Goal: Communication & Community: Answer question/provide support

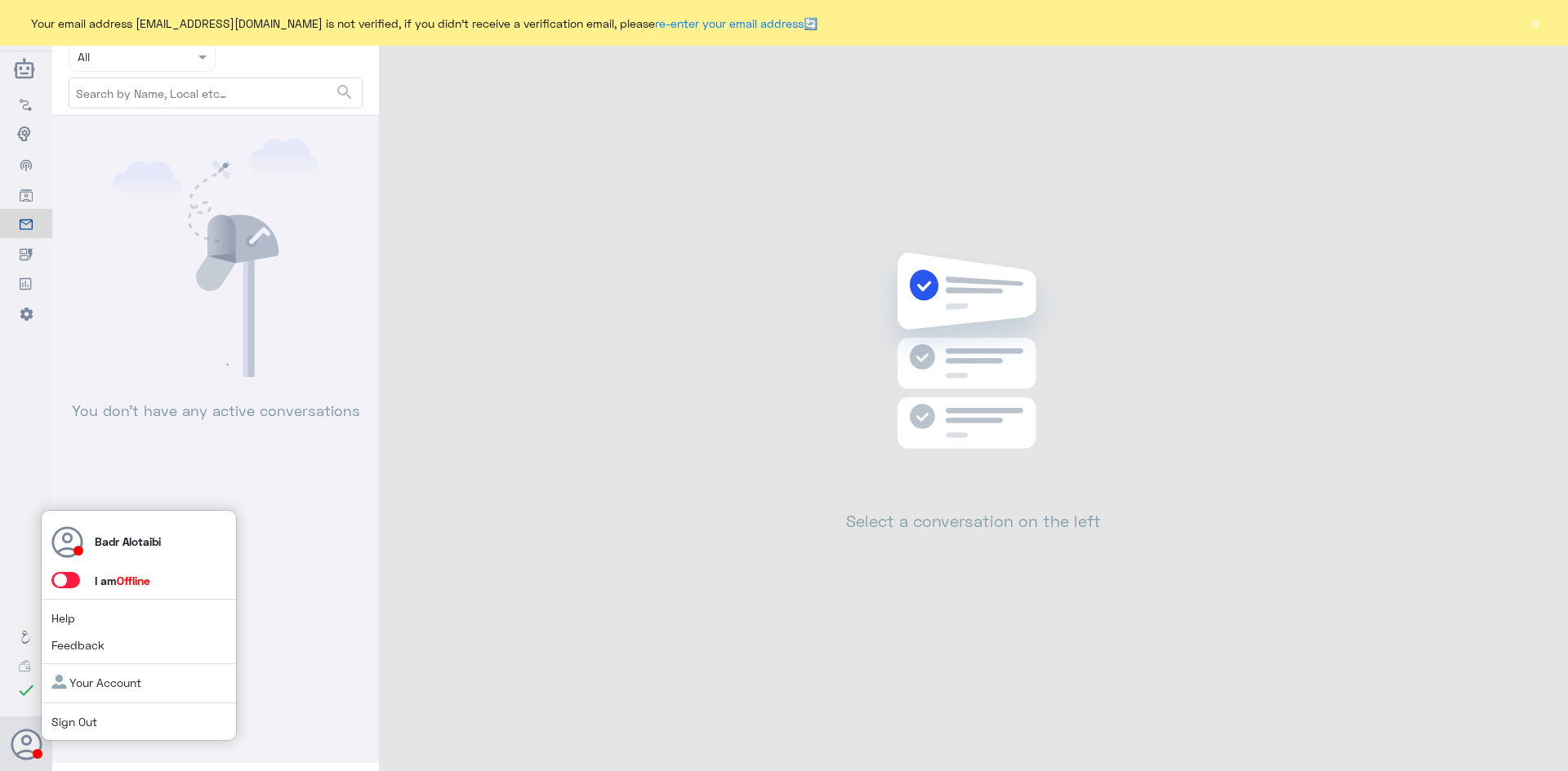
click at [68, 575] on span at bounding box center [65, 580] width 29 height 16
click at [0, 0] on input "checkbox" at bounding box center [0, 0] width 0 height 0
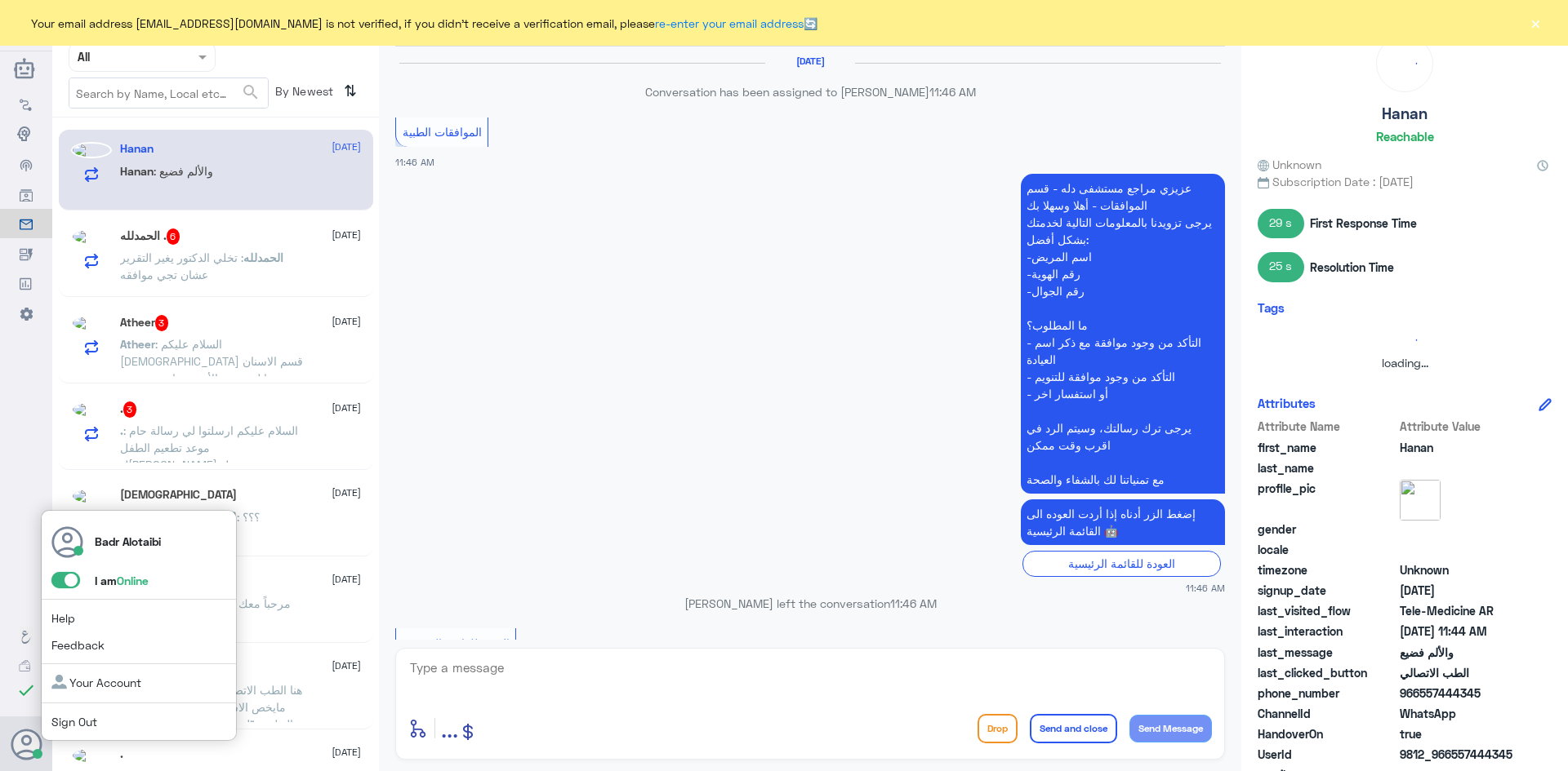
scroll to position [1111, 0]
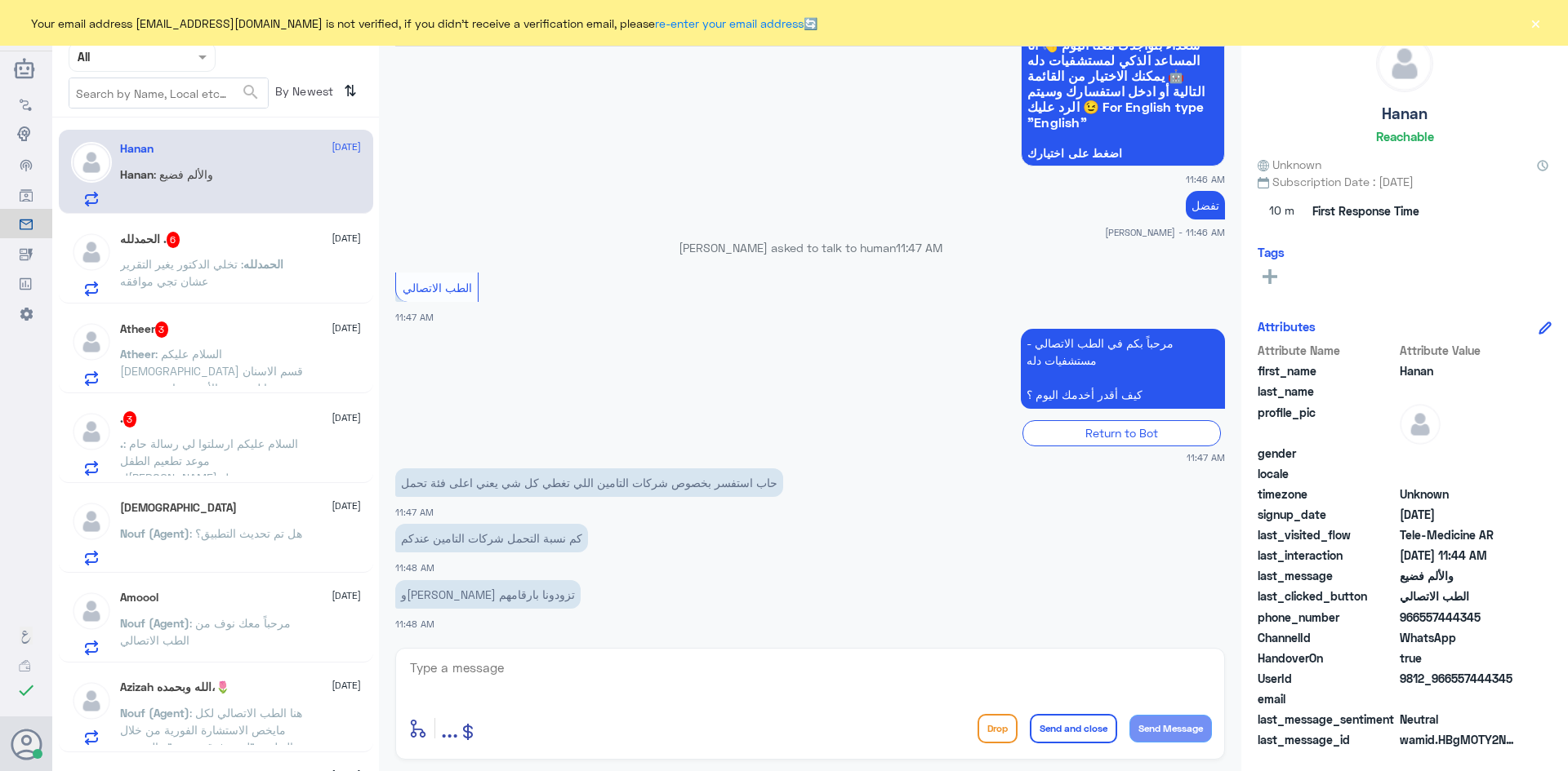
click at [1532, 21] on button "×" at bounding box center [1534, 23] width 16 height 16
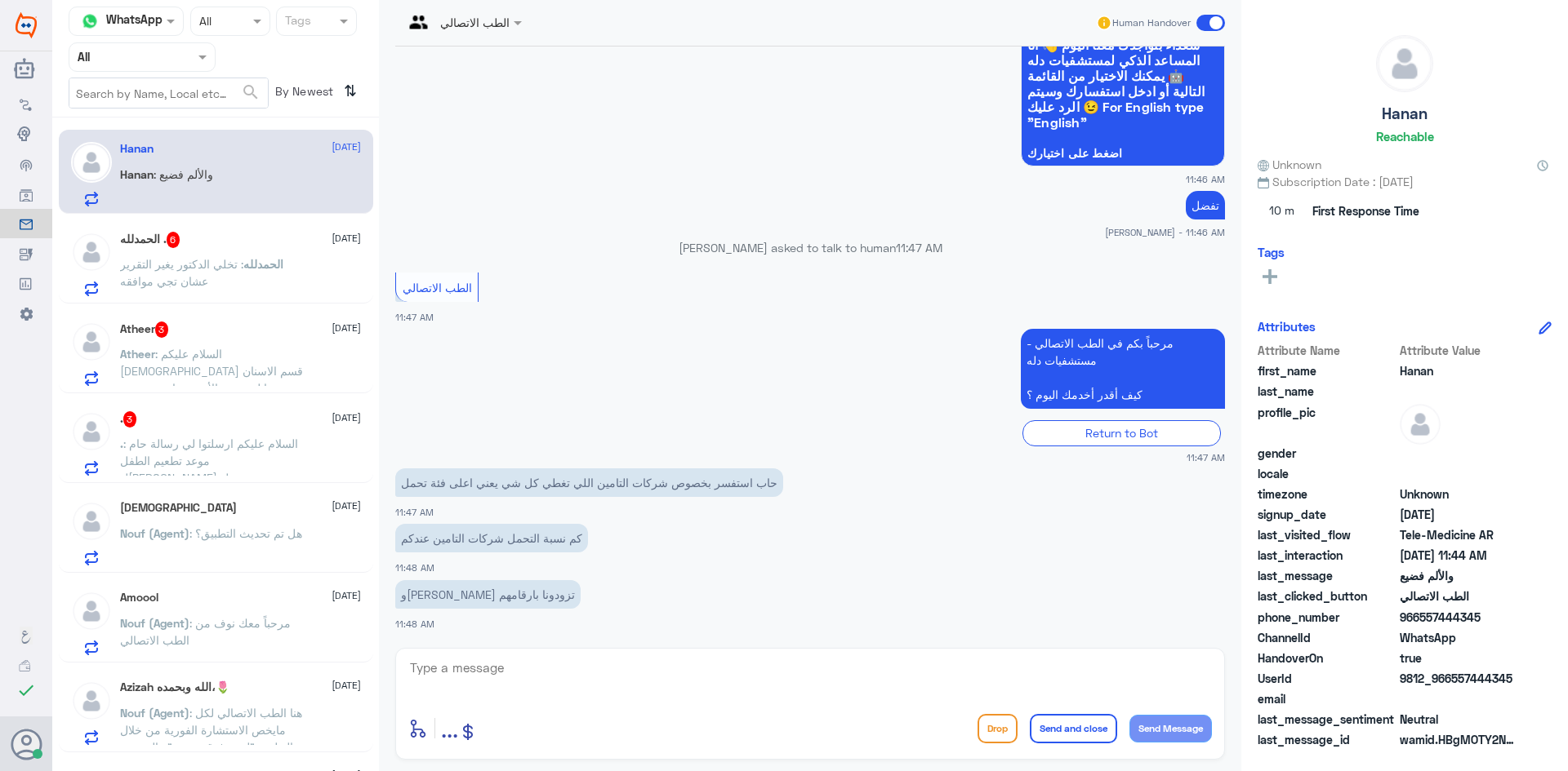
click at [513, 16] on span at bounding box center [520, 23] width 21 height 17
click at [668, 137] on app-msgs-whats-app-list "مرحباً بك في مستشفيات دله سعداء بتواجدك معنا اليوم 👋 أنا المساعد الذكي لمستشفيا…" at bounding box center [810, 84] width 830 height 168
click at [170, 57] on div at bounding box center [142, 57] width 146 height 19
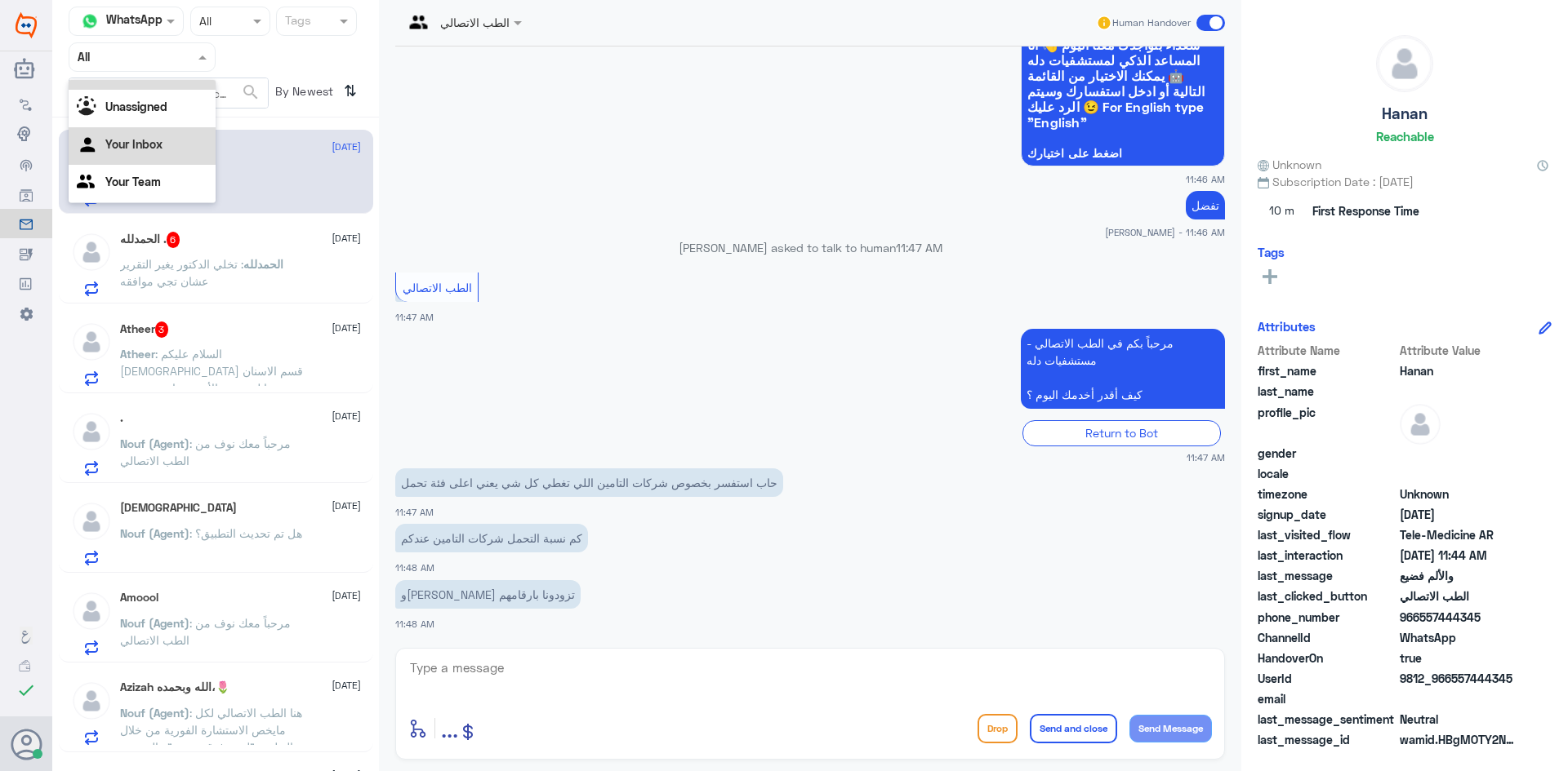
click at [185, 143] on div "Your Inbox" at bounding box center [142, 146] width 147 height 37
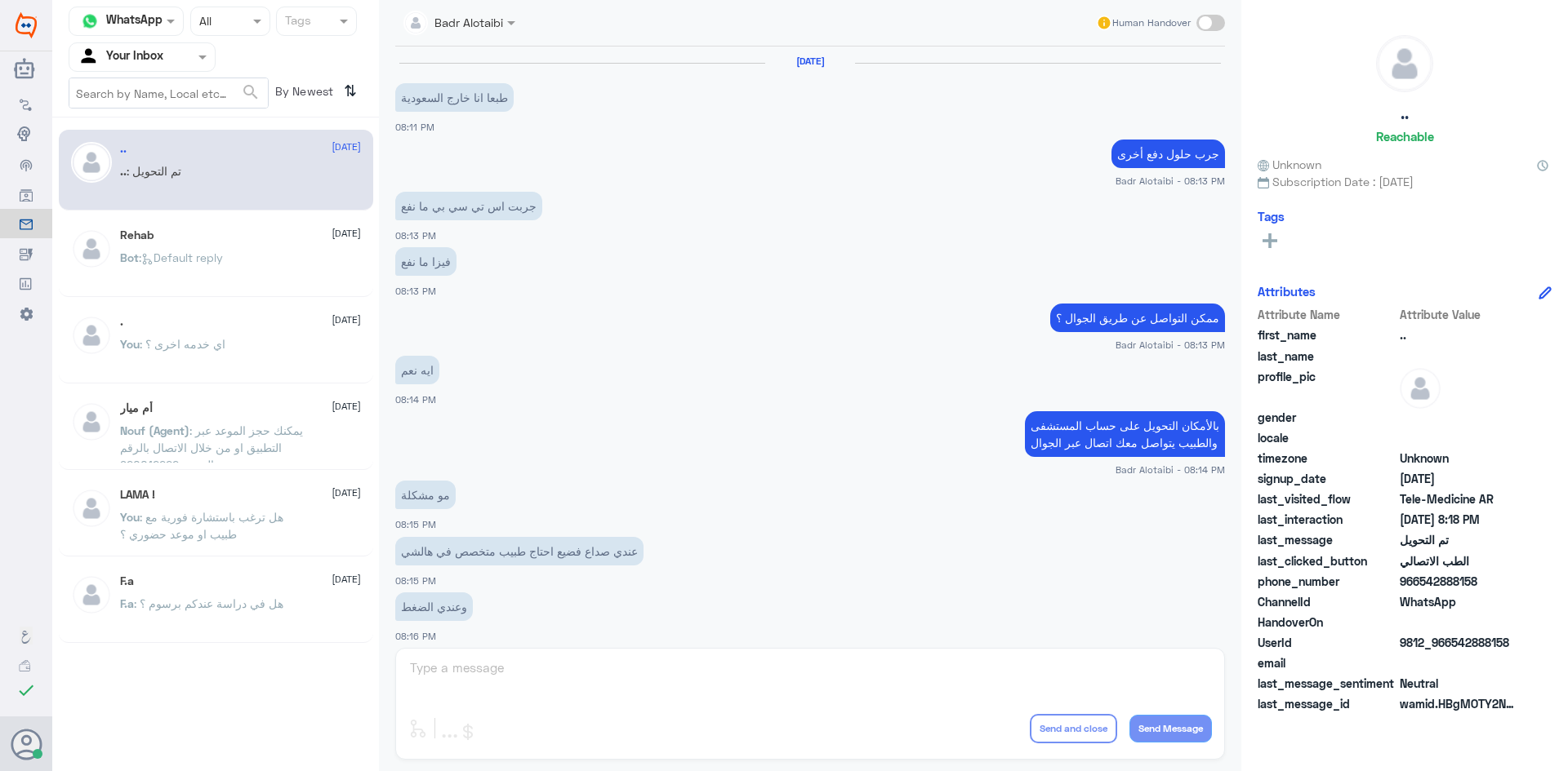
scroll to position [535, 0]
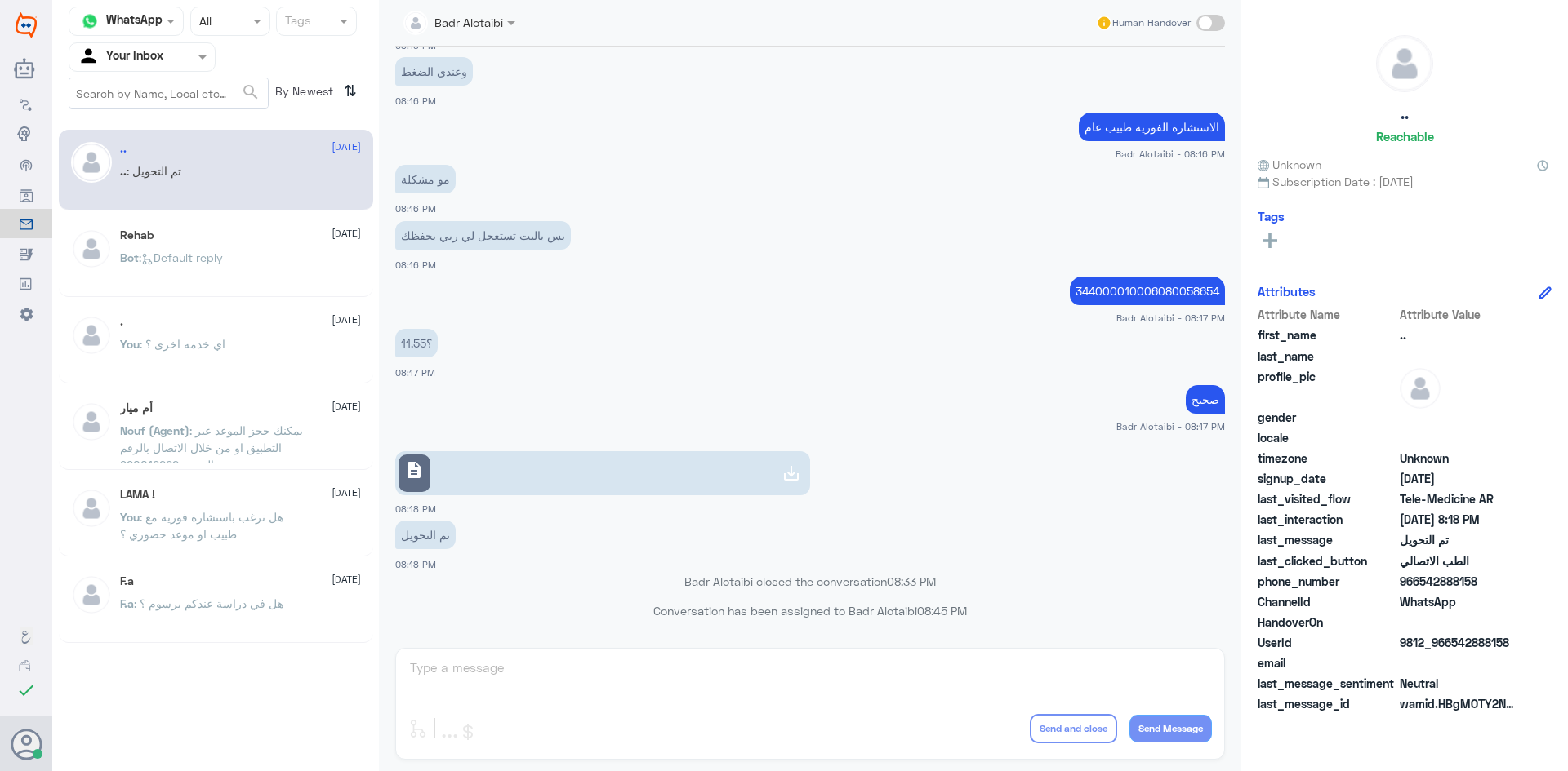
click at [186, 55] on div at bounding box center [142, 57] width 146 height 19
click at [172, 94] on div "All" at bounding box center [142, 94] width 147 height 30
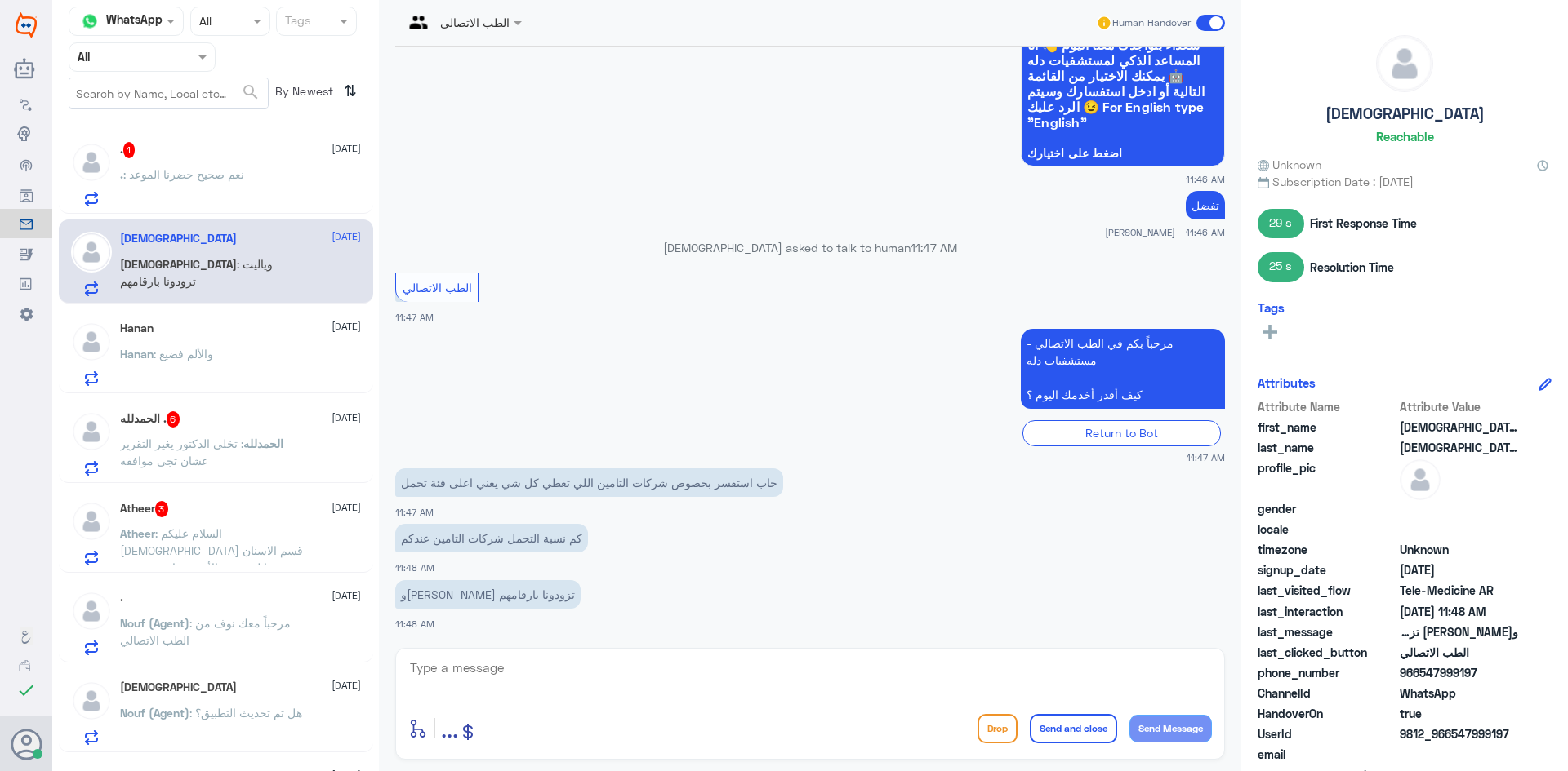
click at [267, 433] on div "الحمدلله . 6 9 September الحمدلله : تخلي الدكتور يغير التقرير عشان تجي موافقه" at bounding box center [240, 444] width 241 height 64
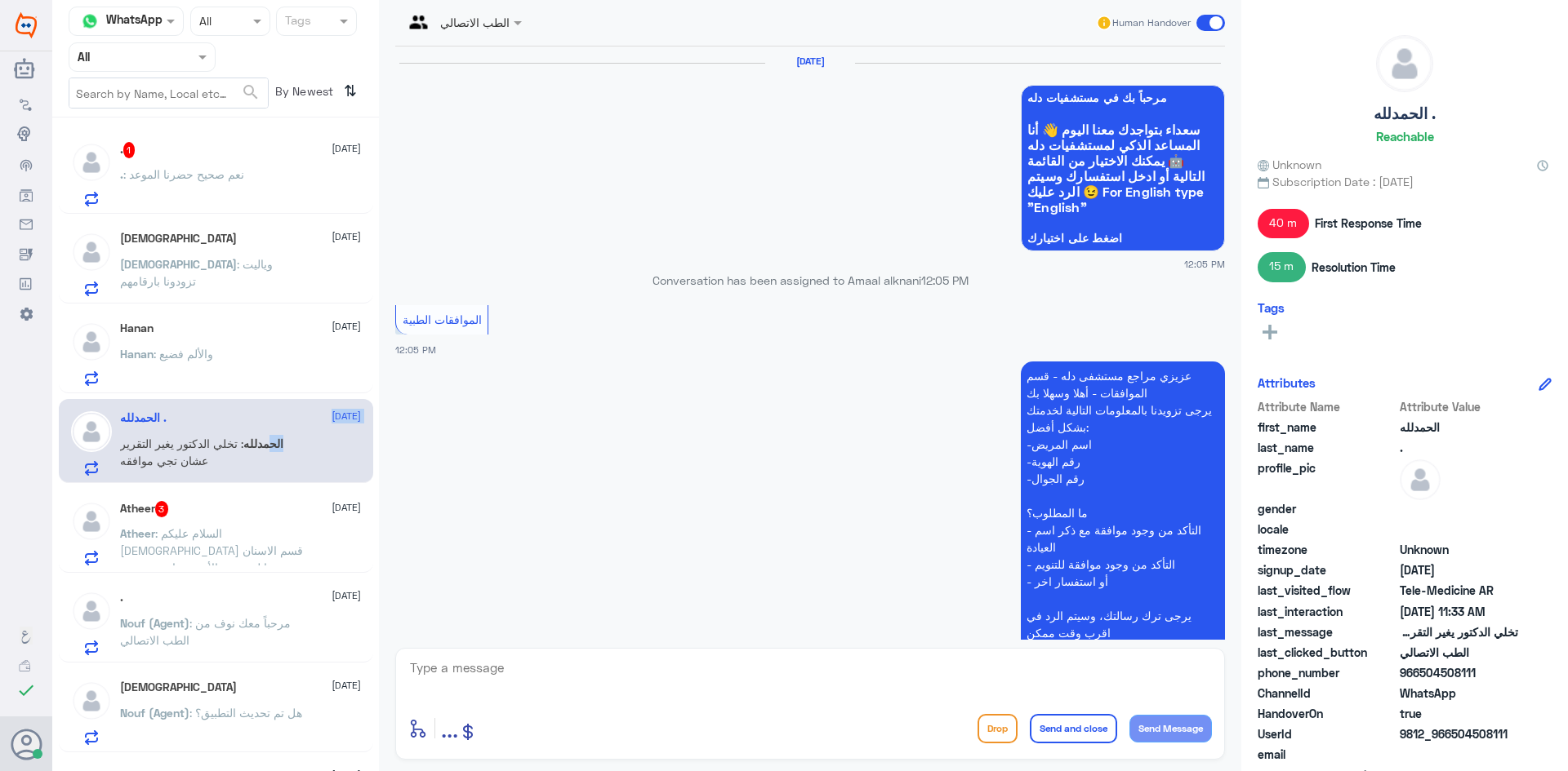
scroll to position [1330, 0]
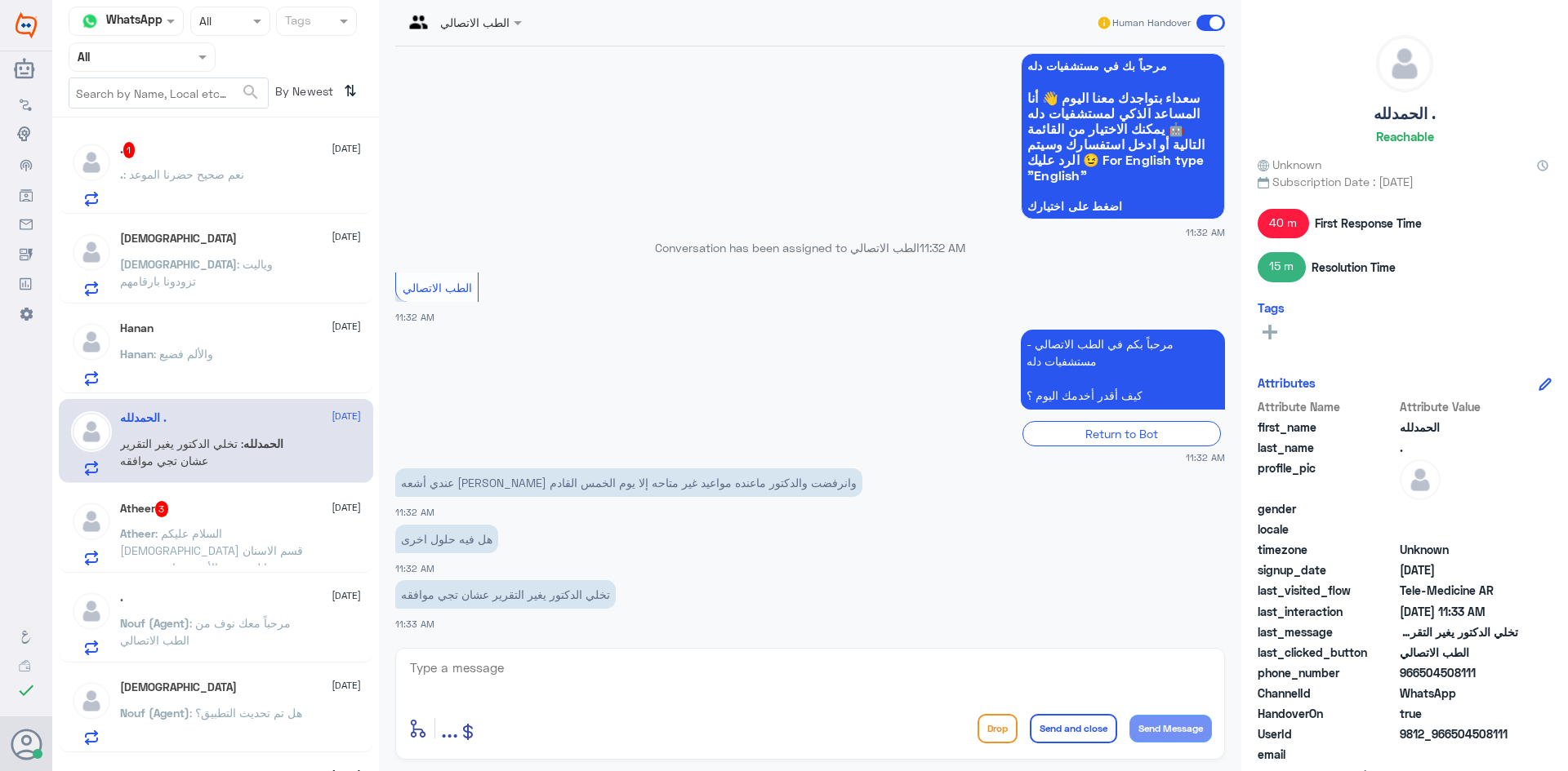
click at [256, 539] on span ": السلام عليكم زرت قسم الاسنان و سووا لي بعض الأشعة حابة تزودوني بنسخة منها فضل…" at bounding box center [211, 576] width 183 height 100
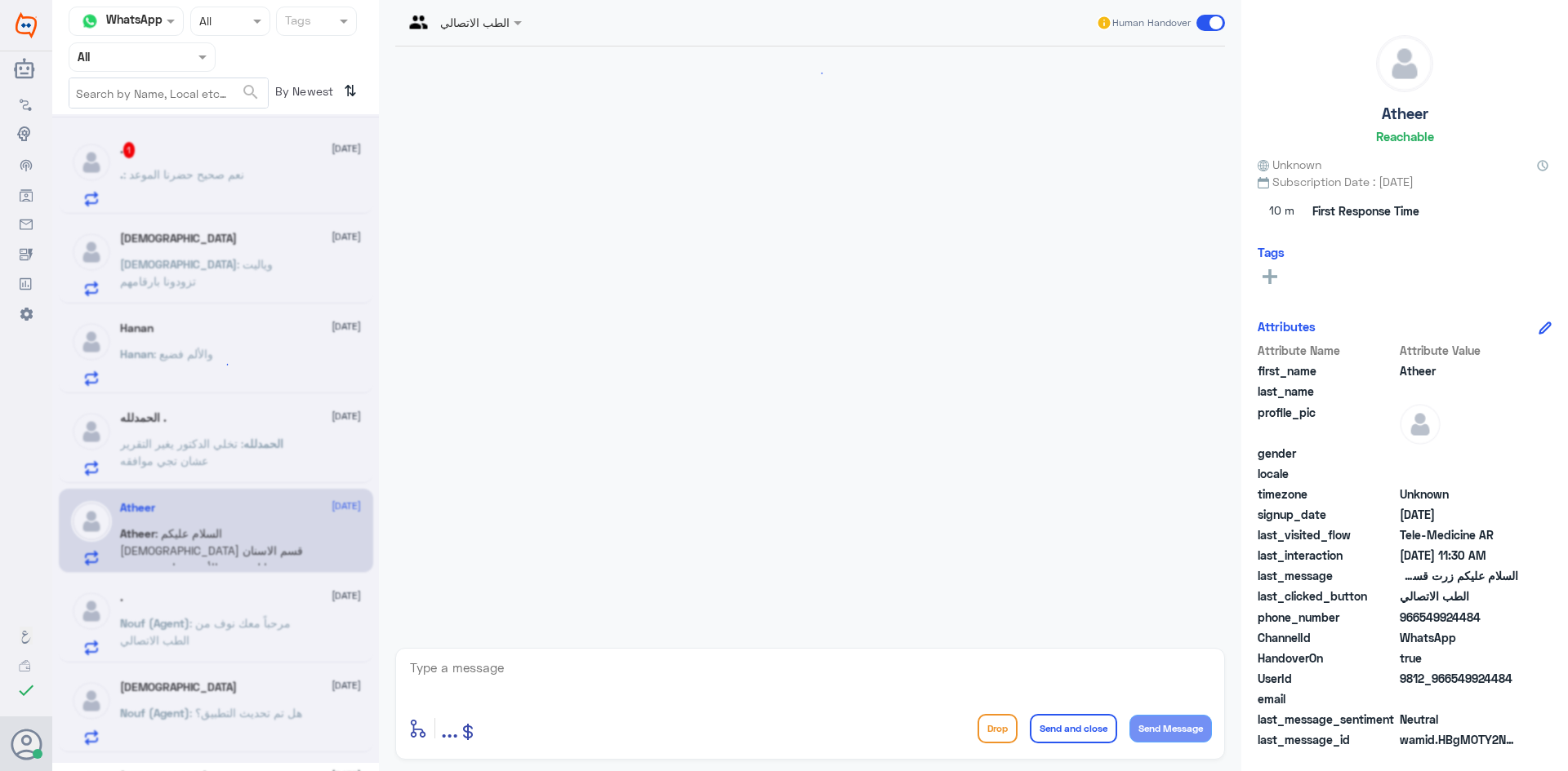
scroll to position [182, 0]
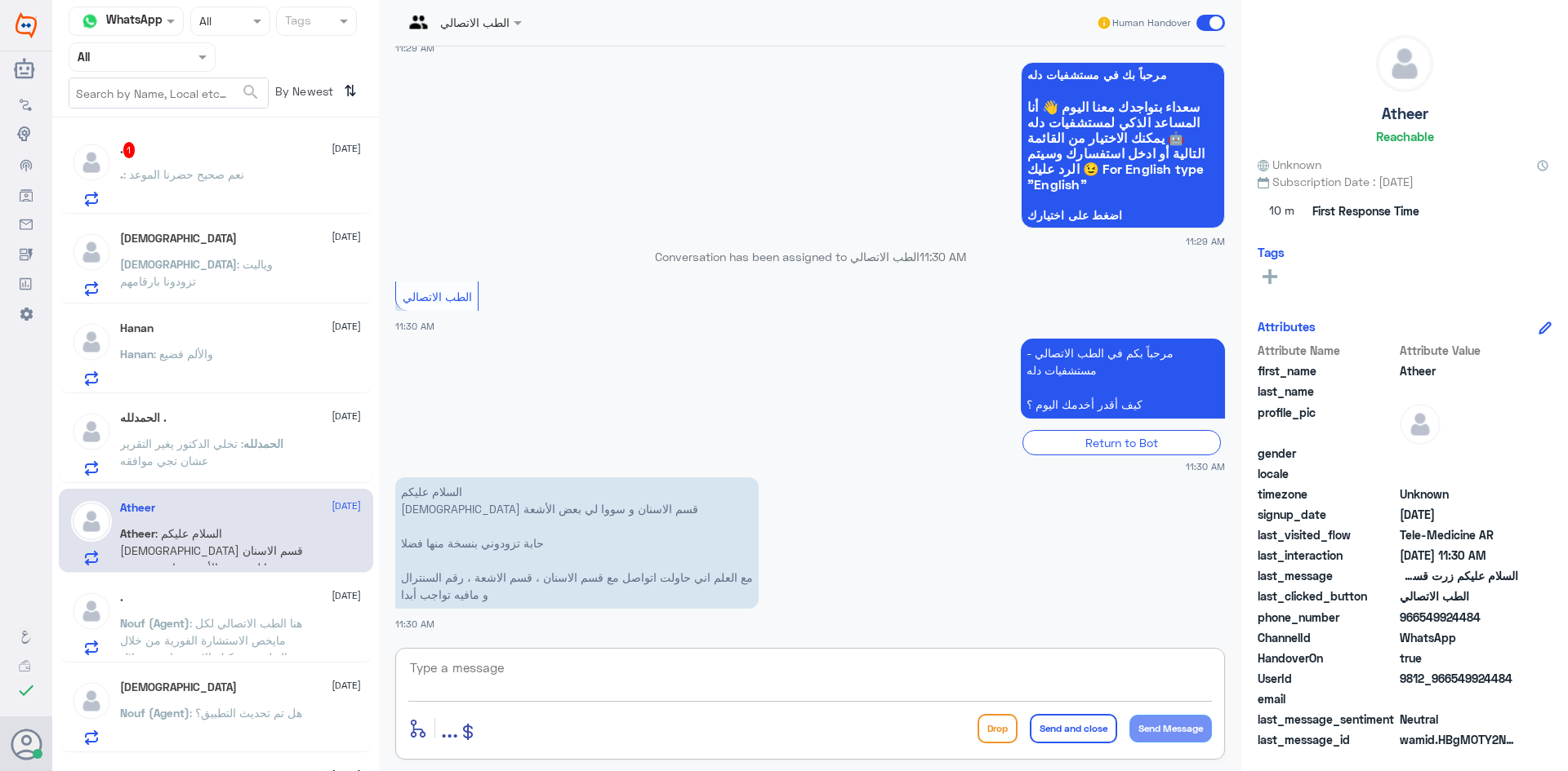
click at [613, 679] on textarea at bounding box center [810, 677] width 804 height 40
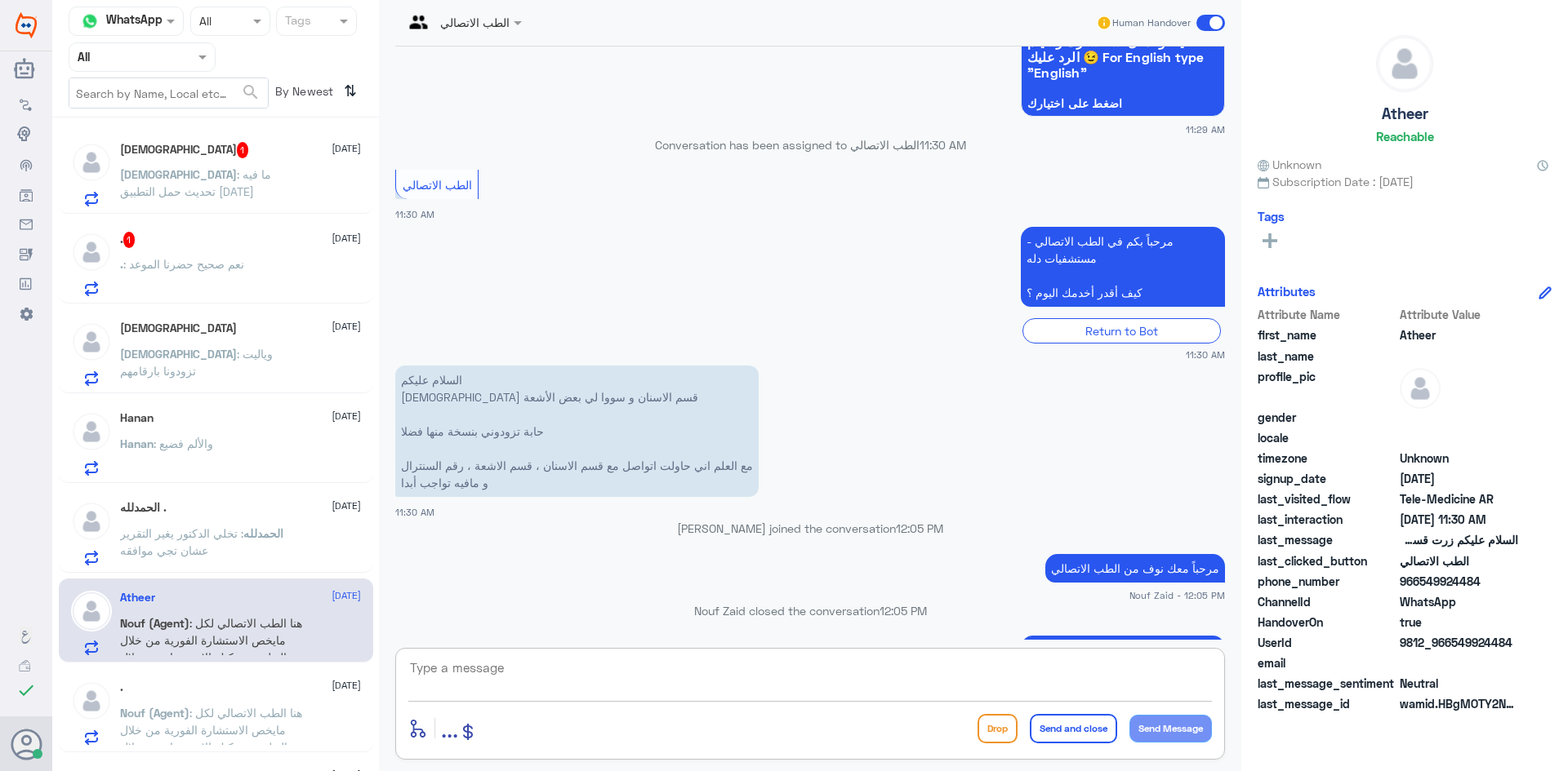
scroll to position [398, 0]
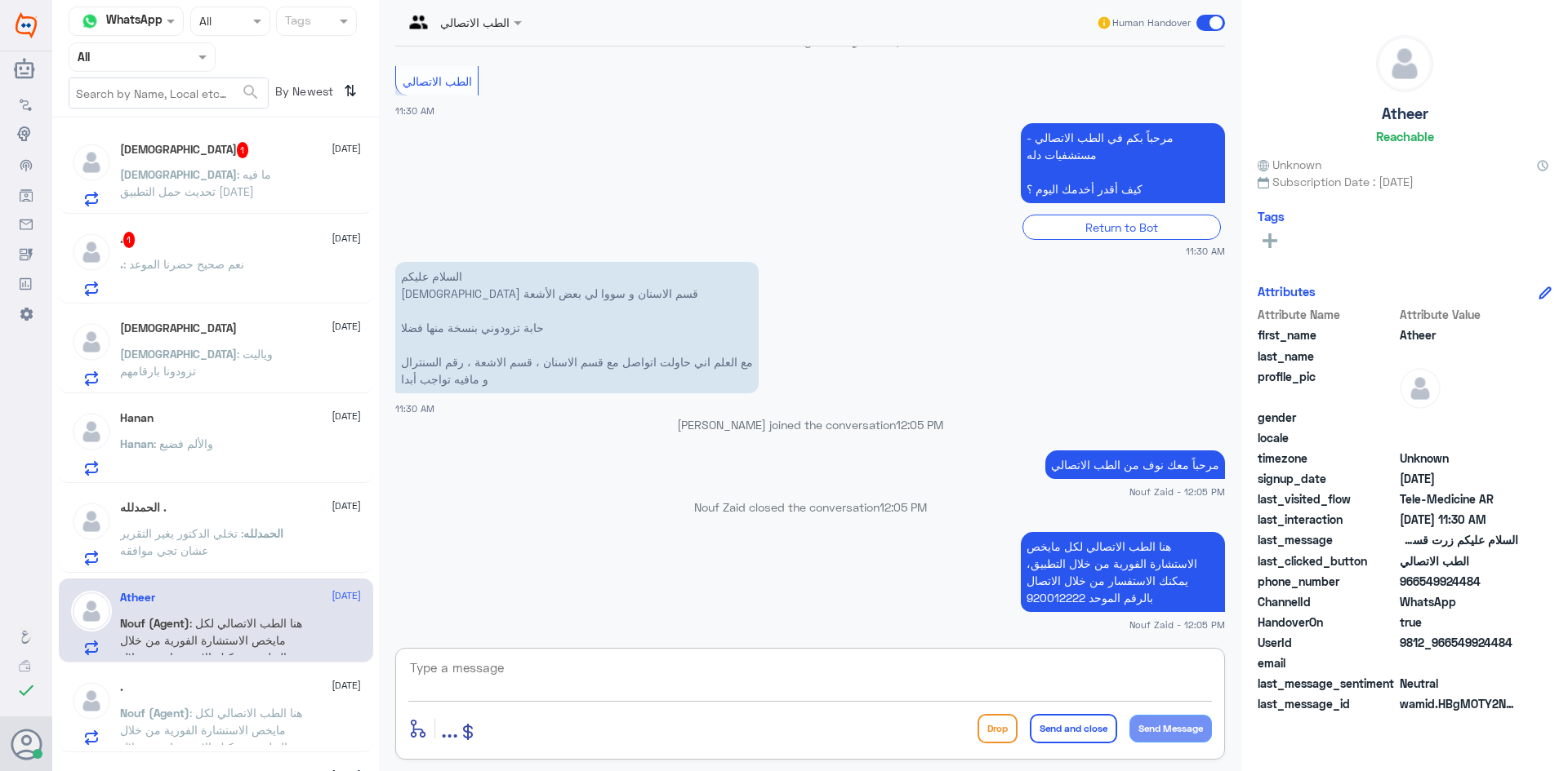
click at [210, 343] on div "سبحان الله 9 September سبحان : وياليت تزودونا بارقامهم" at bounding box center [240, 353] width 241 height 64
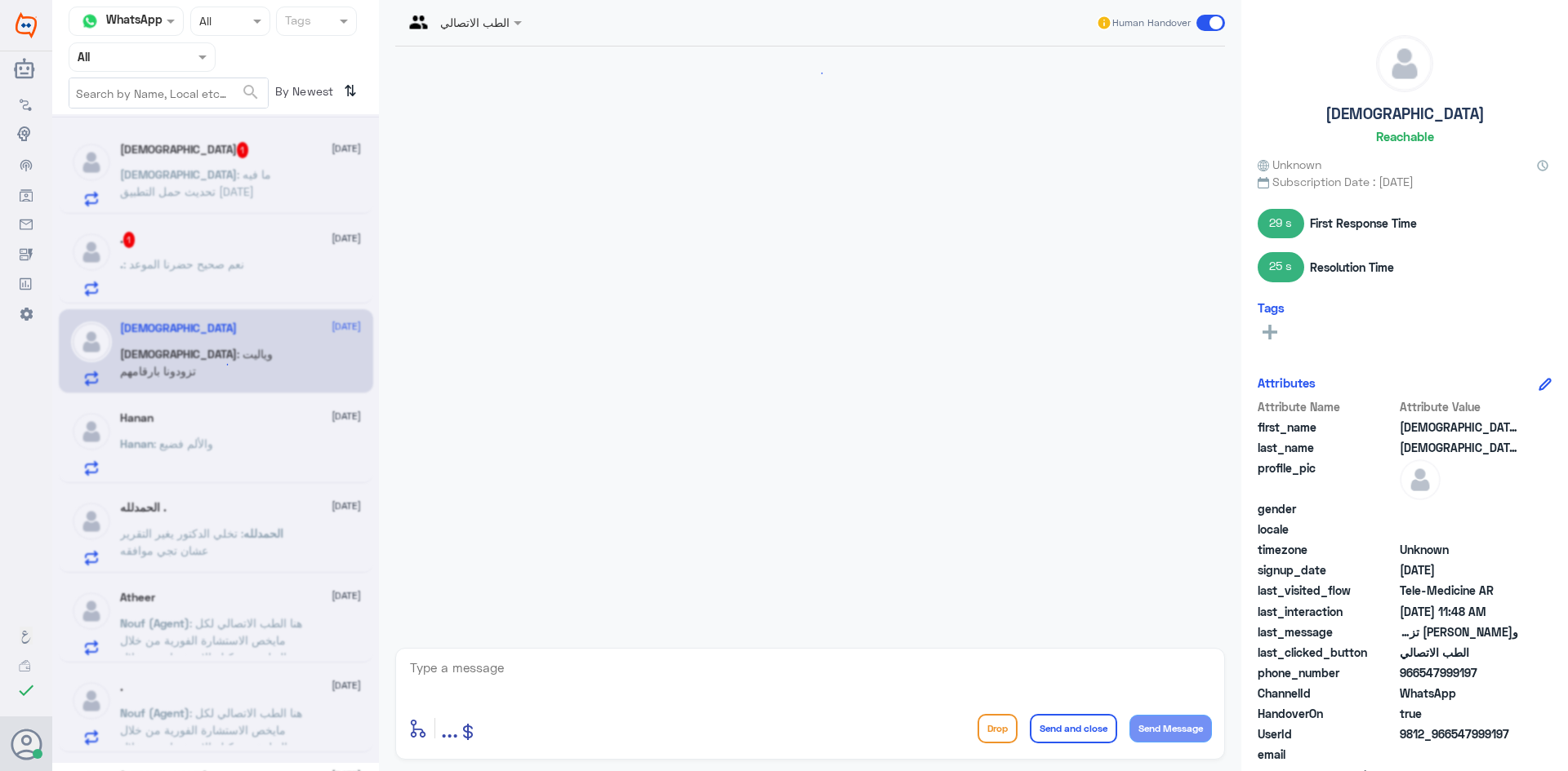
scroll to position [1111, 0]
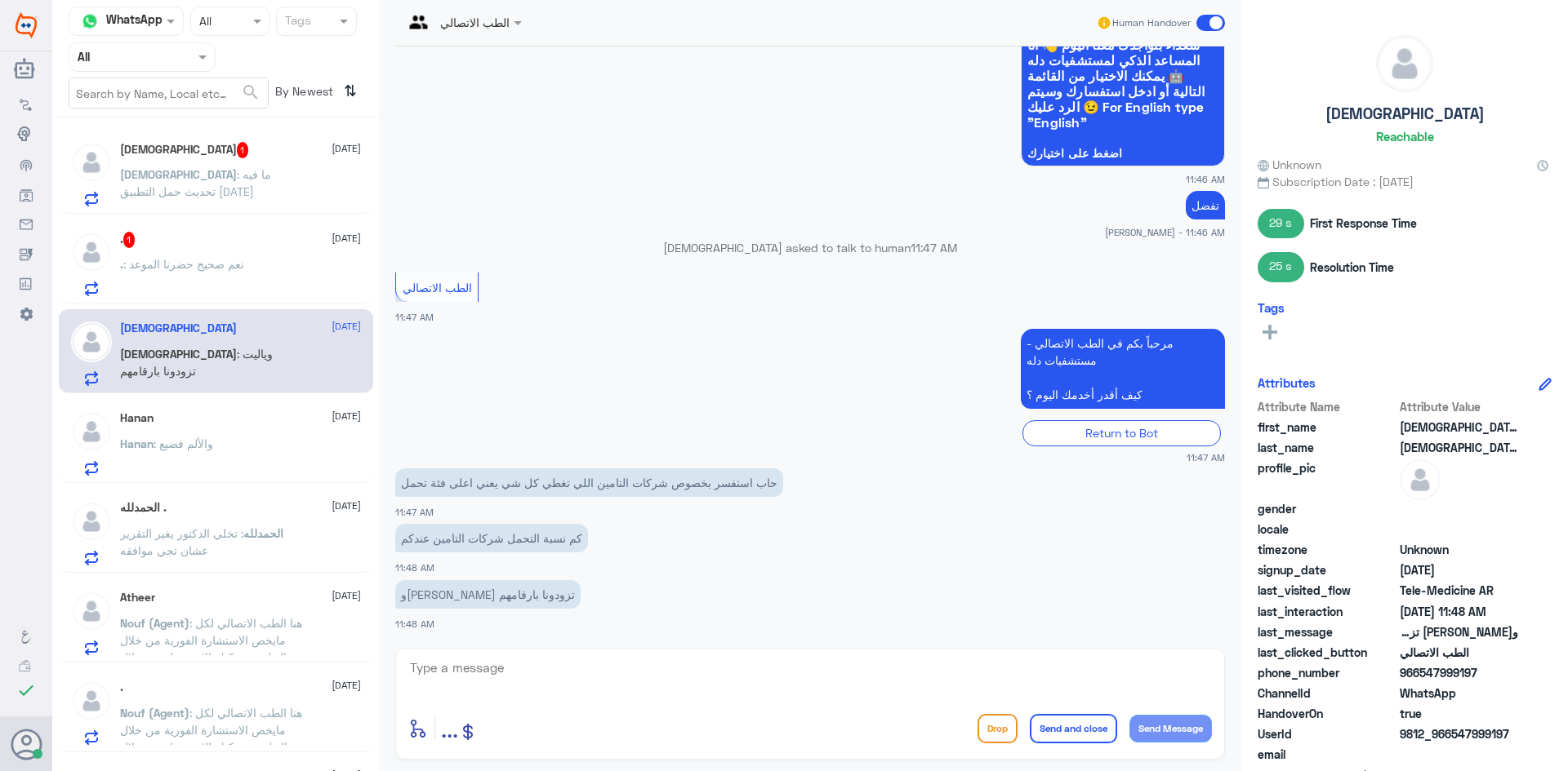
click at [174, 271] on span ": نعم صحيح حضرنا الموعد" at bounding box center [183, 264] width 120 height 14
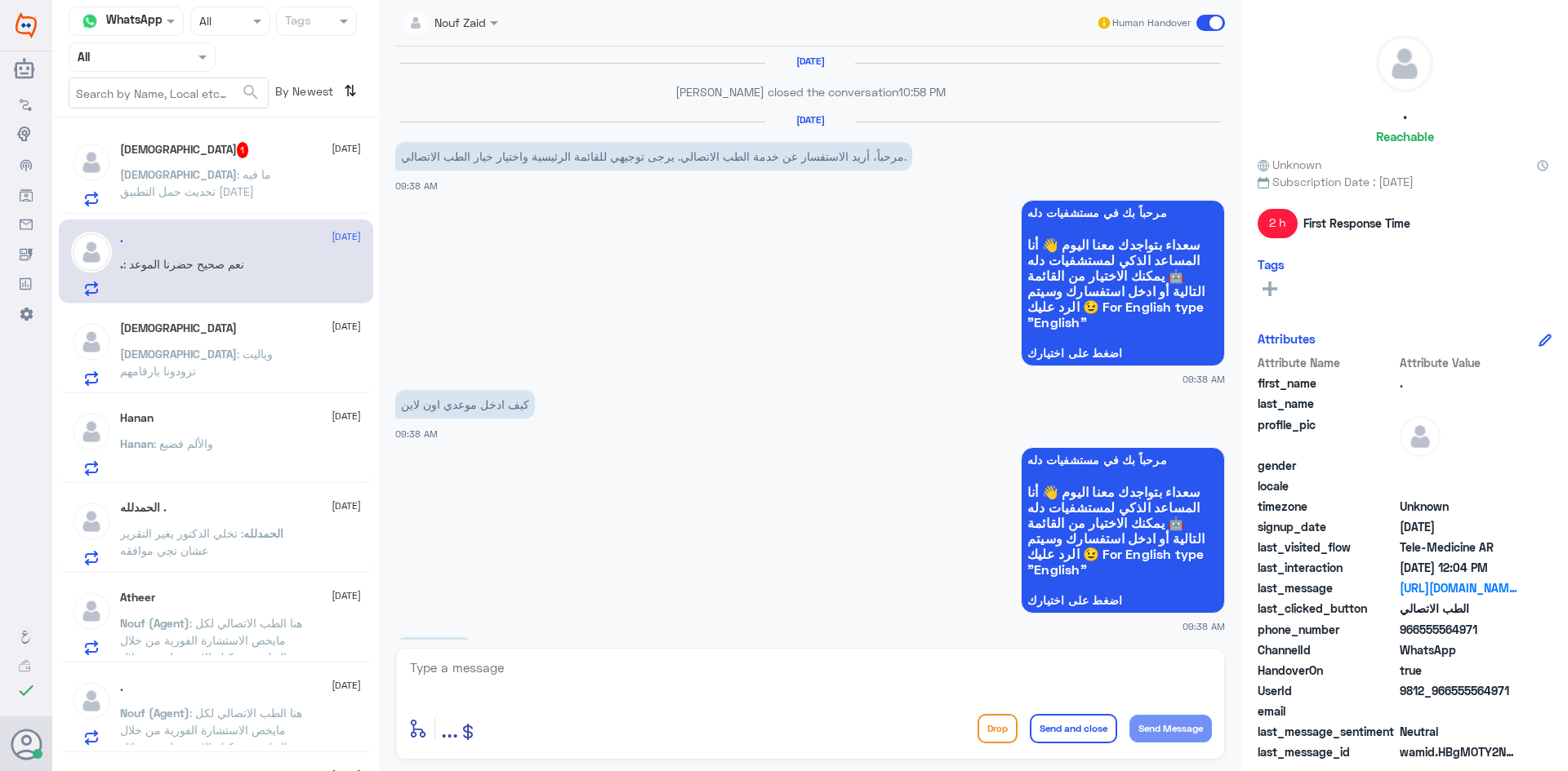
scroll to position [1131, 0]
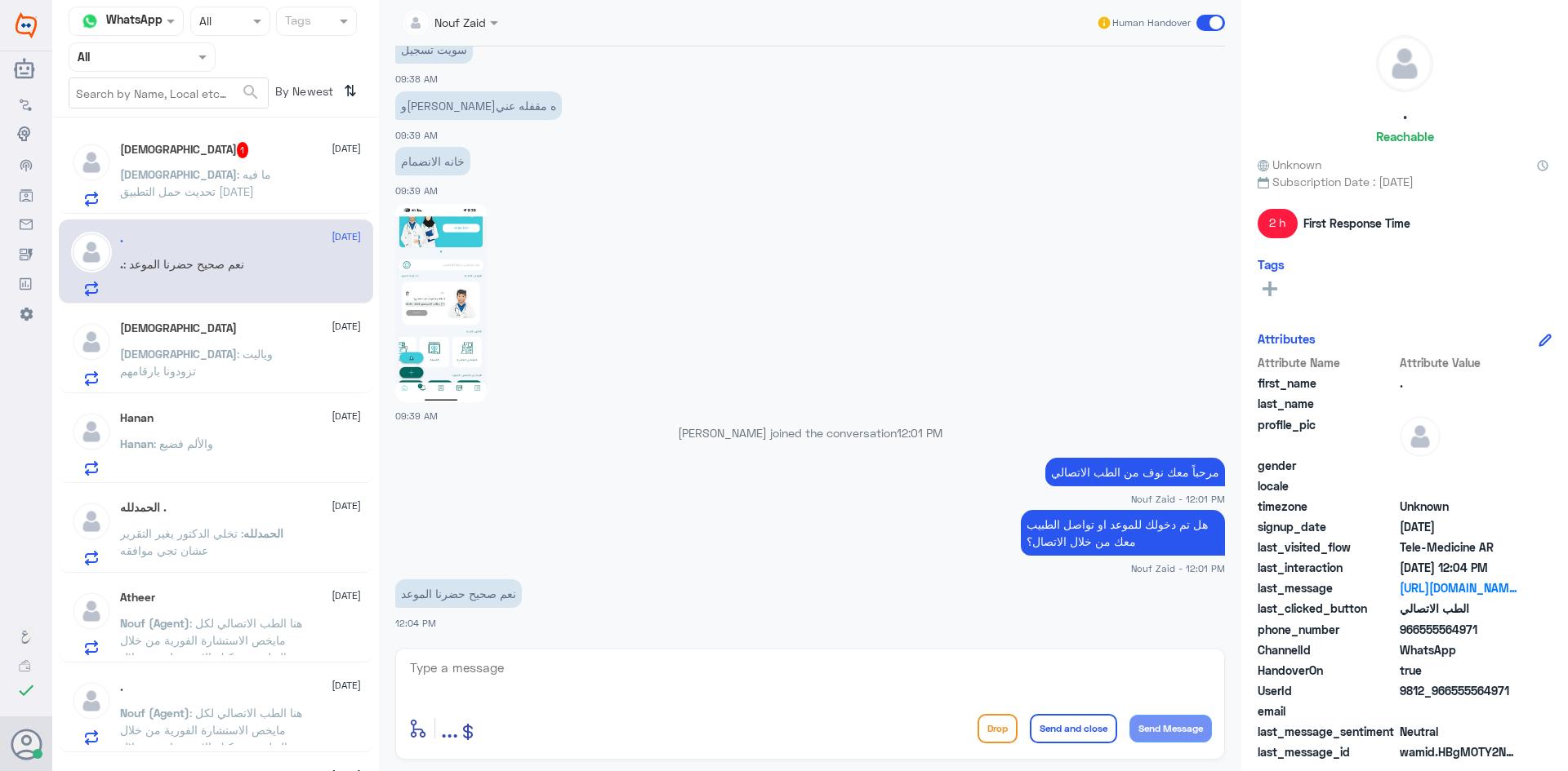
click at [201, 184] on p "سبحان : ما فيه تحديث حمل التطبيق اليوم" at bounding box center [211, 185] width 184 height 41
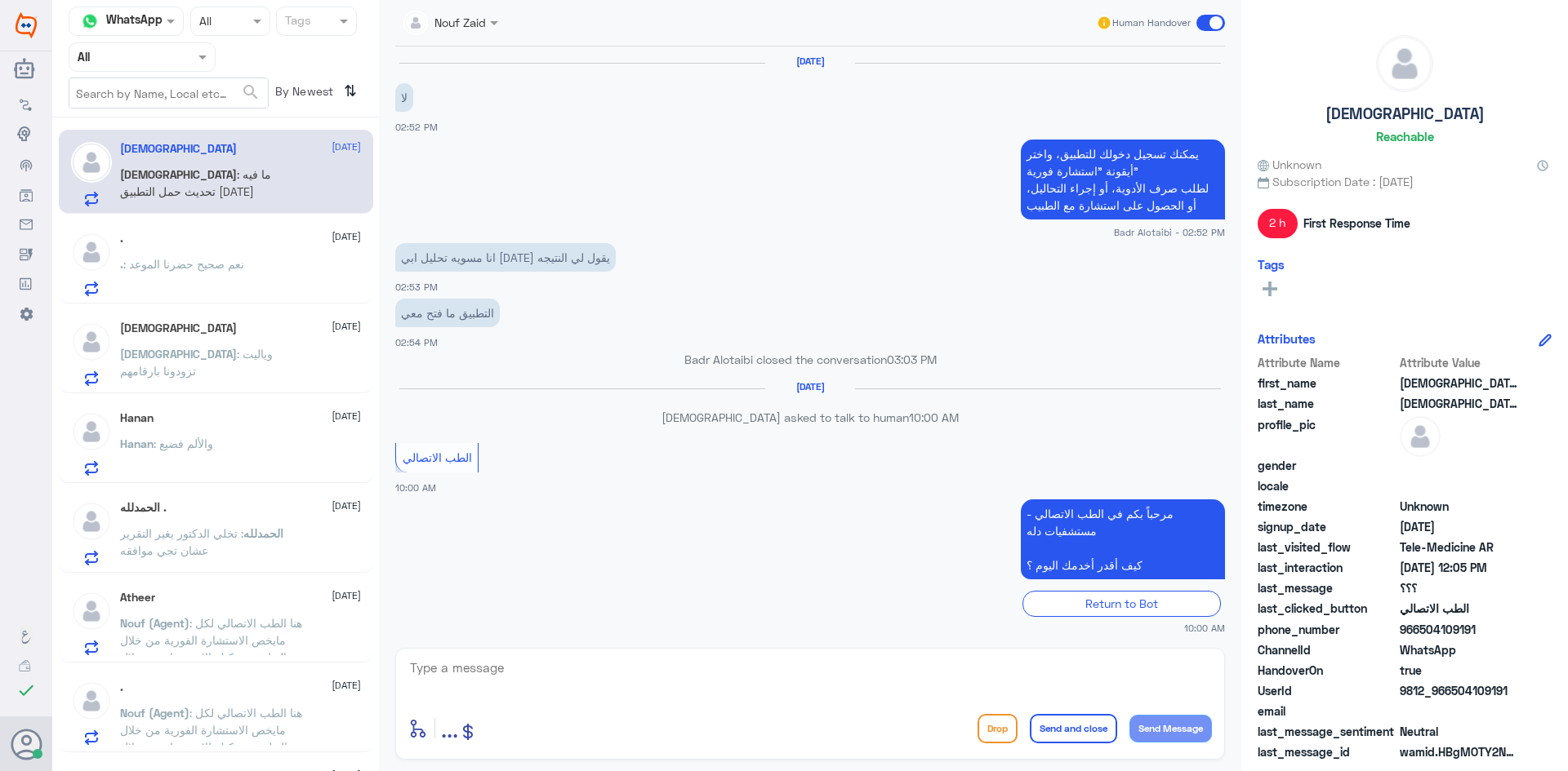
scroll to position [892, 0]
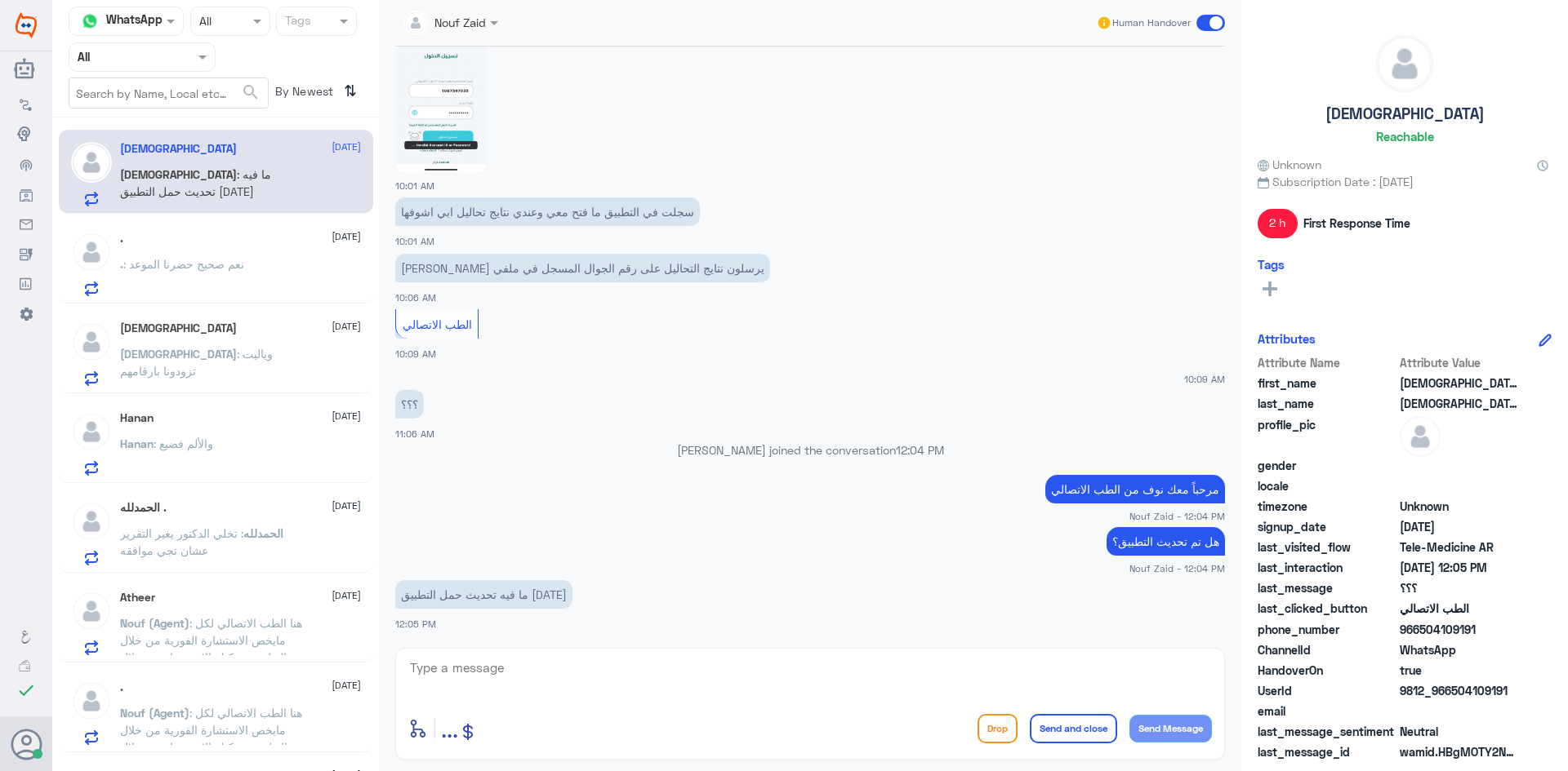
click at [146, 392] on div "سبحان الله 9 September سبحان : وياليت تزودونا بارقامهم" at bounding box center [216, 351] width 315 height 84
click at [145, 368] on p "سبحان : وياليت تزودونا بارقامهم" at bounding box center [211, 365] width 184 height 41
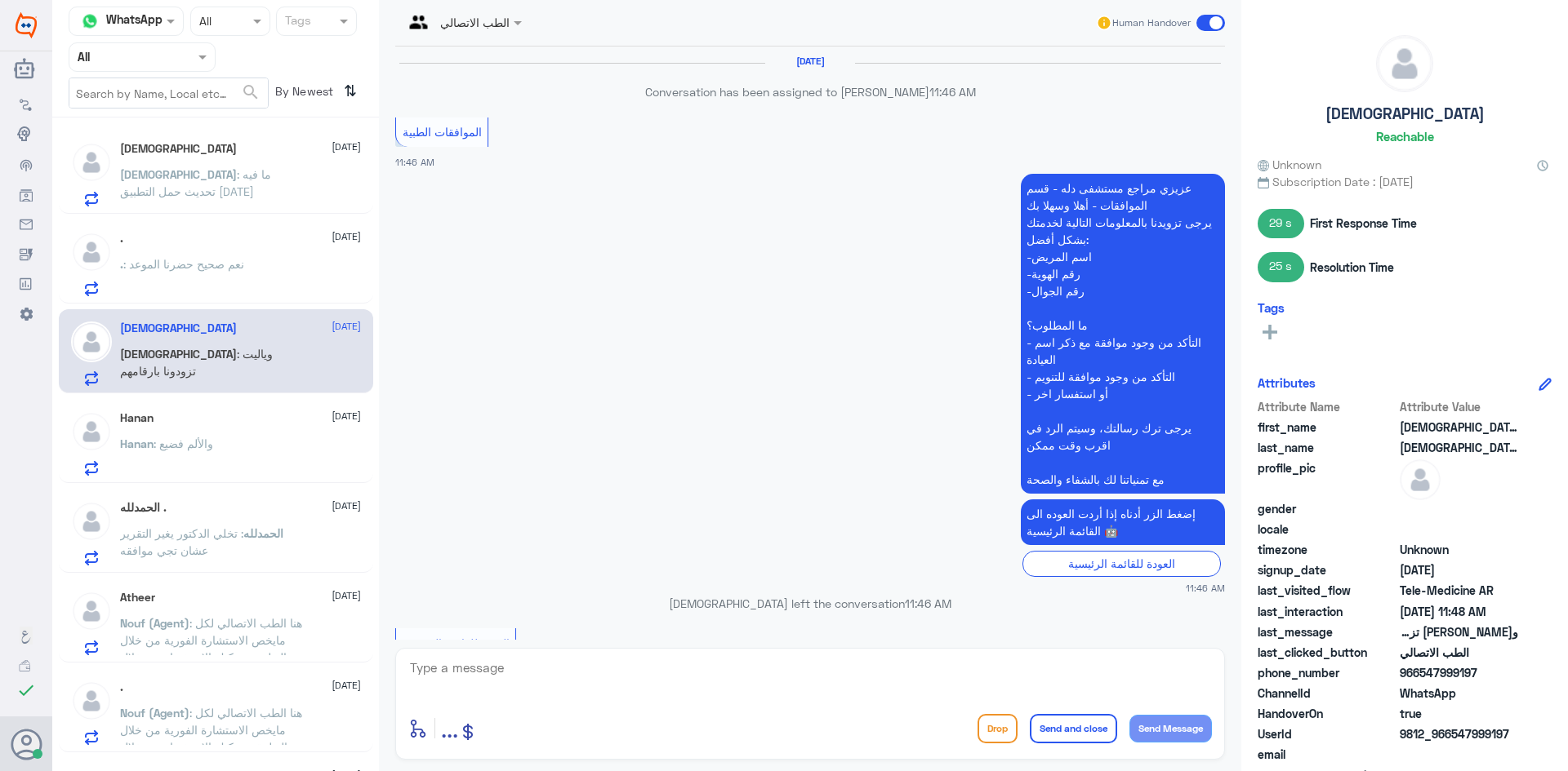
scroll to position [1111, 0]
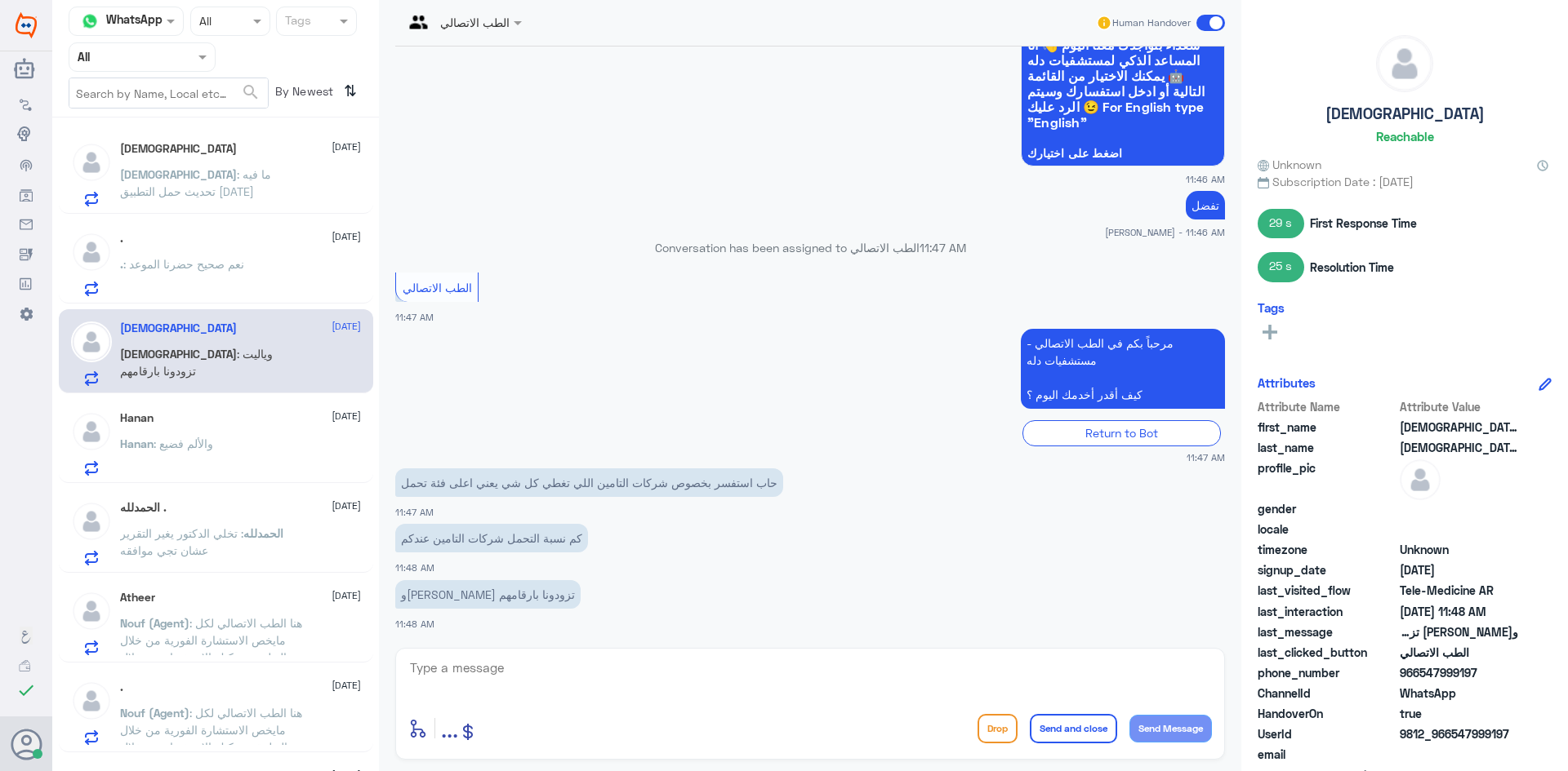
click at [258, 600] on div "Atheer 9 September" at bounding box center [240, 598] width 241 height 14
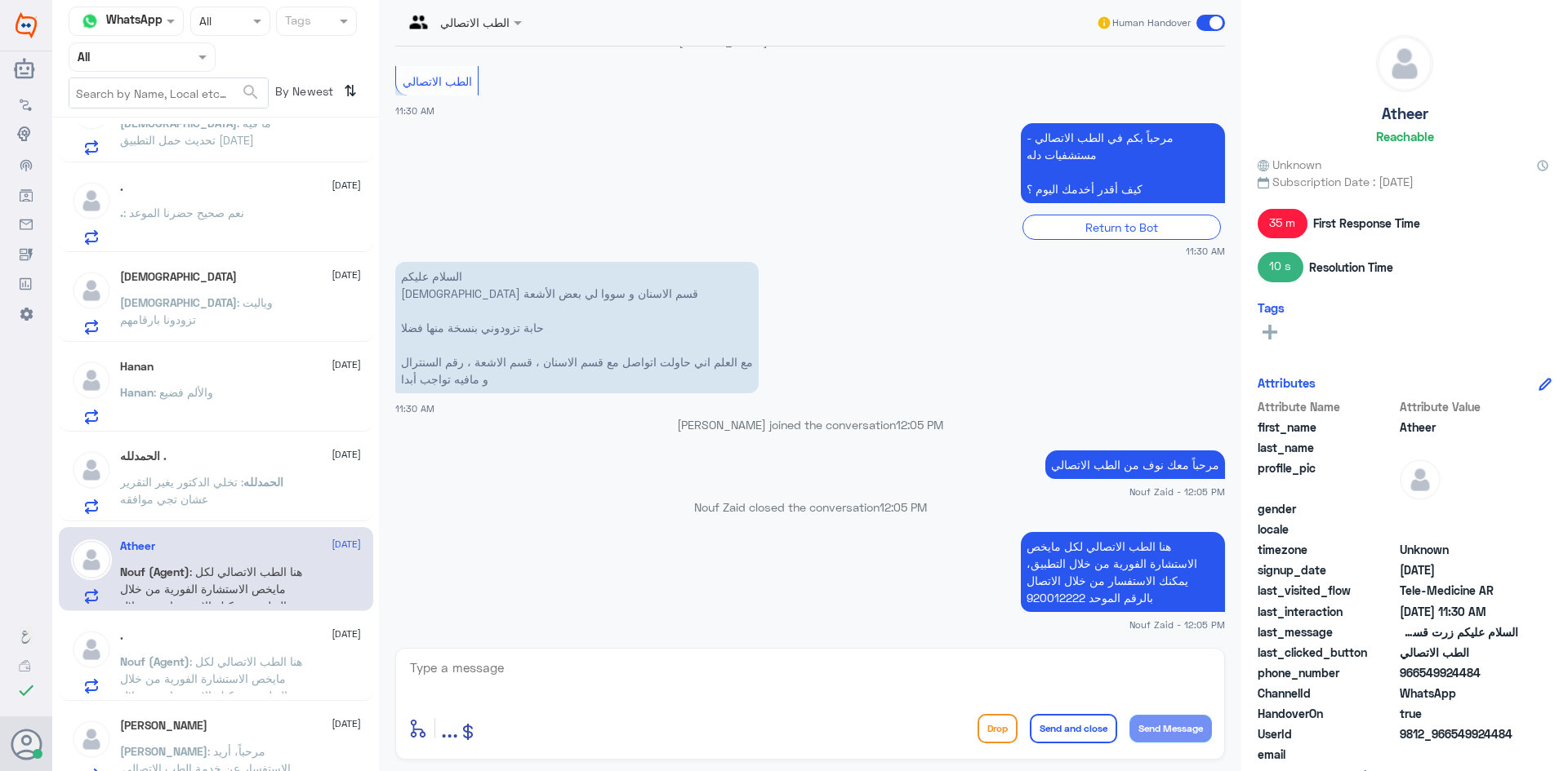
scroll to position [245, 0]
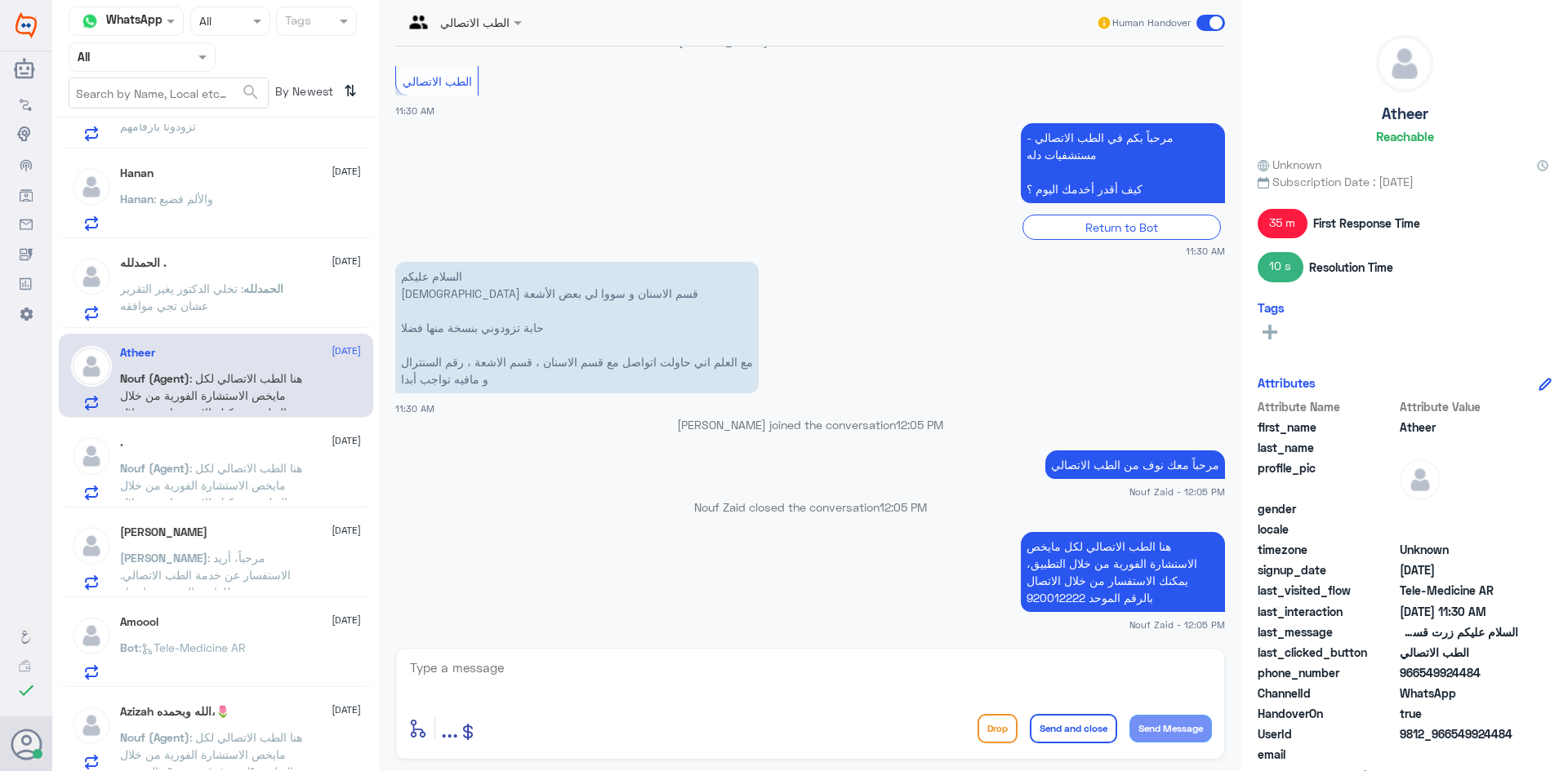
click at [203, 477] on p "Nouf (Agent) : هنا الطب الاتصالي لكل مايخص الاستشارة الفورية من خلال التطبيقن ي…" at bounding box center [211, 479] width 184 height 41
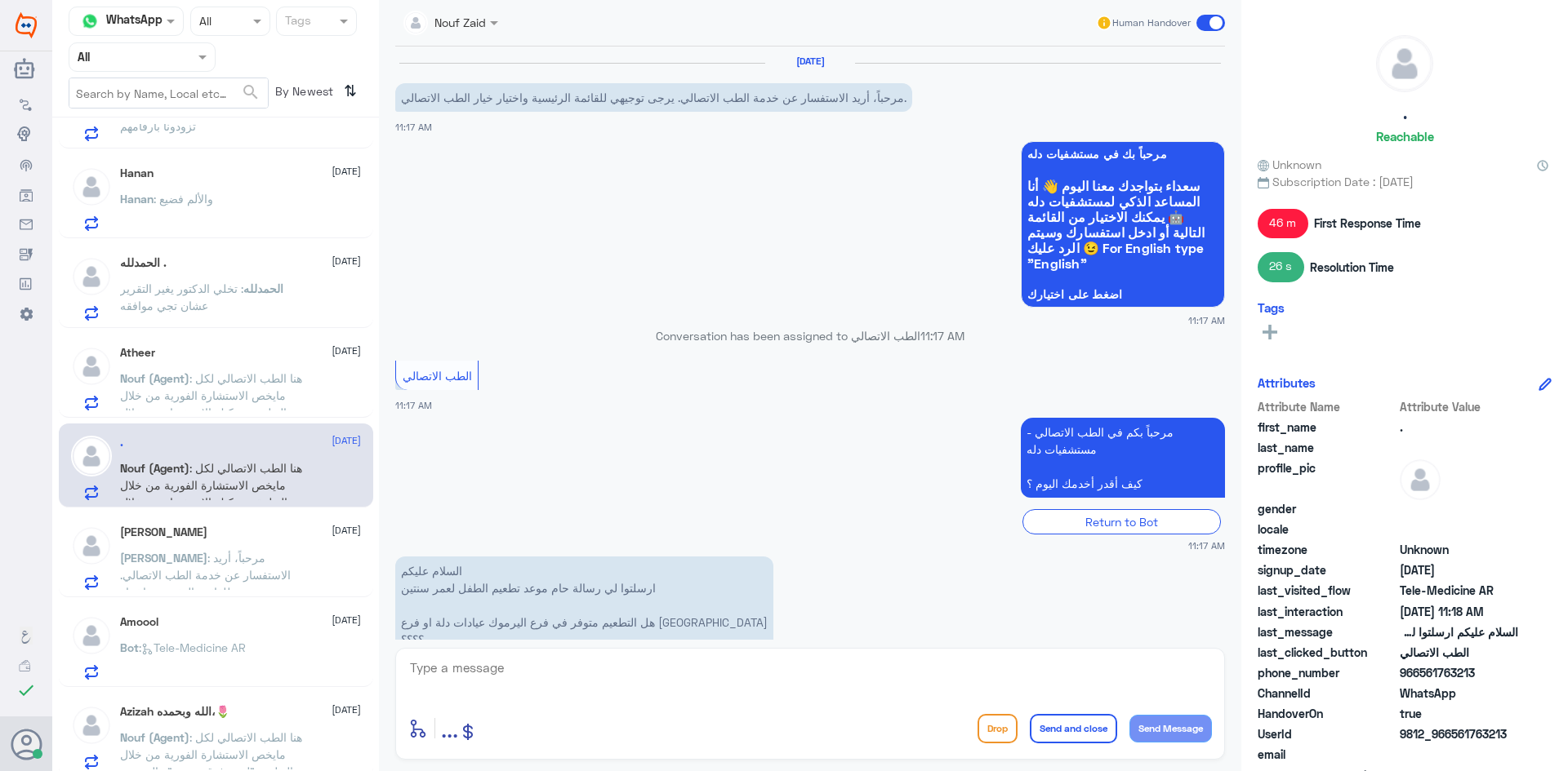
scroll to position [260, 0]
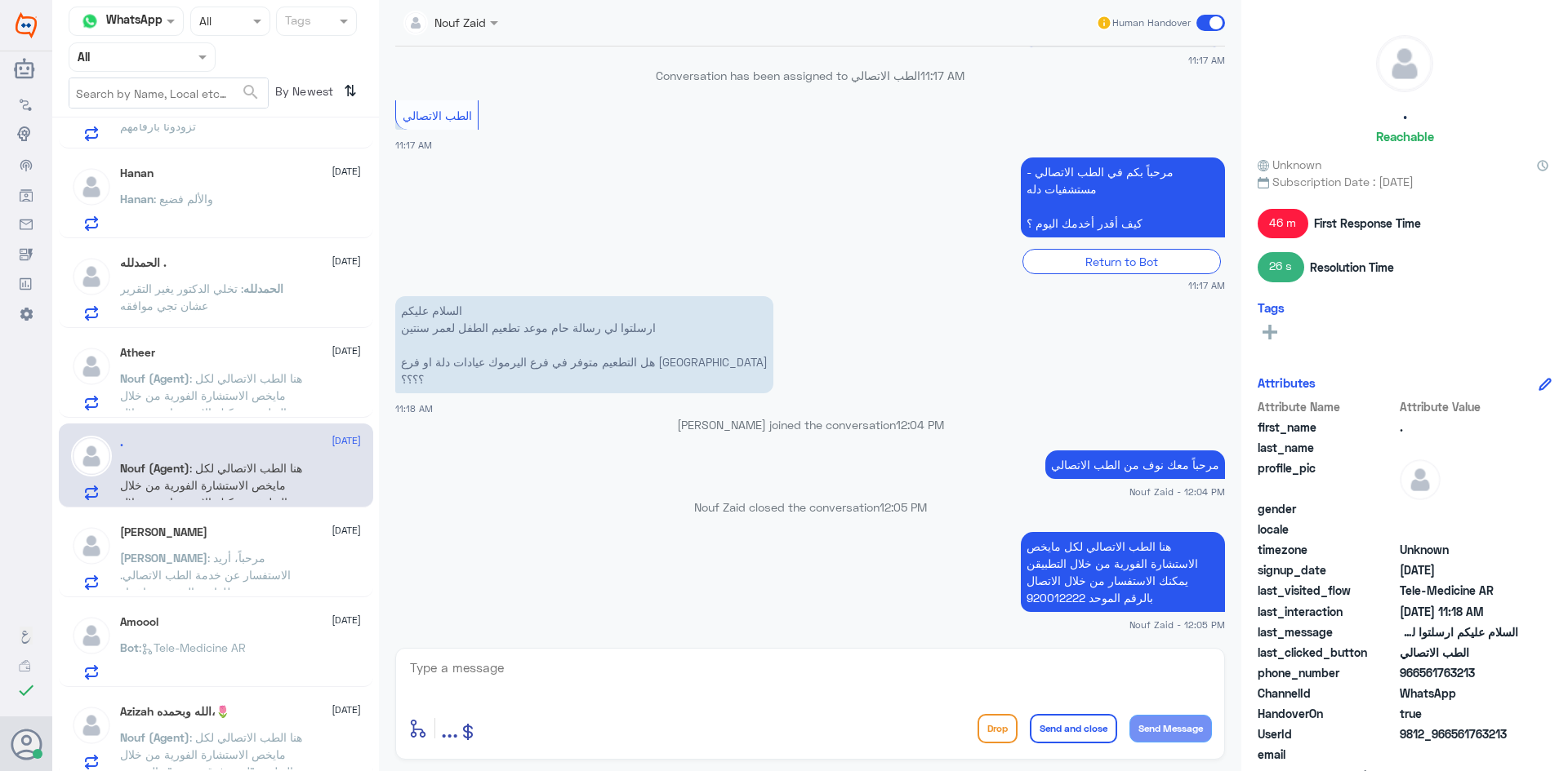
click at [215, 362] on div "Atheer 9 September Nouf (Agent) : هنا الطب الاتصالي لكل مايخص الاستشارة الفورية…" at bounding box center [240, 378] width 241 height 64
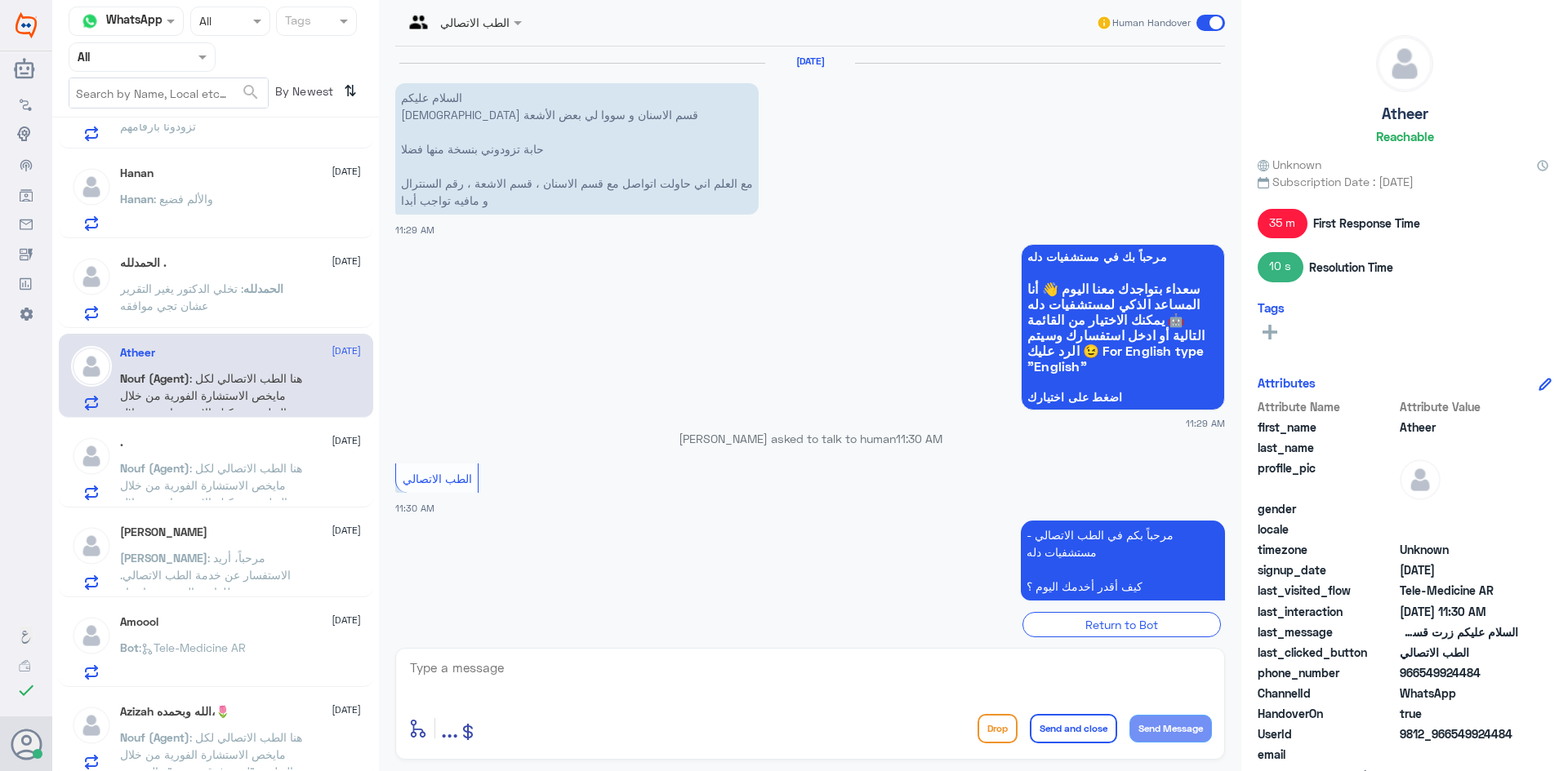
scroll to position [398, 0]
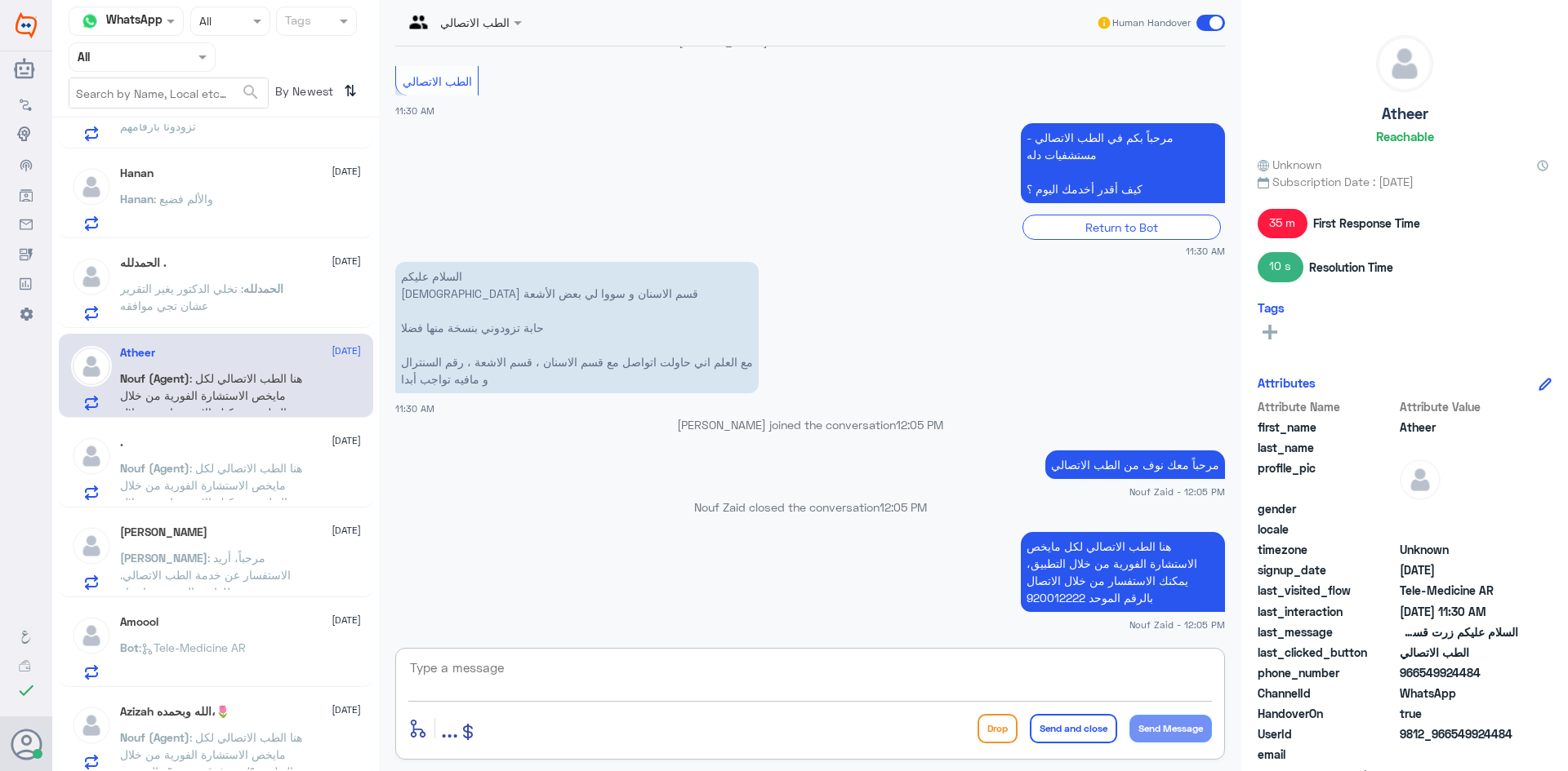
click at [556, 672] on textarea at bounding box center [810, 677] width 804 height 40
type textarea "يمكنك التواصل مع قسم الاشعة عبر الواتساب 0112994877"
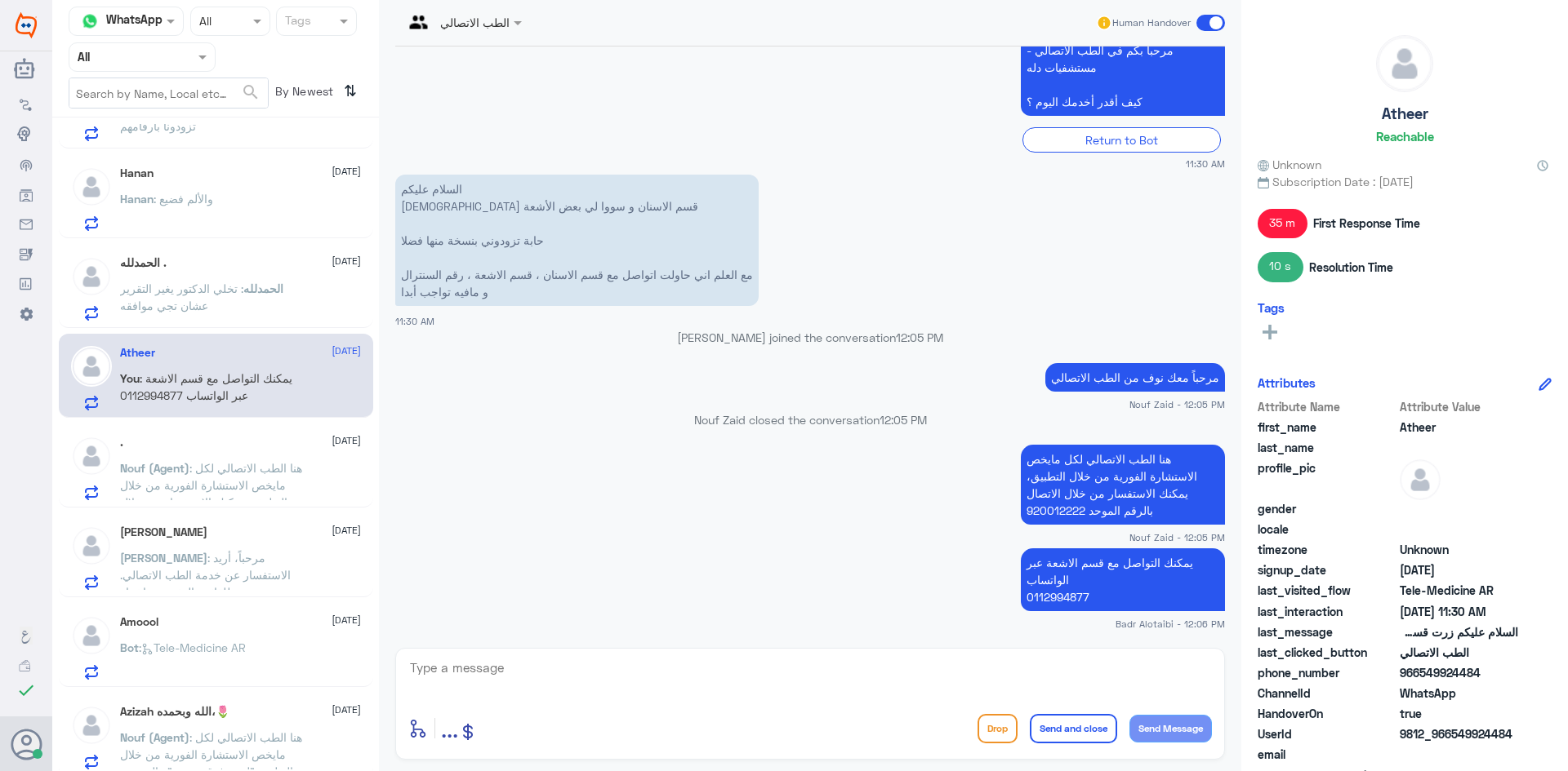
click at [1207, 22] on span at bounding box center [1210, 23] width 29 height 16
click at [0, 0] on input "checkbox" at bounding box center [0, 0] width 0 height 0
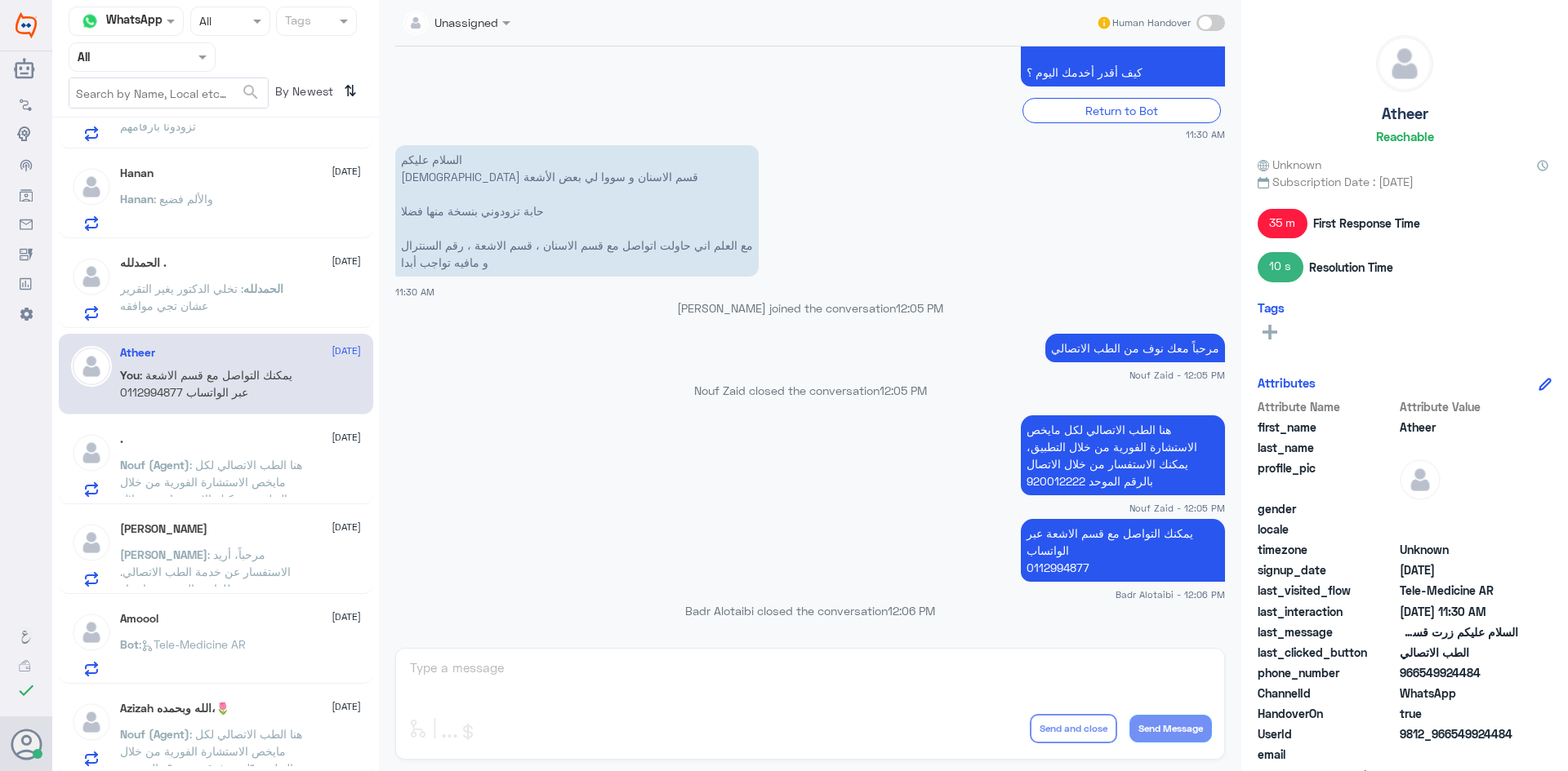
click at [131, 189] on div "Hanan 9 September Hanan : والألم فضيع" at bounding box center [240, 198] width 241 height 64
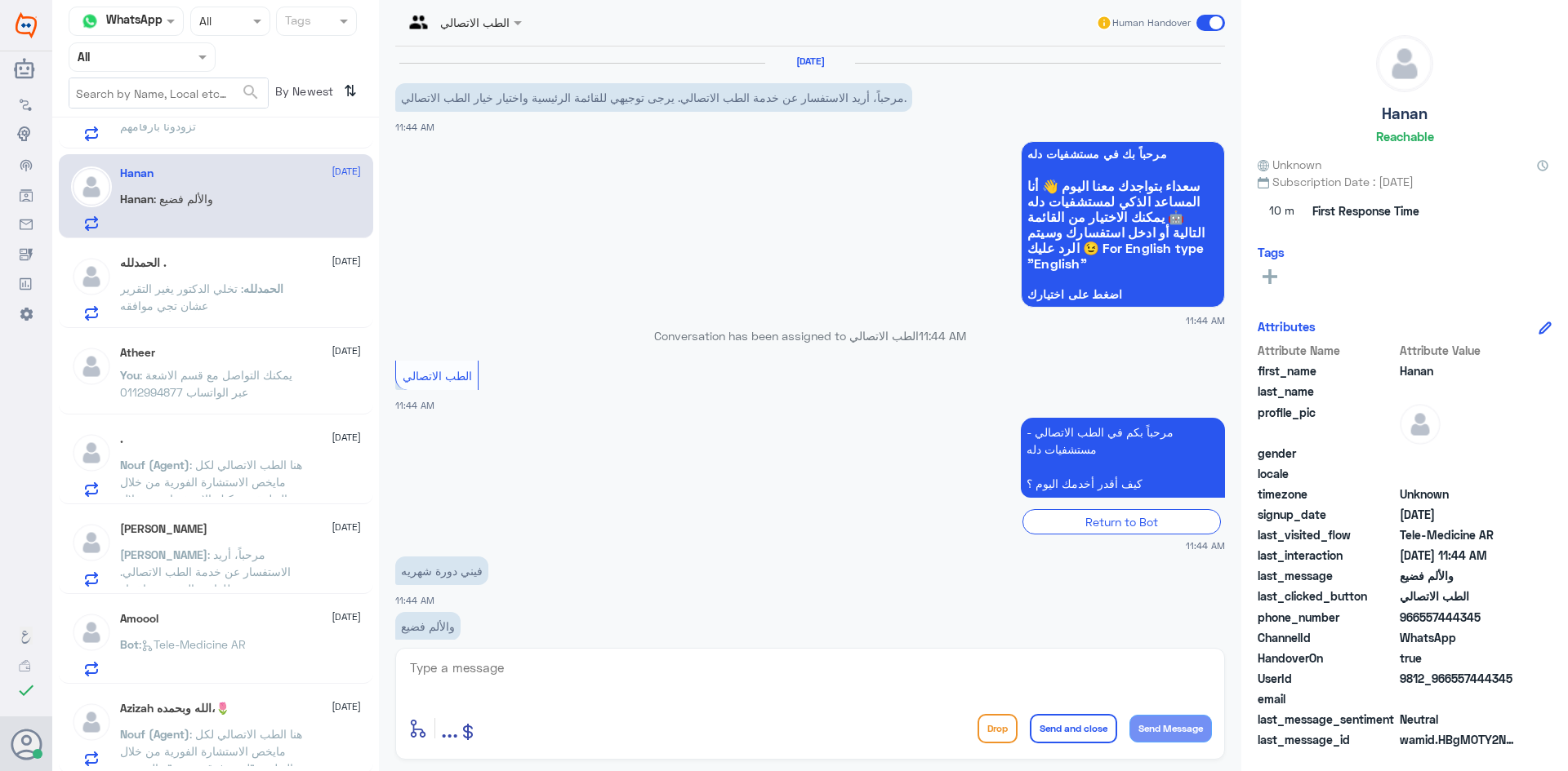
scroll to position [33, 0]
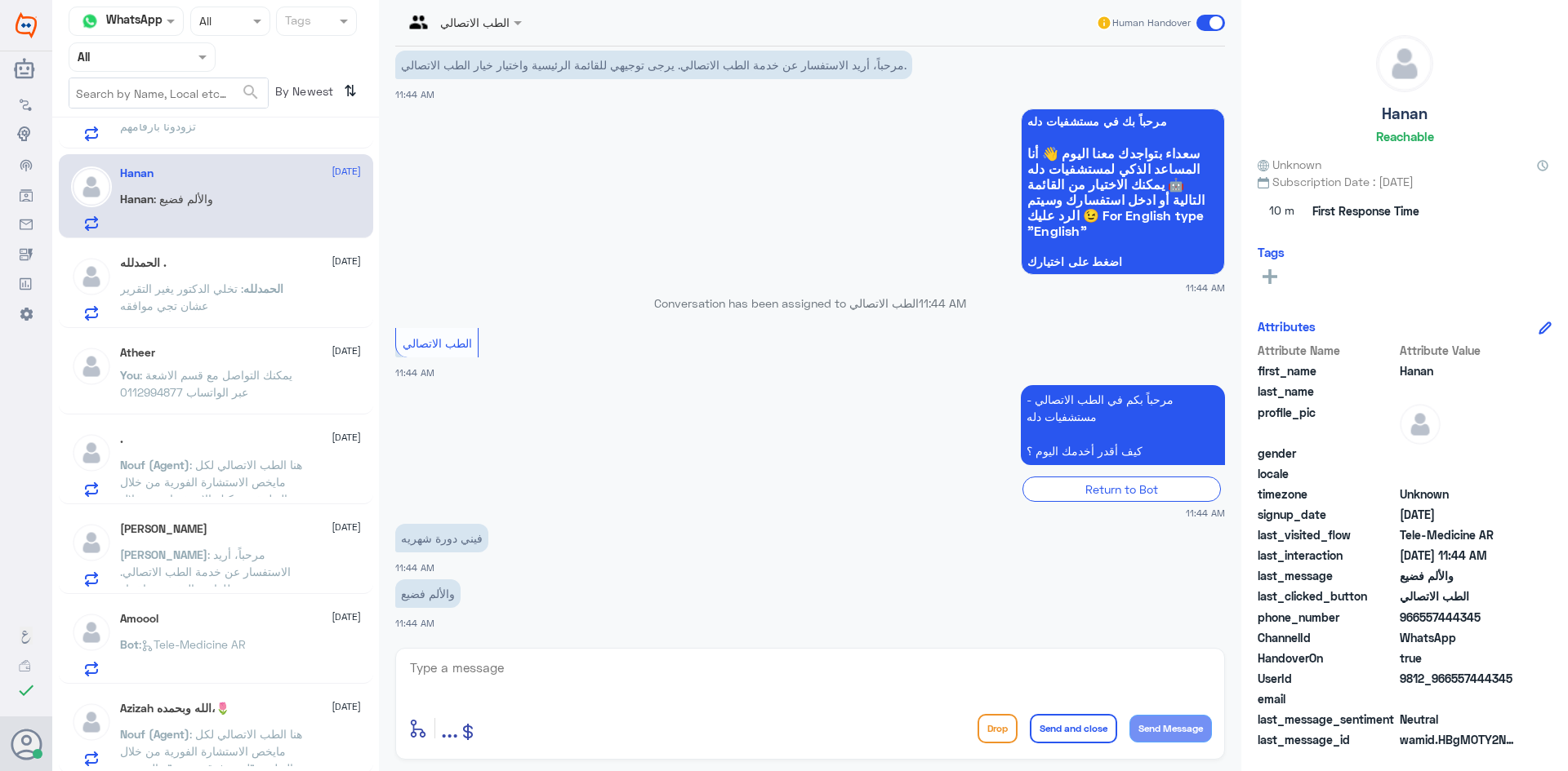
drag, startPoint x: 1514, startPoint y: 680, endPoint x: 1454, endPoint y: 684, distance: 60.1
click at [1454, 684] on span "9812_966557444345" at bounding box center [1459, 678] width 119 height 17
copy span "557444345"
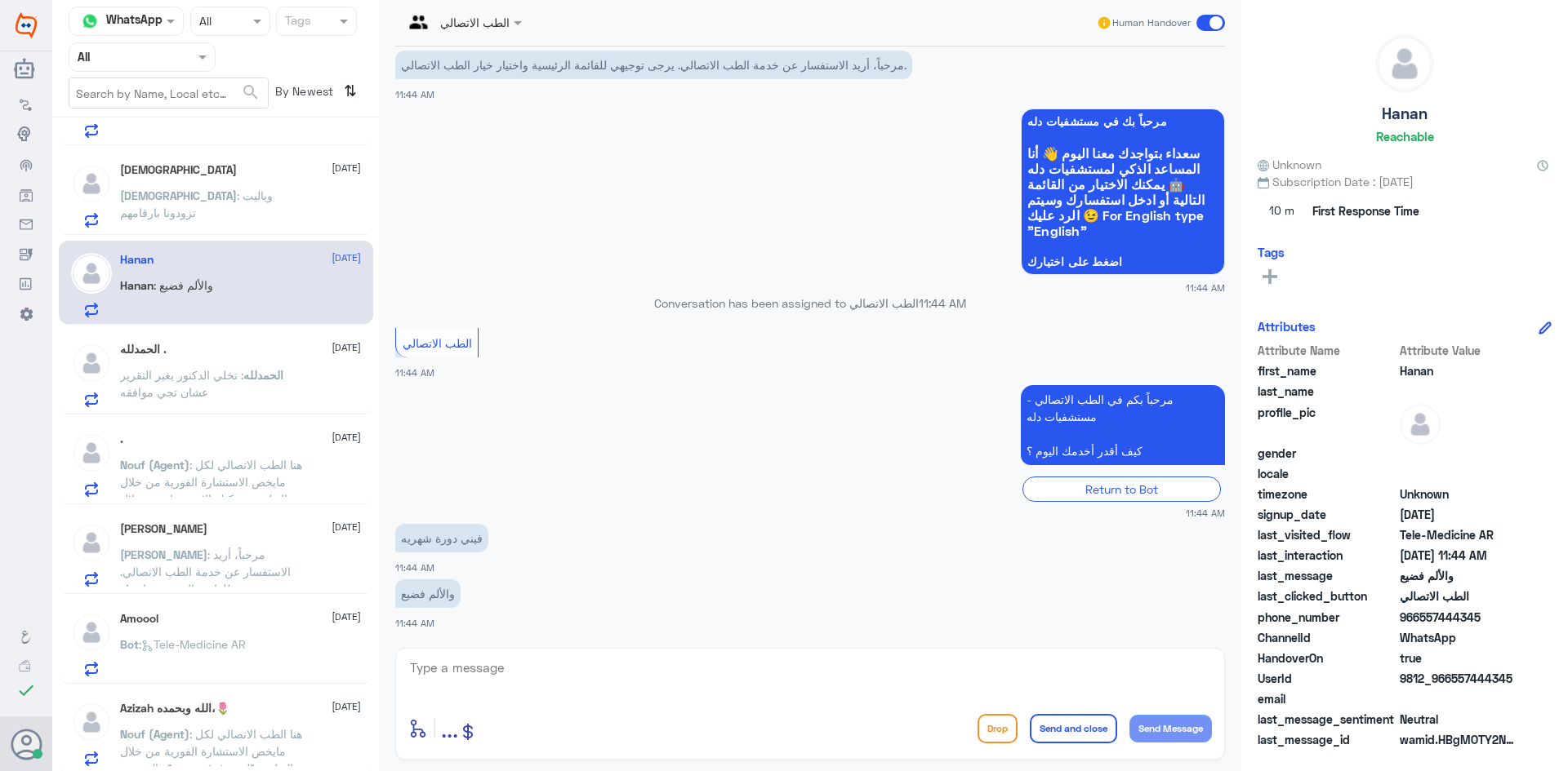
scroll to position [242, 0]
click at [923, 670] on textarea at bounding box center [810, 677] width 804 height 40
paste textarea "مرحبا معك بدر من الطب الاتصالي كيف اقدر اخدمك ؟"
type textarea "مرحبا معك بدر من الطب الاتصالي كيف اقدر اخدمك ؟"
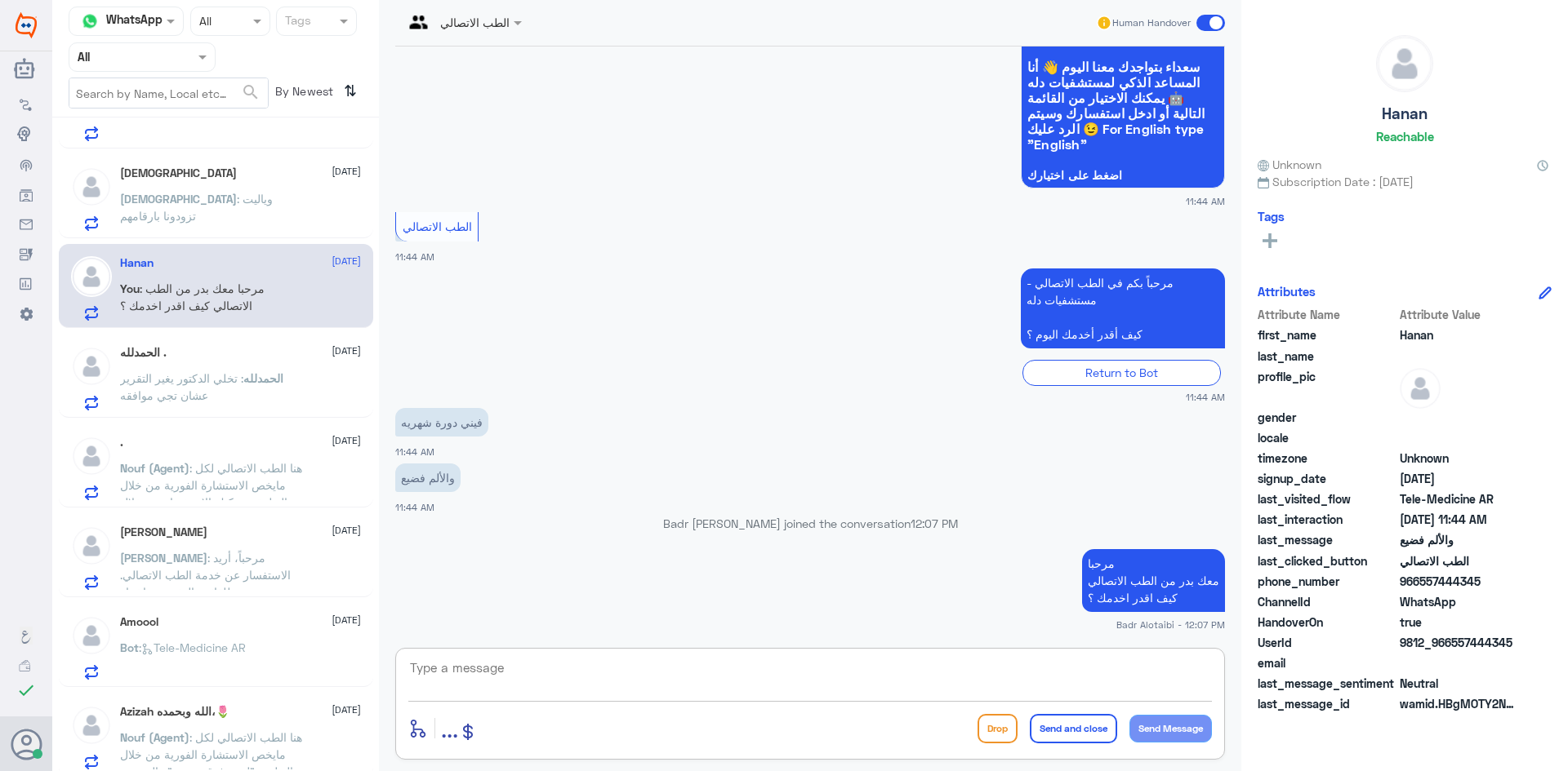
paste textarea "يمكنك تسجيل دخولك للتطبيق، واختر أيقونة "استشارة فورية" لطلب صرف الأدوية، أو إج…"
type textarea "يمكنك تسجيل دخولك للتطبيق، واختر أيقونة "استشارة فورية" لطلب صرف الأدوية، أو إج…"
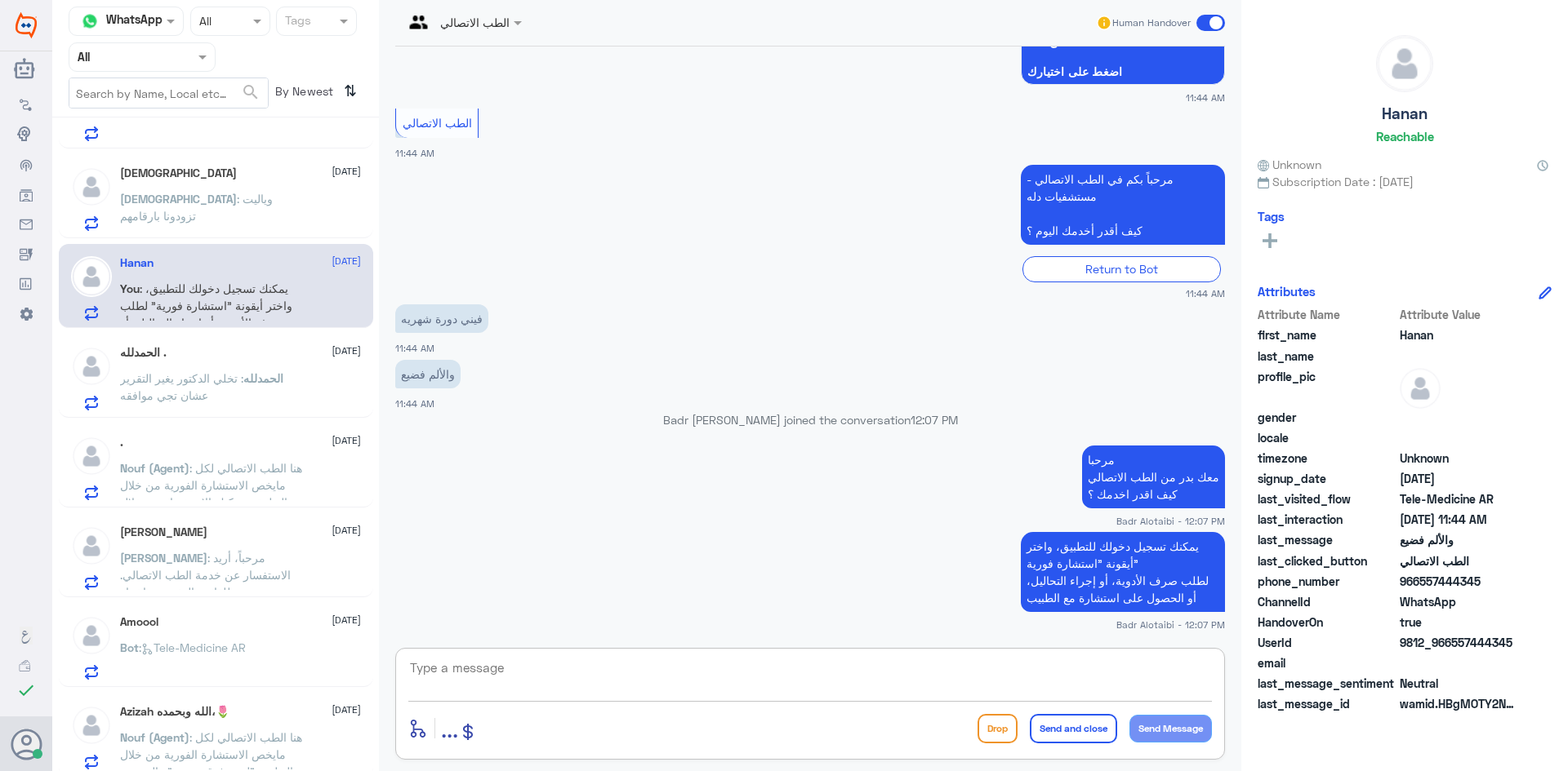
click at [276, 377] on span "الحمدلله" at bounding box center [264, 379] width 40 height 14
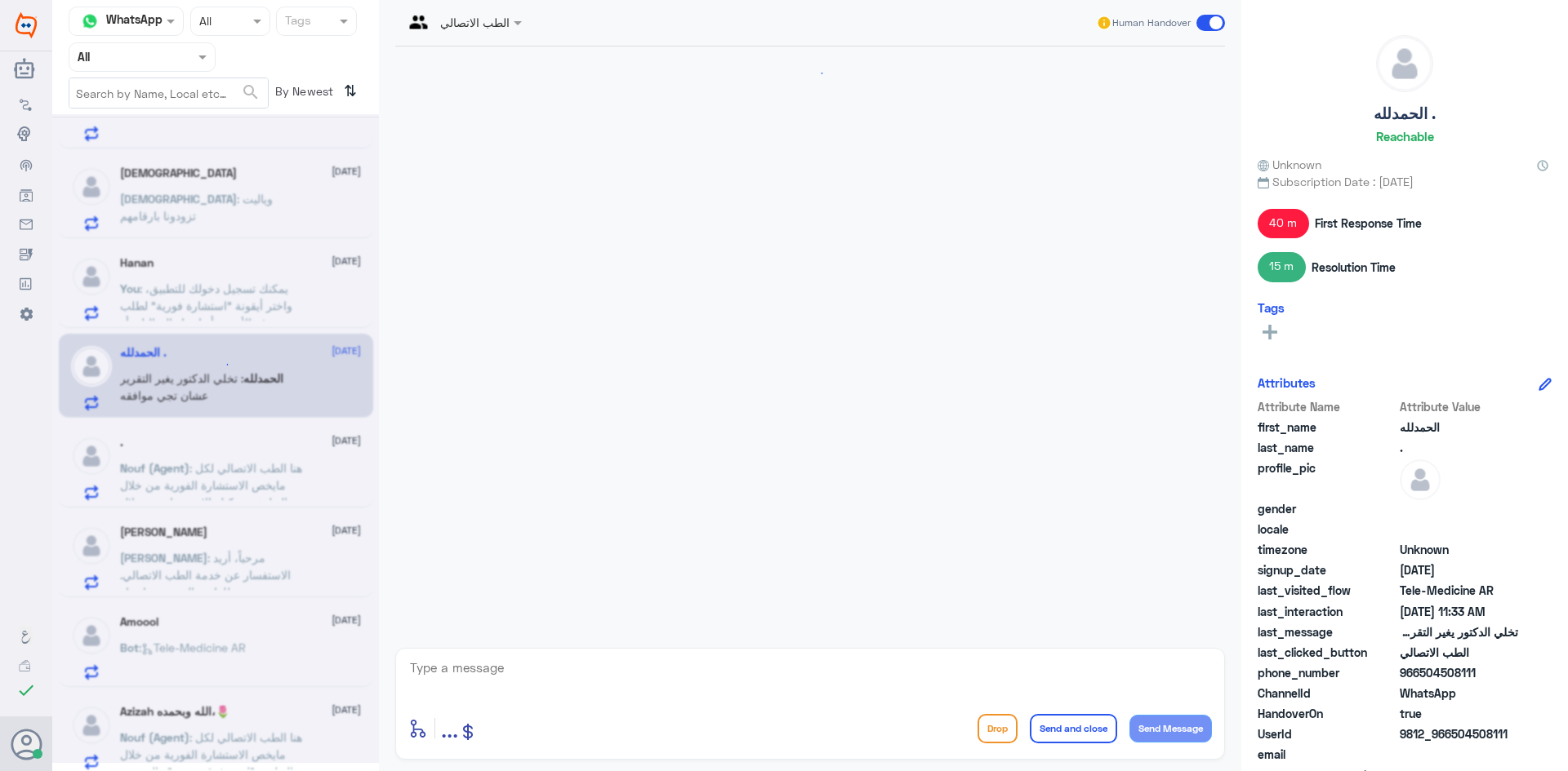
scroll to position [1330, 0]
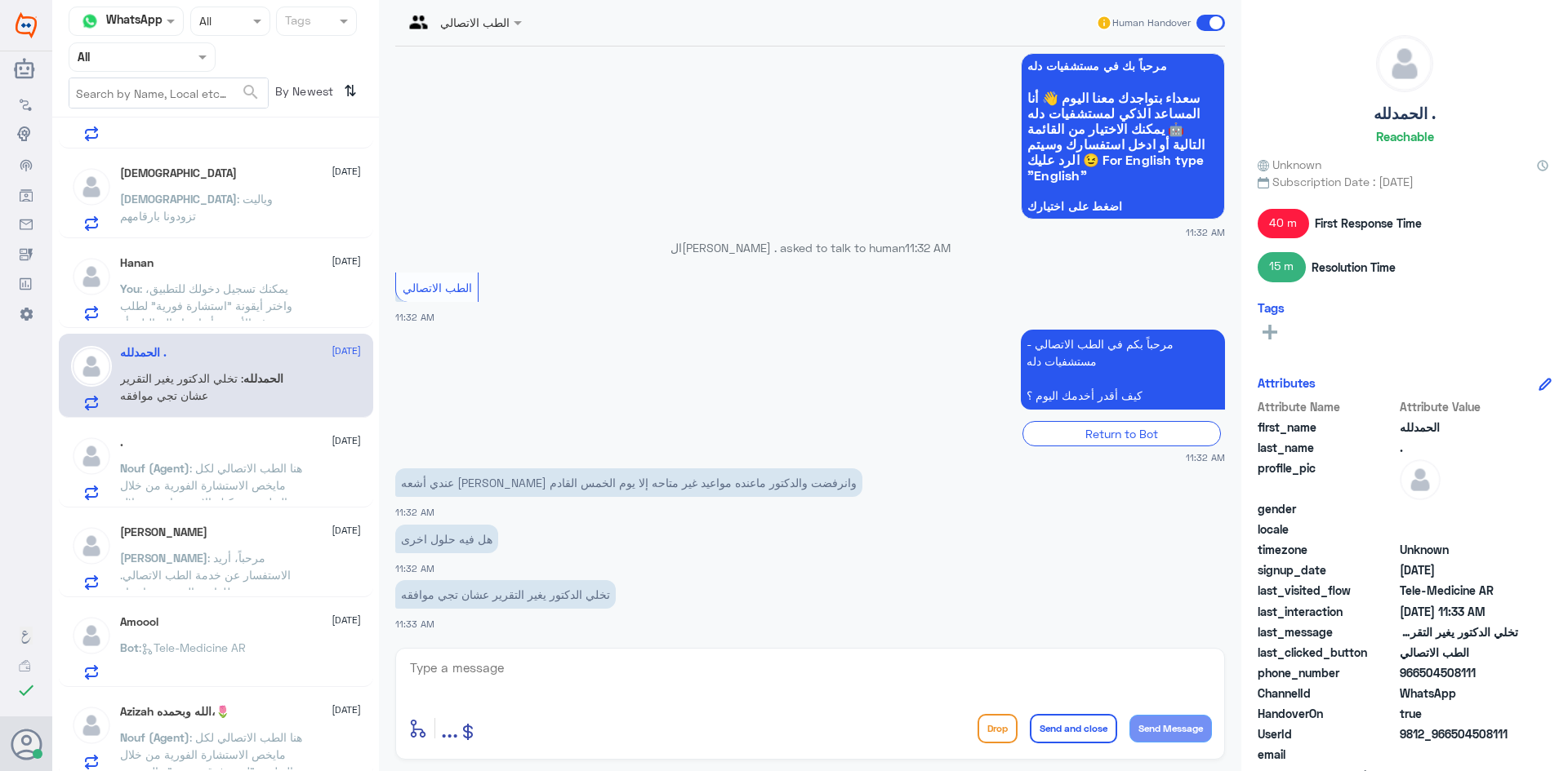
click at [491, 16] on div at bounding box center [462, 22] width 134 height 19
click at [782, 668] on textarea at bounding box center [810, 677] width 804 height 40
paste textarea "مرحبا معك بدر من الطب الاتصالي كيف اقدر اخدمك ؟"
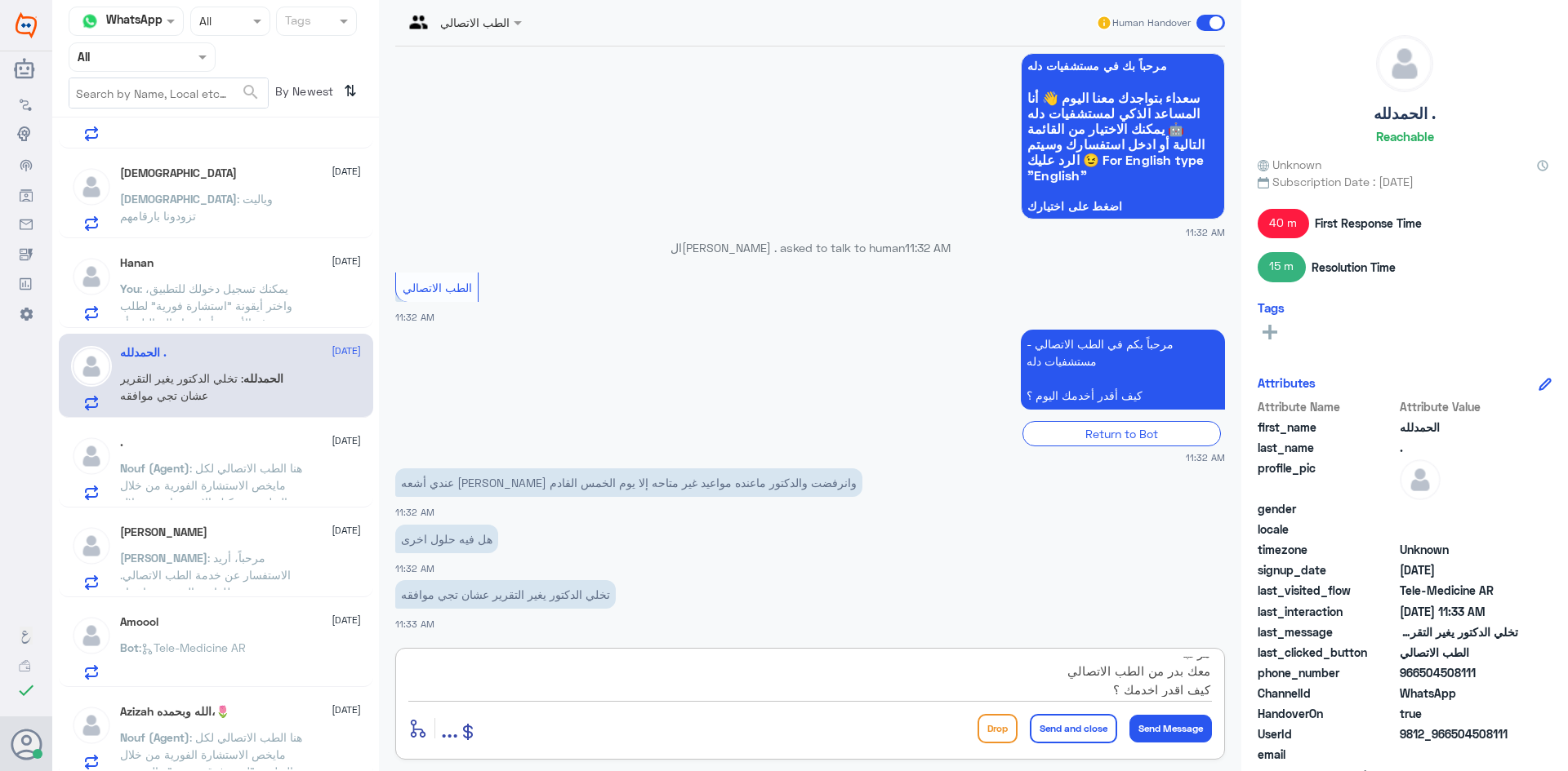
type textarea "مرحبا معك بدر من الطب الاتصالي كيف اقدر اخدمك ؟"
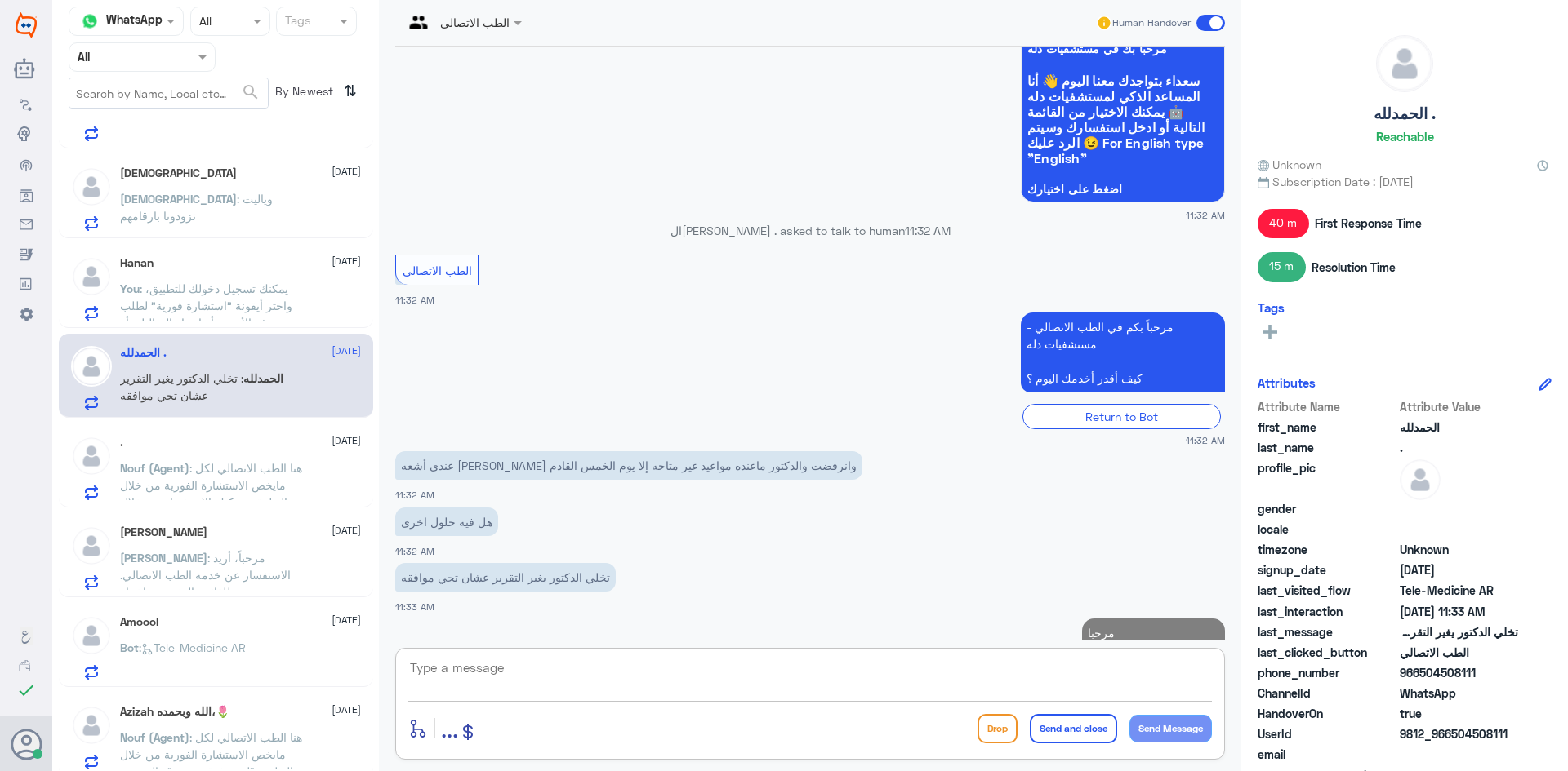
scroll to position [1417, 0]
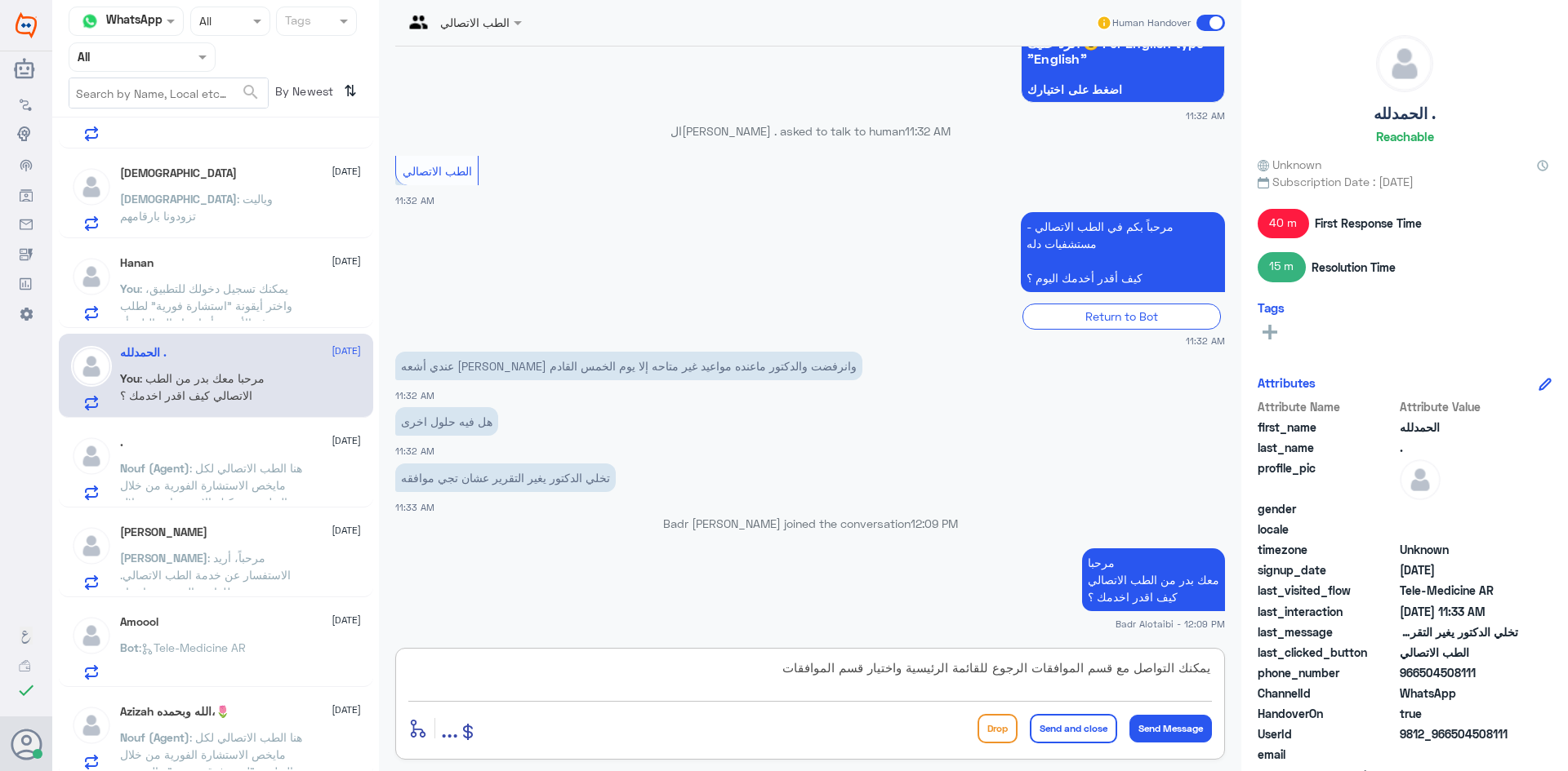
type textarea "يمكنك التواصل مع قسم الموافقات الرجوع للقائمة الرئيسية واختيار قسم الموافقات"
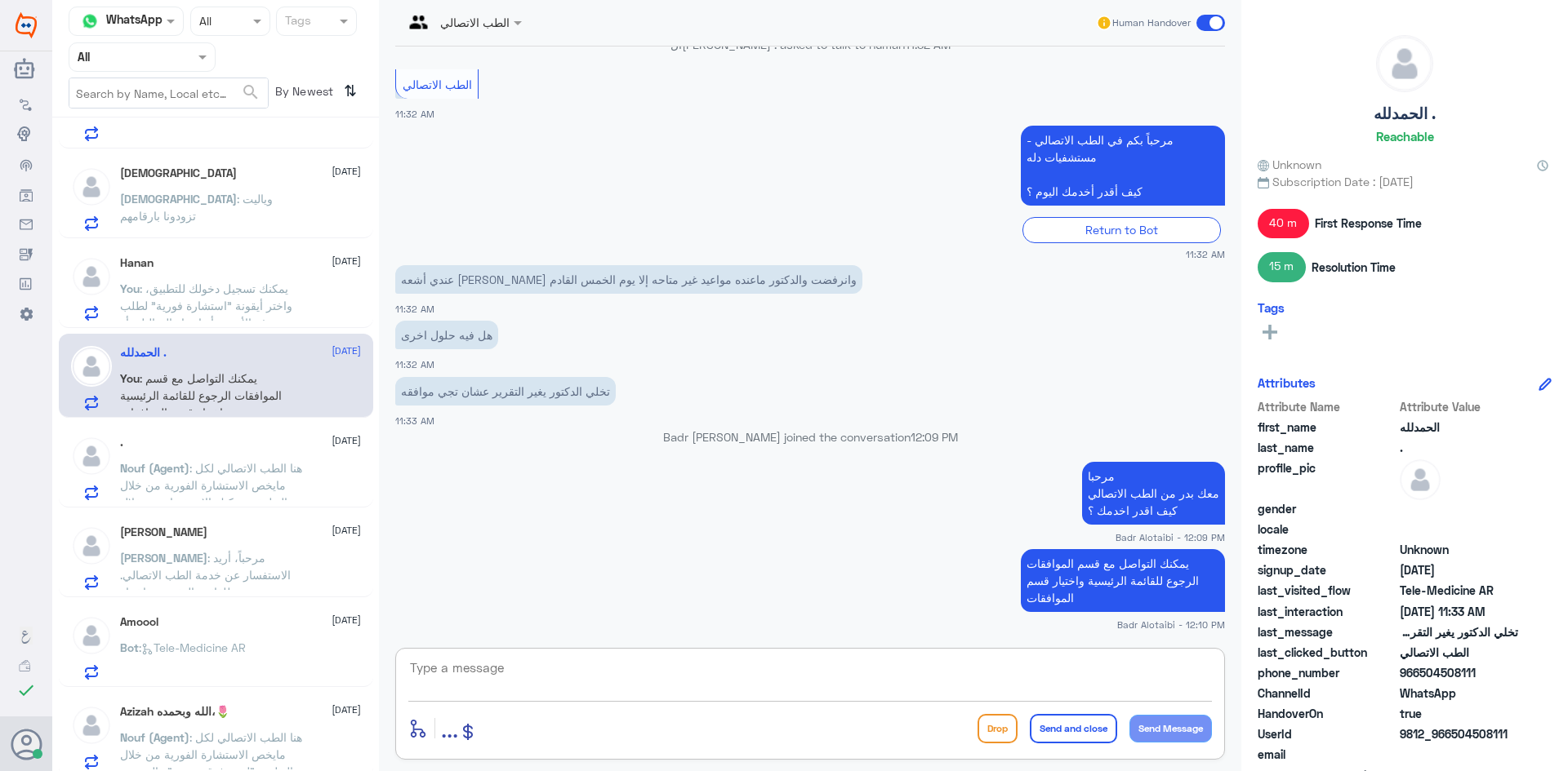
click at [1215, 23] on span at bounding box center [1210, 23] width 29 height 16
click at [0, 0] on input "checkbox" at bounding box center [0, 0] width 0 height 0
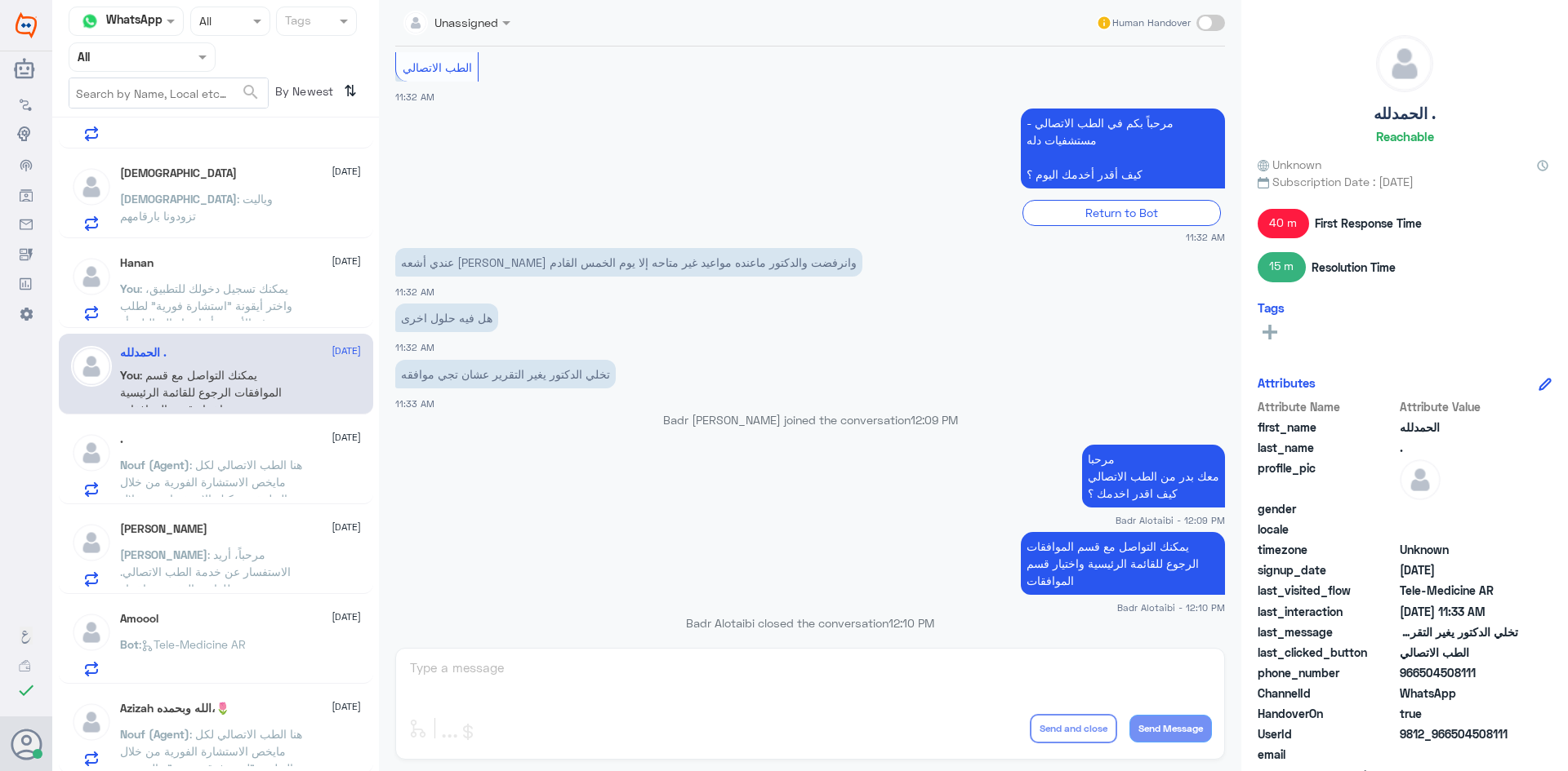
scroll to position [1533, 0]
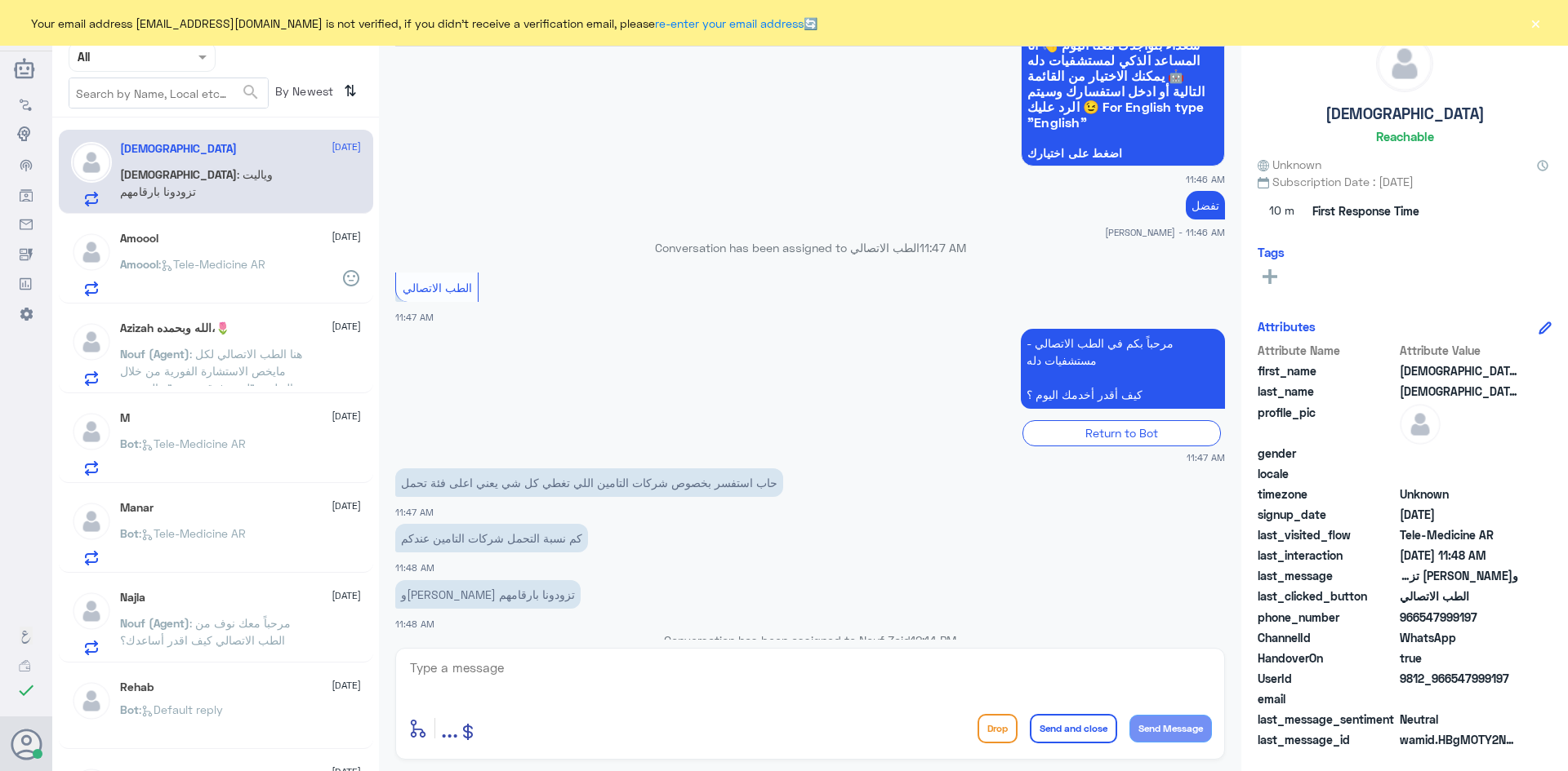
scroll to position [1171, 0]
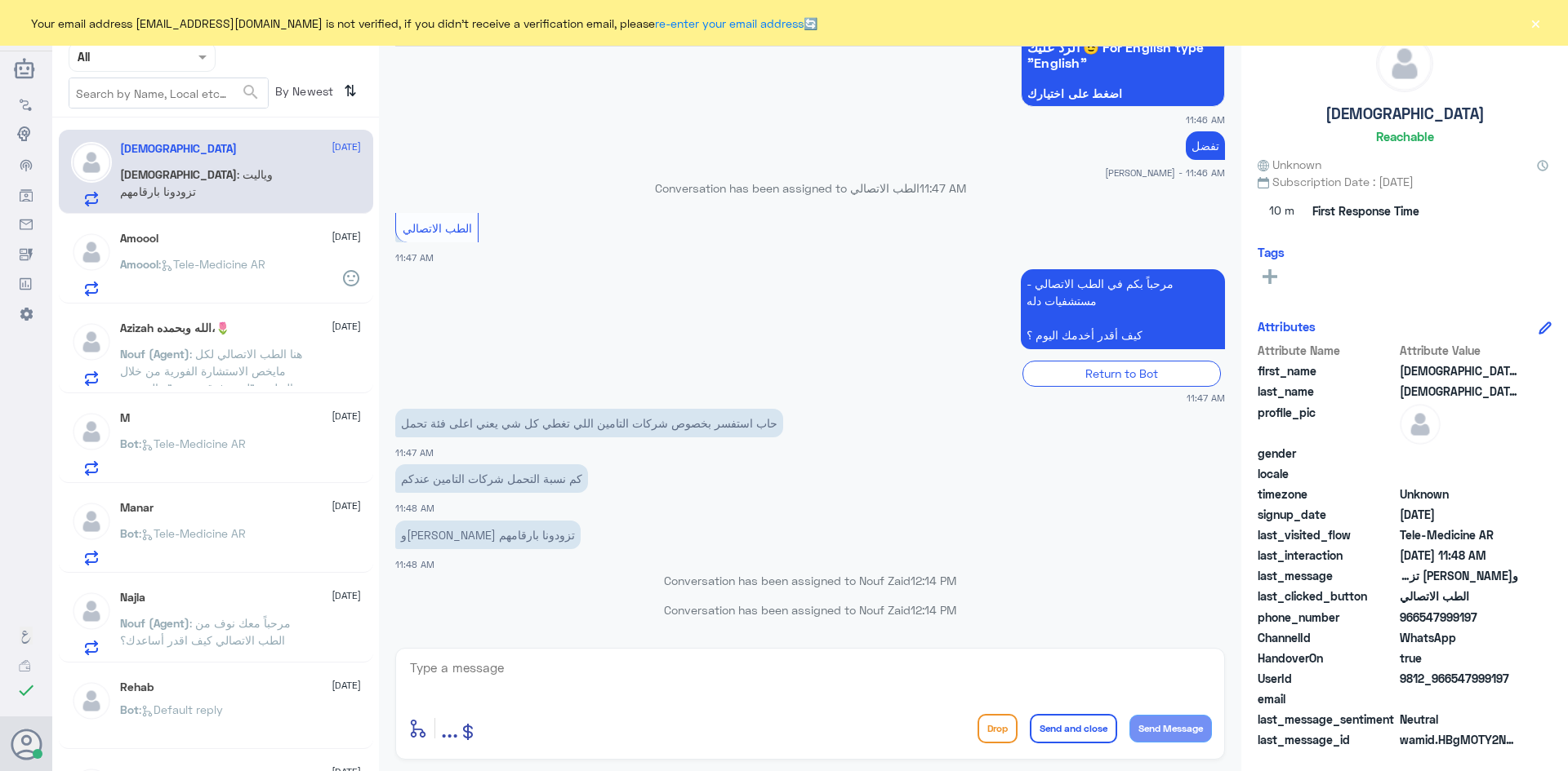
click at [1535, 28] on button "×" at bounding box center [1534, 23] width 16 height 16
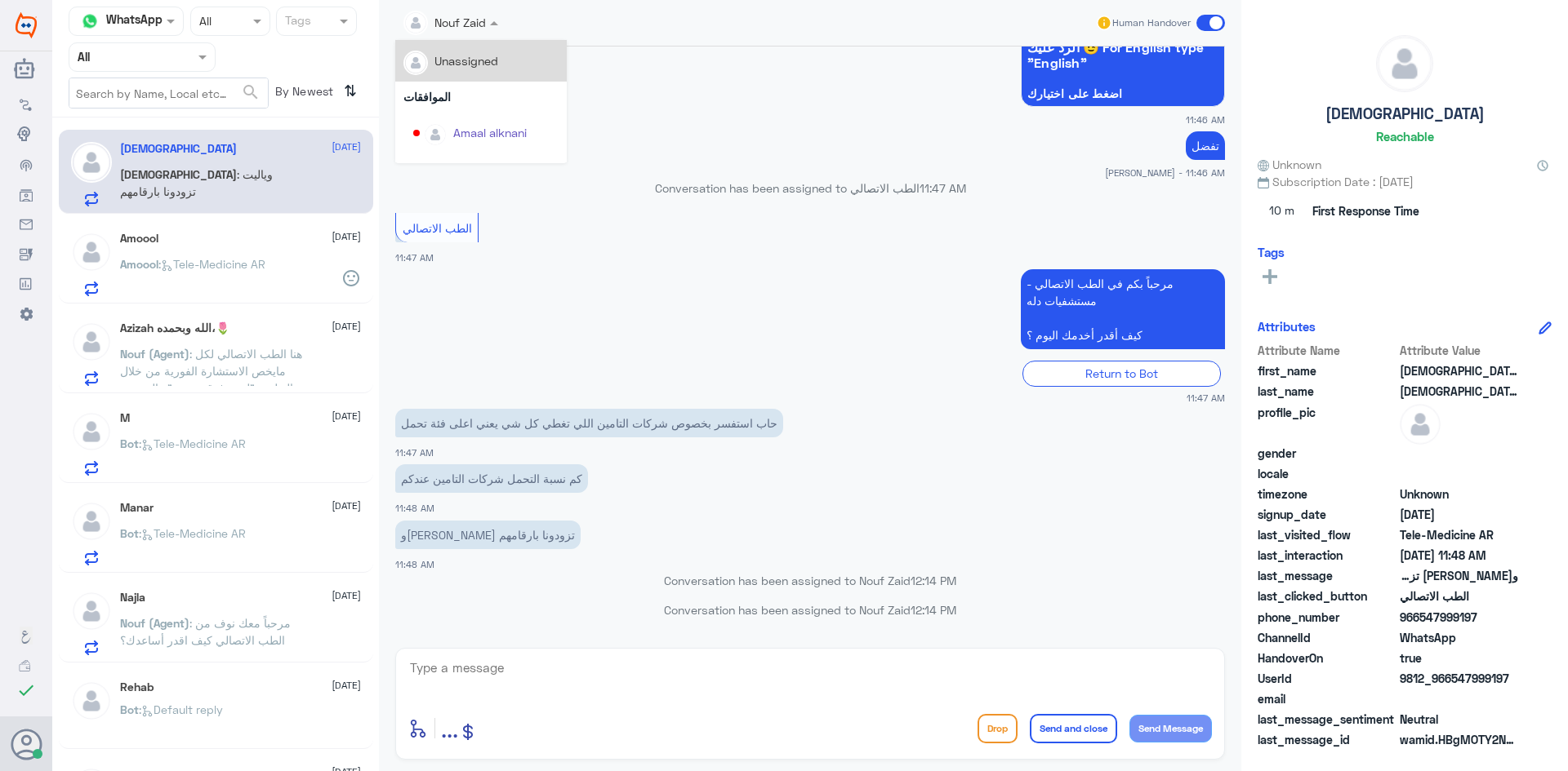
click at [487, 23] on span at bounding box center [496, 23] width 21 height 17
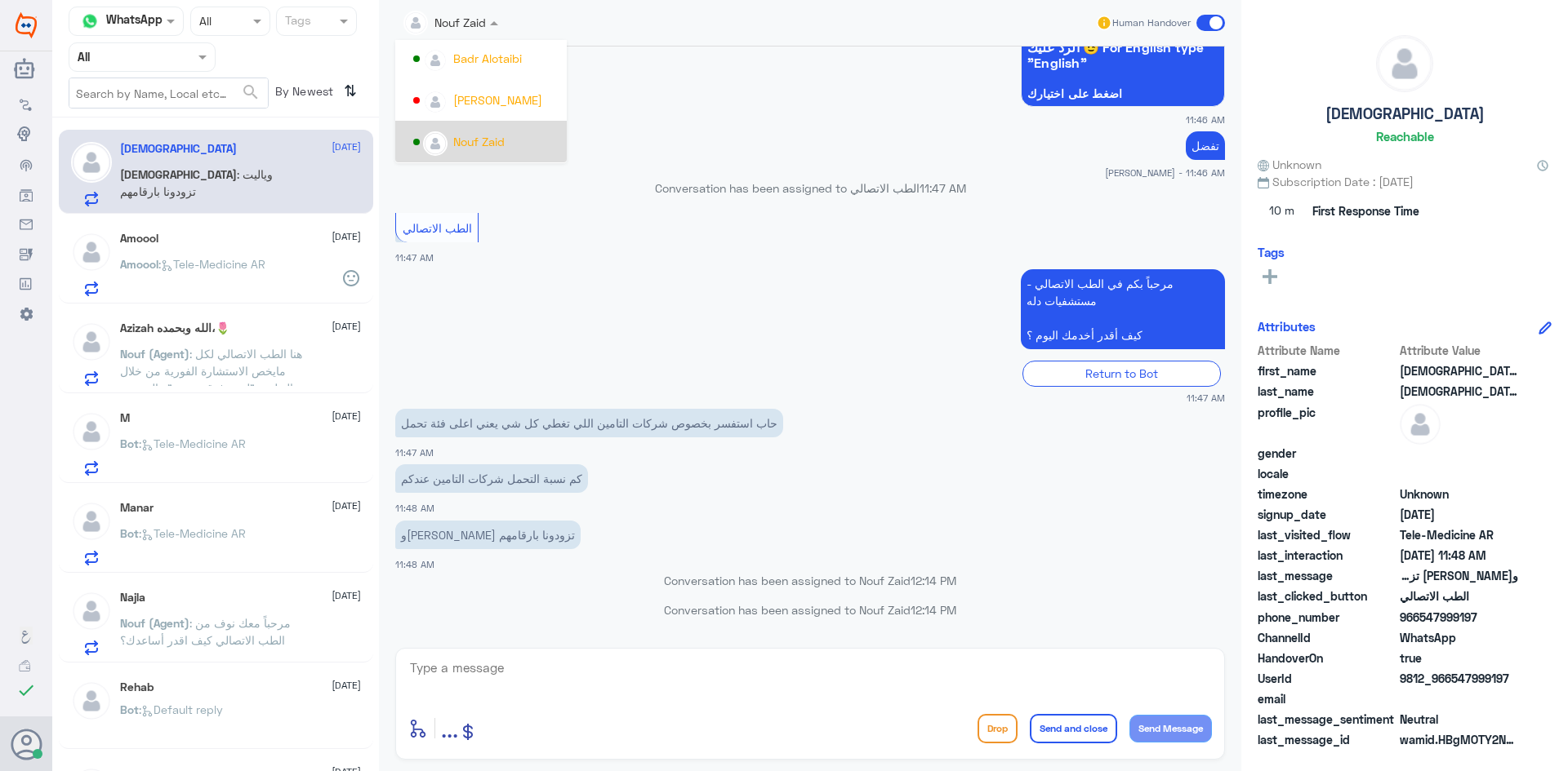
click at [482, 124] on div "Nouf Zaid" at bounding box center [481, 141] width 172 height 42
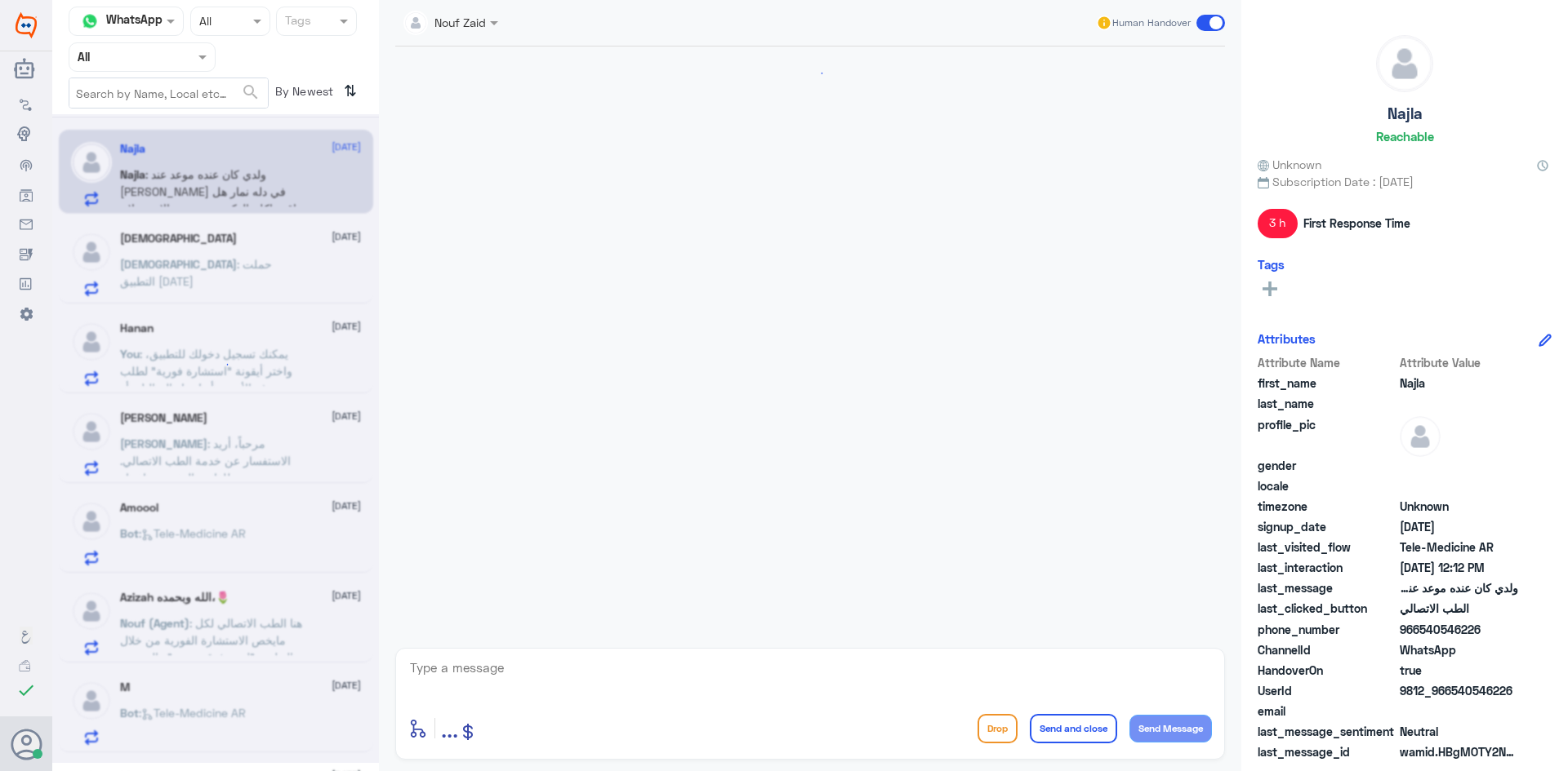
scroll to position [207, 0]
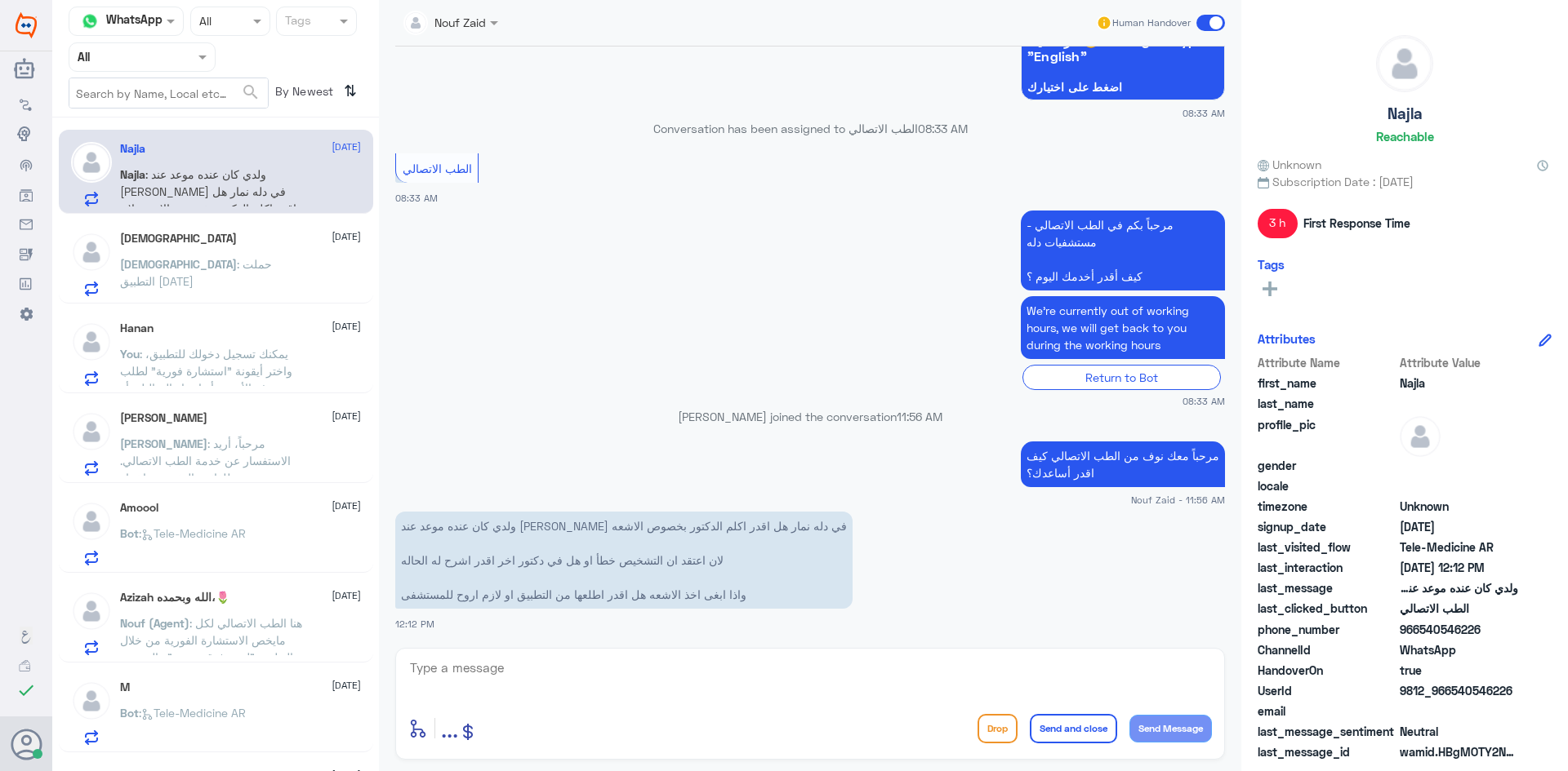
click at [471, 25] on div at bounding box center [451, 22] width 111 height 19
click at [792, 101] on app-msgs-whats-app-list "مرحباً بك في مستشفيات دله سعداء بتواجدك معنا اليوم 👋 أنا المساعد الذكي لمستشفيا…" at bounding box center [810, 18] width 830 height 168
click at [440, 35] on div "Nouf Zaid" at bounding box center [444, 23] width 82 height 33
click at [198, 55] on span at bounding box center [202, 58] width 8 height 6
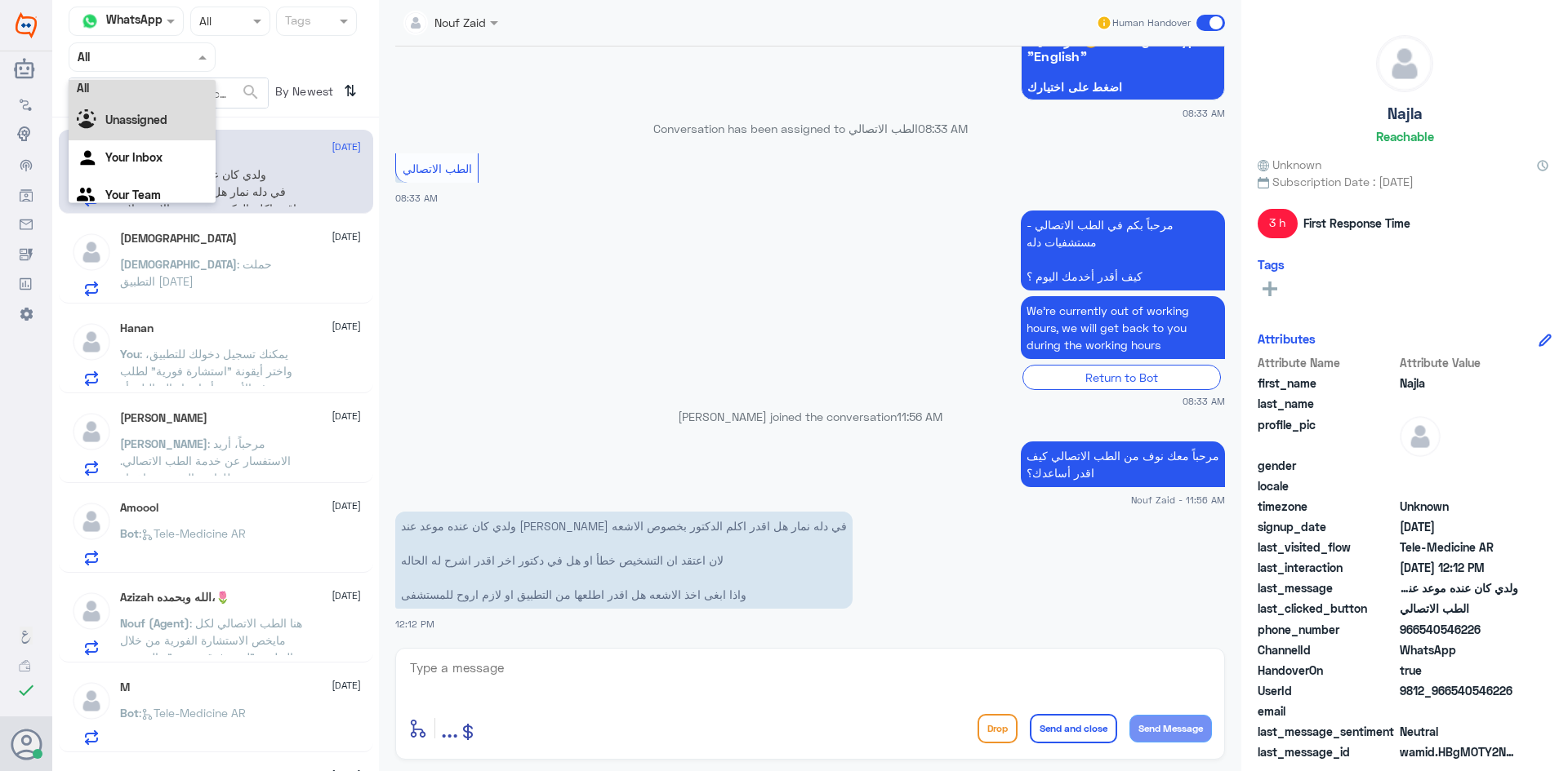
scroll to position [21, 0]
click at [169, 131] on div "Your Inbox" at bounding box center [142, 146] width 147 height 37
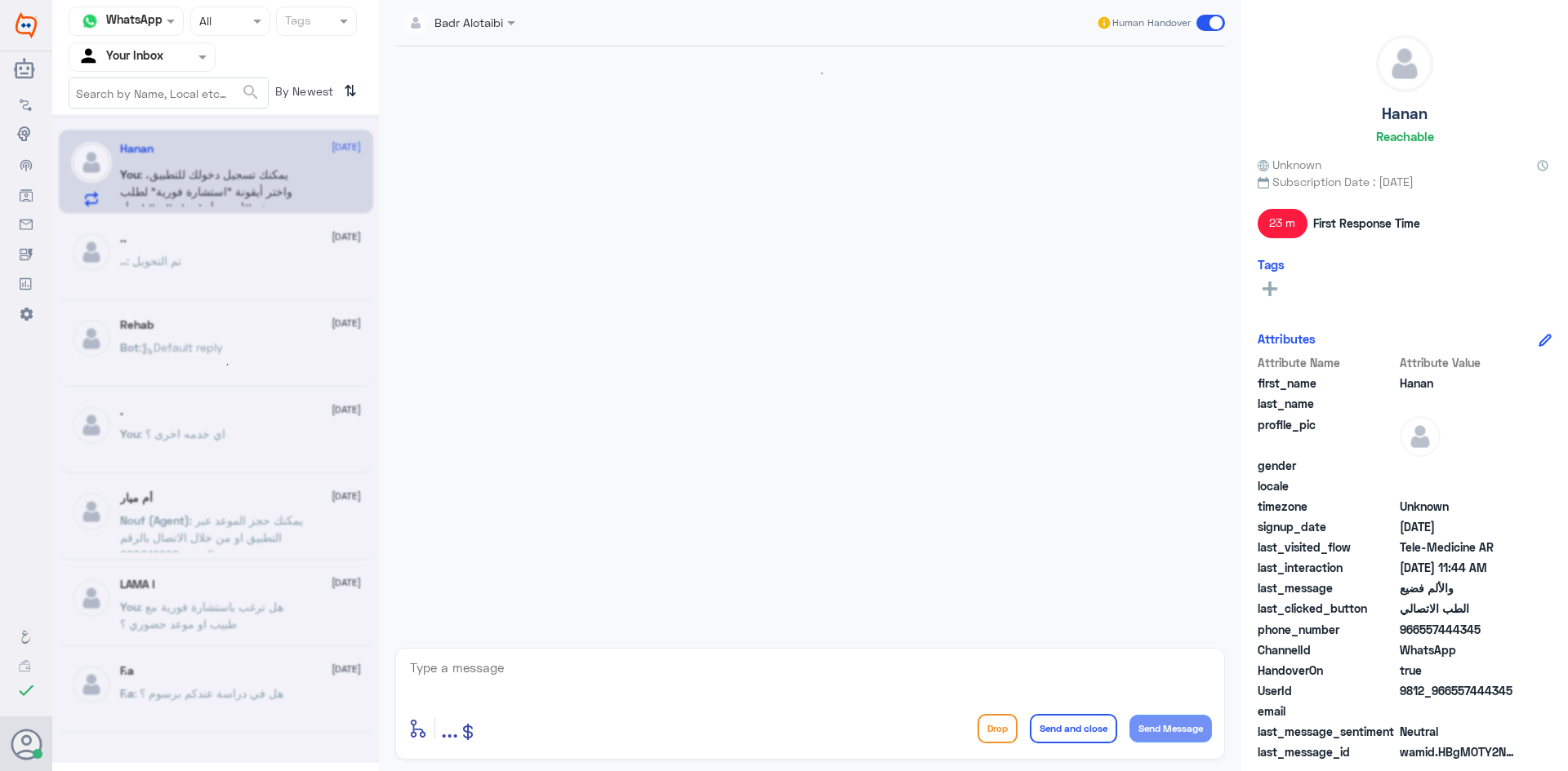
scroll to position [252, 0]
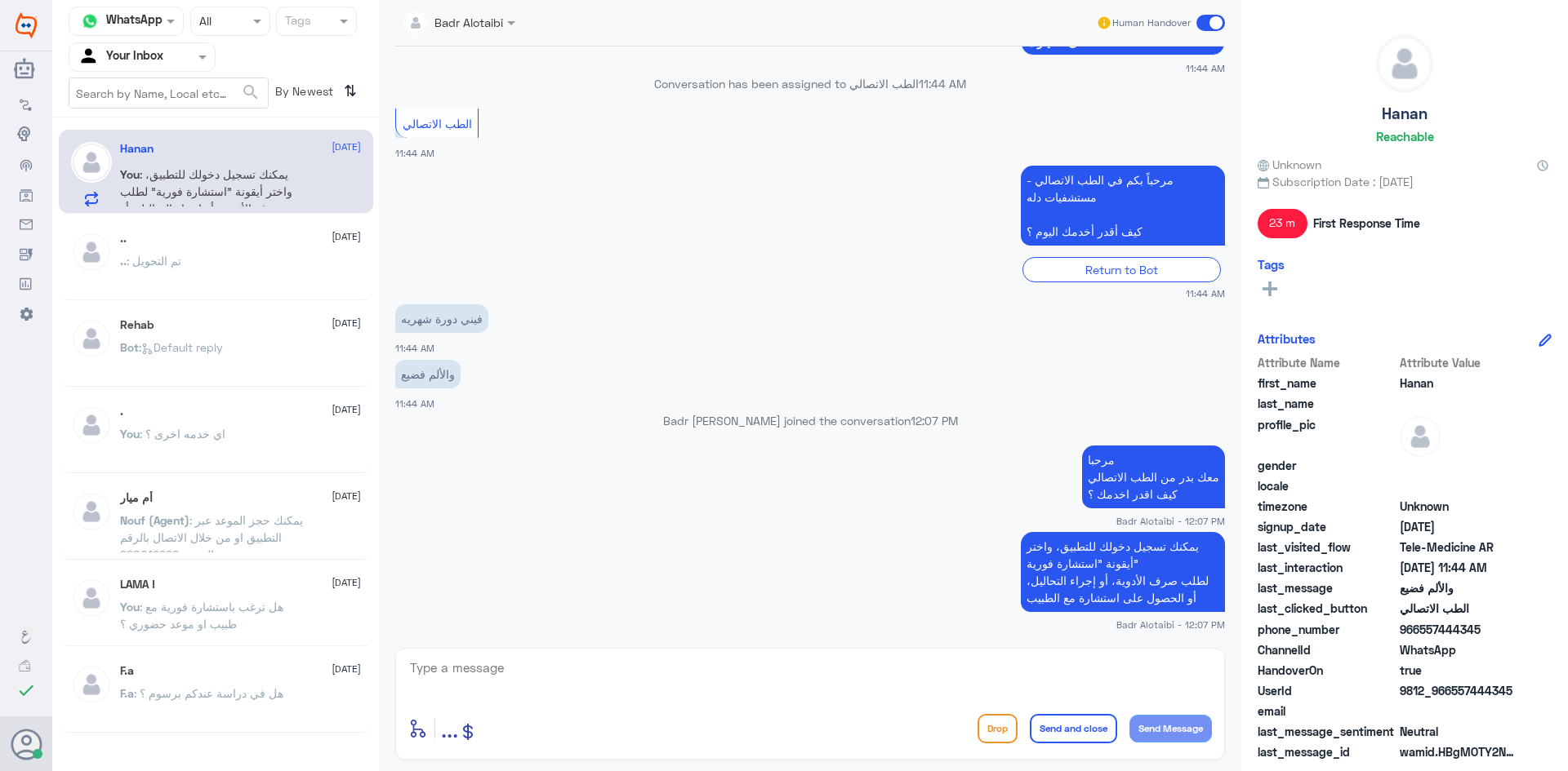
drag, startPoint x: 1514, startPoint y: 683, endPoint x: 1448, endPoint y: 694, distance: 66.9
click at [1448, 694] on span "9812_966557444345" at bounding box center [1459, 690] width 119 height 17
click at [168, 60] on div at bounding box center [142, 57] width 146 height 19
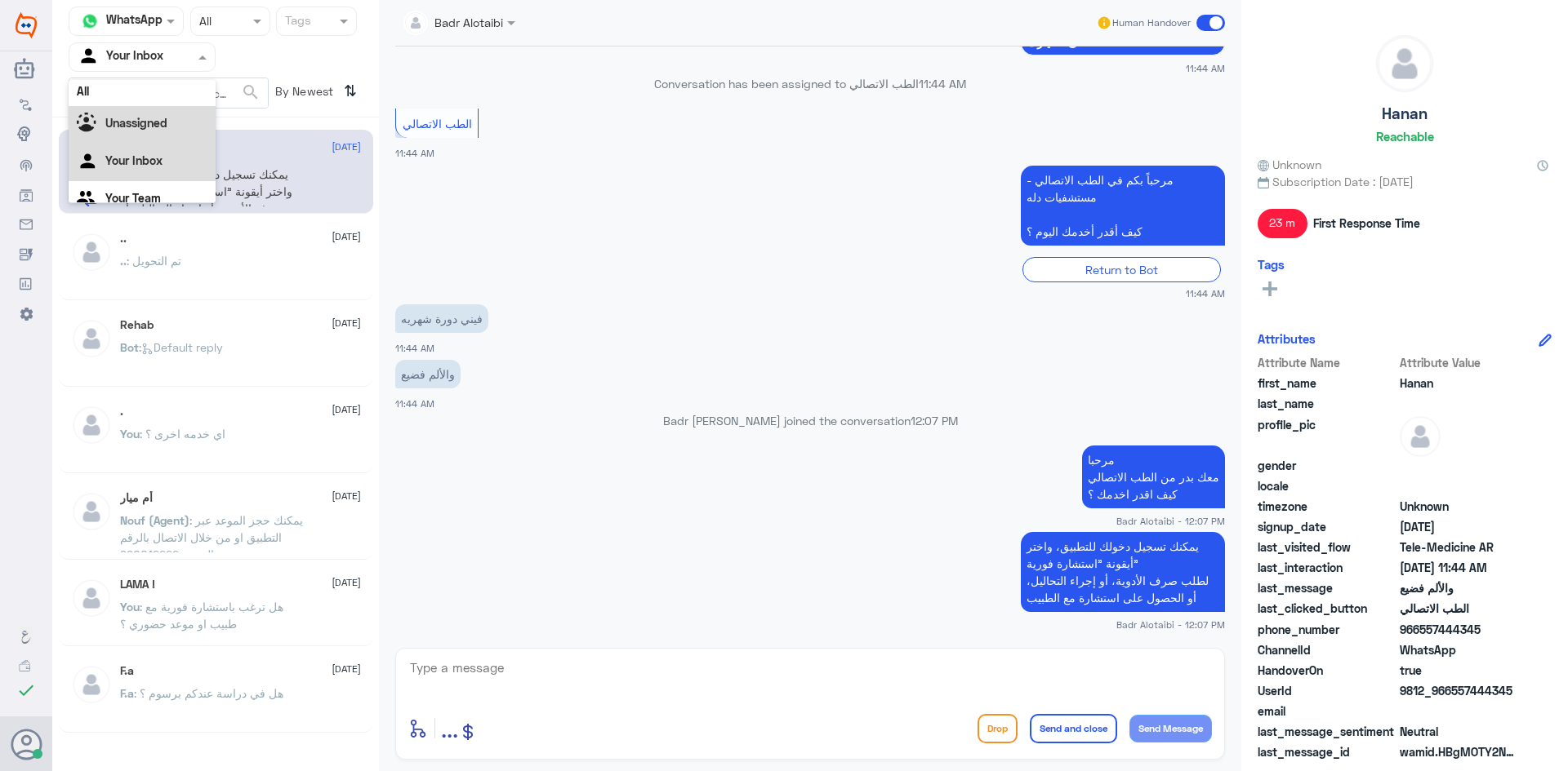
scroll to position [0, 0]
click at [148, 94] on div "All" at bounding box center [142, 94] width 147 height 30
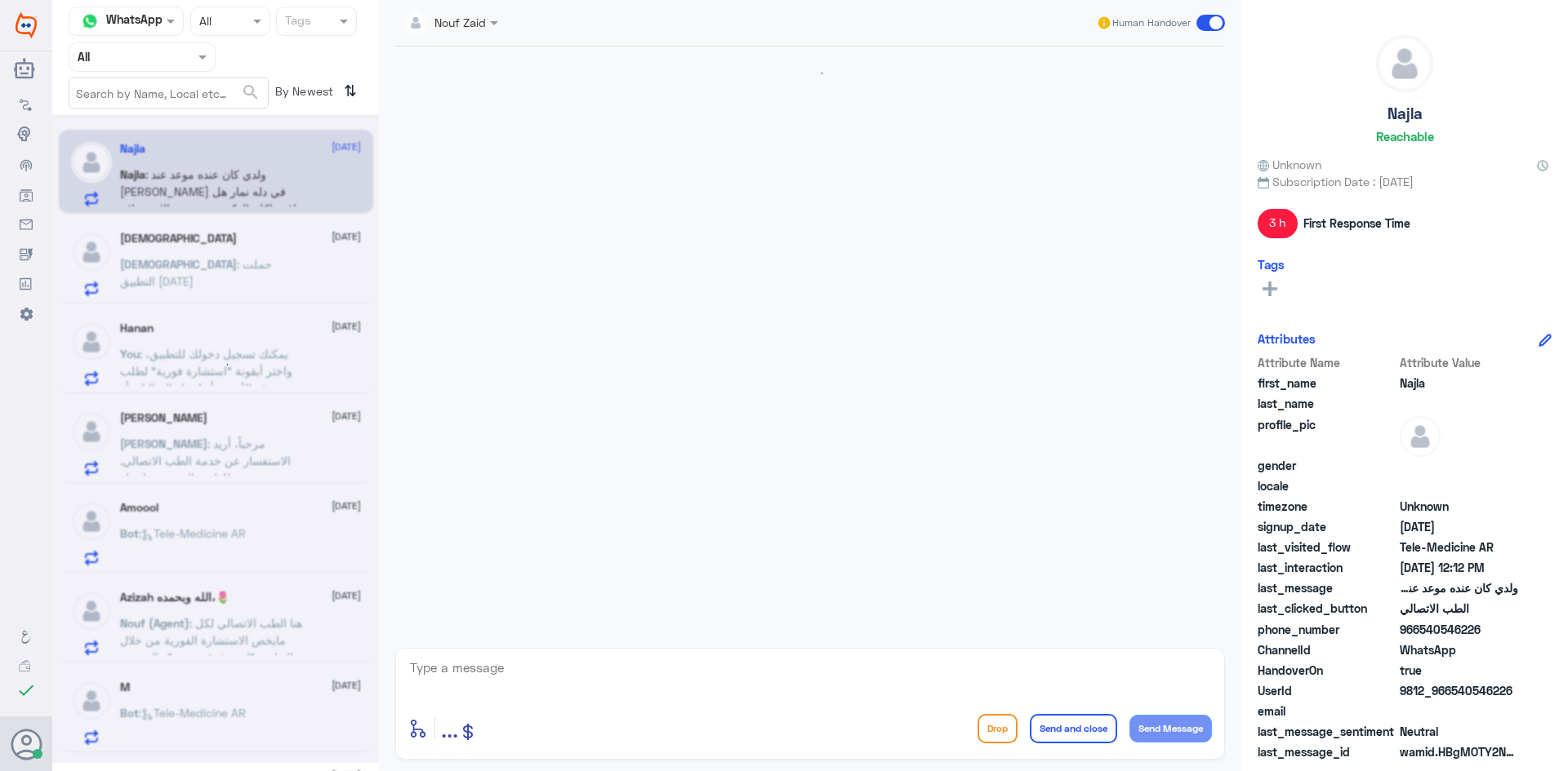
scroll to position [207, 0]
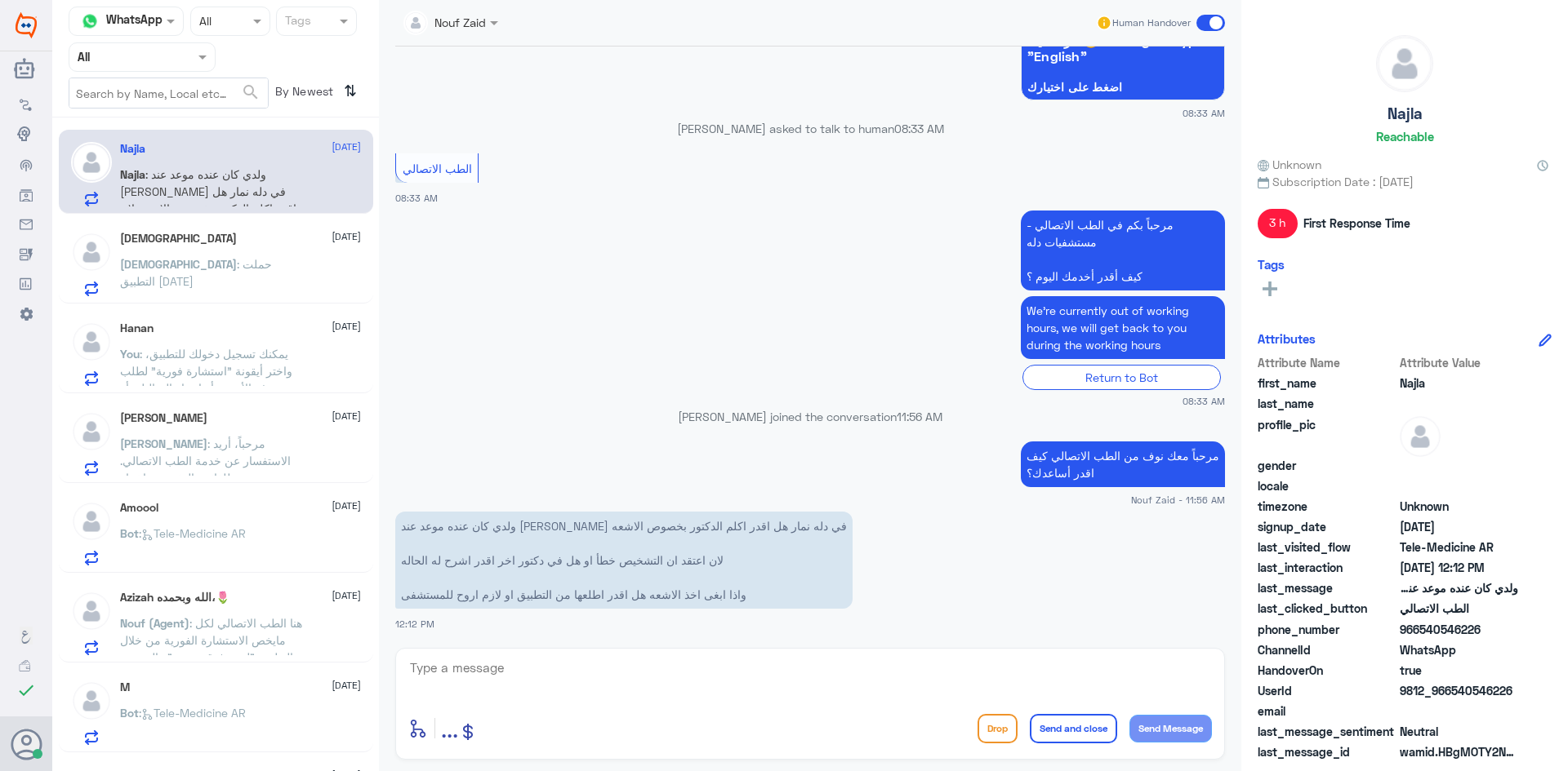
click at [261, 281] on div "سبحان : حملت التطبيق اليوم" at bounding box center [240, 278] width 241 height 36
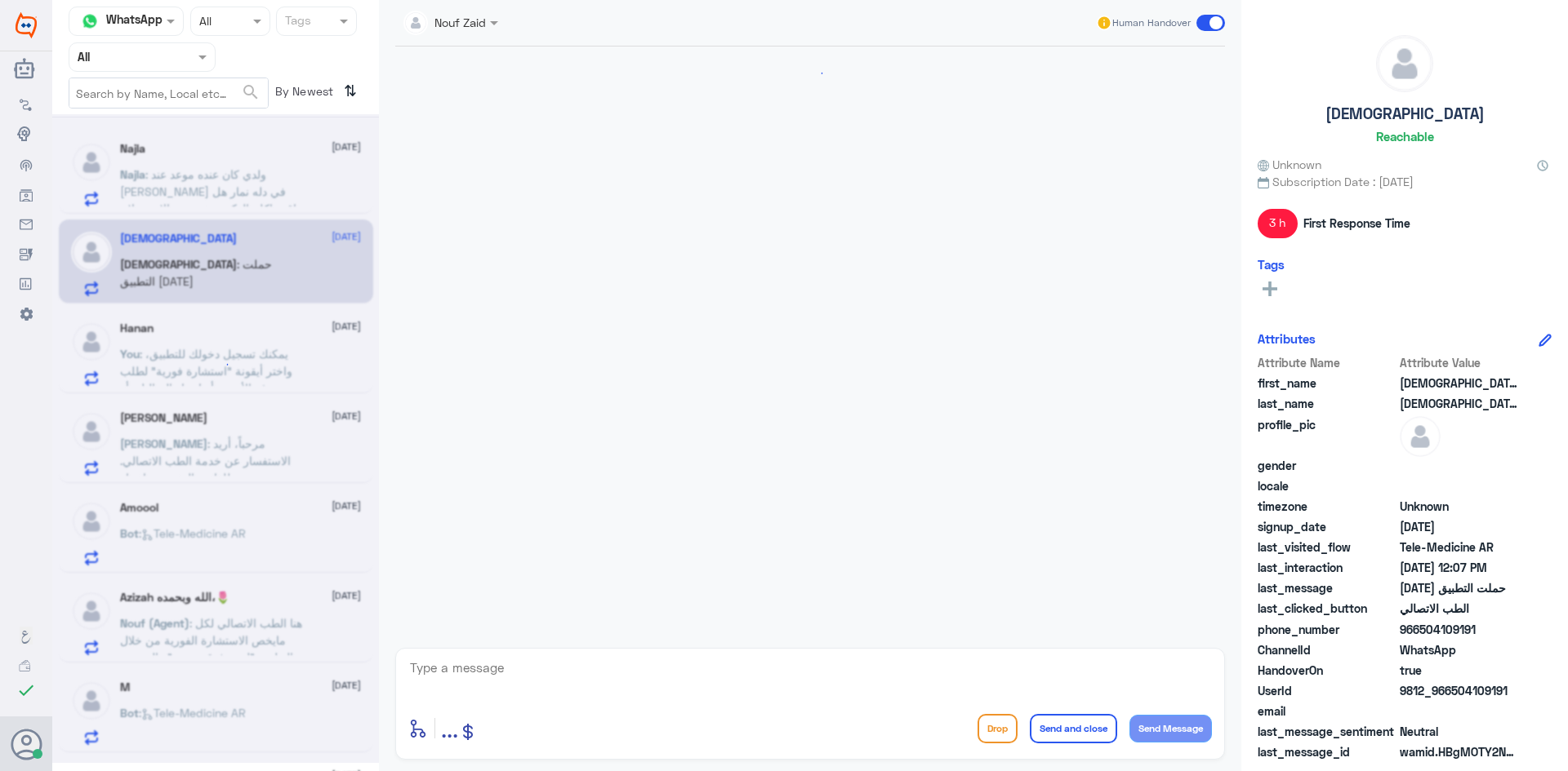
scroll to position [892, 0]
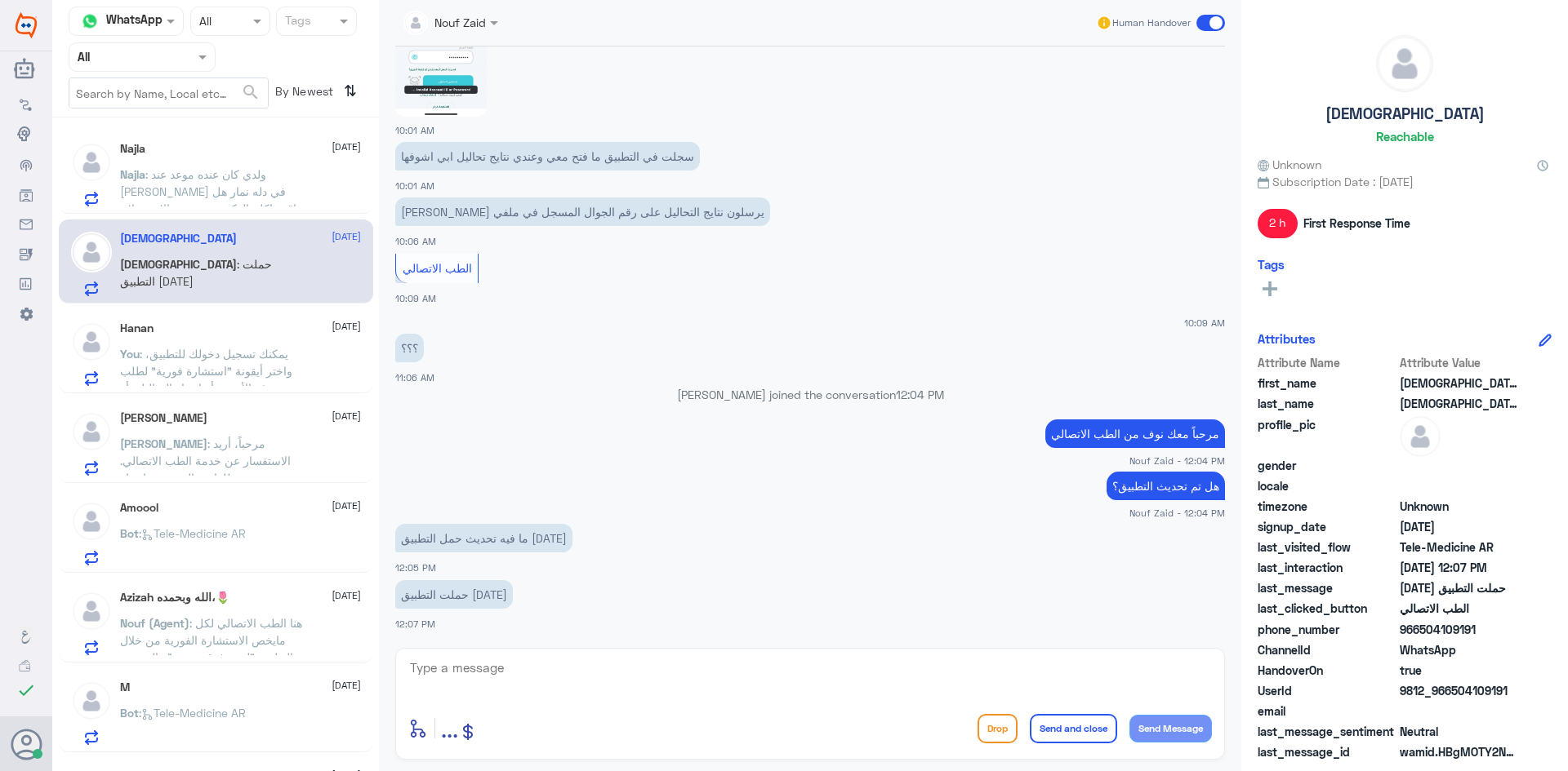
click at [250, 346] on p "You : يمكنك تسجيل دخولك للتطبيق، واختر أيقونة "استشارة فورية" لطلب صرف الأدوية،…" at bounding box center [211, 365] width 184 height 41
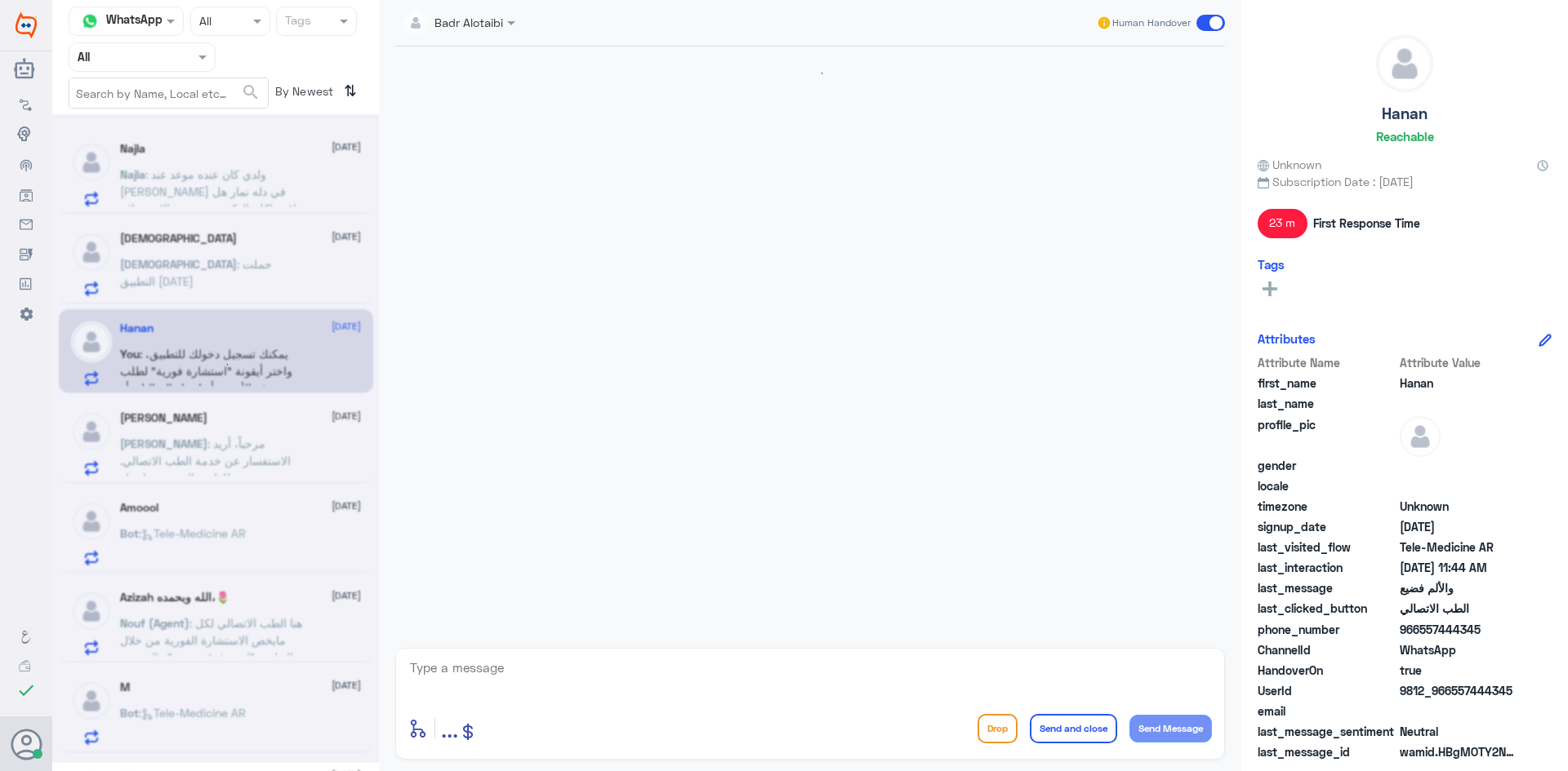
scroll to position [252, 0]
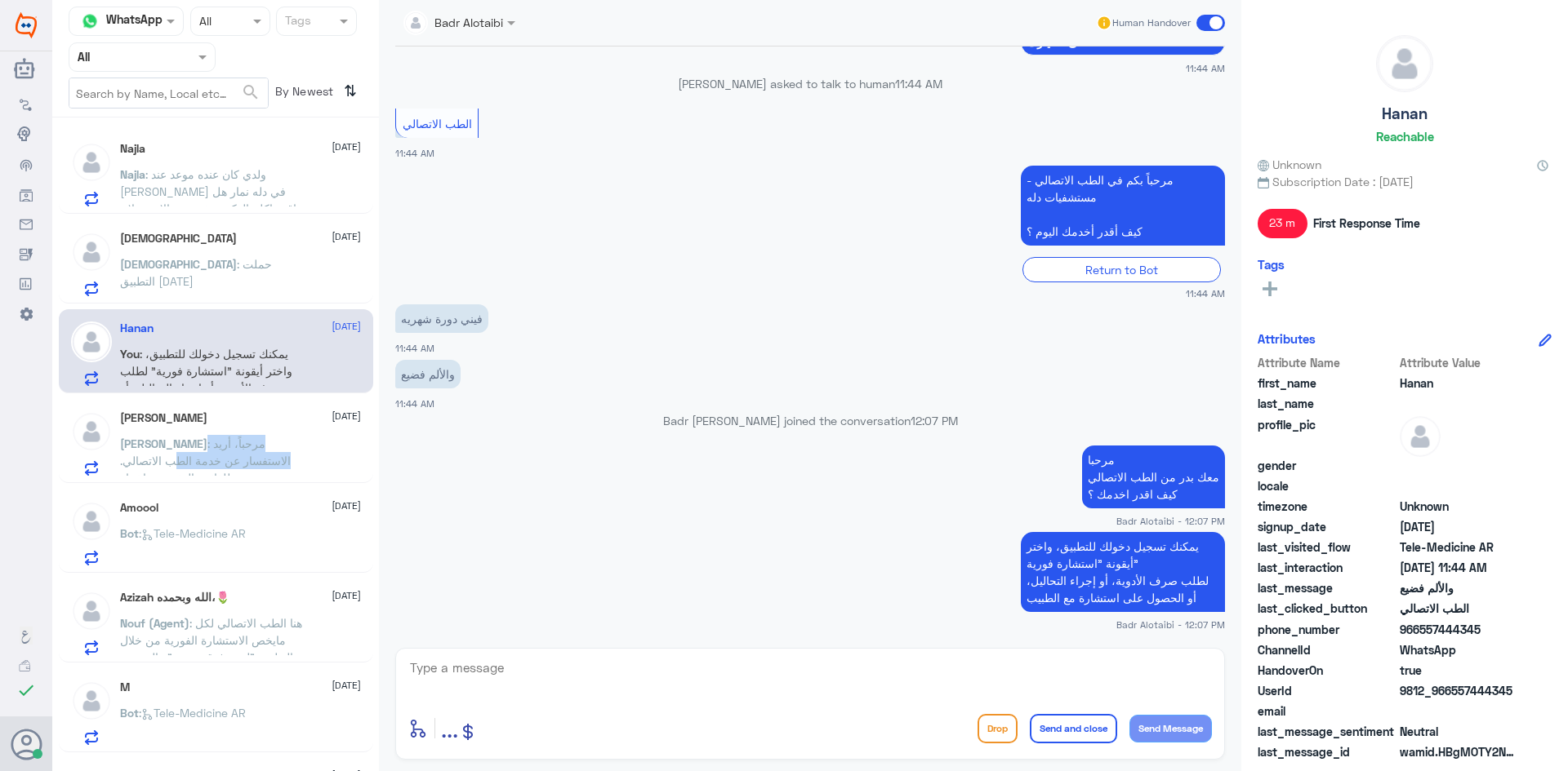
click at [241, 453] on p "عبدالله : مرحباً، أريد الاستفسار عن خدمة الطب الاتصالي. يرجى توجيهي للقائمة الر…" at bounding box center [211, 455] width 184 height 41
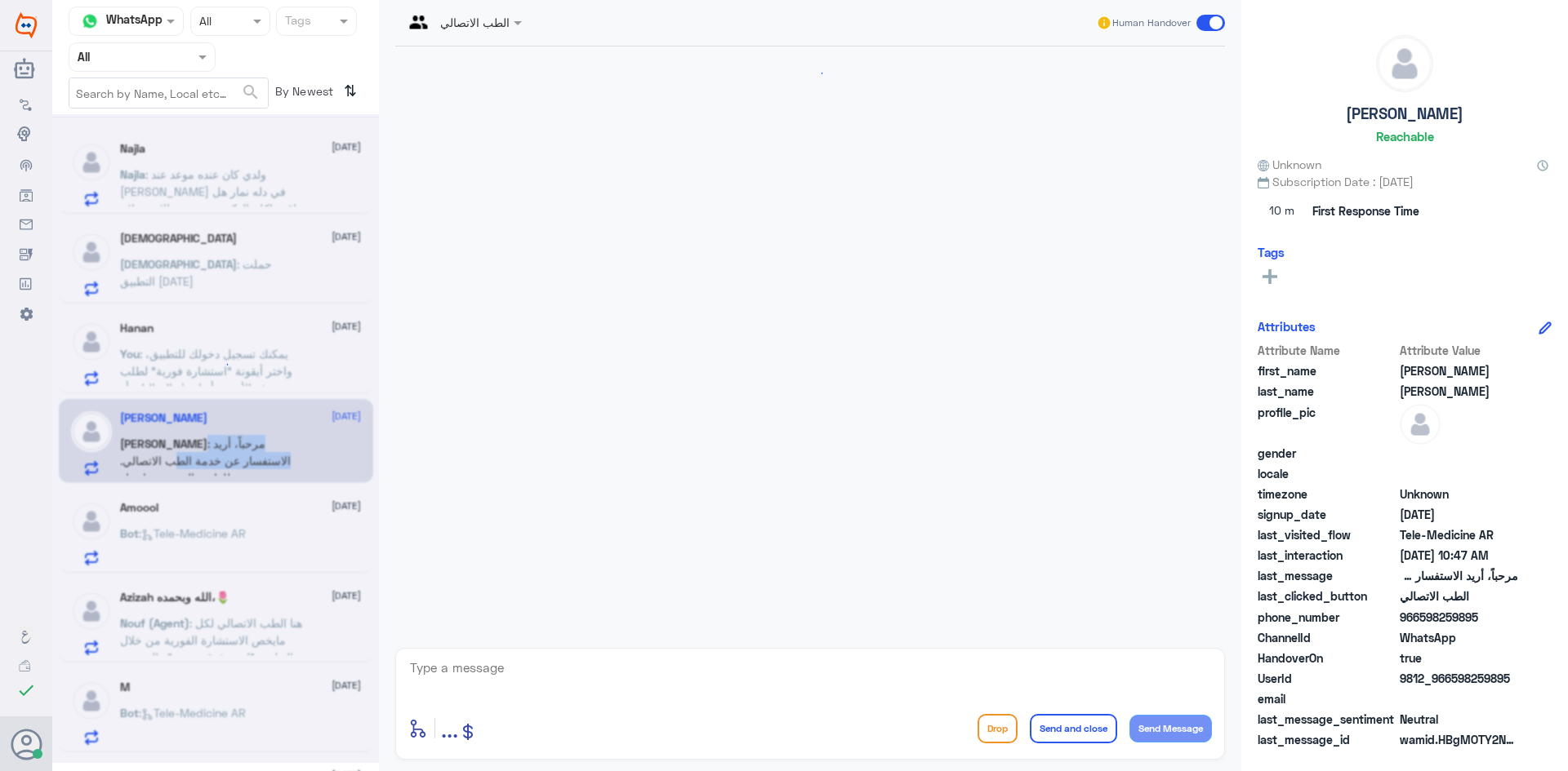
scroll to position [122, 0]
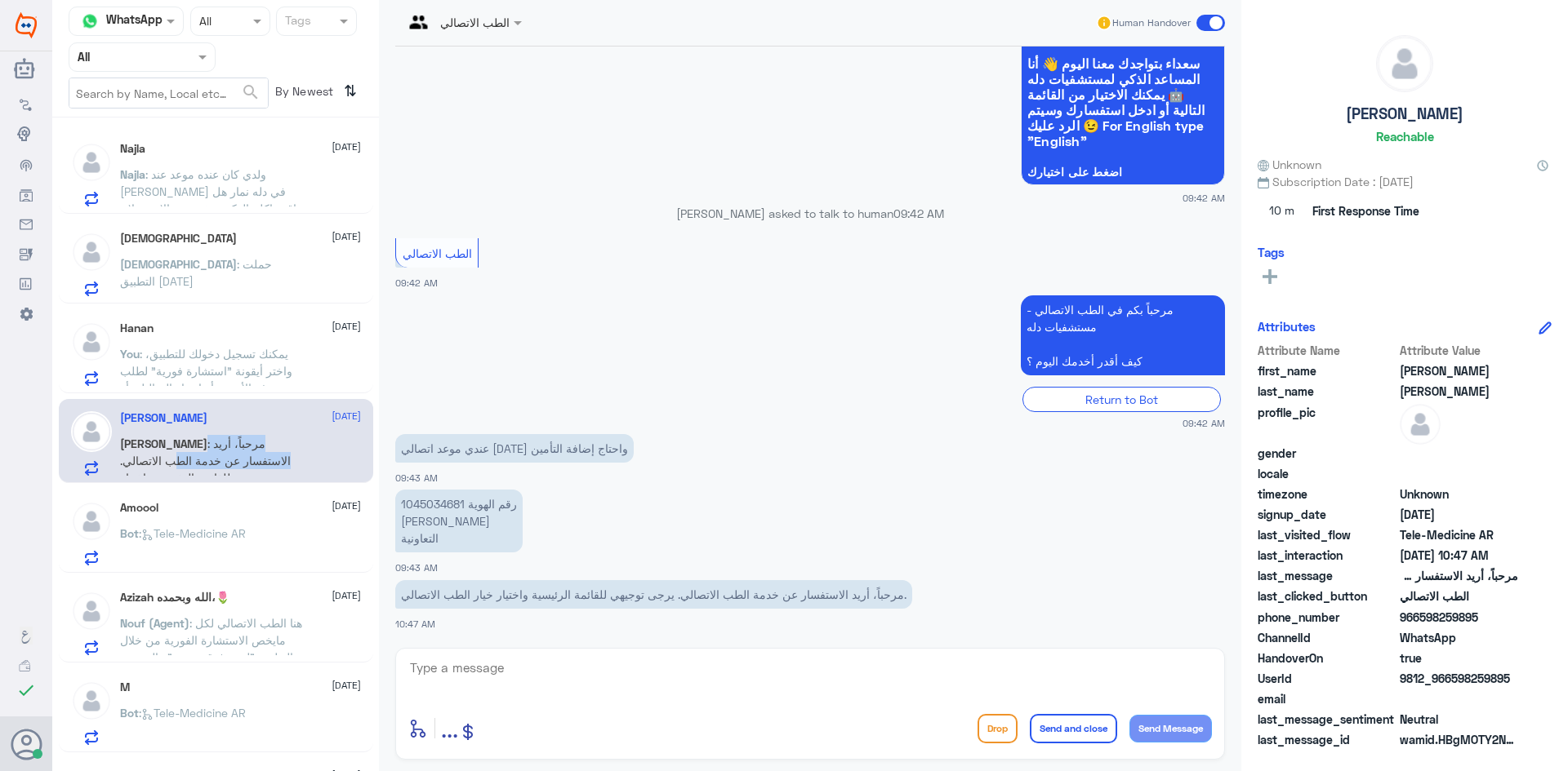
click at [204, 445] on span ": مرحباً، أريد الاستفسار عن خدمة الطب الاتصالي. يرجى توجيهي للقائمة الرئيسية وا…" at bounding box center [208, 469] width 178 height 65
click at [493, 669] on textarea at bounding box center [810, 677] width 804 height 40
click at [491, 681] on textarea at bounding box center [810, 677] width 804 height 40
paste textarea "مرحبا معك بدر من الطب الاتصالي كيف اقدر اخدمك ؟"
type textarea "مرحبا معك بدر من الطب الاتصالي كيف اقدر اخدمك ؟"
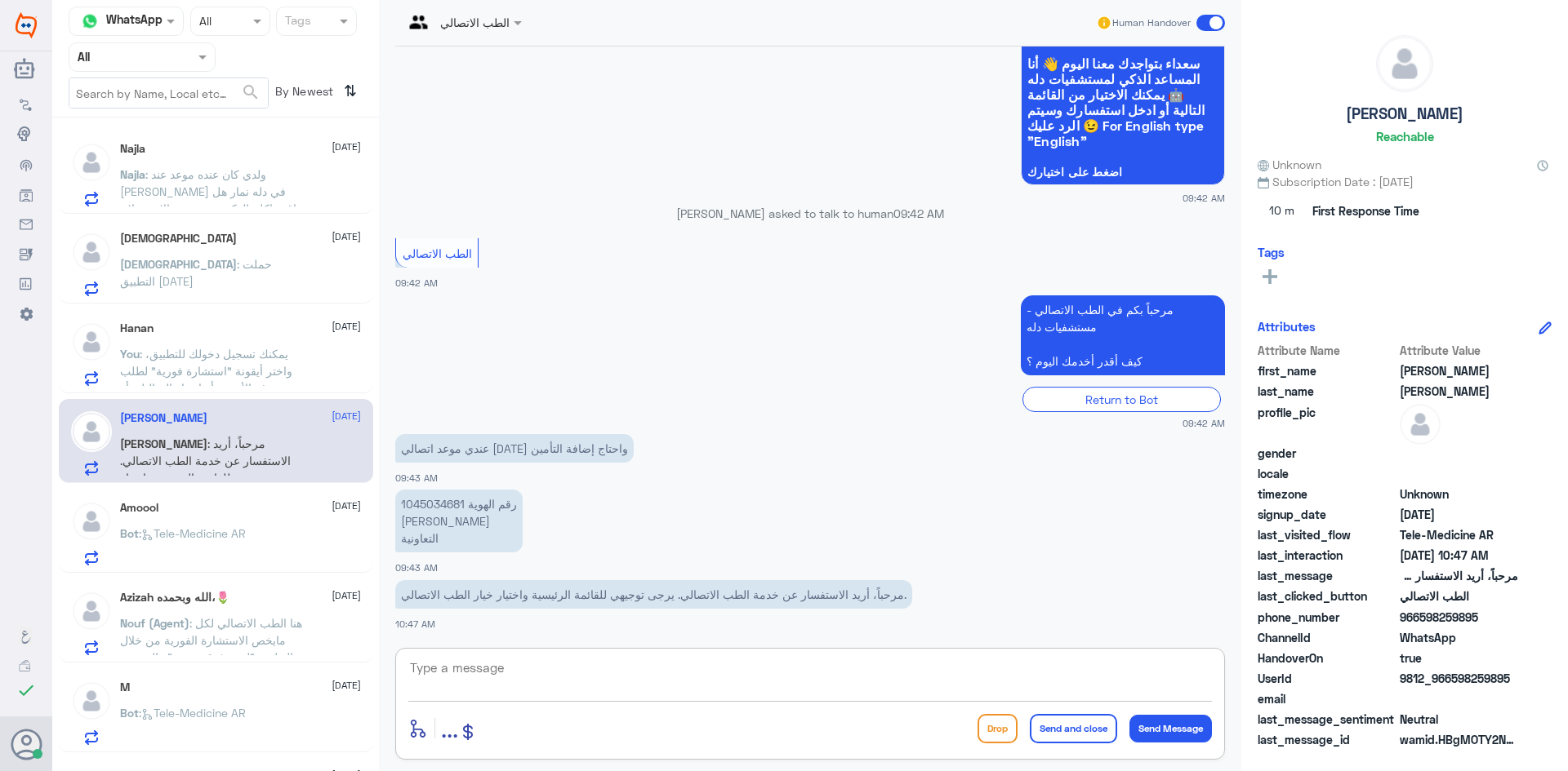
scroll to position [209, 0]
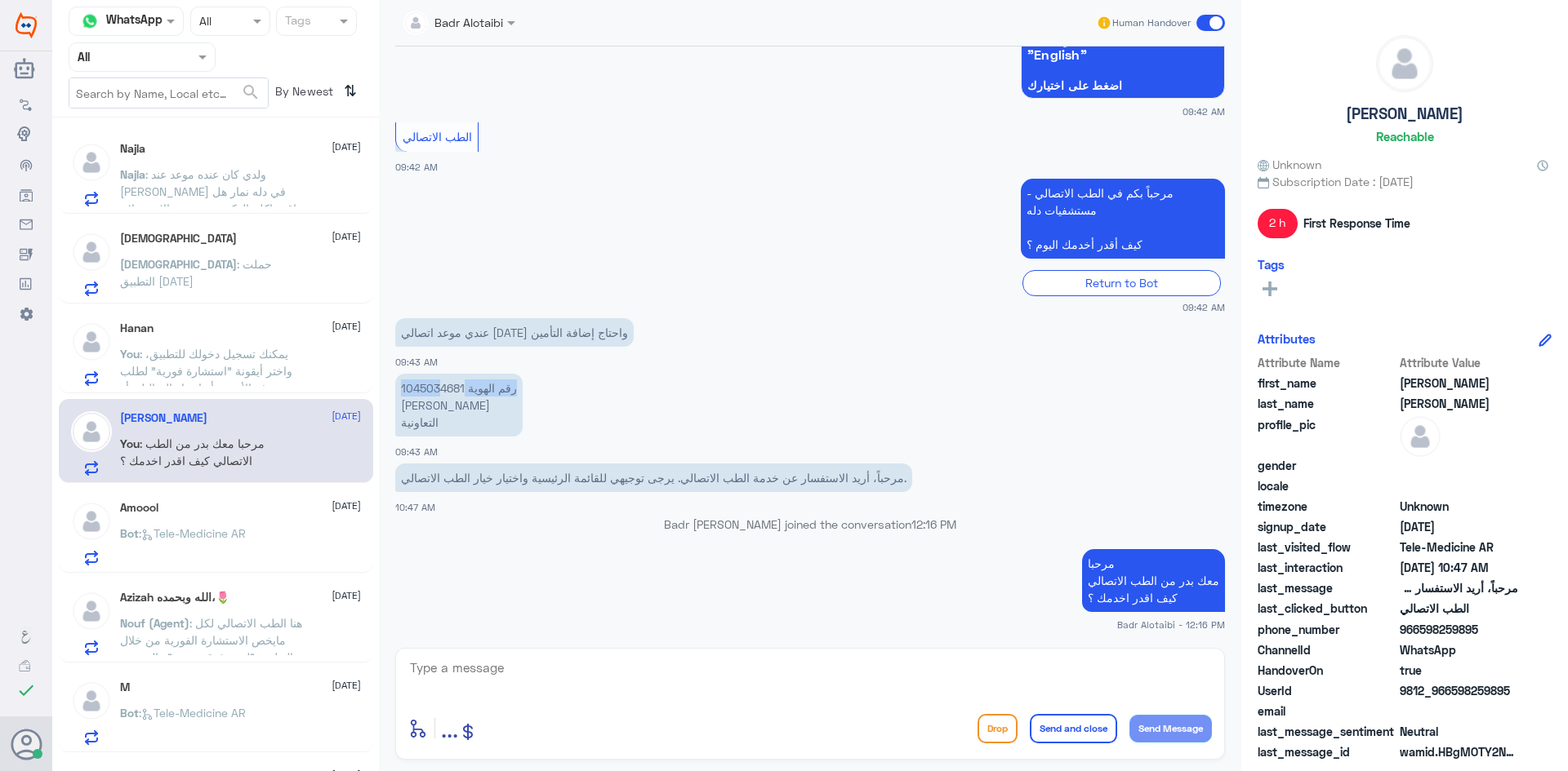
drag, startPoint x: 465, startPoint y: 387, endPoint x: 442, endPoint y: 387, distance: 23.0
click at [442, 387] on p "رقم الهوية 1045034681 حصه الصبيح التعاونية" at bounding box center [459, 405] width 127 height 63
click at [429, 382] on p "رقم الهوية 1045034681 حصه الصبيح التعاونية" at bounding box center [459, 405] width 127 height 63
drag, startPoint x: 401, startPoint y: 384, endPoint x: 465, endPoint y: 386, distance: 64.0
click at [465, 386] on p "رقم الهوية 1045034681 حصه الصبيح التعاونية" at bounding box center [459, 405] width 127 height 63
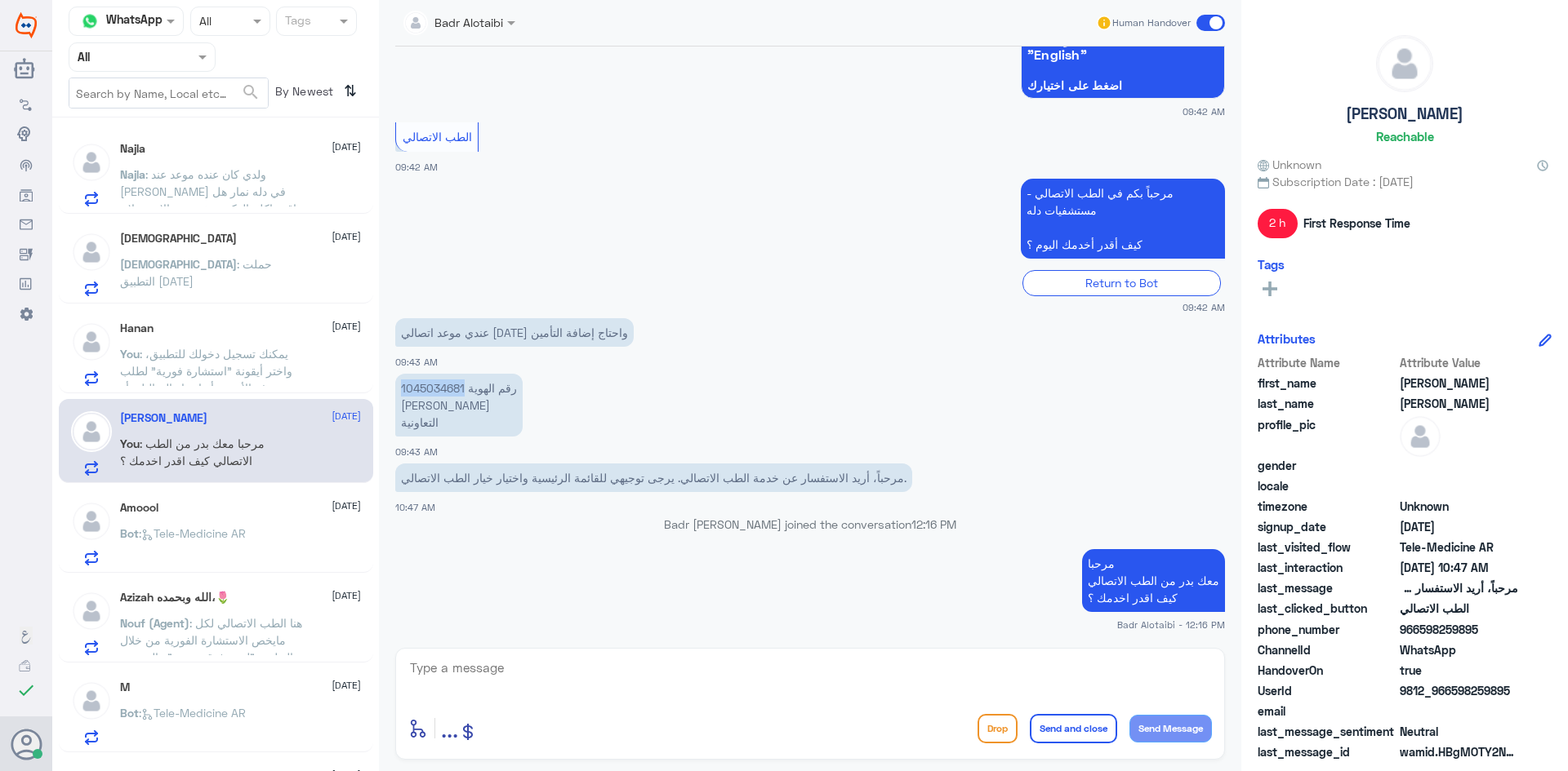
copy p "1045034681"
click at [925, 676] on textarea at bounding box center [810, 677] width 804 height 40
type textarea "تم تحديث التامين"
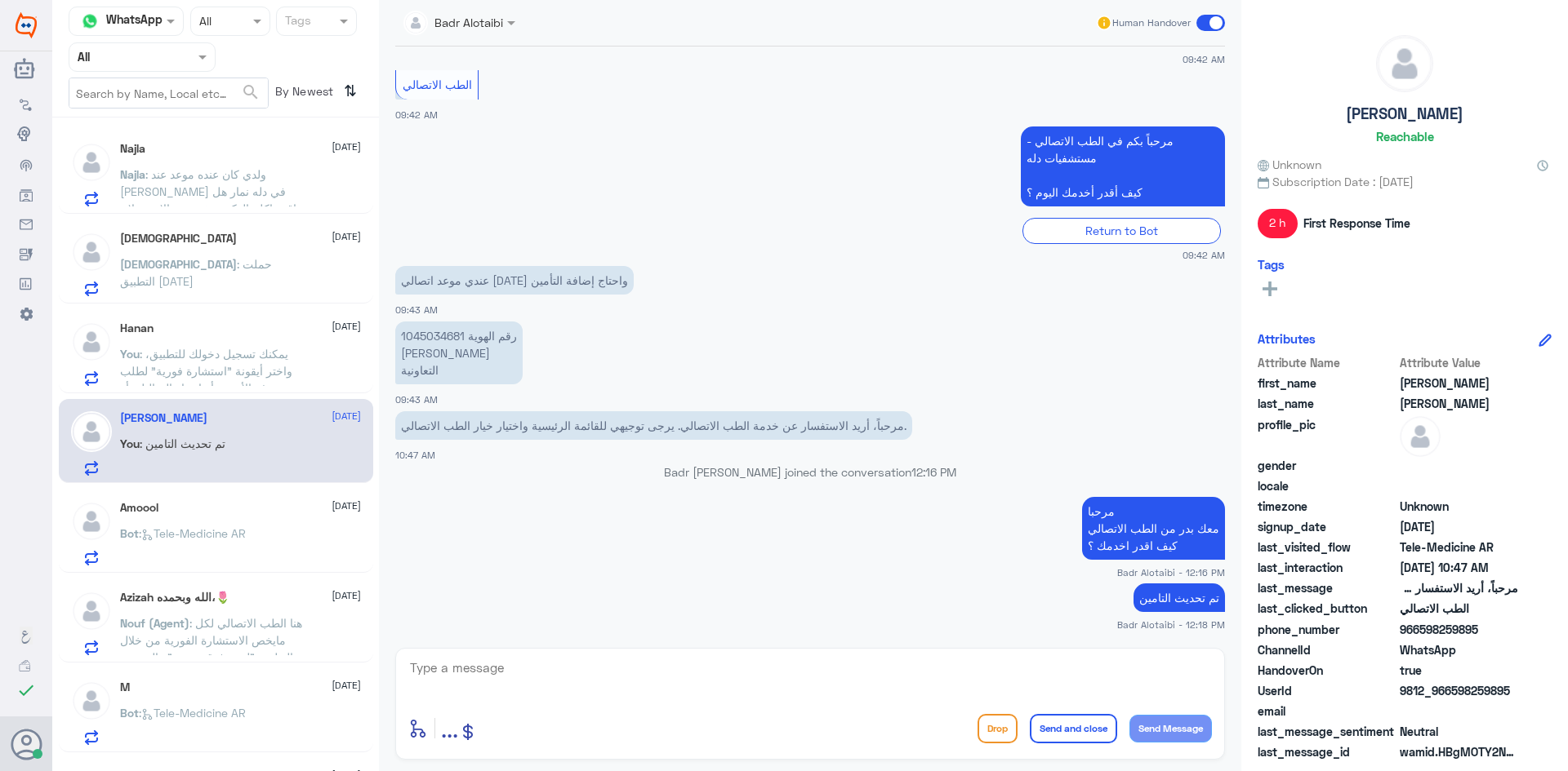
click at [1207, 23] on span at bounding box center [1210, 23] width 29 height 16
click at [0, 0] on input "checkbox" at bounding box center [0, 0] width 0 height 0
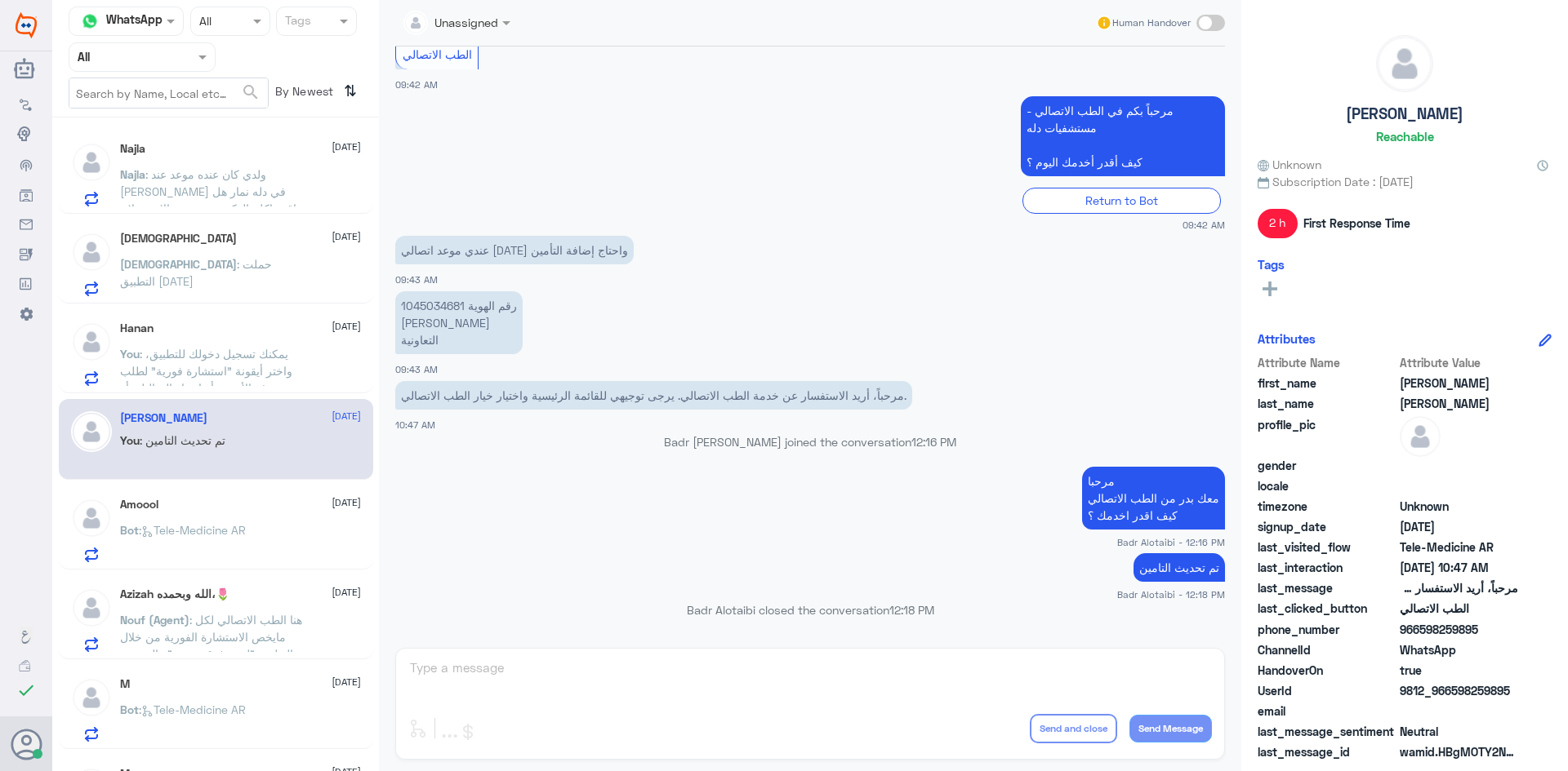
click at [256, 347] on span ": يمكنك تسجيل دخولك للتطبيق، واختر أيقونة "استشارة فورية" لطلب صرف الأدوية، أو …" at bounding box center [205, 379] width 172 height 65
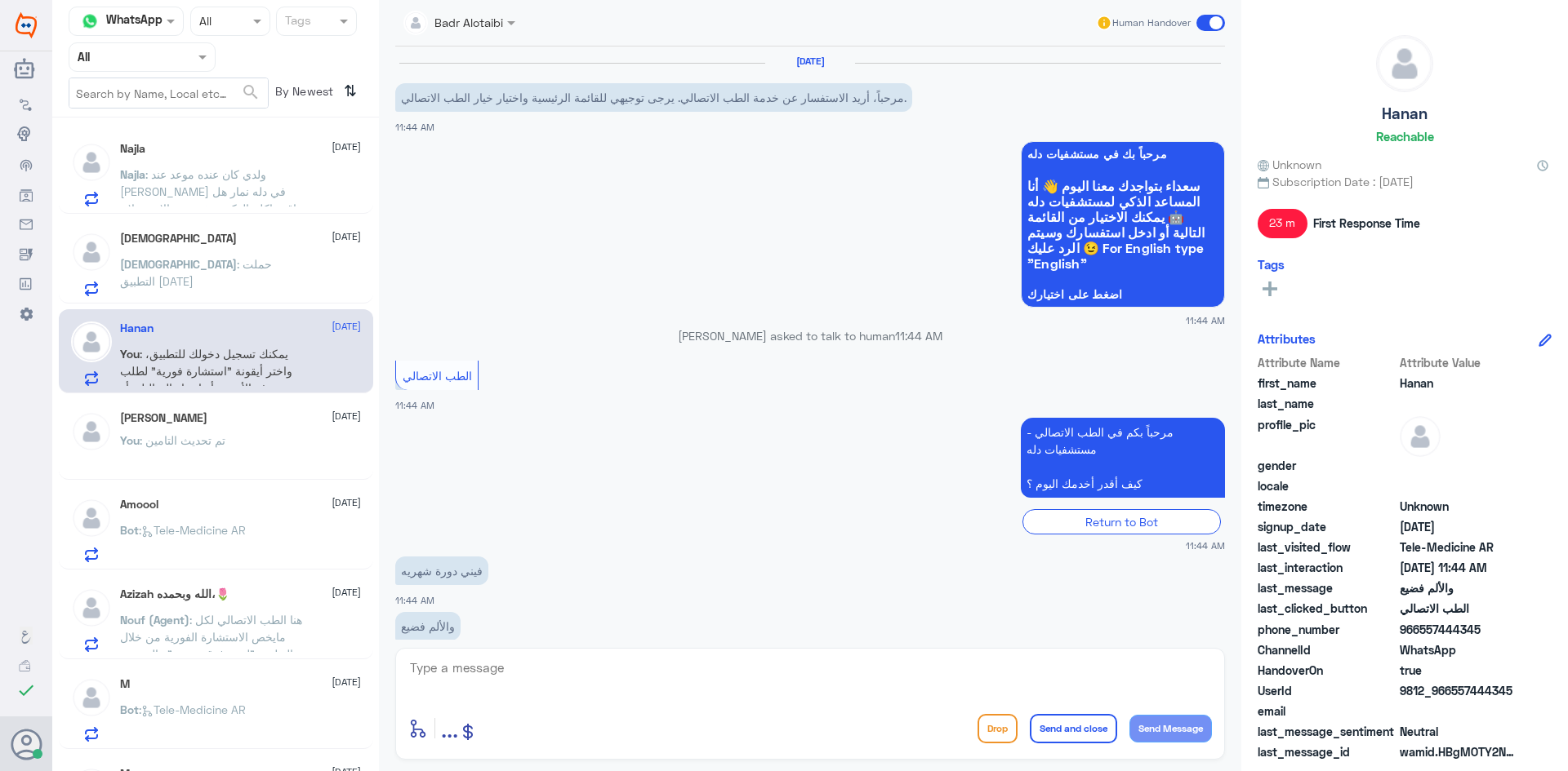
scroll to position [252, 0]
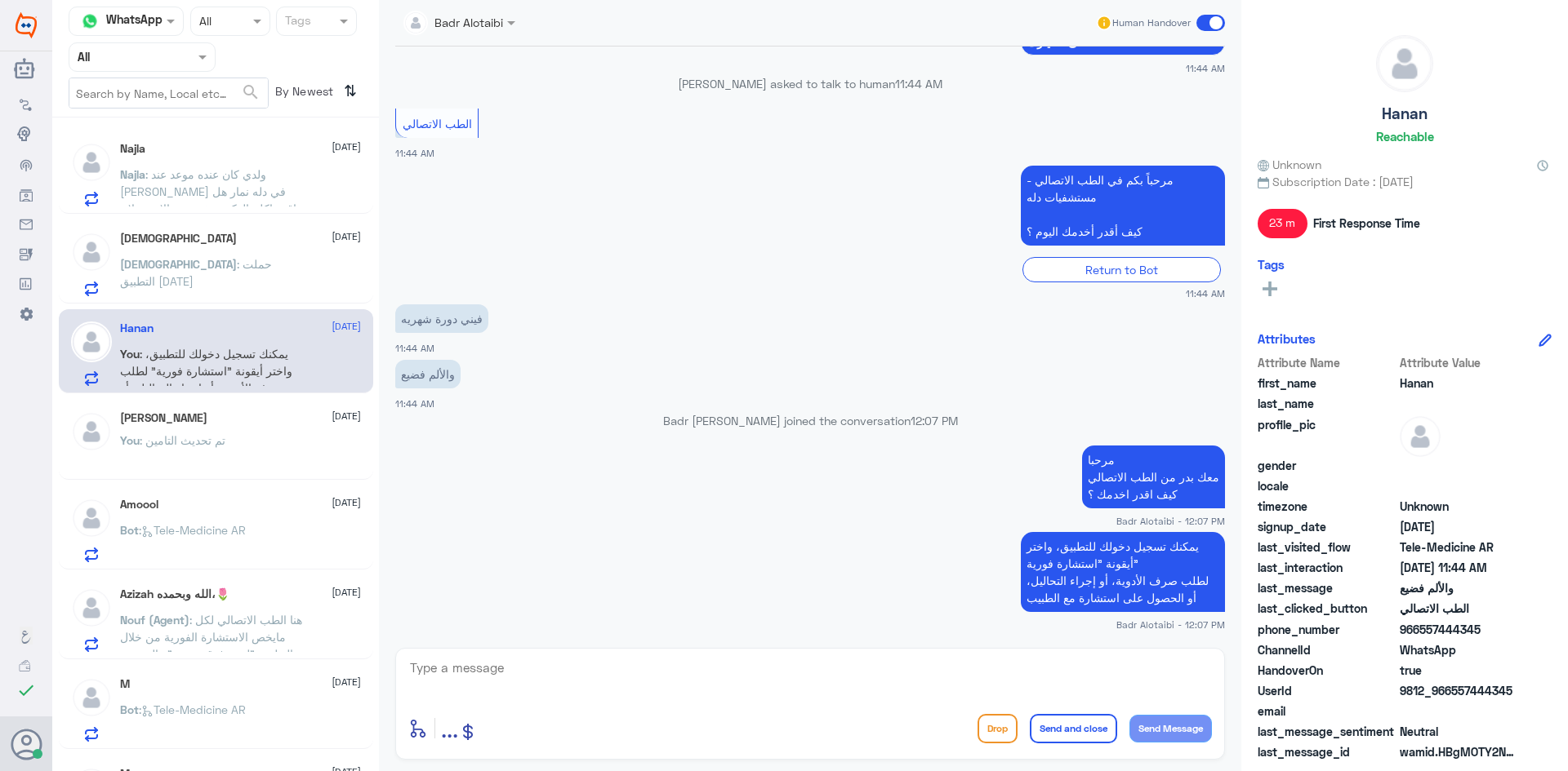
click at [301, 285] on div "سبحان : حملت التطبيق اليوم" at bounding box center [240, 278] width 241 height 36
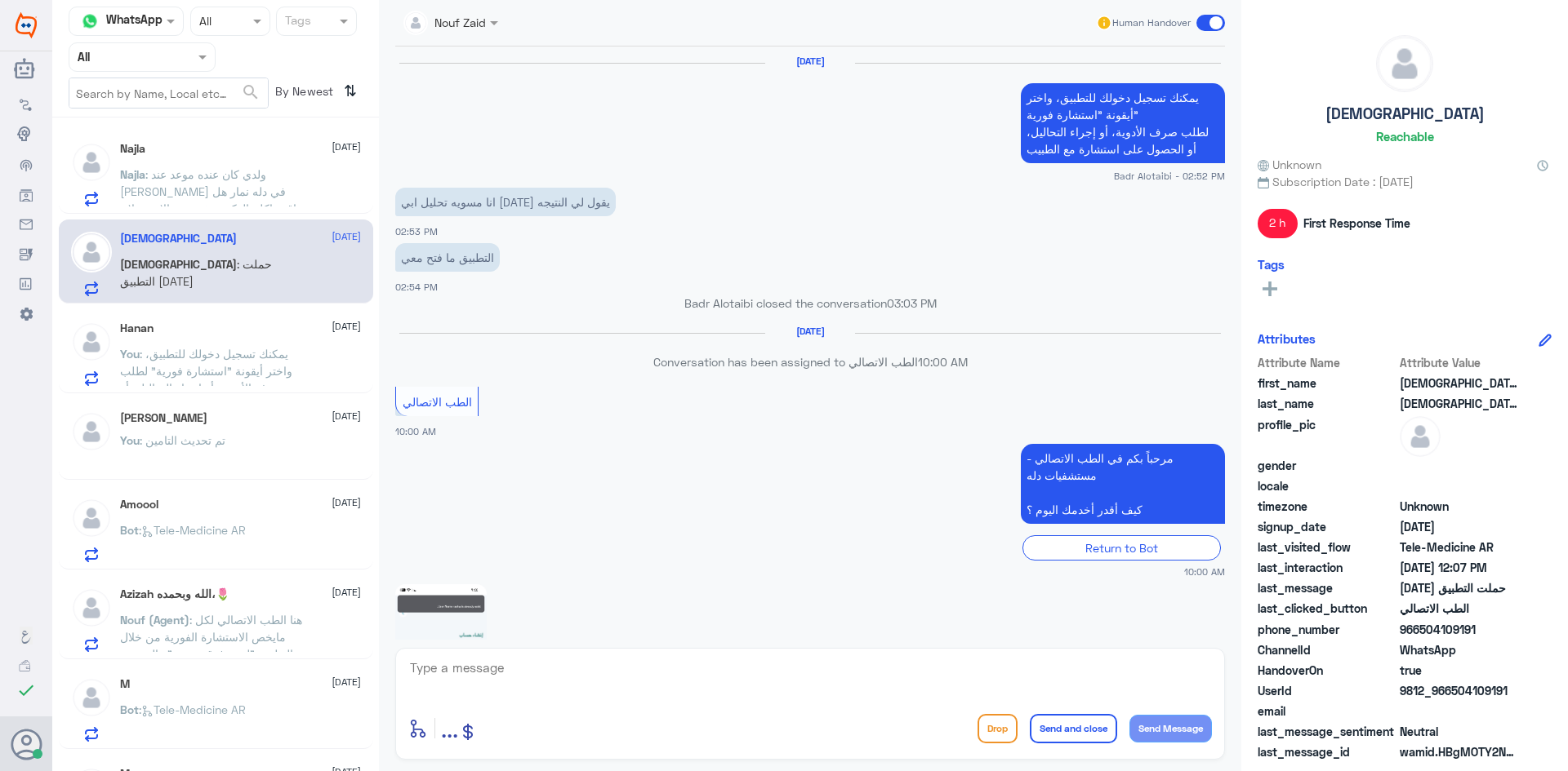
scroll to position [892, 0]
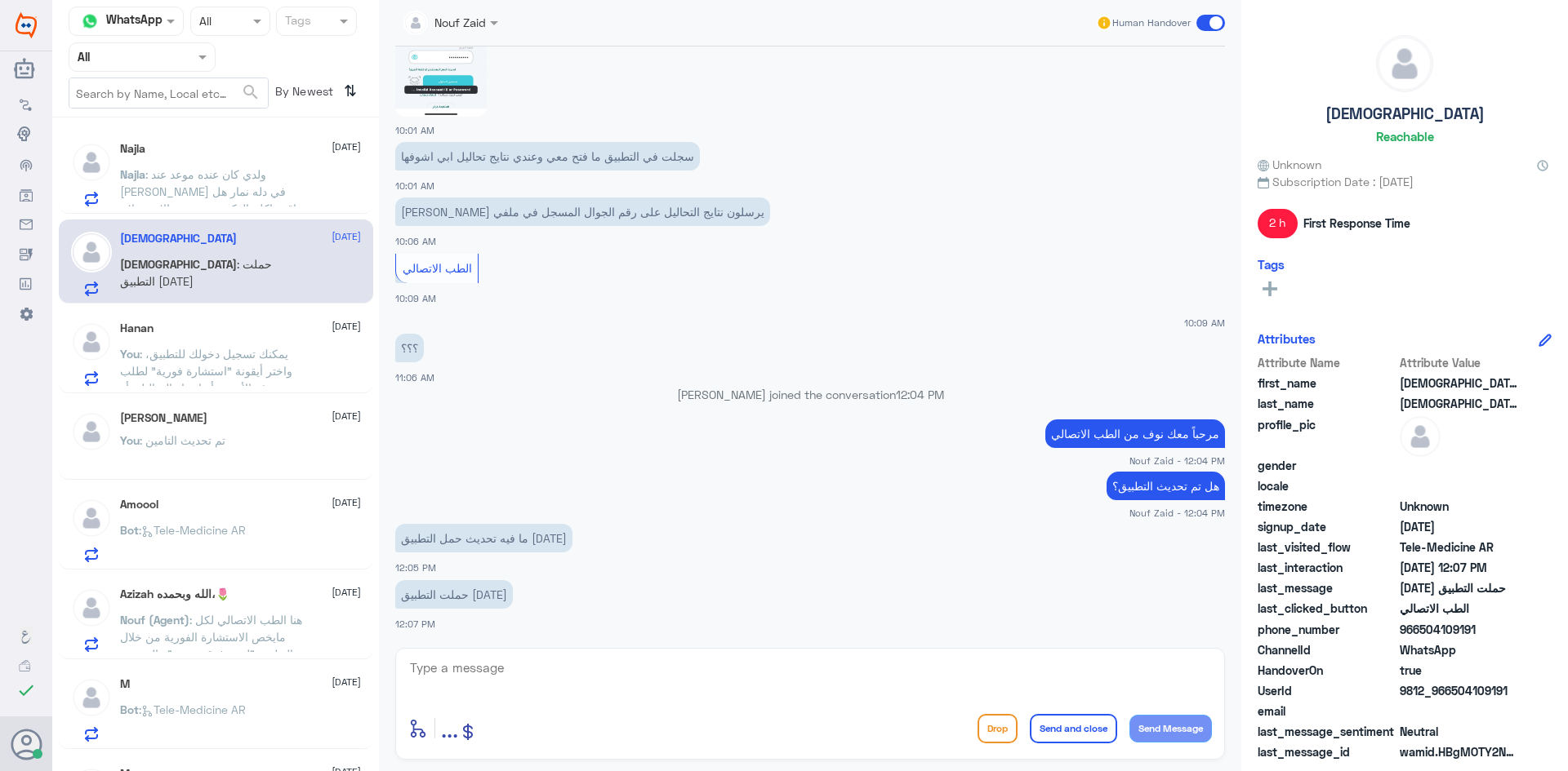
click at [295, 345] on div "Hanan 9 September You : يمكنك تسجيل دخولك للتطبيق، واختر أيقونة "استشارة فورية"…" at bounding box center [240, 353] width 241 height 64
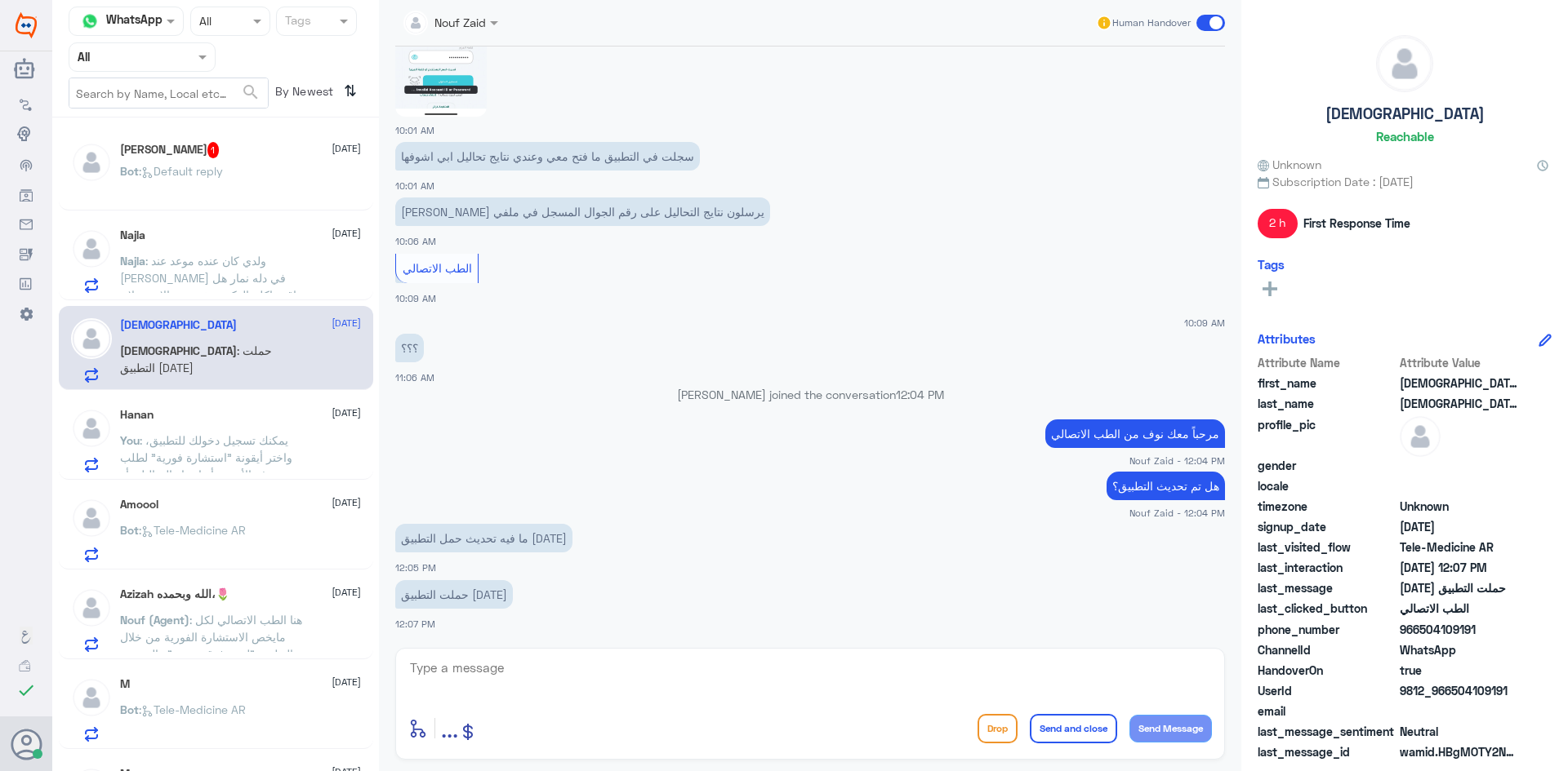
click at [227, 160] on div "عبدالله البرغش 1 9 September Bot : Default reply" at bounding box center [240, 172] width 241 height 62
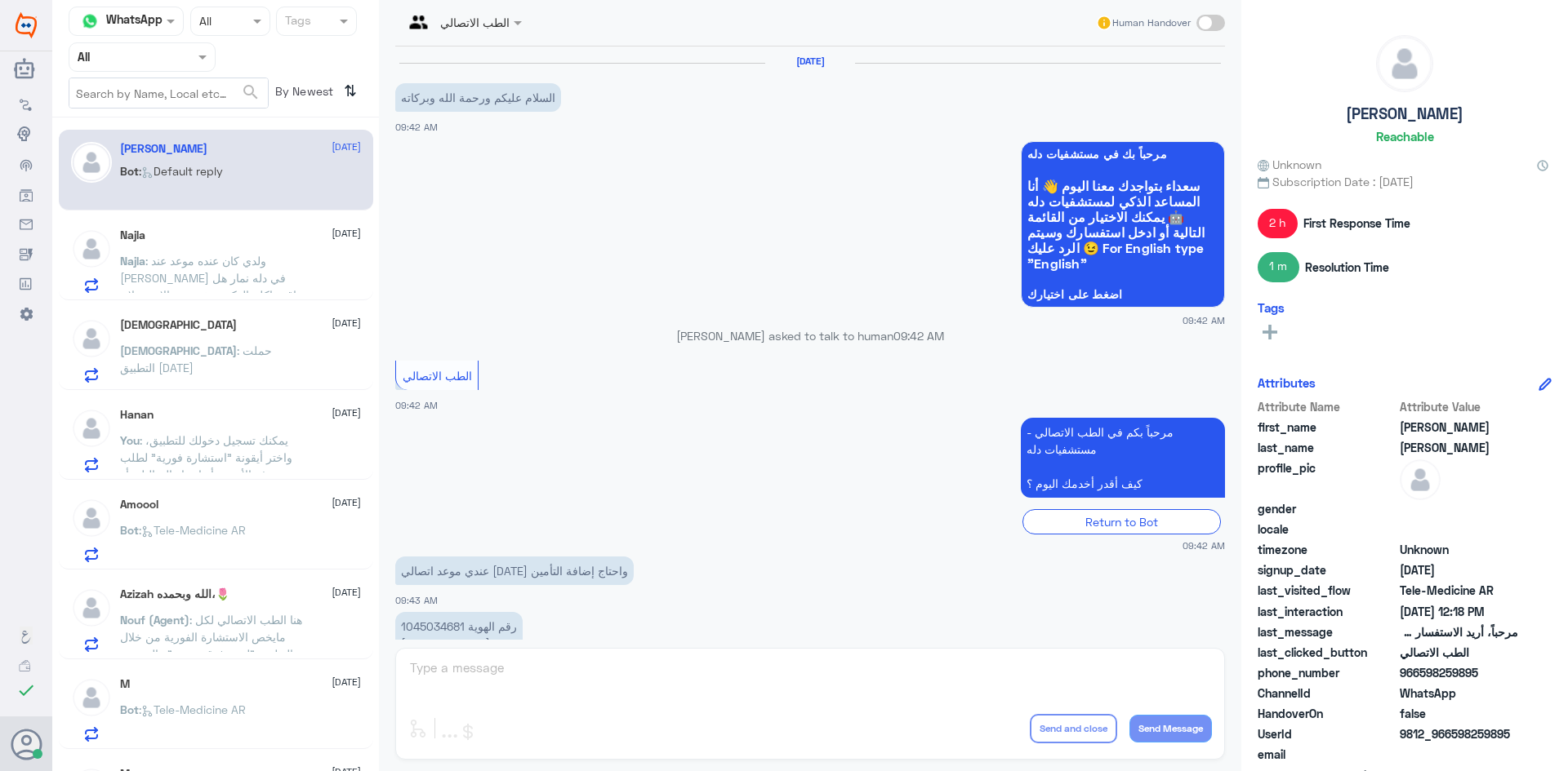
scroll to position [569, 0]
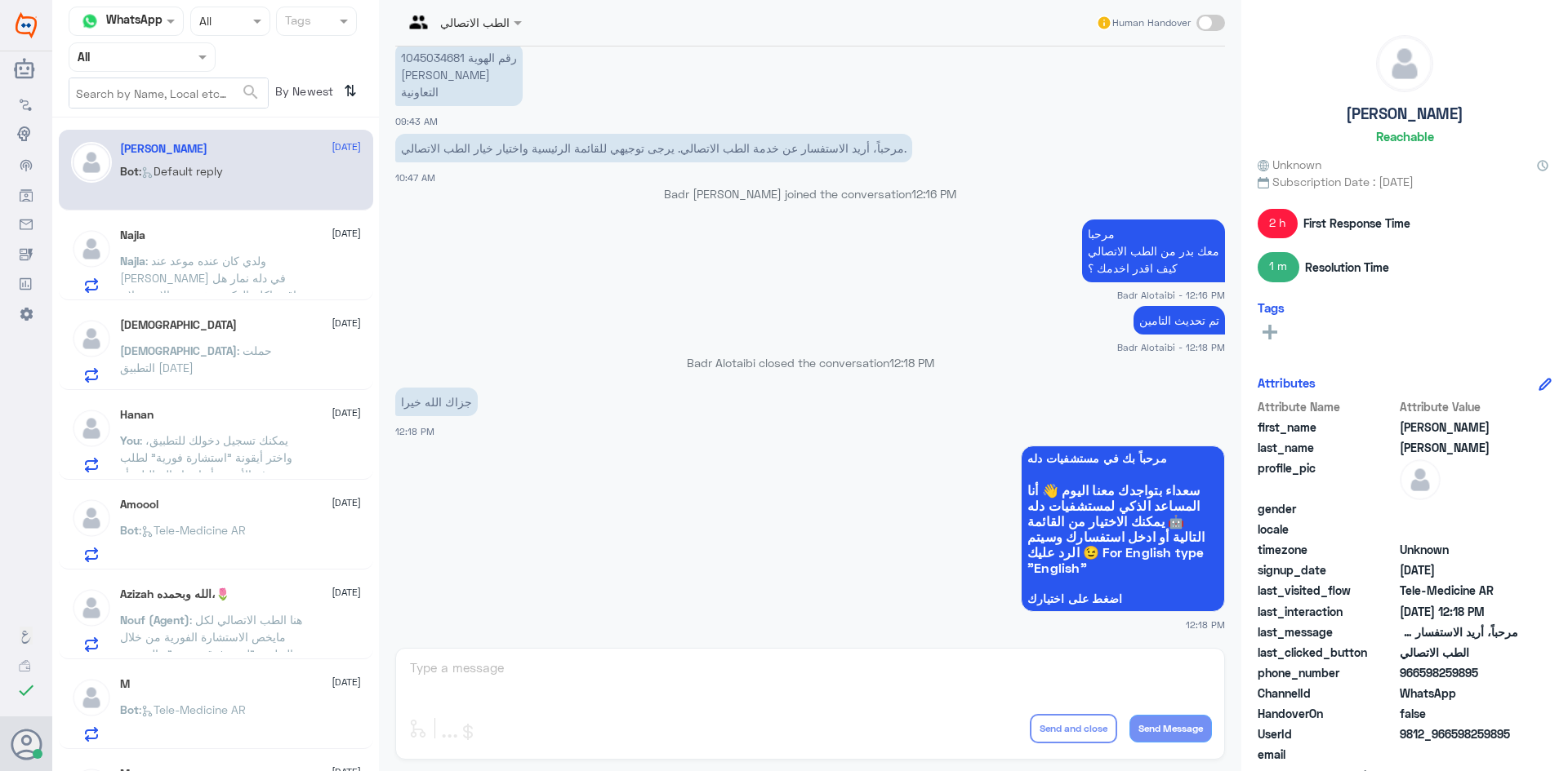
click at [1224, 24] on span at bounding box center [1210, 23] width 29 height 16
click at [0, 0] on input "checkbox" at bounding box center [0, 0] width 0 height 0
click at [660, 661] on textarea at bounding box center [810, 677] width 804 height 40
type textarea "ز"
type textarea "وياك سعدنا بخدمتك"
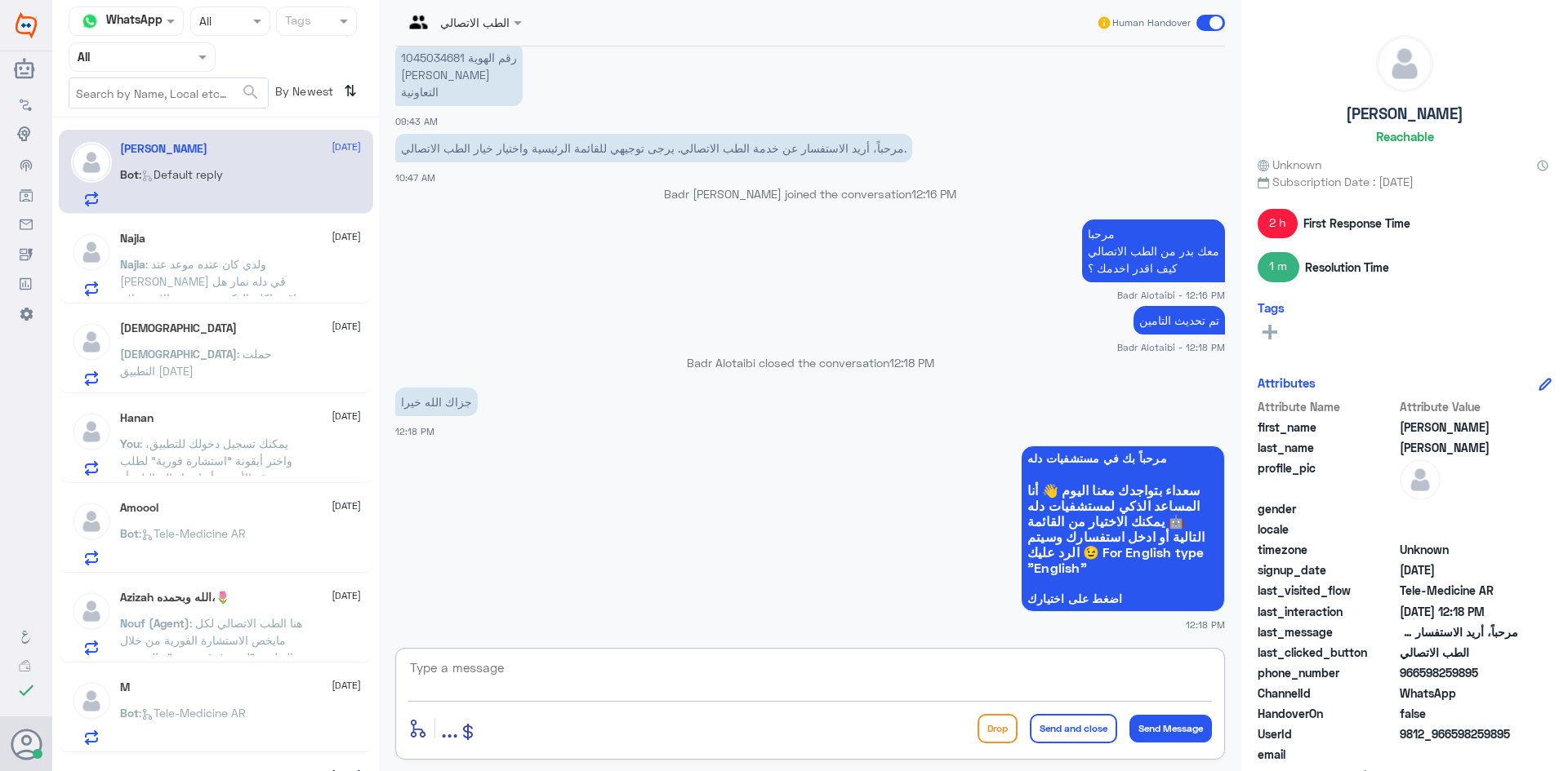
scroll to position [621, 0]
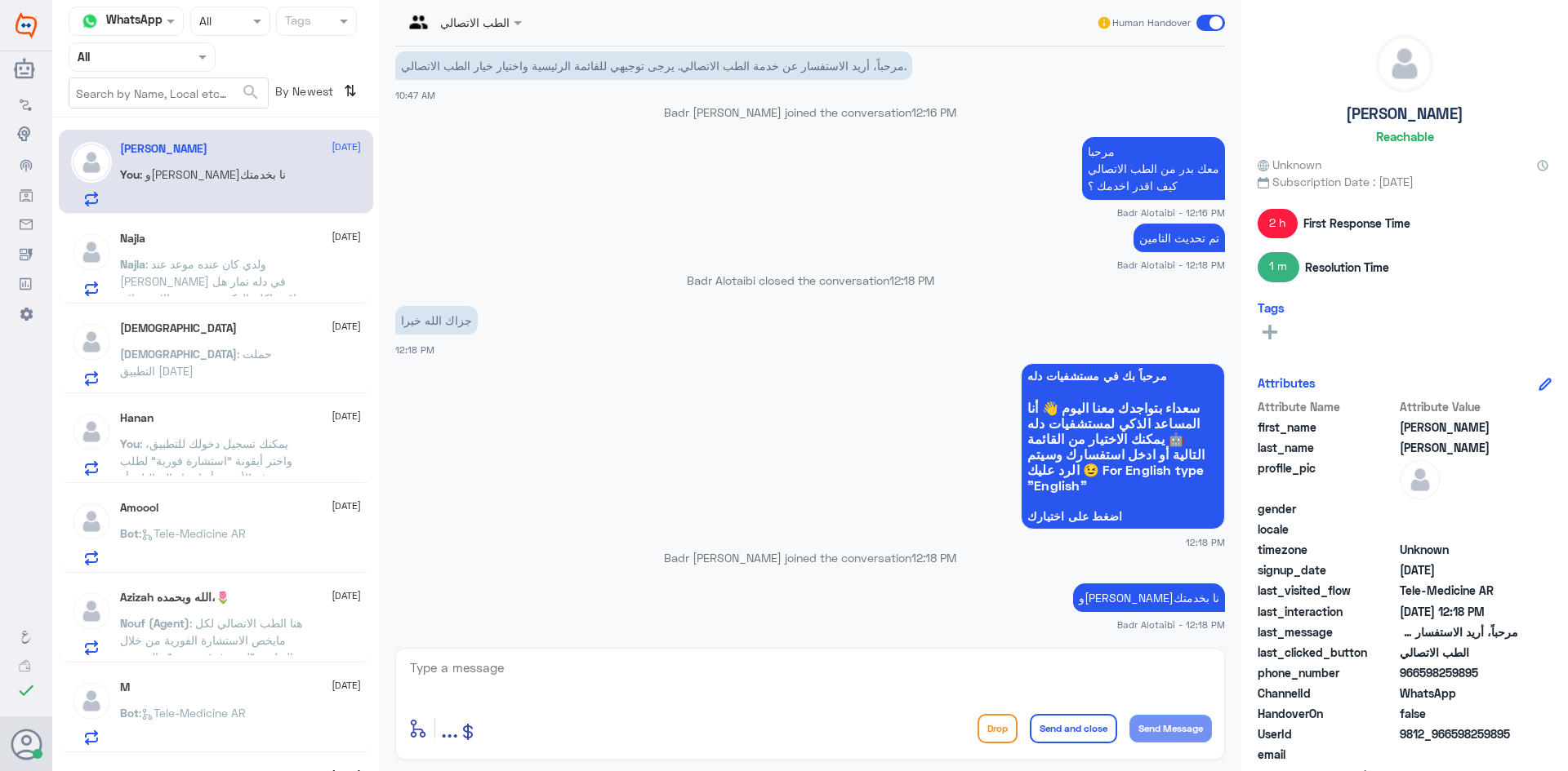
click at [1210, 21] on span at bounding box center [1210, 23] width 29 height 16
click at [0, 0] on input "checkbox" at bounding box center [0, 0] width 0 height 0
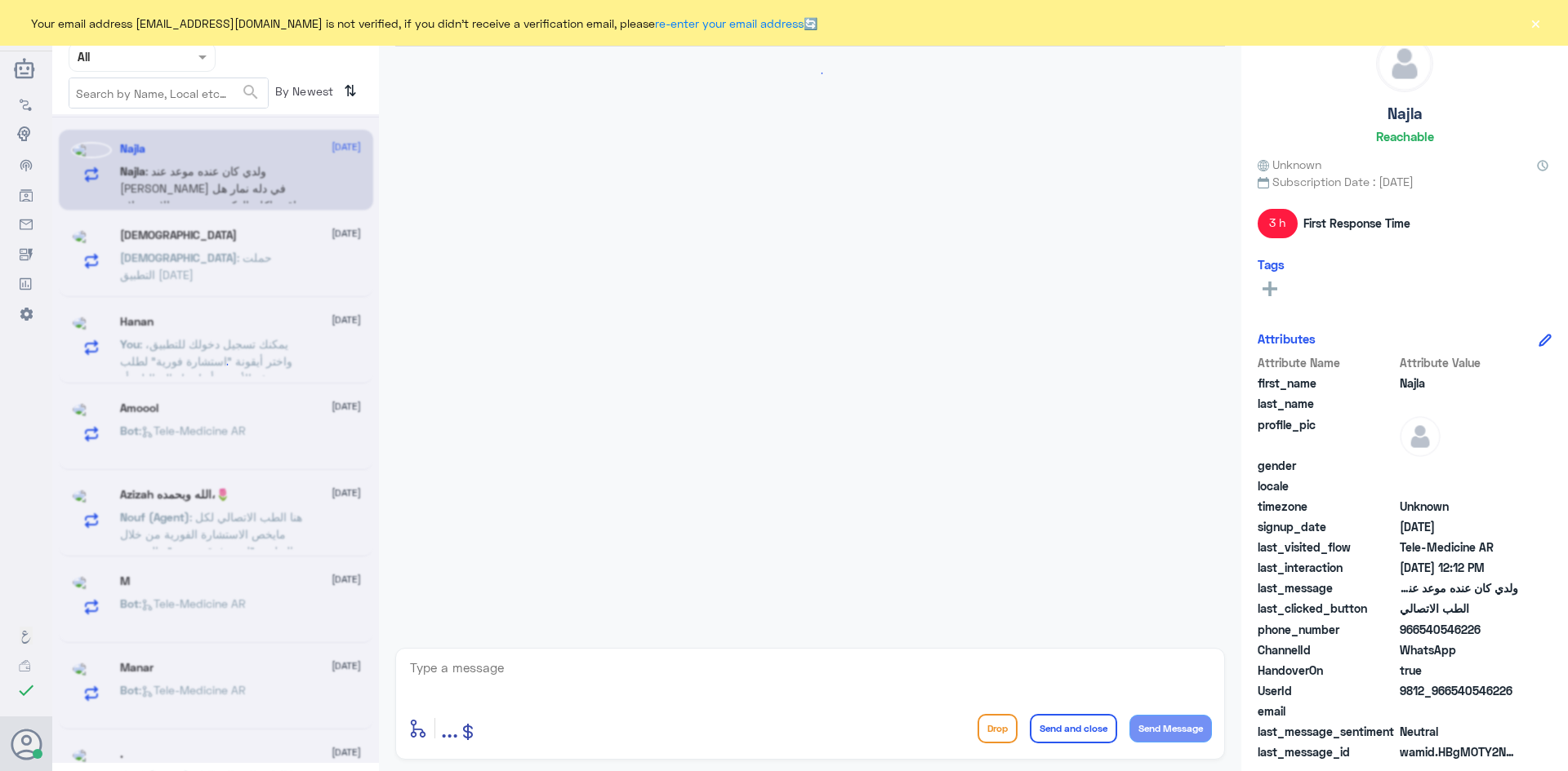
scroll to position [207, 0]
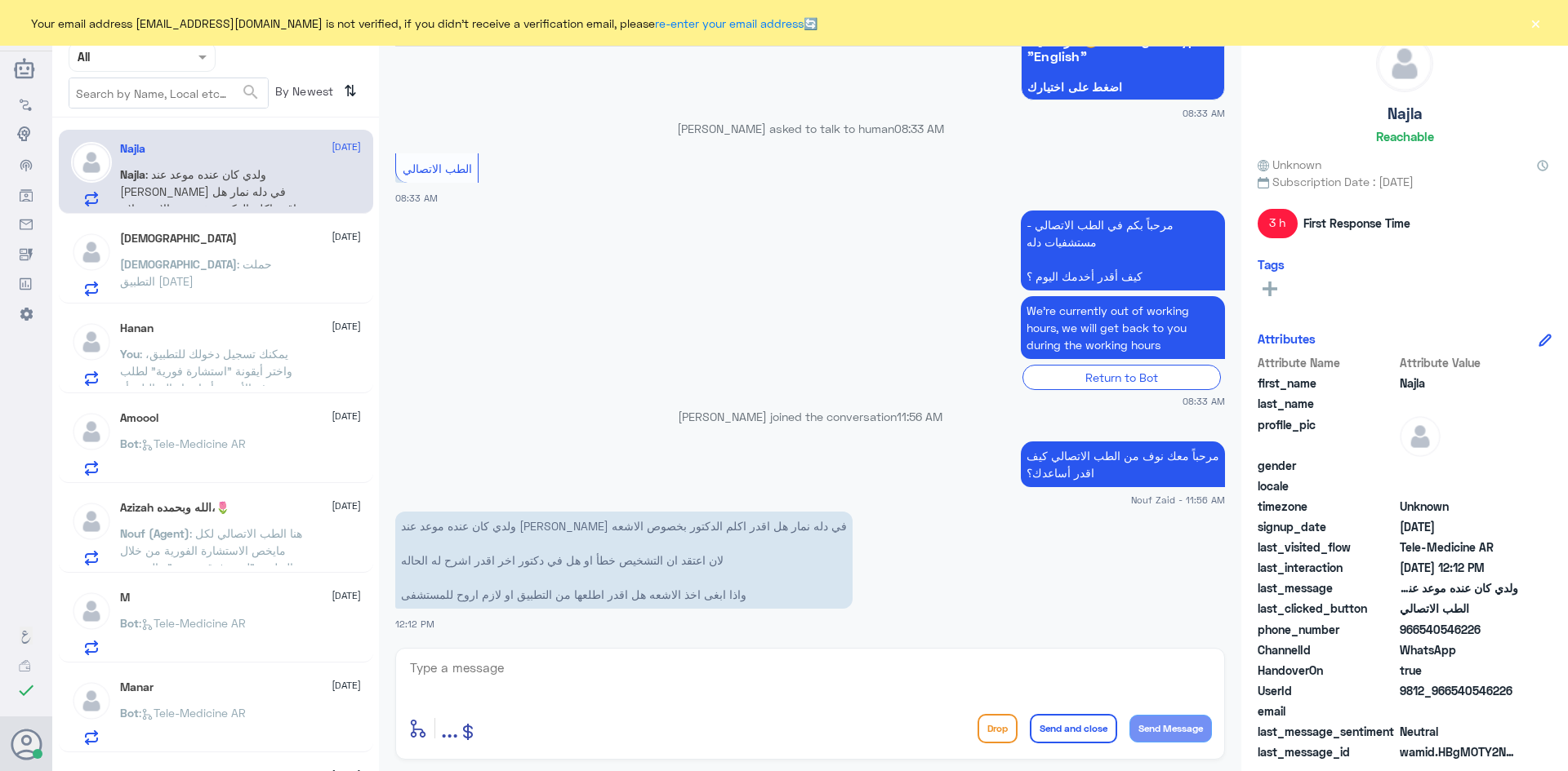
click at [1541, 25] on button "×" at bounding box center [1534, 23] width 16 height 16
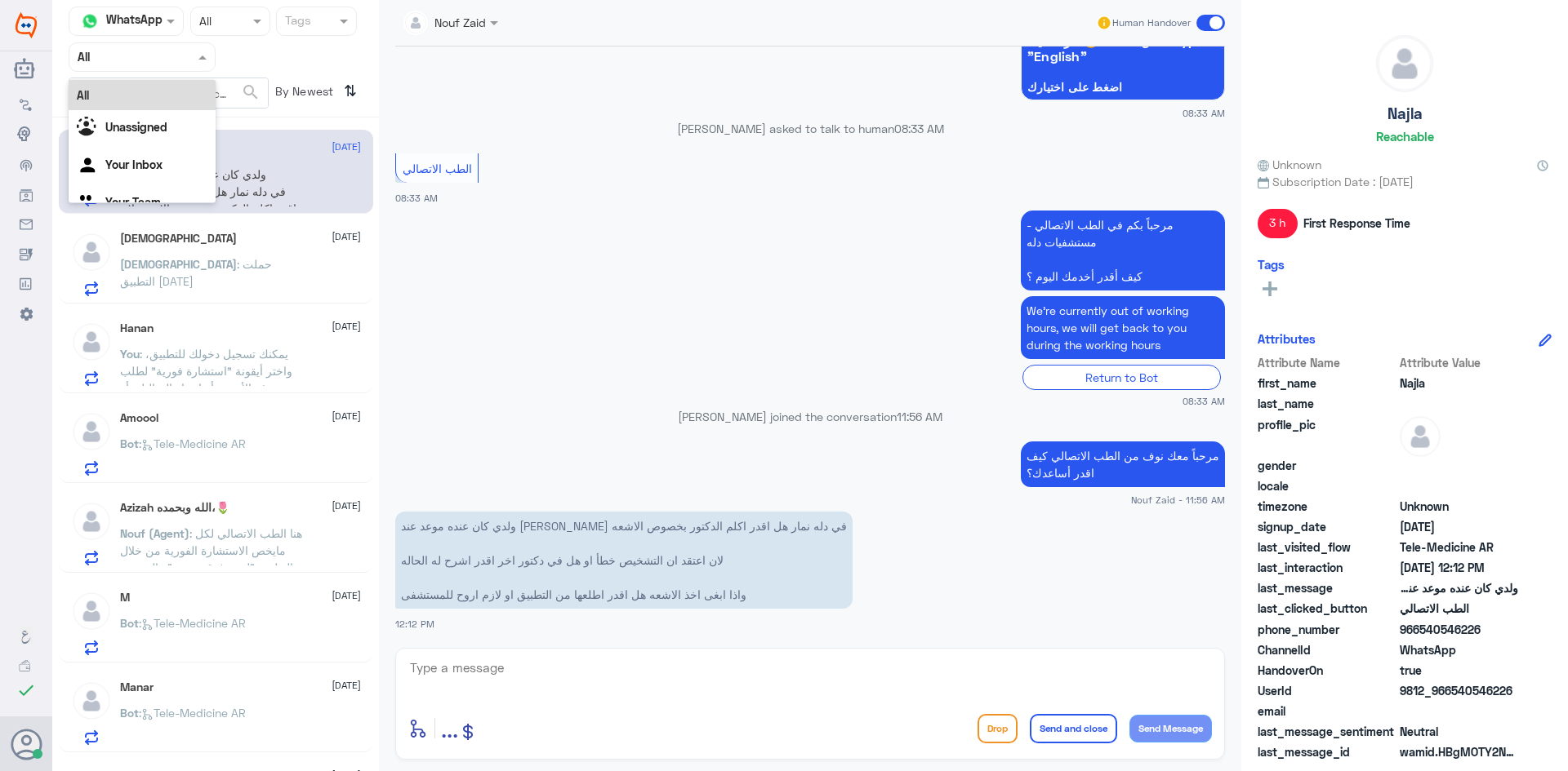
click at [167, 58] on input "text" at bounding box center [122, 57] width 90 height 19
click at [166, 163] on div "Your Inbox" at bounding box center [142, 165] width 147 height 37
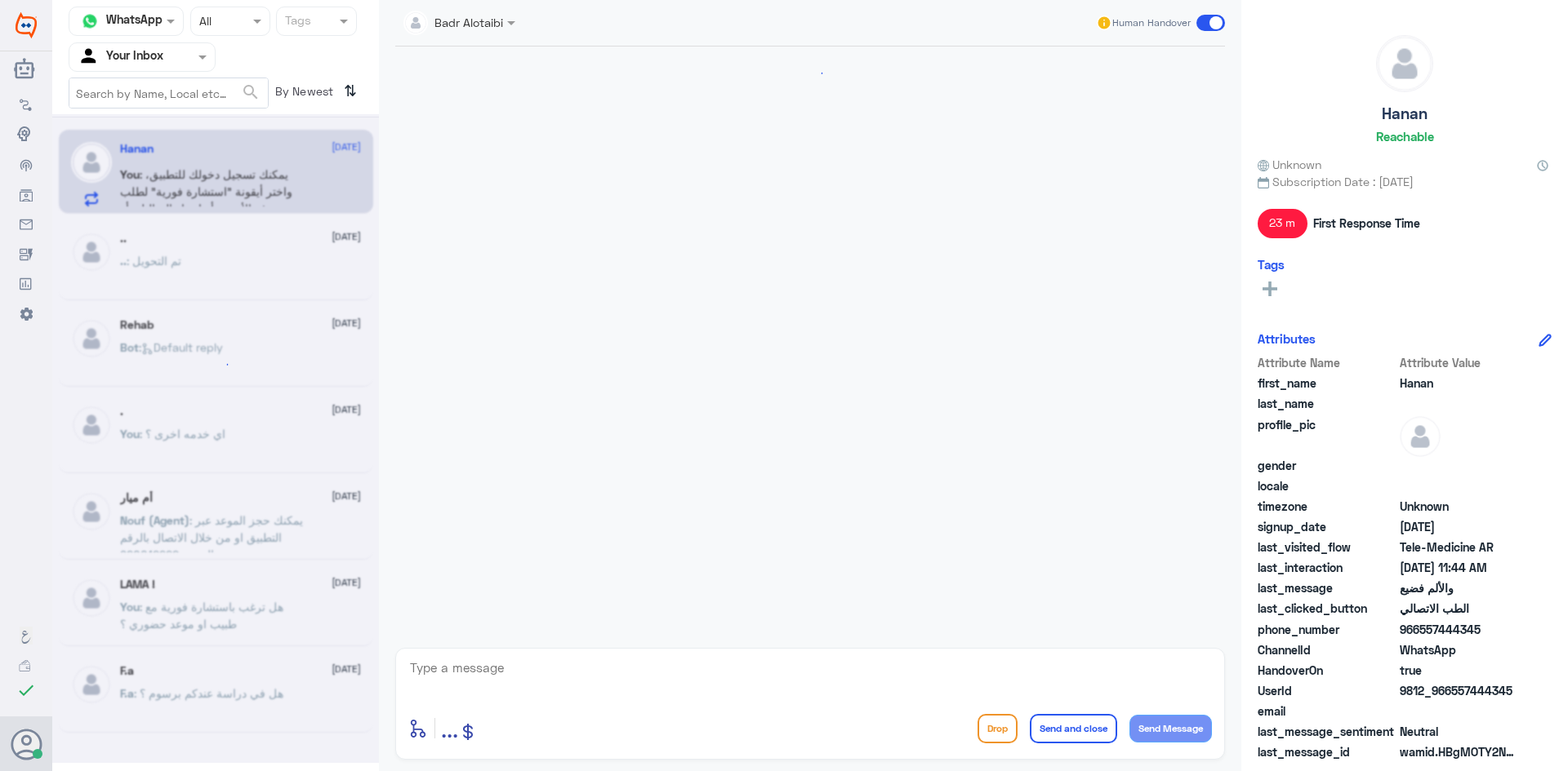
scroll to position [252, 0]
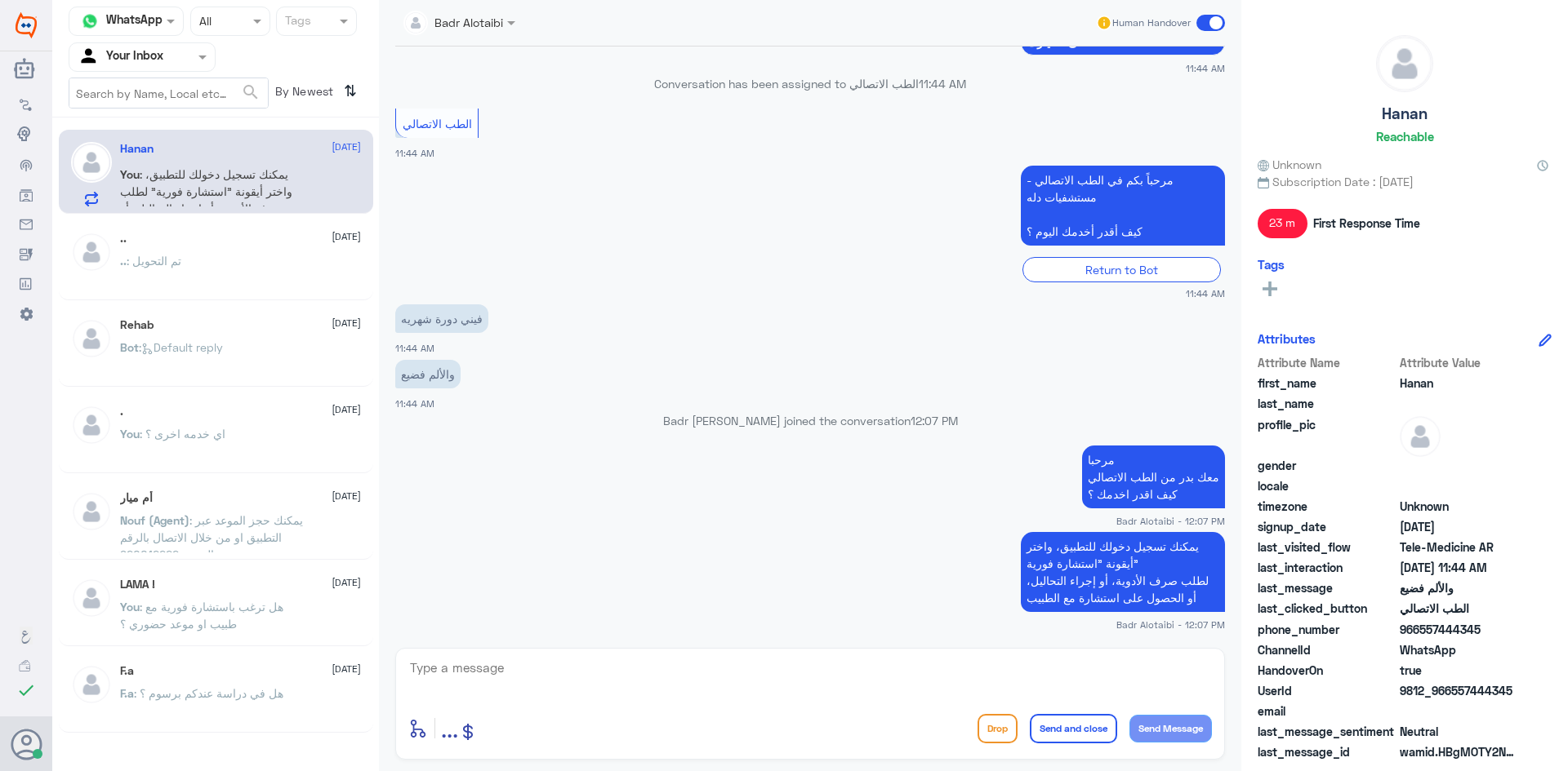
drag, startPoint x: 1510, startPoint y: 686, endPoint x: 1451, endPoint y: 687, distance: 59.0
click at [1451, 687] on span "9812_966557444345" at bounding box center [1459, 690] width 119 height 17
copy span "557444345"
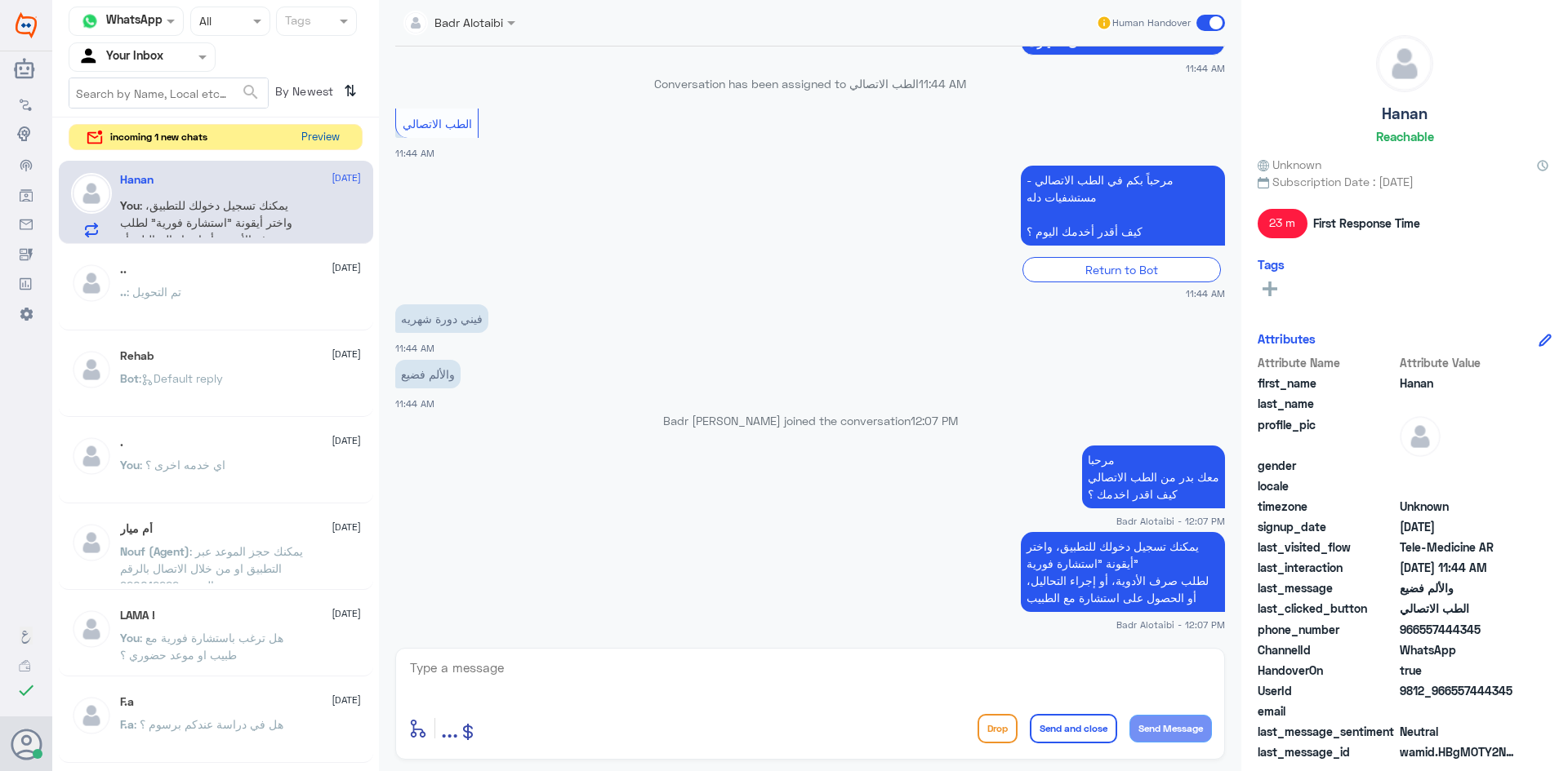
click at [334, 138] on button "Preview" at bounding box center [320, 137] width 50 height 25
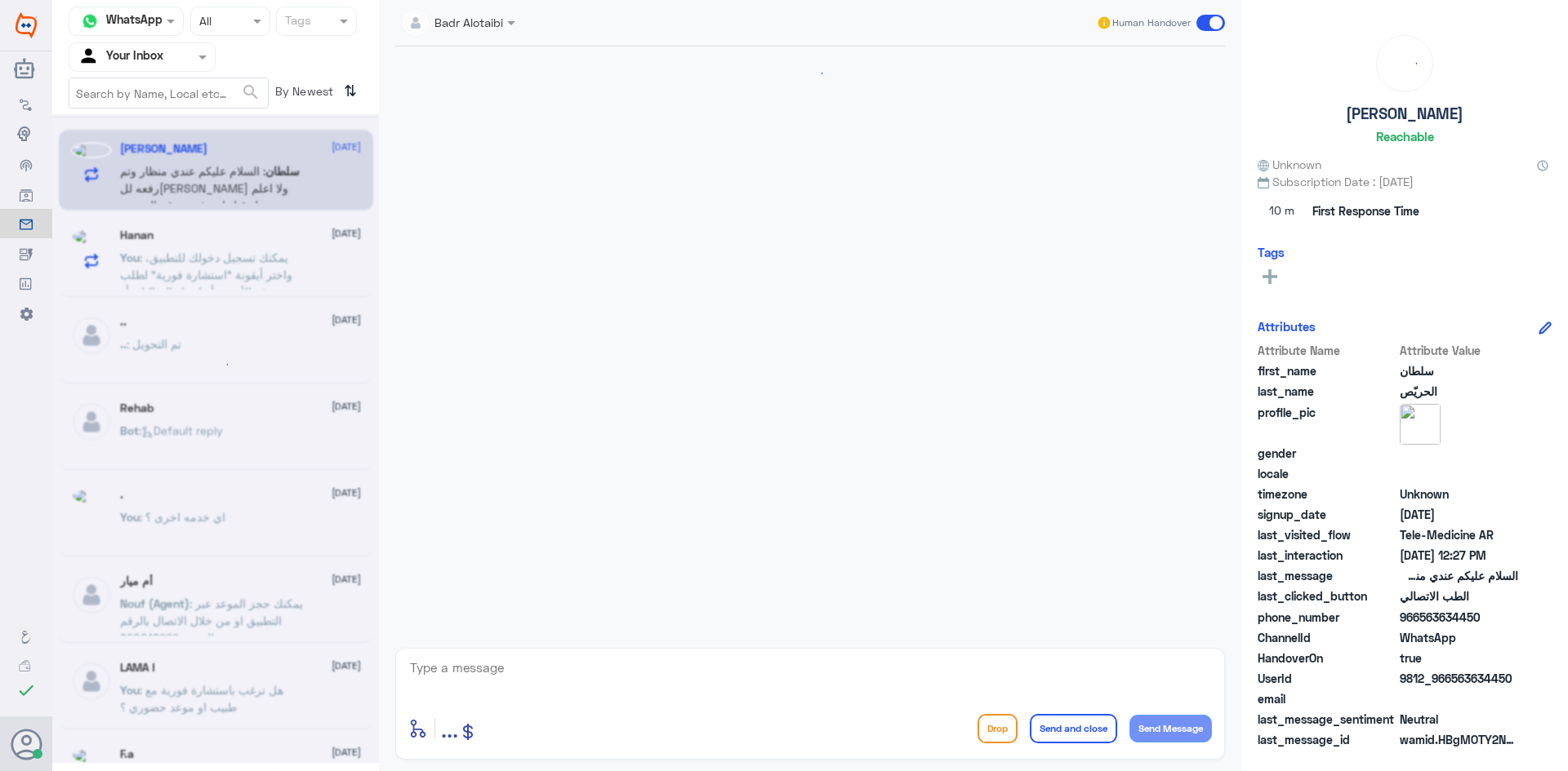
scroll to position [79, 0]
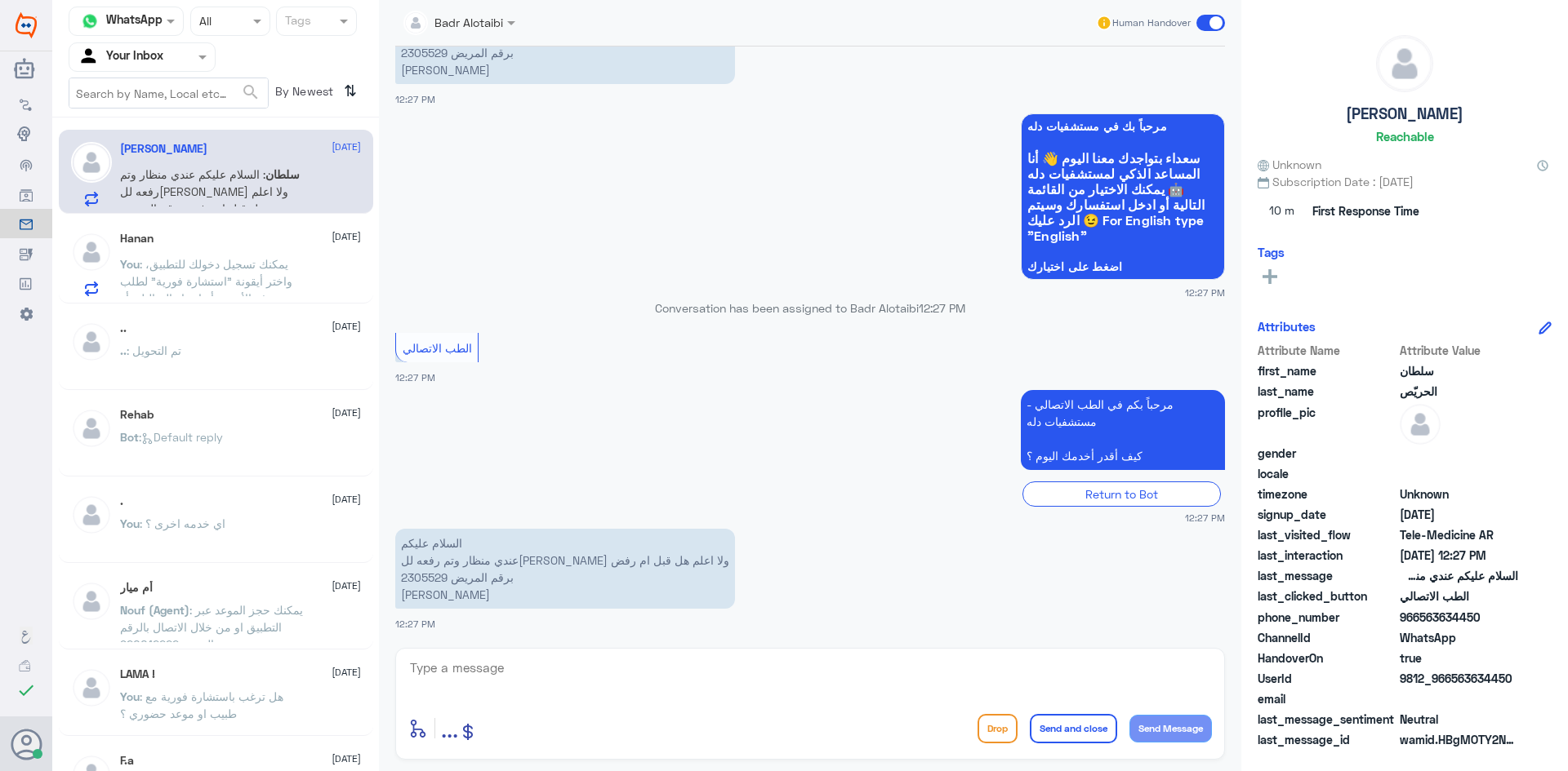
click at [331, 240] on span "9 September" at bounding box center [346, 236] width 29 height 15
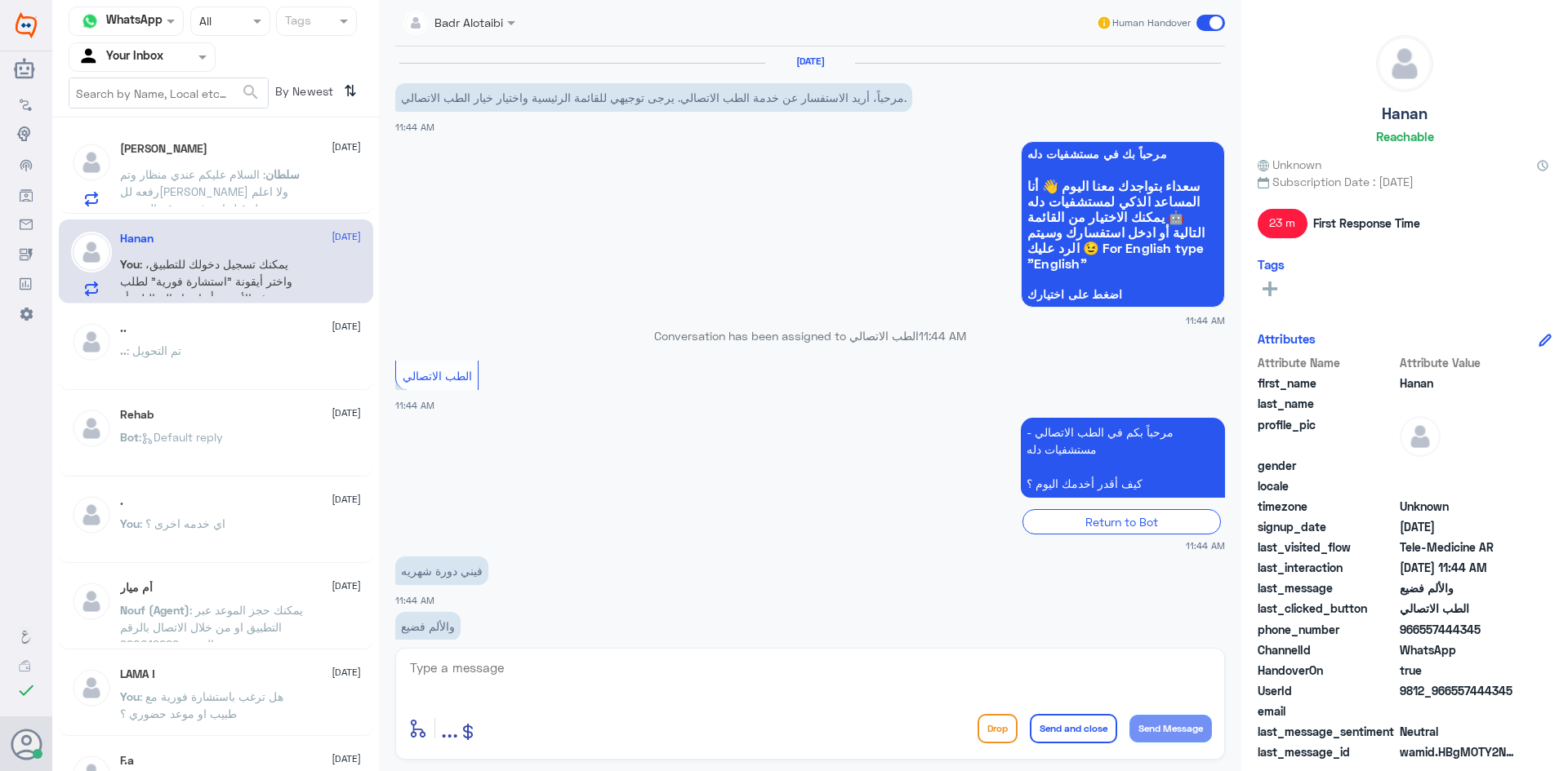
scroll to position [252, 0]
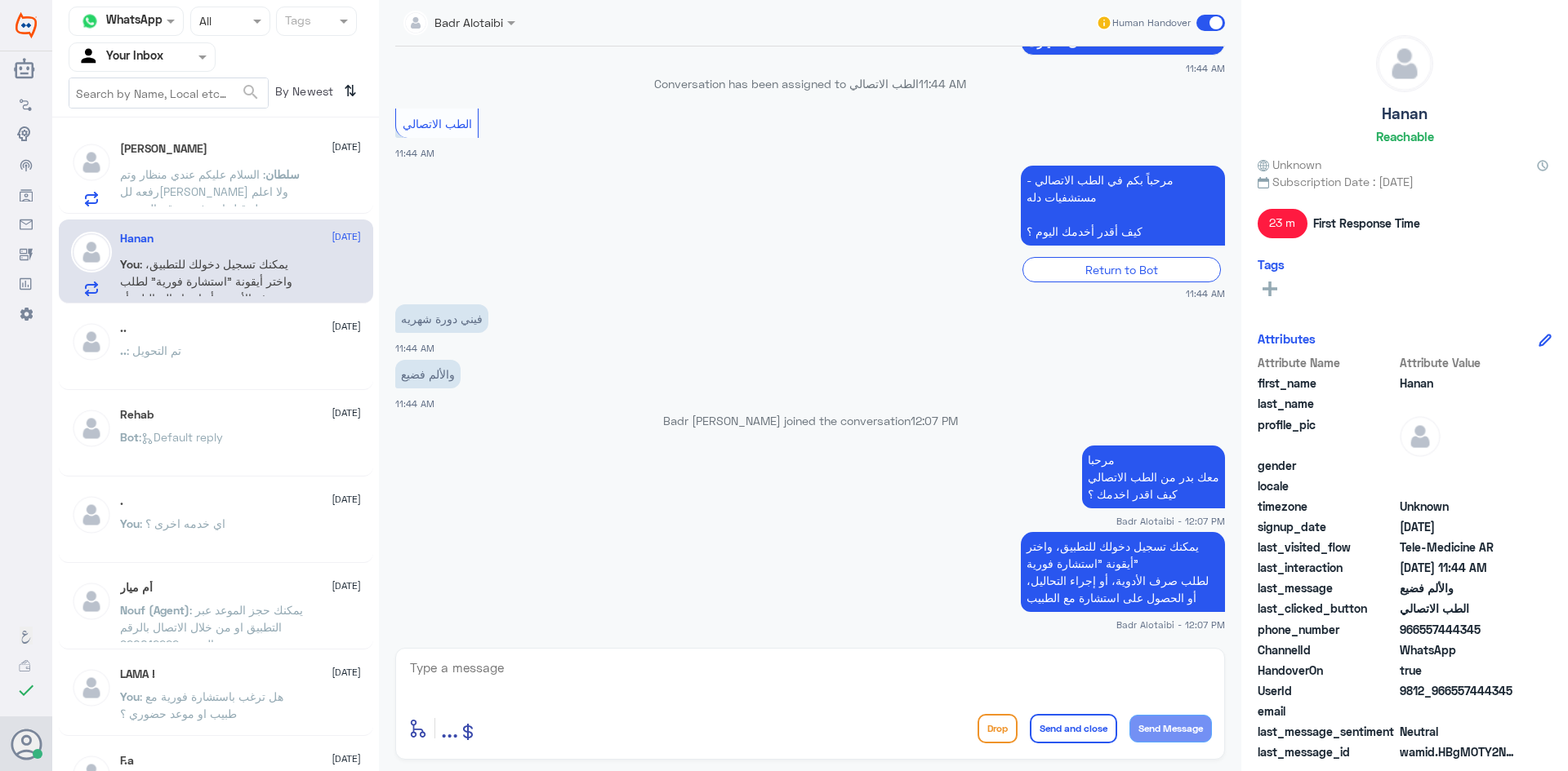
click at [1219, 27] on span at bounding box center [1210, 23] width 29 height 16
click at [0, 0] on input "checkbox" at bounding box center [0, 0] width 0 height 0
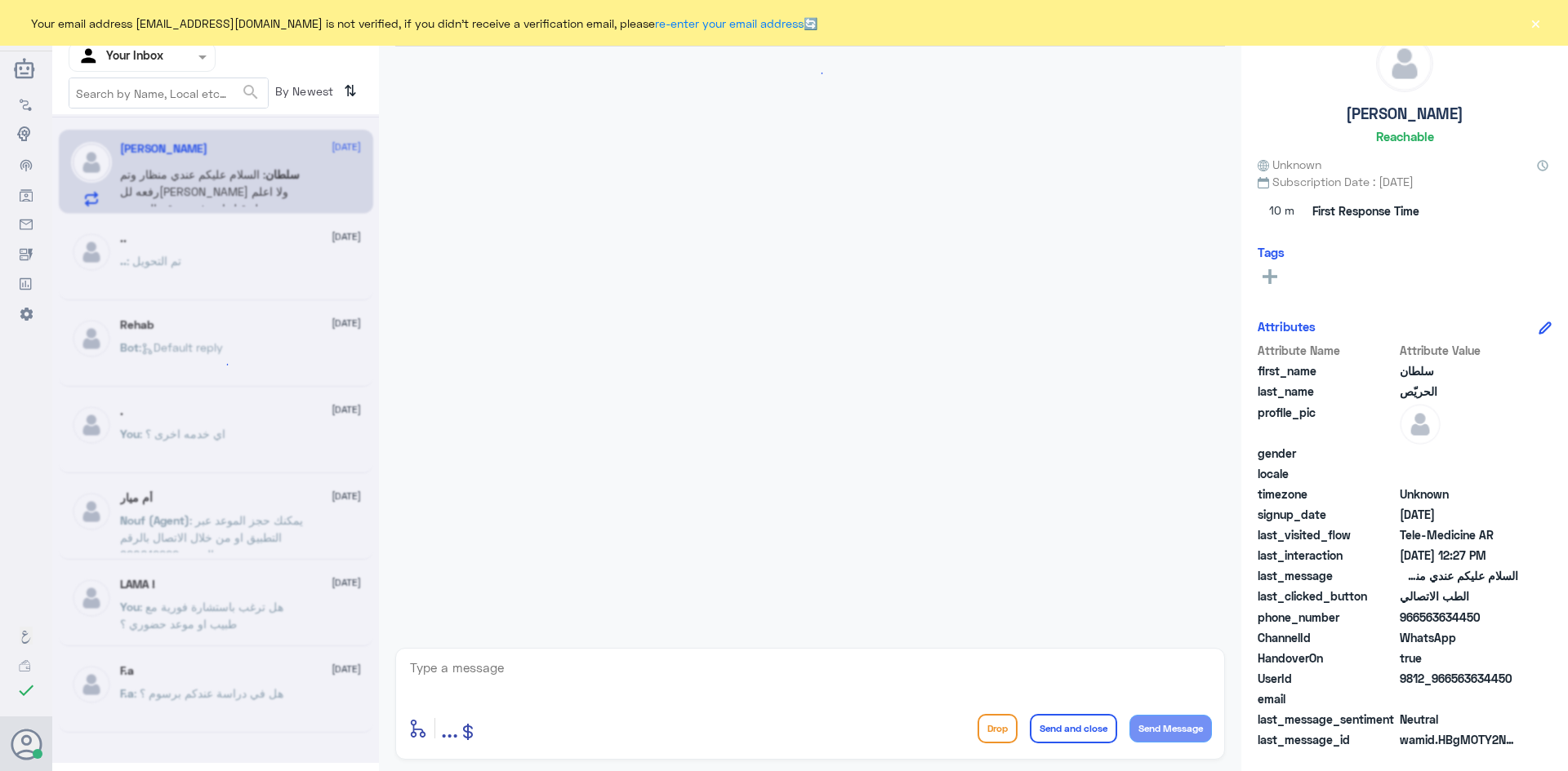
scroll to position [79, 0]
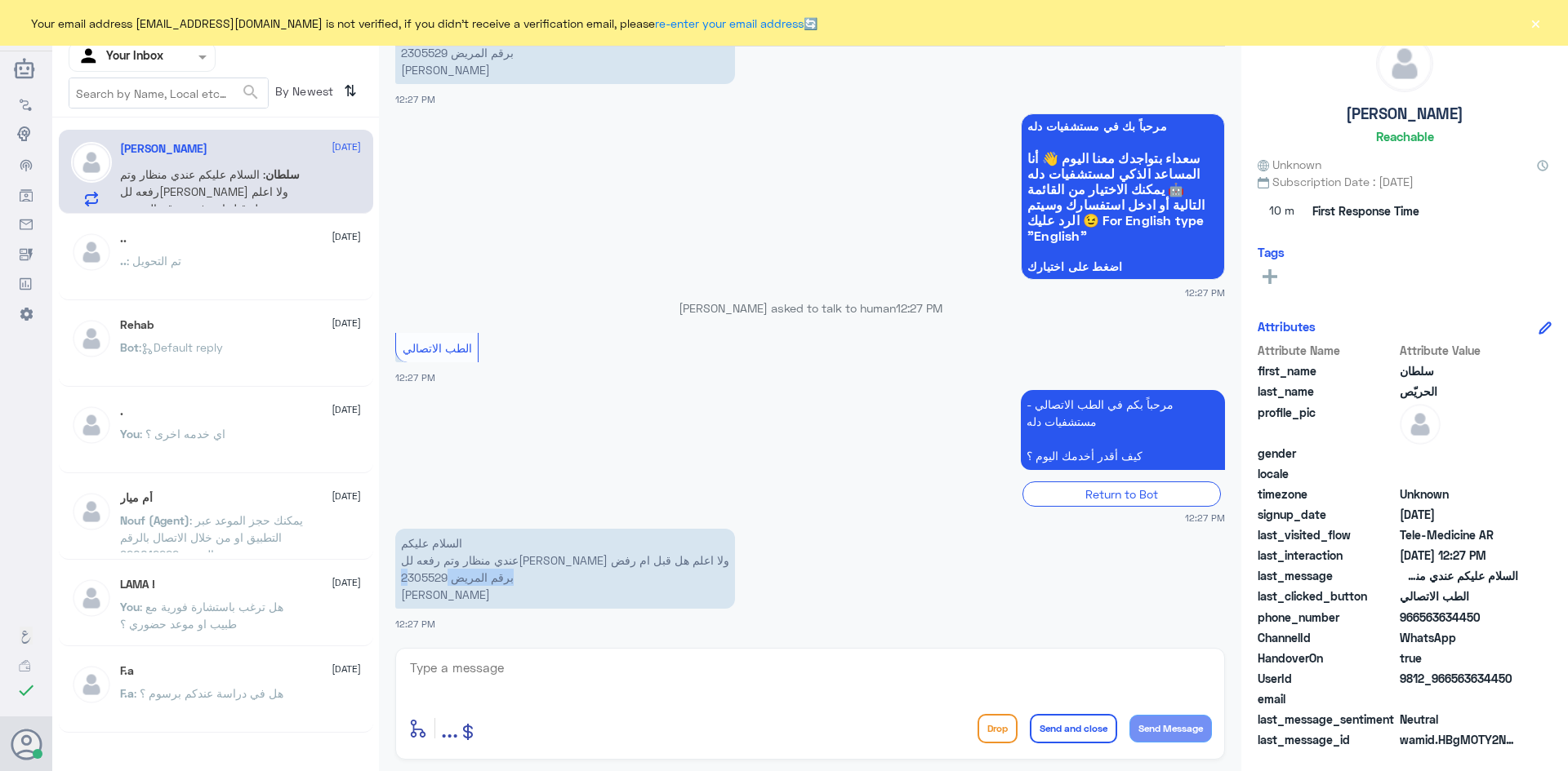
drag, startPoint x: 448, startPoint y: 577, endPoint x: 407, endPoint y: 579, distance: 41.0
click at [407, 579] on p "السلام عليكم عندي منظار وتم رفعه لل[PERSON_NAME] ولا اعلم هل قبل ام رفض برقم ال…" at bounding box center [565, 568] width 340 height 80
click at [406, 576] on p "السلام عليكم عندي منظار وتم رفعه لل[PERSON_NAME] ولا اعلم هل قبل ام رفض برقم ال…" at bounding box center [565, 568] width 340 height 80
drag, startPoint x: 402, startPoint y: 576, endPoint x: 445, endPoint y: 579, distance: 43.1
click at [445, 579] on p "السلام عليكم عندي منظار وتم رفعه للتامين ولا اعلم هل قبل ام رفض برقم المريض 230…" at bounding box center [565, 568] width 340 height 80
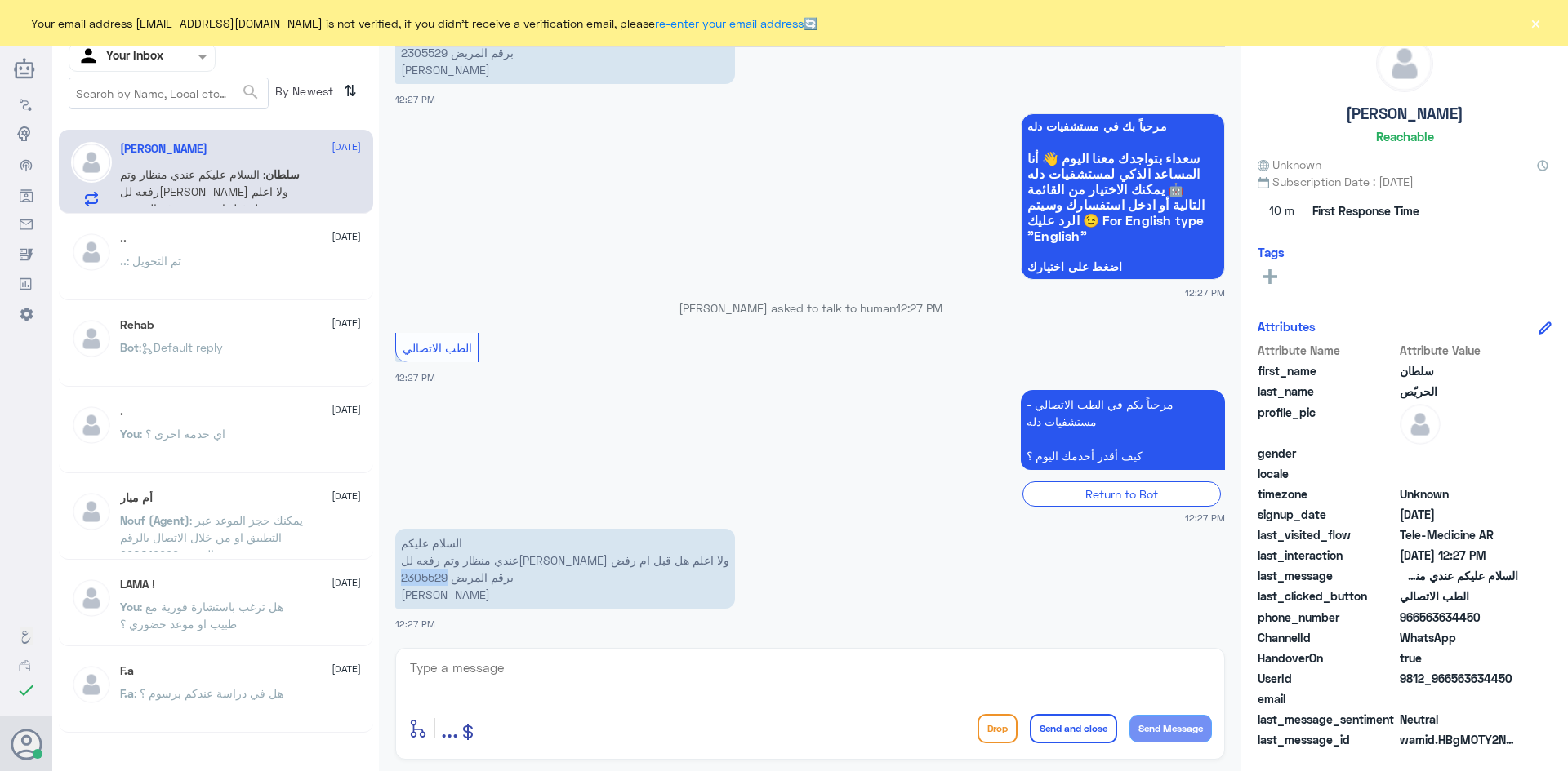
copy p "2305529"
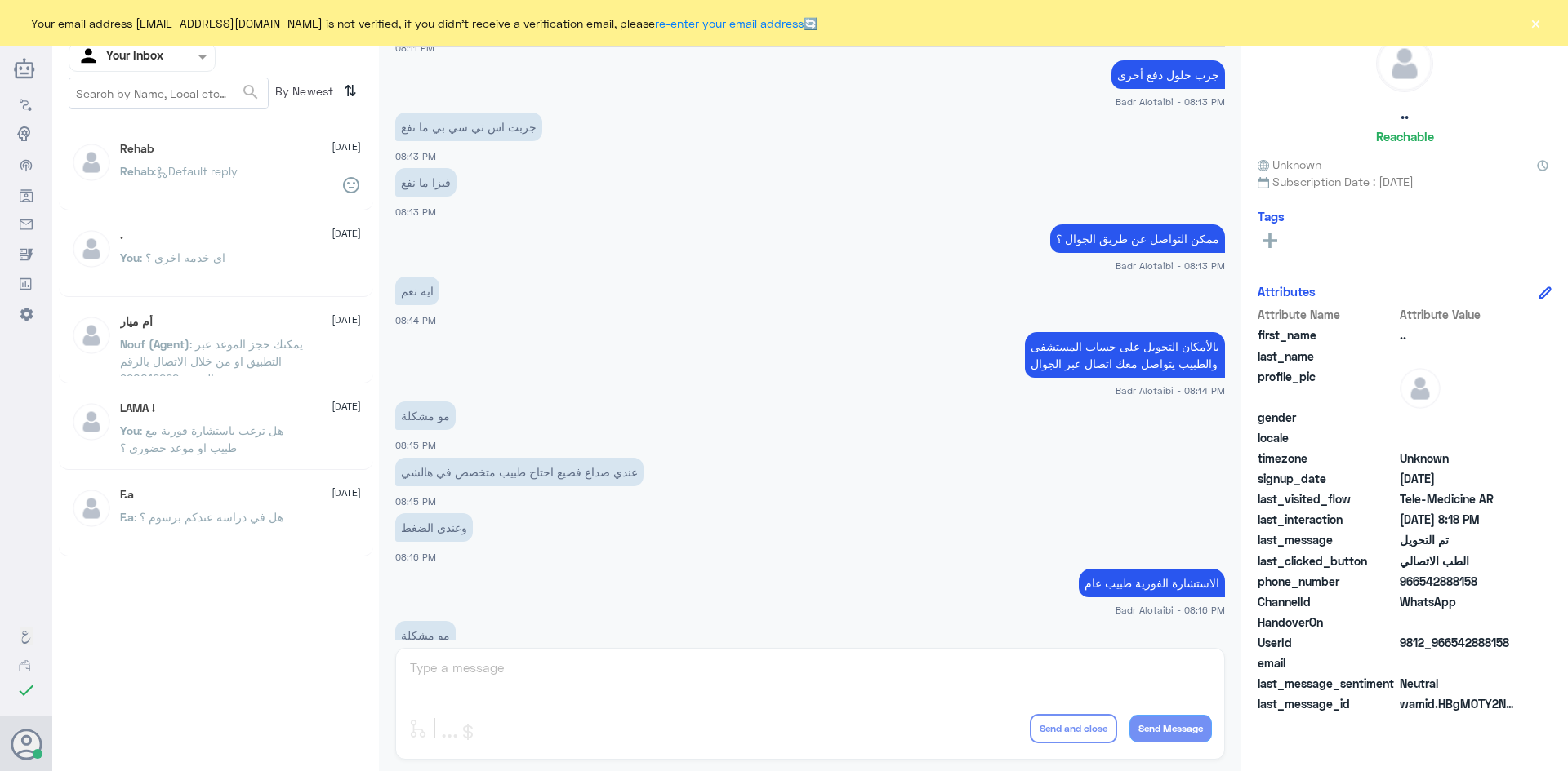
scroll to position [535, 0]
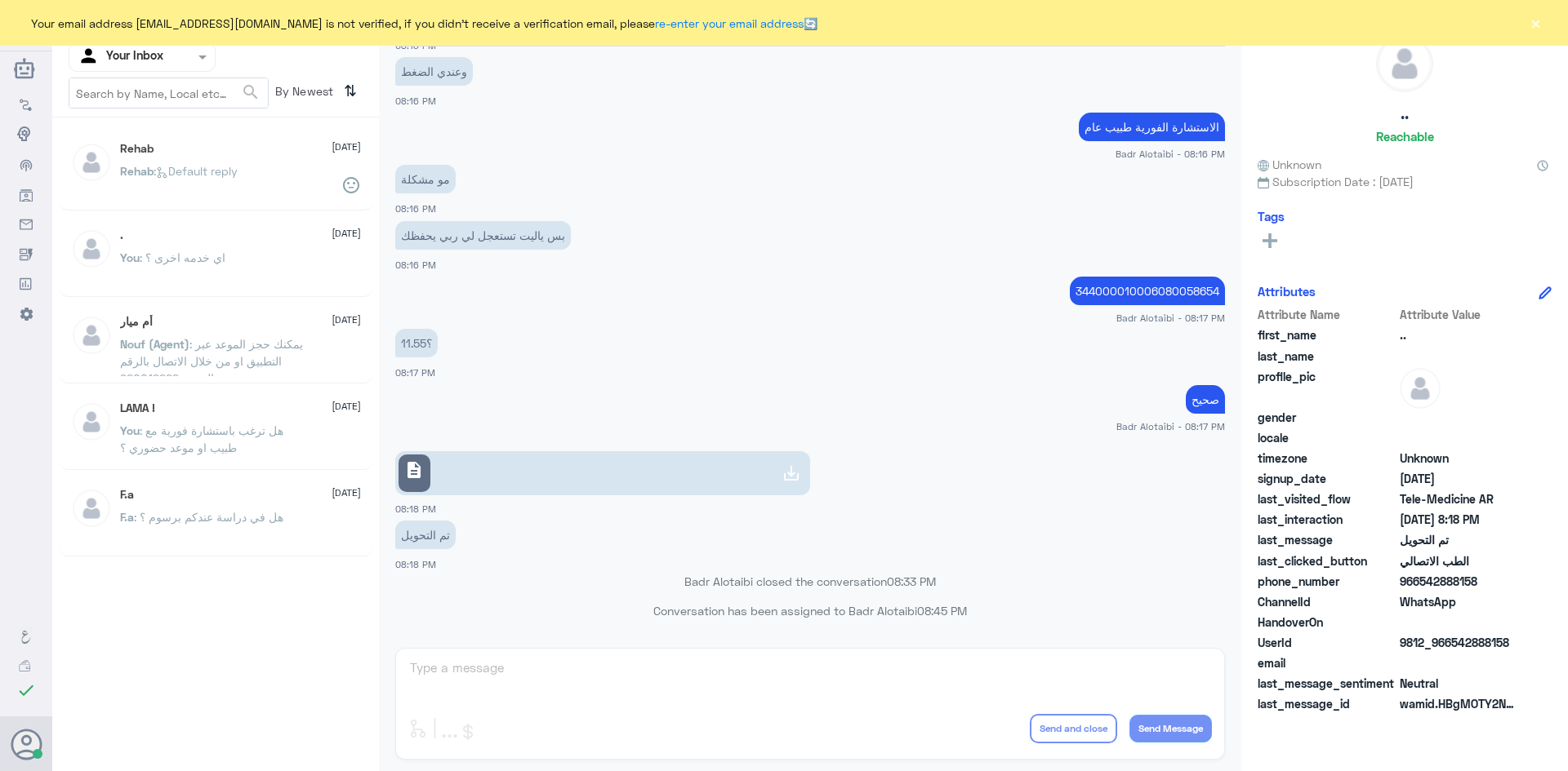
click at [1539, 24] on button "×" at bounding box center [1534, 23] width 16 height 16
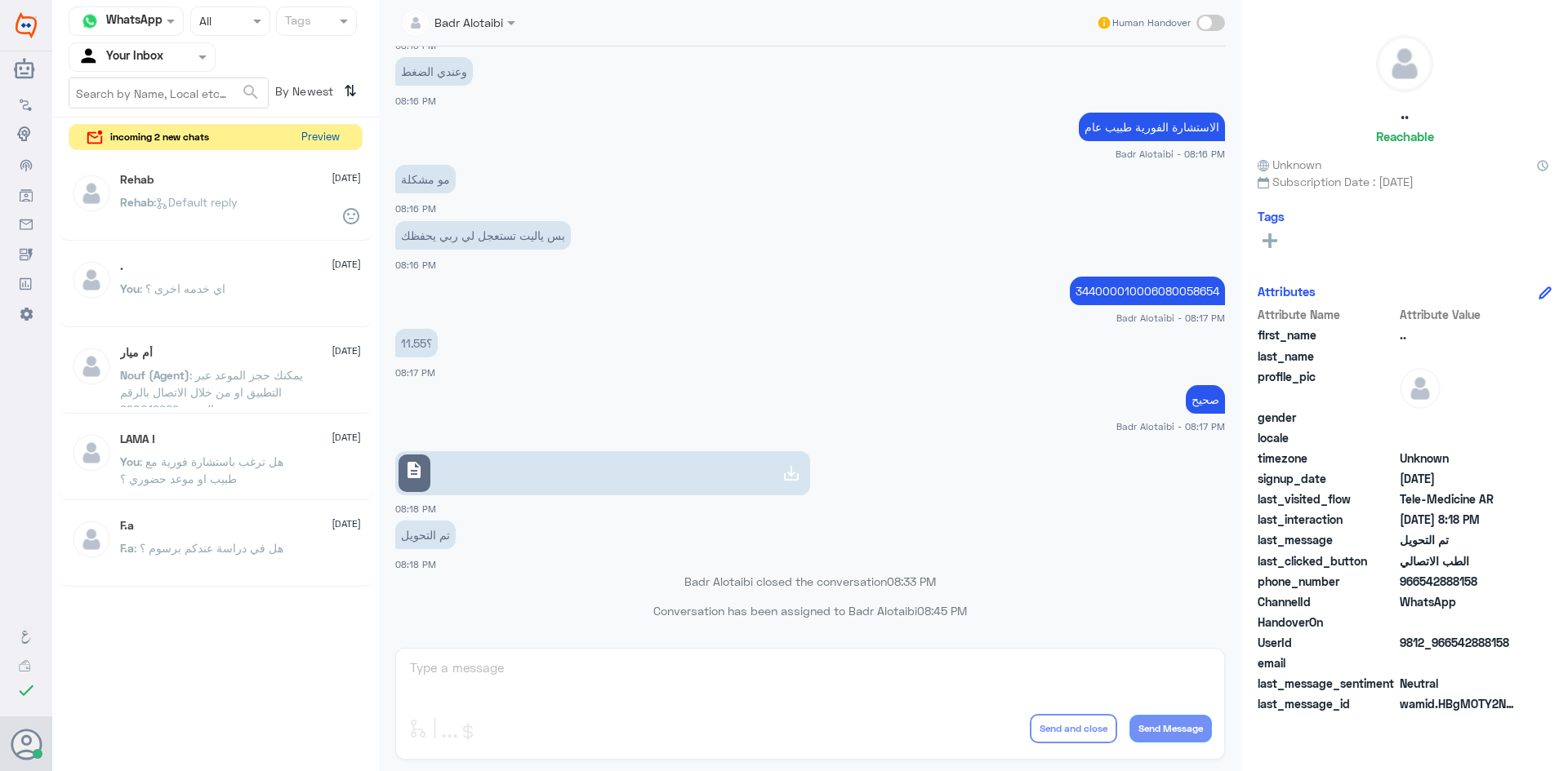
click at [316, 133] on button "Preview" at bounding box center [320, 137] width 50 height 25
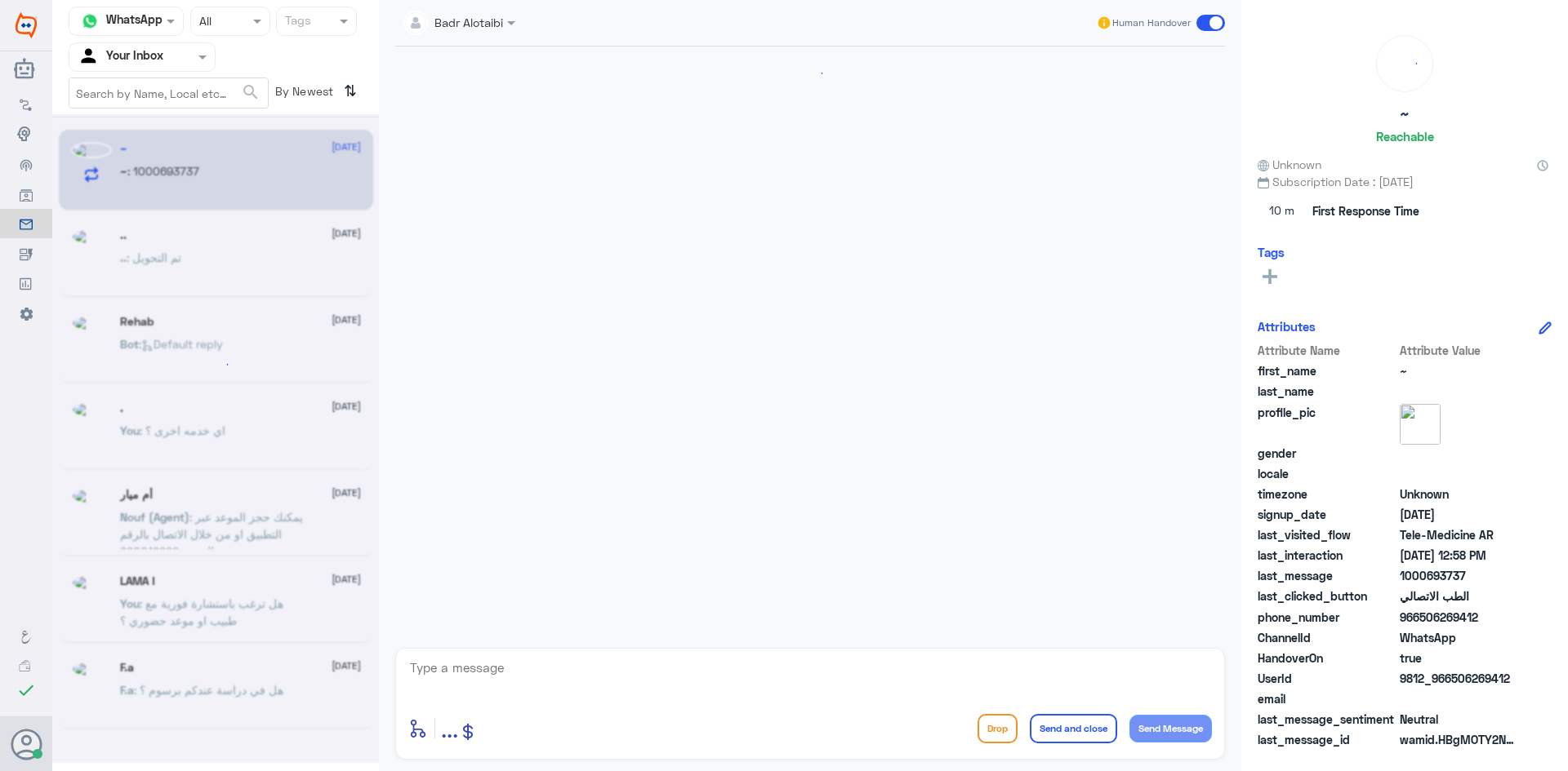
scroll to position [815, 0]
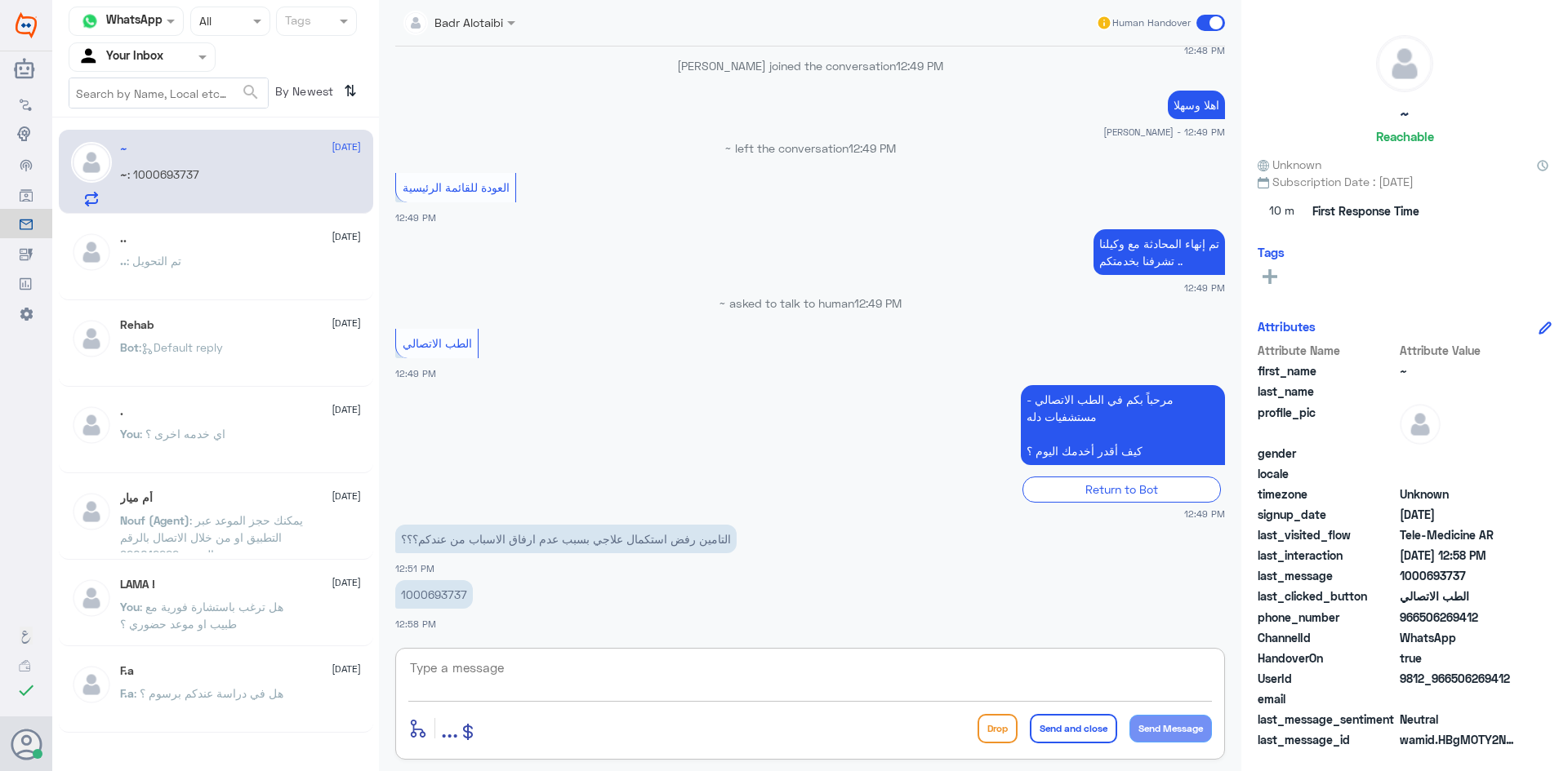
click at [651, 680] on textarea at bounding box center [810, 677] width 804 height 40
click at [449, 599] on p "1000693737" at bounding box center [433, 594] width 77 height 29
copy p "1000693737"
drag, startPoint x: 708, startPoint y: 541, endPoint x: 397, endPoint y: 541, distance: 311.0
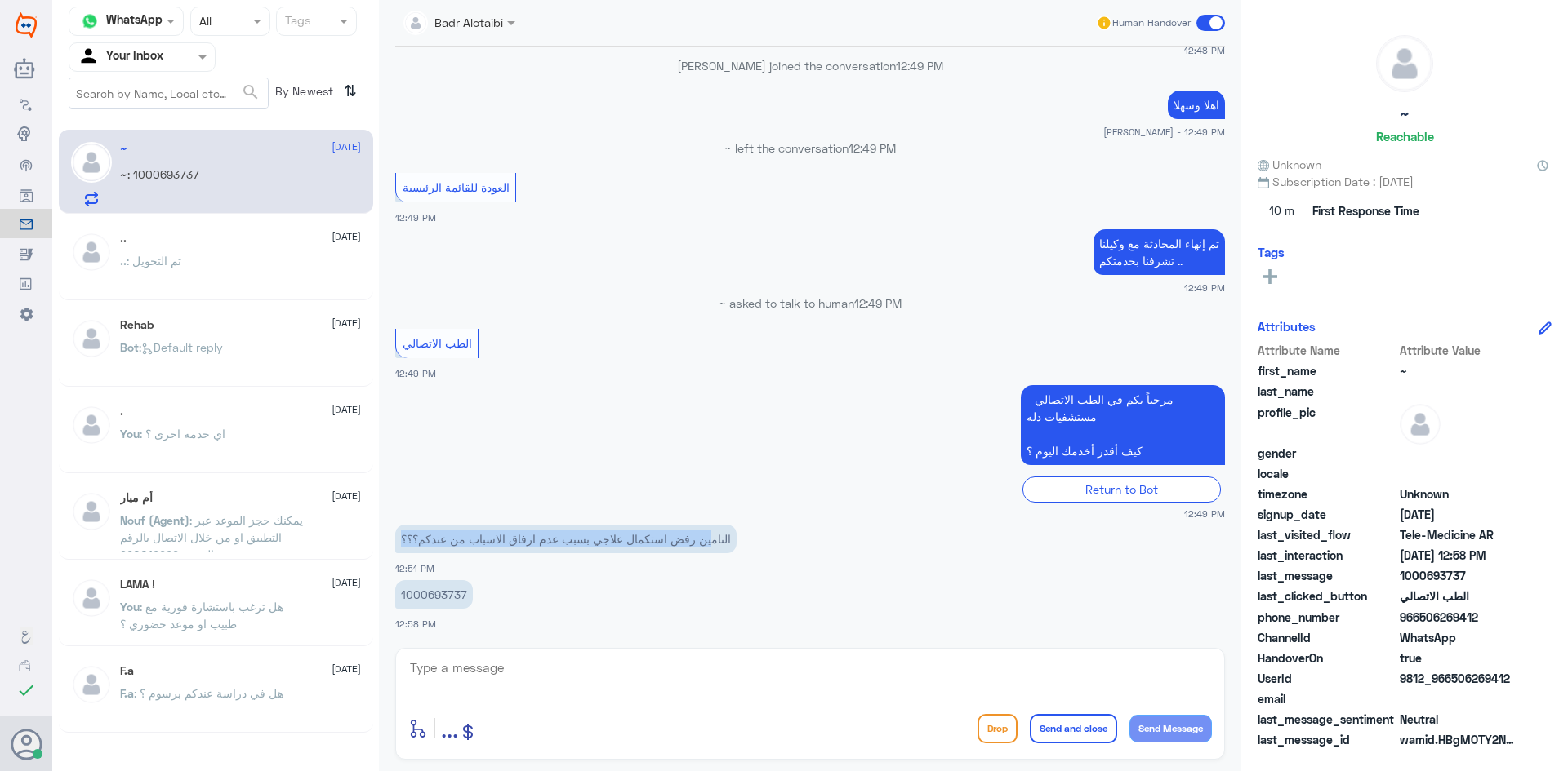
click at [397, 541] on p "التامين رفض استكمال علاجي بسبب عدم ارفاق الاسباب من عندكم؟؟؟" at bounding box center [566, 539] width 342 height 29
click at [420, 540] on p "التامين رفض استكمال علاجي بسبب عدم ارفاق الاسباب من عندكم؟؟؟" at bounding box center [566, 539] width 342 height 29
drag, startPoint x: 494, startPoint y: 29, endPoint x: 487, endPoint y: 39, distance: 12.2
click at [493, 28] on div at bounding box center [459, 22] width 128 height 19
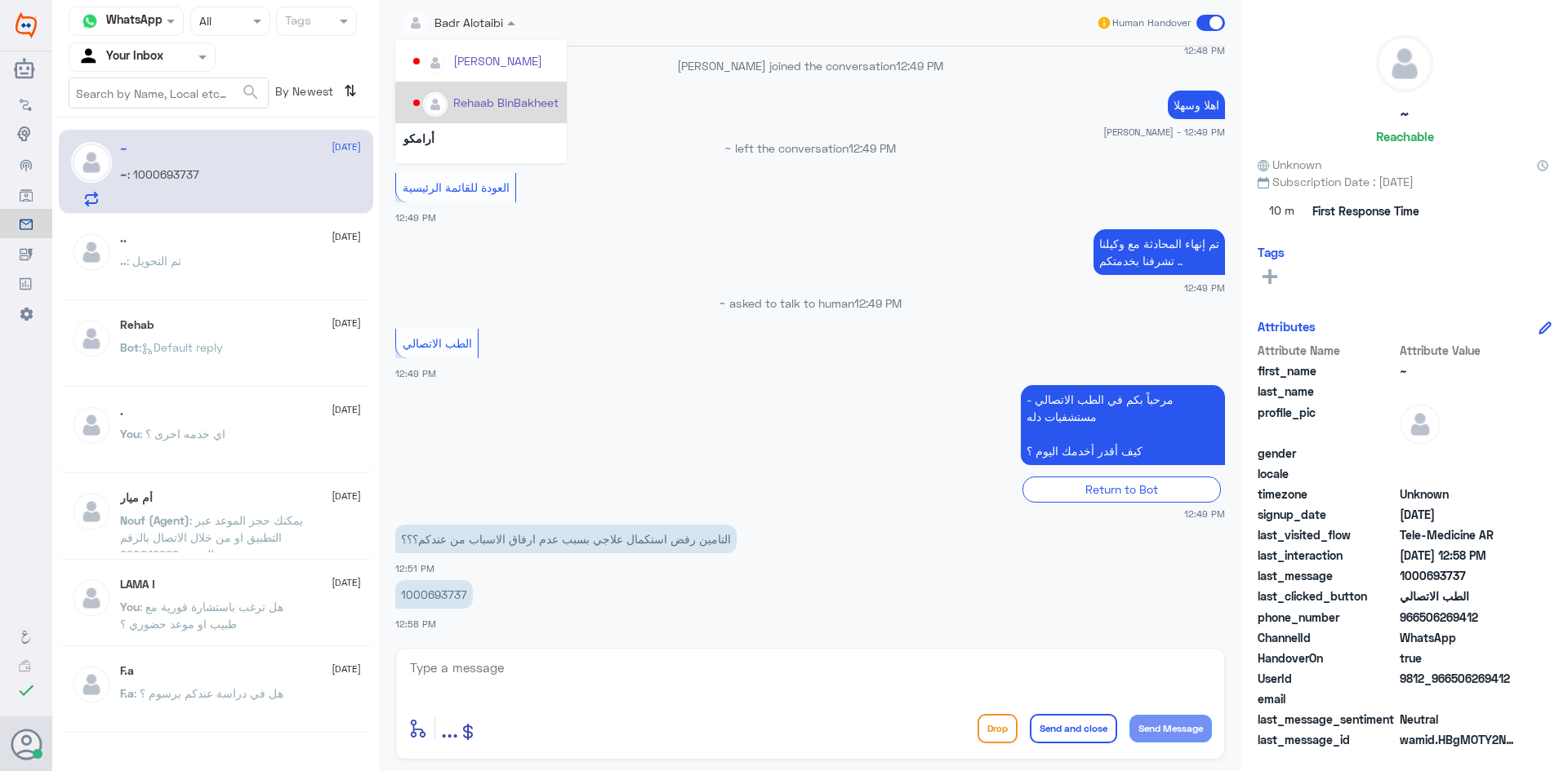
scroll to position [735, 0]
click at [634, 353] on app-msgs-text "الطب الاتصالي" at bounding box center [810, 345] width 830 height 31
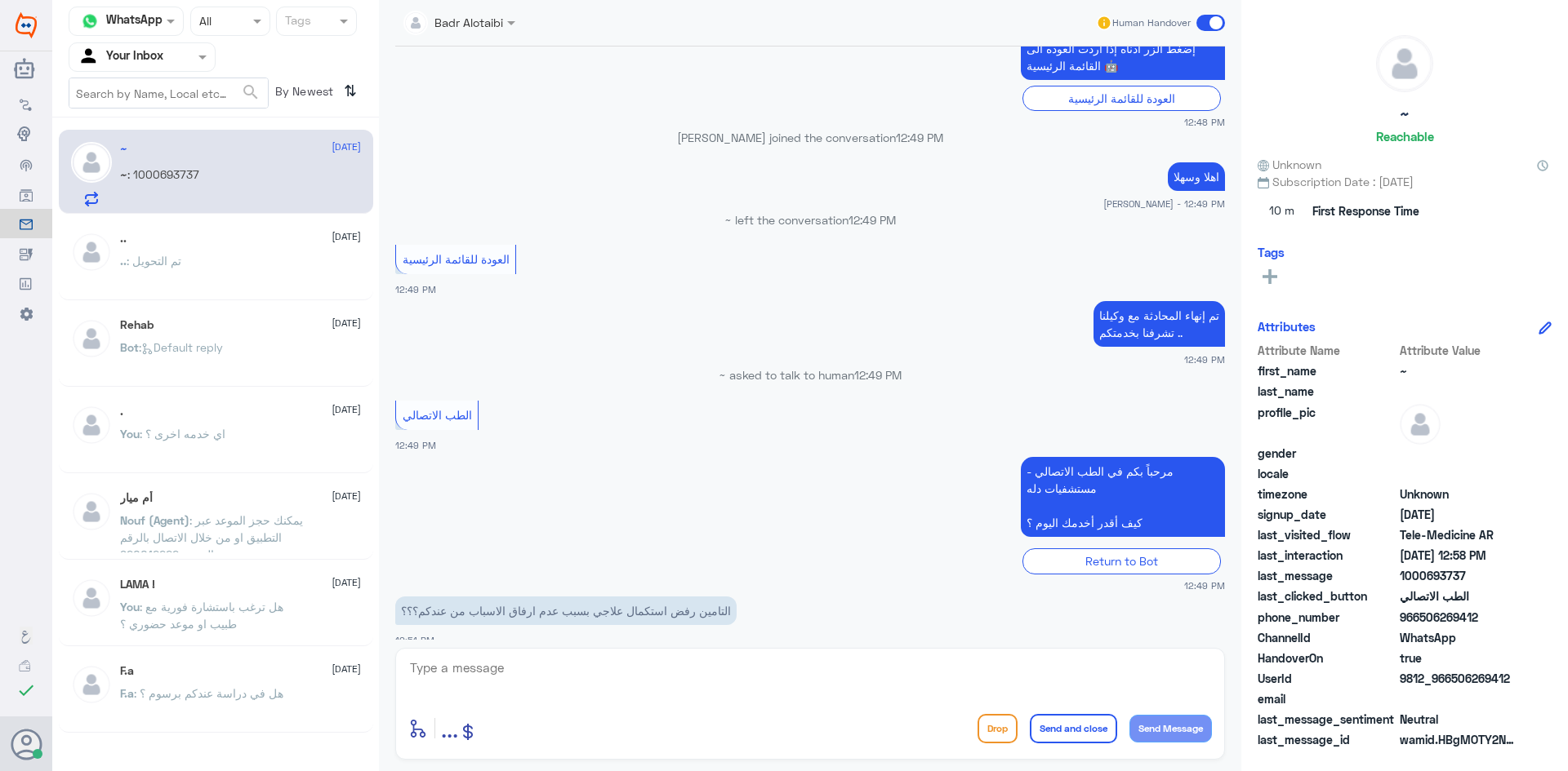
scroll to position [815, 0]
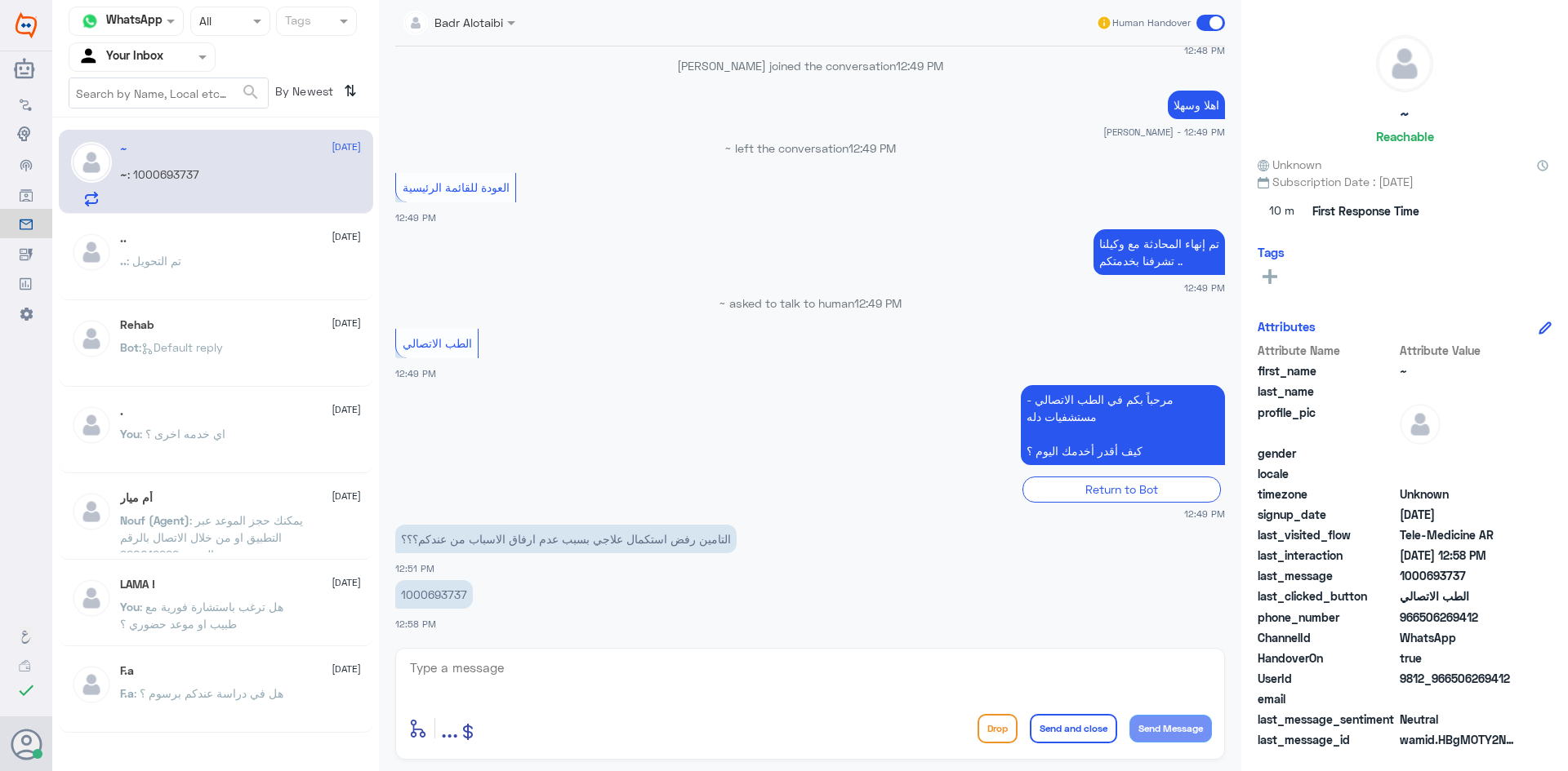
click at [534, 686] on textarea at bounding box center [810, 677] width 804 height 40
drag, startPoint x: 524, startPoint y: 690, endPoint x: 515, endPoint y: 682, distance: 12.0
click at [519, 688] on textarea at bounding box center [810, 677] width 804 height 40
click at [495, 27] on div at bounding box center [459, 22] width 128 height 19
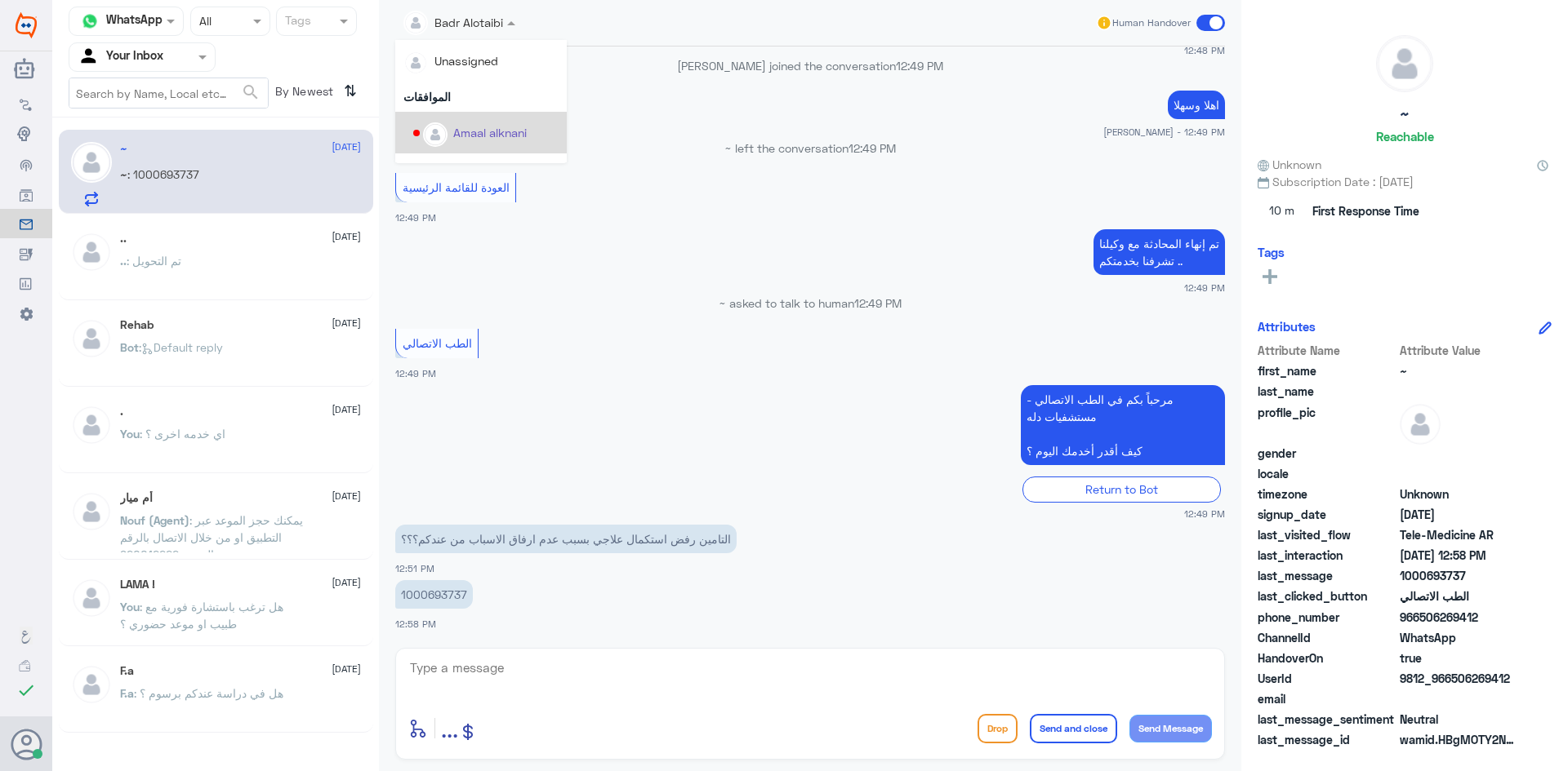
drag, startPoint x: 513, startPoint y: 69, endPoint x: 791, endPoint y: 236, distance: 324.3
click at [677, 214] on div "العودة للقائمة الرئيسية 12:49 PM" at bounding box center [810, 197] width 830 height 56
click at [457, 2] on div "Badr Alotaibi Human Handover" at bounding box center [810, 23] width 830 height 47
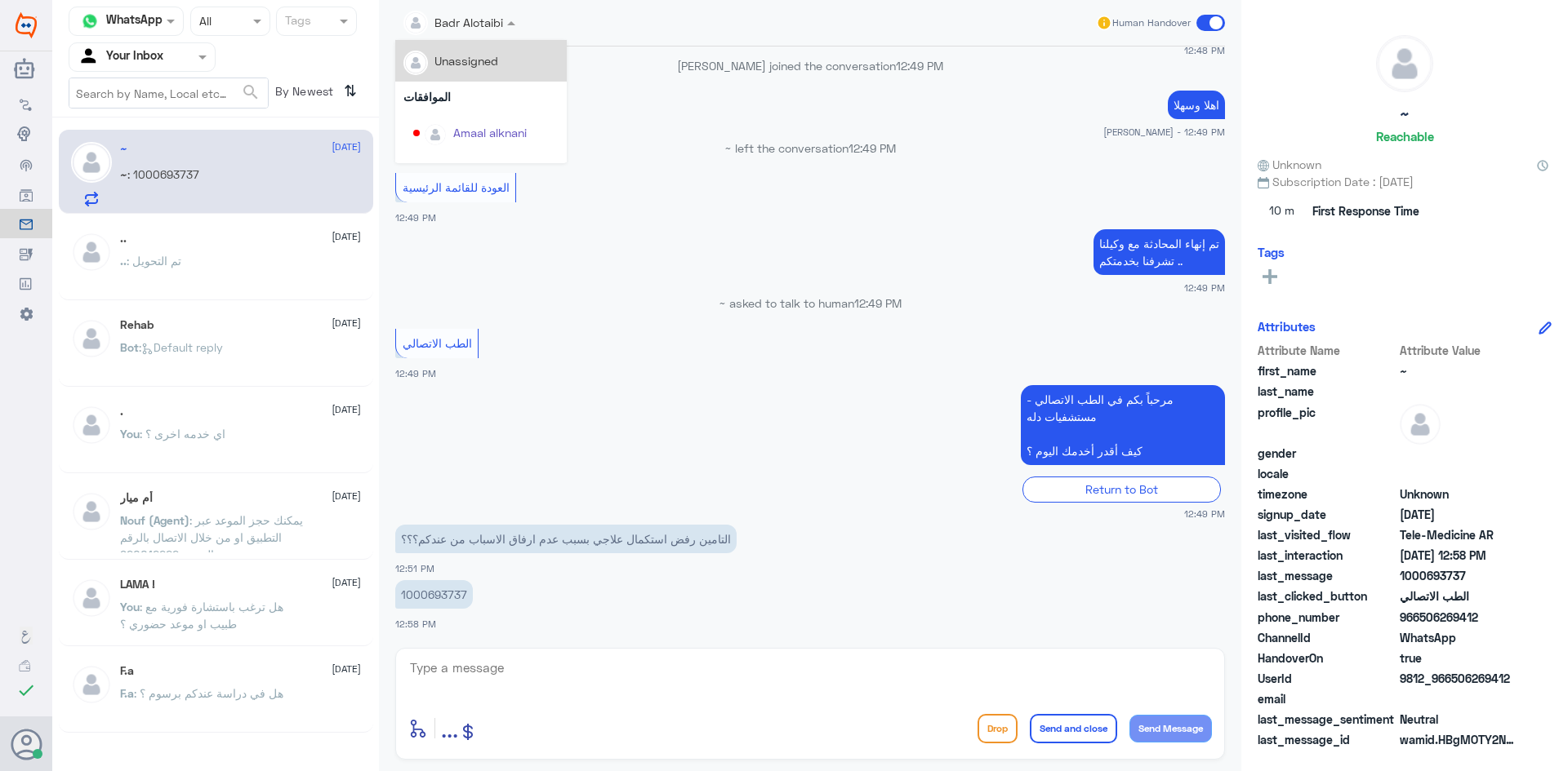
click at [471, 16] on input "text" at bounding box center [440, 22] width 75 height 19
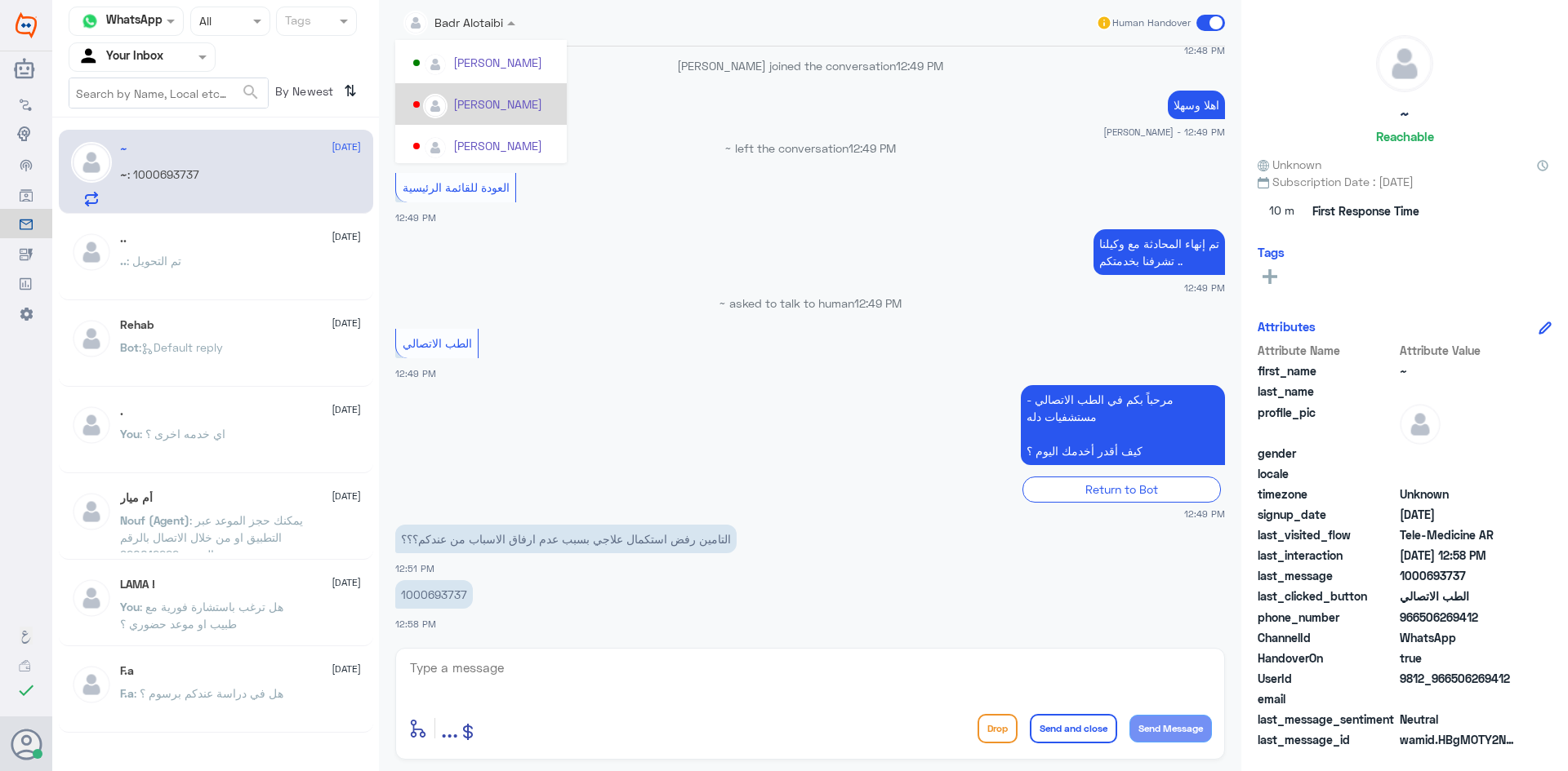
scroll to position [489, 0]
click at [480, 61] on div "[PERSON_NAME]" at bounding box center [498, 59] width 89 height 17
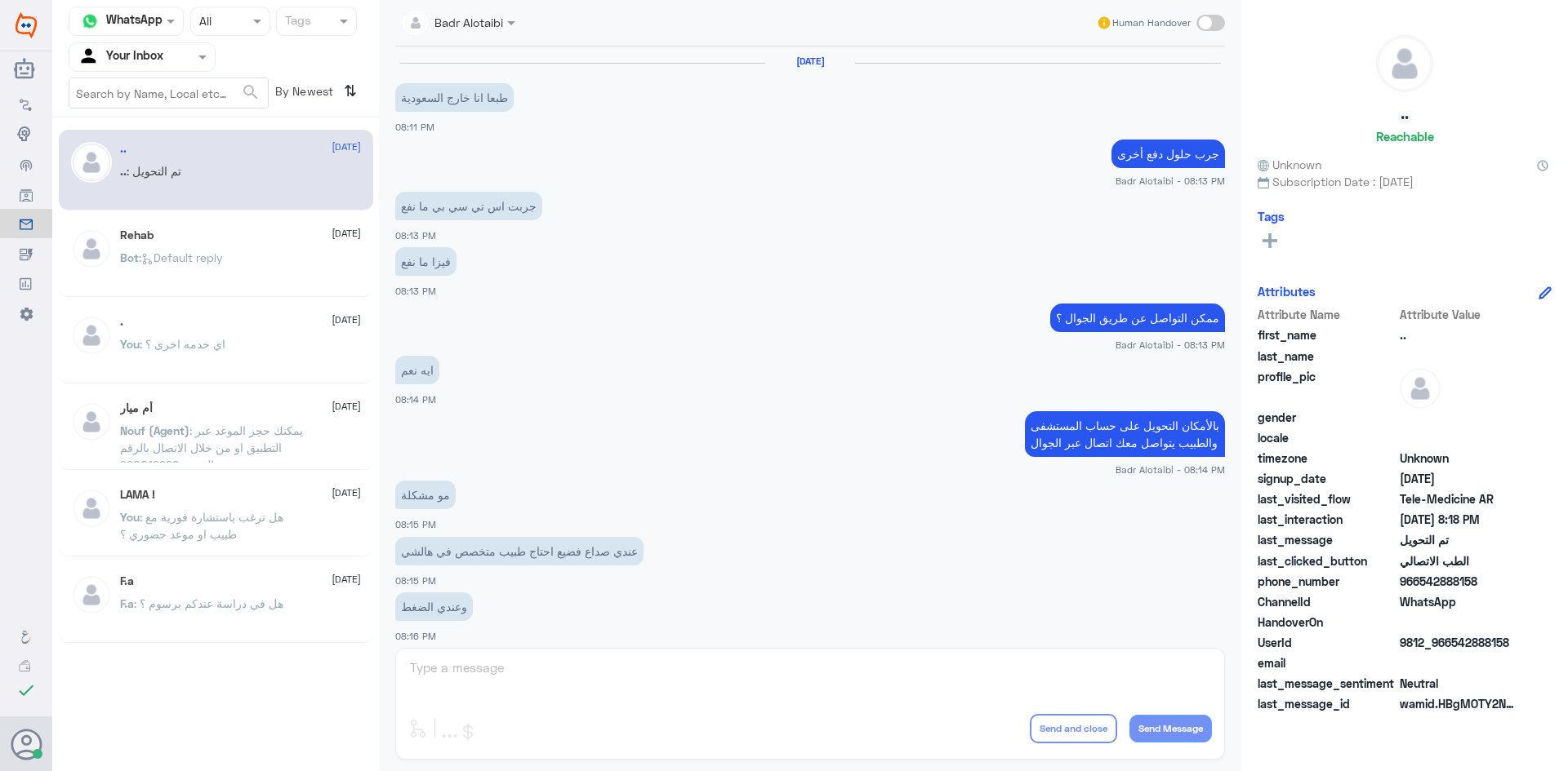
scroll to position [535, 0]
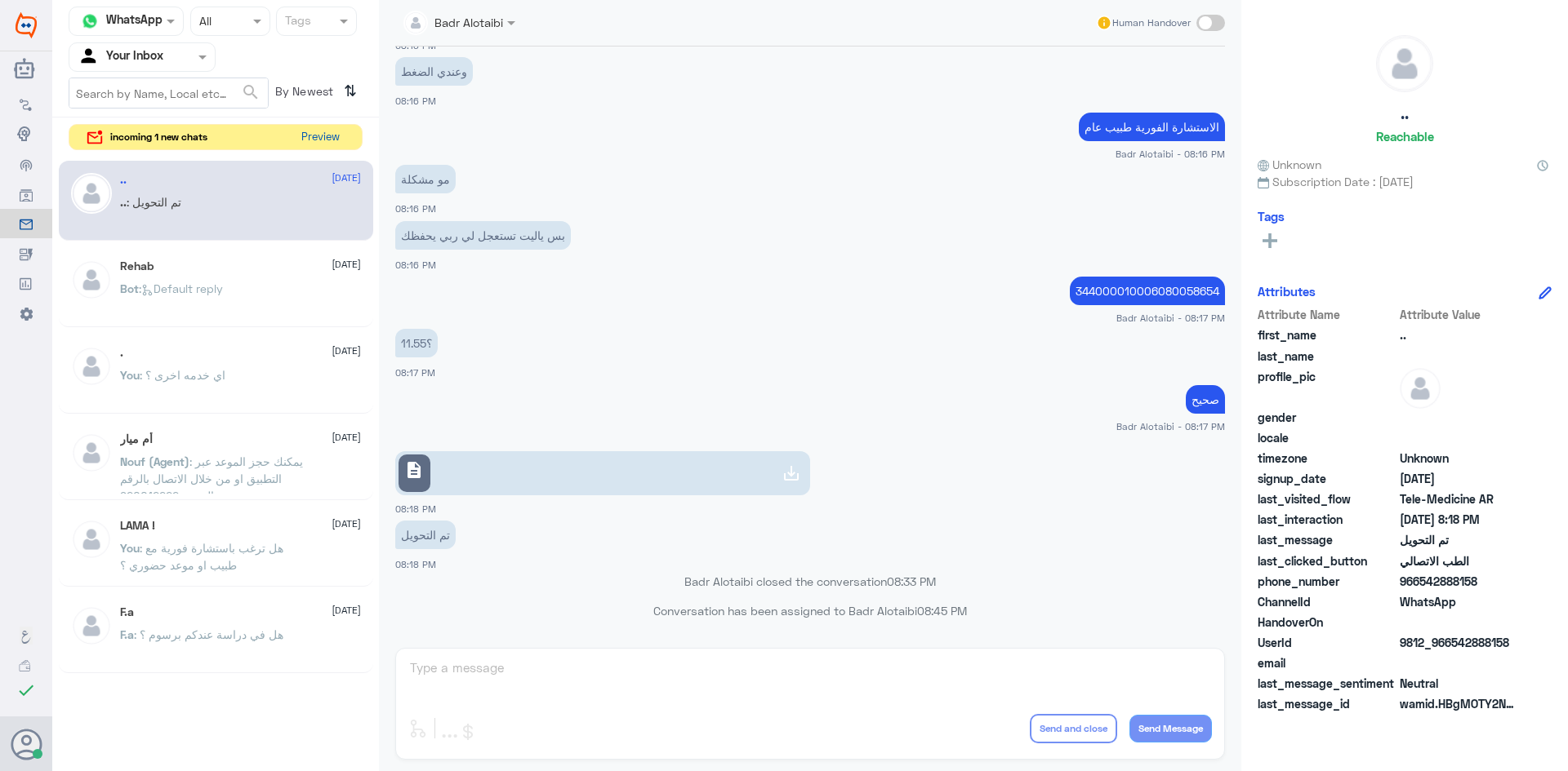
click at [329, 126] on button "Preview" at bounding box center [320, 137] width 50 height 25
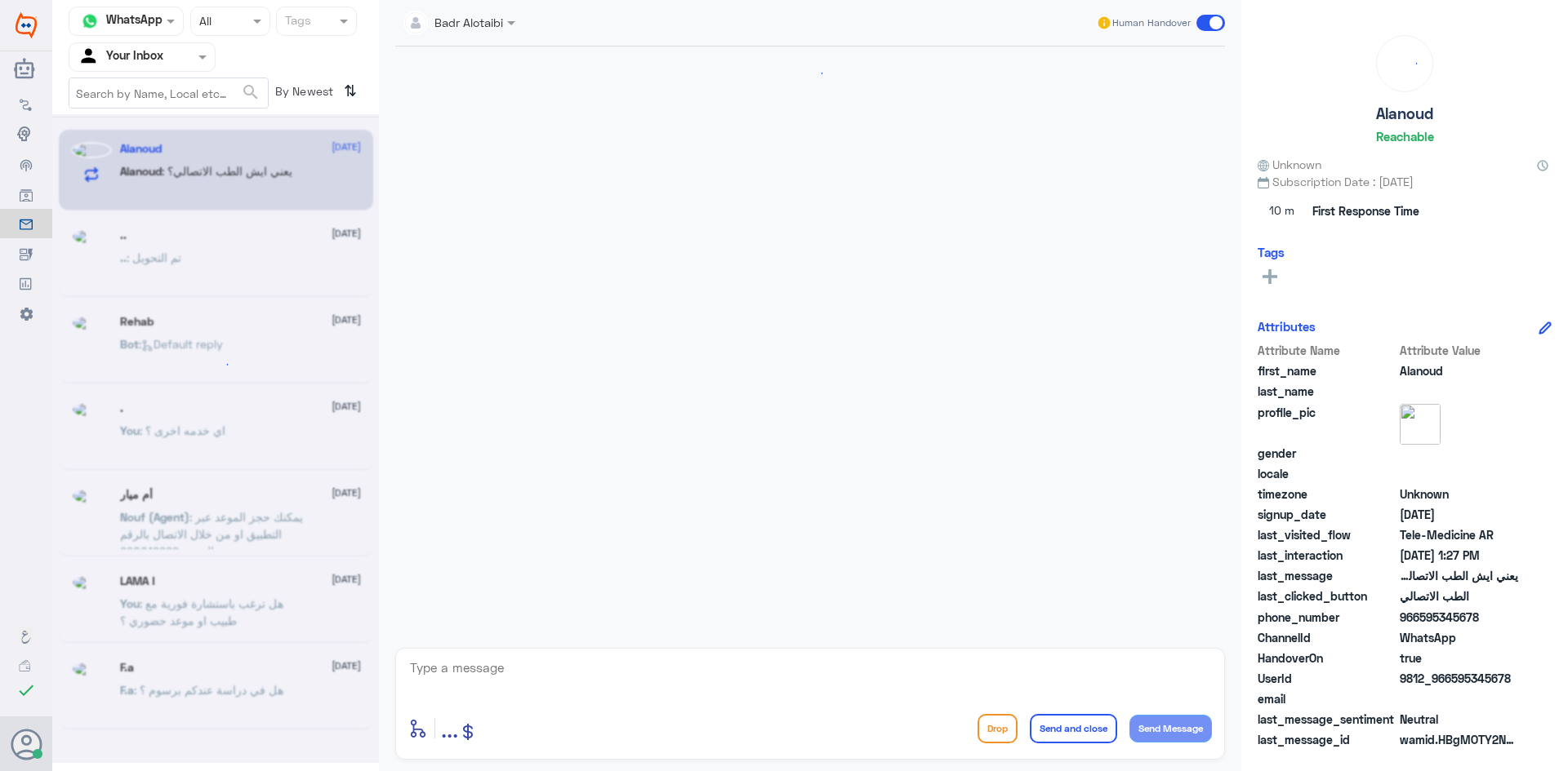
scroll to position [1294, 0]
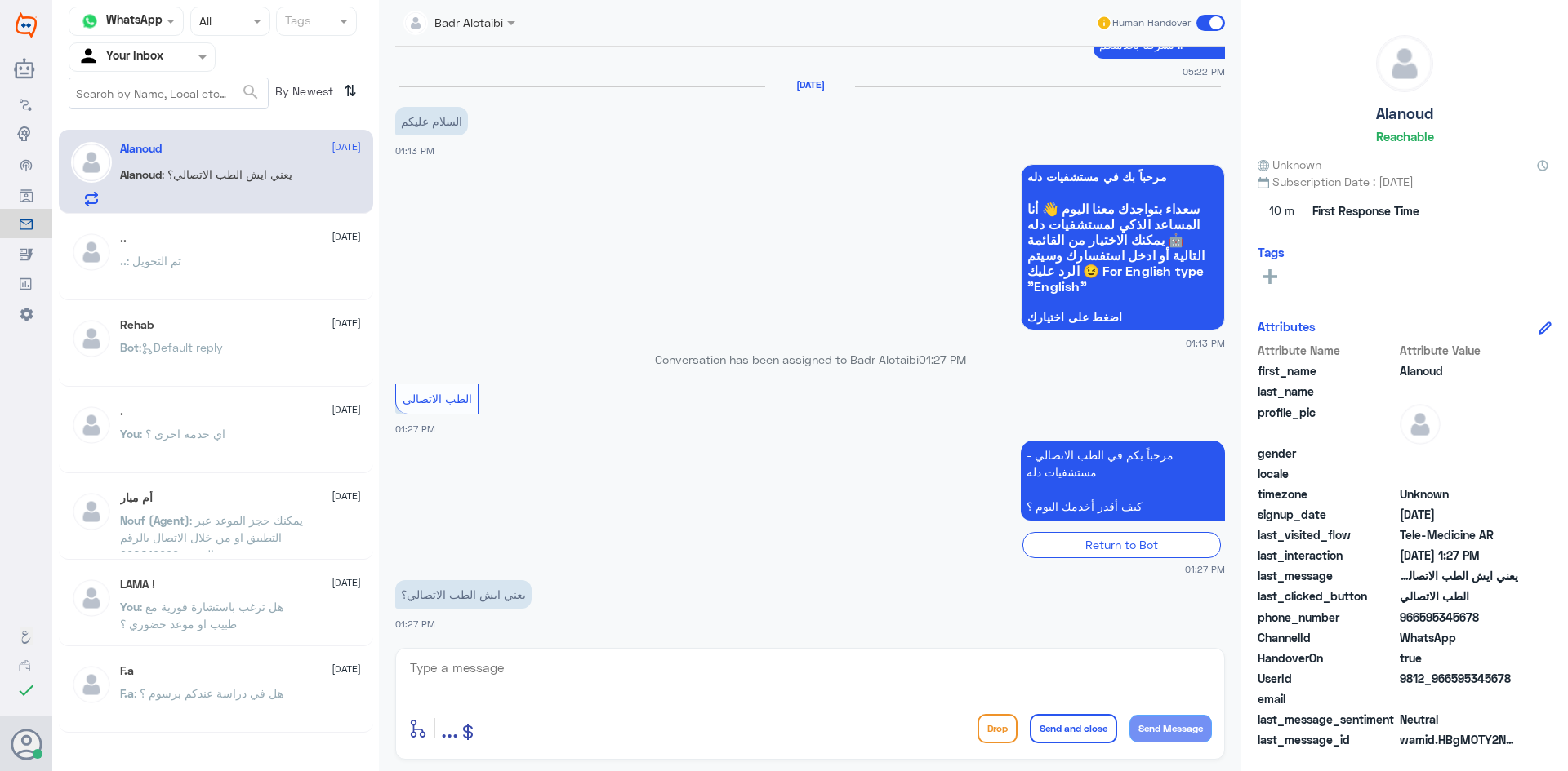
drag, startPoint x: 1512, startPoint y: 677, endPoint x: 1453, endPoint y: 682, distance: 59.2
click at [1453, 682] on span "9812_966595345678" at bounding box center [1459, 678] width 119 height 17
copy span "595345678"
click at [567, 684] on textarea at bounding box center [810, 677] width 804 height 40
paste textarea "مرحبا معك بدر من الطب الاتصالي كيف اقدر اخدمك ؟"
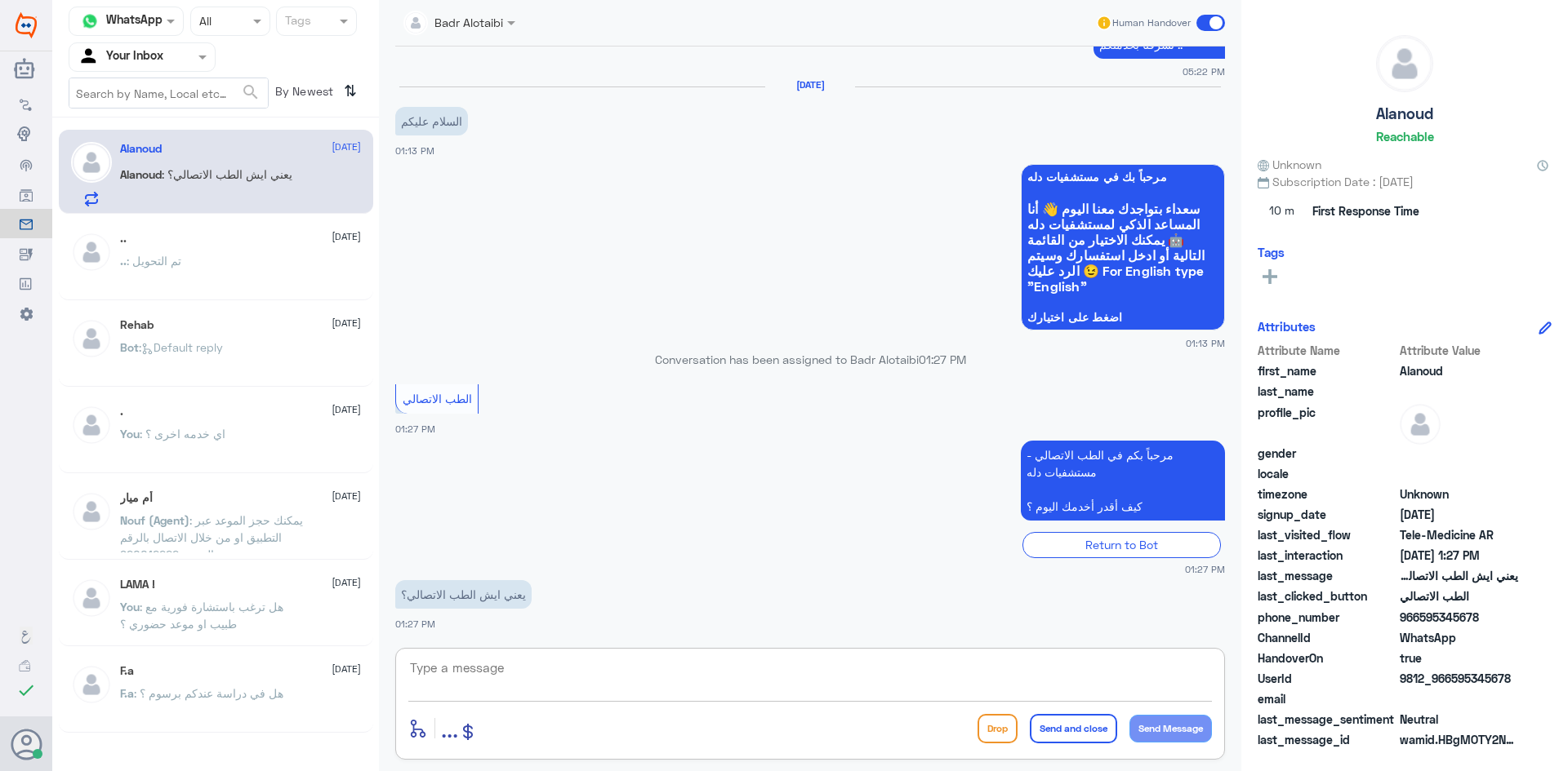
type textarea "مرحبا معك بدر من الطب الاتصالي كيف اقدر اخدمك ؟"
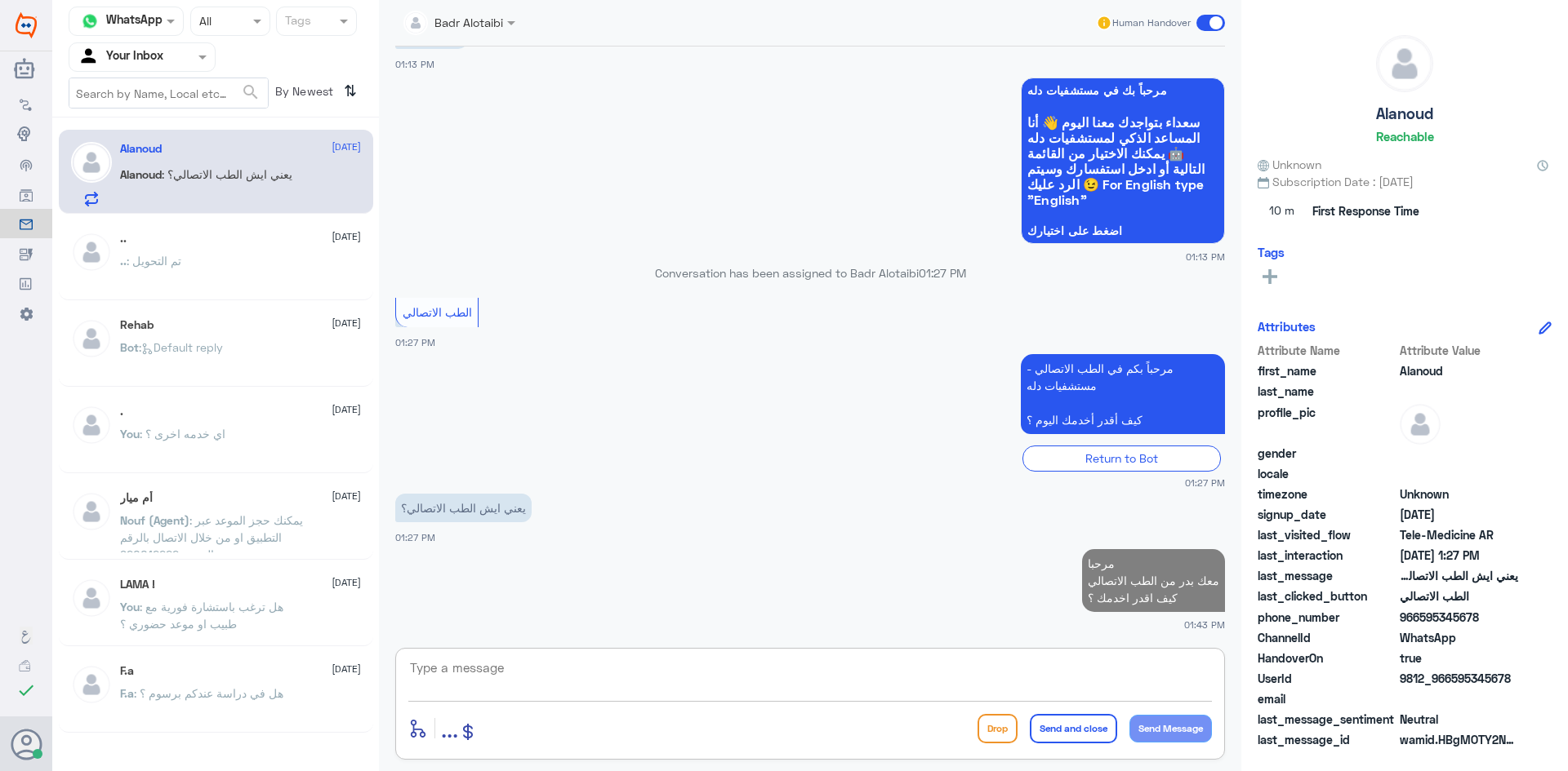
scroll to position [1377, 0]
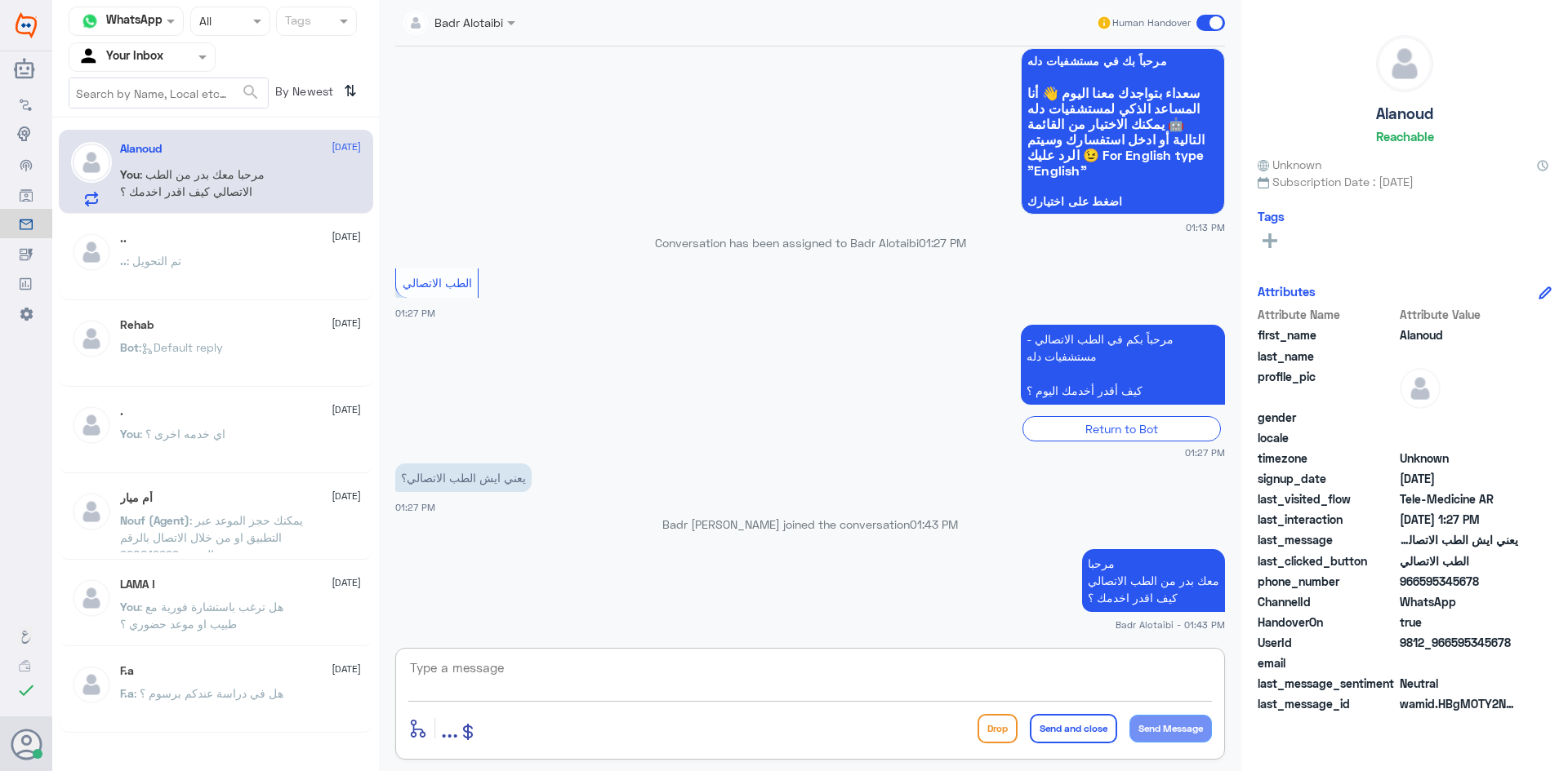
click at [810, 683] on textarea at bounding box center [810, 677] width 804 height 40
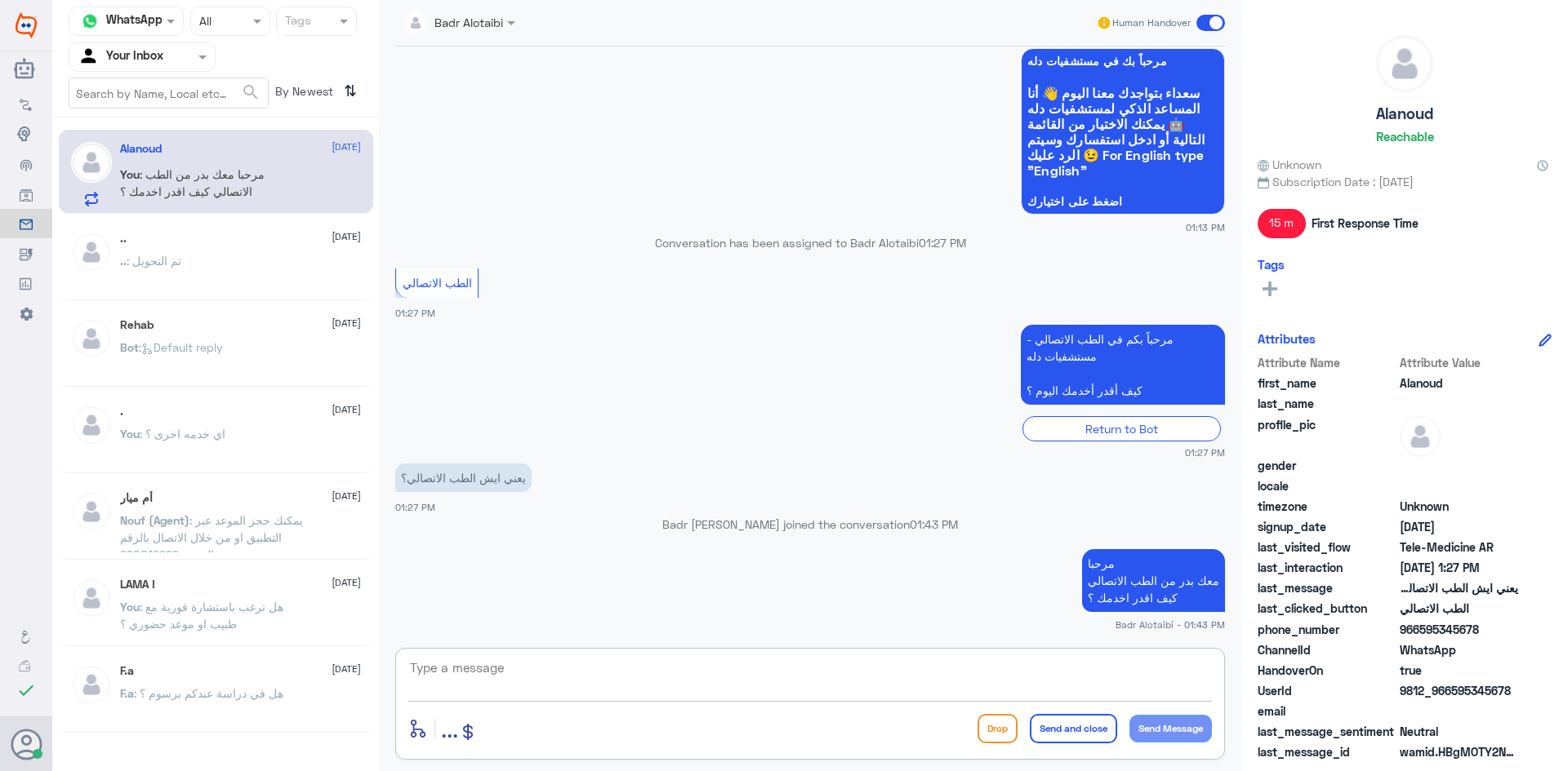
click at [921, 685] on textarea at bounding box center [810, 677] width 804 height 40
click at [1165, 671] on textarea at bounding box center [810, 677] width 804 height 40
click at [1118, 669] on textarea at bounding box center [810, 677] width 804 height 40
type textarea "الطب الاتصالي"
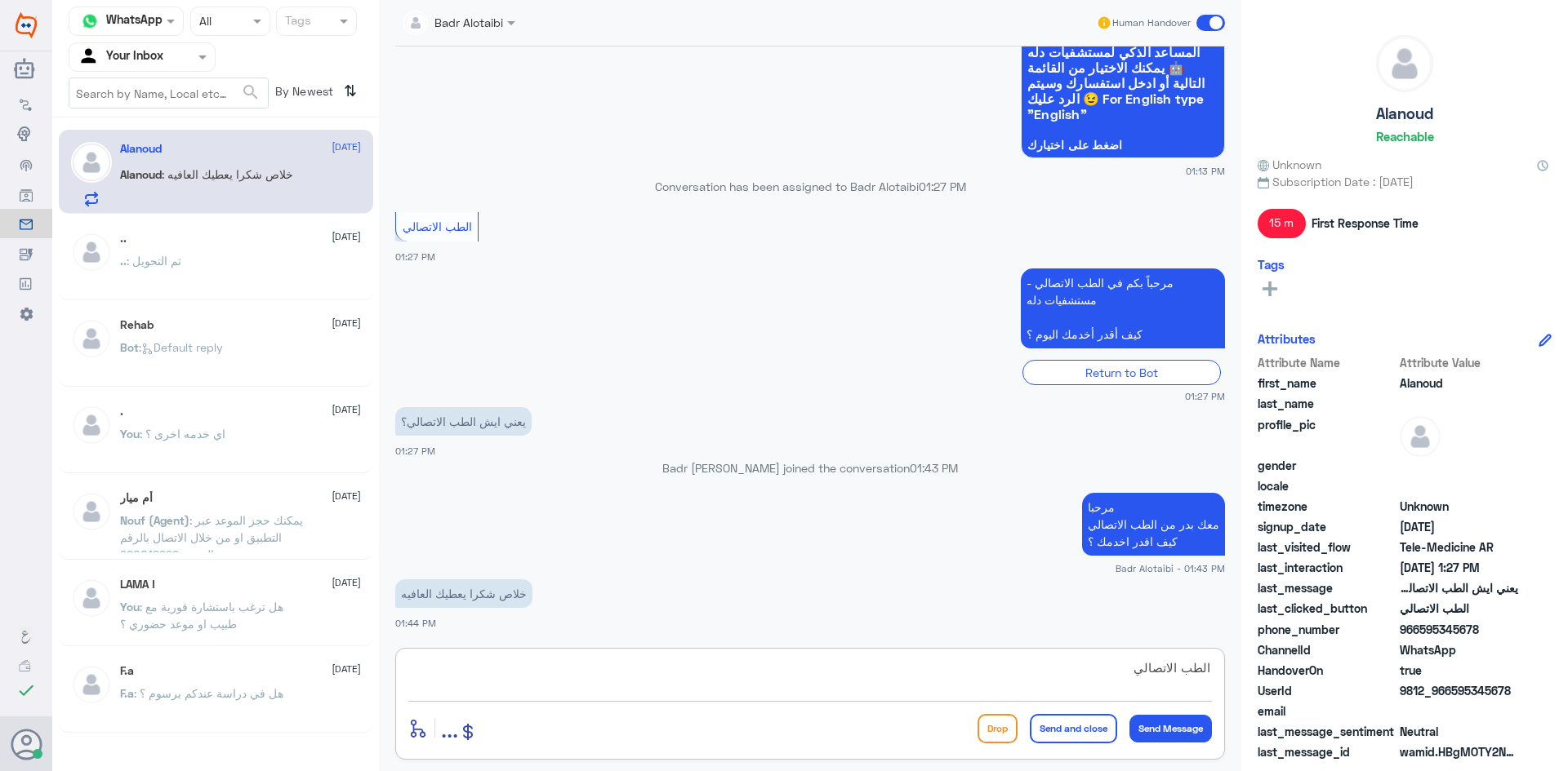
click at [1034, 668] on textarea "الطب الاتصالي" at bounding box center [810, 677] width 804 height 40
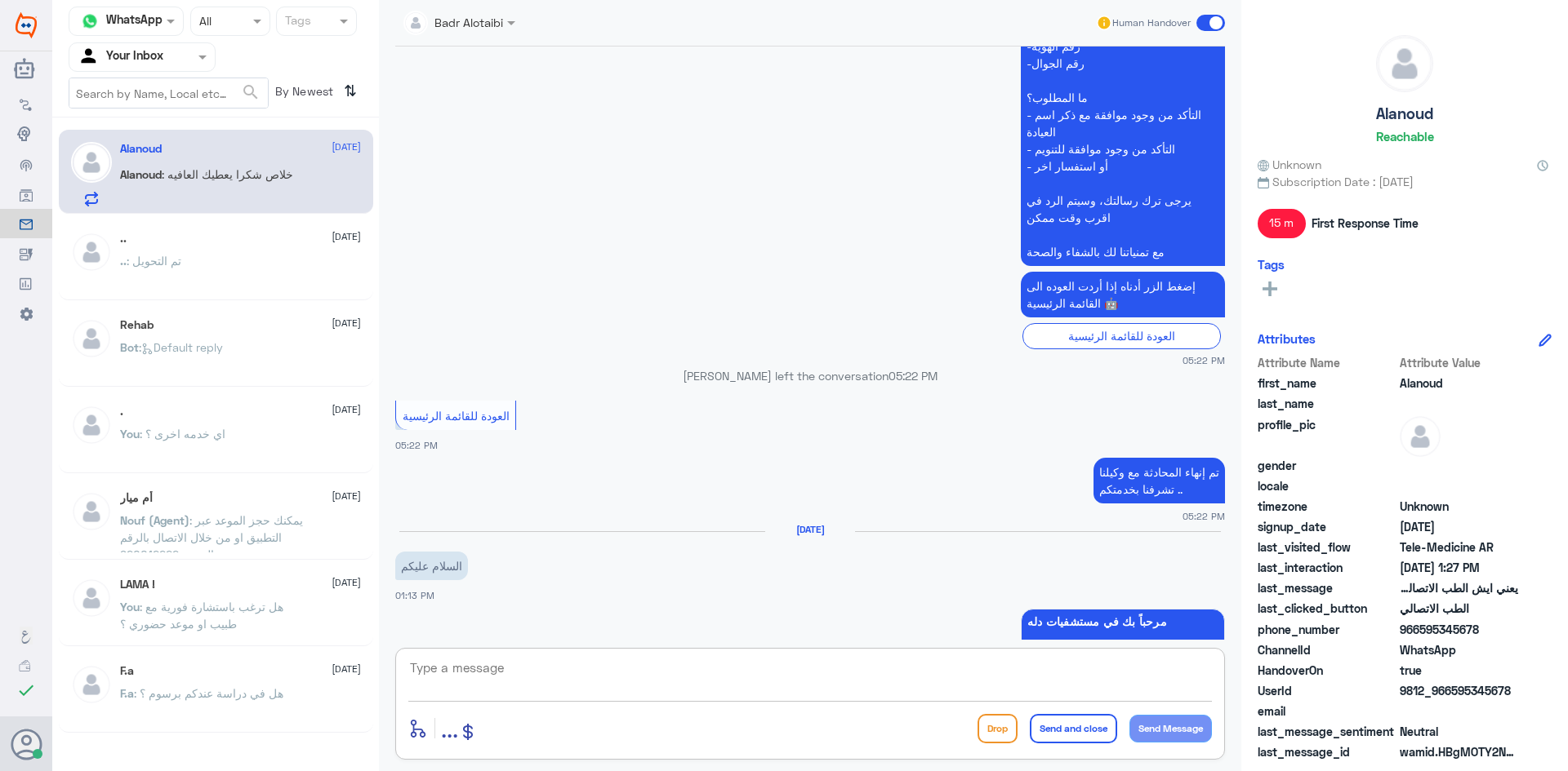
scroll to position [2877, 0]
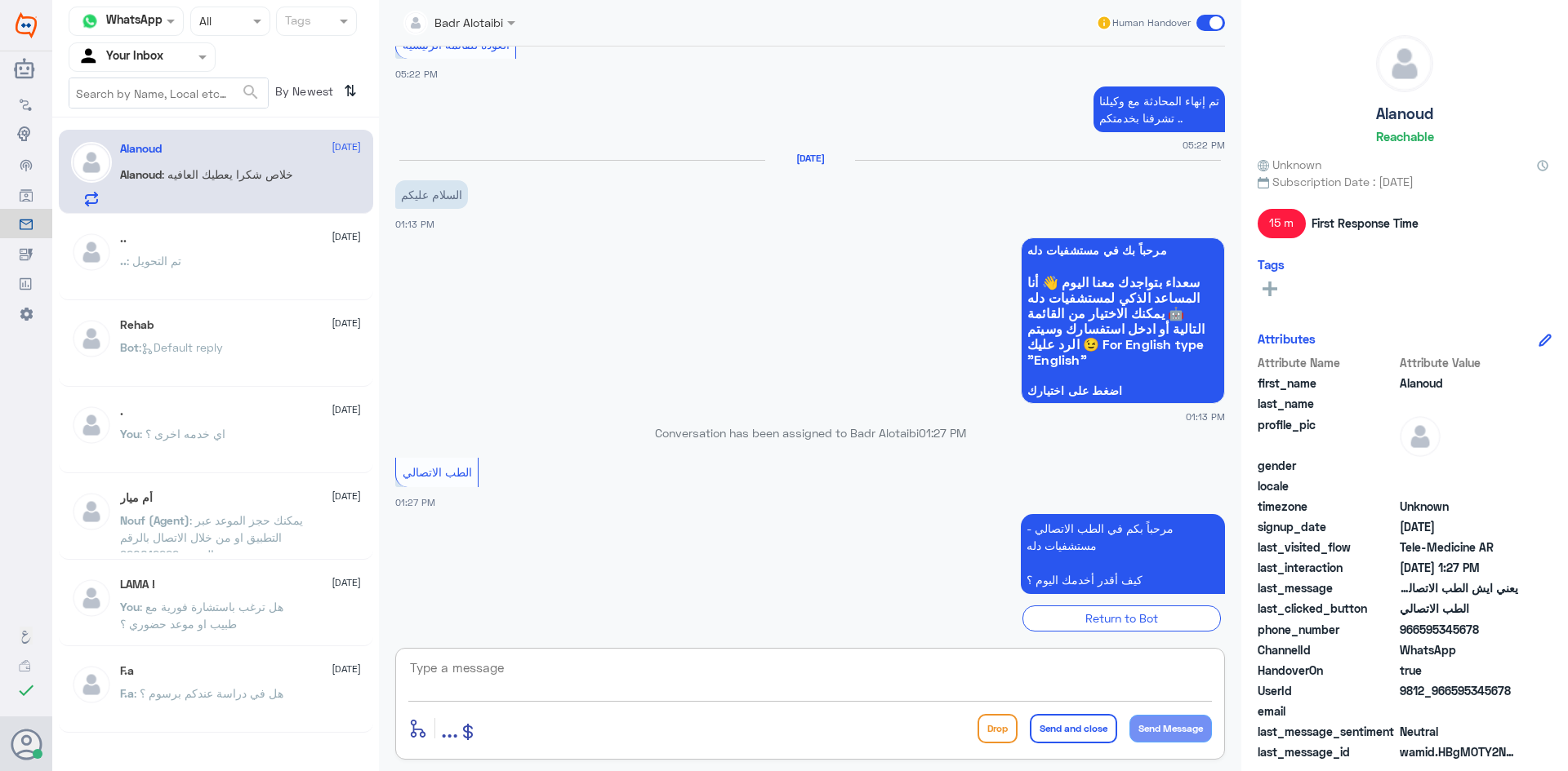
click at [785, 665] on textarea at bounding box center [810, 677] width 804 height 40
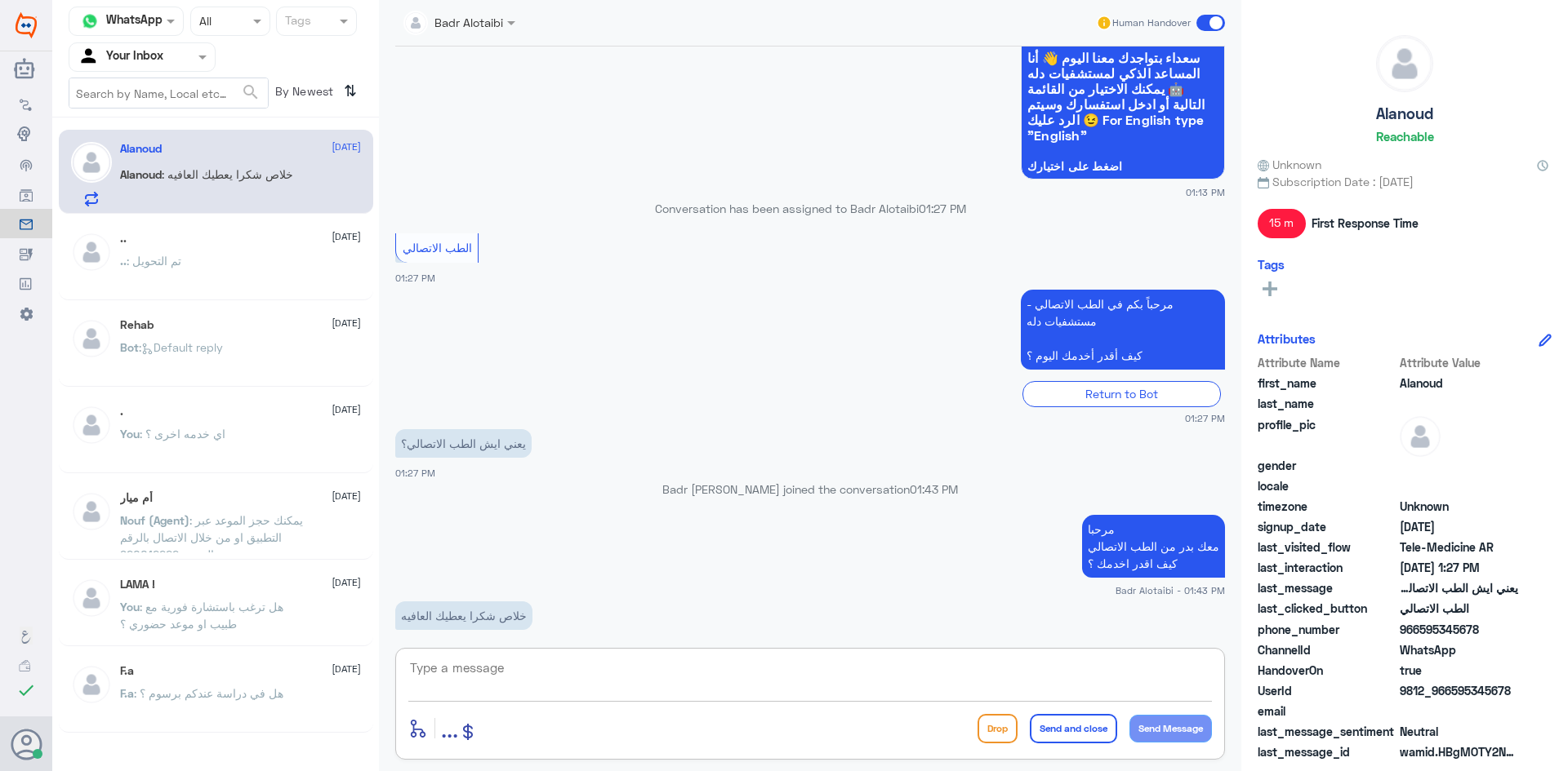
scroll to position [3123, 0]
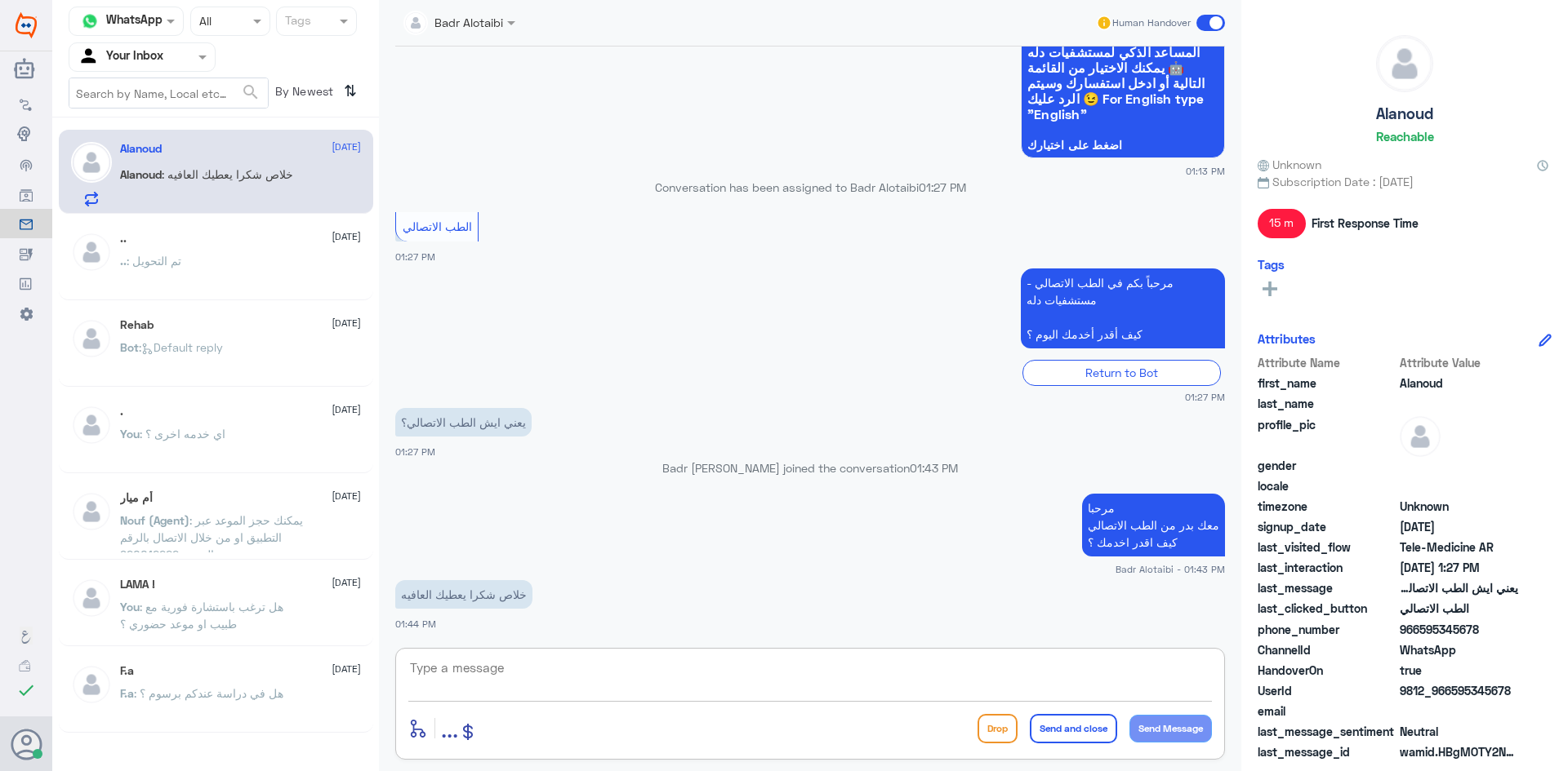
click at [627, 661] on textarea at bounding box center [810, 677] width 804 height 40
paste textarea "يمكنك تسجيل دخولك للتطبيق، واختر أيقونة "استشارة فورية" لطلب صرف الأدوية، أو إج…"
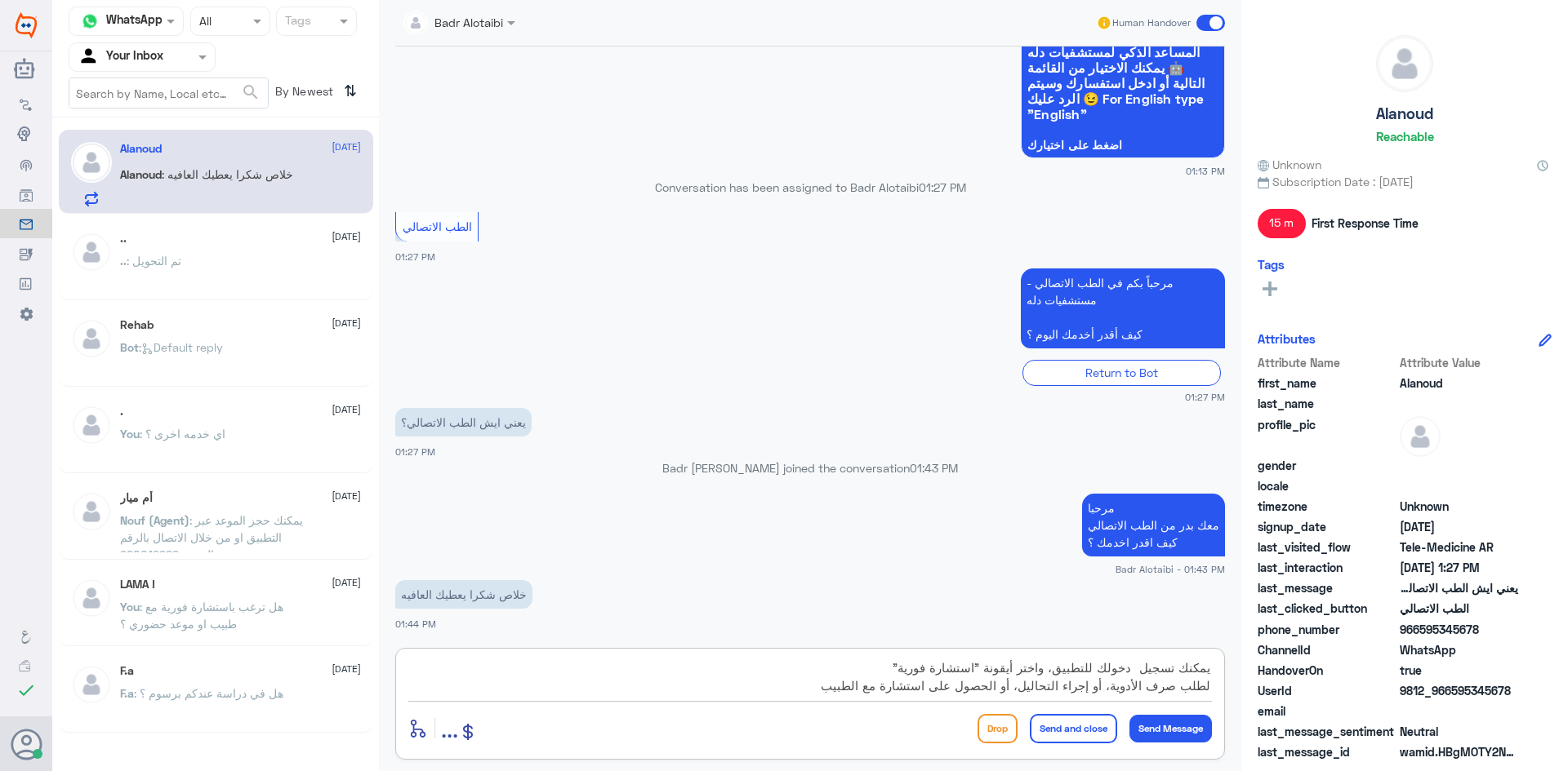
drag, startPoint x: 990, startPoint y: 670, endPoint x: 1212, endPoint y: 664, distance: 222.1
click at [1212, 664] on div "يمكنك تسجيل دخولك للتطبيق، واختر أيقونة "استشارة فورية" لطلب صرف الأدوية، أو إج…" at bounding box center [810, 703] width 830 height 112
type textarea "الطب الاتصالي يقدم "استشارة فورية" لطلب صرف الأدوية، أو إجراء التحاليل، أو الحص…"
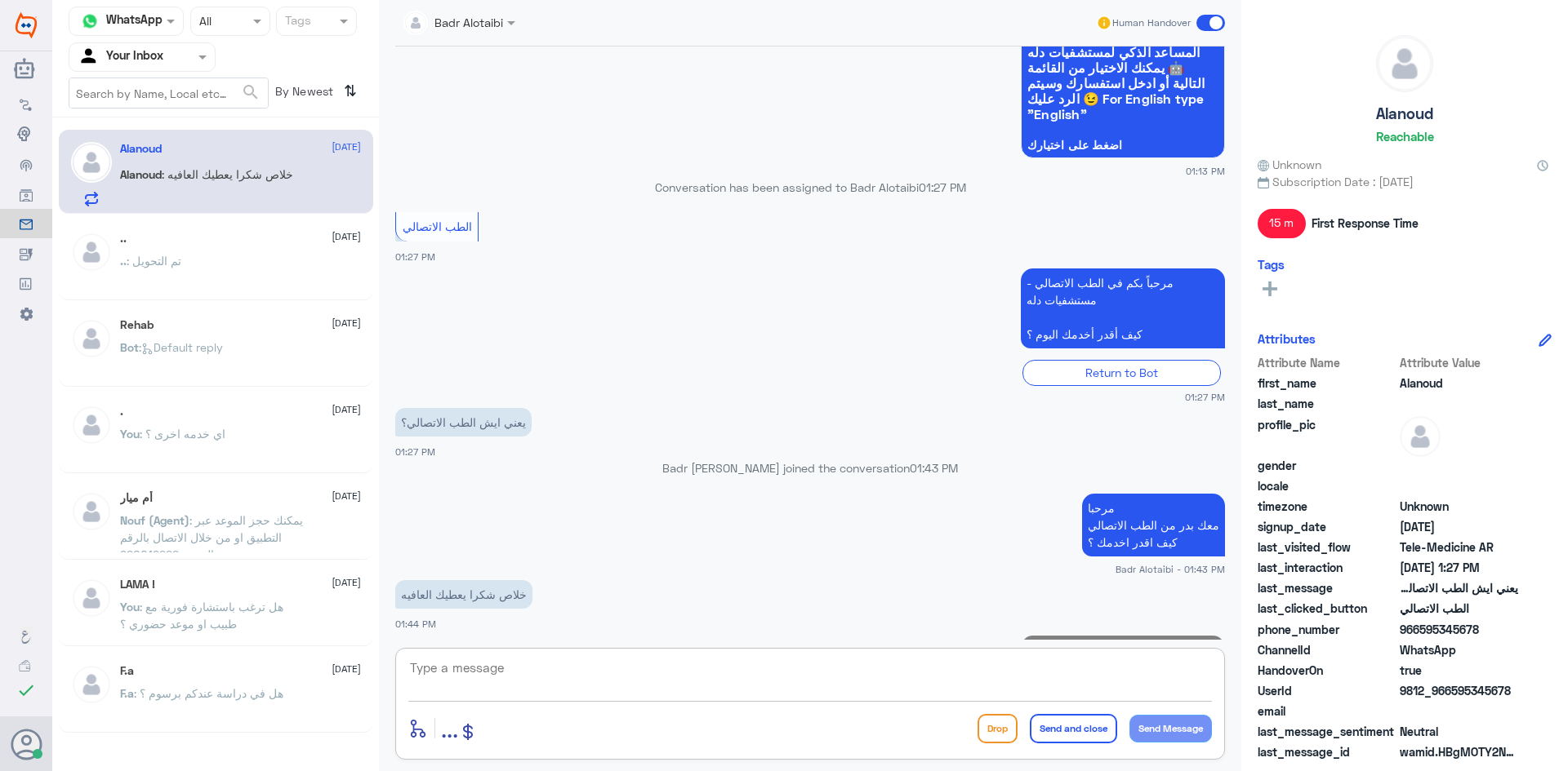
scroll to position [3210, 0]
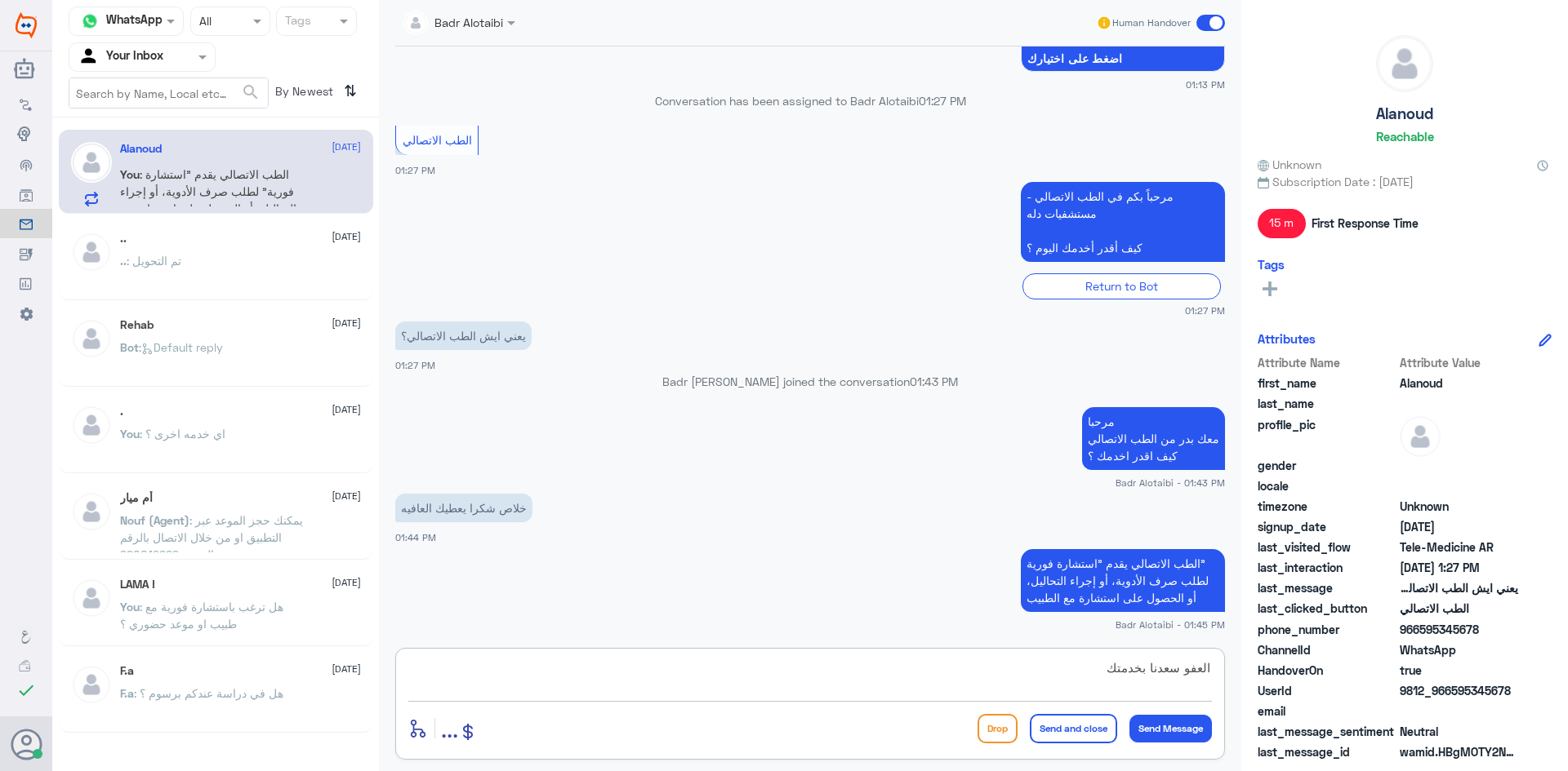
type textarea "العفو سعدنا بخدمتك"
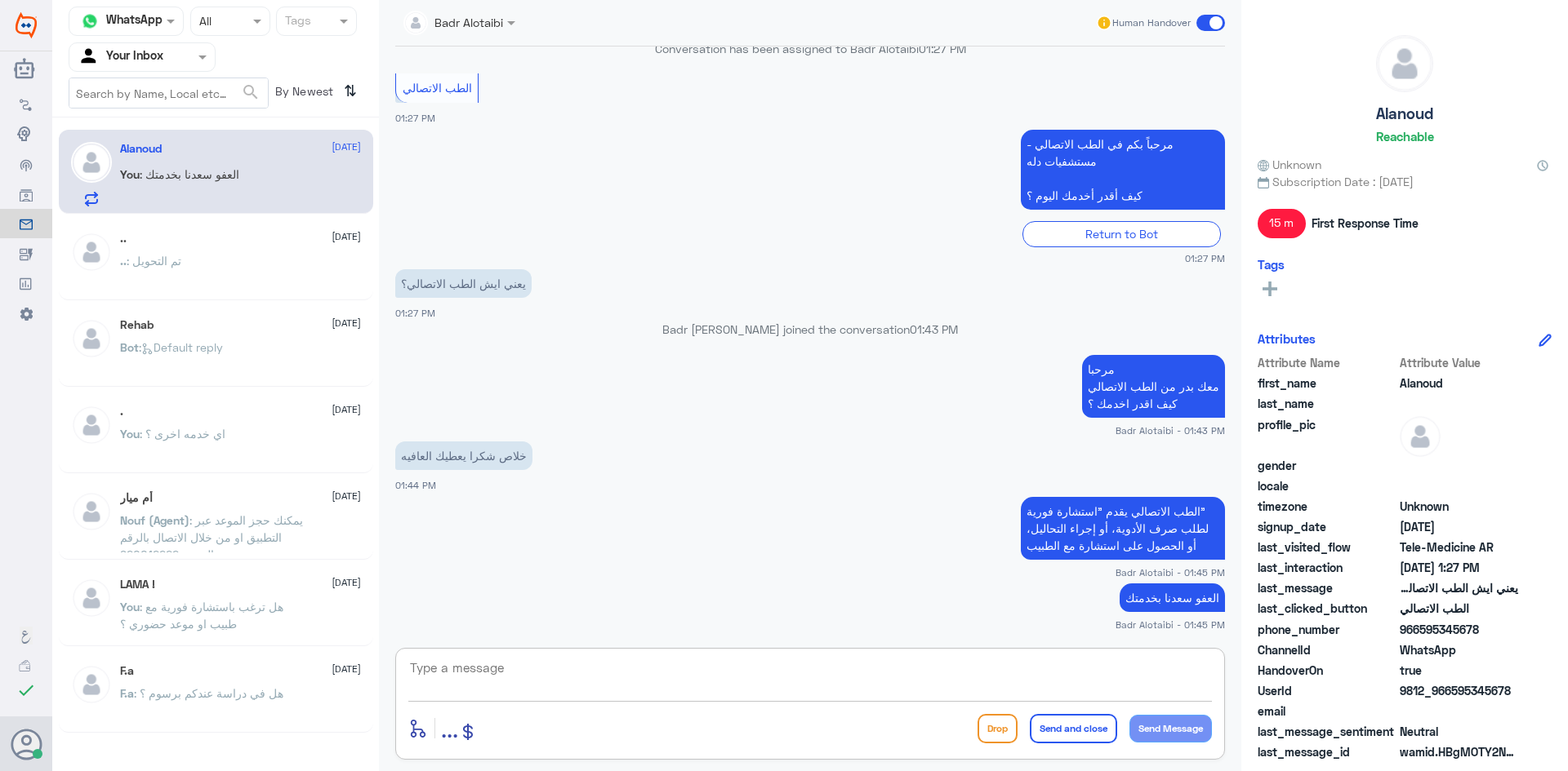
click at [1203, 23] on span at bounding box center [1210, 23] width 29 height 16
click at [0, 0] on input "checkbox" at bounding box center [0, 0] width 0 height 0
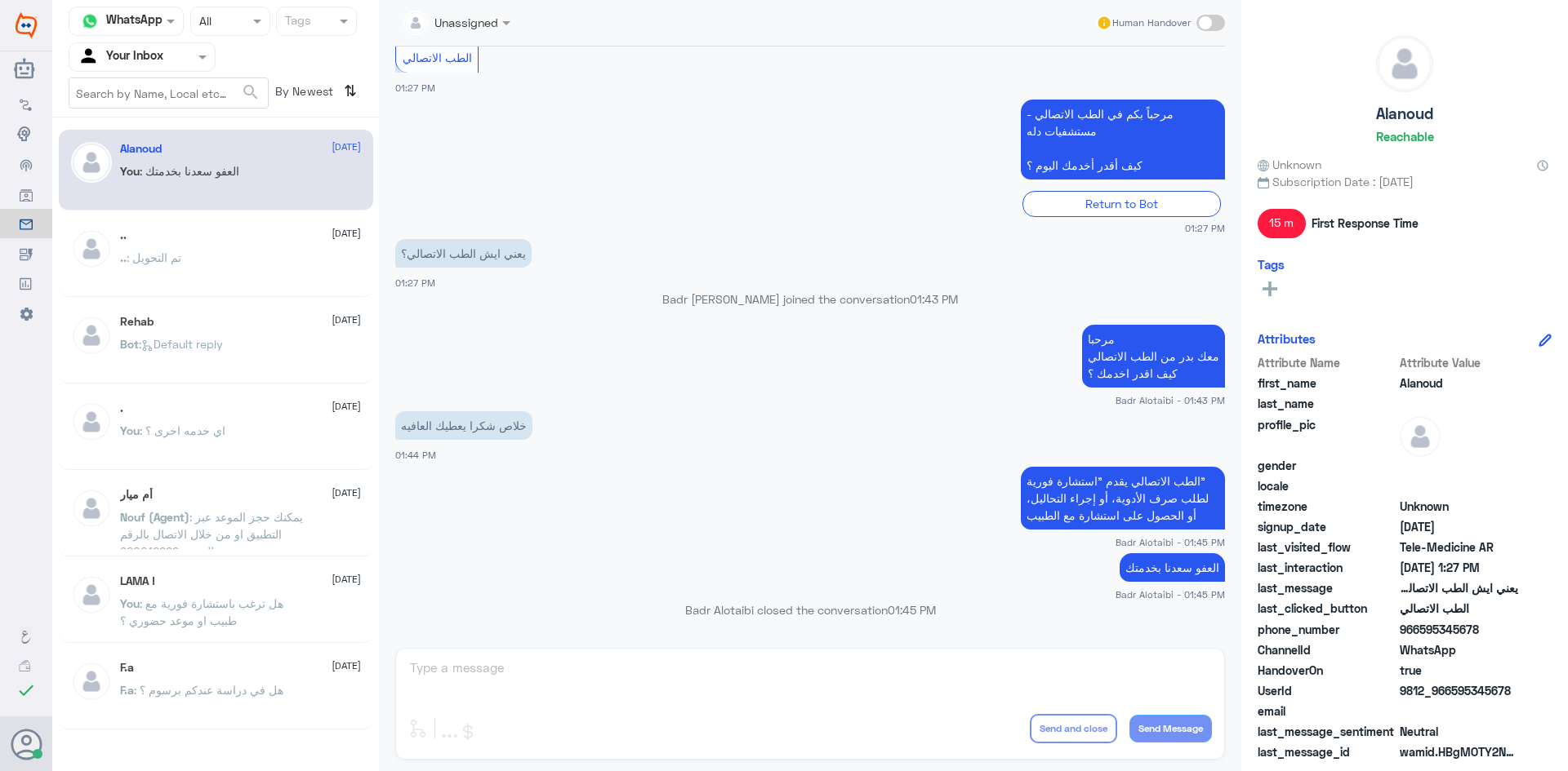
click at [1215, 23] on span at bounding box center [1210, 23] width 29 height 16
click at [0, 0] on input "checkbox" at bounding box center [0, 0] width 0 height 0
click at [1201, 20] on span at bounding box center [1210, 23] width 29 height 16
click at [0, 0] on input "checkbox" at bounding box center [0, 0] width 0 height 0
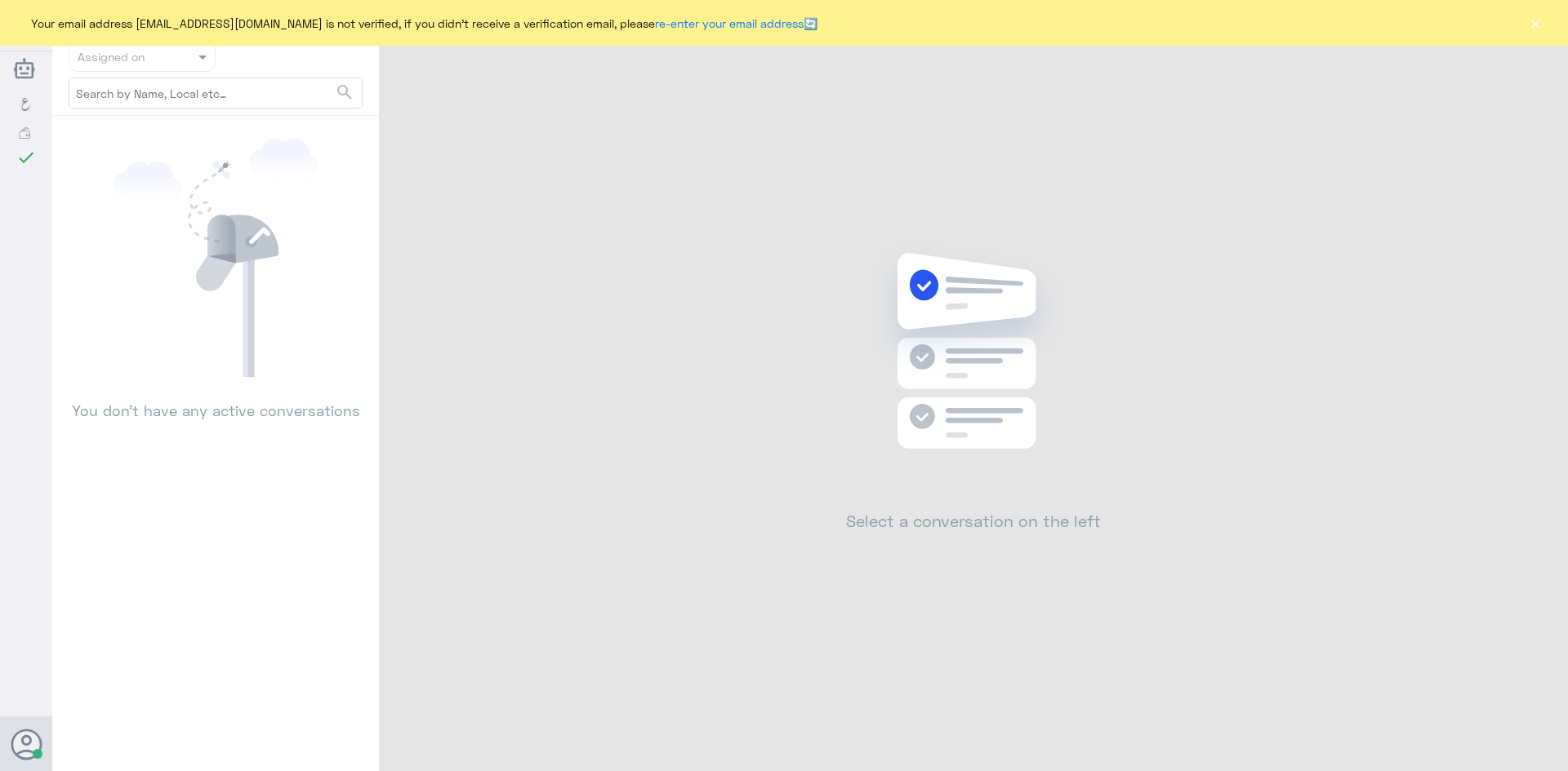
click at [1536, 17] on button "×" at bounding box center [1534, 23] width 16 height 16
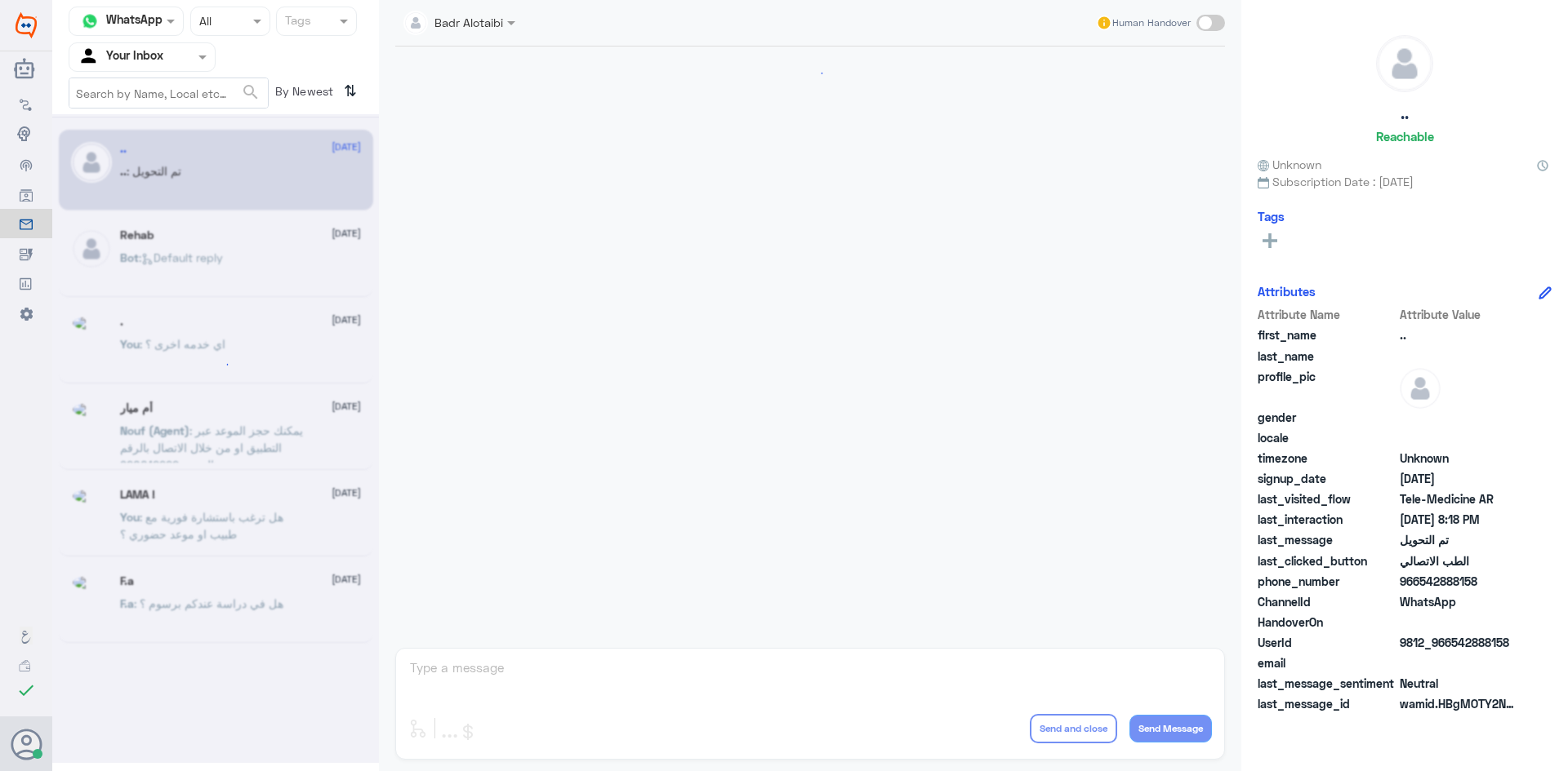
scroll to position [535, 0]
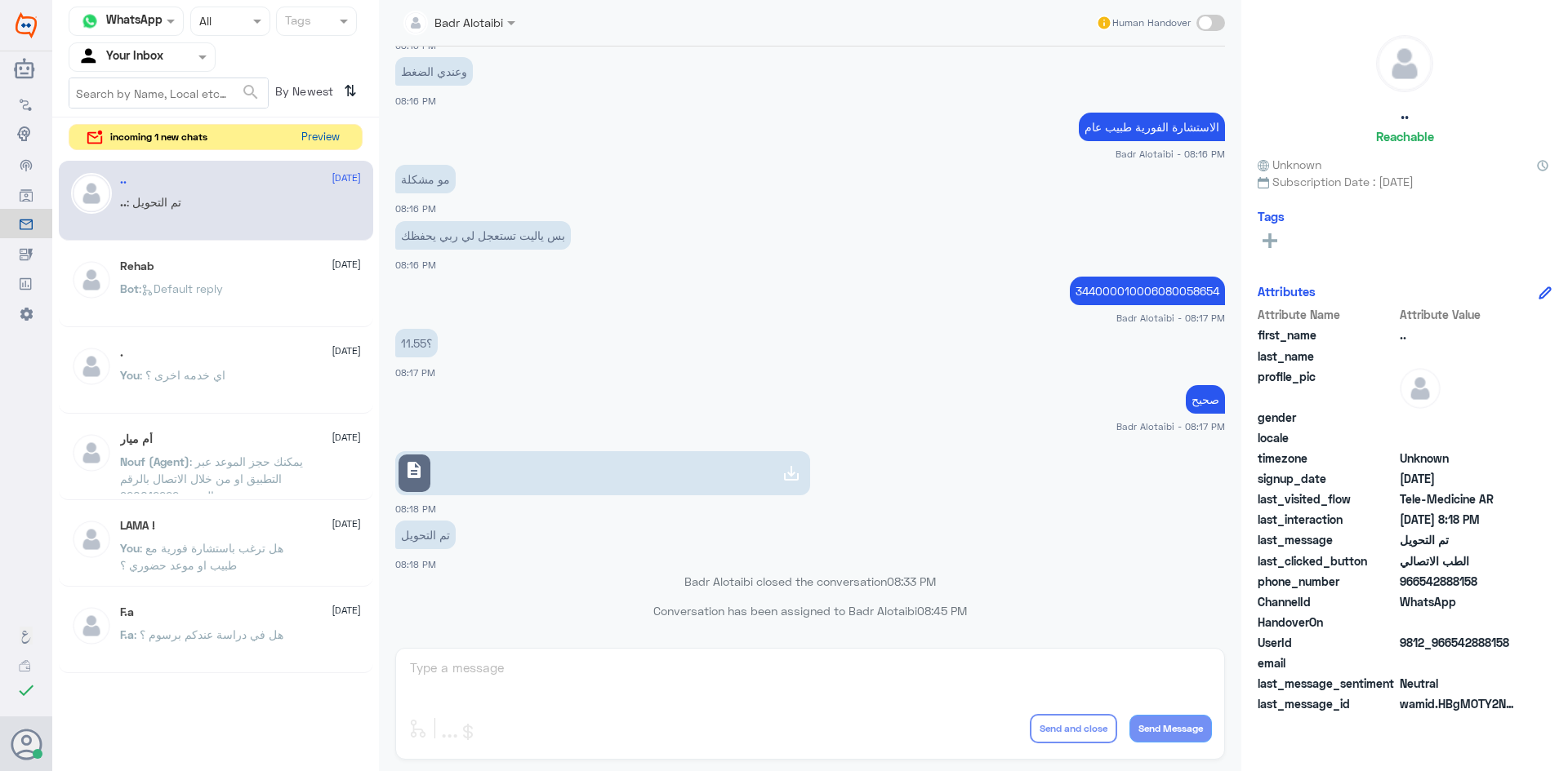
click at [320, 133] on button "Preview" at bounding box center [320, 137] width 50 height 25
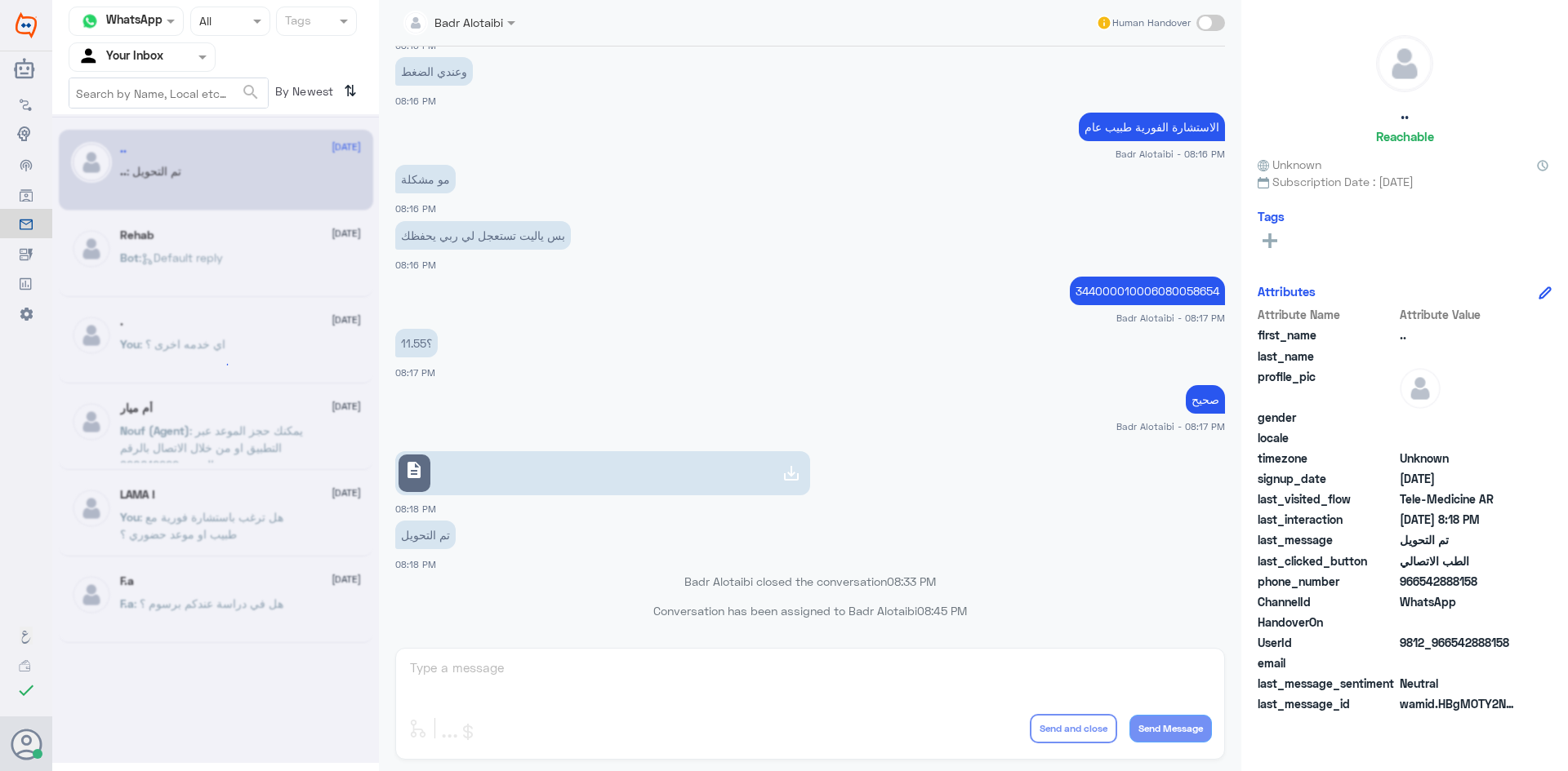
scroll to position [0, 0]
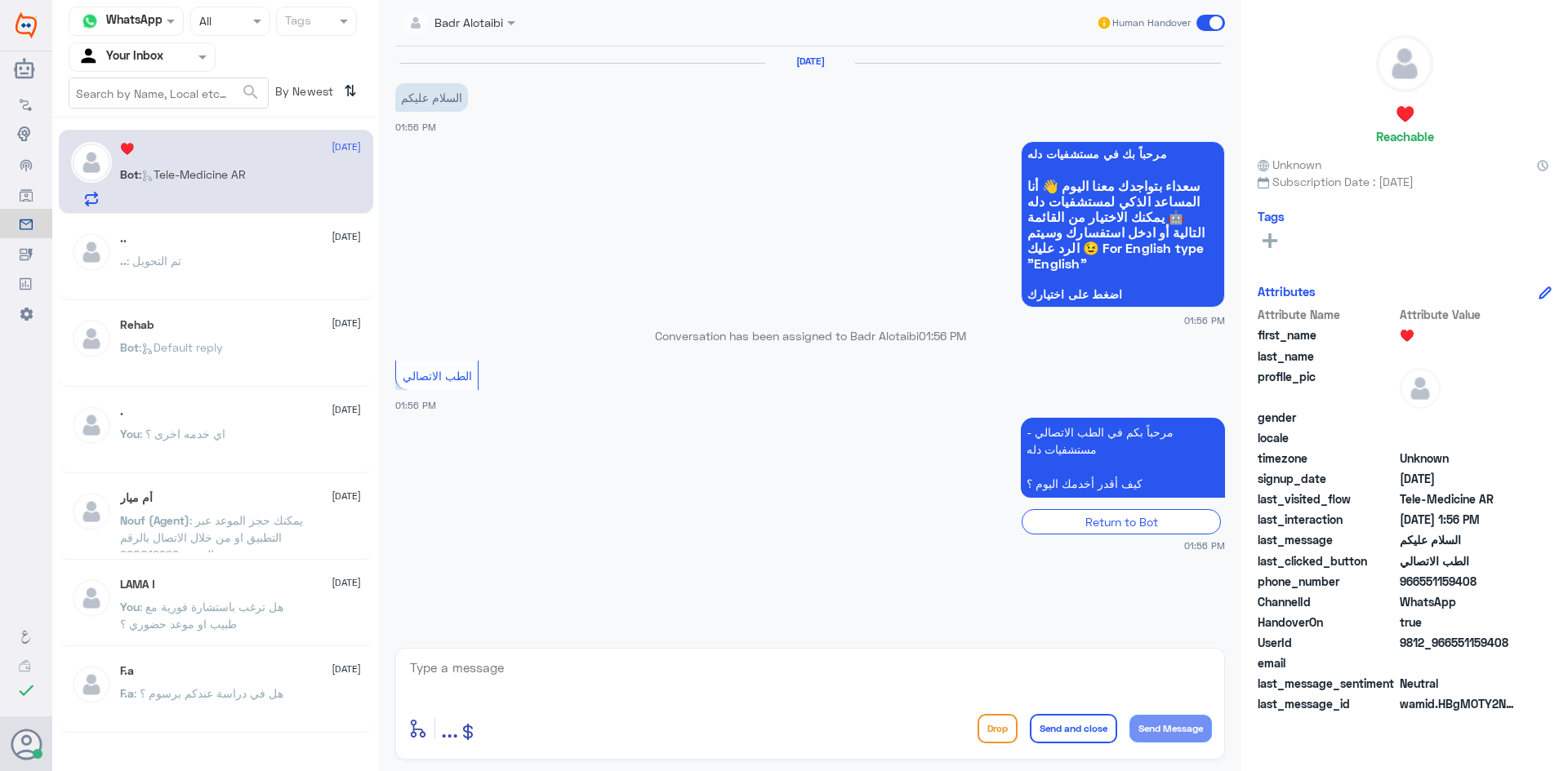
click at [752, 668] on textarea at bounding box center [810, 677] width 804 height 40
paste textarea "مرحبا معك بدر من الطب الاتصالي كيف اقدر اخدمك ؟"
type textarea "مرحبا معك بدر من الطب الاتصالي كيف اقدر اخدمك ؟"
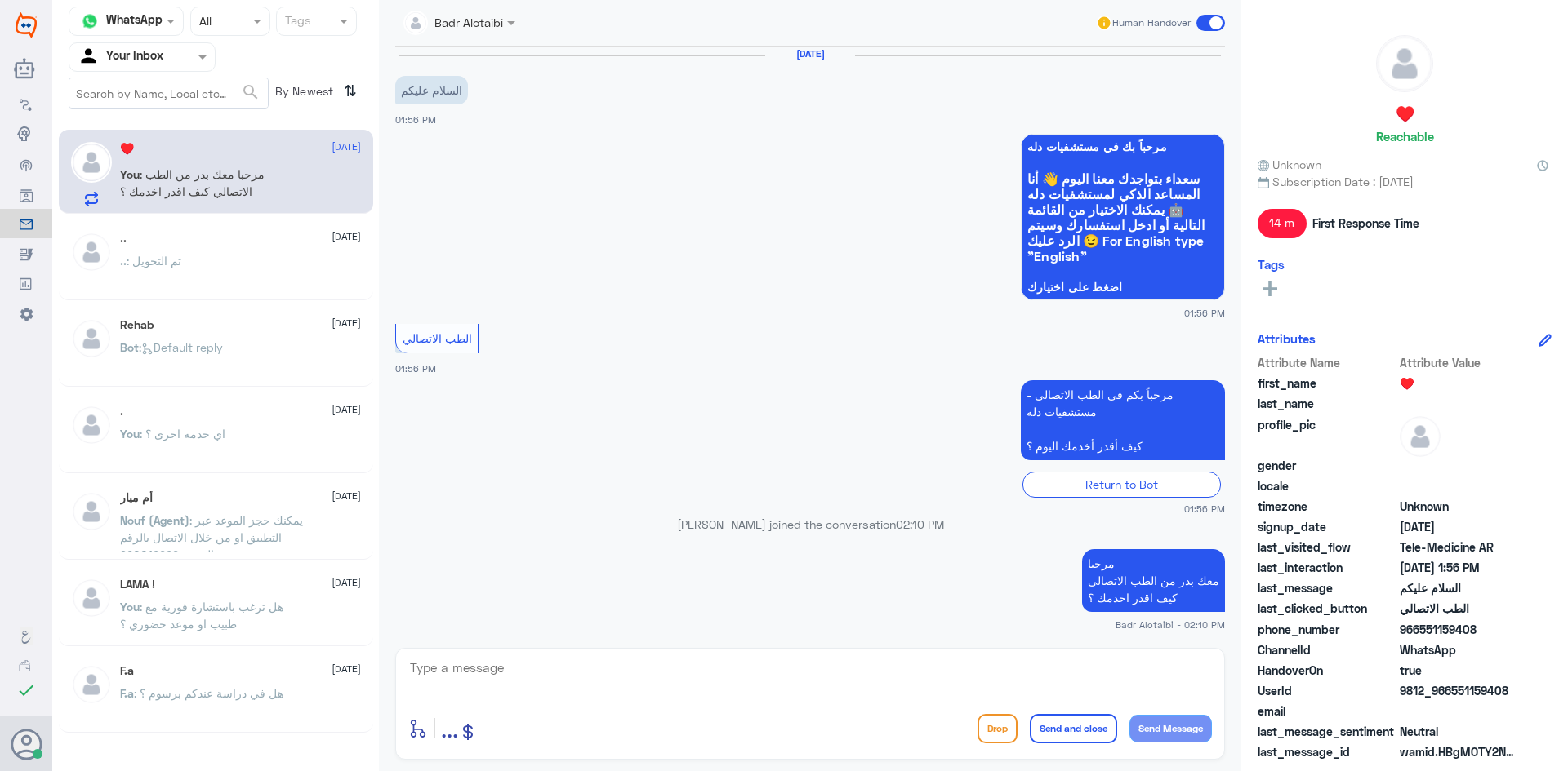
drag, startPoint x: 1510, startPoint y: 687, endPoint x: 1454, endPoint y: 690, distance: 56.1
click at [1454, 690] on span "9812_966551159408" at bounding box center [1459, 690] width 119 height 17
copy span "551159408"
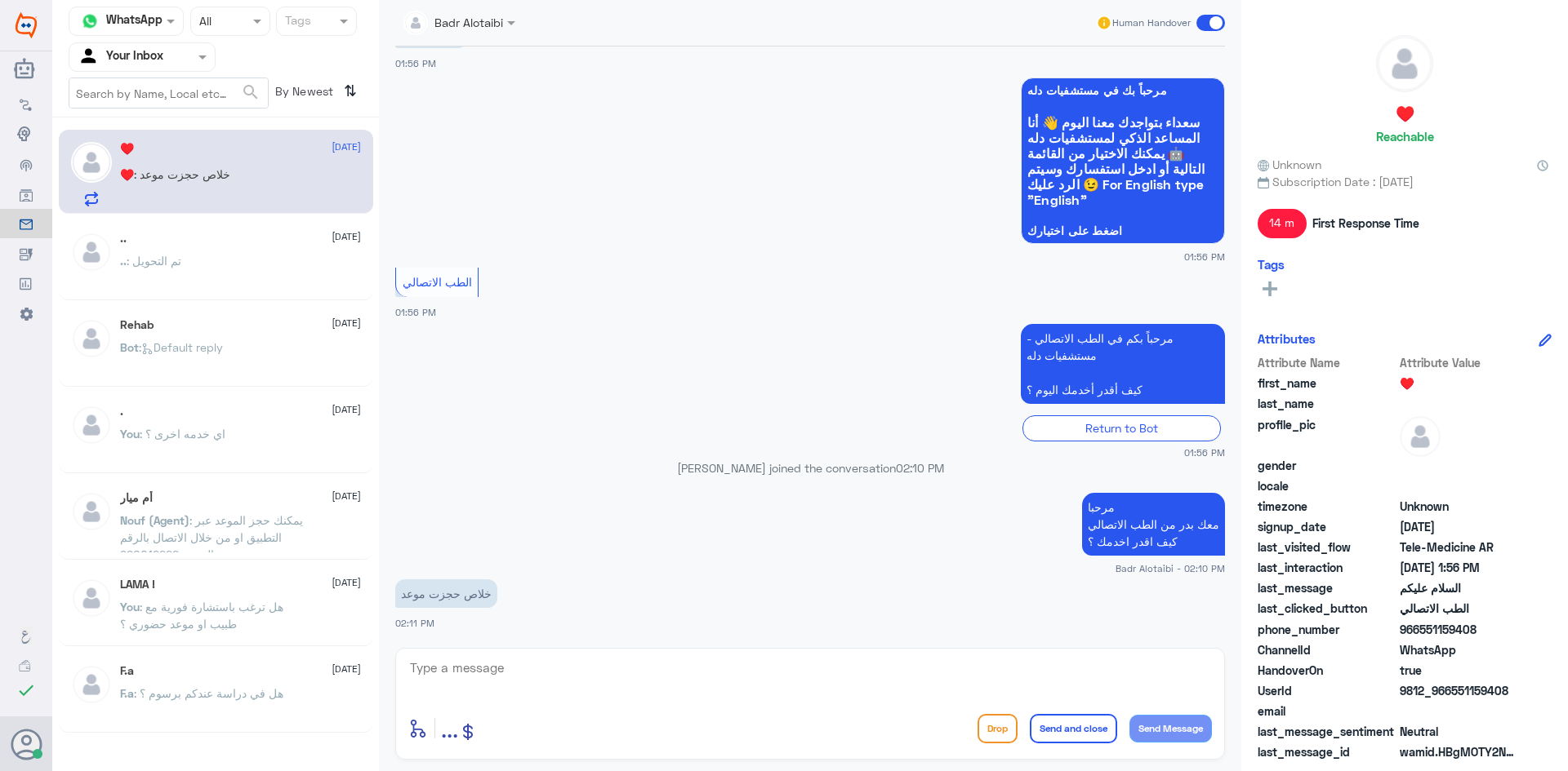
click at [817, 669] on textarea at bounding box center [810, 677] width 804 height 40
click at [953, 673] on textarea at bounding box center [810, 677] width 804 height 40
type textarea "سعدنا بخدمتك"
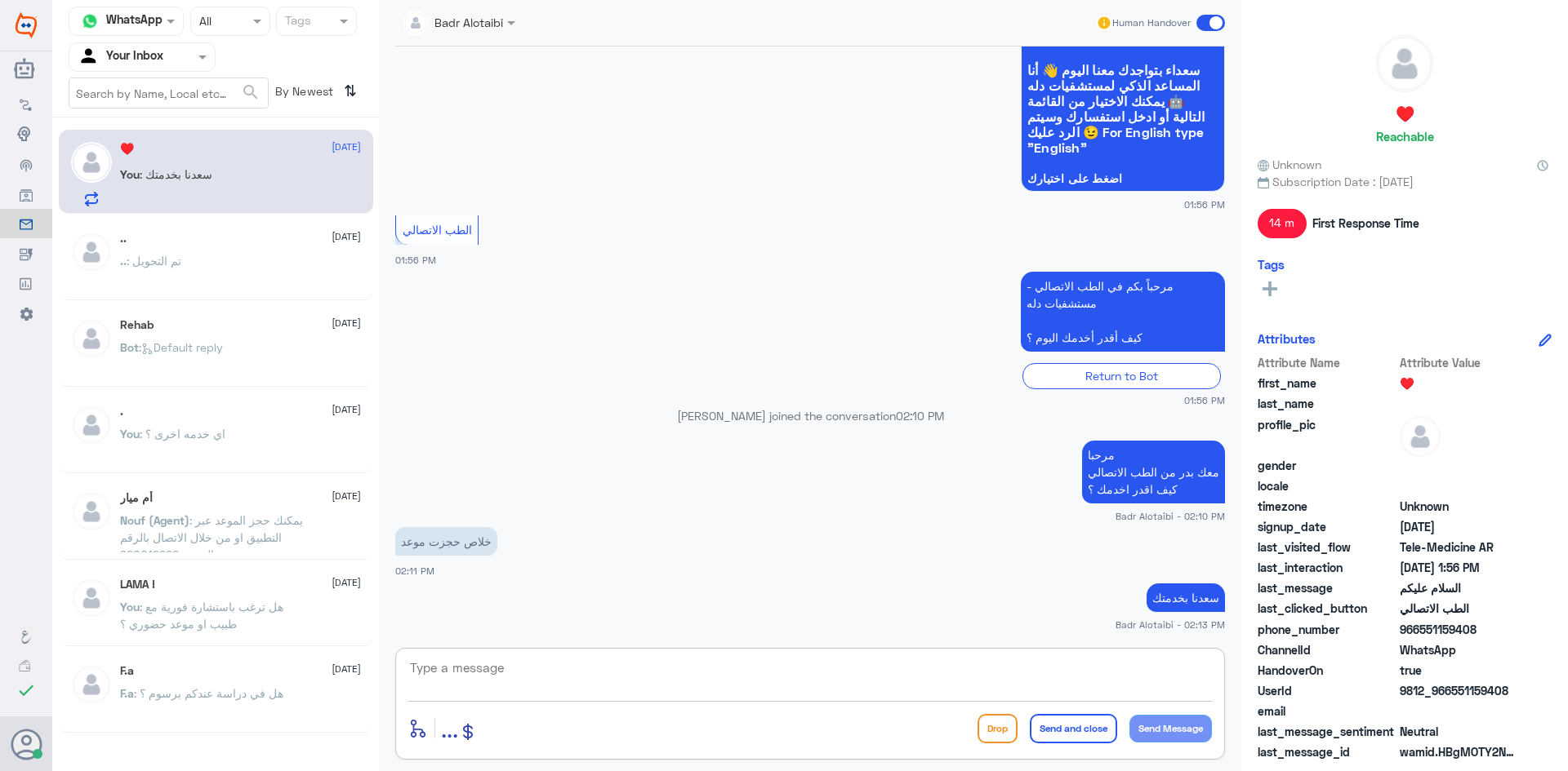
click at [1205, 27] on span at bounding box center [1210, 23] width 29 height 16
click at [0, 0] on input "checkbox" at bounding box center [0, 0] width 0 height 0
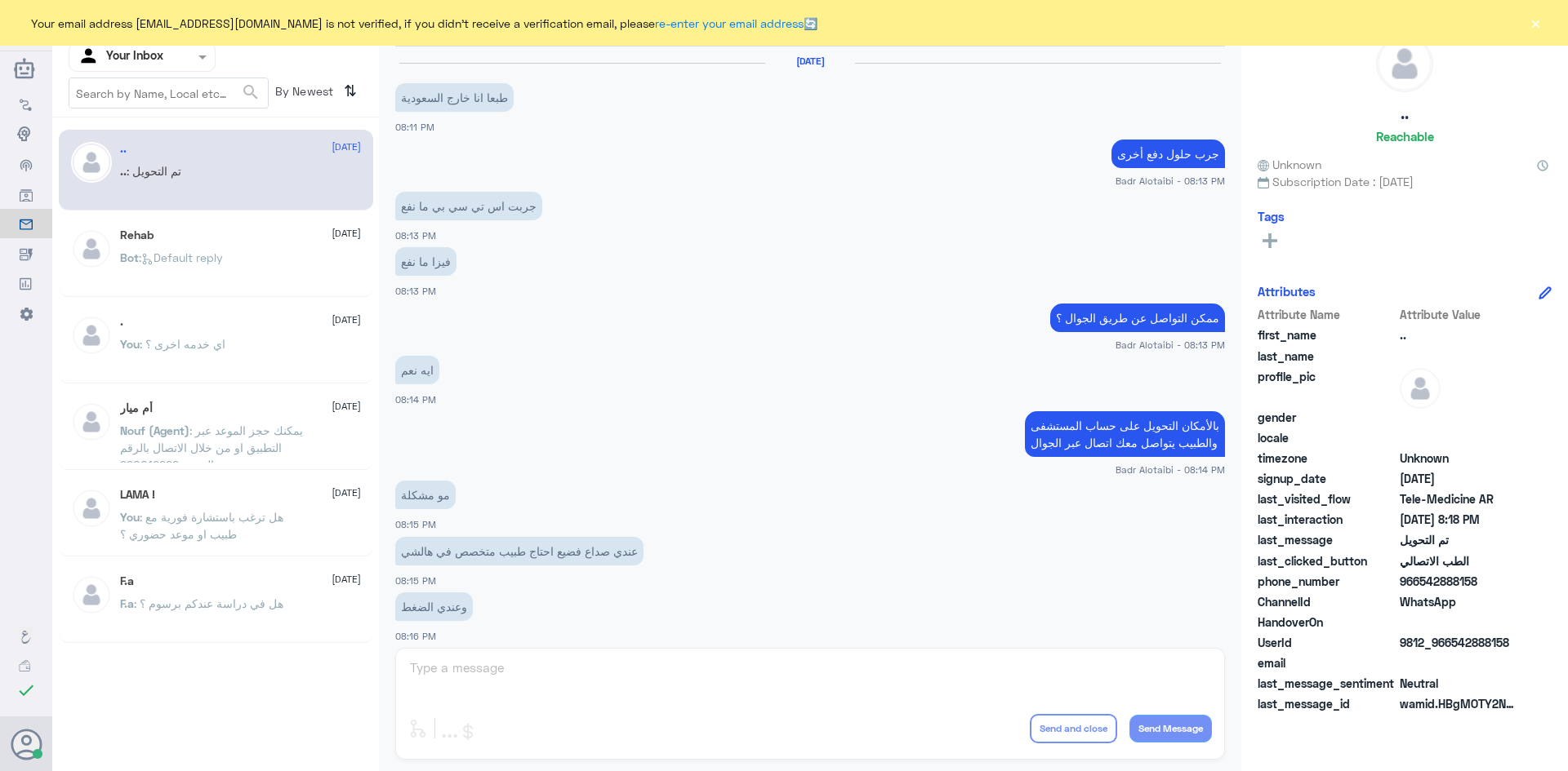
scroll to position [535, 0]
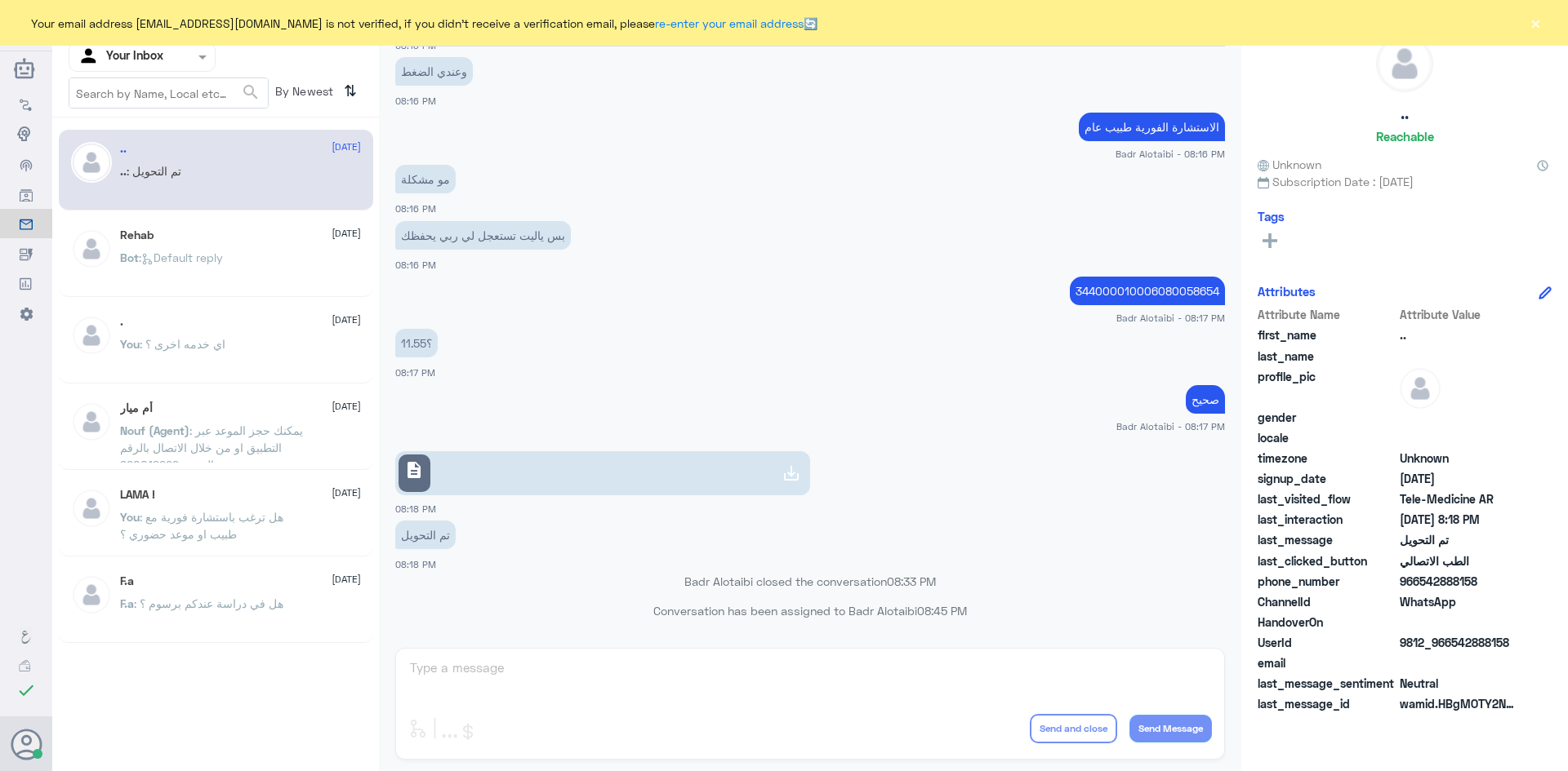
click at [1539, 31] on button "×" at bounding box center [1534, 23] width 16 height 16
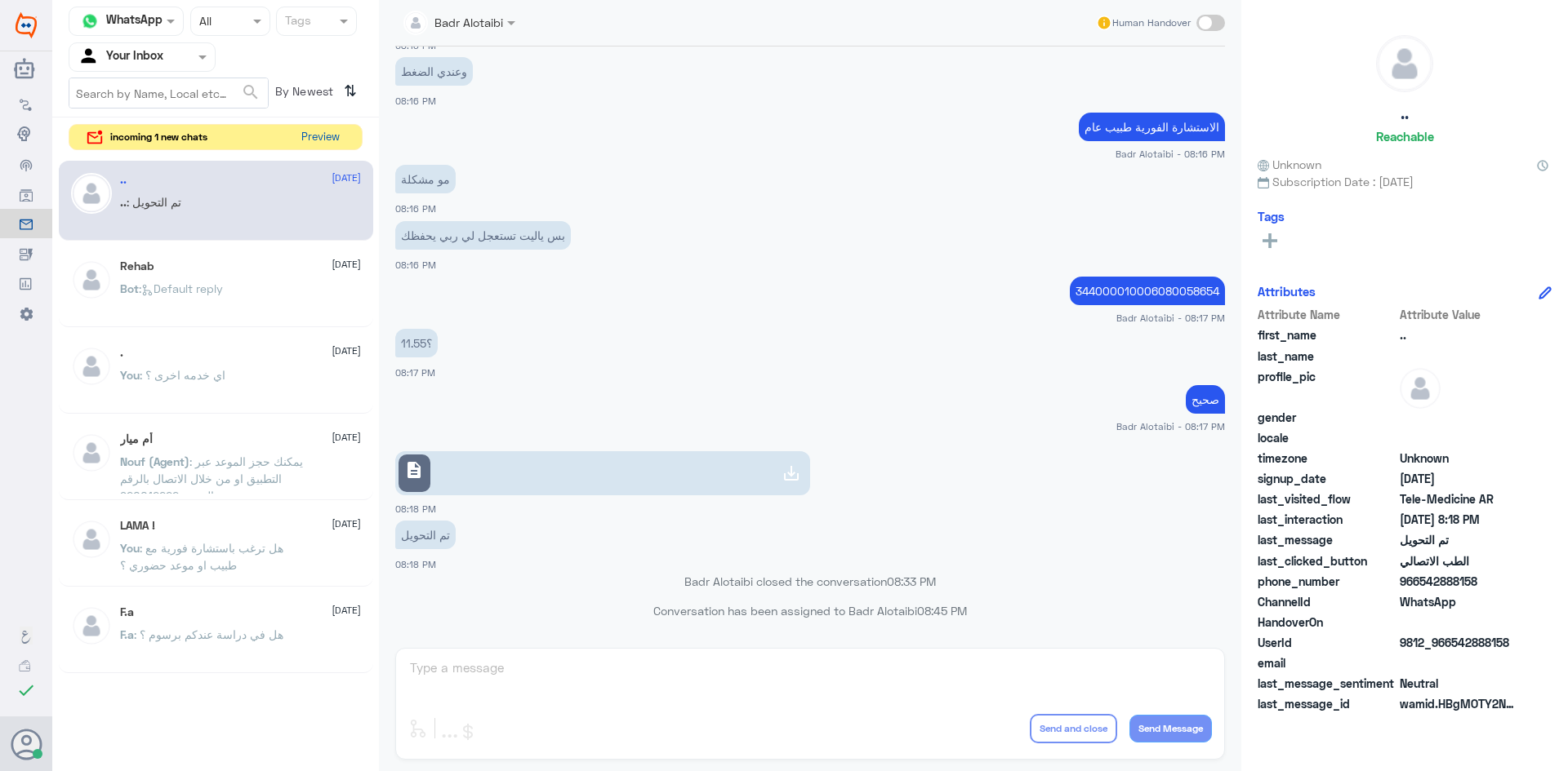
click at [308, 148] on button "Preview" at bounding box center [320, 137] width 50 height 25
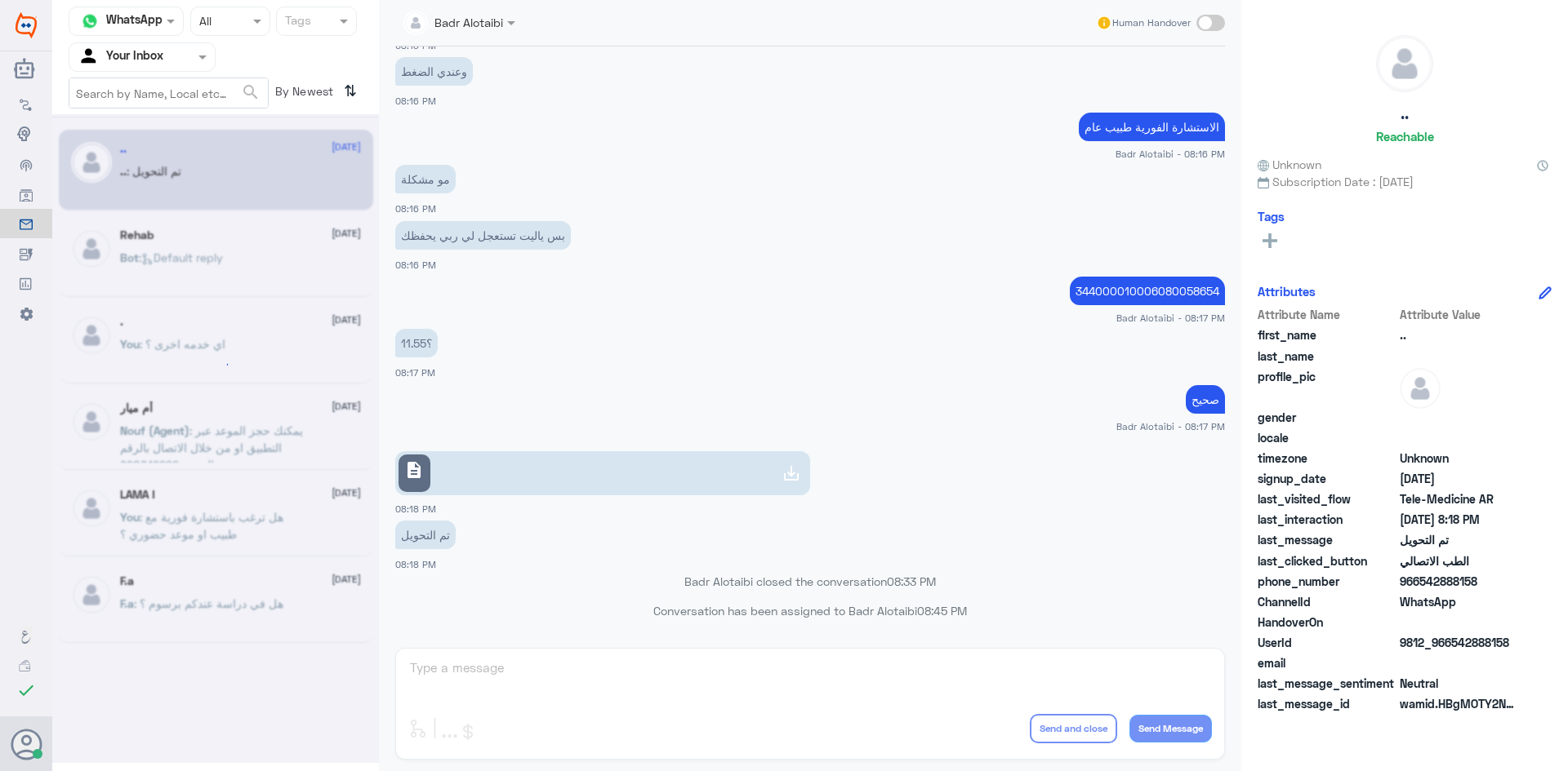
scroll to position [0, 0]
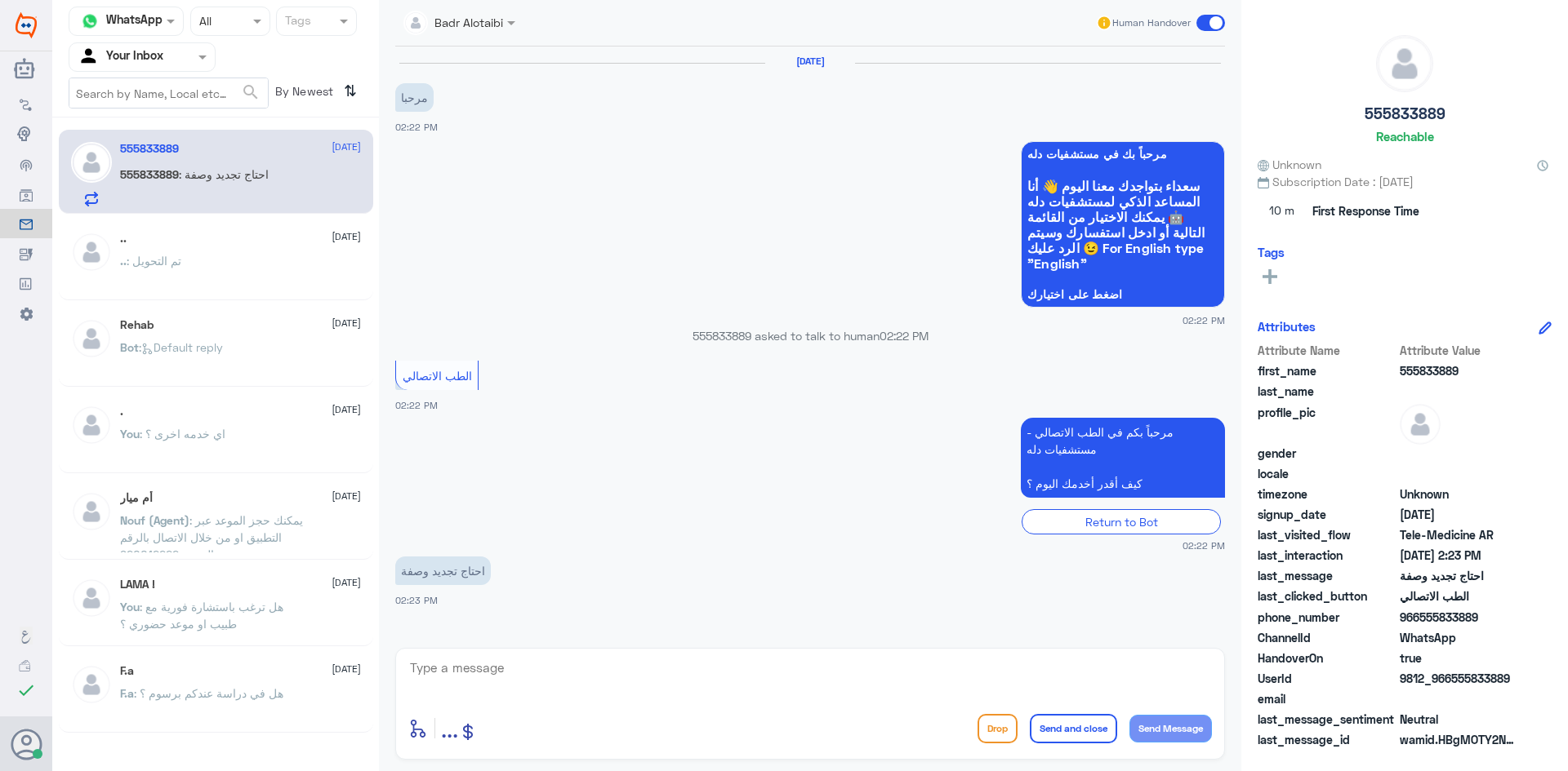
click at [772, 690] on textarea at bounding box center [810, 677] width 804 height 40
paste textarea "مرحبا معك بدر من الطب الاتصالي كيف اقدر اخدمك ؟"
type textarea "مرحبا معك بدر من الطب الاتصالي كيف اقدر اخدمك ؟"
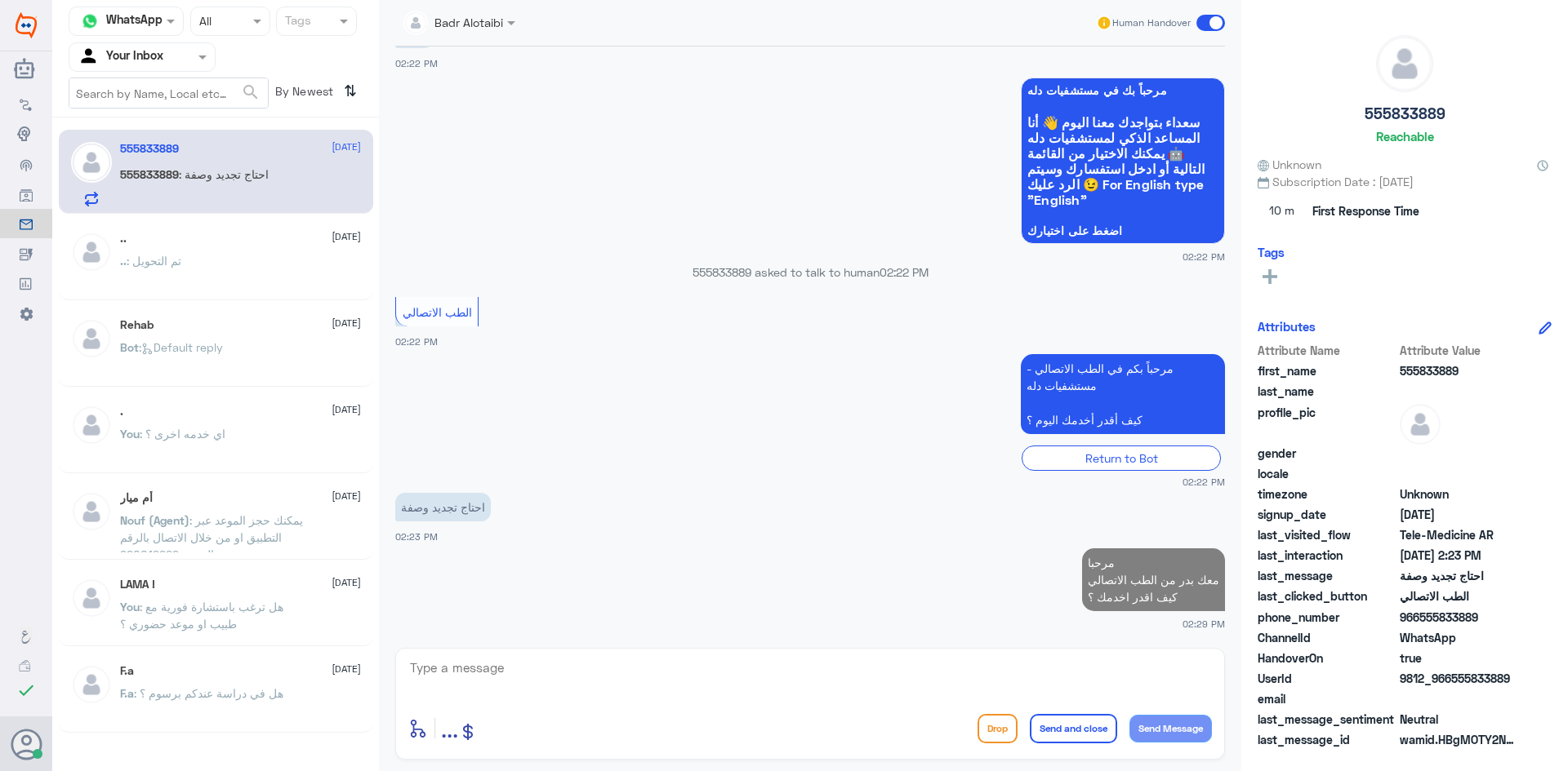
drag, startPoint x: 1509, startPoint y: 677, endPoint x: 1453, endPoint y: 680, distance: 56.1
click at [1453, 680] on span "9812_966555833889" at bounding box center [1459, 678] width 119 height 17
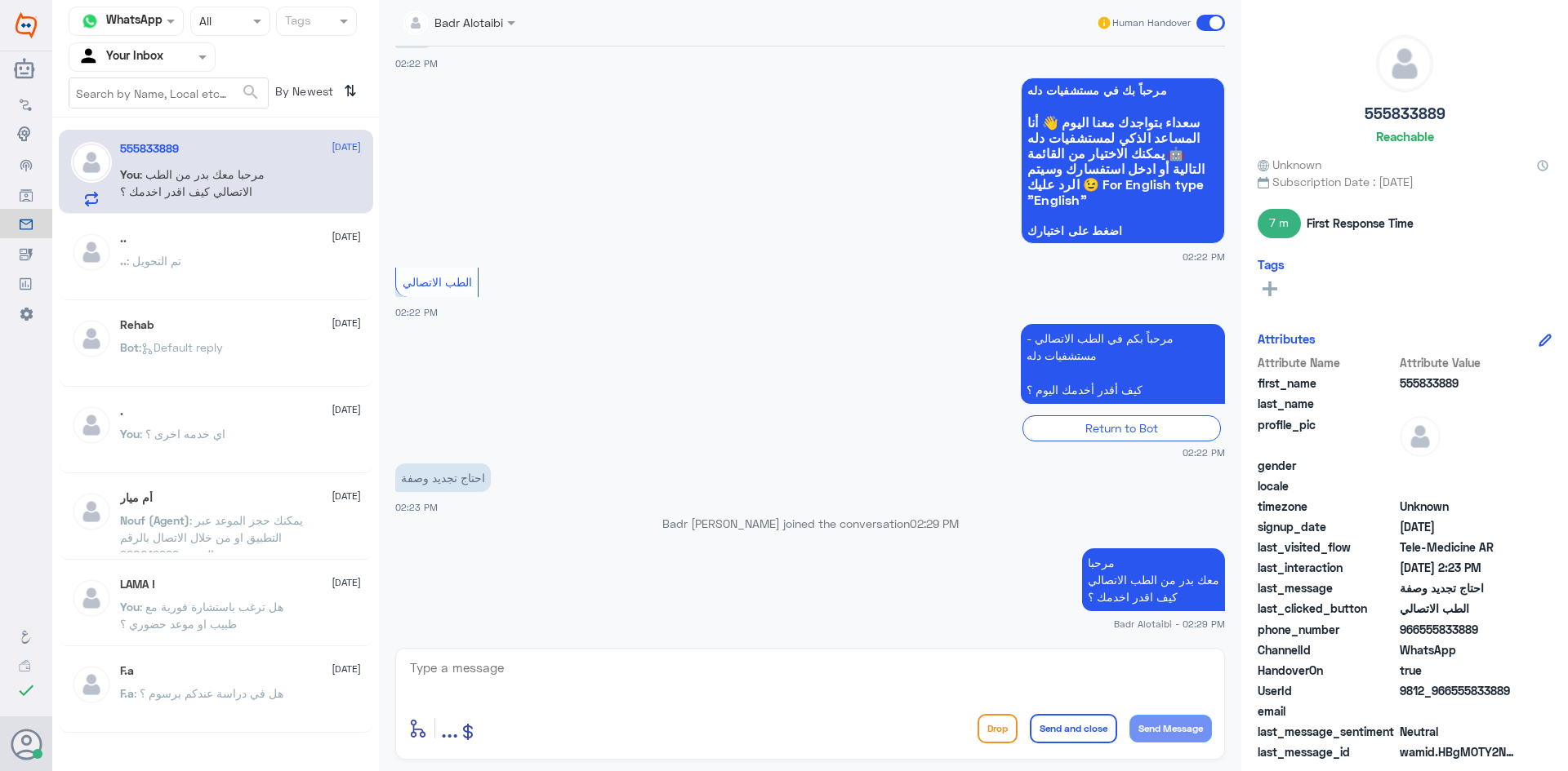
copy span "555833889"
click at [909, 671] on textarea at bounding box center [810, 677] width 804 height 40
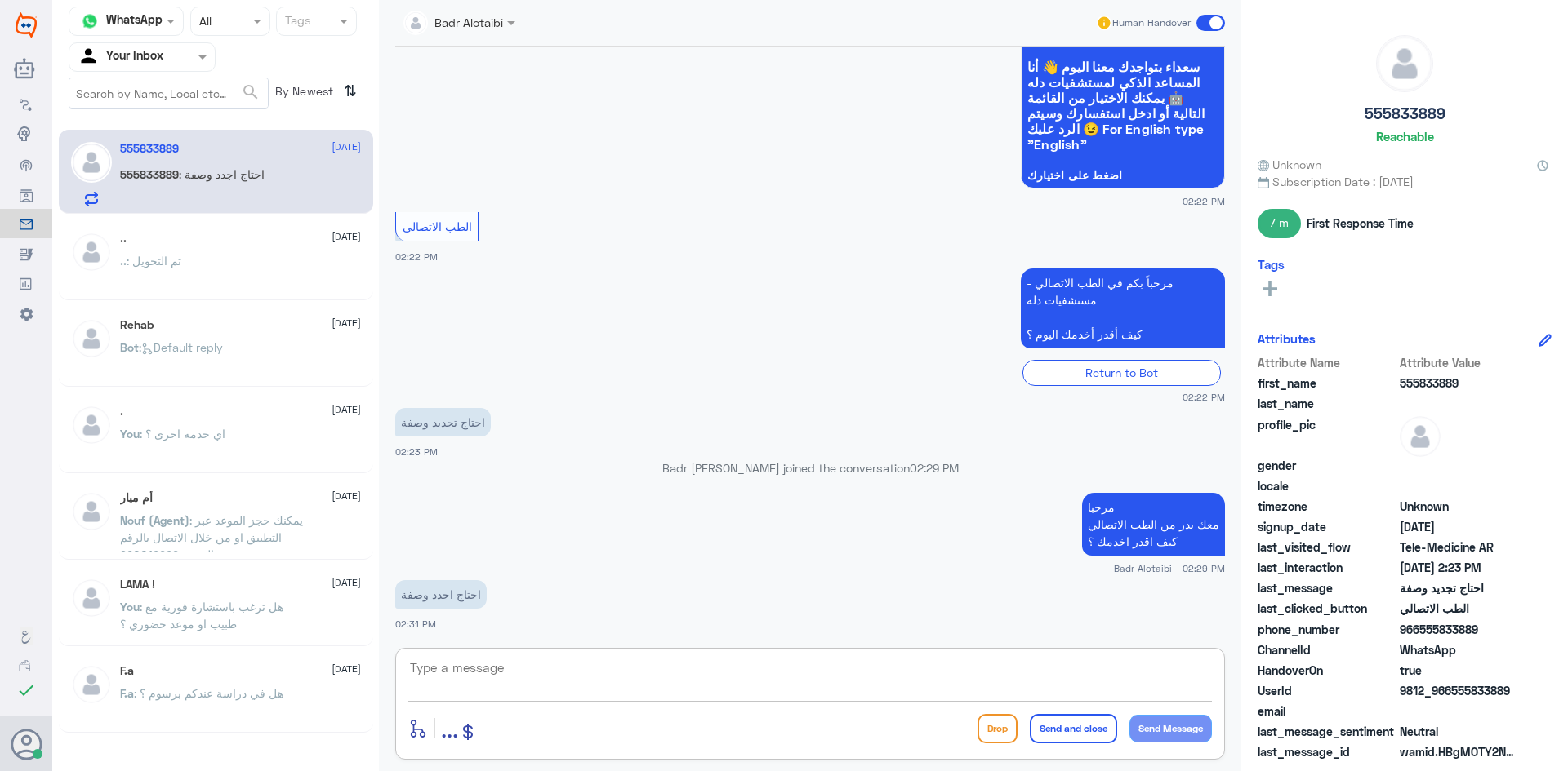
click at [819, 683] on textarea at bounding box center [810, 677] width 804 height 40
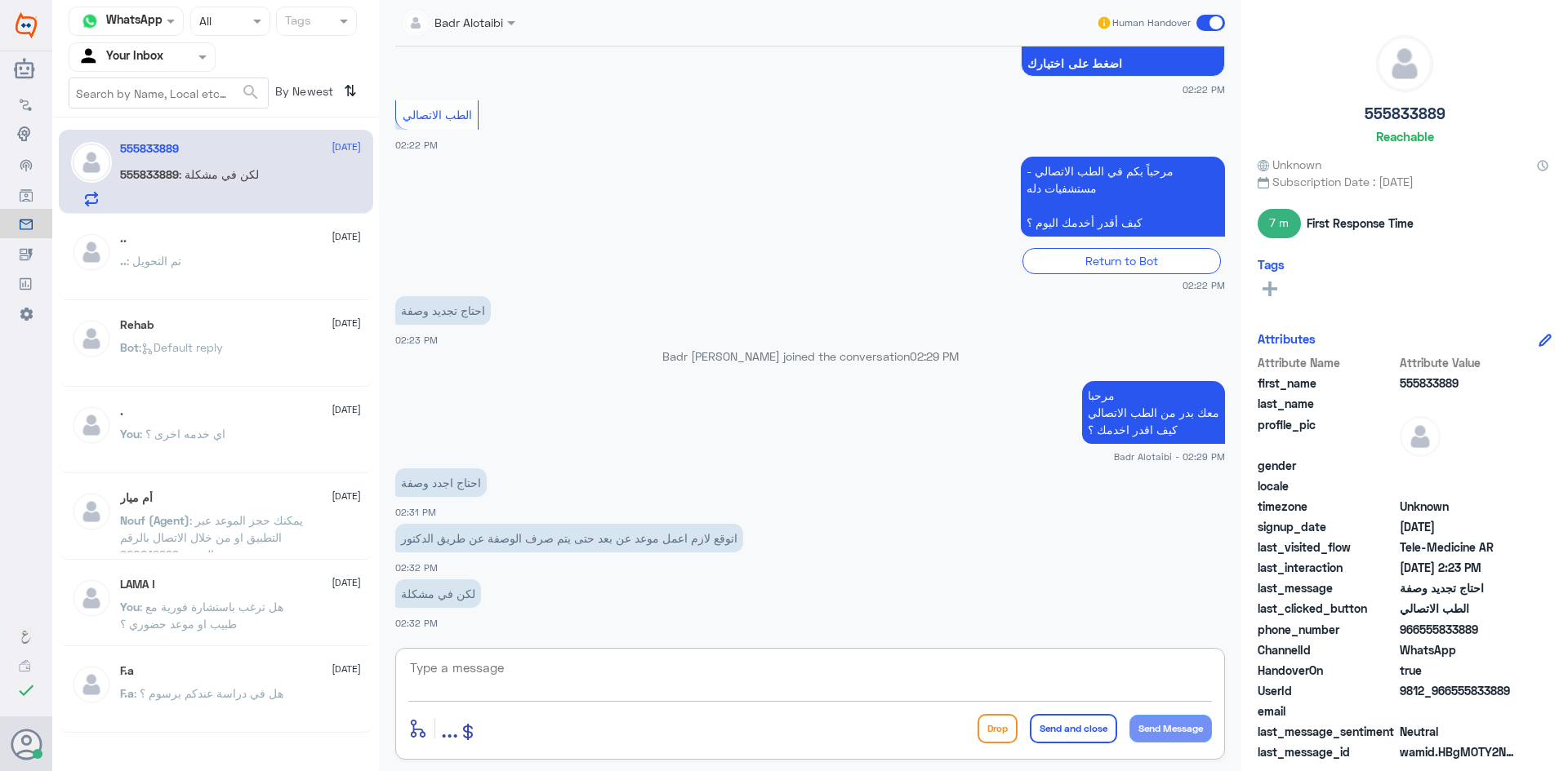
click at [869, 682] on textarea at bounding box center [810, 677] width 804 height 40
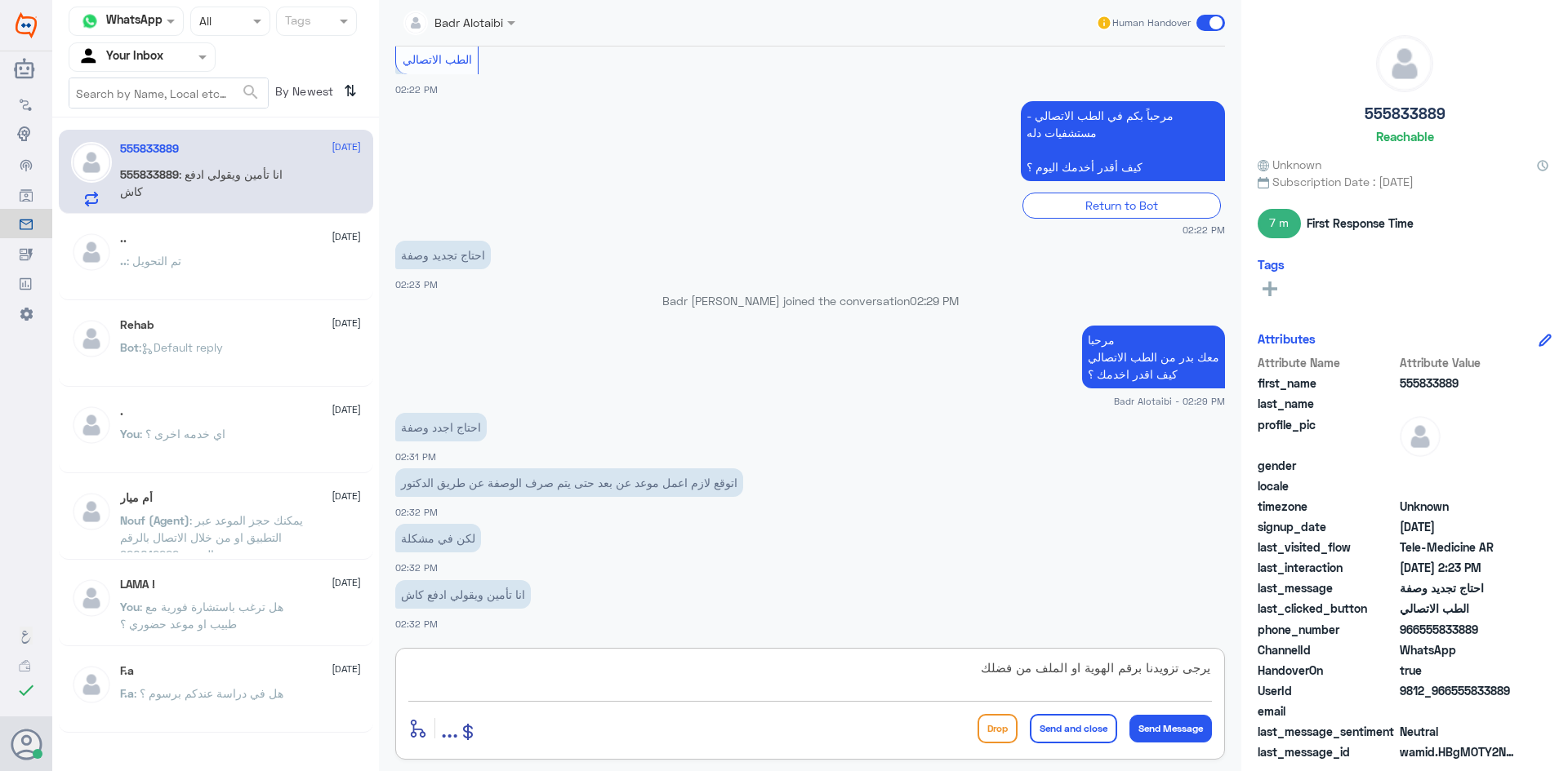
type textarea "يرجى تزويدنا برقم الهوية او الملف من فضلك"
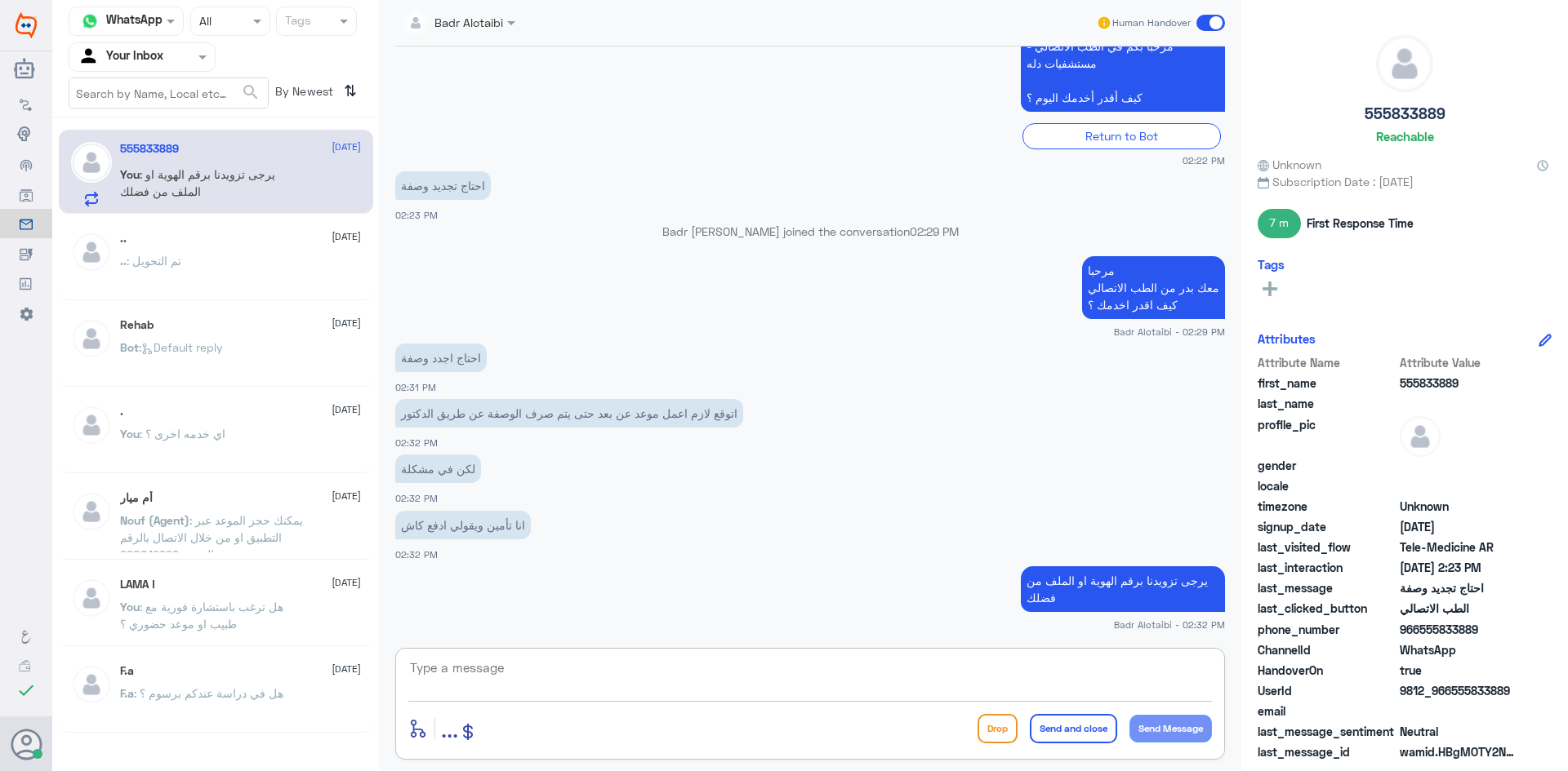
scroll to position [412, 0]
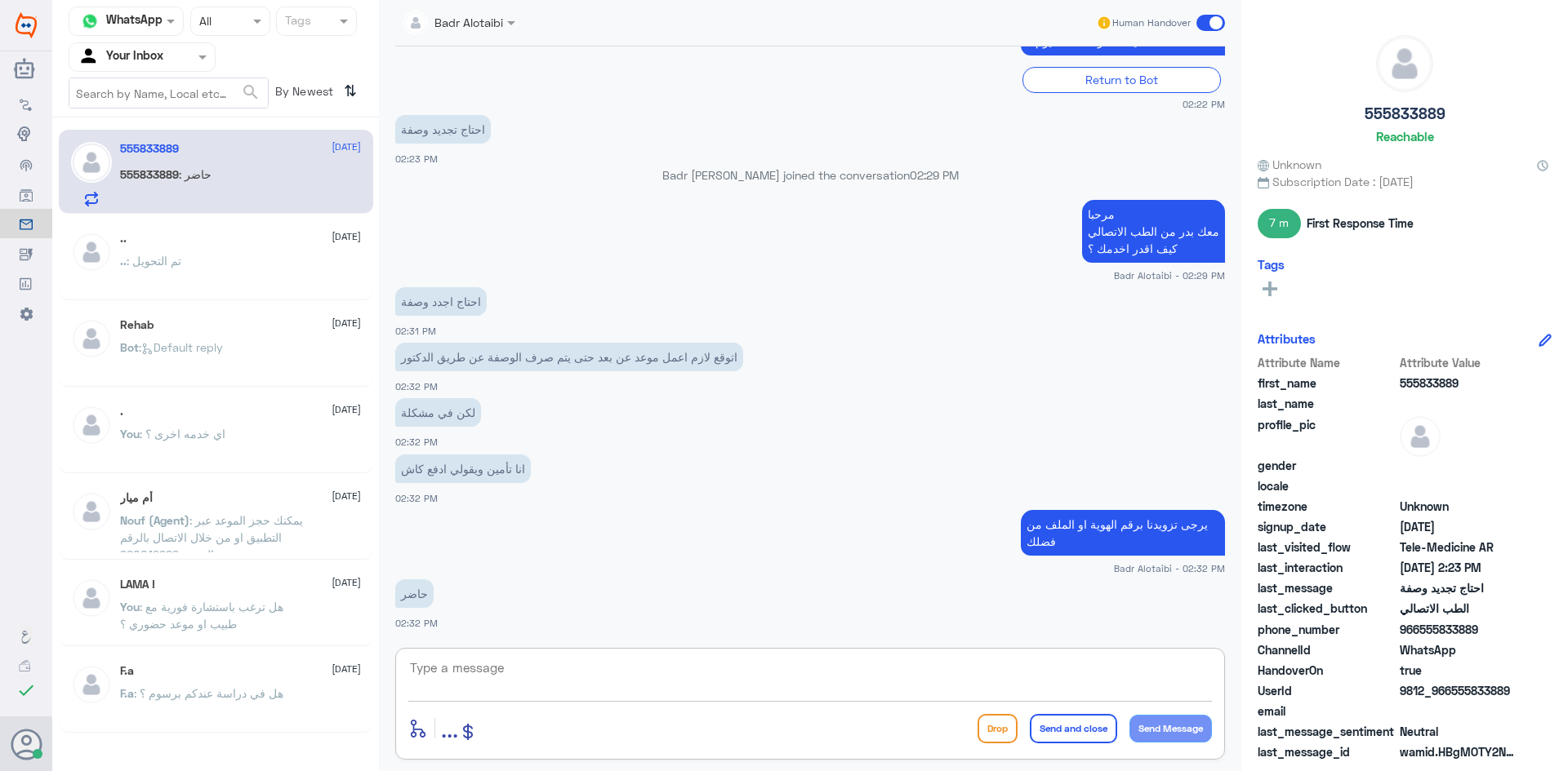
click at [815, 671] on textarea at bounding box center [810, 677] width 804 height 40
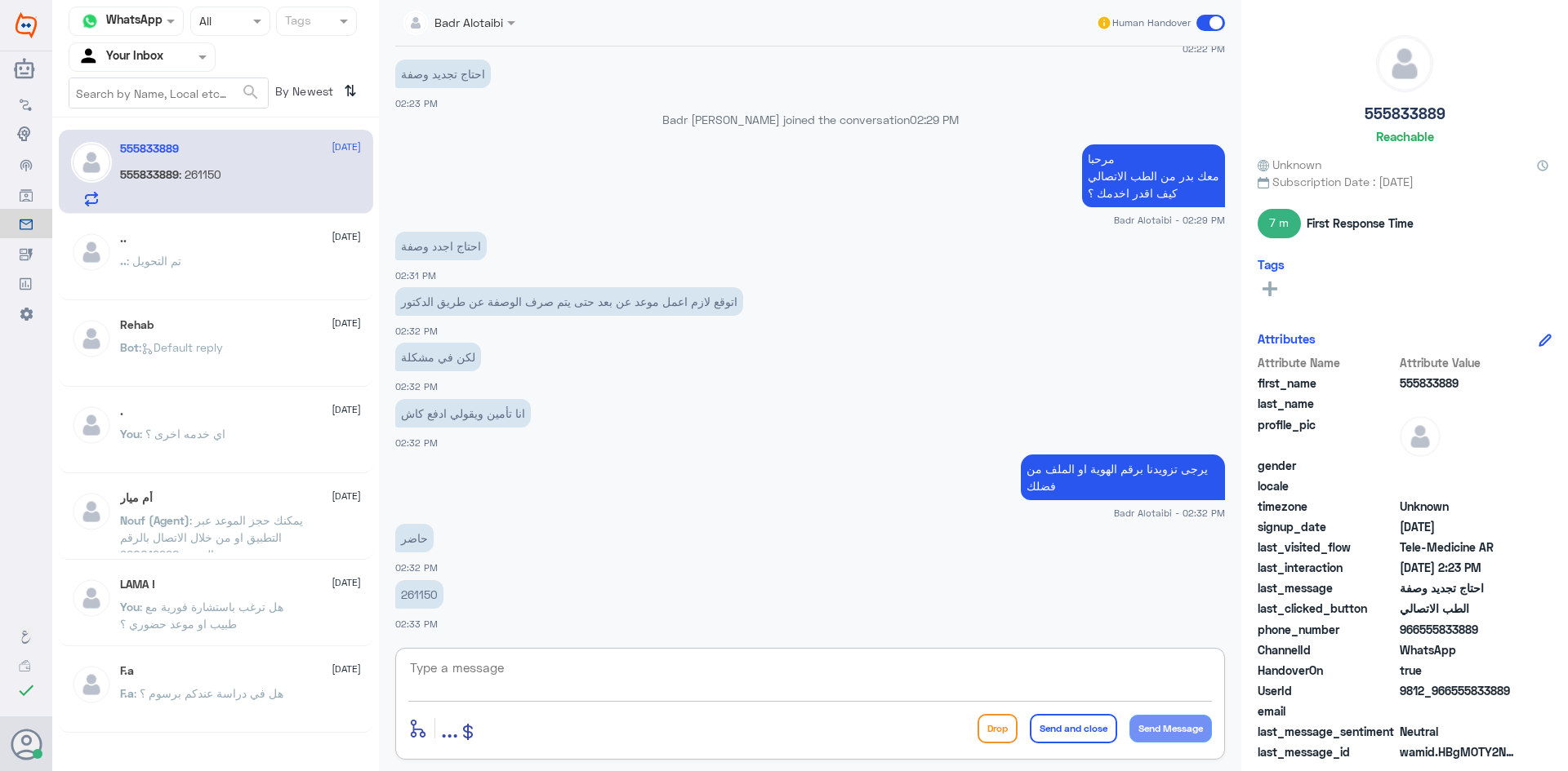
click at [438, 595] on p "261150" at bounding box center [420, 594] width 49 height 29
click at [430, 593] on p "261150" at bounding box center [420, 594] width 49 height 29
copy p "261150"
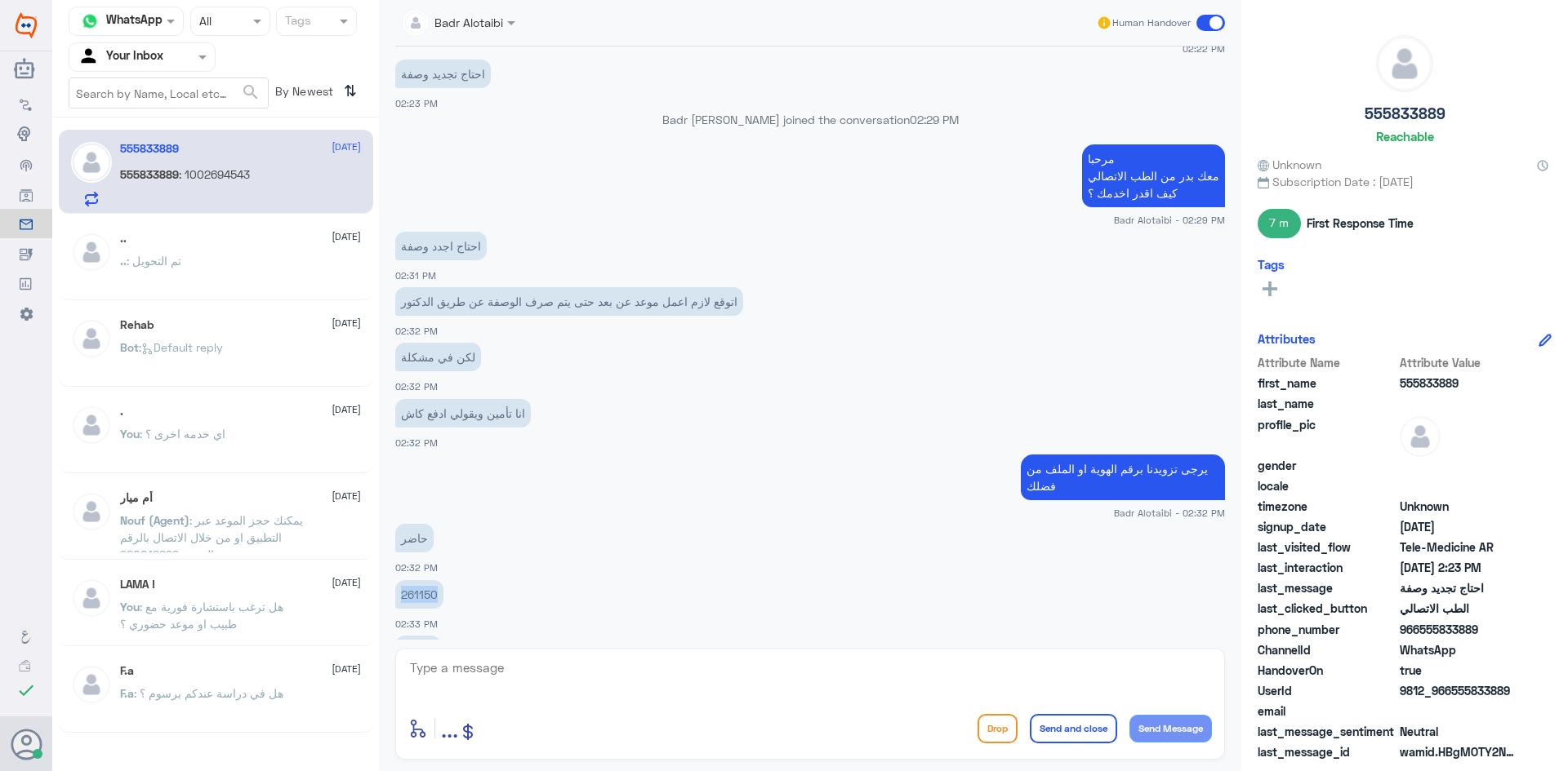
scroll to position [580, 0]
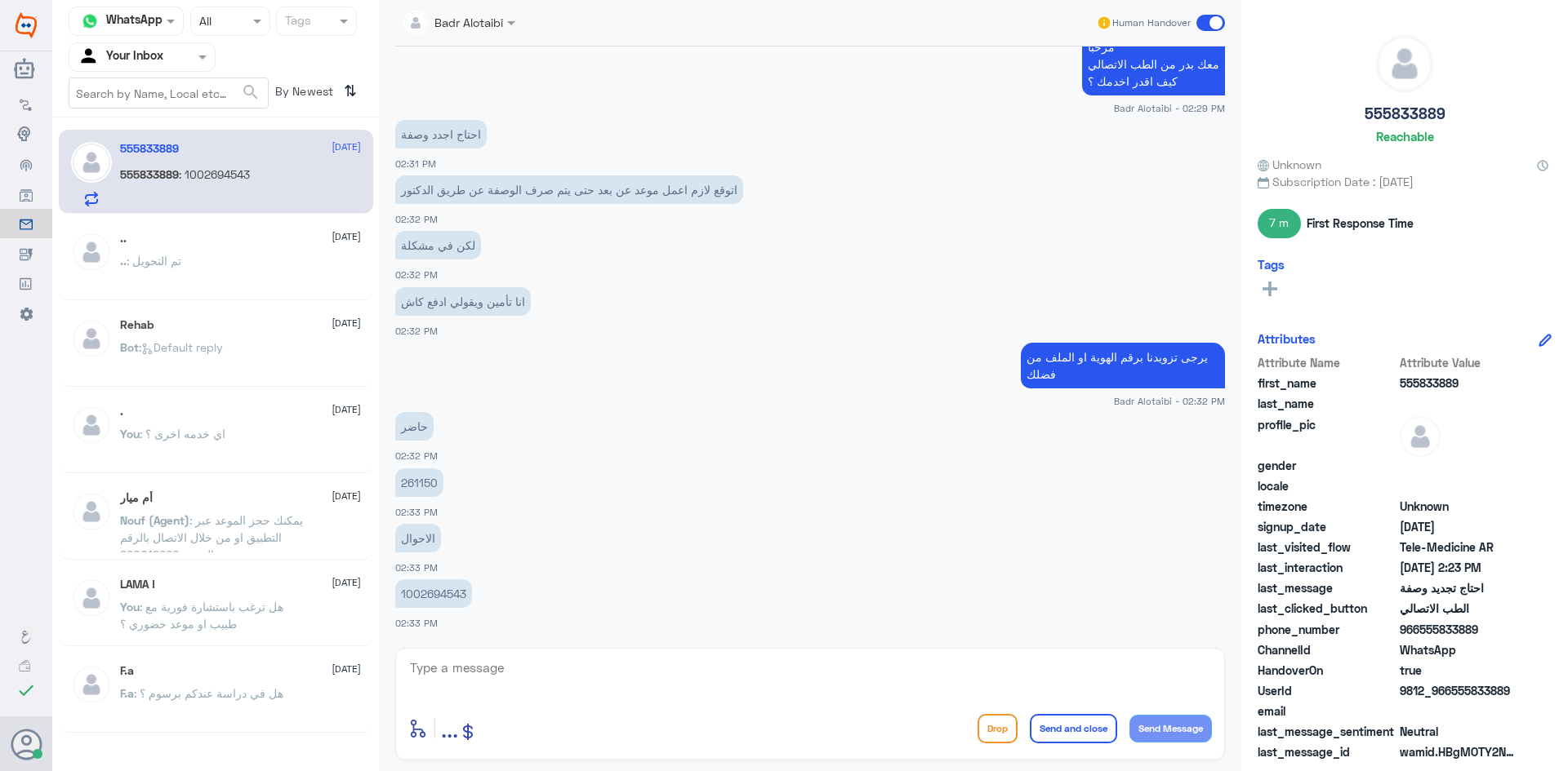
click at [550, 667] on textarea at bounding box center [810, 677] width 804 height 40
type textarea "ي"
paste textarea "يمكنك تسجيل دخولك للتطبيق، واختر أيقونة "استشارة فورية" لطلب صرف الأدوية، أو إج…"
type textarea "يمكنك تسجيل دخولك للتطبيق، واختر أيقونة "استشارة فورية" لطلب صرف الأدوية، أو إج…"
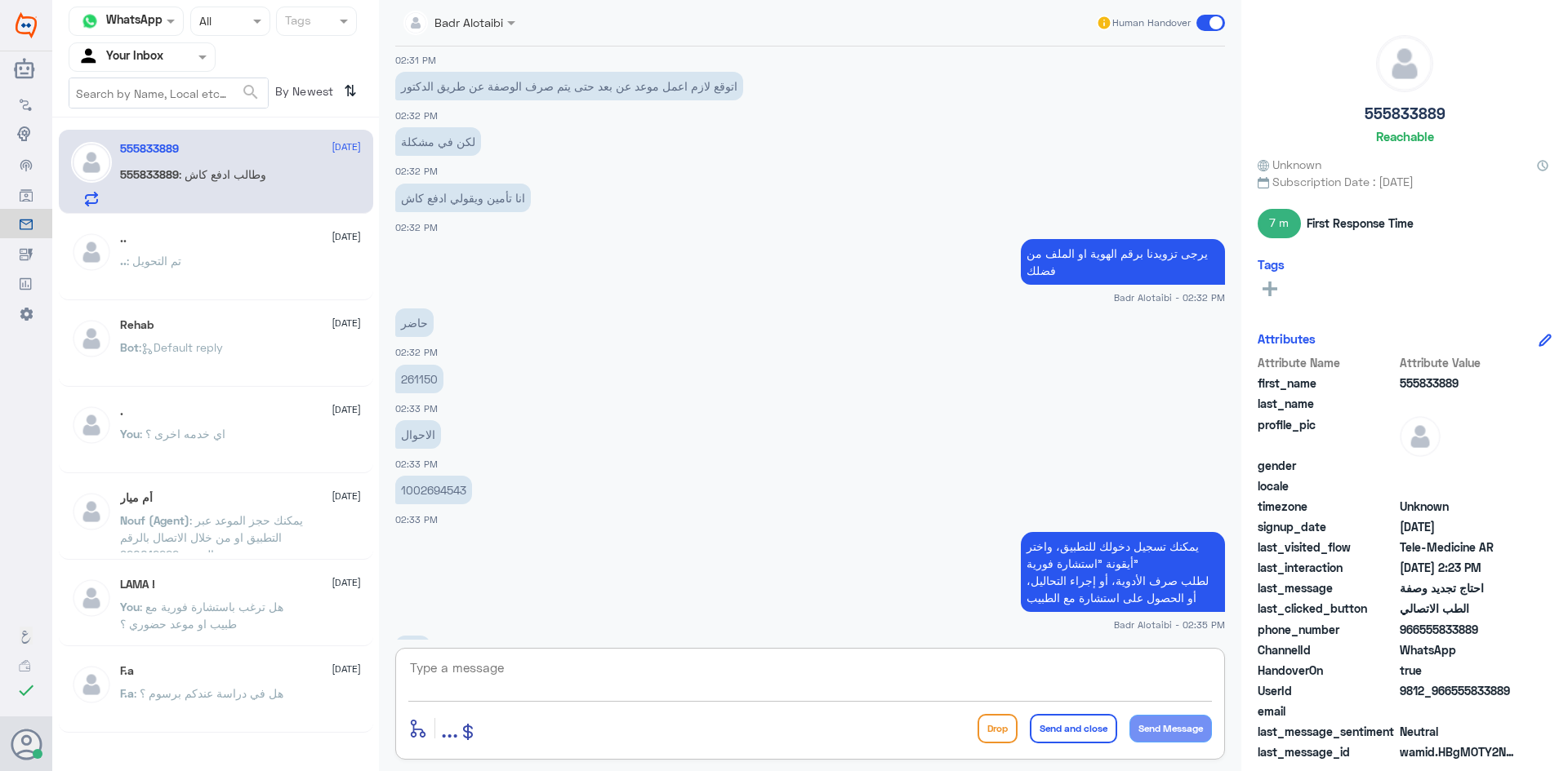
scroll to position [851, 0]
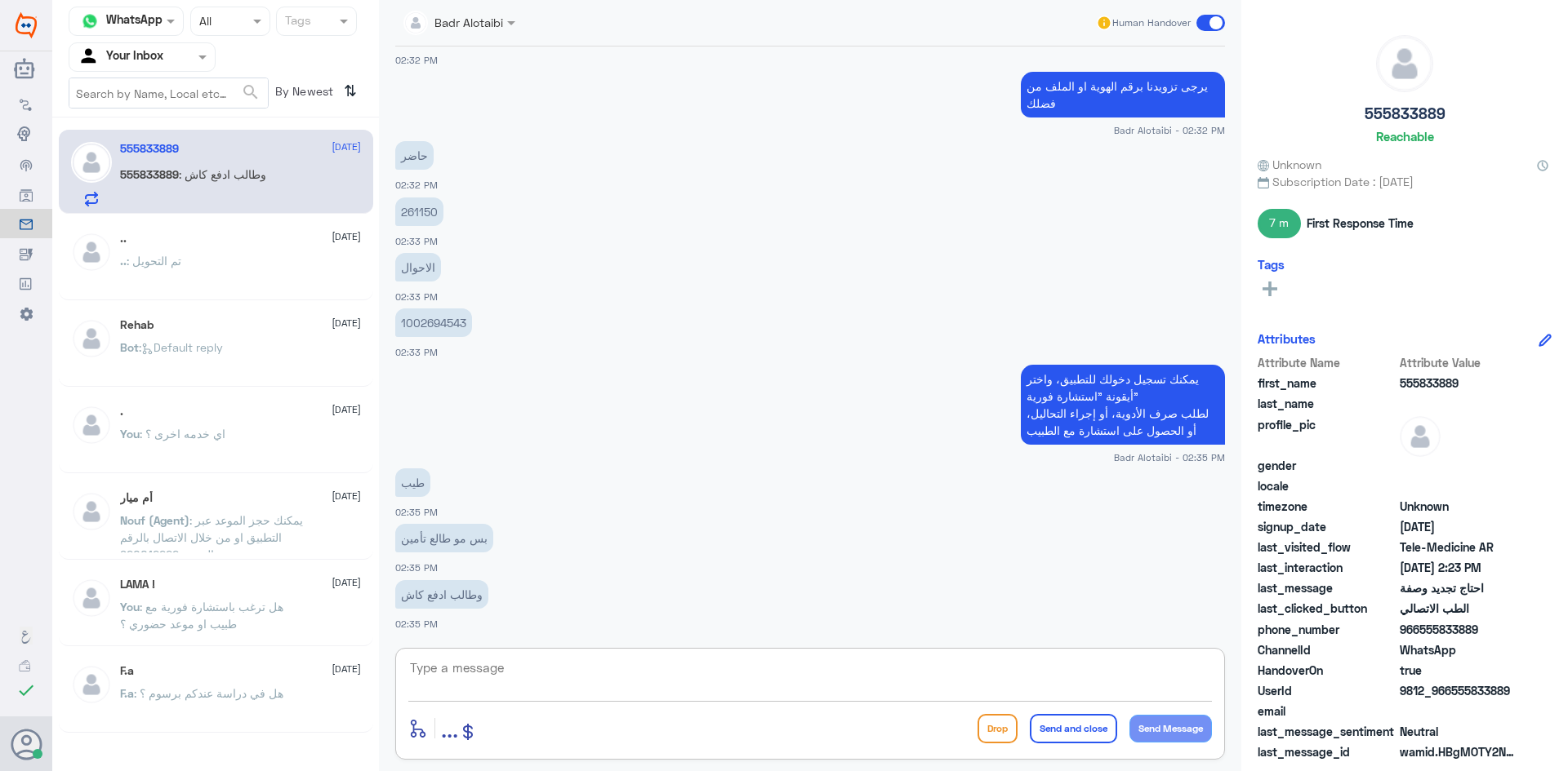
click at [532, 671] on textarea at bounding box center [810, 677] width 804 height 40
type textarea "ص"
type textarea "صورة من المشكلة من فضلك"
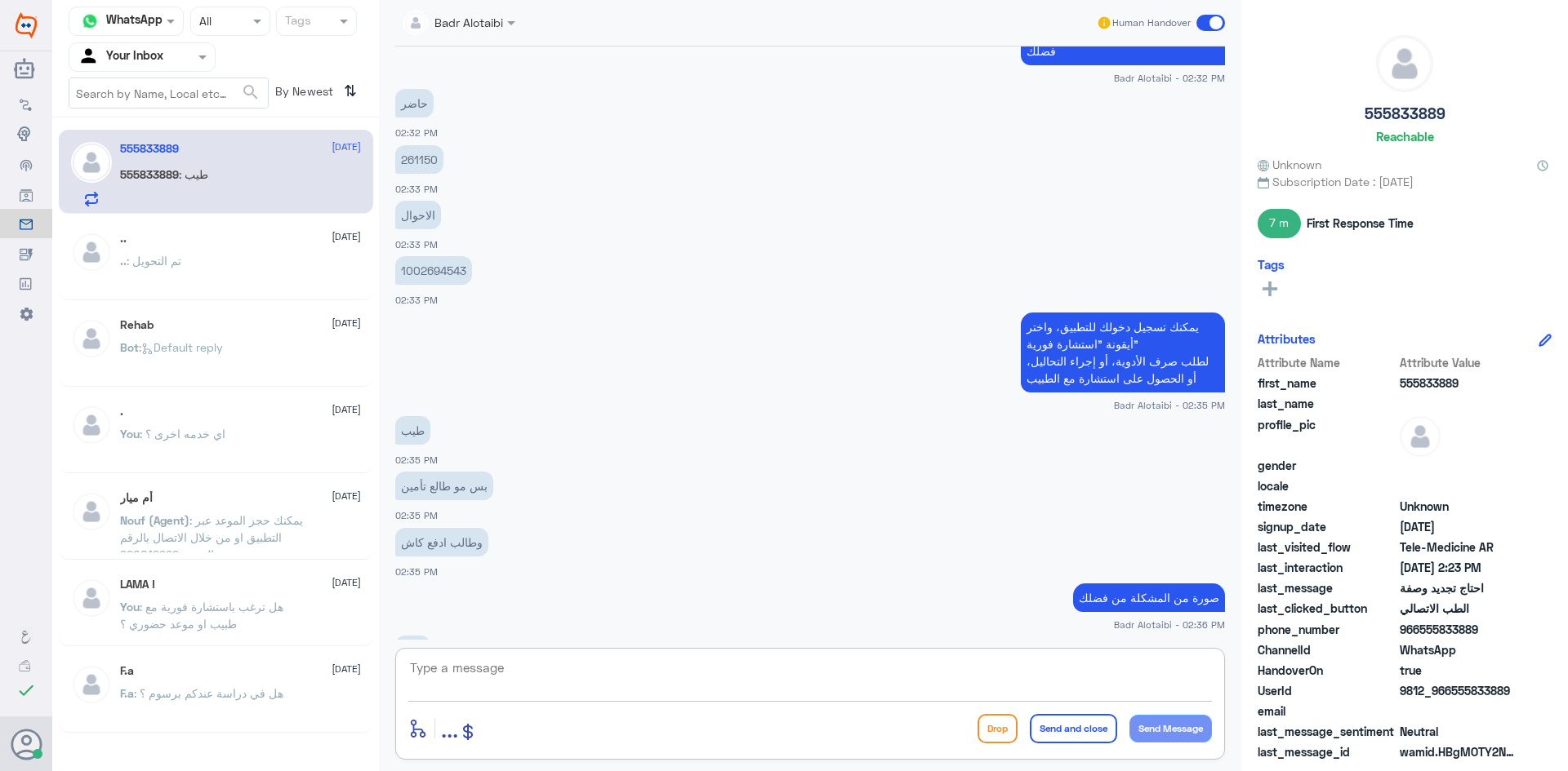
scroll to position [958, 0]
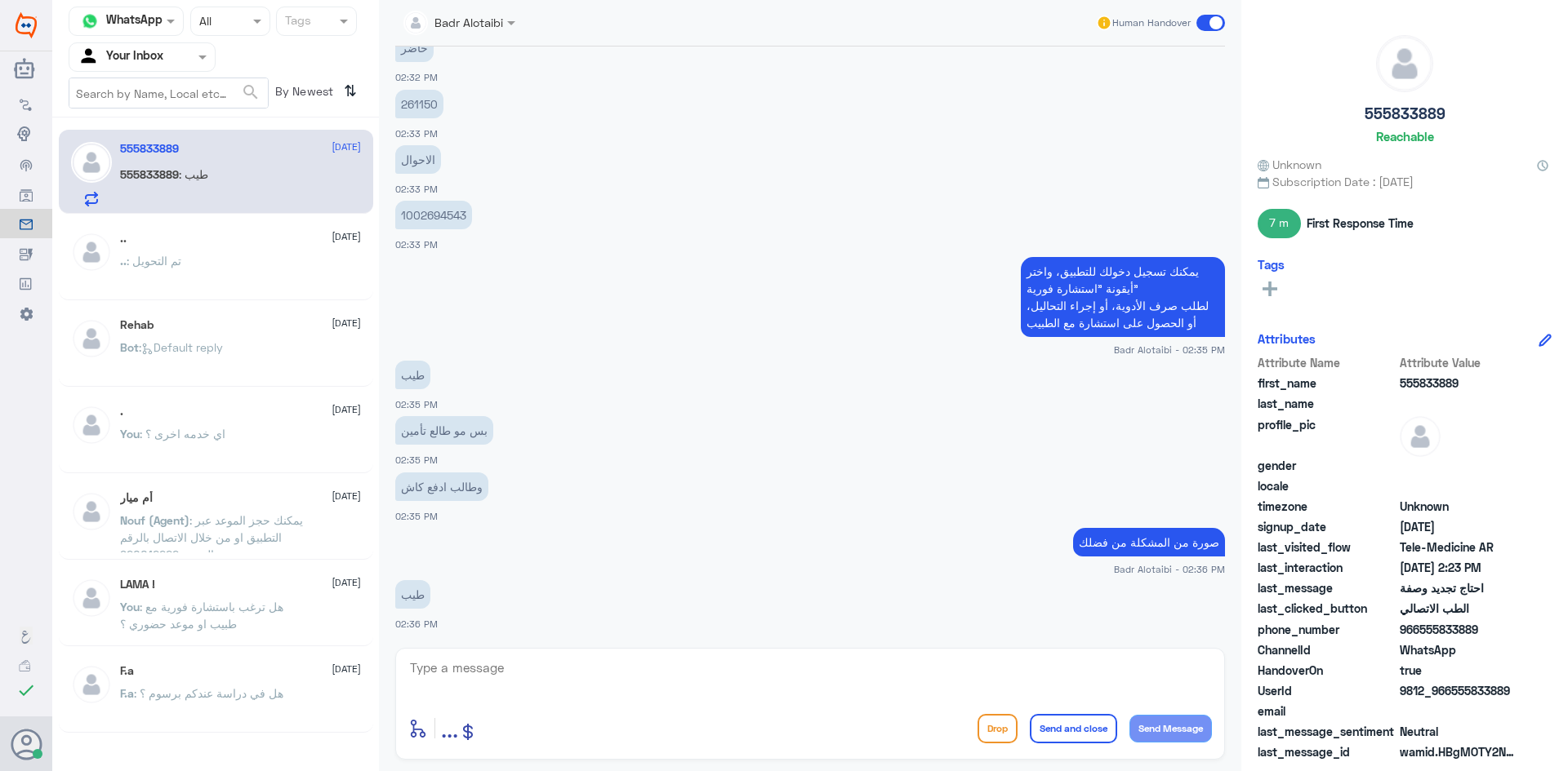
click at [1005, 770] on html "Dallah Hospitals Flow Builder Conversational Skills Broadcast Audience Inbox Gr…" at bounding box center [784, 386] width 1568 height 771
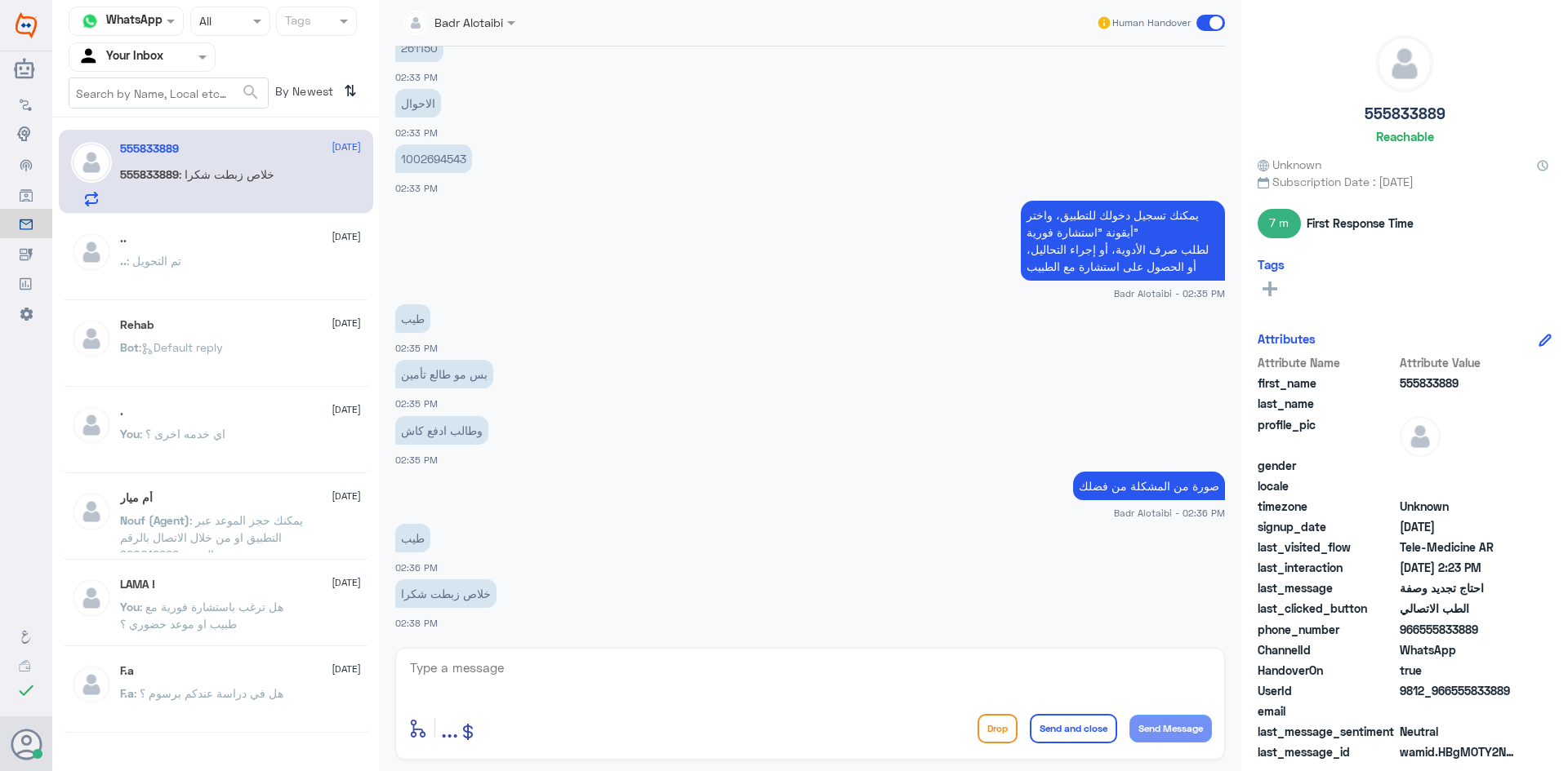
click at [745, 696] on textarea at bounding box center [810, 677] width 804 height 40
type textarea "العفو سعدنا بخدمتك"
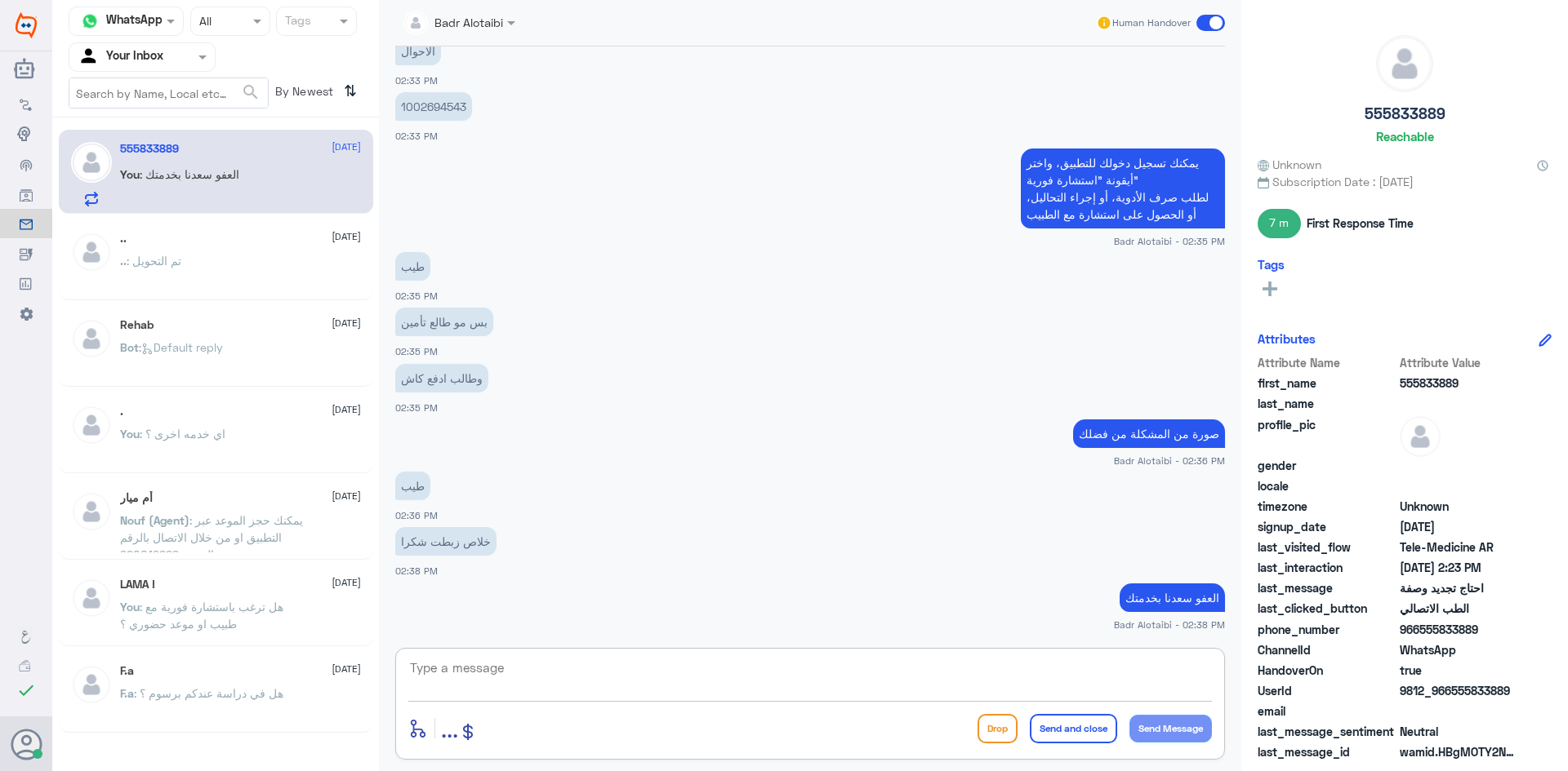
click at [1212, 16] on span at bounding box center [1210, 23] width 29 height 16
click at [0, 0] on input "checkbox" at bounding box center [0, 0] width 0 height 0
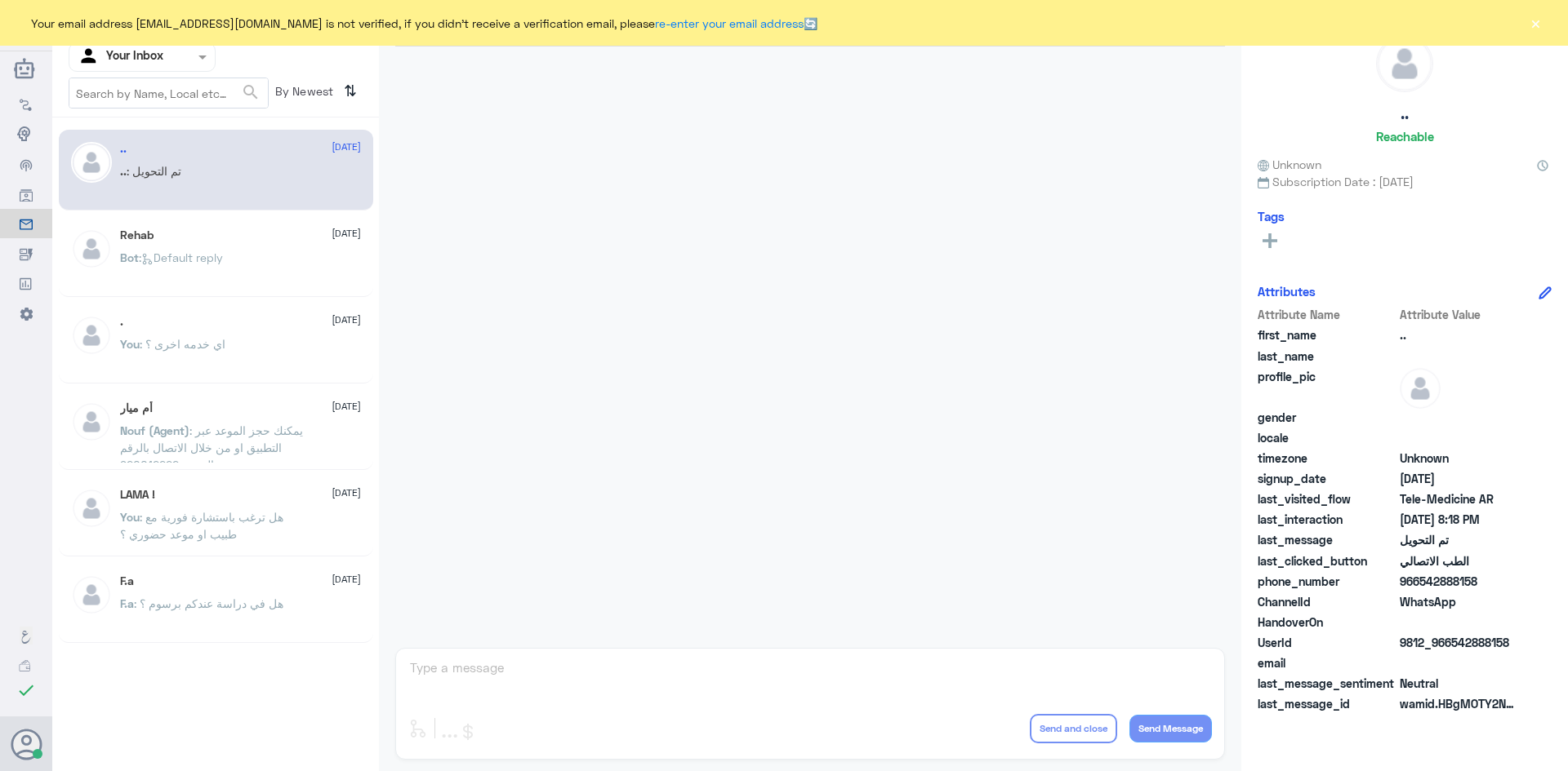
click at [1530, 20] on button "×" at bounding box center [1534, 23] width 16 height 16
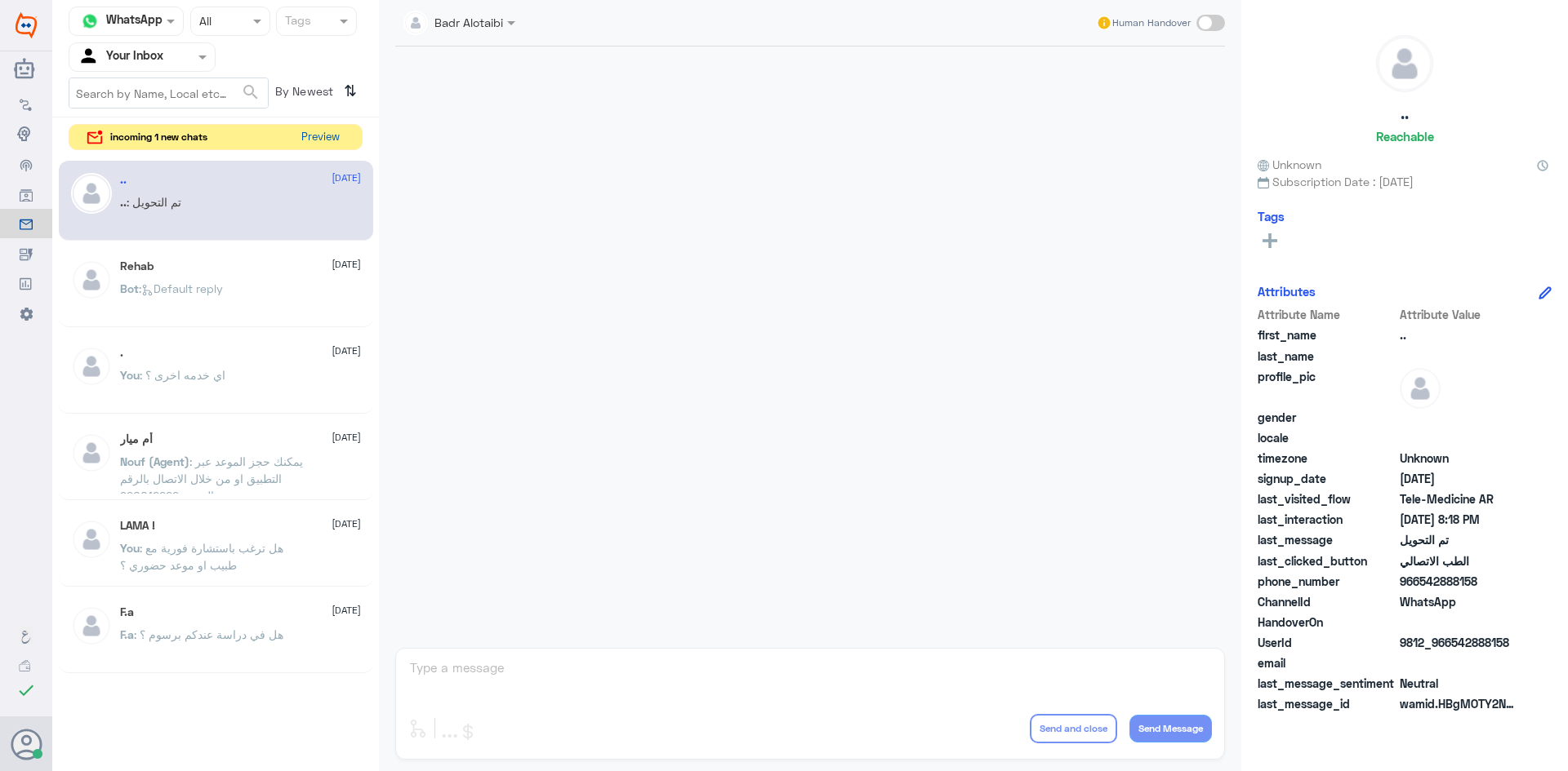
click at [330, 130] on button "Preview" at bounding box center [320, 137] width 50 height 25
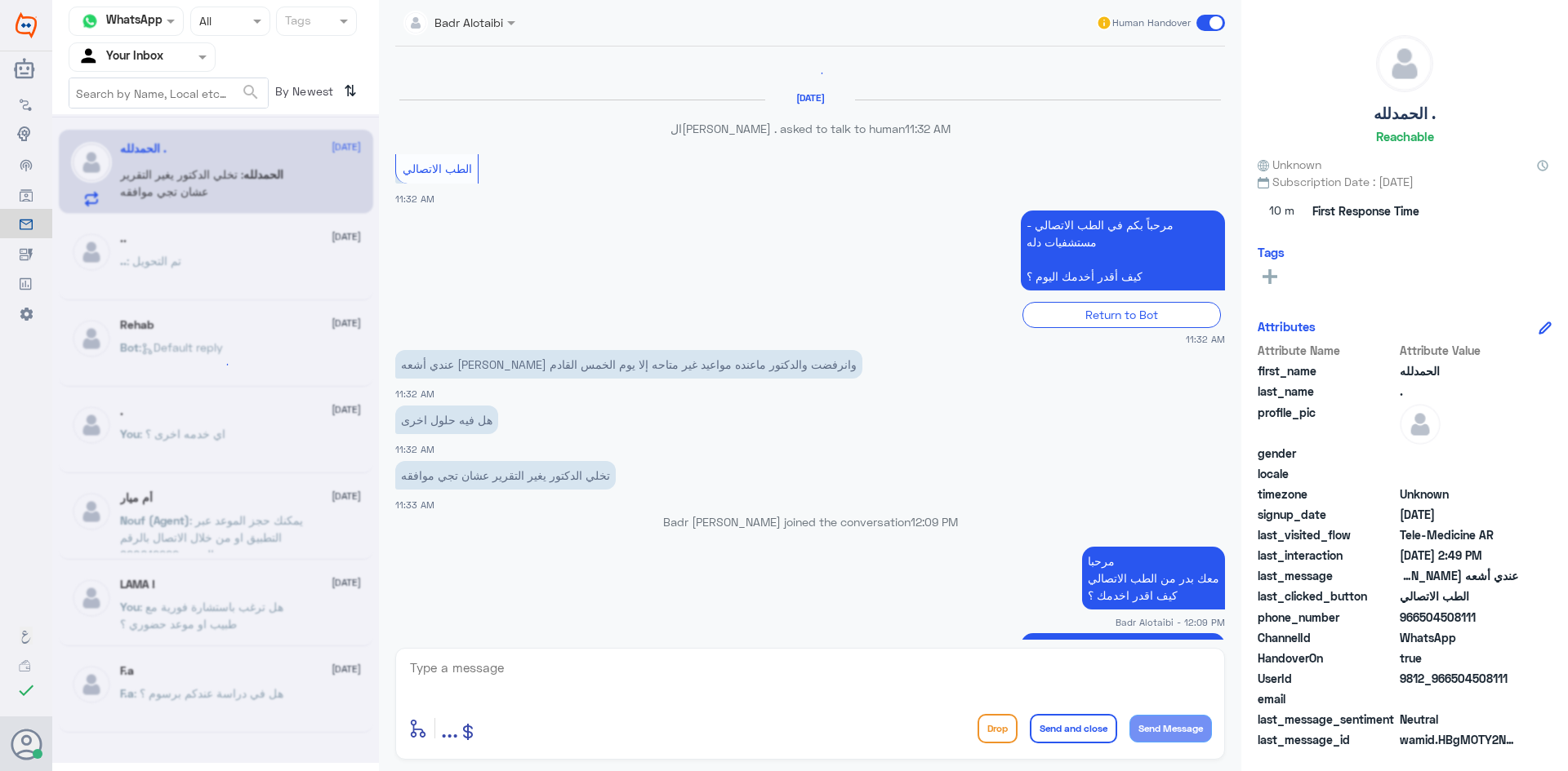
scroll to position [1505, 0]
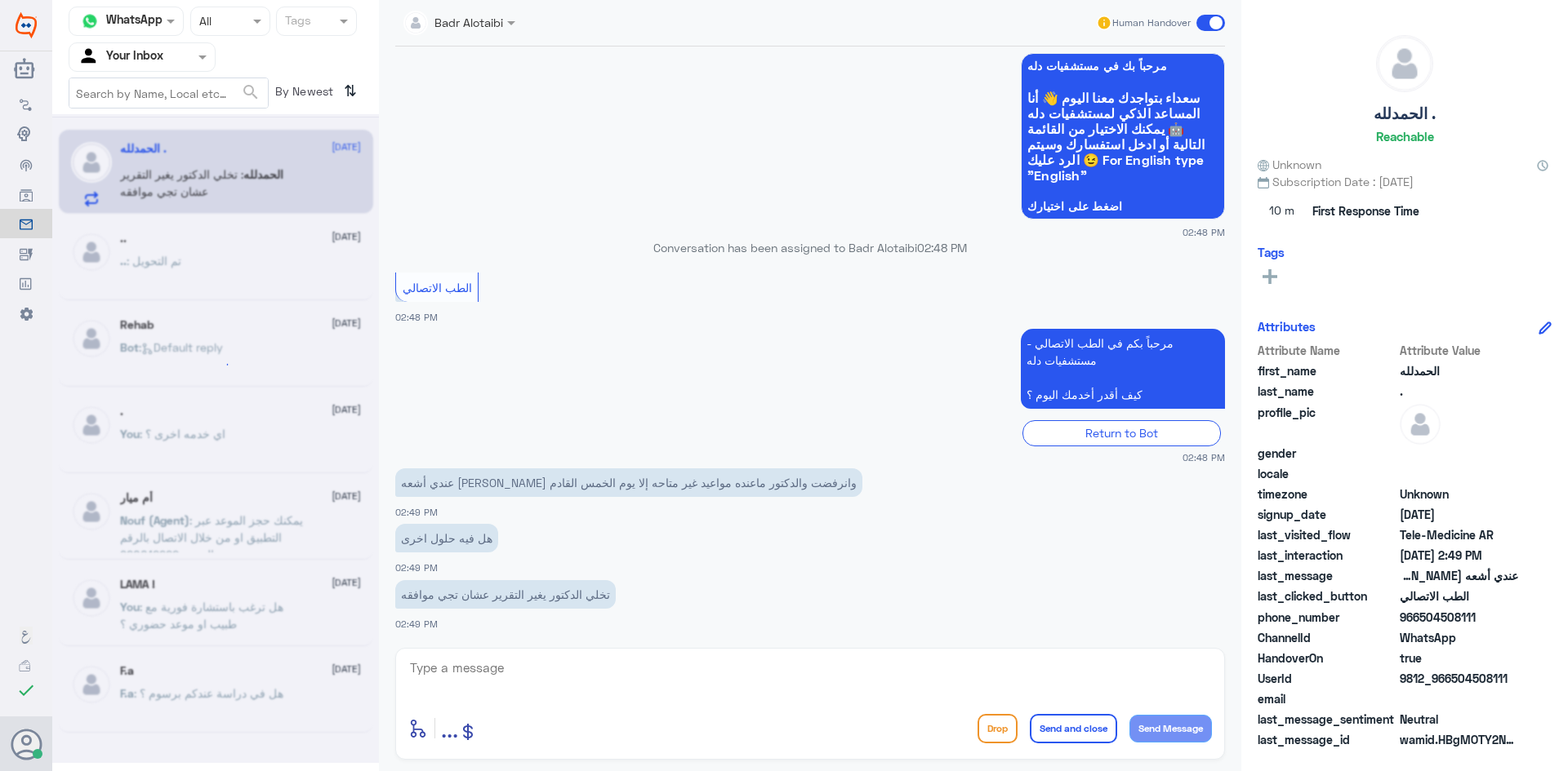
click at [507, 11] on div "Badr Alotaibi" at bounding box center [459, 23] width 128 height 29
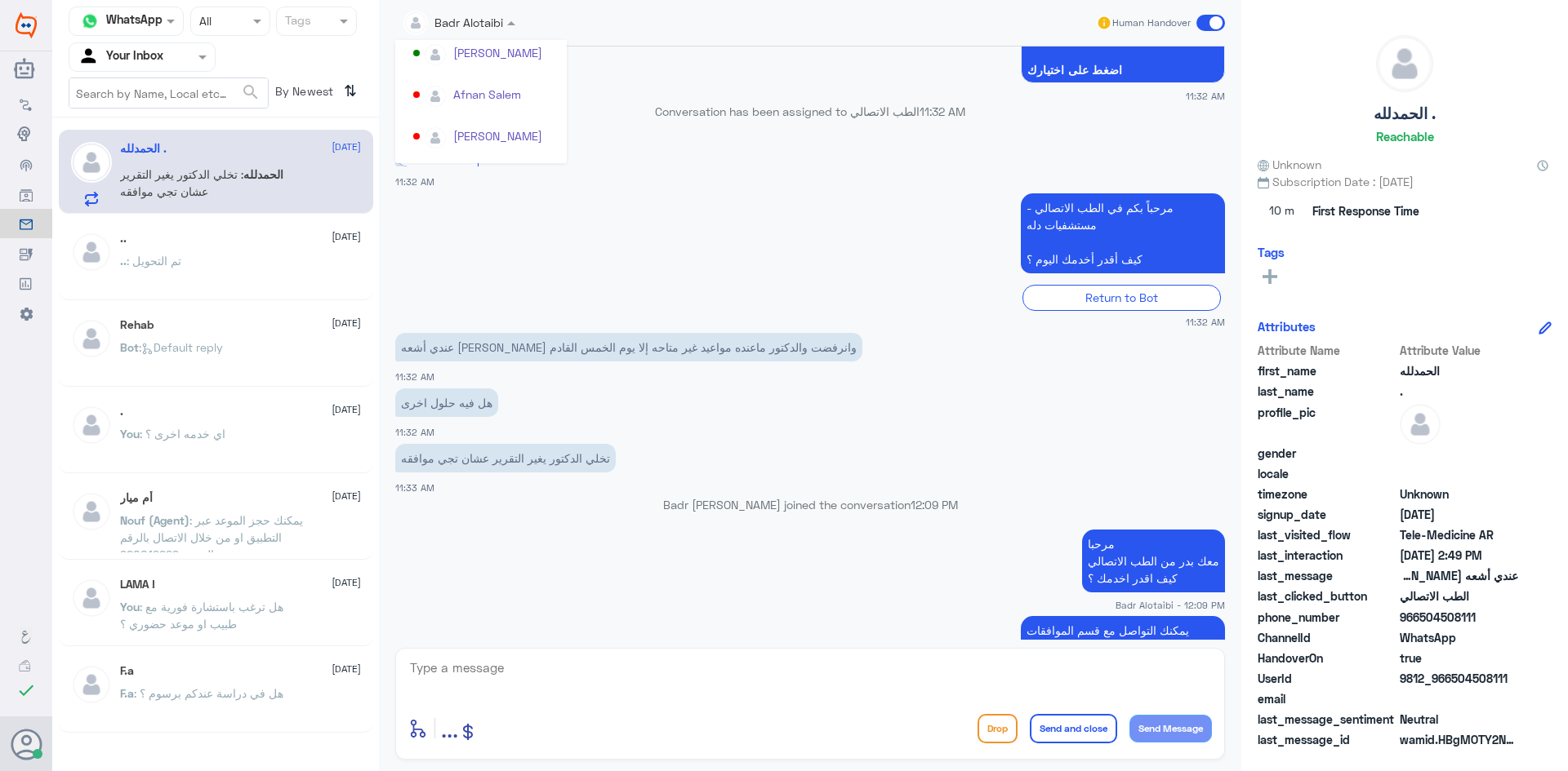
scroll to position [81, 0]
click at [738, 241] on app-msgs-text "مرحباً بكم في الطب الاتصالي - مستشفيات دله كيف أقدر أخدمك اليوم ؟" at bounding box center [810, 234] width 830 height 81
drag, startPoint x: 1515, startPoint y: 679, endPoint x: 1454, endPoint y: 681, distance: 61.0
click at [1454, 681] on span "9812_966504508111" at bounding box center [1459, 678] width 119 height 17
copy span "504508111"
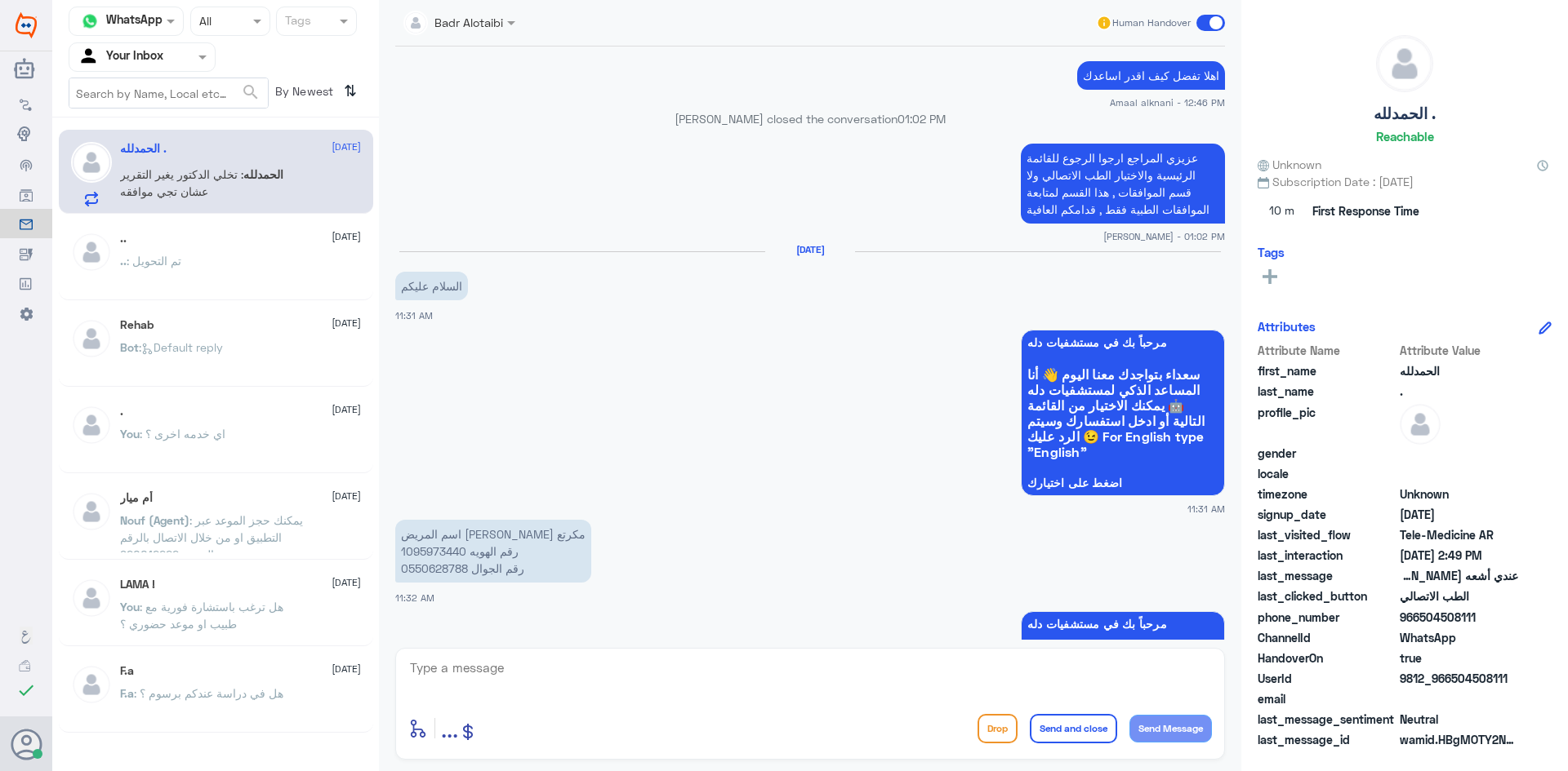
scroll to position [956, 0]
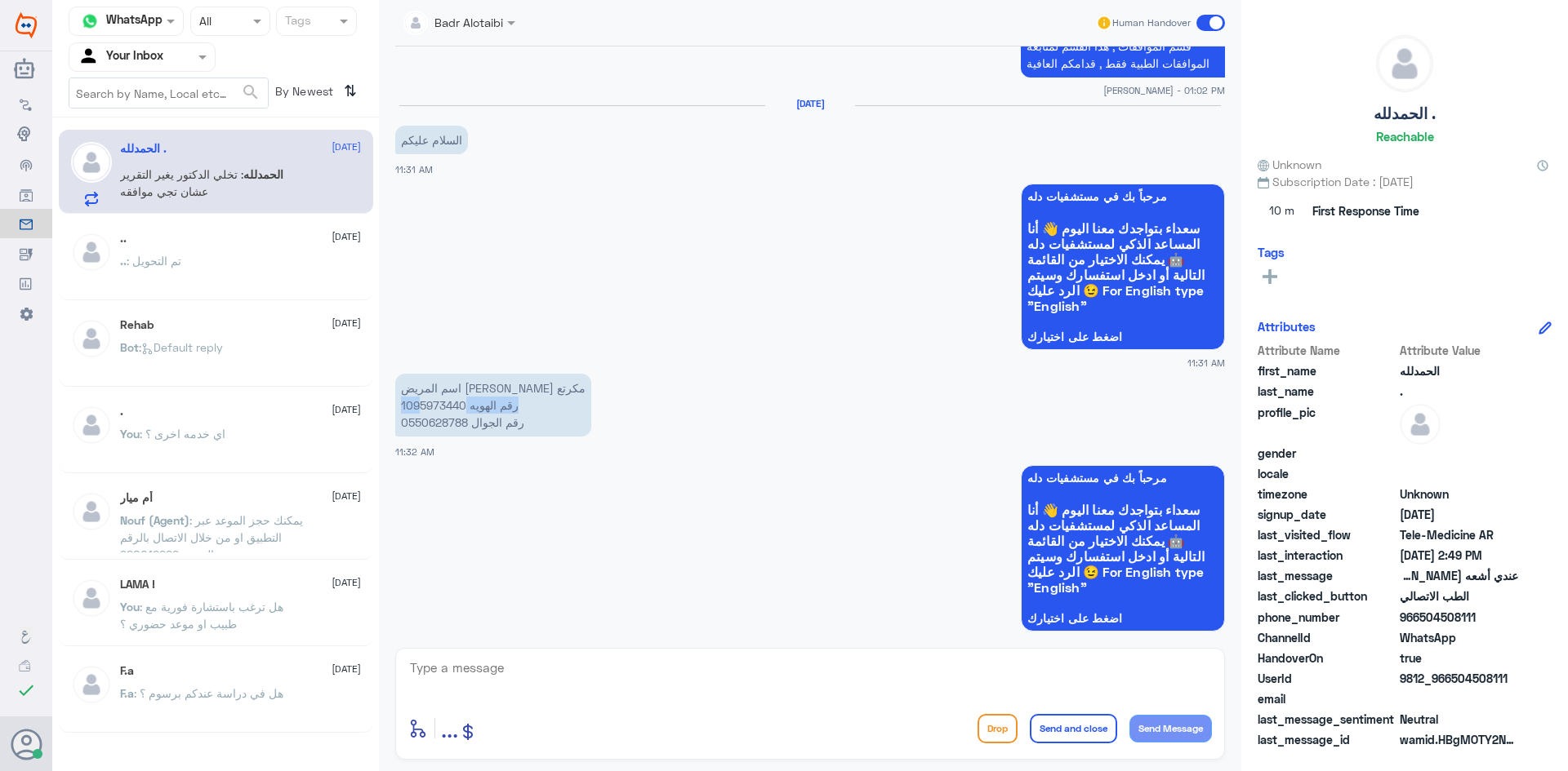
drag, startPoint x: 465, startPoint y: 423, endPoint x: 421, endPoint y: 423, distance: 44.0
click at [421, 423] on p "اسم المريض عائشه احمد عزالدين مكرتع رقم الهويه 1095973440 رقم الجوال 0550628788" at bounding box center [493, 405] width 196 height 63
click at [420, 423] on p "اسم المريض عائشه احمد عزالدين مكرتع رقم الهويه 1095973440 رقم الجوال 0550628788" at bounding box center [493, 405] width 196 height 63
drag, startPoint x: 400, startPoint y: 422, endPoint x: 463, endPoint y: 419, distance: 63.1
click at [463, 419] on p "اسم المريض عائشه احمد عزالدين مكرتع رقم الهويه 1095973440 رقم الجوال 0550628788" at bounding box center [493, 405] width 196 height 63
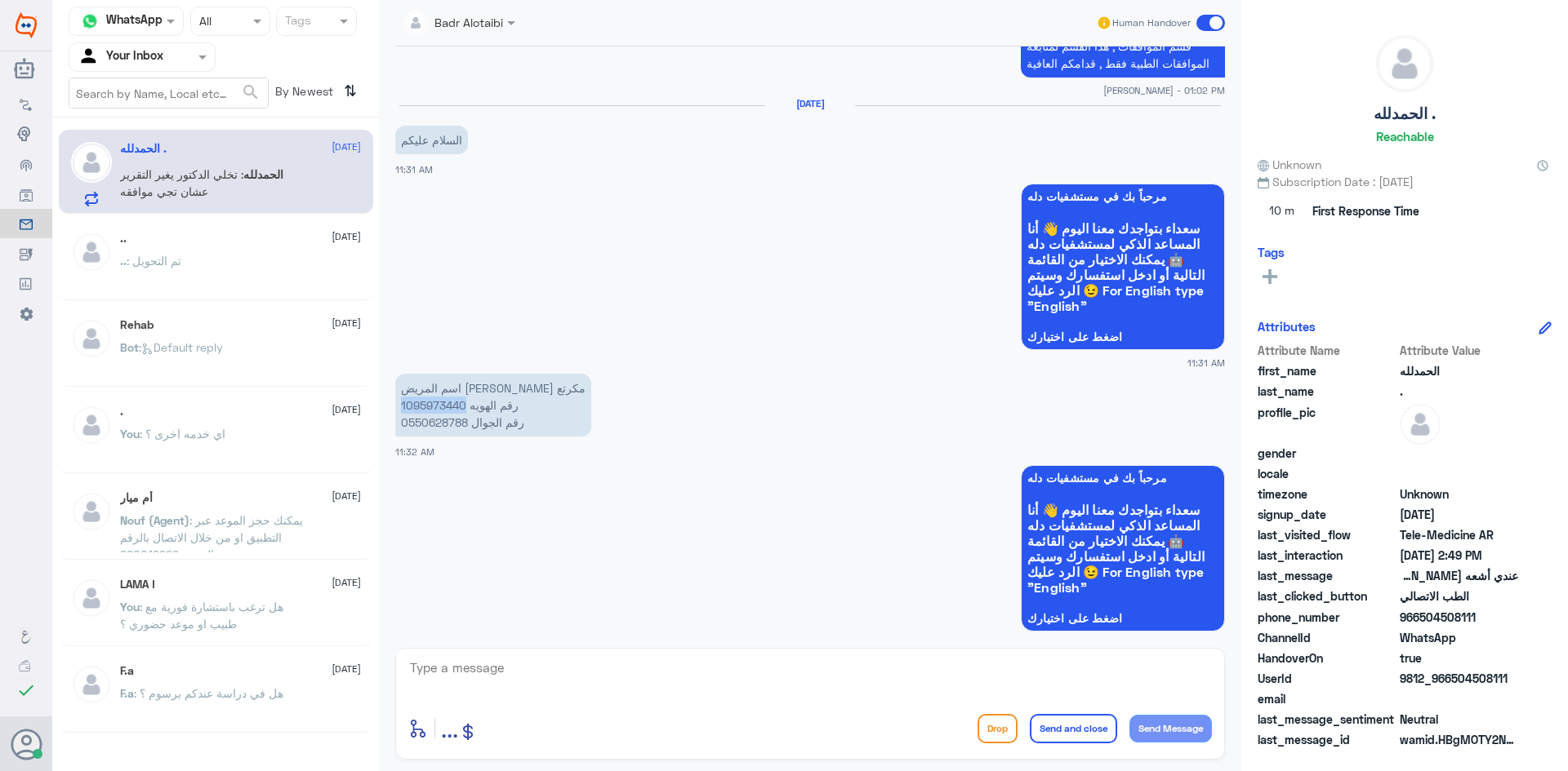
copy p "1095973440"
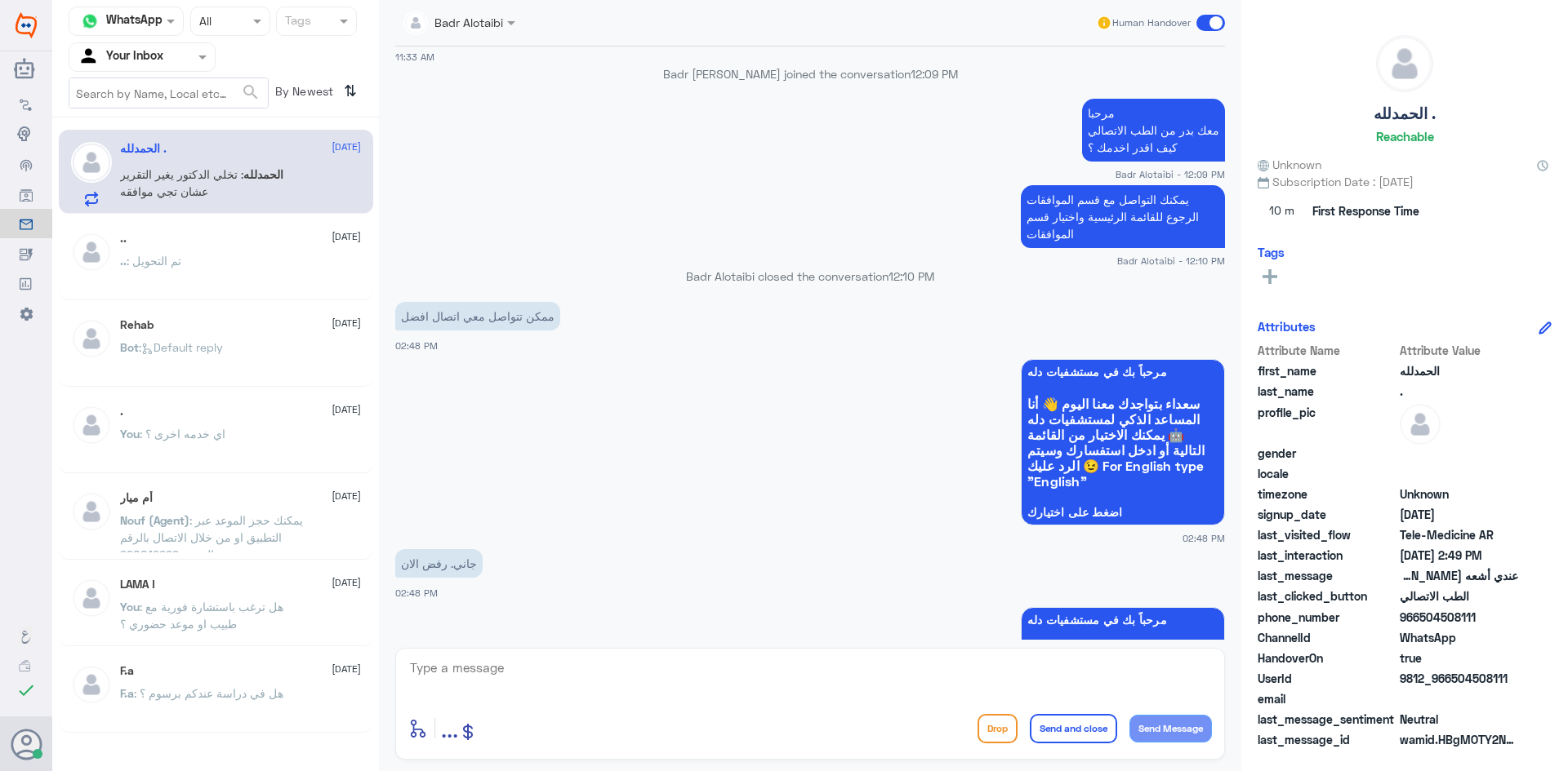
scroll to position [2343, 0]
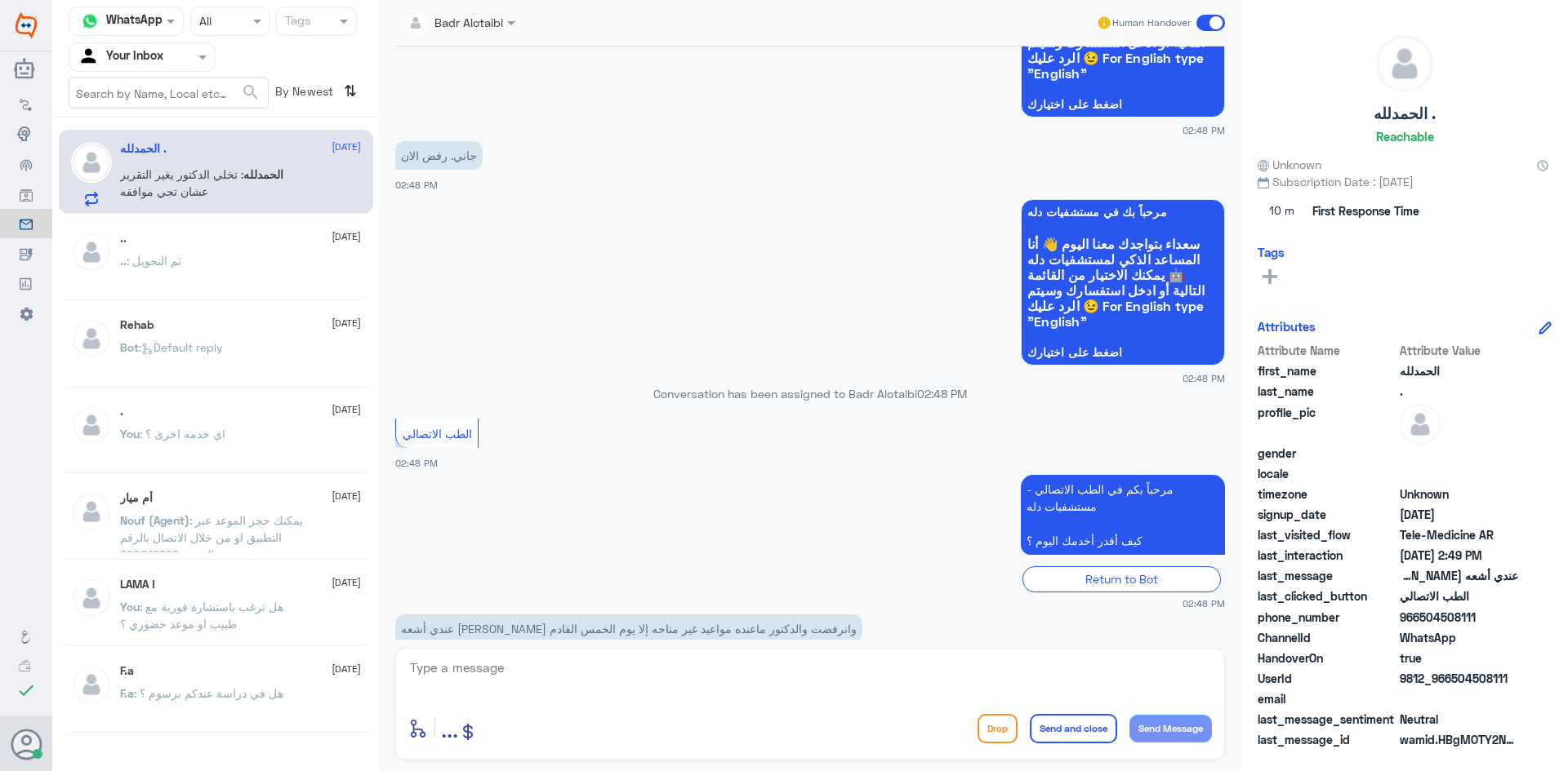
click at [486, 28] on div at bounding box center [459, 22] width 128 height 19
click at [674, 326] on app-msgs-whats-app-list "مرحباً بك في مستشفيات دله سعداء بتواجدك معنا اليوم 👋 أنا المساعد الذكي لمستشفيا…" at bounding box center [810, 283] width 830 height 168
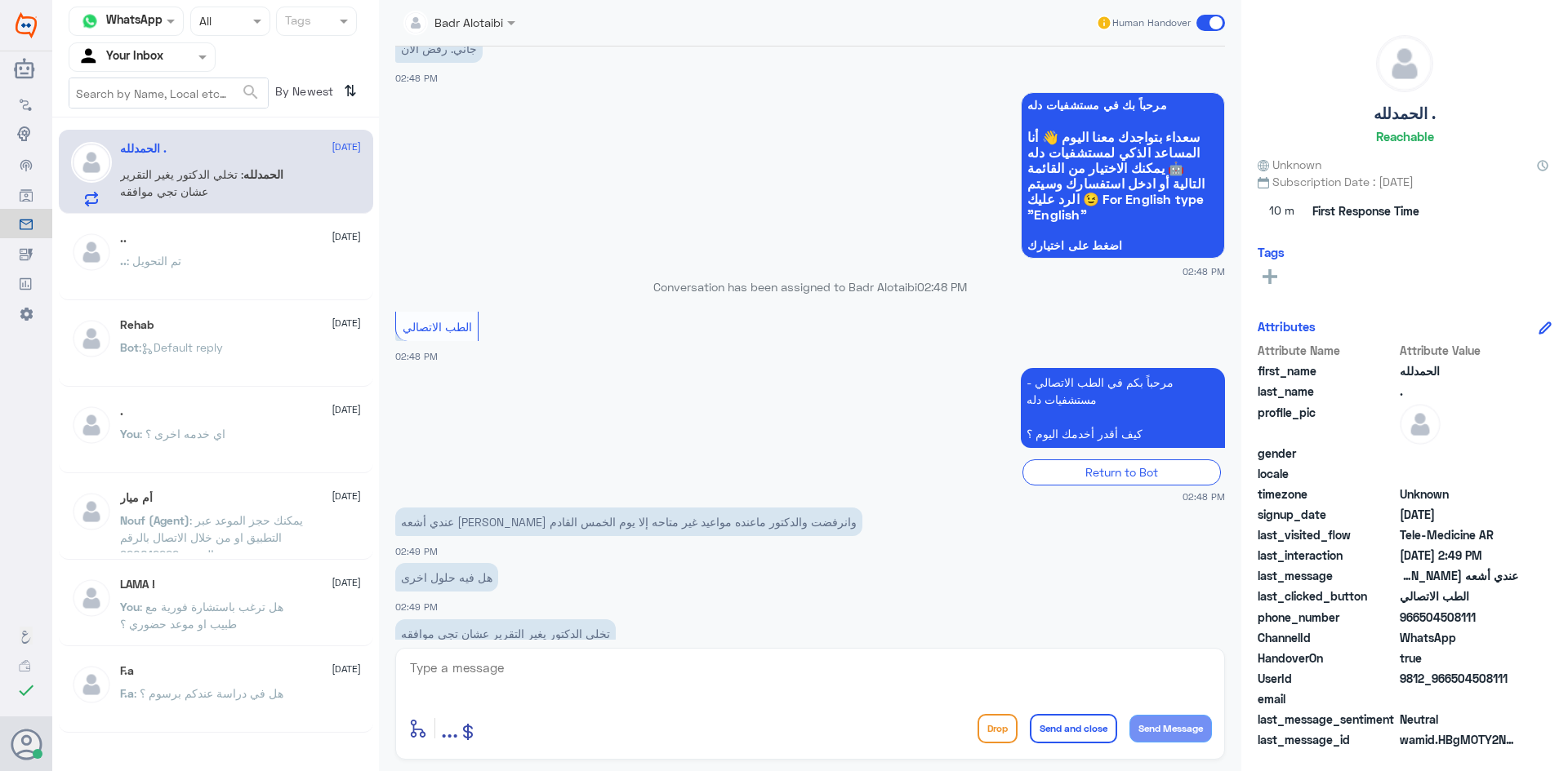
scroll to position [2425, 0]
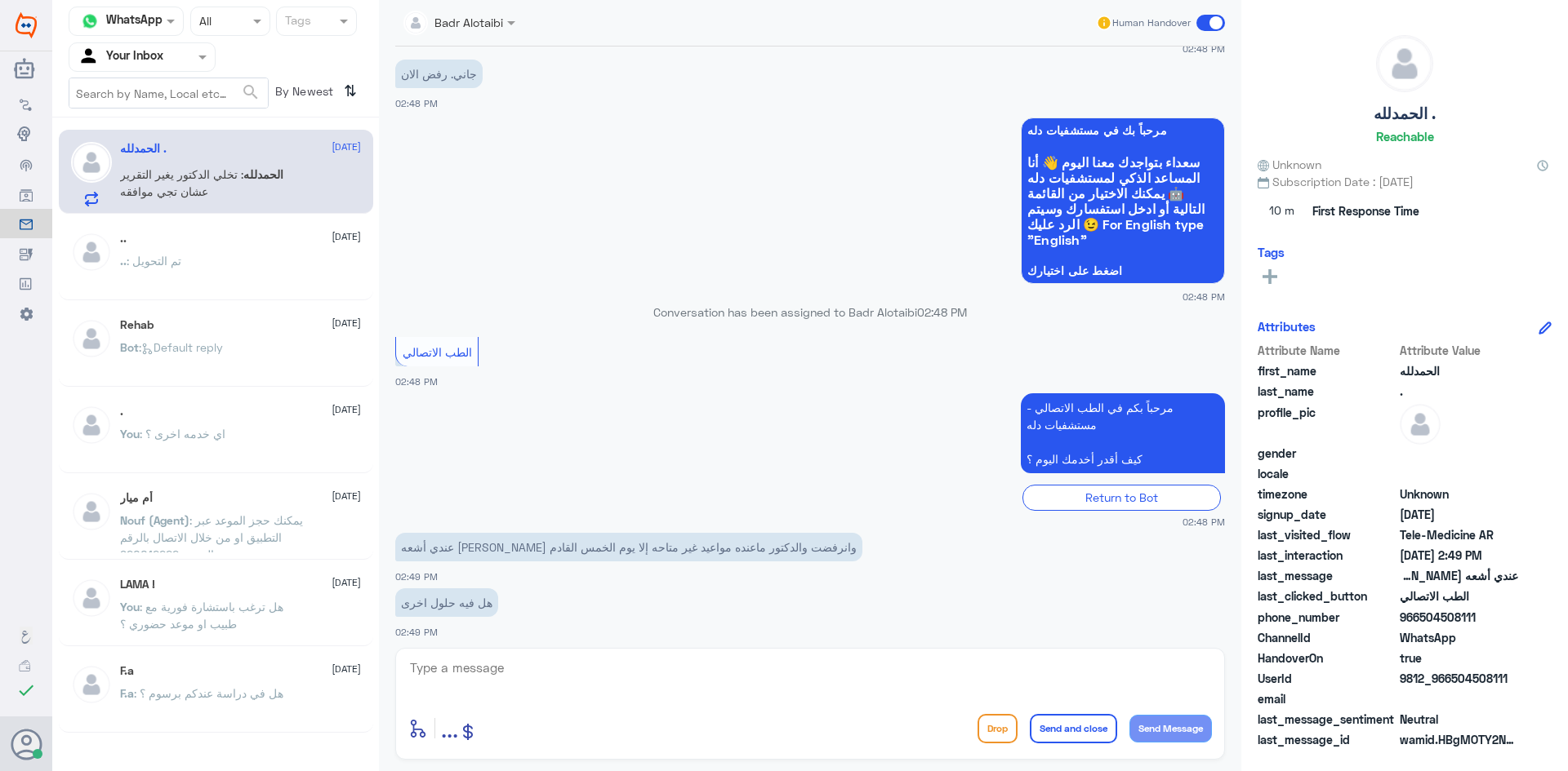
click at [486, 33] on div "Badr Alotaibi" at bounding box center [452, 23] width 100 height 33
click at [498, 62] on div "jana Alhamed" at bounding box center [498, 53] width 89 height 17
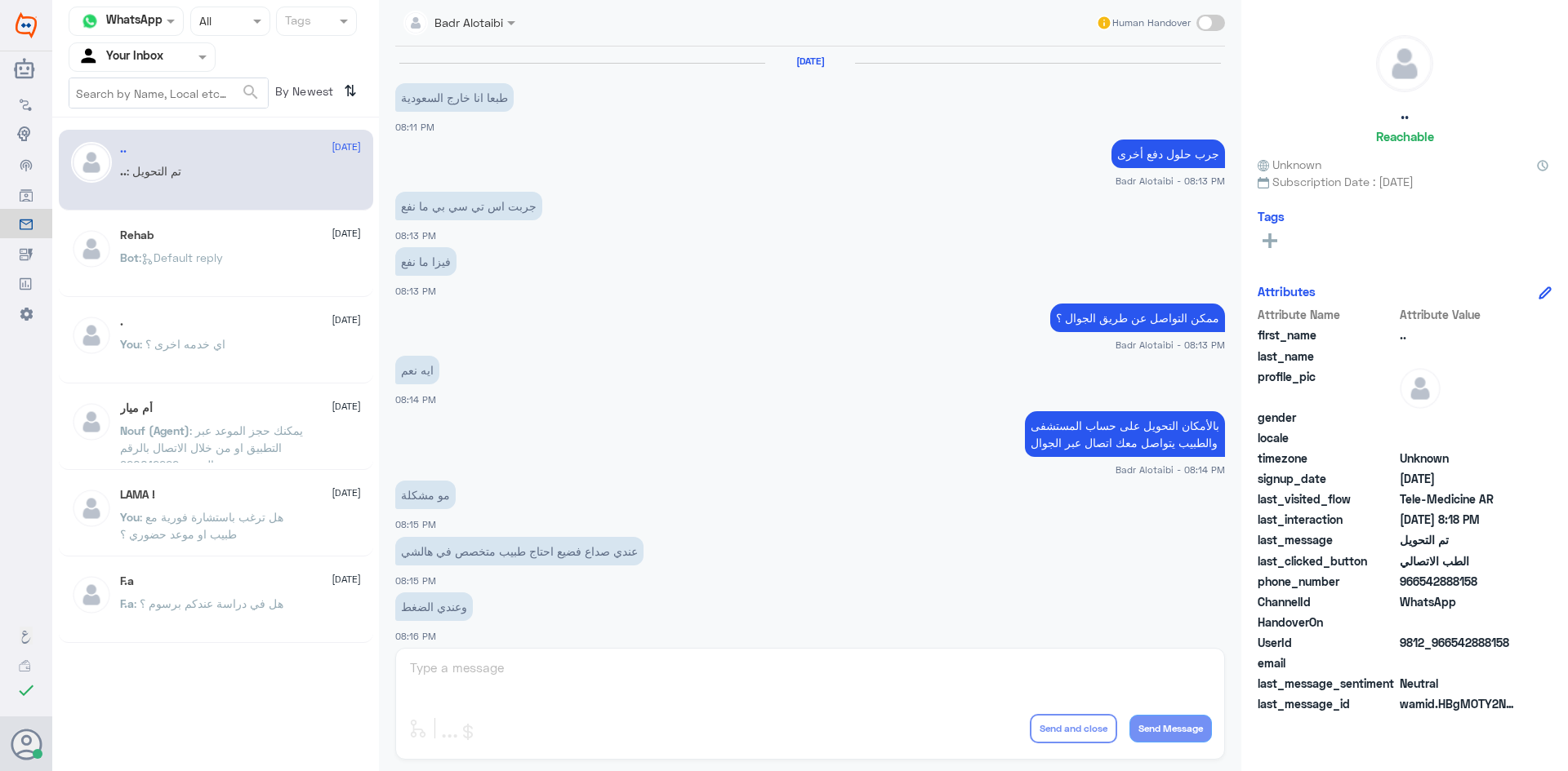
scroll to position [535, 0]
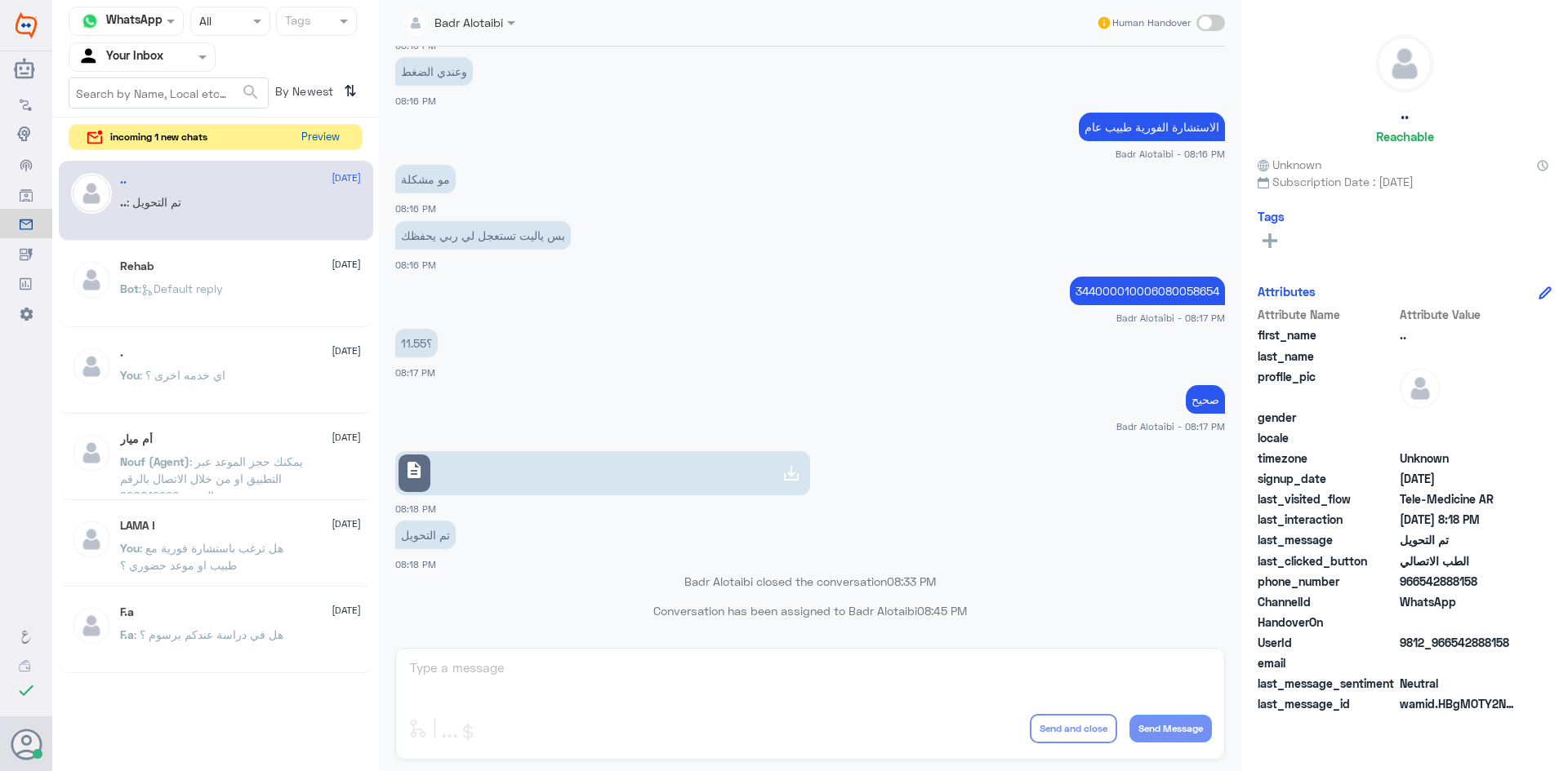
click at [337, 136] on button "Preview" at bounding box center [320, 137] width 50 height 25
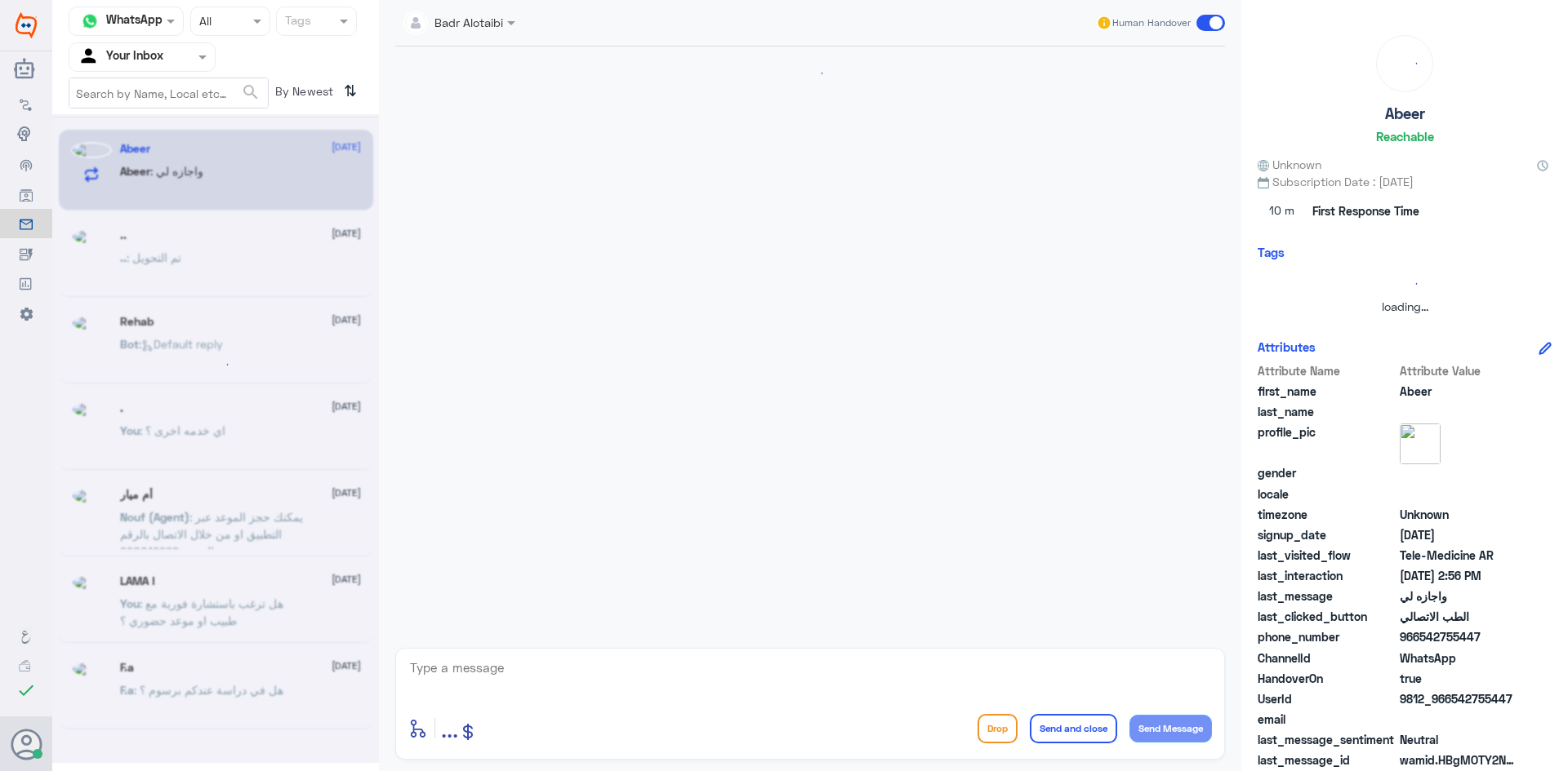
scroll to position [280, 0]
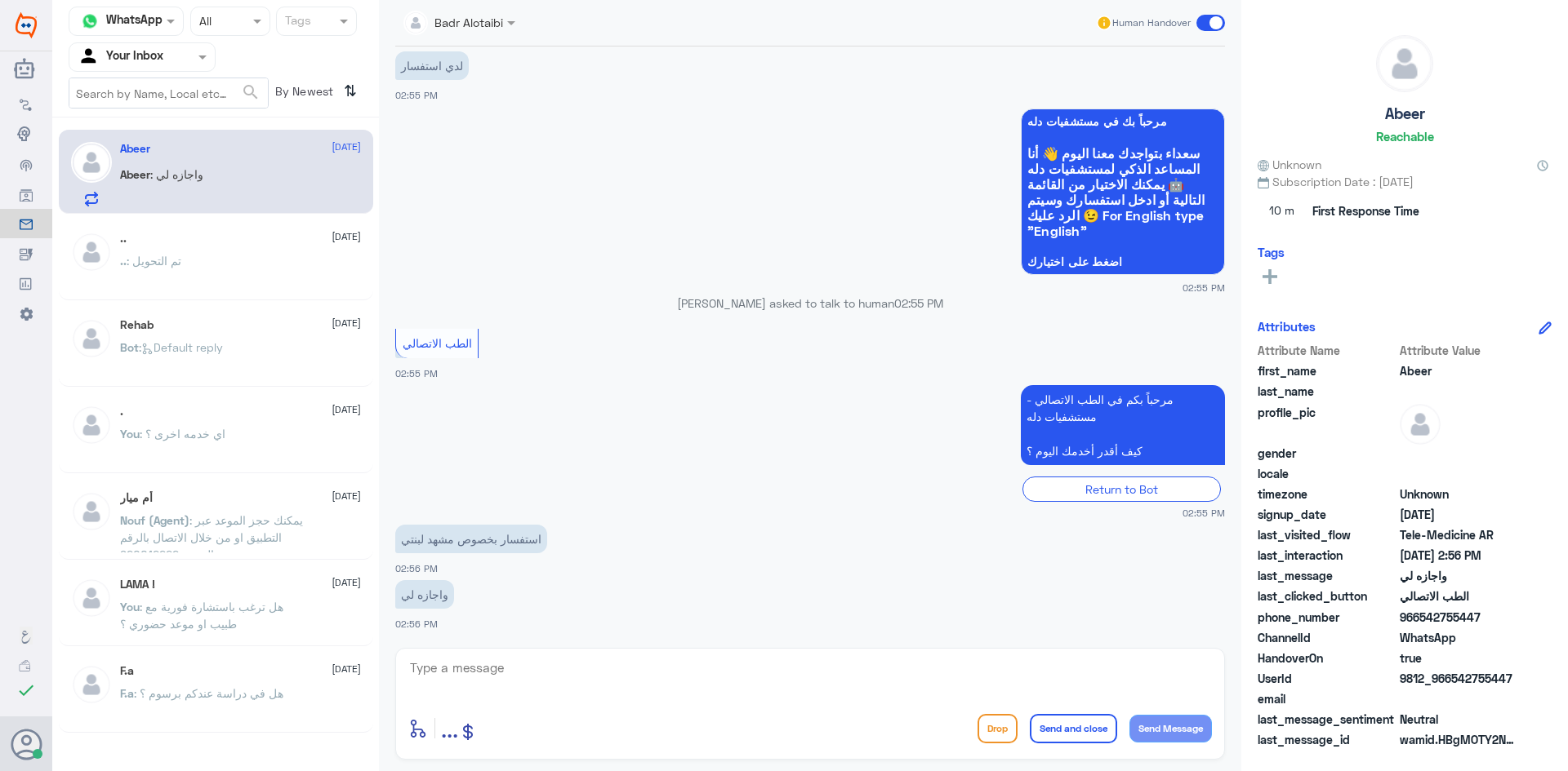
click at [696, 671] on textarea at bounding box center [810, 677] width 804 height 40
click at [787, 697] on div at bounding box center [810, 678] width 804 height 44
click at [767, 682] on textarea at bounding box center [810, 677] width 804 height 40
paste textarea "مرحبا معك بدر من الطب الاتصالي كيف اقدر اخدمك ؟"
type textarea "مرحبا معك بدر من الطب الاتصالي كيف اقدر اخدمك ؟"
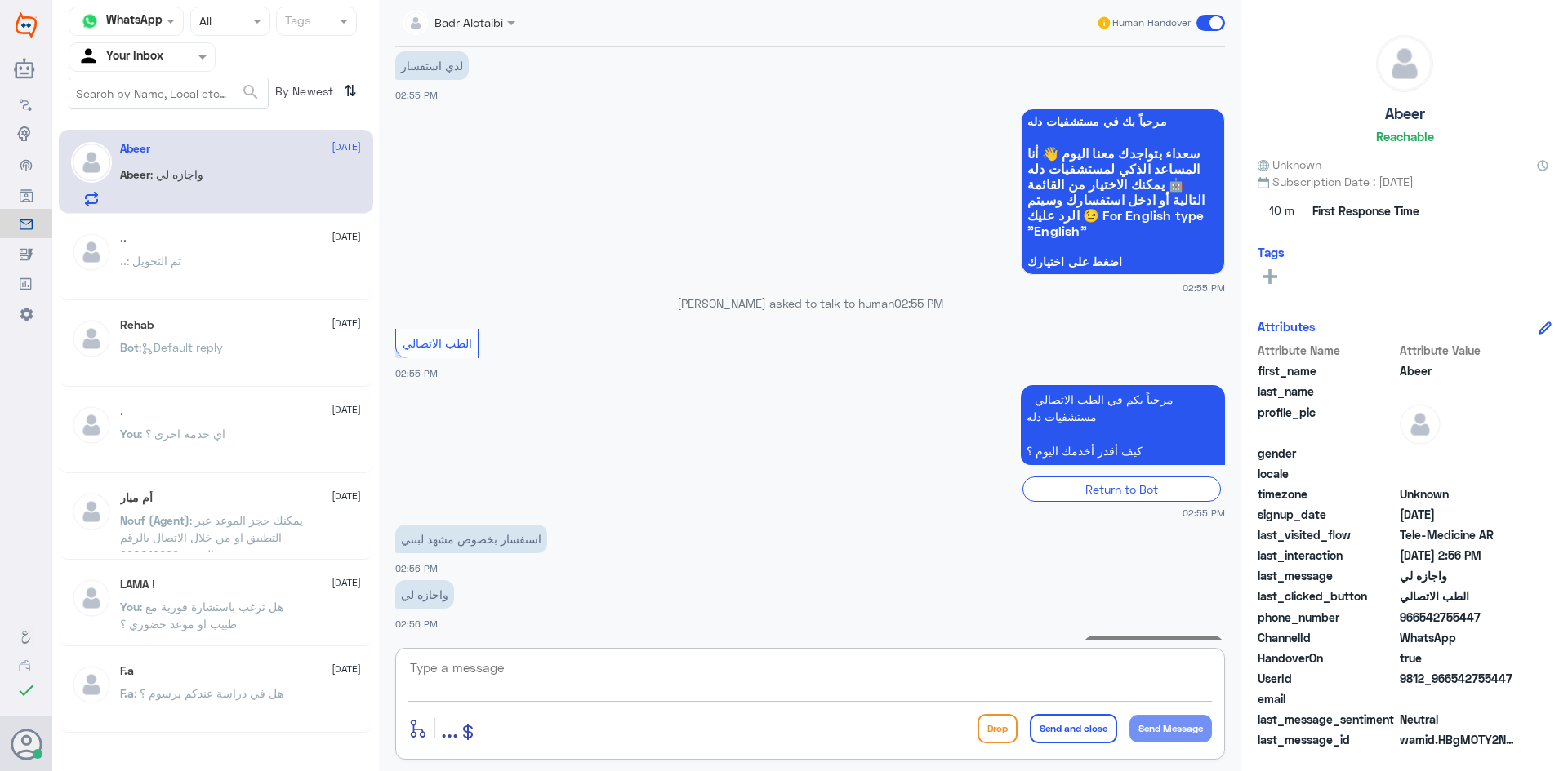
scroll to position [366, 0]
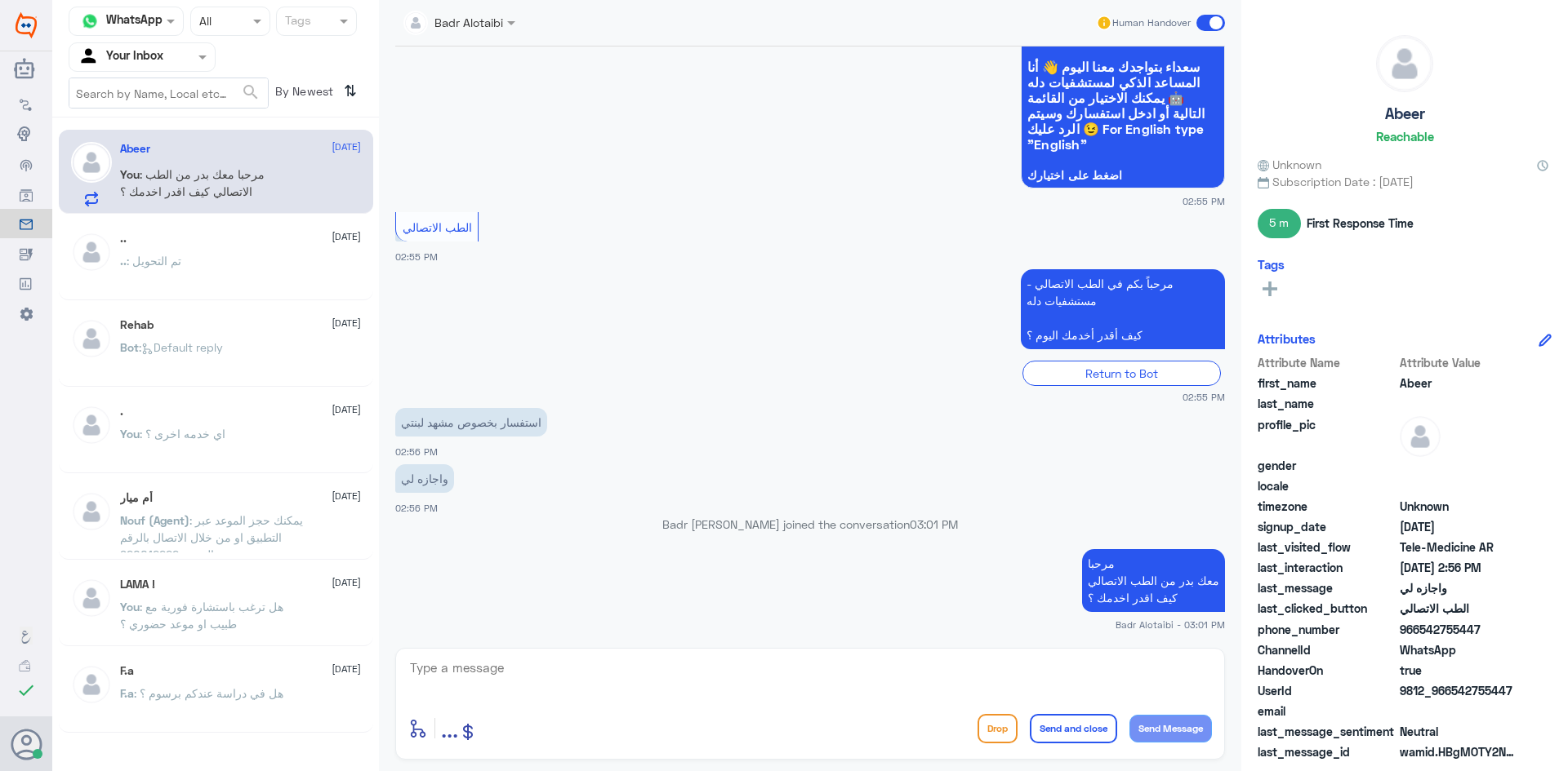
drag, startPoint x: 1507, startPoint y: 690, endPoint x: 1450, endPoint y: 690, distance: 57.0
click at [1450, 690] on span "9812_966542755447" at bounding box center [1459, 690] width 119 height 17
copy span "542755447"
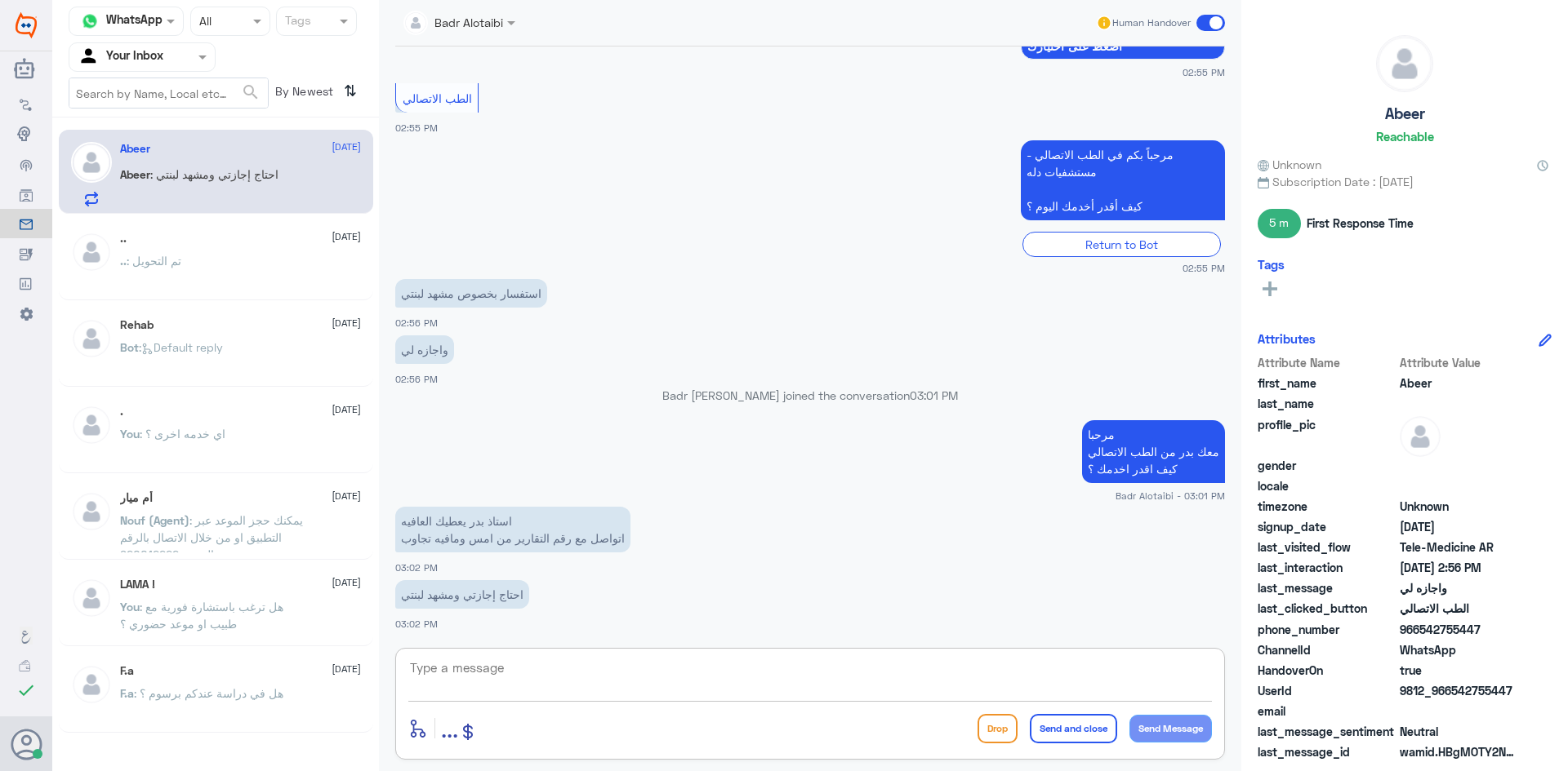
click at [686, 670] on textarea at bounding box center [810, 677] width 804 height 40
type textarea "على أي رقم تتواصل ؟"
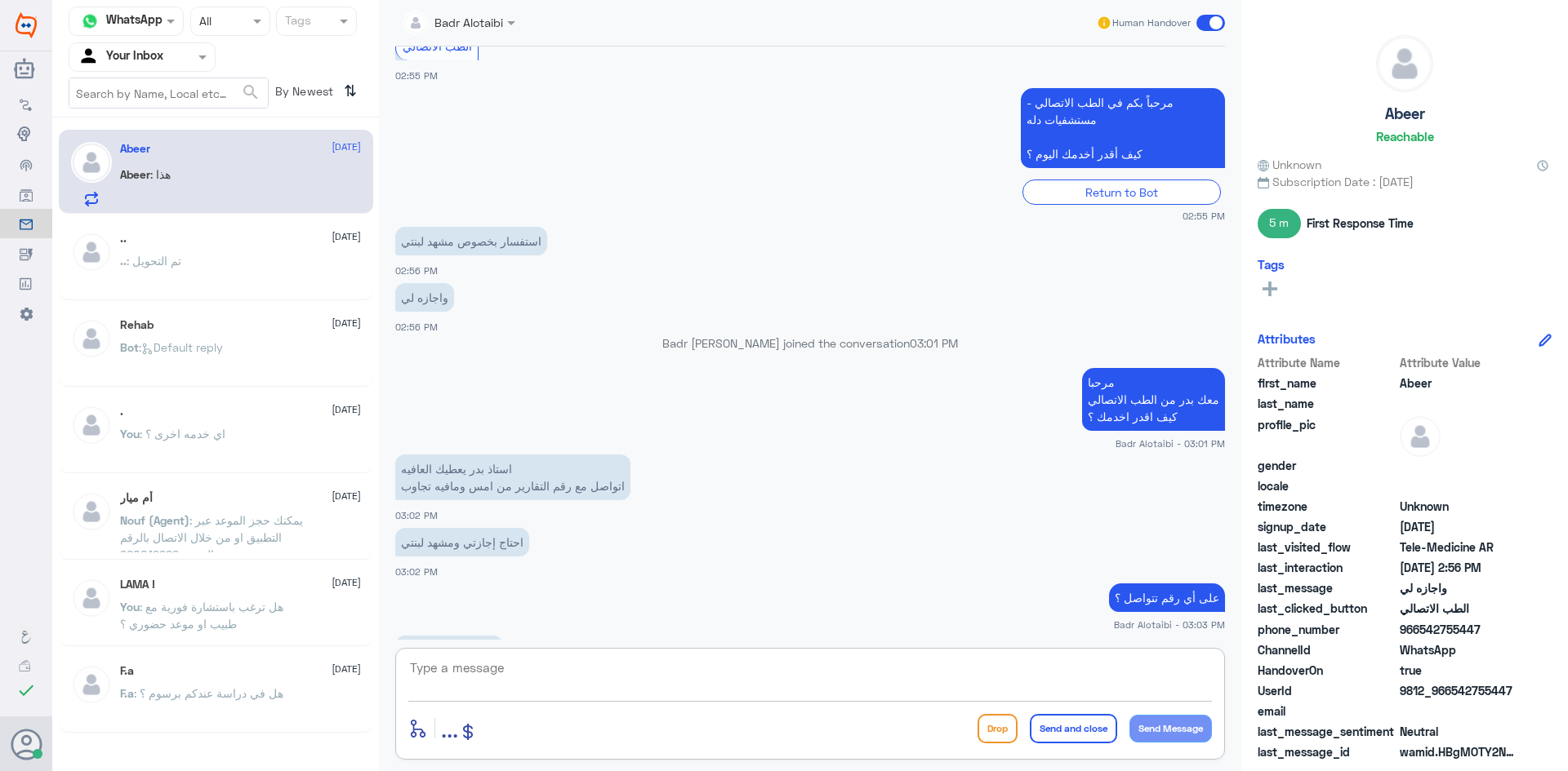
scroll to position [659, 0]
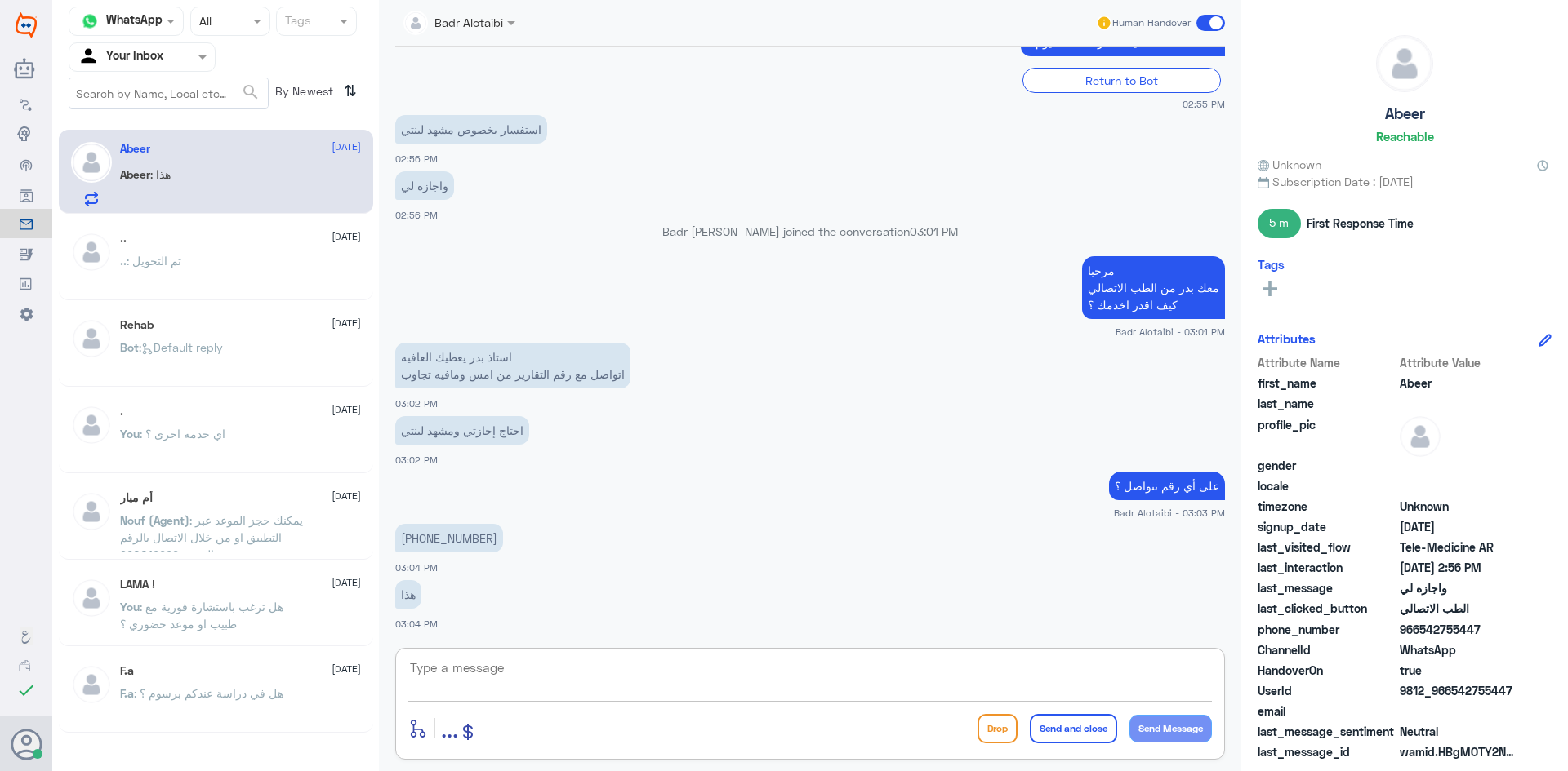
click at [771, 682] on textarea at bounding box center [810, 677] width 804 height 40
type textarea "أ"
type textarea "مستشفى دله أي فرع ؟"
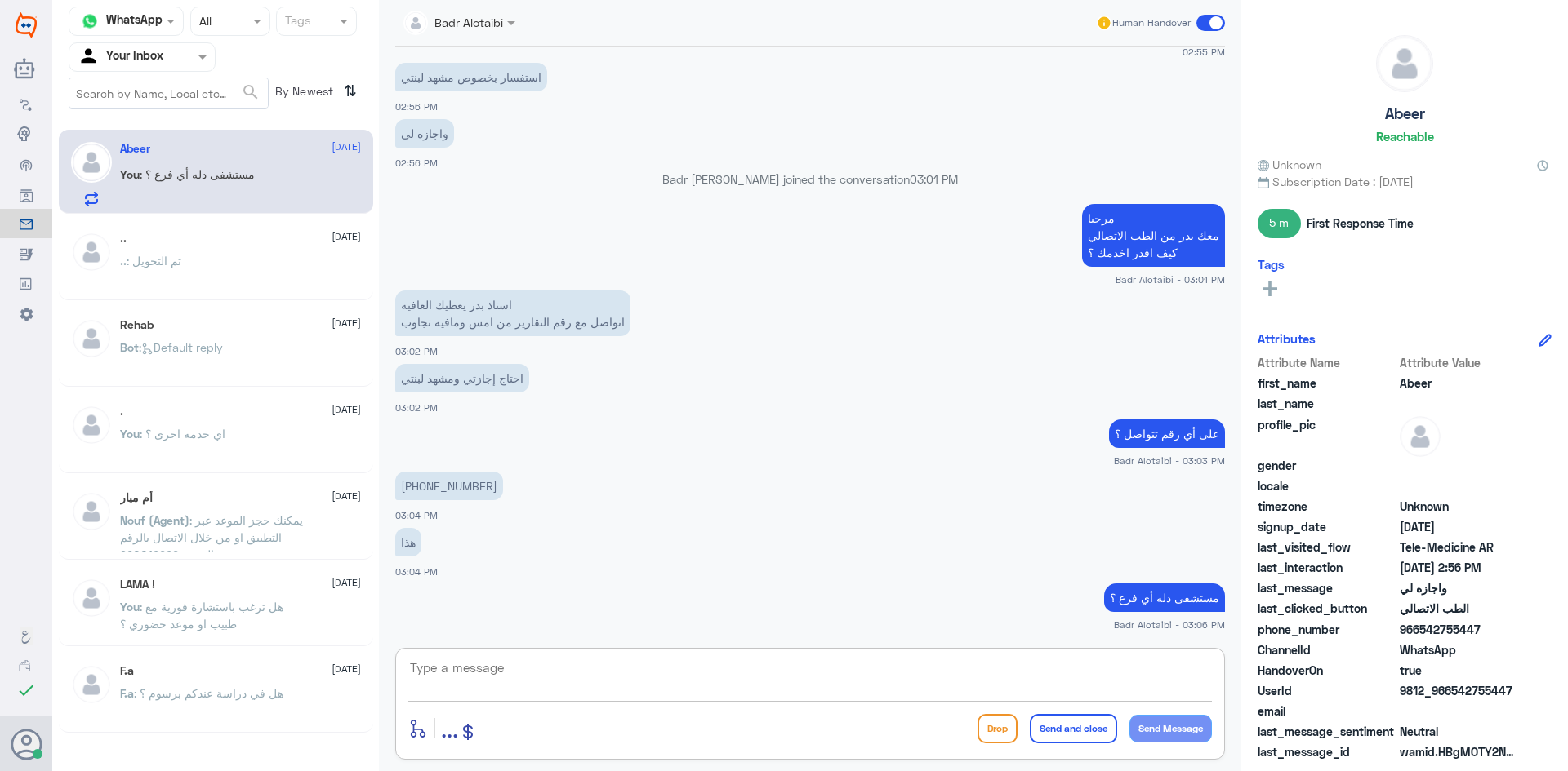
scroll to position [768, 0]
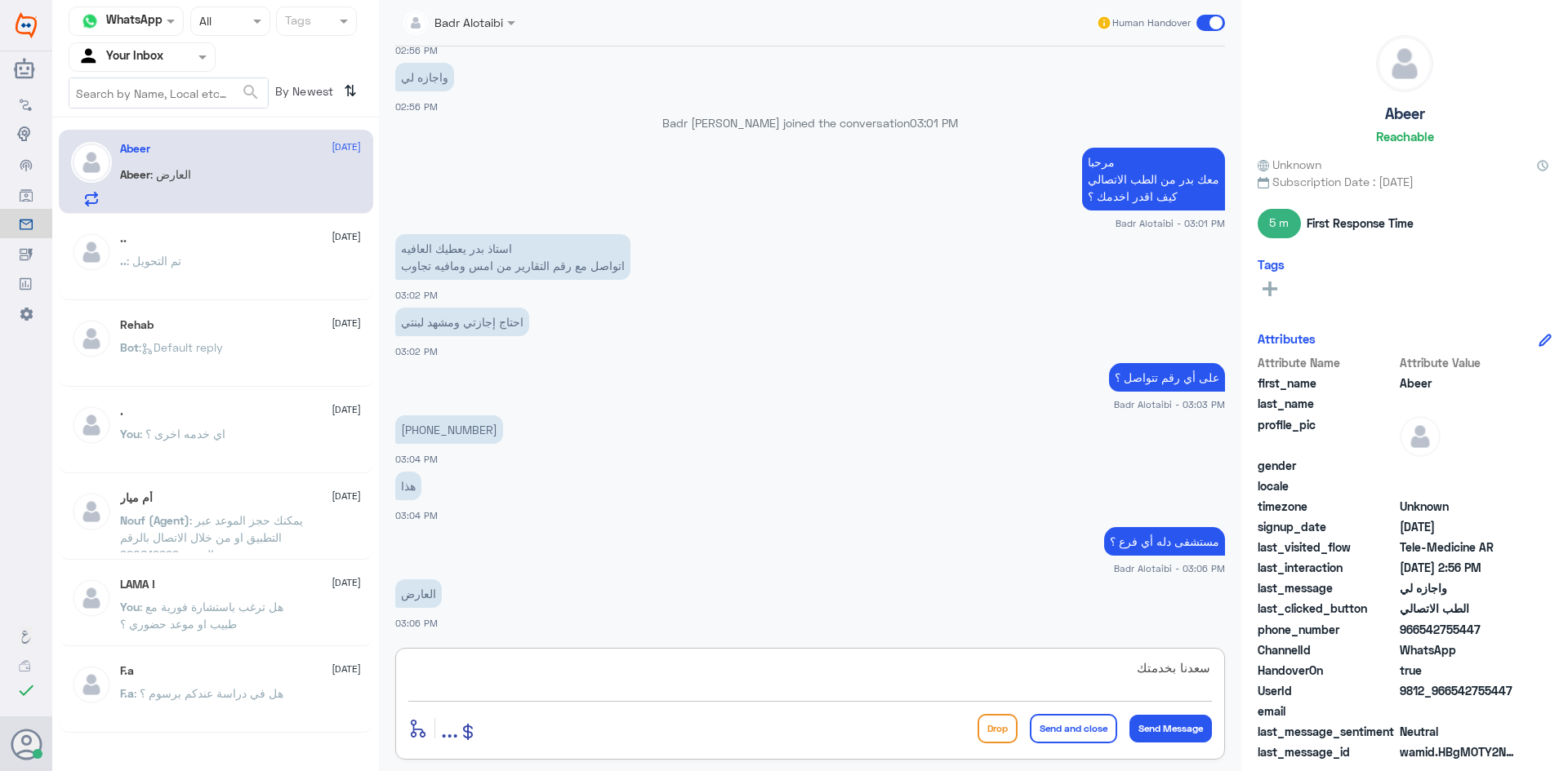
type textarea "سعدنا بخدمتك"
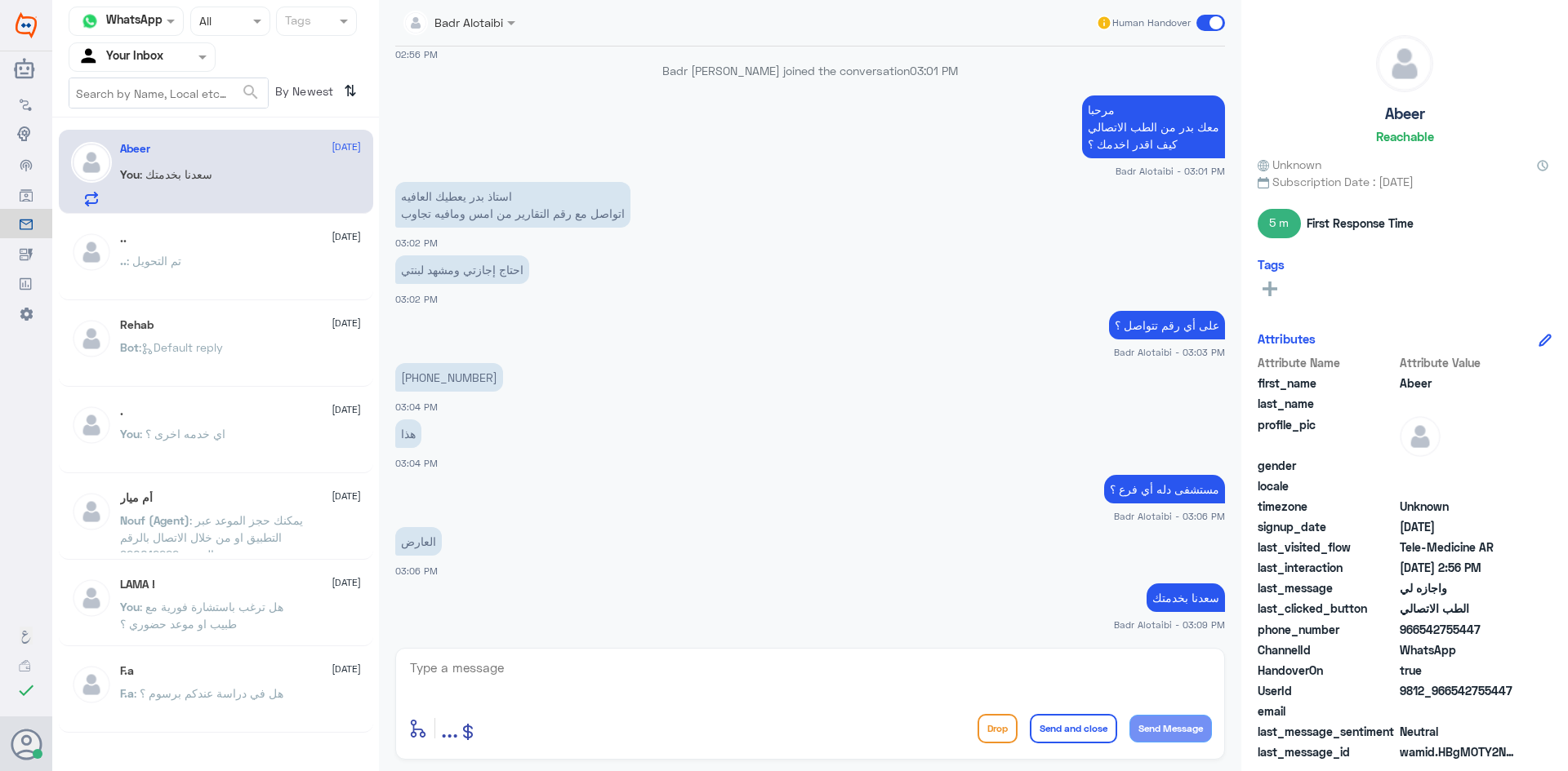
click at [1217, 25] on span at bounding box center [1210, 23] width 29 height 16
click at [0, 0] on input "checkbox" at bounding box center [0, 0] width 0 height 0
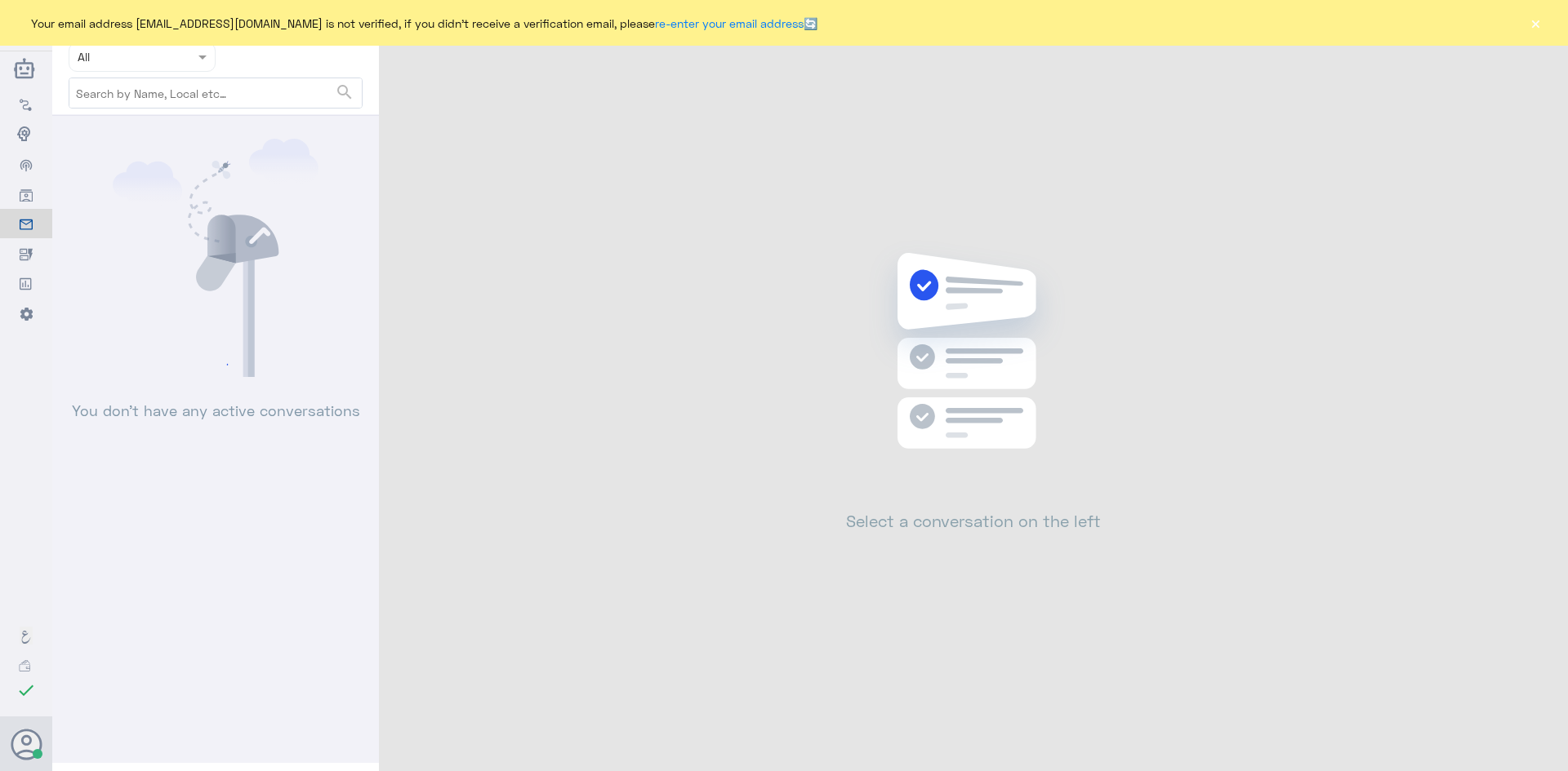
click at [1531, 23] on button "×" at bounding box center [1534, 23] width 16 height 16
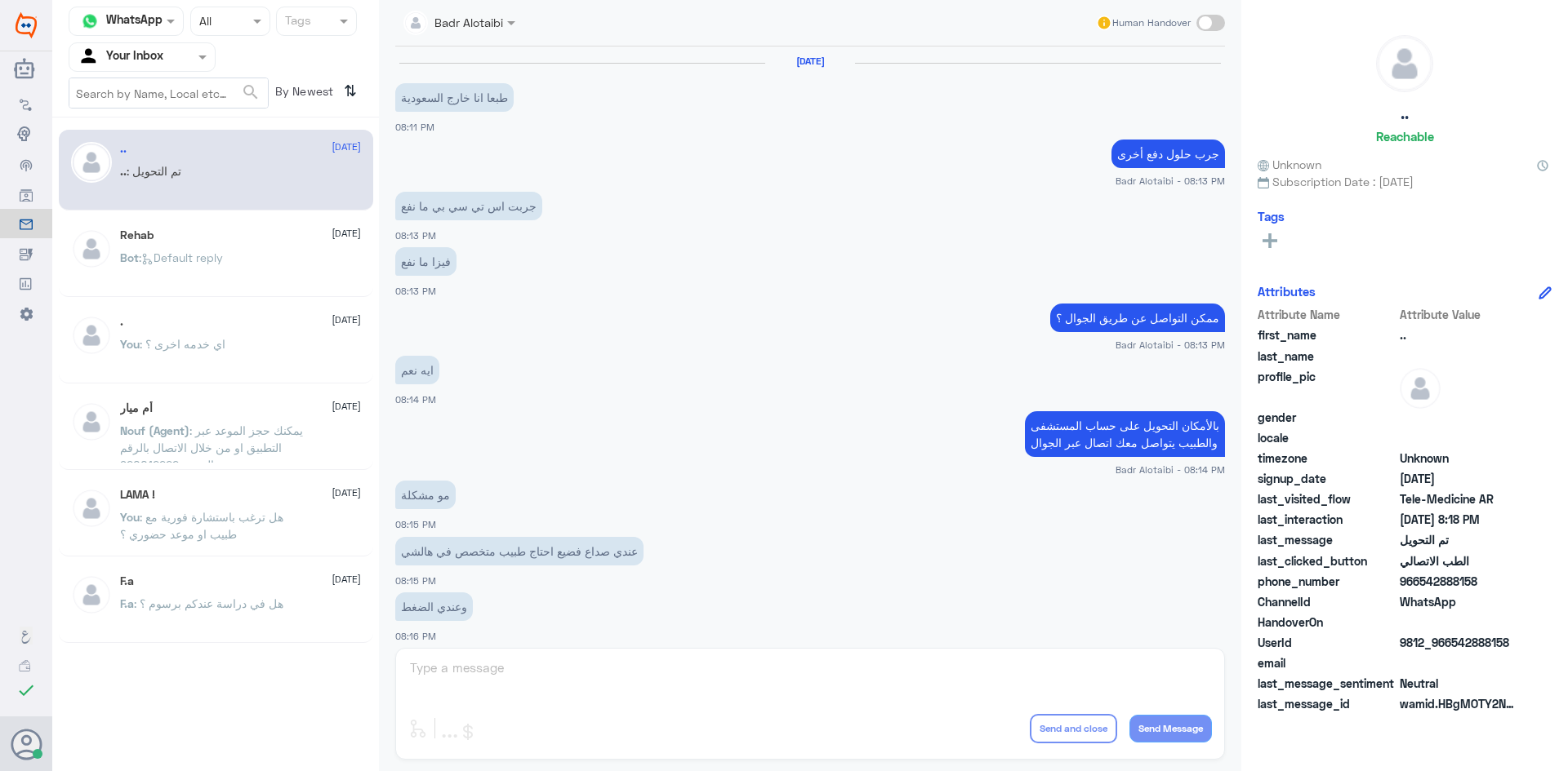
scroll to position [535, 0]
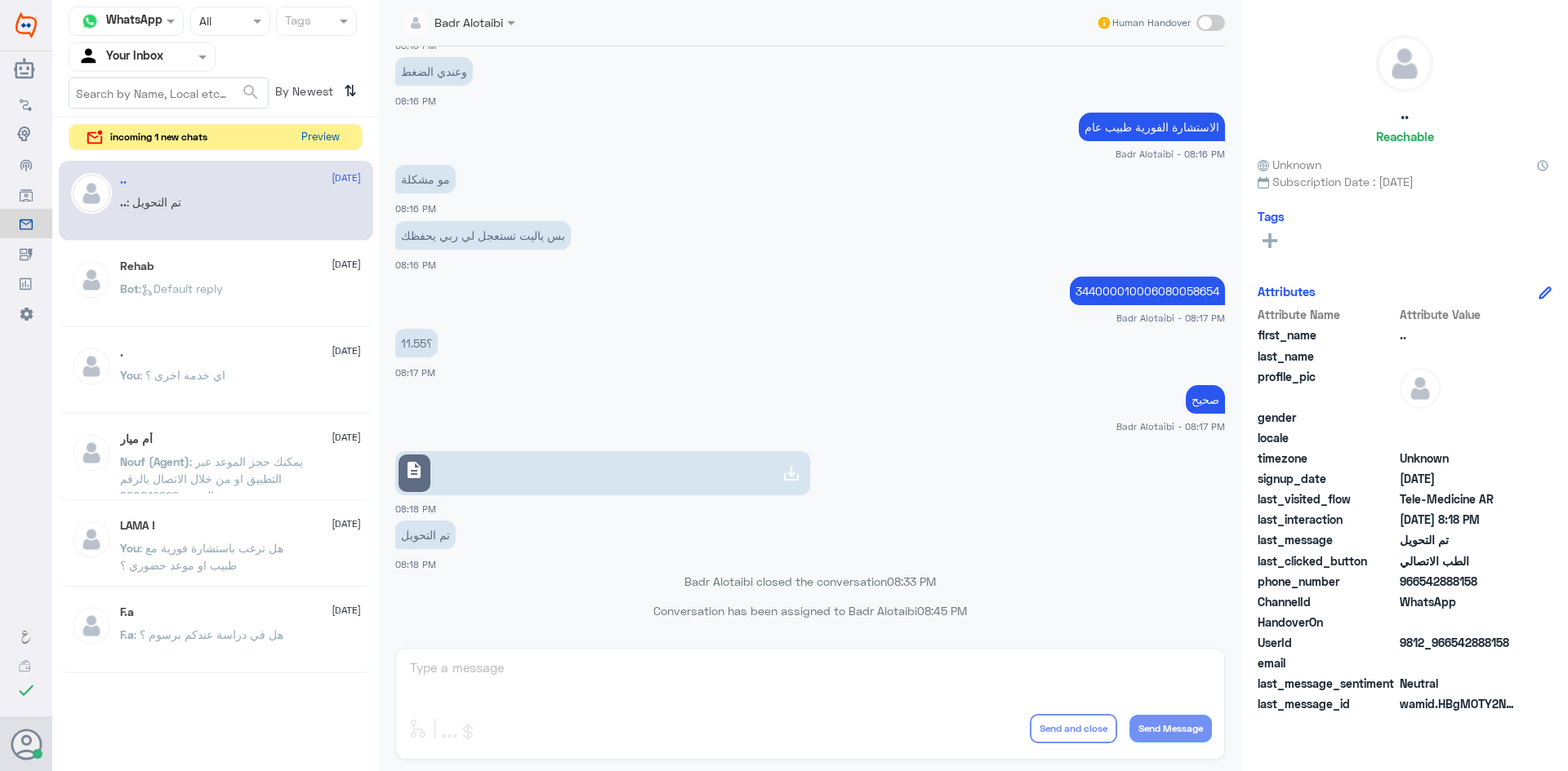
click at [316, 141] on button "Preview" at bounding box center [320, 137] width 50 height 25
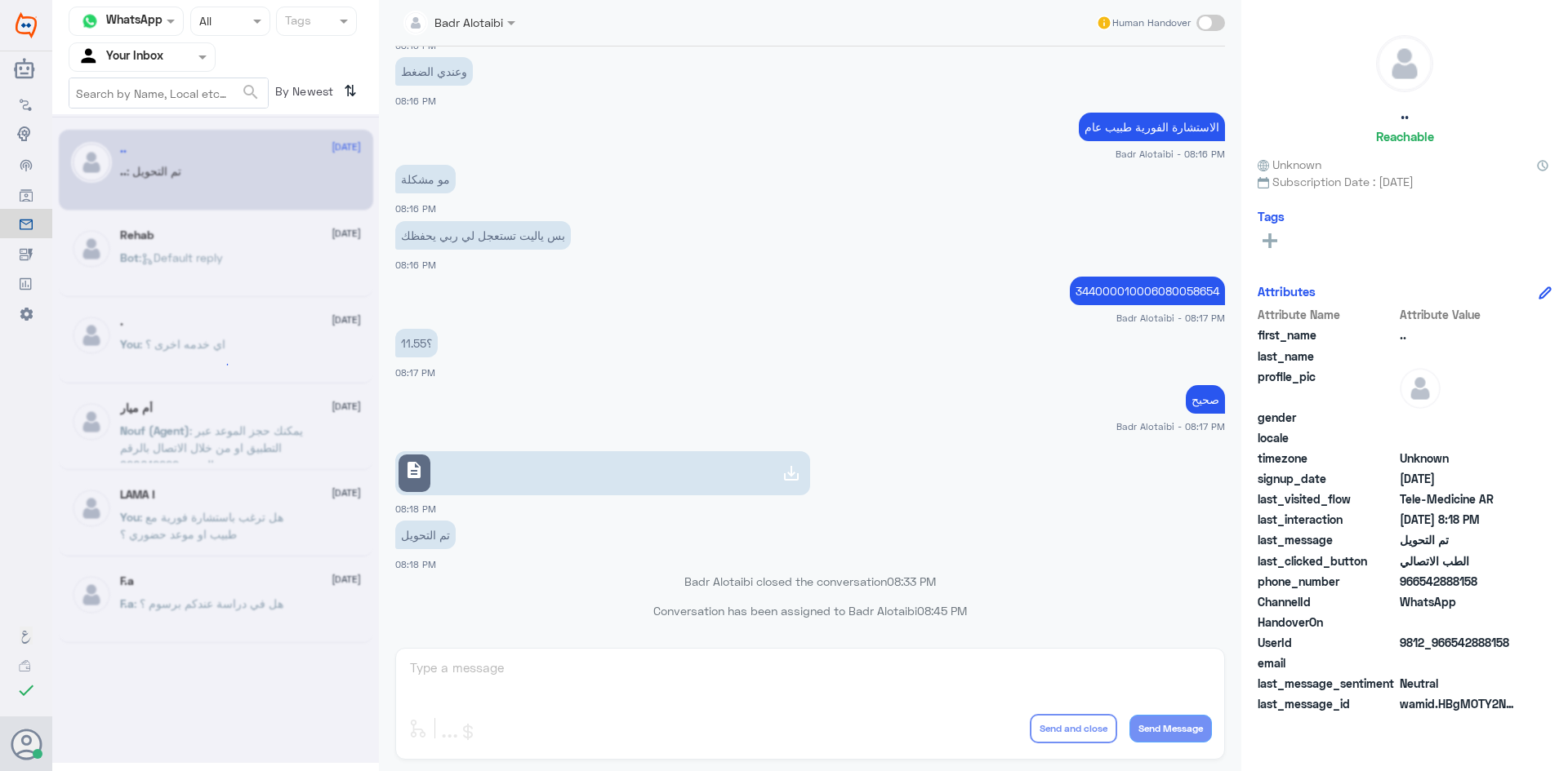
scroll to position [0, 0]
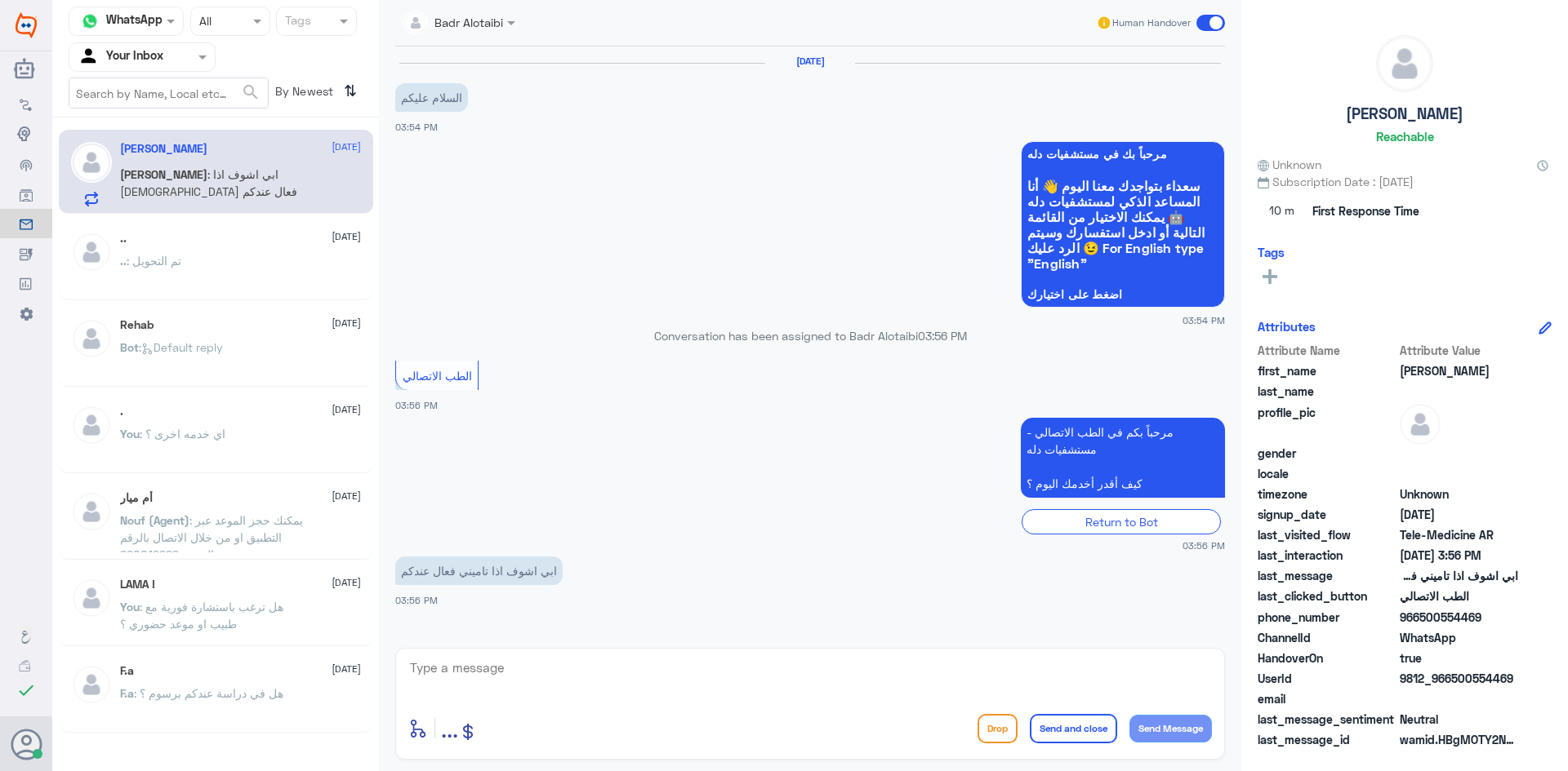
click at [682, 679] on textarea at bounding box center [810, 677] width 804 height 40
paste textarea "مرحبا معك بدر من الطب الاتصالي كيف اقدر اخدمك ؟"
type textarea "مرحبا معك بدر من الطب الاتصالي كيف اقدر اخدمك ؟"
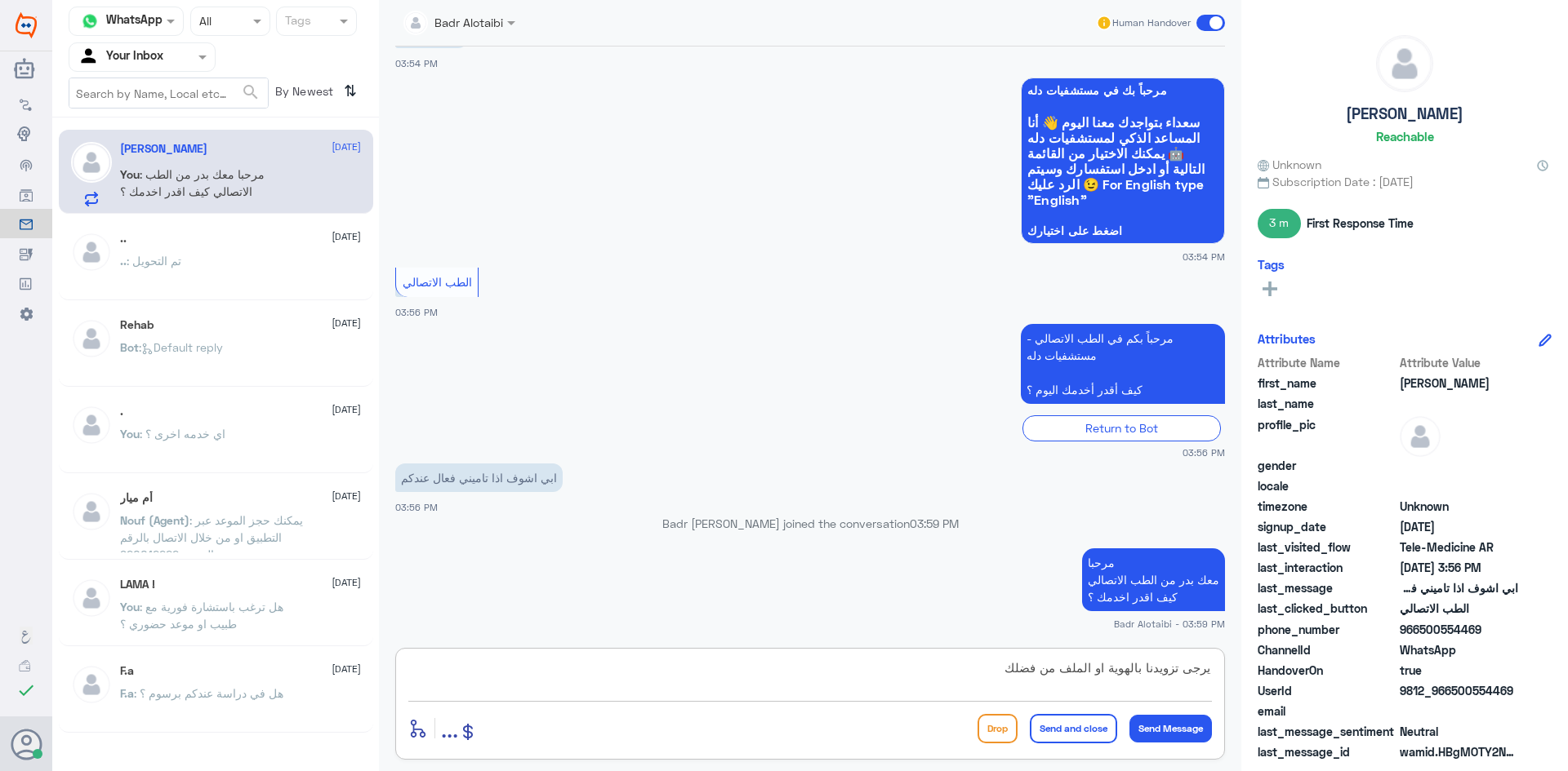
type textarea "يرجى تزويدنا بالهوية او الملف من فضلك"
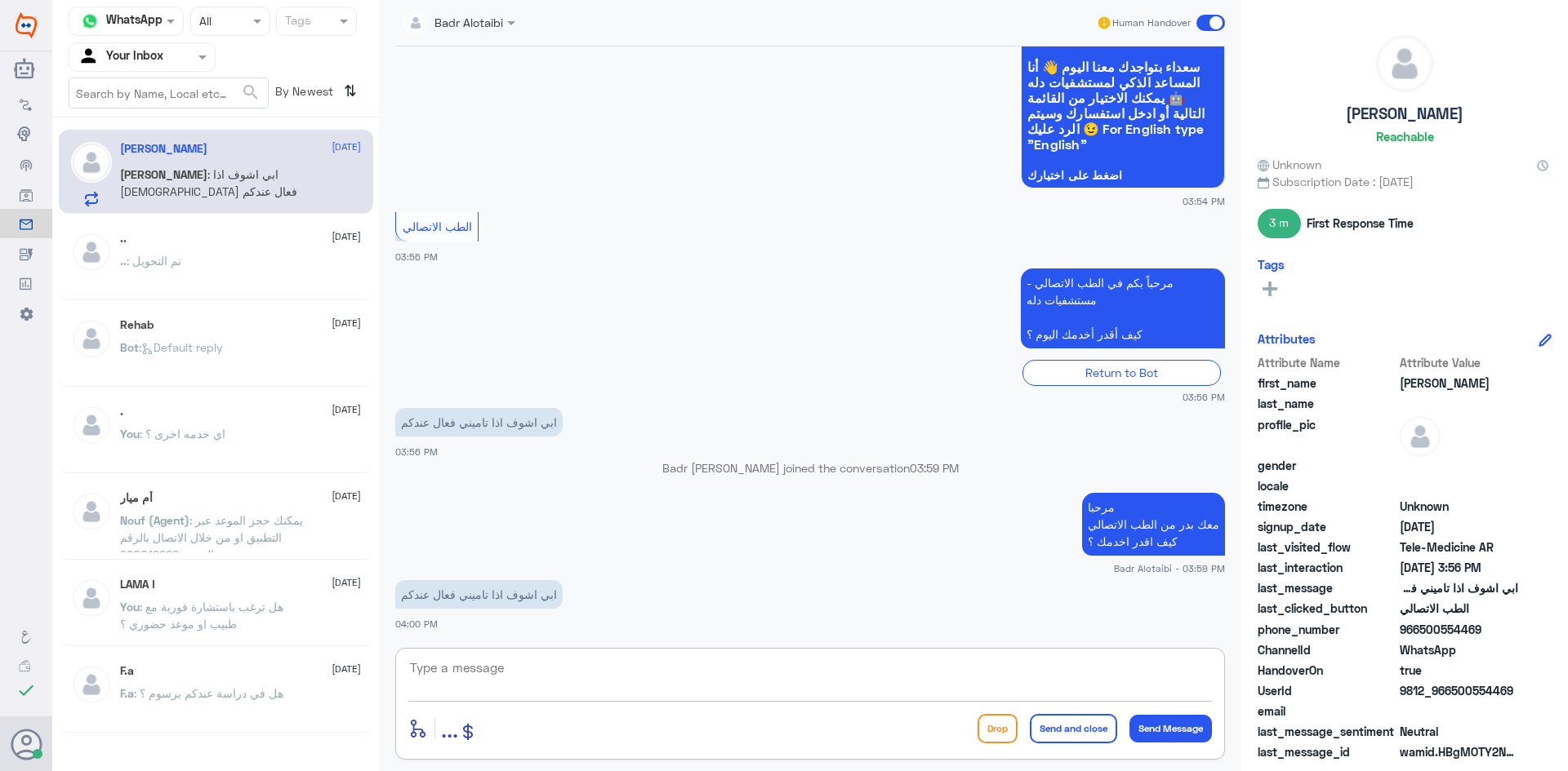
scroll to position [172, 0]
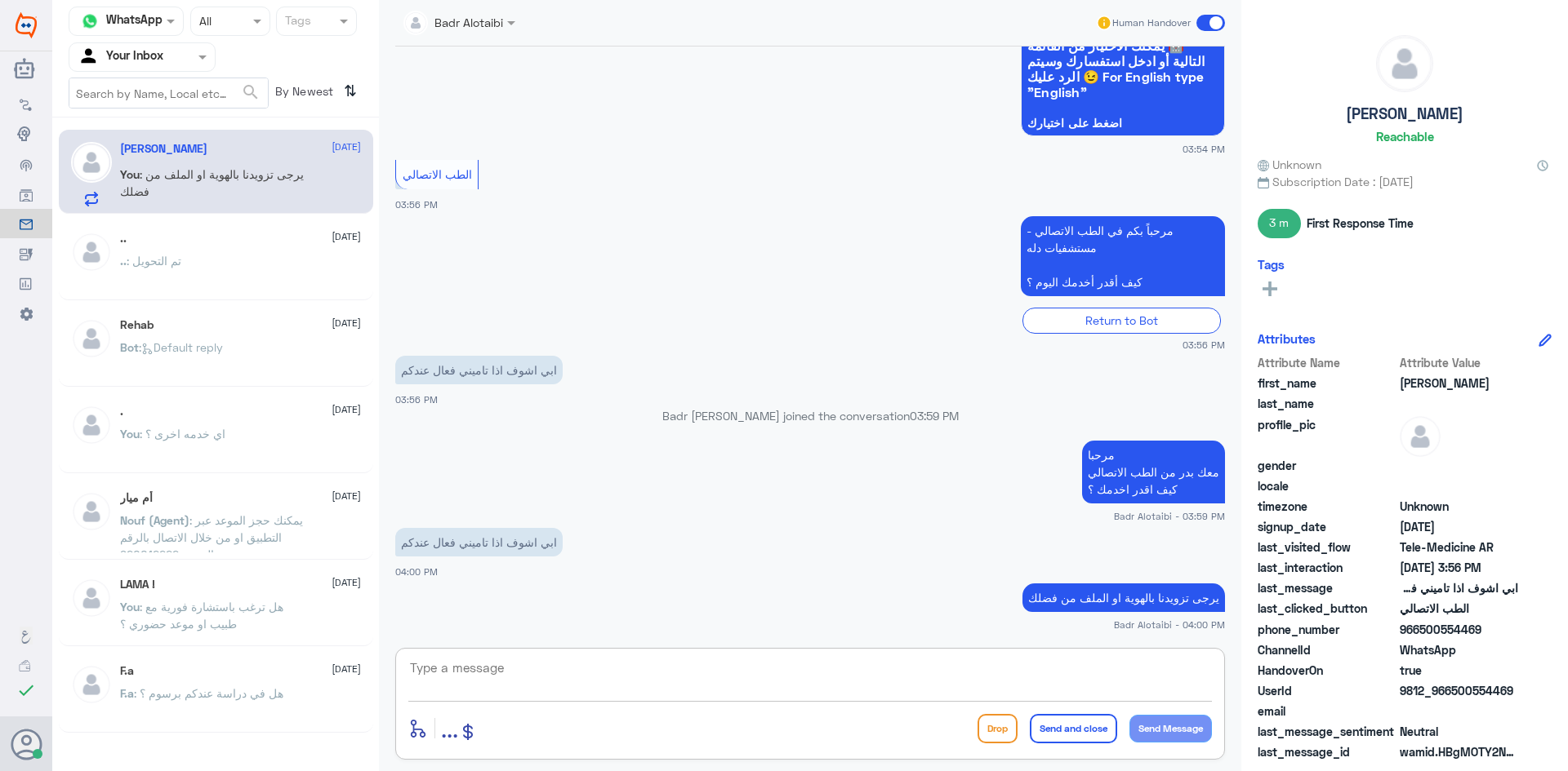
click at [479, 667] on textarea at bounding box center [810, 677] width 804 height 40
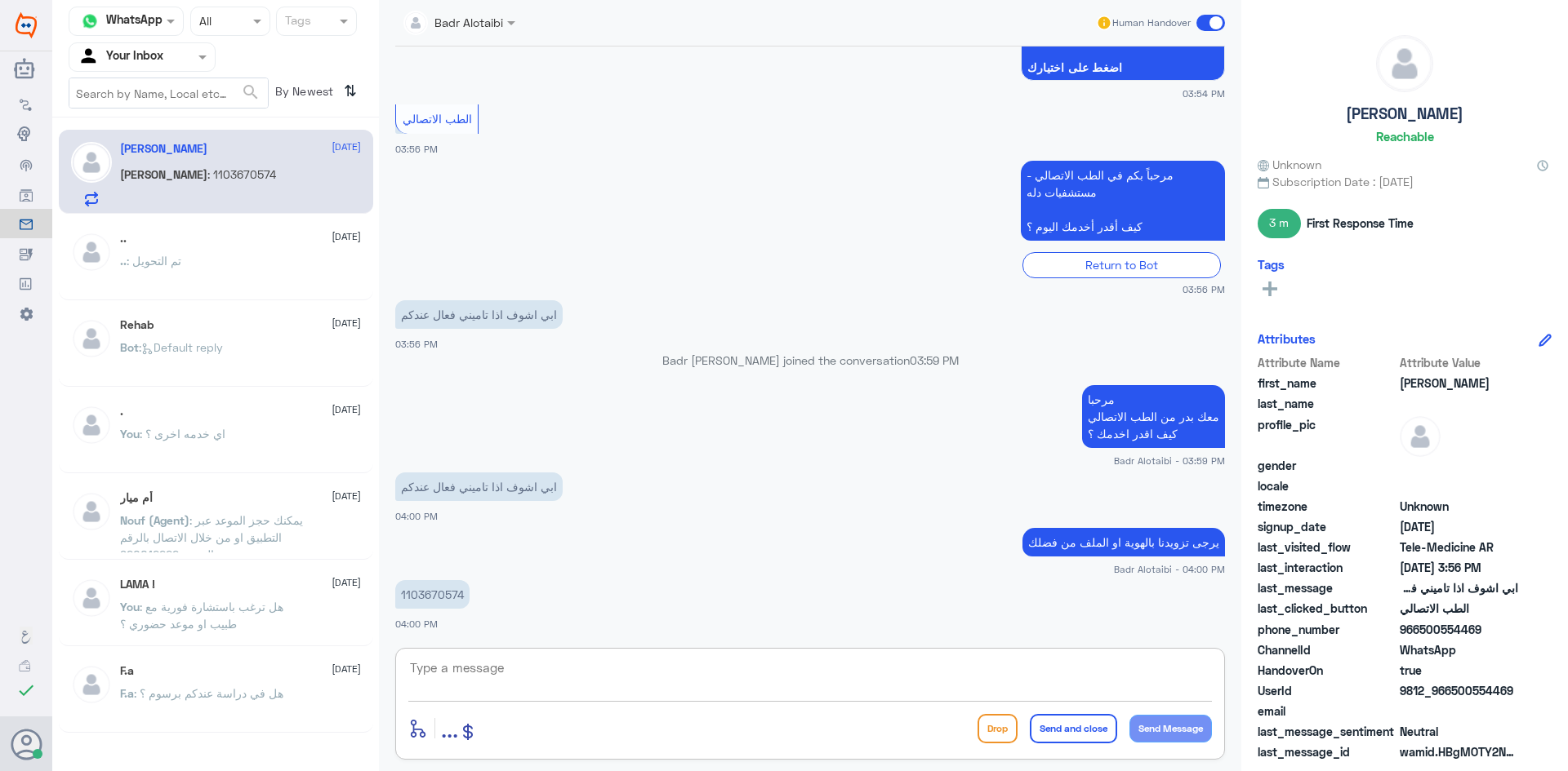
click at [452, 593] on p "1103670574" at bounding box center [433, 594] width 75 height 29
copy p "1103670574"
click at [519, 646] on div "Badr Alotaibi Human Handover 9 Sep 2025 السلام عليكم 03:54 PM مرحباً بك في مستش…" at bounding box center [810, 388] width 862 height 776
click at [519, 677] on textarea at bounding box center [810, 677] width 804 height 40
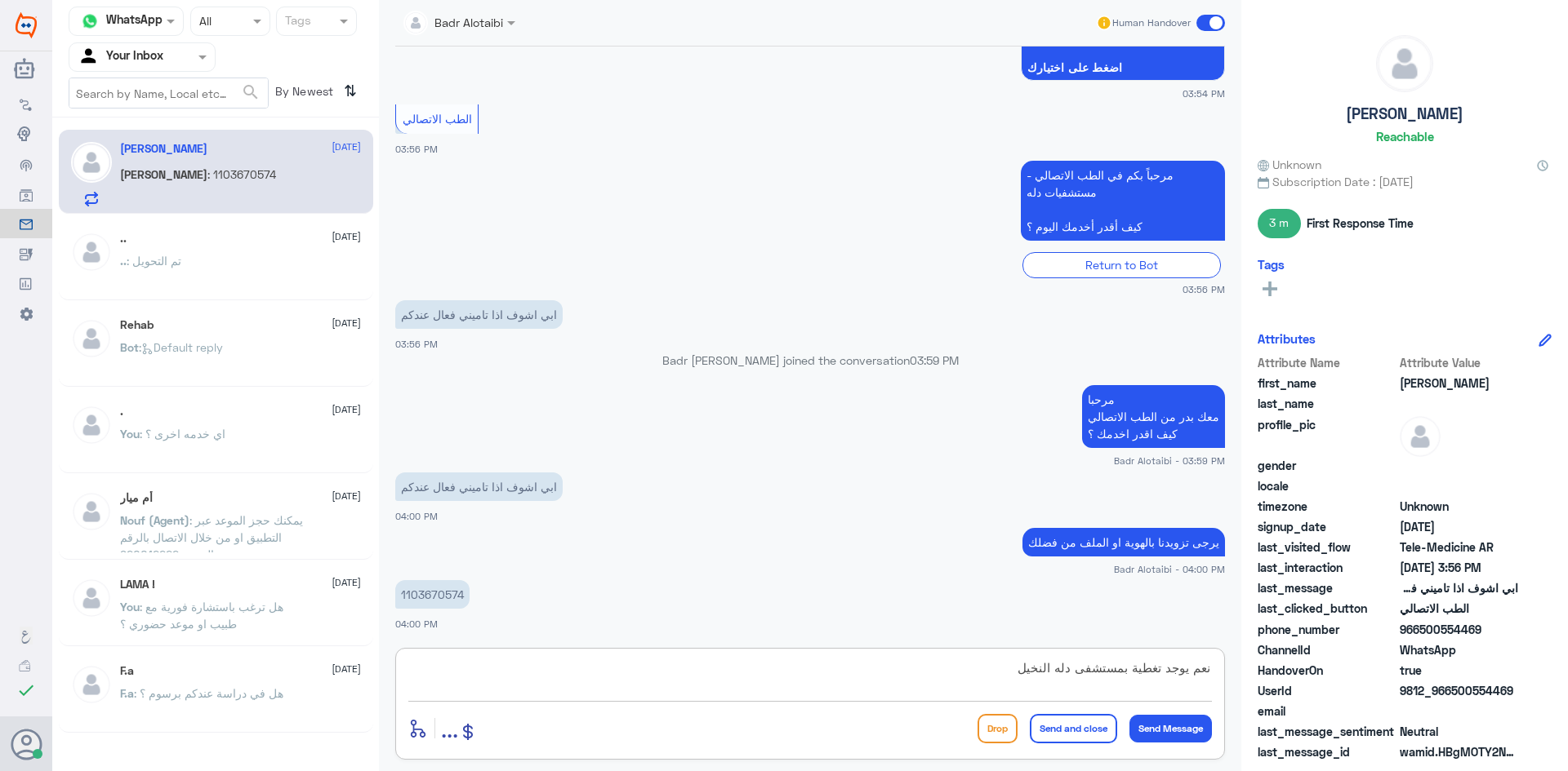
type textarea "نعم يوجد تغطية بمستشفى دله النخيل"
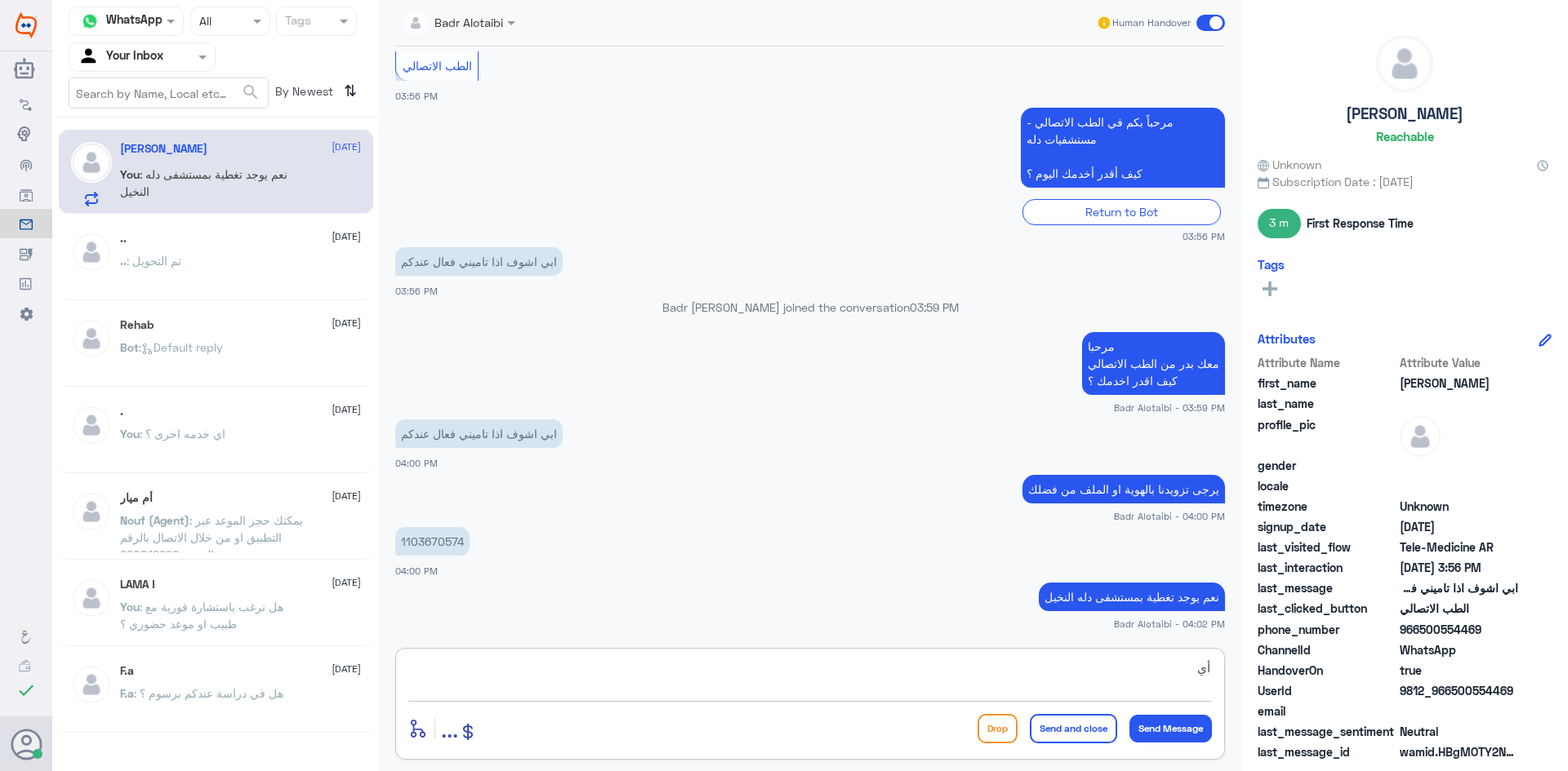
type textarea "أ"
click at [865, 684] on textarea at bounding box center [810, 677] width 804 height 40
click at [1003, 682] on textarea at bounding box center [810, 677] width 804 height 40
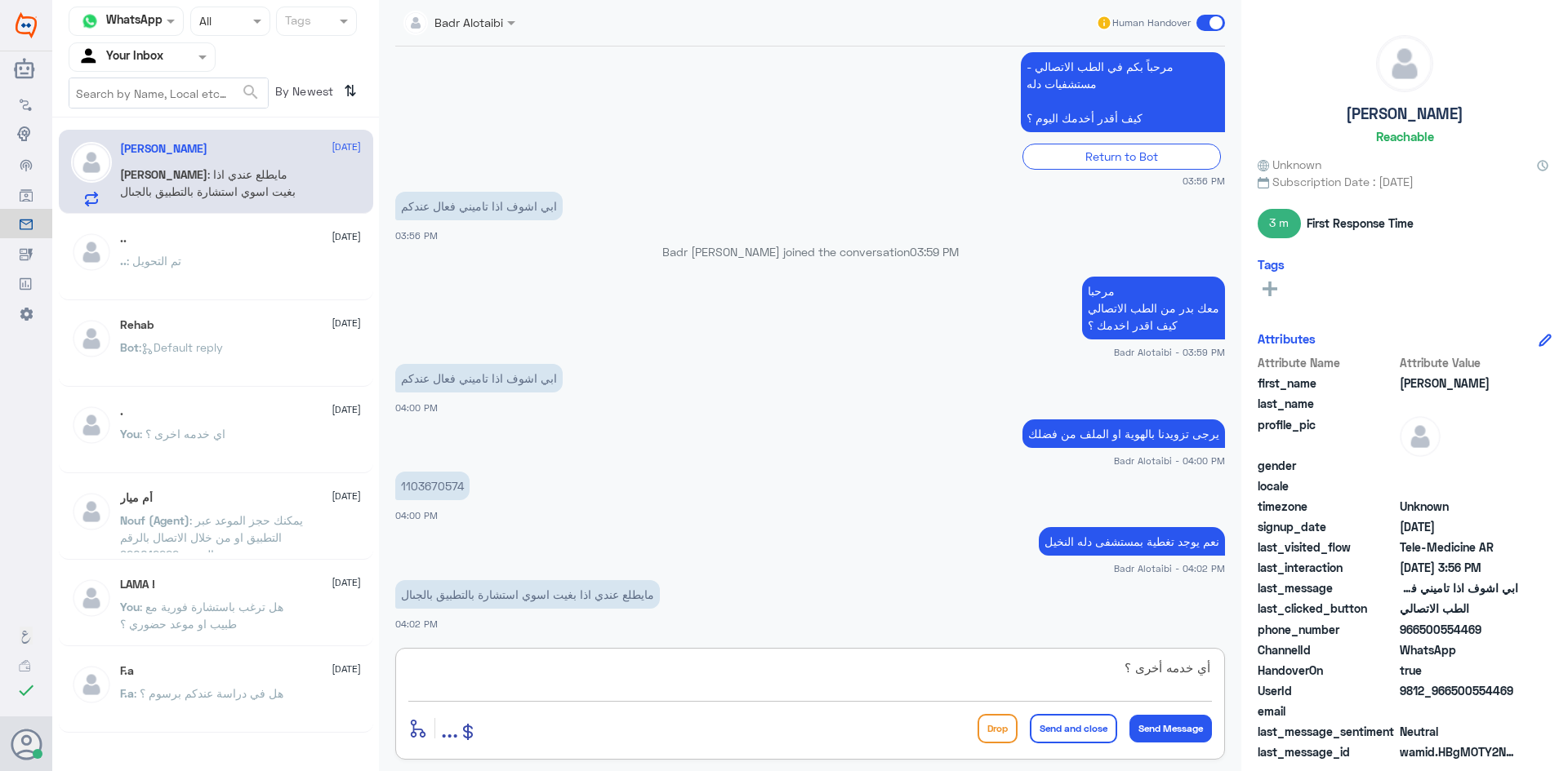
type textarea "أي خدمه أخرى ؟"
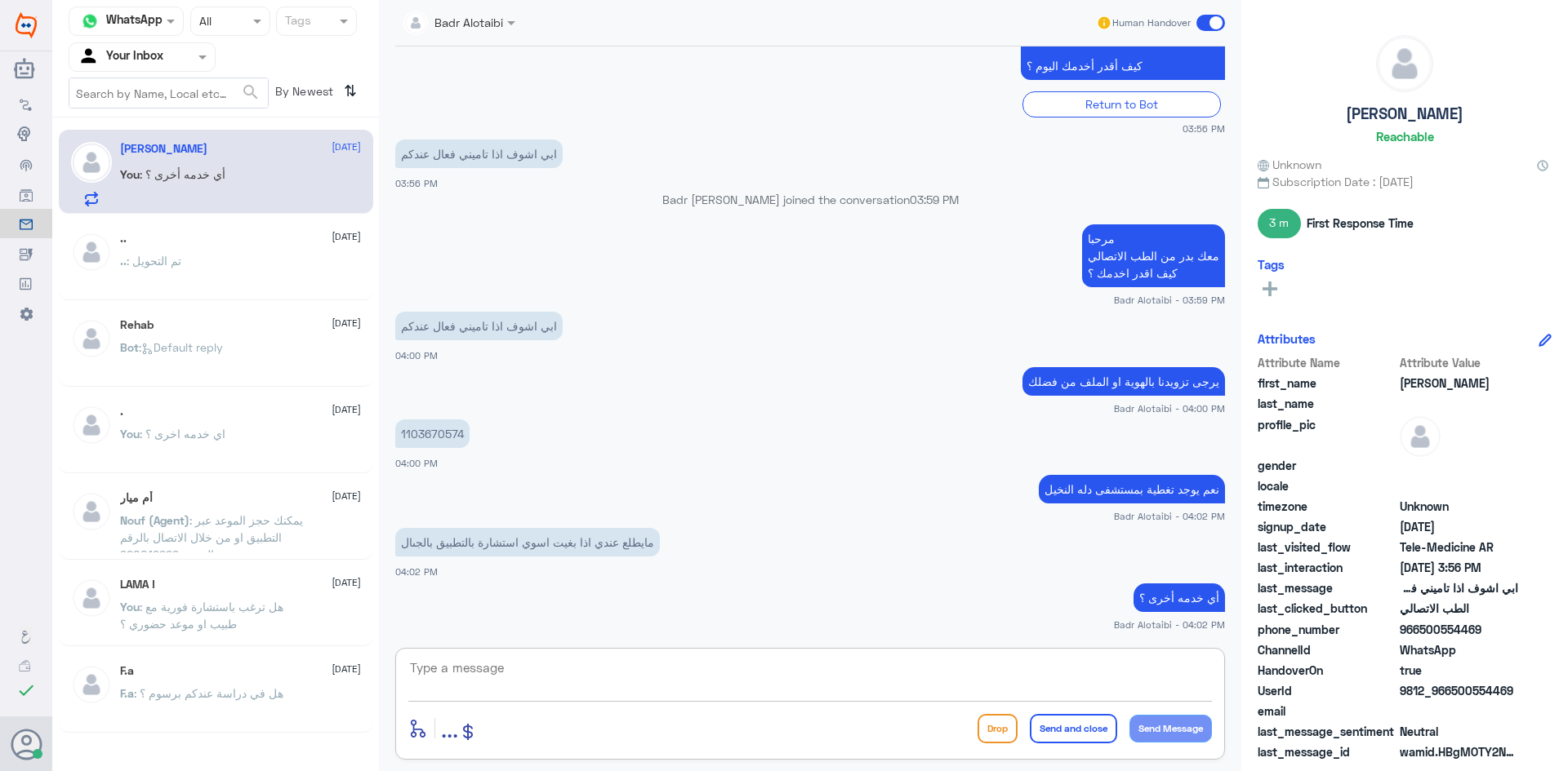
scroll to position [443, 0]
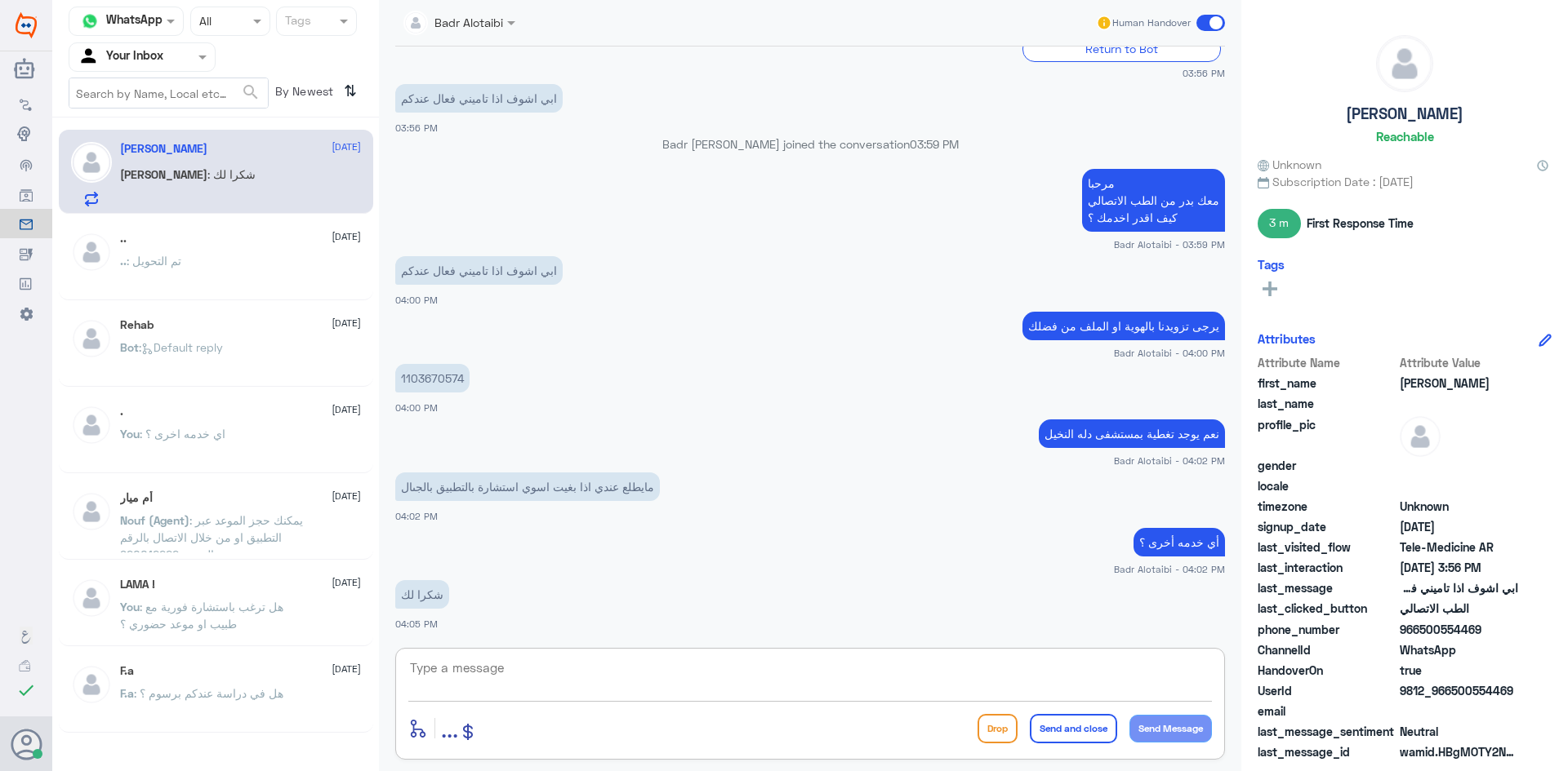
click at [588, 690] on textarea at bounding box center [810, 677] width 804 height 40
type textarea "العفو سعدنا بخدمتك"
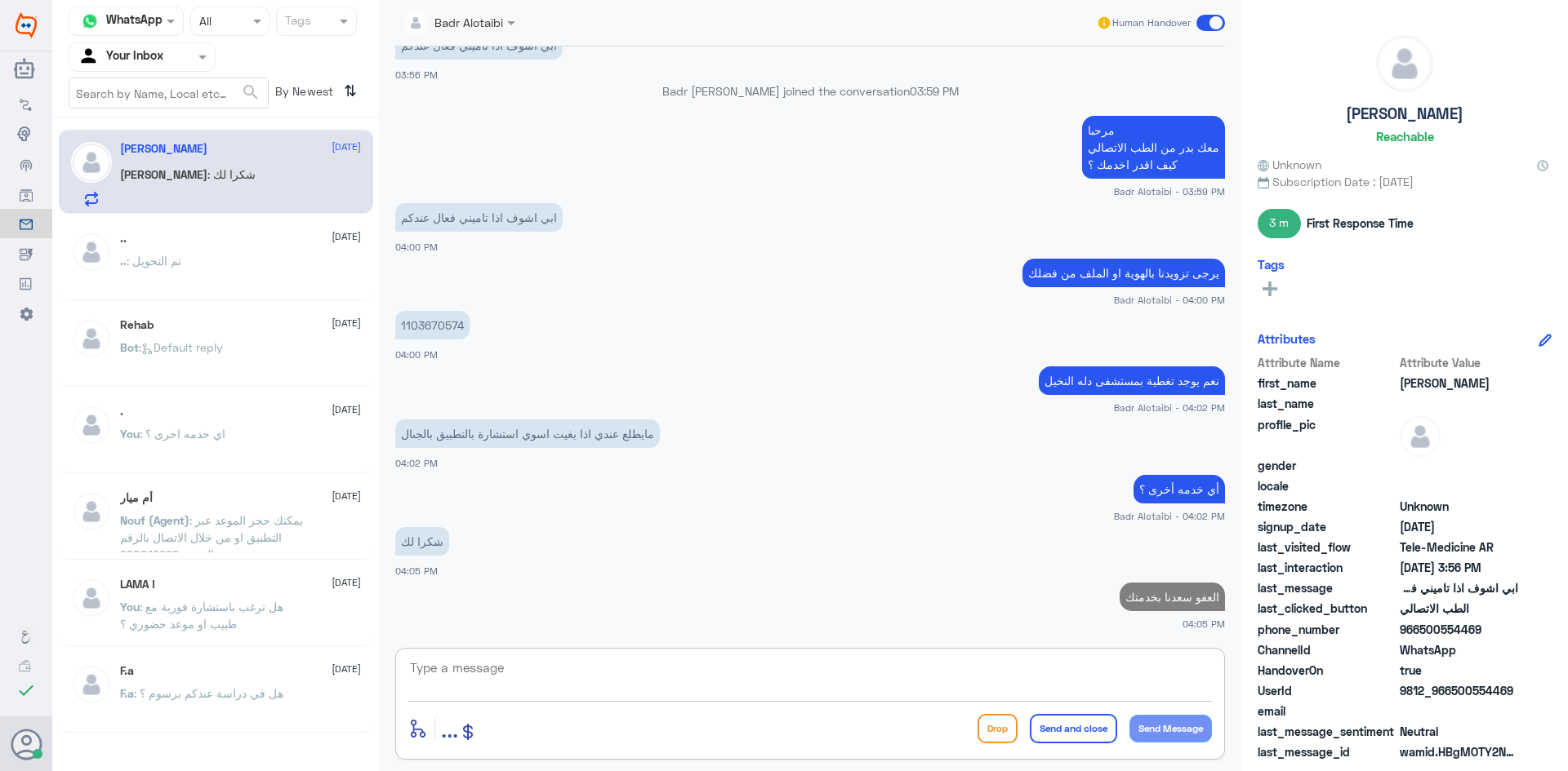
drag, startPoint x: 201, startPoint y: 52, endPoint x: 198, endPoint y: 71, distance: 19.2
click at [201, 56] on span at bounding box center [205, 57] width 21 height 17
click at [176, 101] on div "All" at bounding box center [142, 94] width 147 height 30
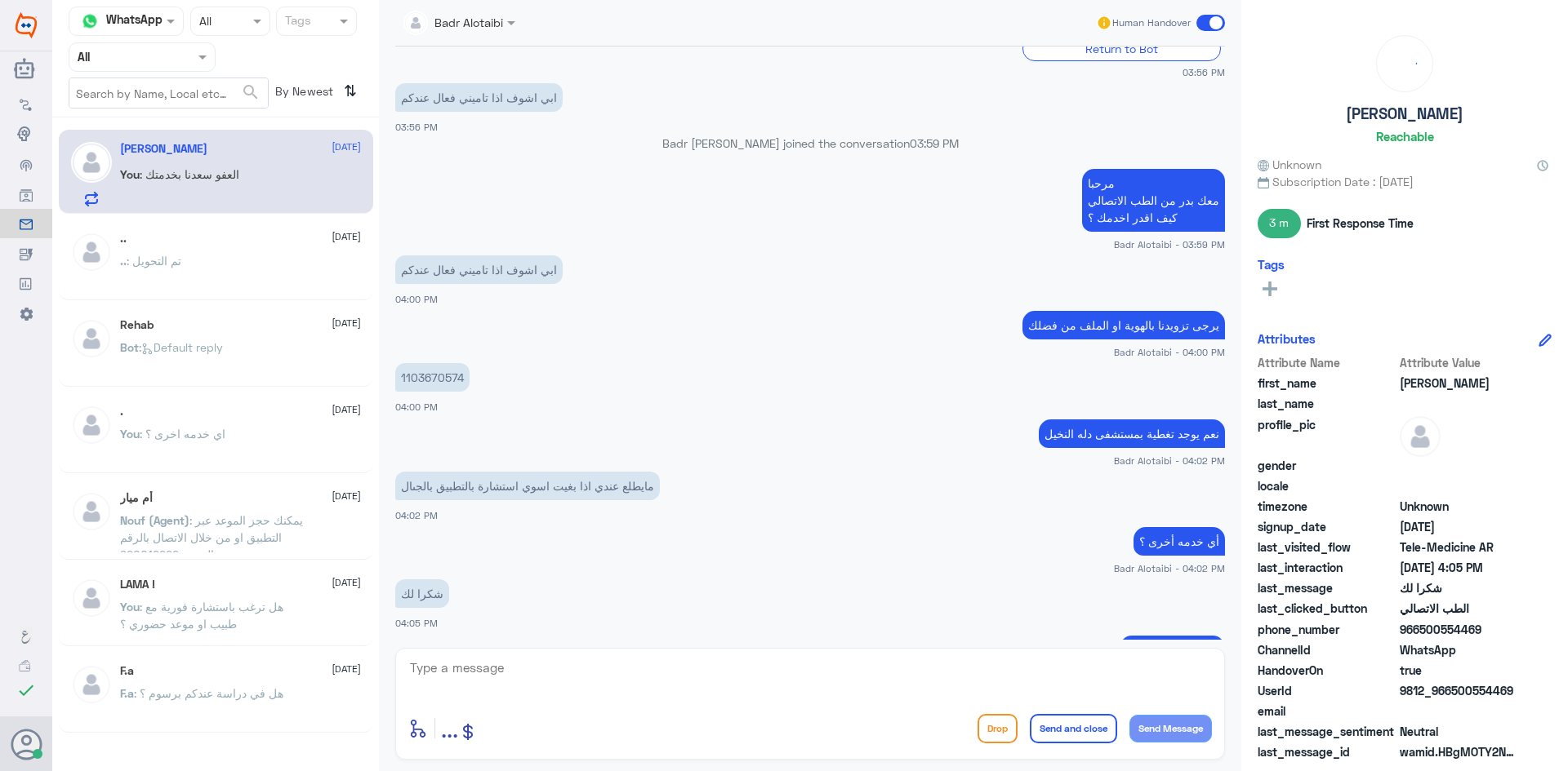
scroll to position [526, 0]
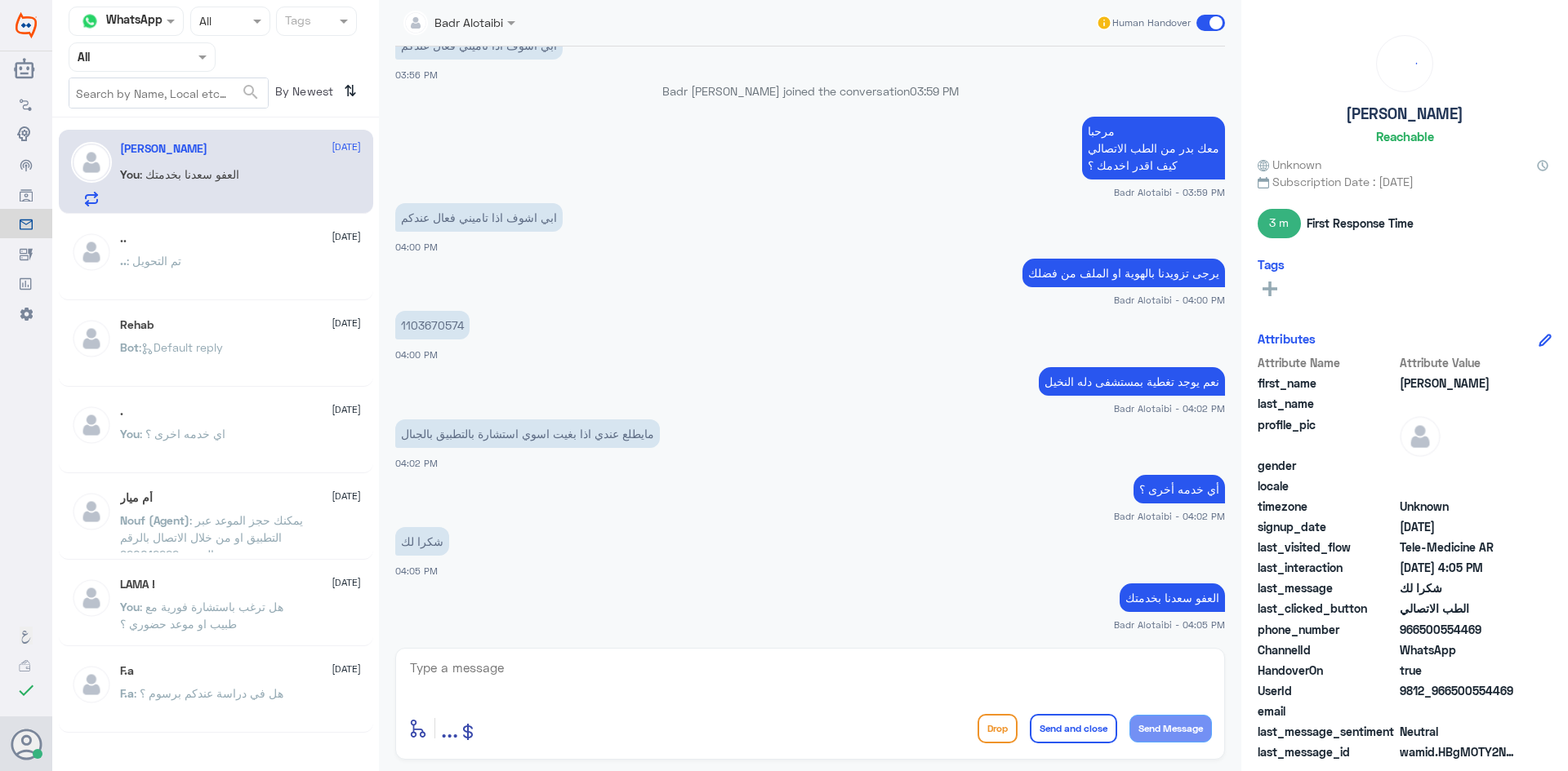
click at [1202, 16] on span at bounding box center [1210, 23] width 29 height 16
click at [0, 0] on input "checkbox" at bounding box center [0, 0] width 0 height 0
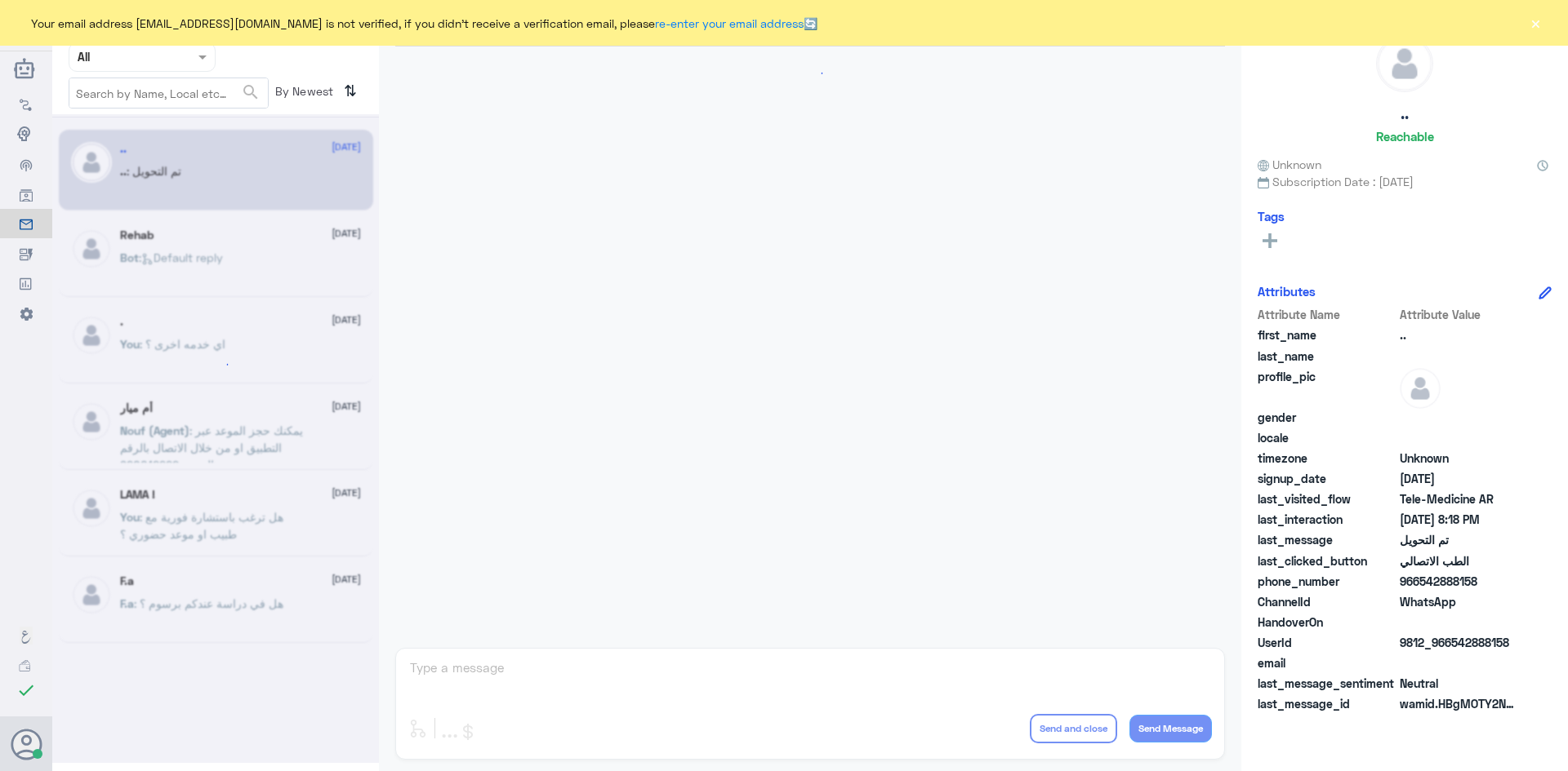
scroll to position [535, 0]
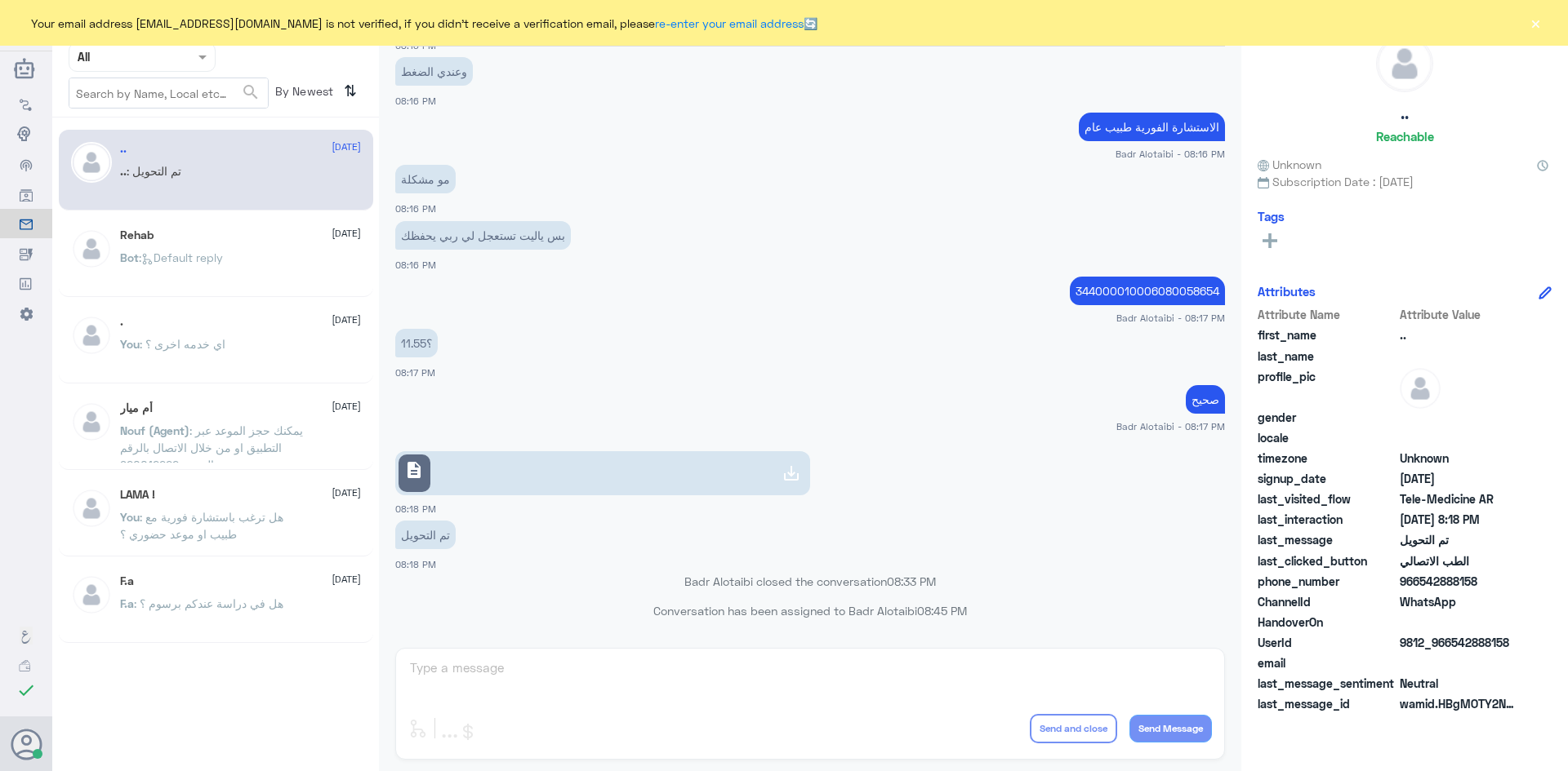
click at [1538, 15] on button "×" at bounding box center [1534, 23] width 16 height 16
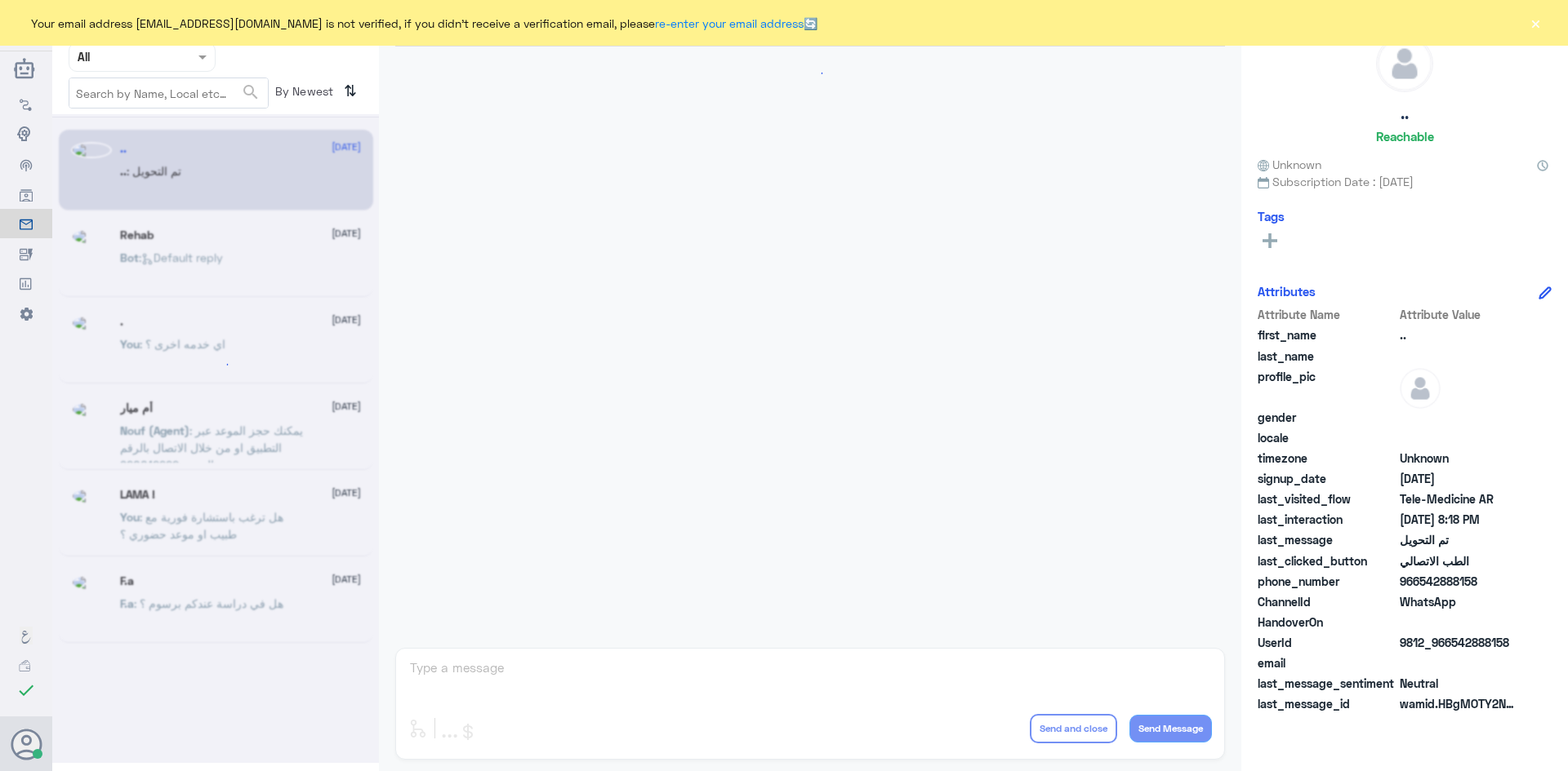
scroll to position [535, 0]
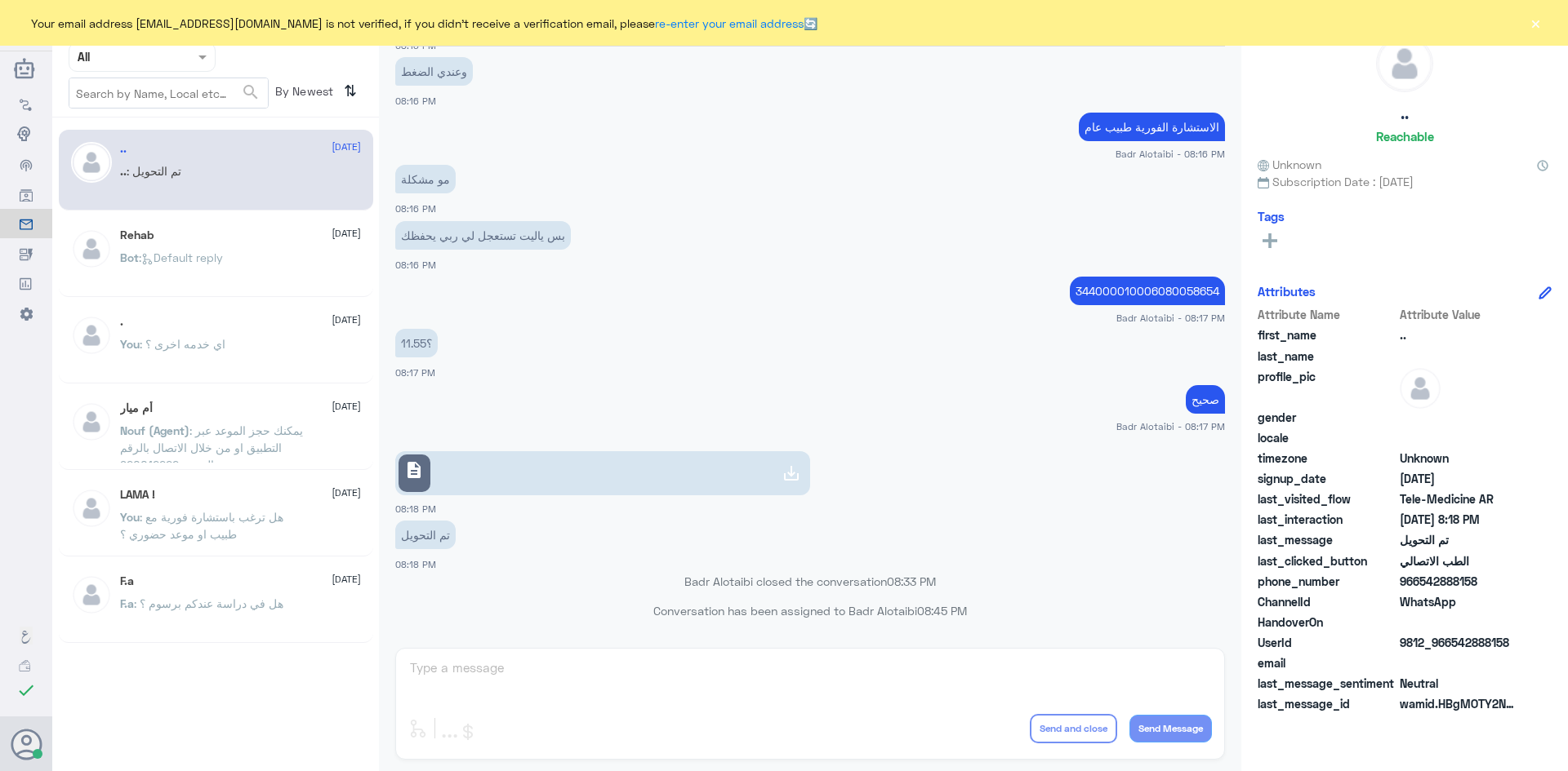
click at [1534, 16] on button "×" at bounding box center [1534, 23] width 16 height 16
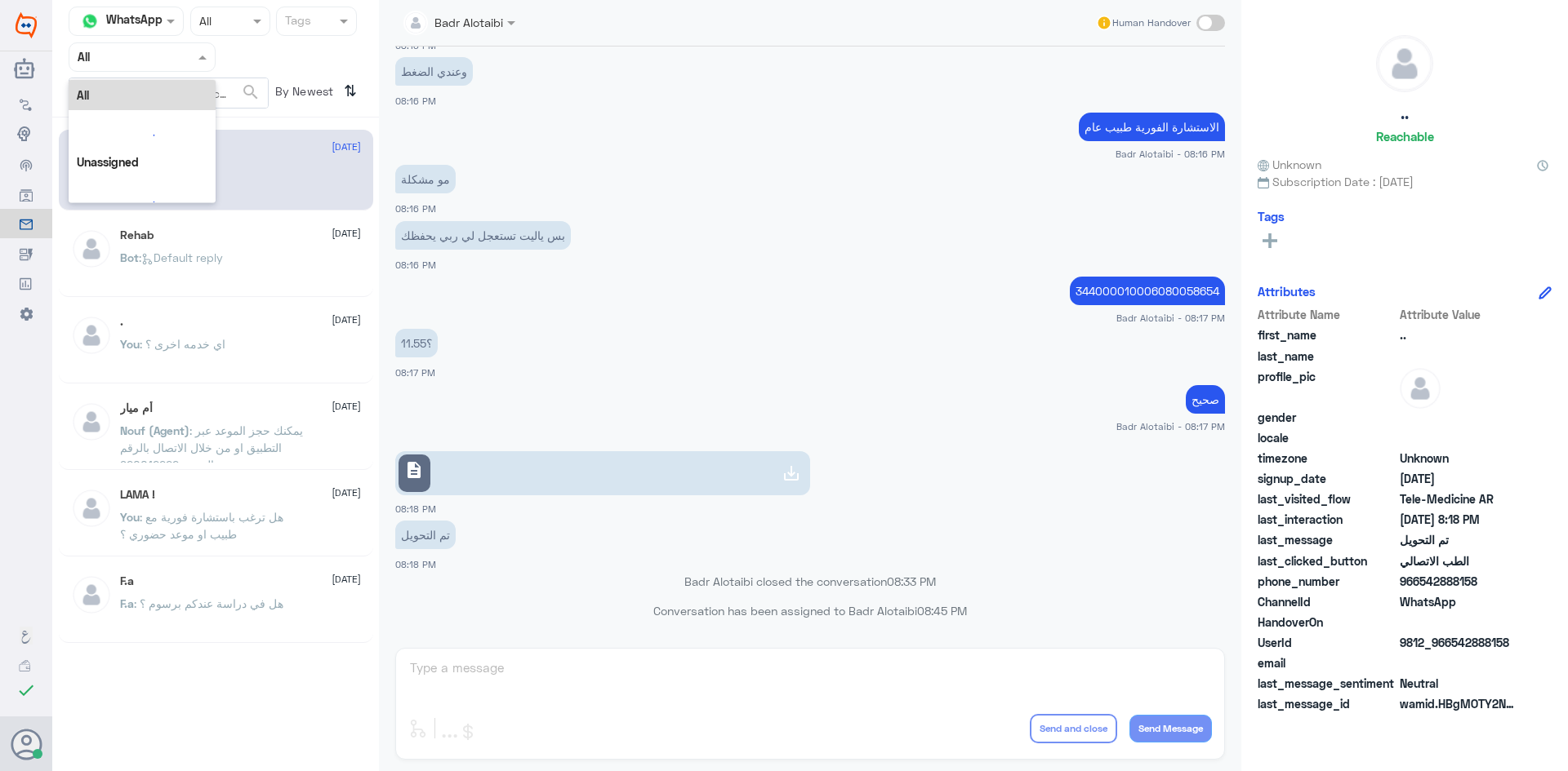
click at [159, 51] on input "text" at bounding box center [122, 57] width 90 height 19
click at [143, 126] on b "Unassigned" at bounding box center [137, 126] width 62 height 14
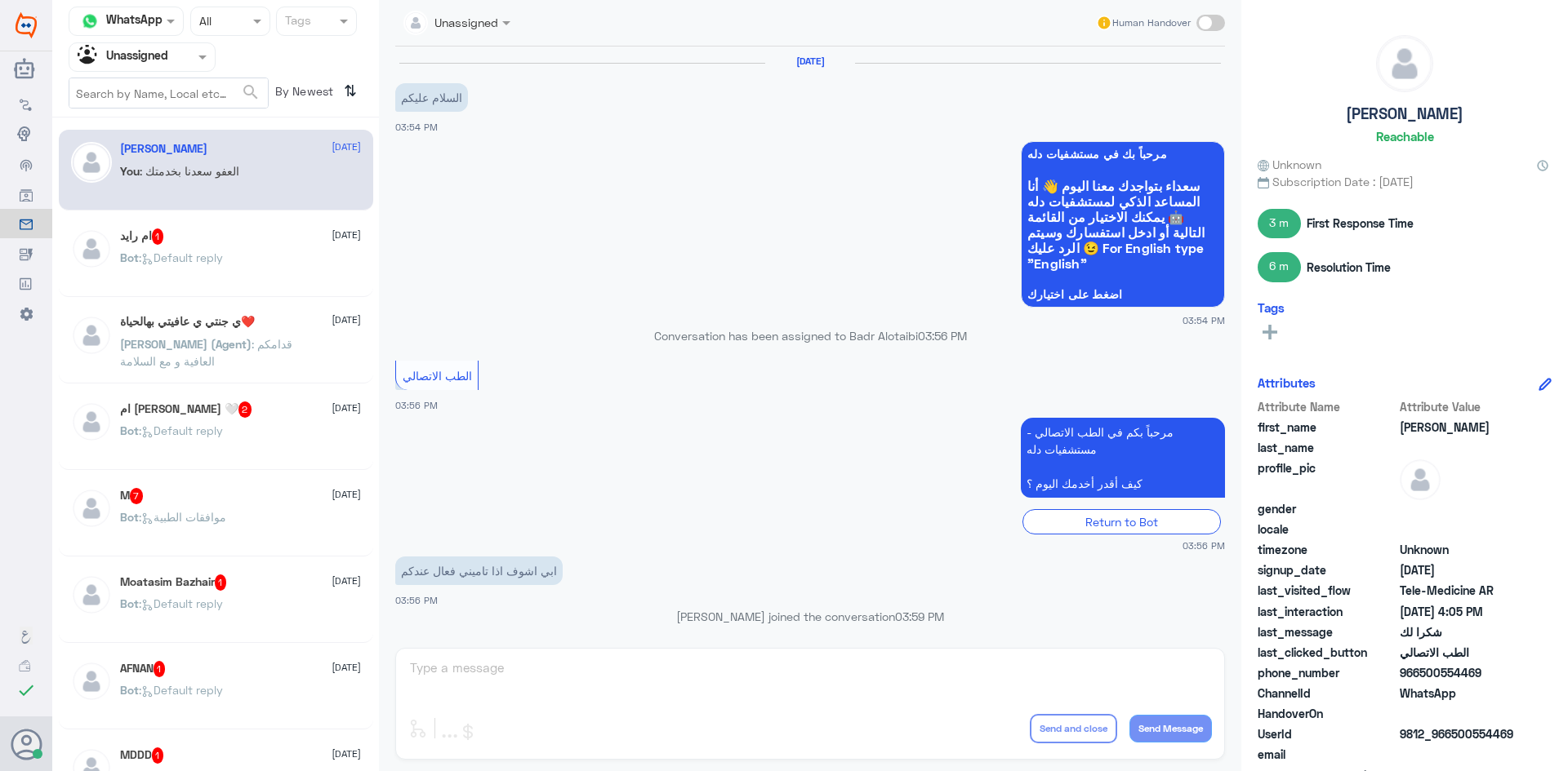
scroll to position [555, 0]
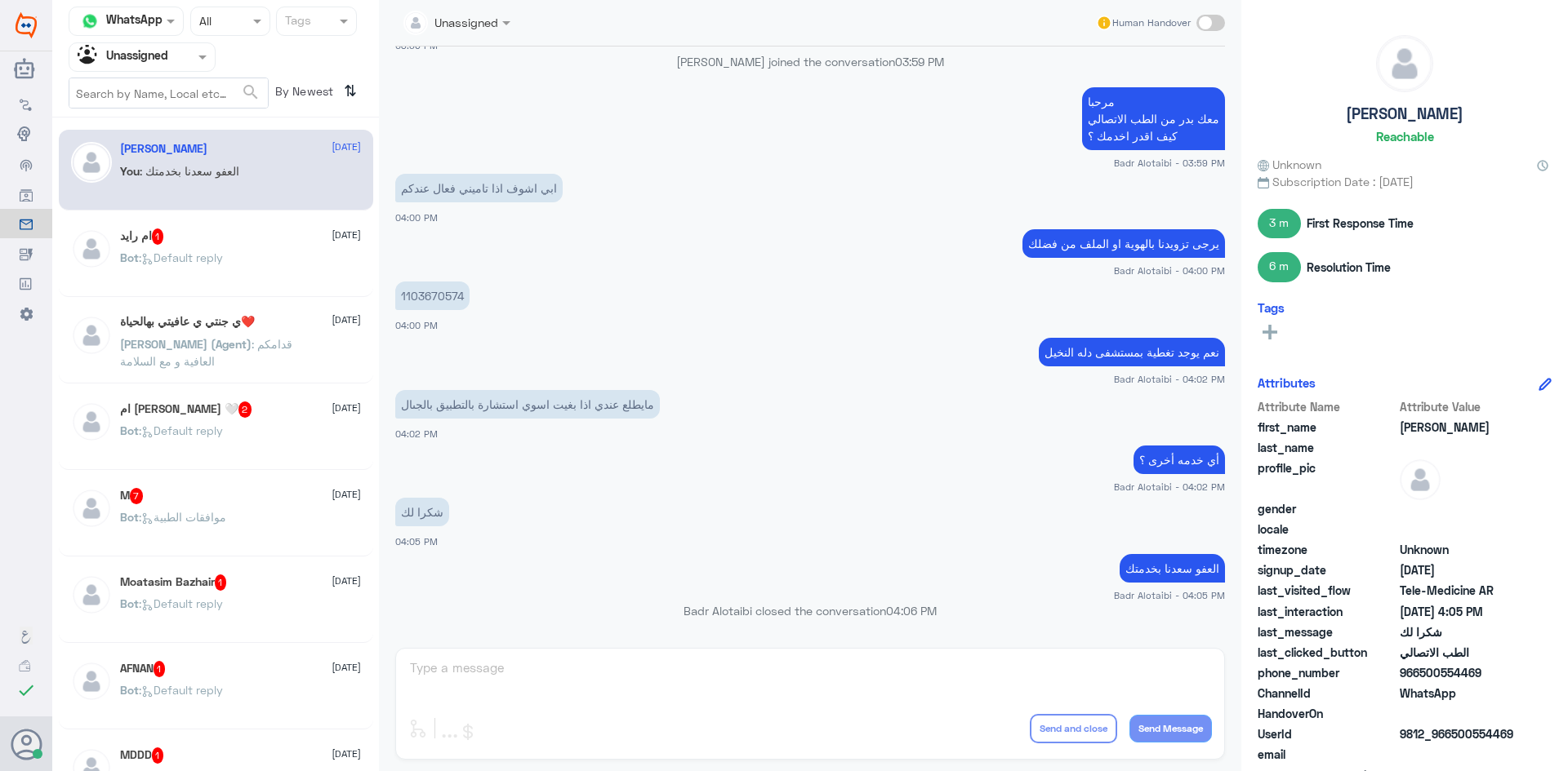
click at [267, 245] on div "ام رايد 1 9 September Bot : Default reply" at bounding box center [240, 259] width 241 height 62
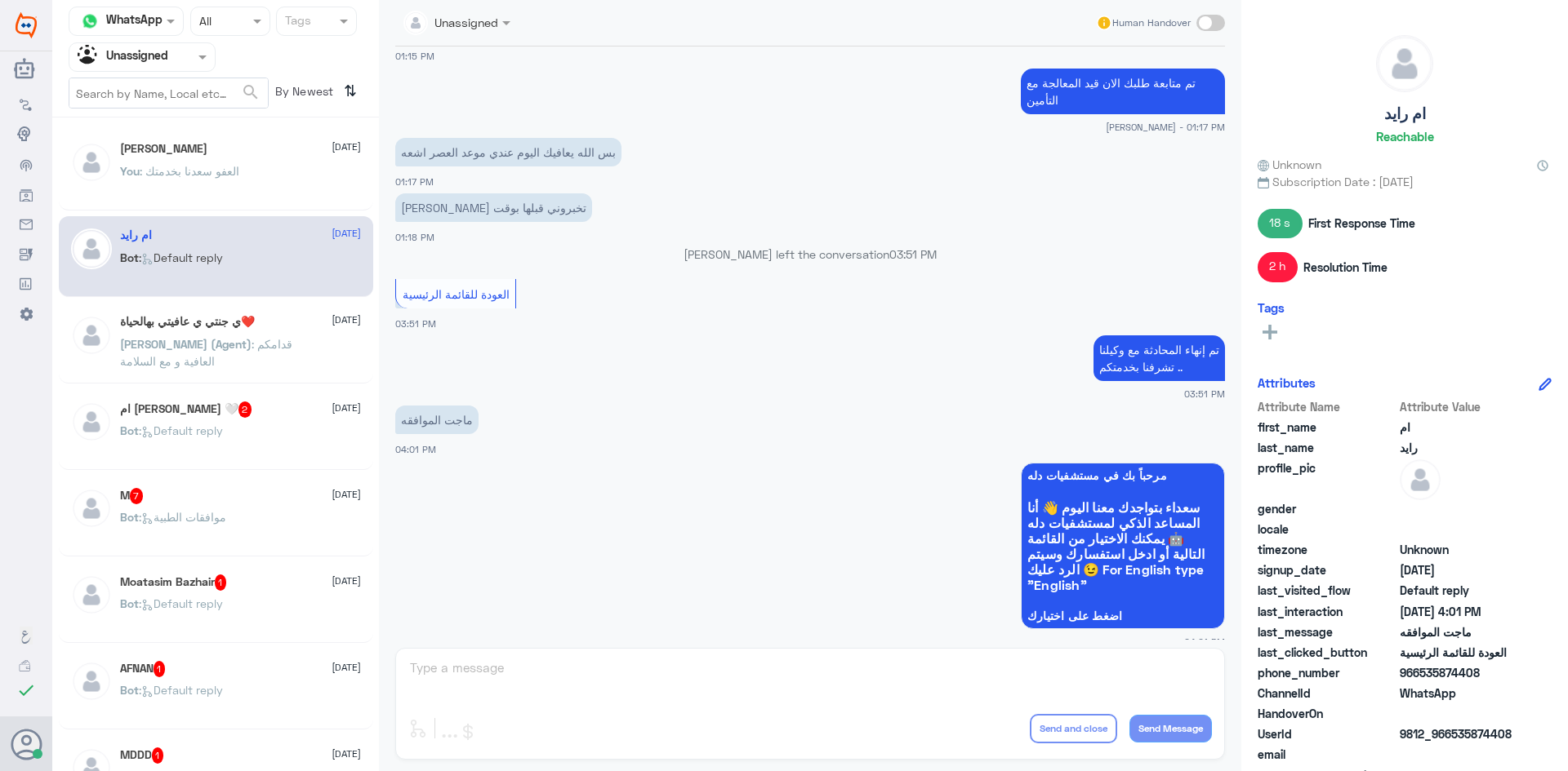
scroll to position [1178, 0]
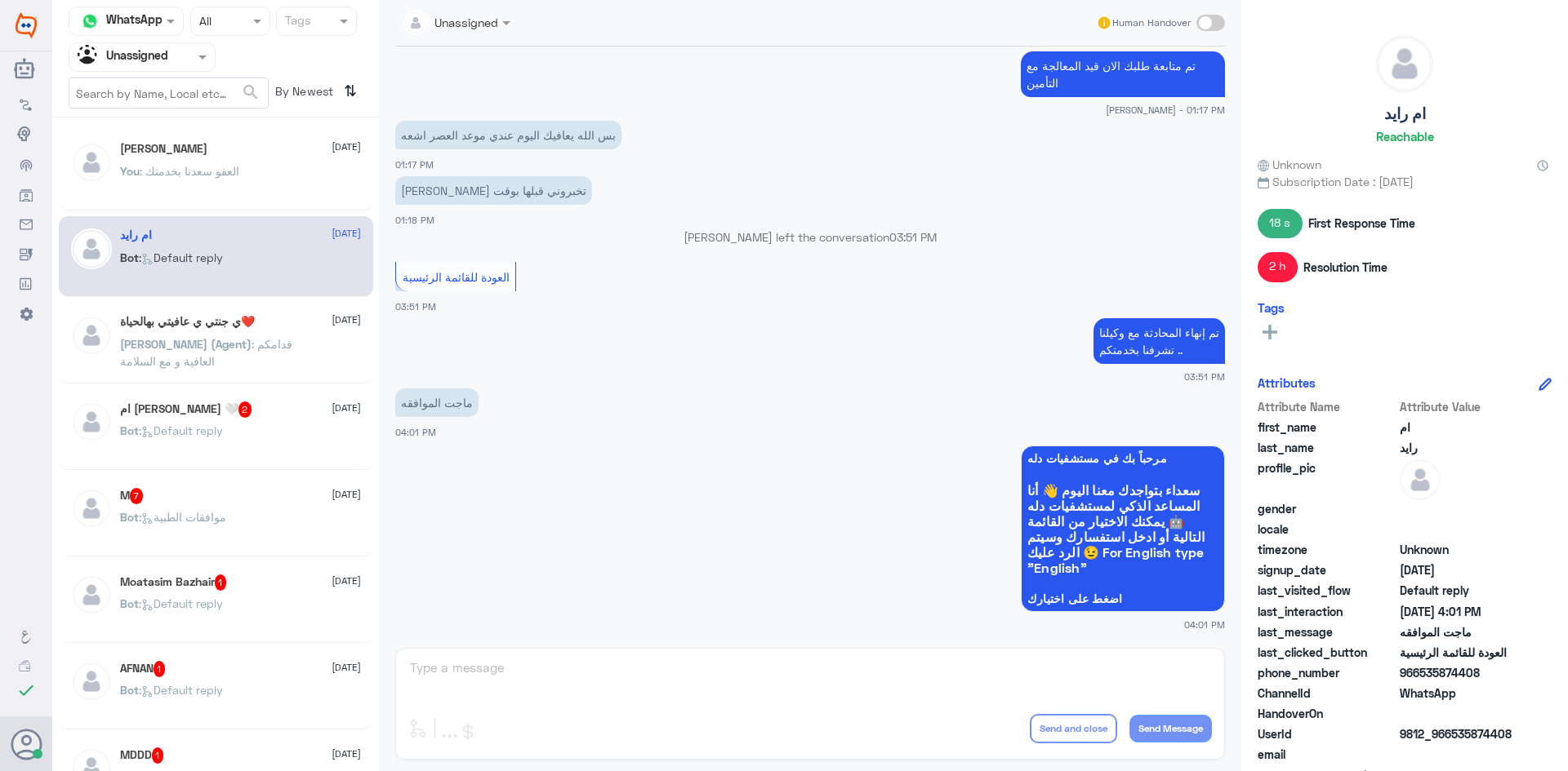
click at [331, 321] on span "[DATE]" at bounding box center [346, 320] width 29 height 15
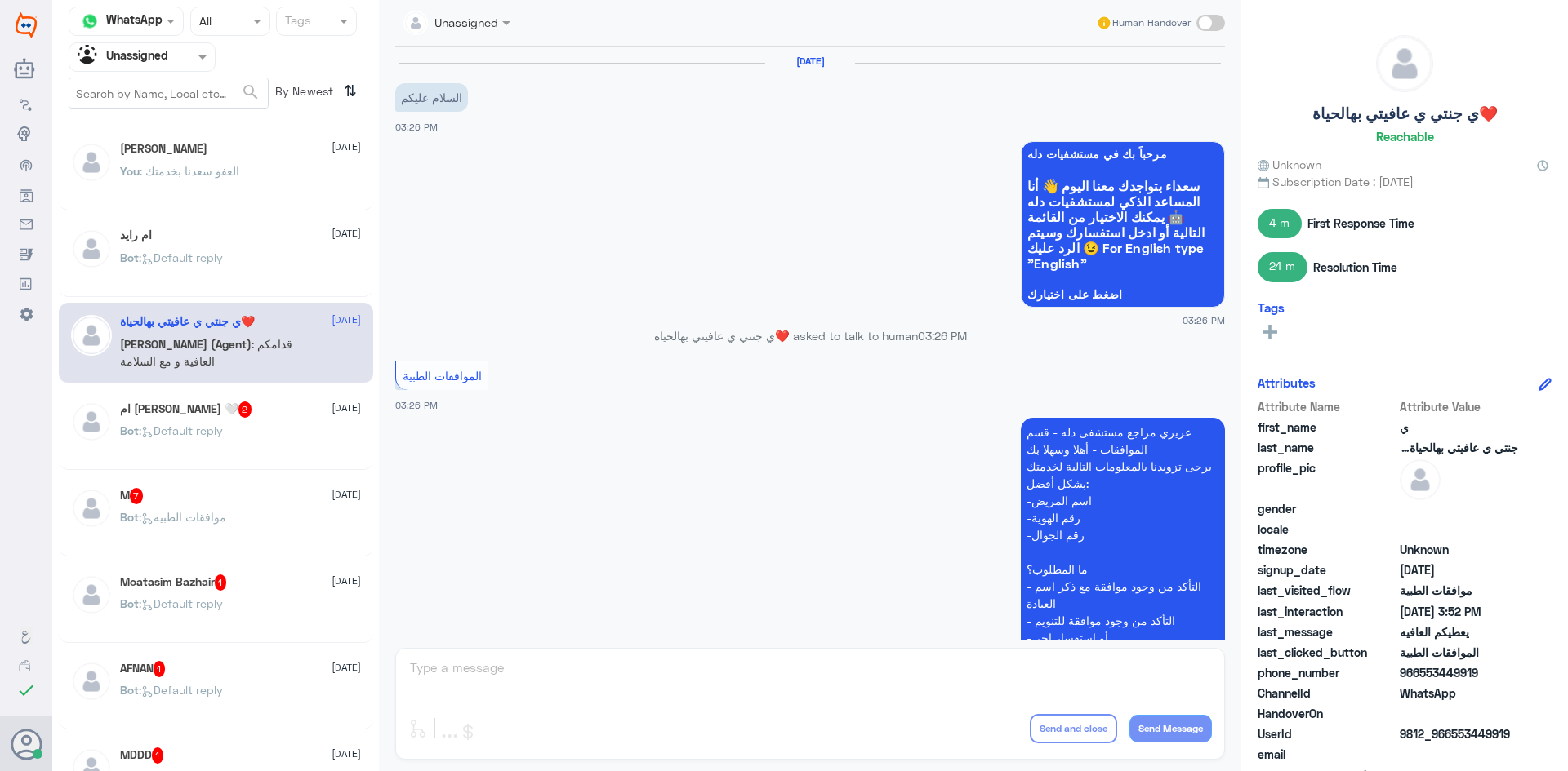
scroll to position [938, 0]
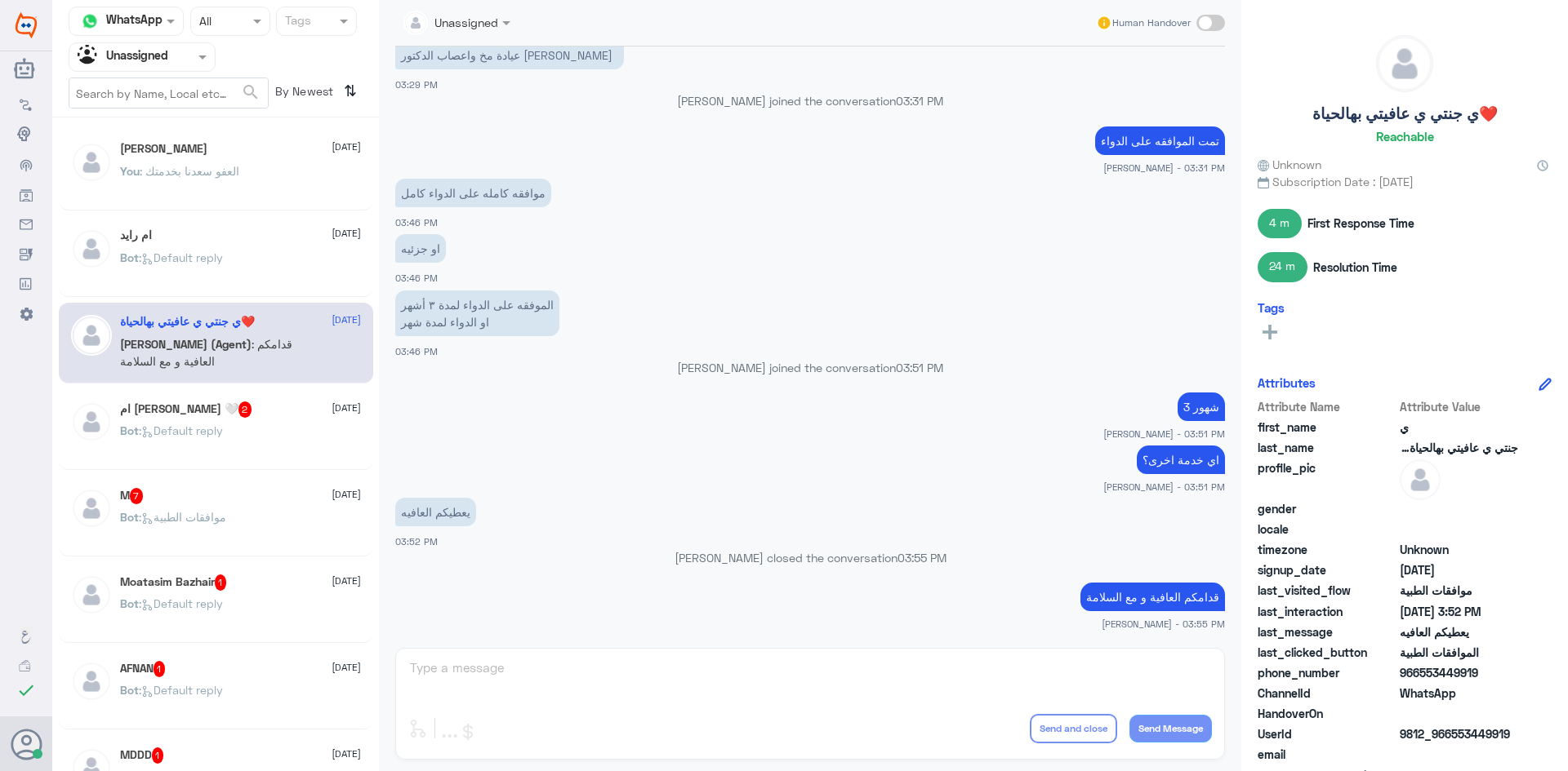
click at [263, 399] on div "ام سلمان 🤍 2 9 September Bot : Default reply" at bounding box center [216, 429] width 315 height 81
click at [263, 403] on div "ام سلمان 🤍 2 9 September" at bounding box center [240, 409] width 241 height 16
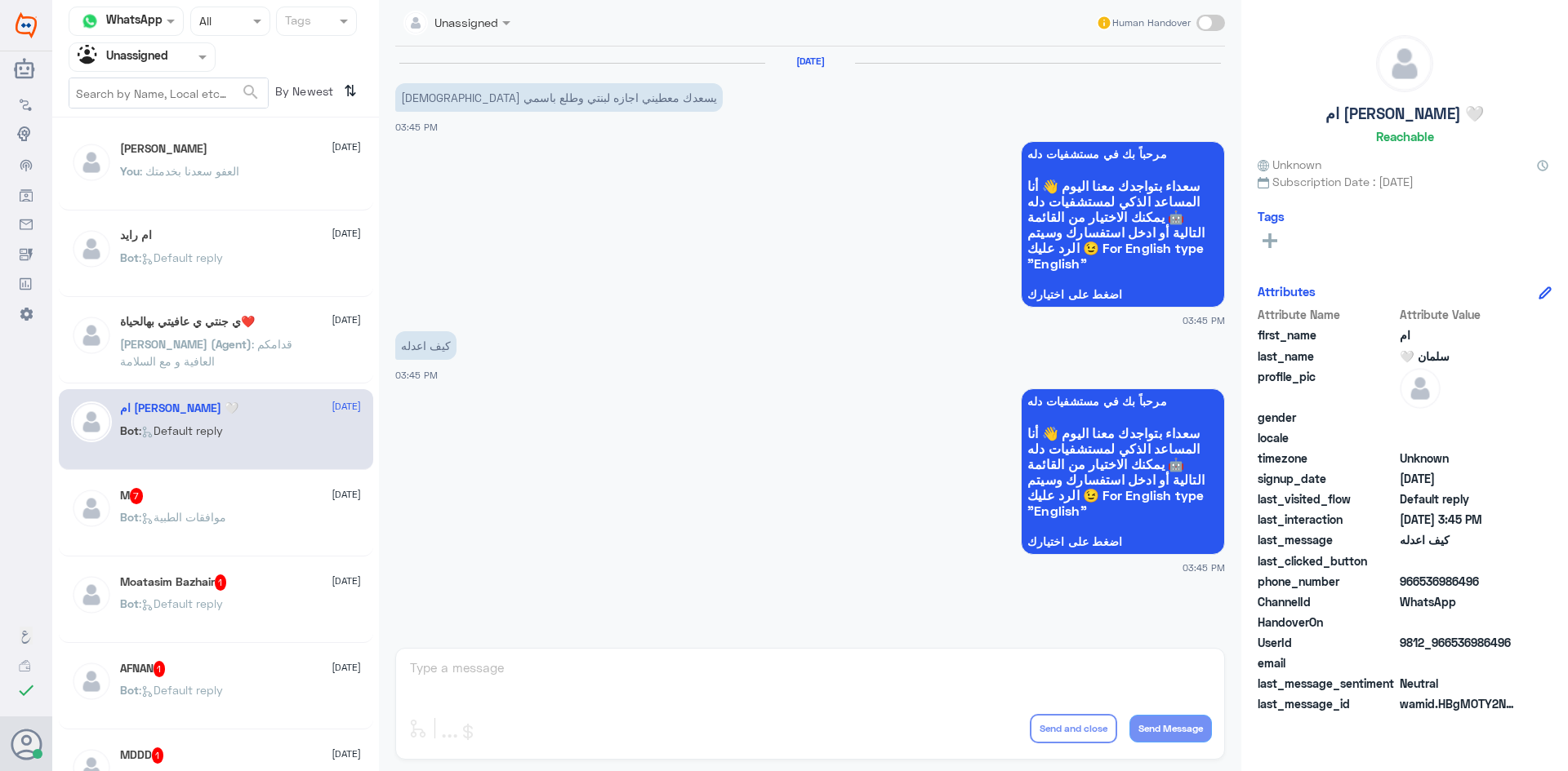
click at [190, 57] on div at bounding box center [142, 57] width 146 height 19
click at [155, 96] on div "All" at bounding box center [142, 94] width 147 height 30
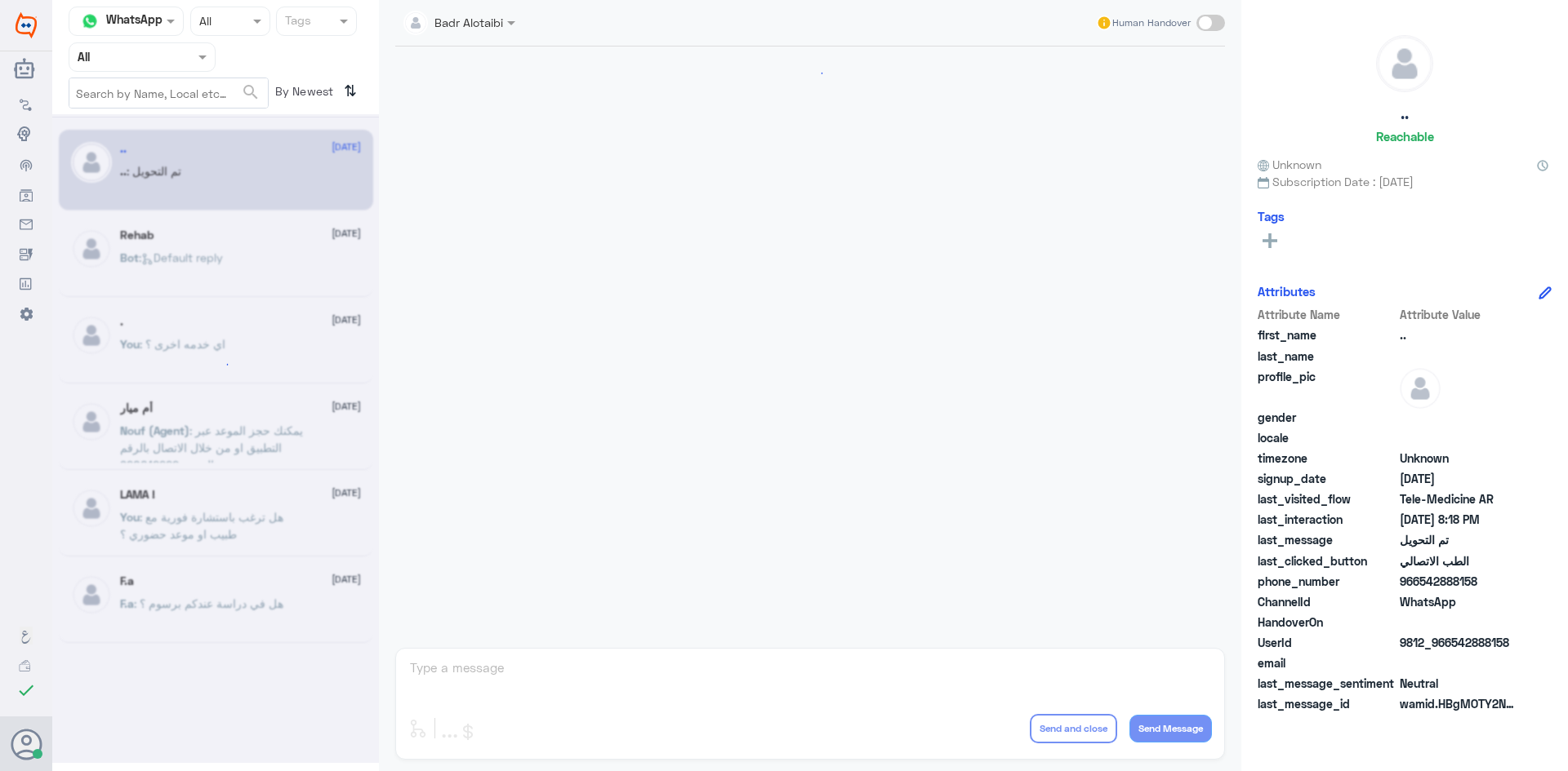
scroll to position [535, 0]
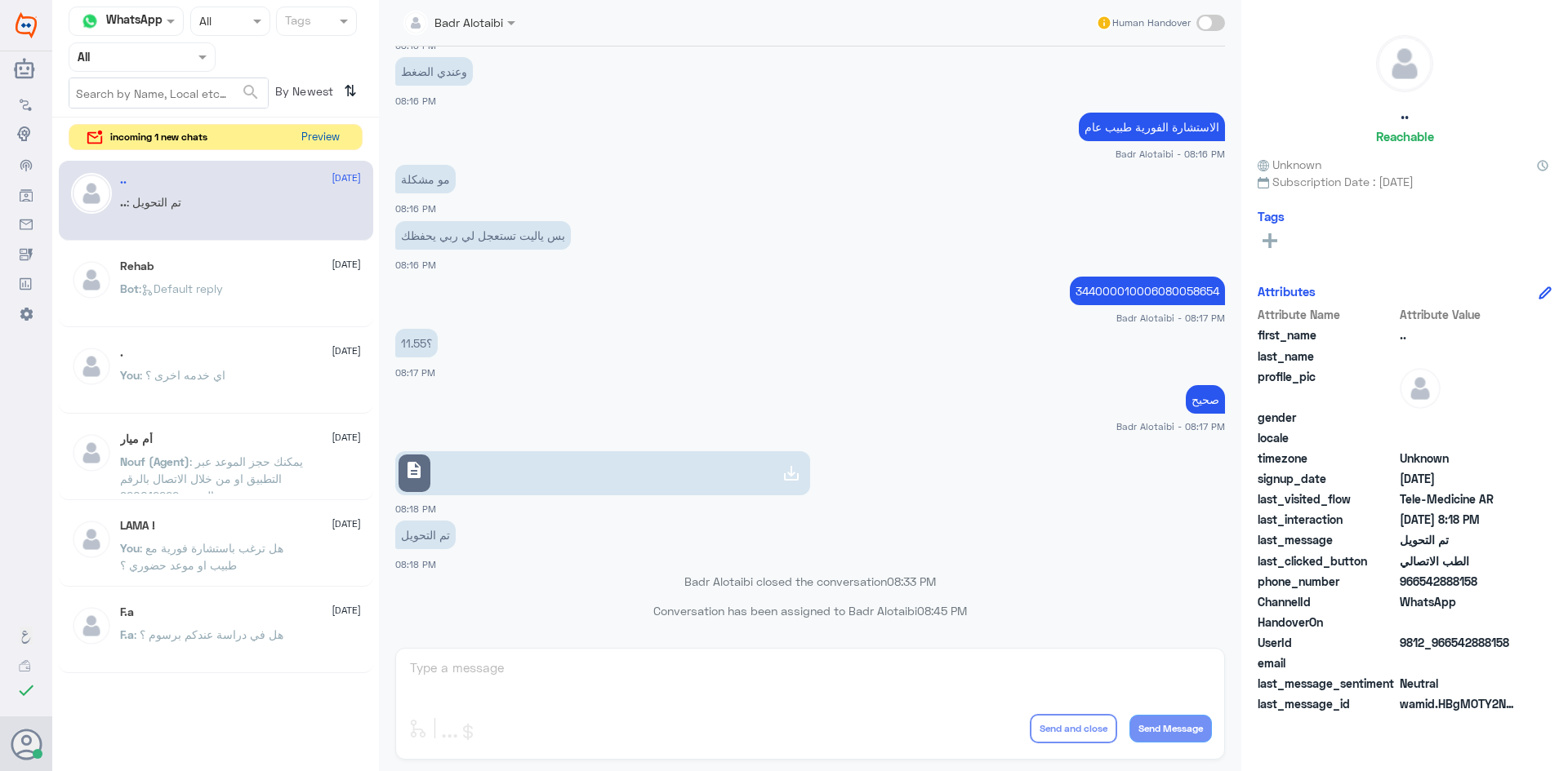
click at [335, 128] on button "Preview" at bounding box center [320, 137] width 50 height 25
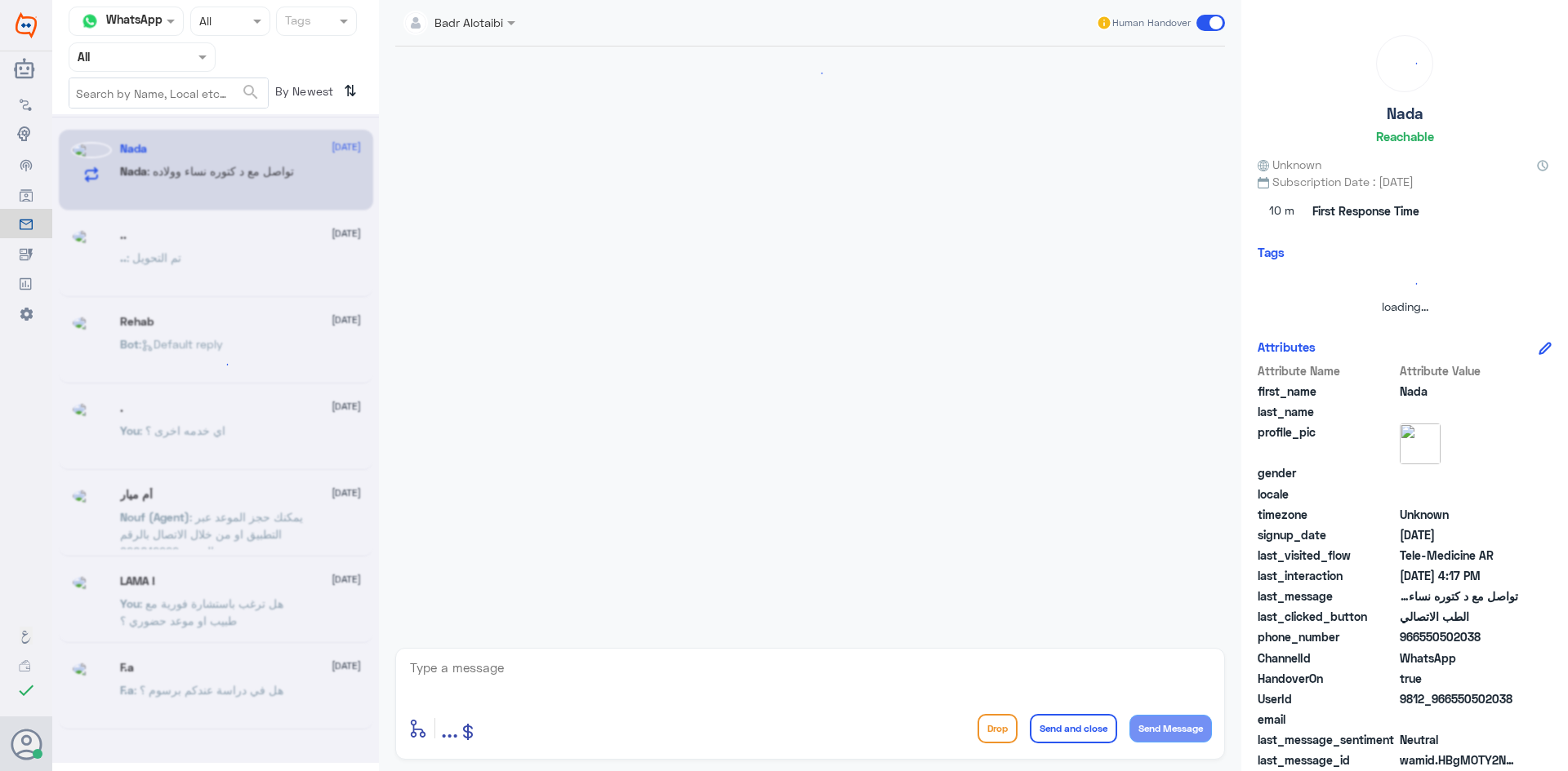
scroll to position [224, 0]
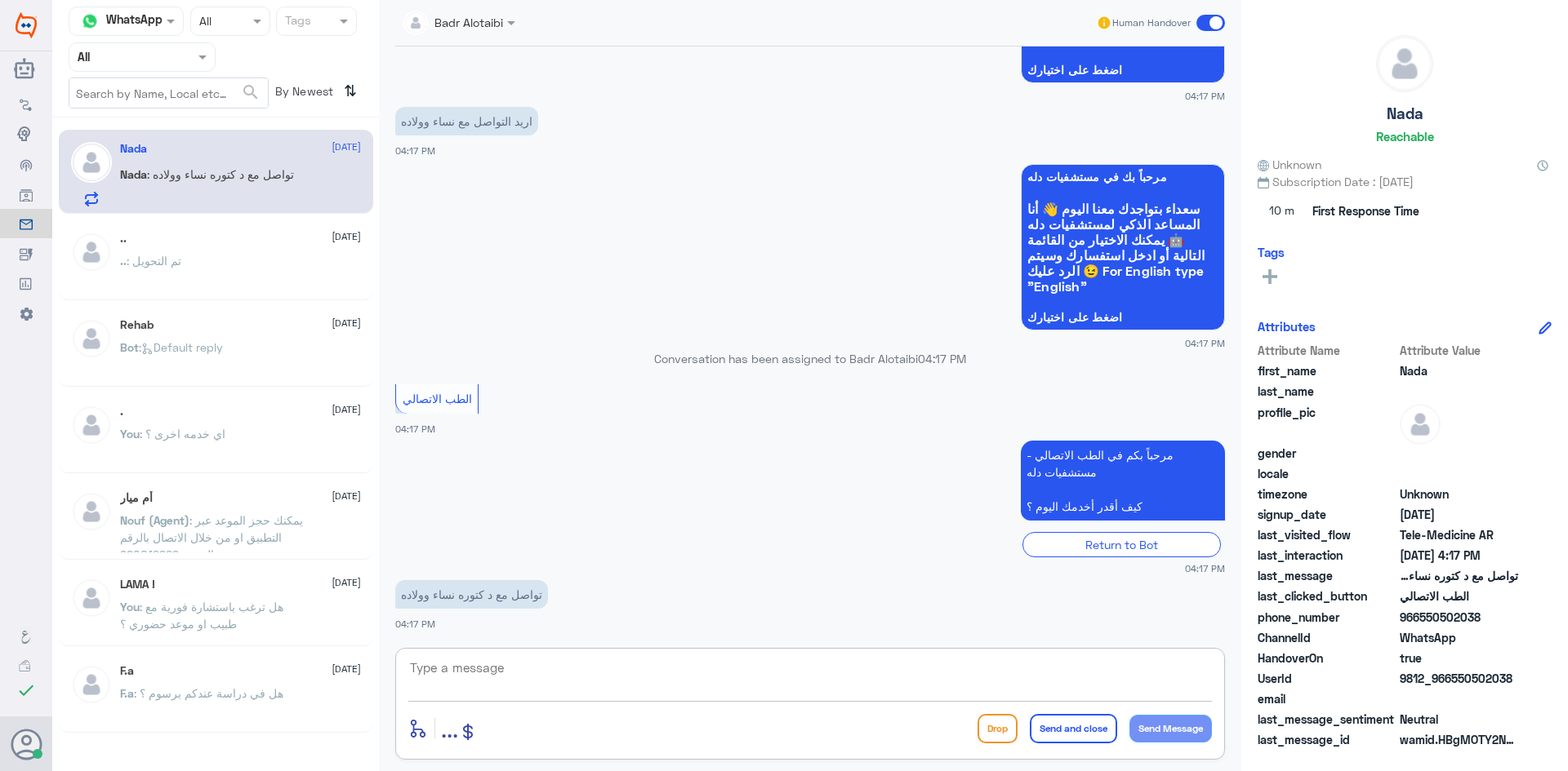
click at [598, 662] on textarea at bounding box center [810, 677] width 804 height 40
paste textarea "مرحبا معك بدر من الطب الاتصالي كيف اقدر اخدمك ؟"
type textarea "مرحبا معك بدر من الطب الاتصالي كيف اقدر اخدمك ؟"
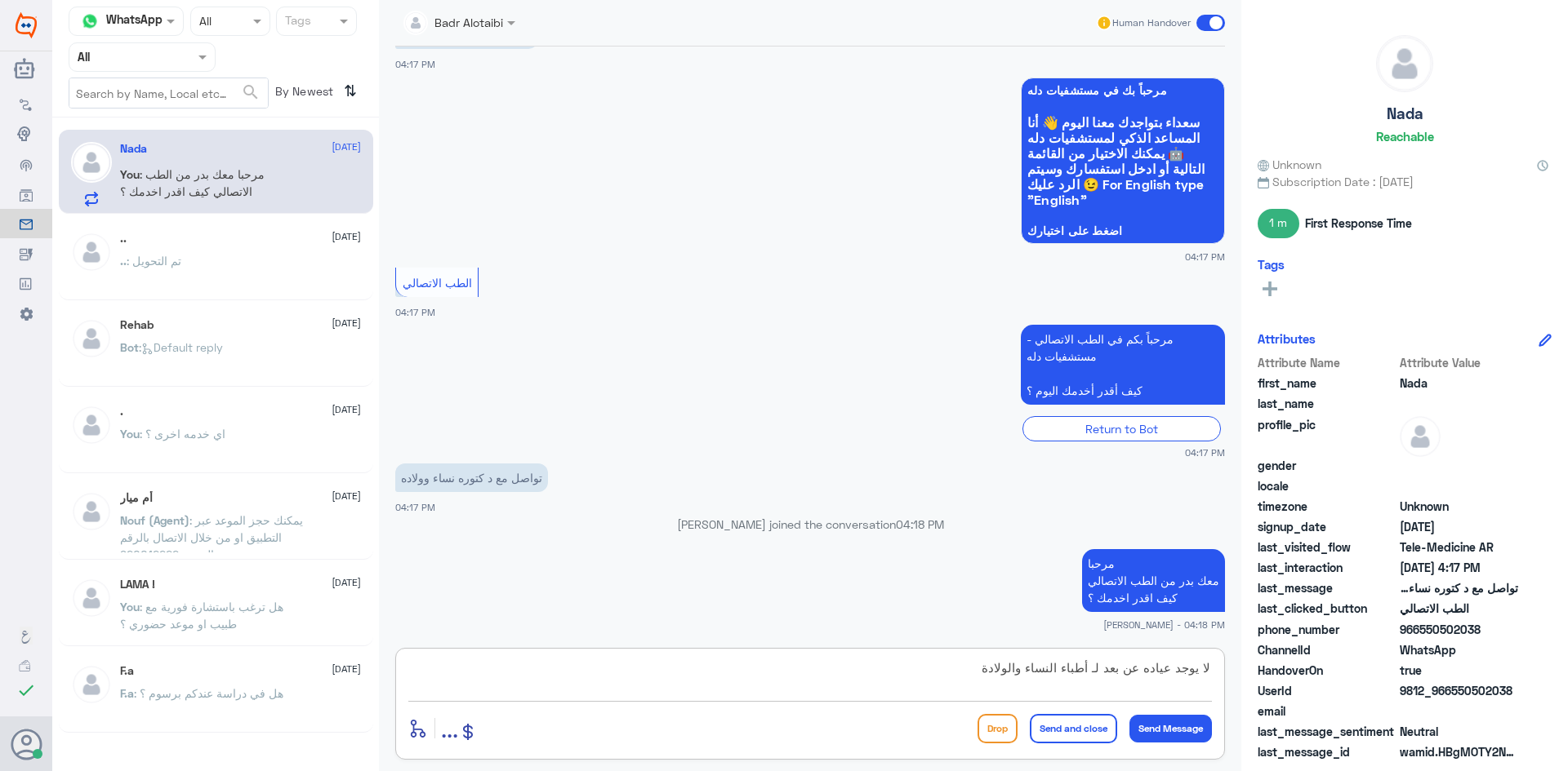
type textarea "لا يوجد عياده عن بعد لـ أطباء النساء والولادة"
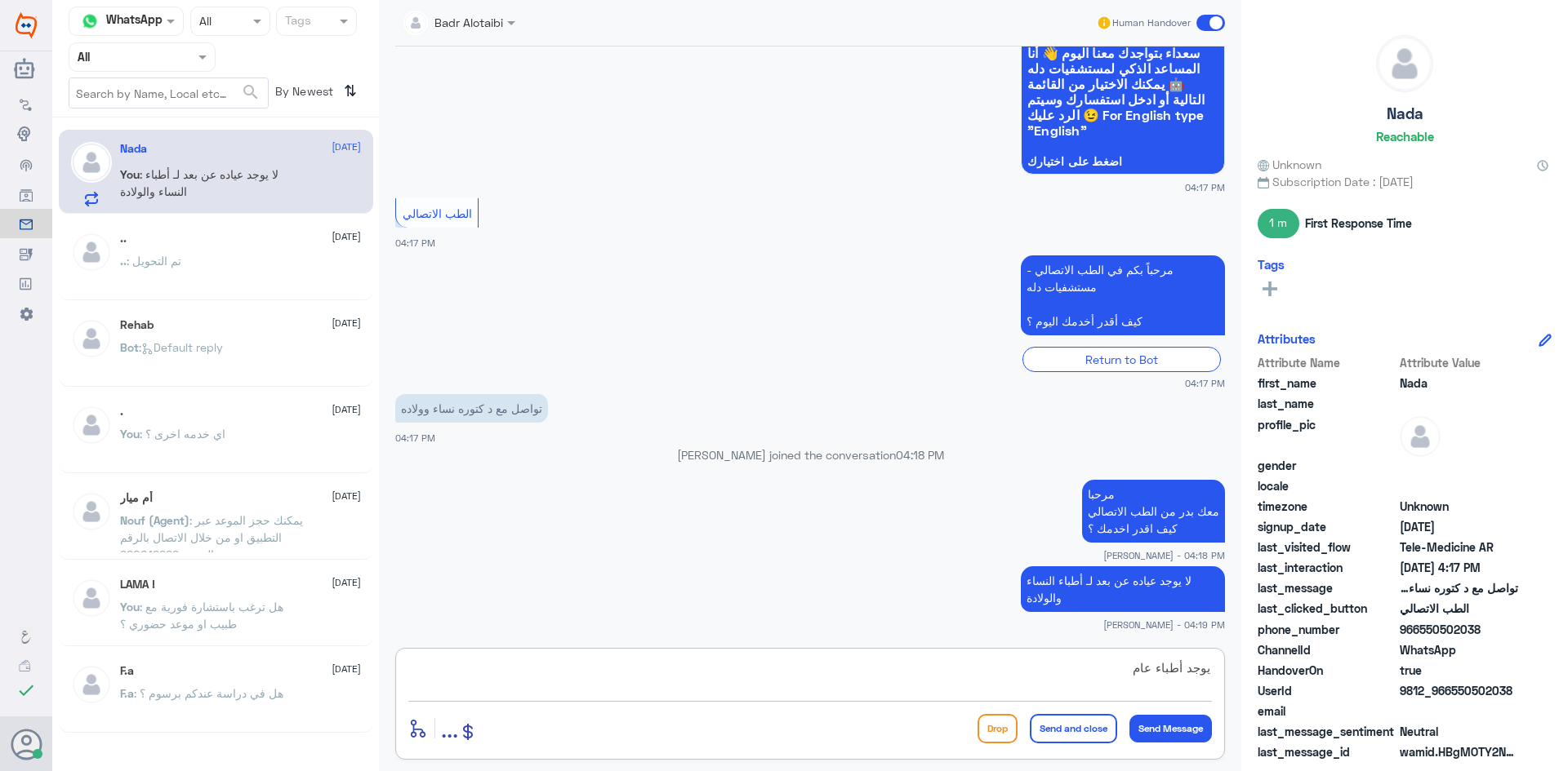
type textarea "يوجد أطباء عام"
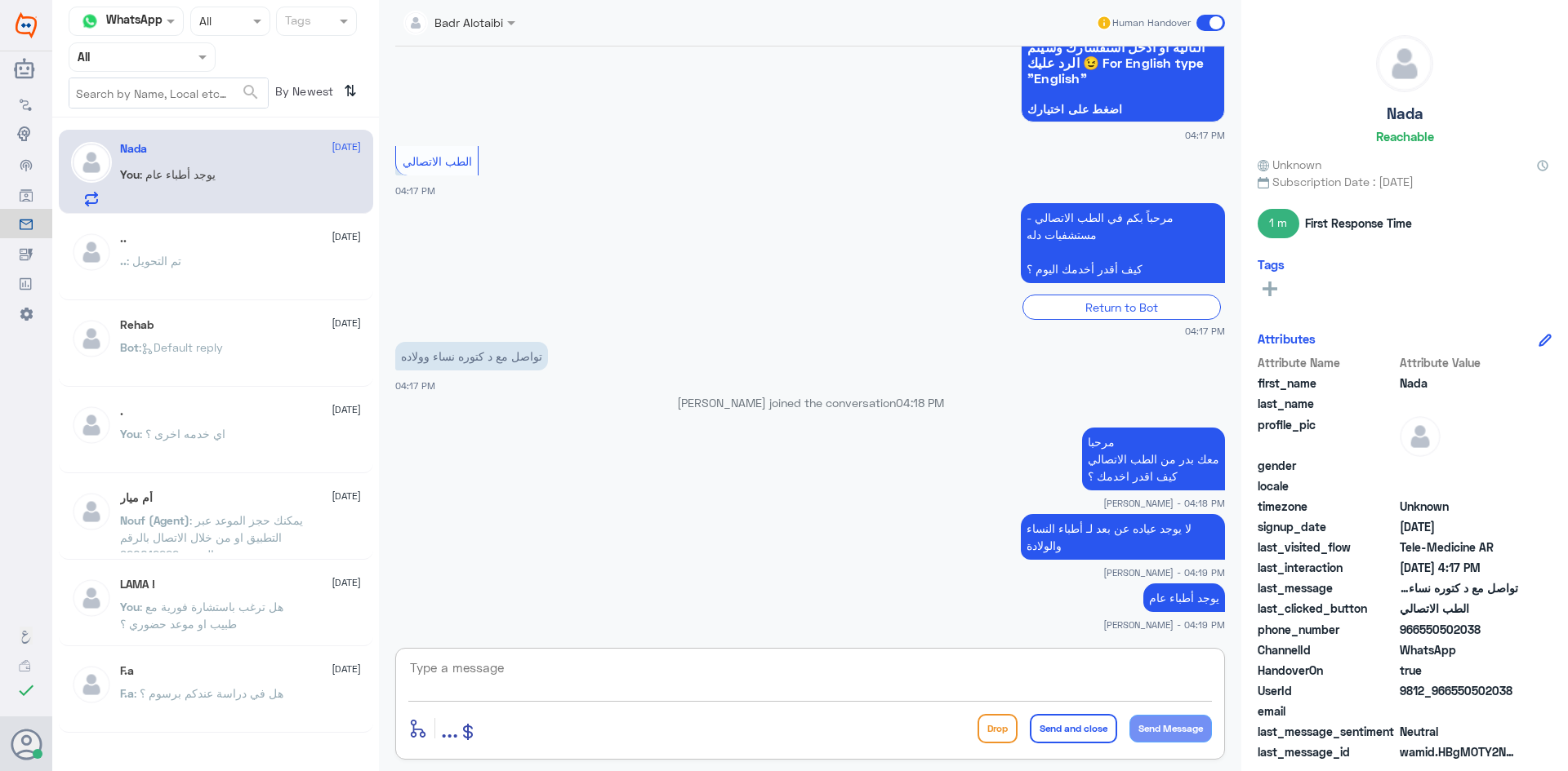
paste textarea "يمكنك تسجيل دخولك للتطبيق، واختر أيقونة "استشارة فورية" لطلب صرف الأدوية، أو إج…"
type textarea "يمكنك تسجيل دخولك للتطبيق، واختر أيقونة "استشارة فورية" لطلب صرف الأدوية، أو إج…"
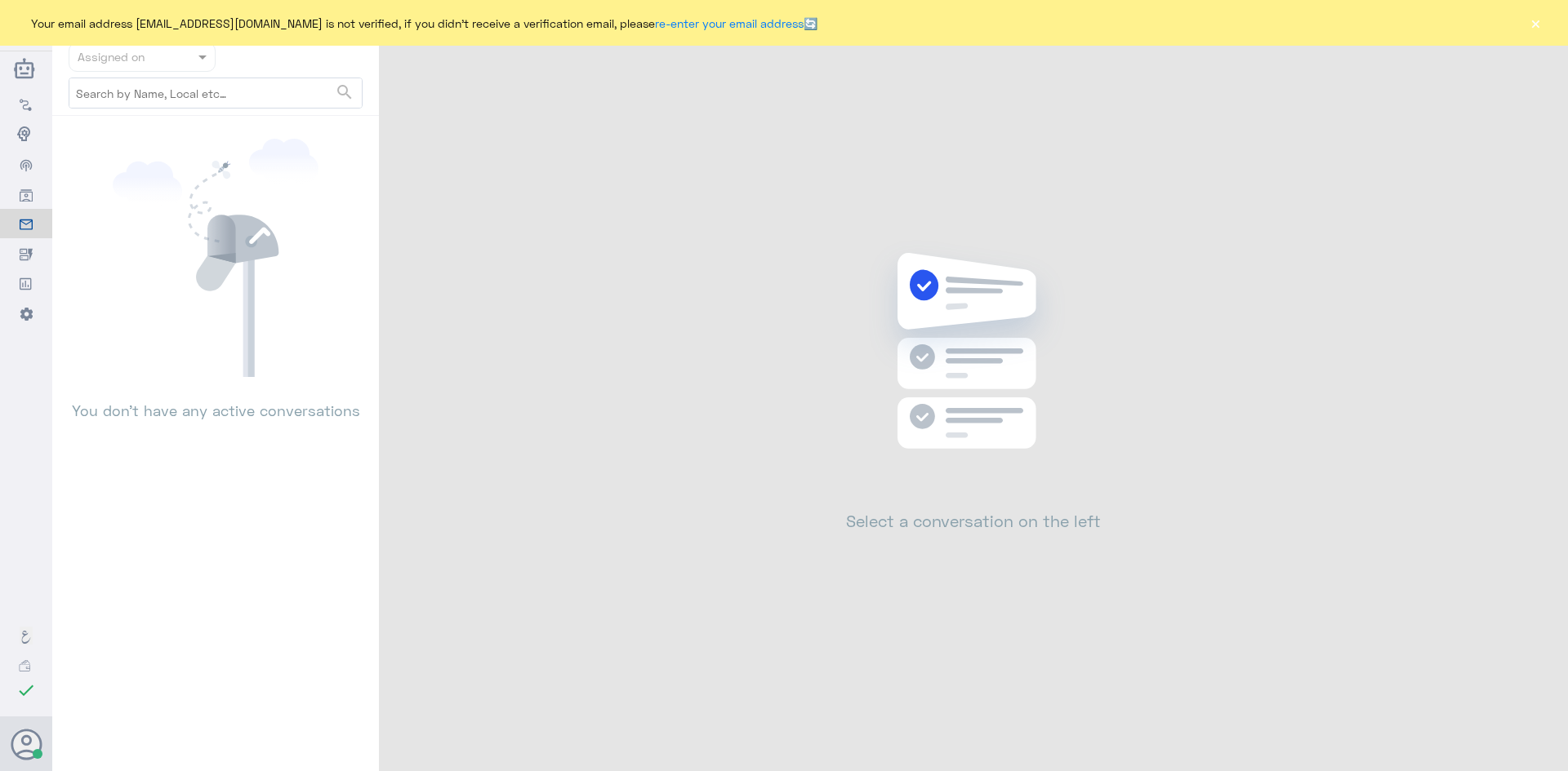
click at [1536, 20] on button "×" at bounding box center [1534, 23] width 16 height 16
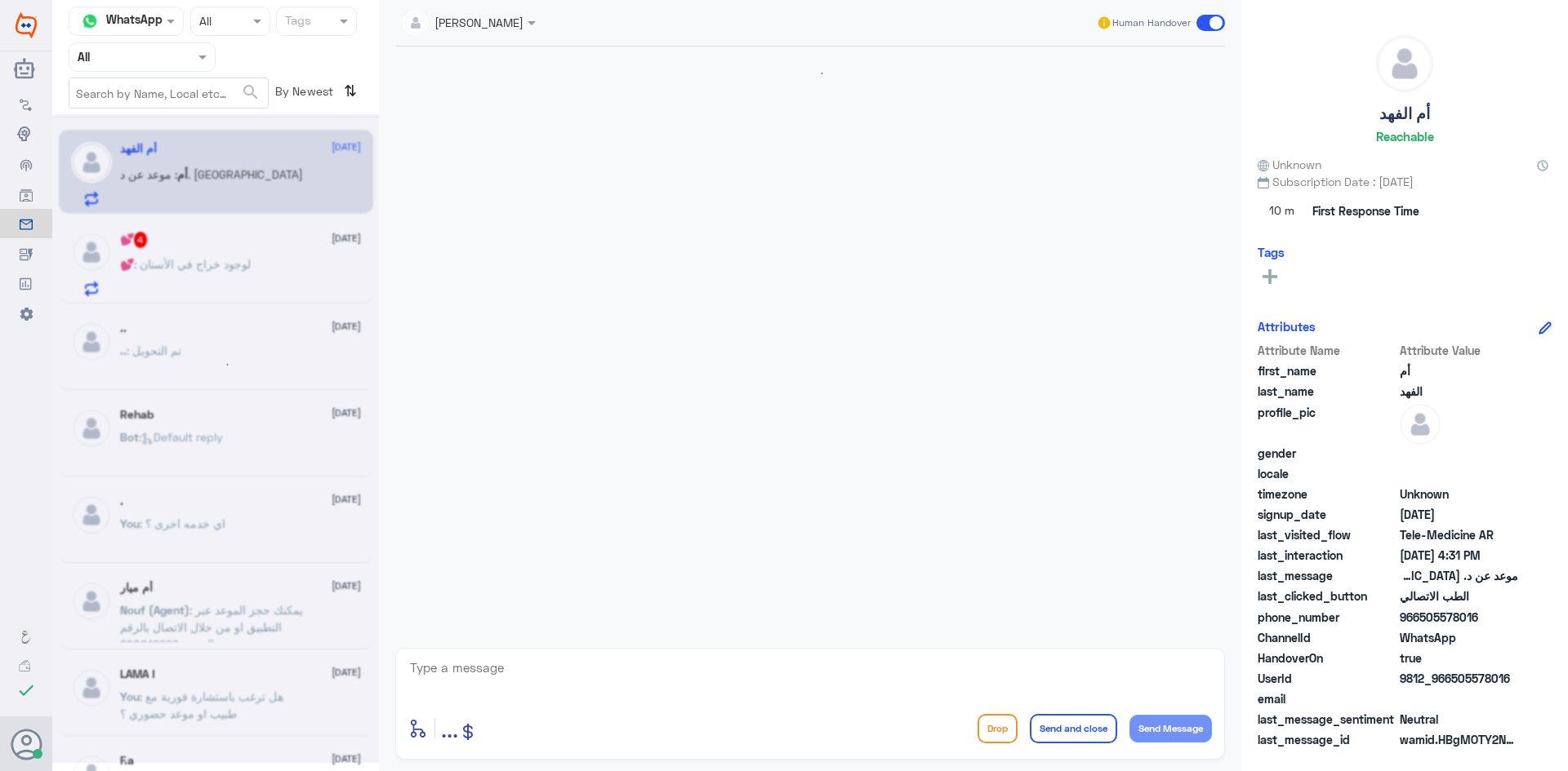
scroll to position [720, 0]
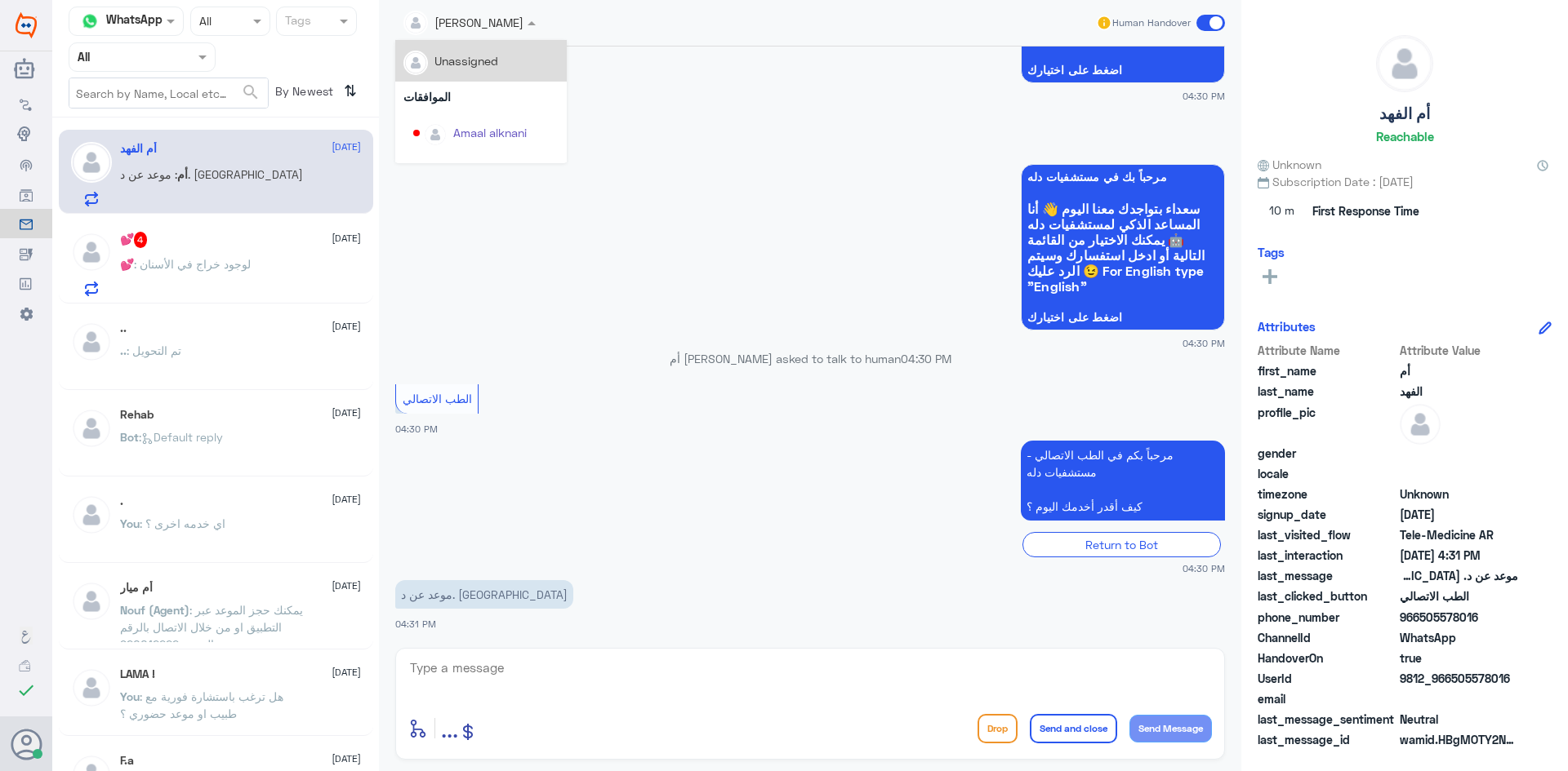
click at [500, 28] on div at bounding box center [469, 22] width 148 height 19
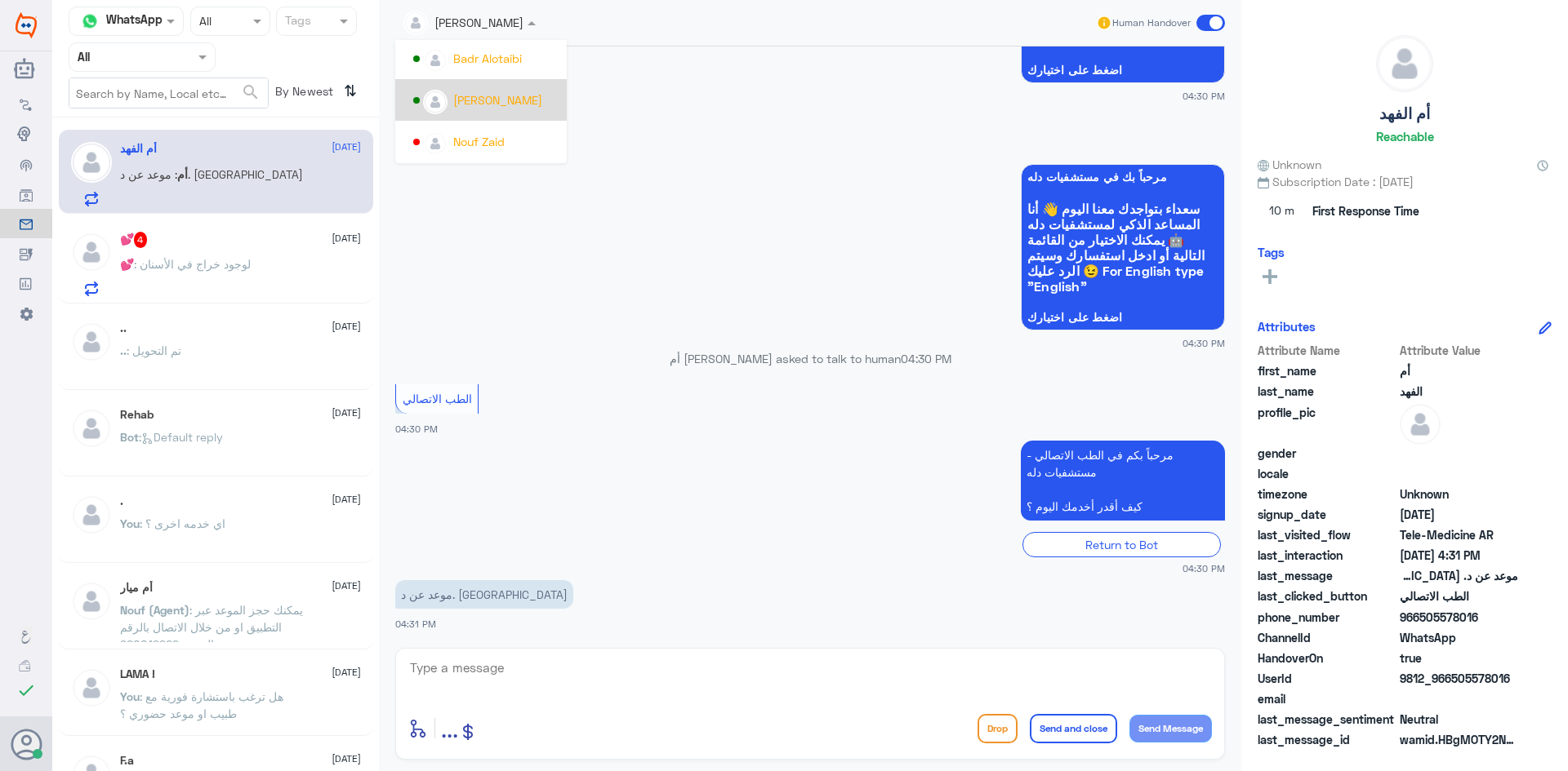
click at [526, 94] on div "[PERSON_NAME]" at bounding box center [498, 100] width 89 height 17
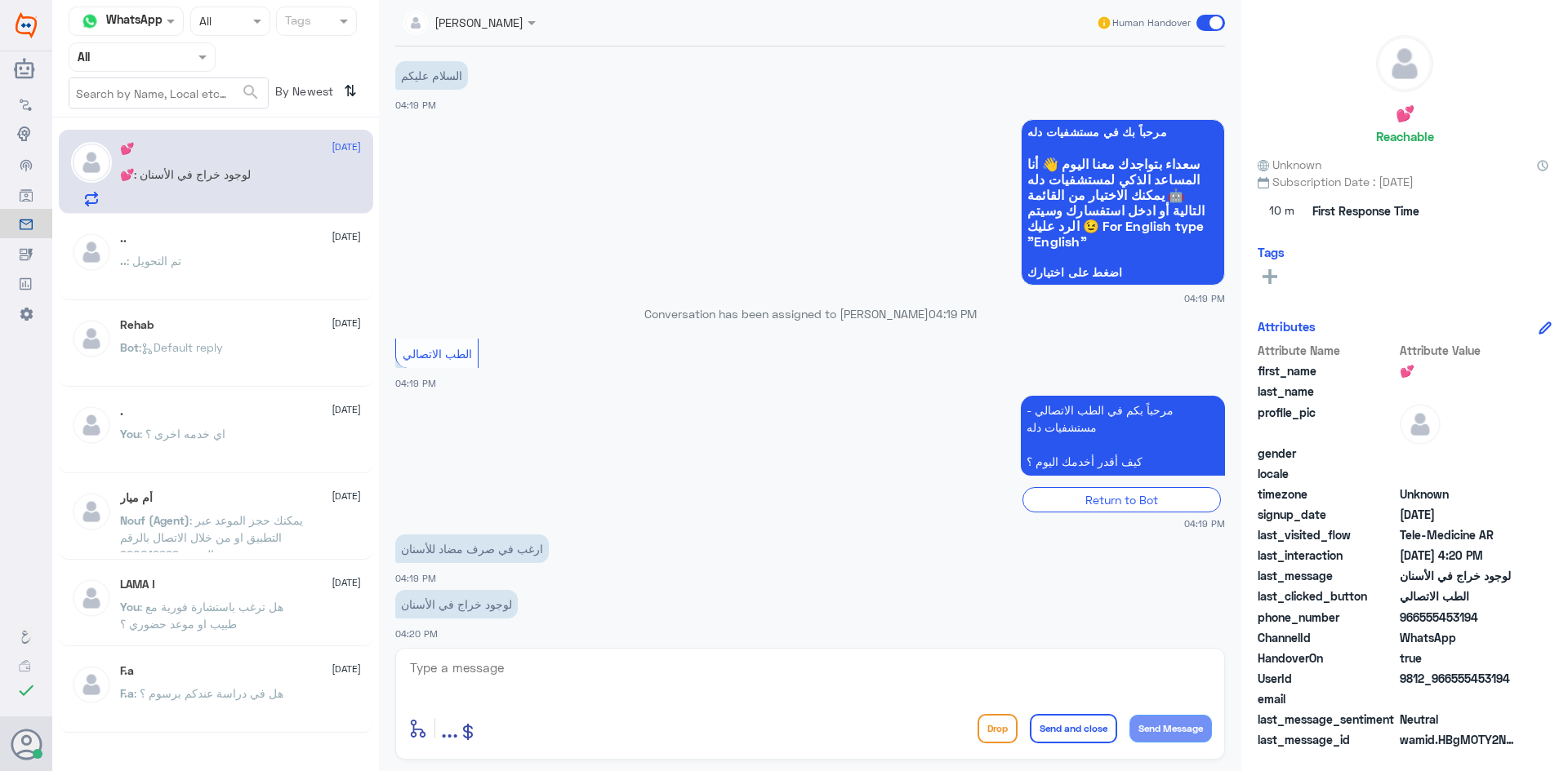
scroll to position [33, 0]
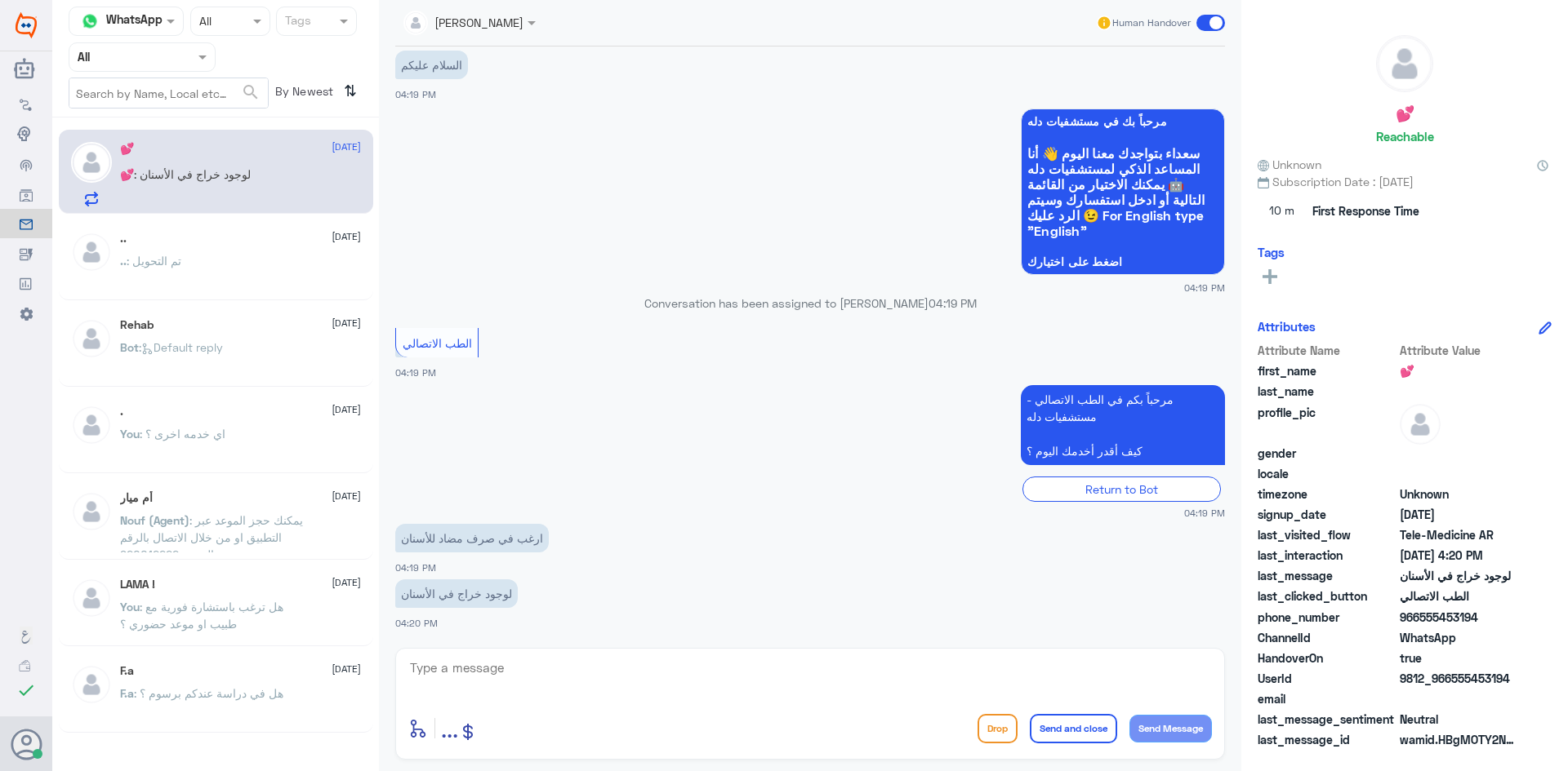
drag, startPoint x: 1512, startPoint y: 677, endPoint x: 1451, endPoint y: 681, distance: 61.1
click at [1451, 681] on span "9812_966555453194" at bounding box center [1459, 678] width 119 height 17
copy span "555453194"
click at [584, 673] on textarea at bounding box center [810, 677] width 804 height 40
paste textarea "مرحبا معك بدر من الطب الاتصالي كيف اقدر اخدمك ؟"
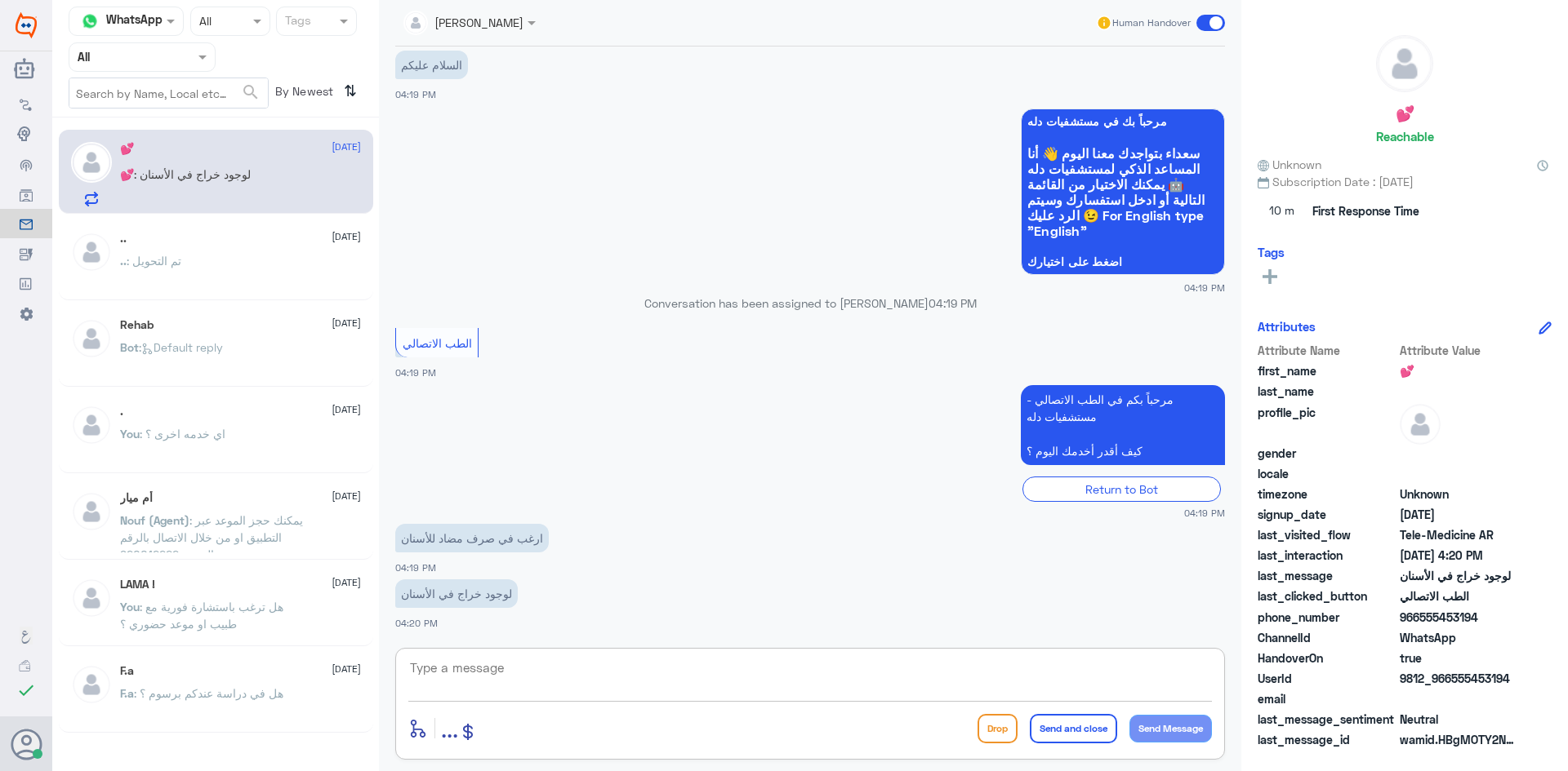
type textarea "مرحبا معك بدر من الطب الاتصالي كيف اقدر اخدمك ؟"
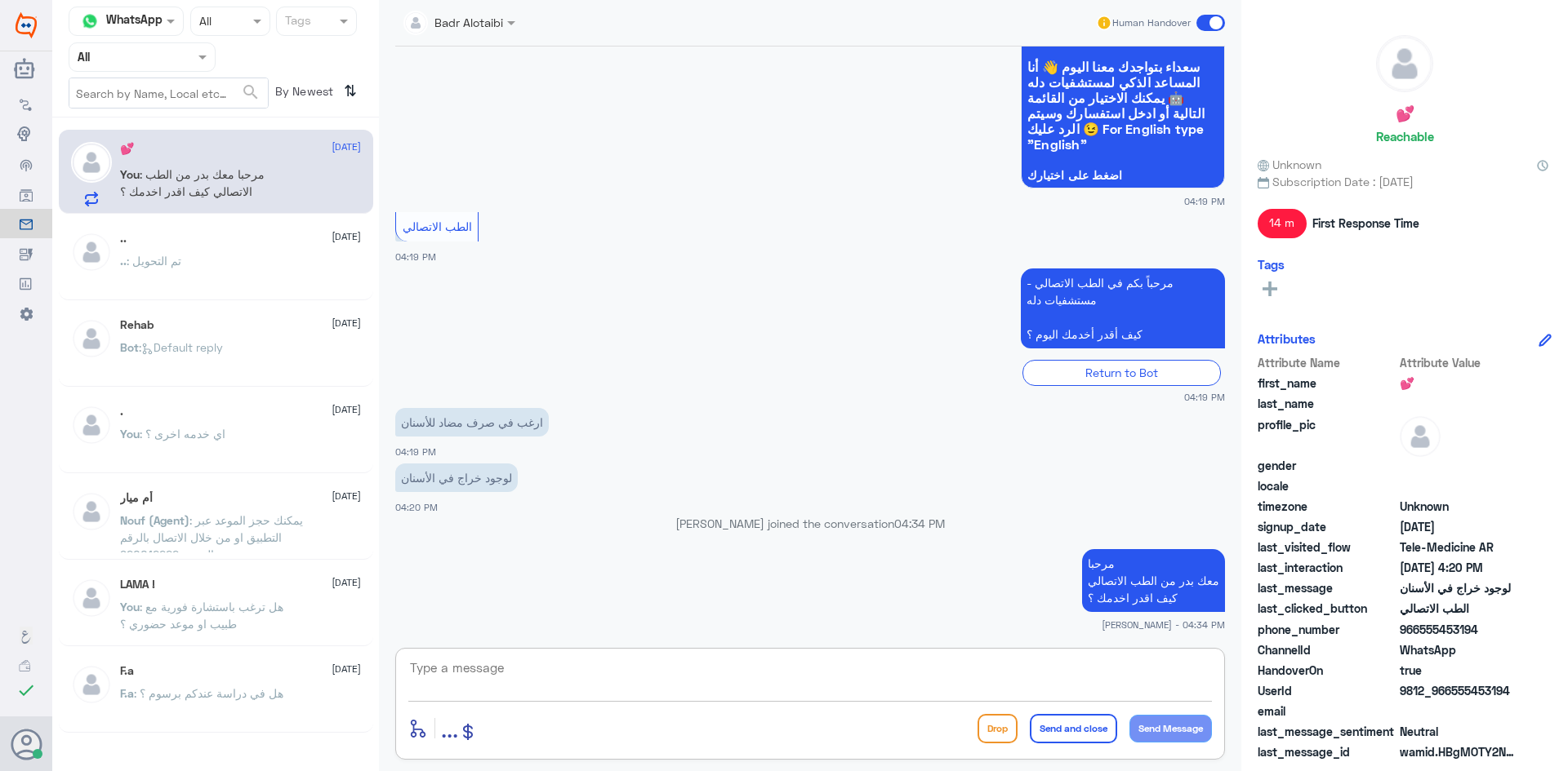
click at [748, 676] on textarea at bounding box center [810, 677] width 804 height 40
click at [927, 696] on textarea at bounding box center [810, 677] width 804 height 40
paste textarea "يمكنك تسجيل دخولك للتطبيق، واختر أيقونة "استشارة فورية" لطلب صرف الأدوية، أو إج…"
type textarea "يمكنك تسجيل دخولك للتطبيق، واختر أيقونة "استشارة فورية" لطلب صرف الأدوية، أو إج…"
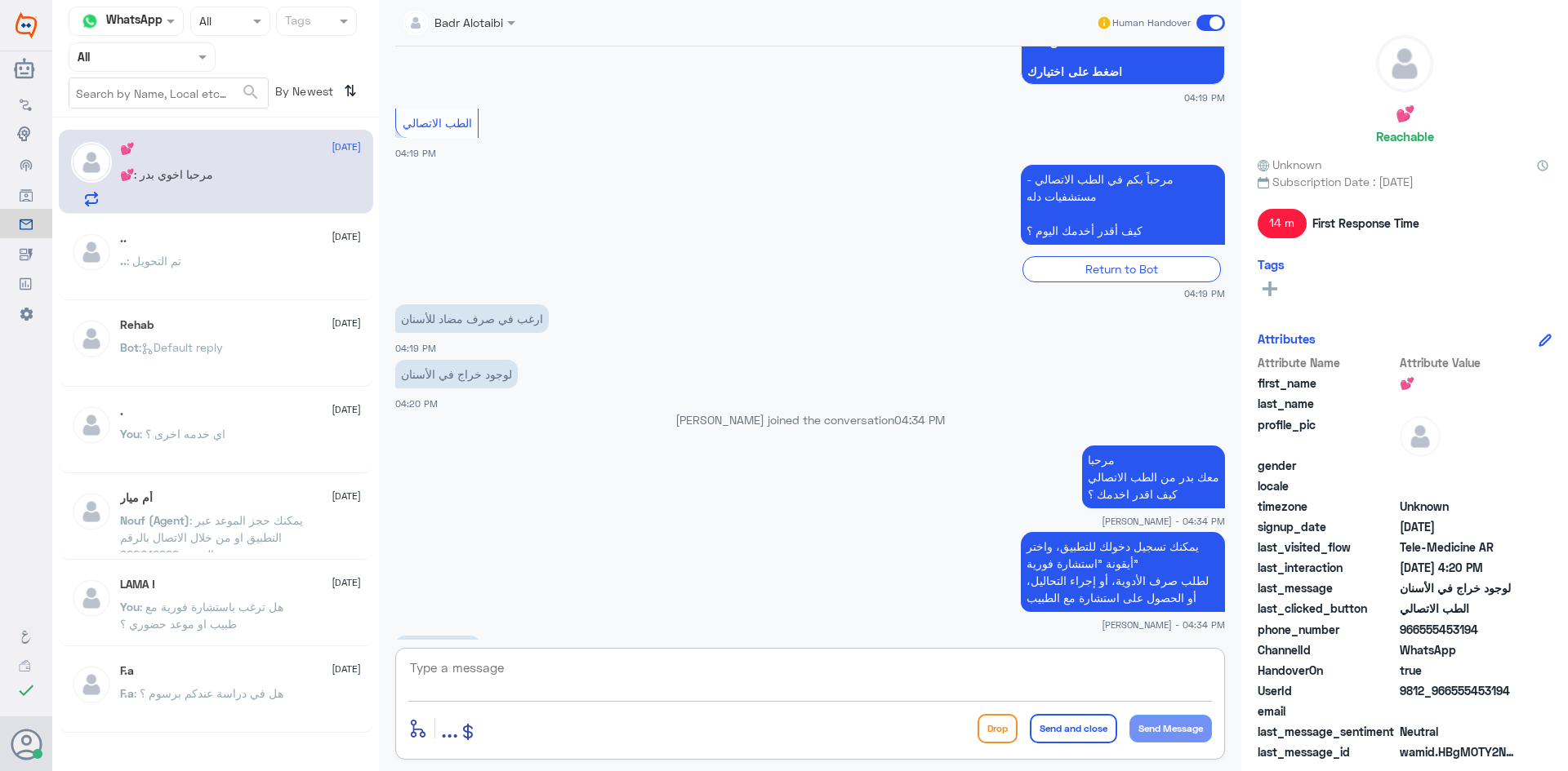
scroll to position [278, 0]
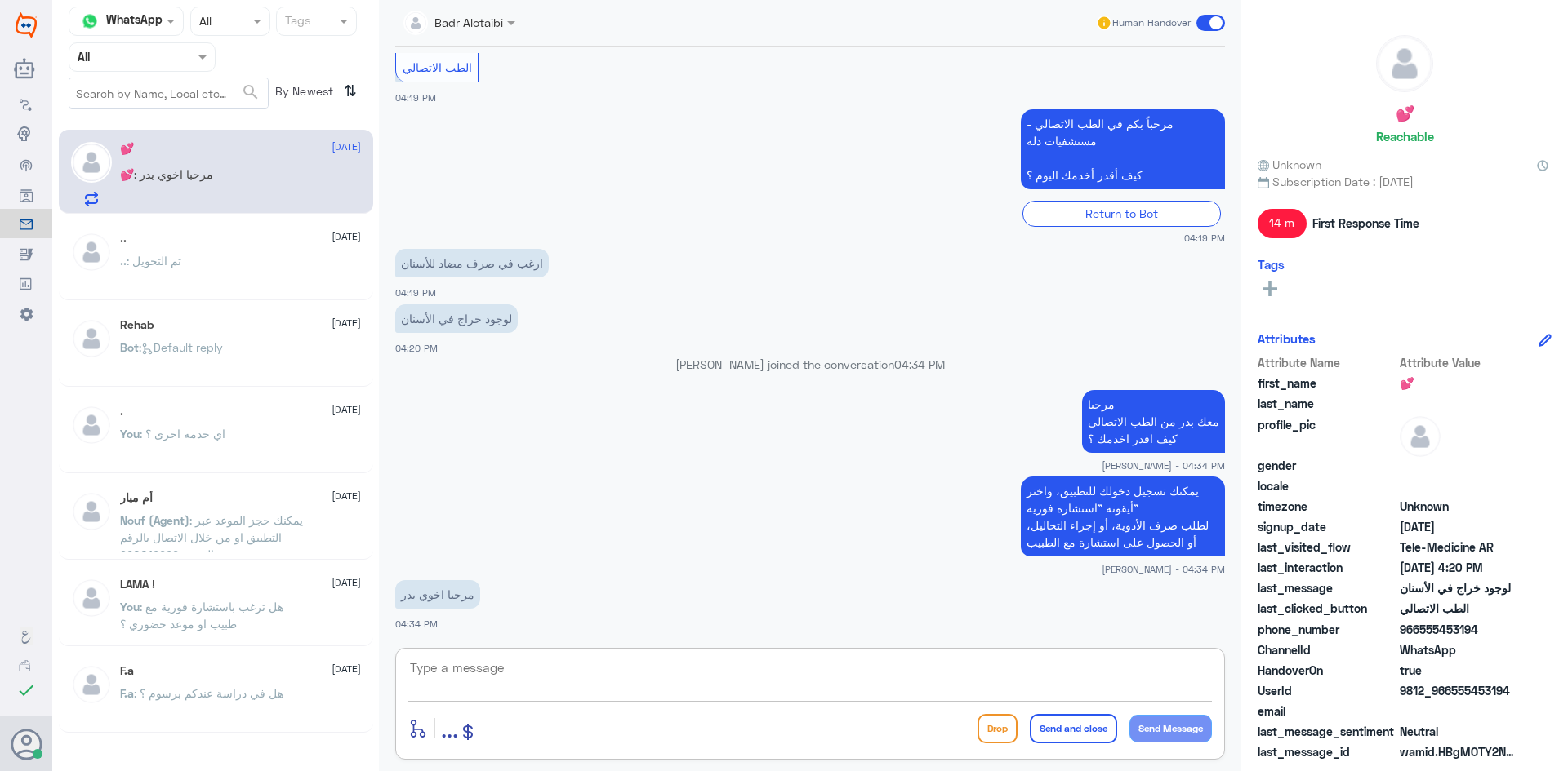
click at [775, 687] on textarea at bounding box center [810, 677] width 804 height 40
drag, startPoint x: 1518, startPoint y: 691, endPoint x: 1452, endPoint y: 689, distance: 66.0
click at [1452, 689] on div "UserId 9812_966555453194" at bounding box center [1404, 692] width 294 height 21
copy span "555453194"
click at [851, 678] on textarea at bounding box center [810, 677] width 804 height 40
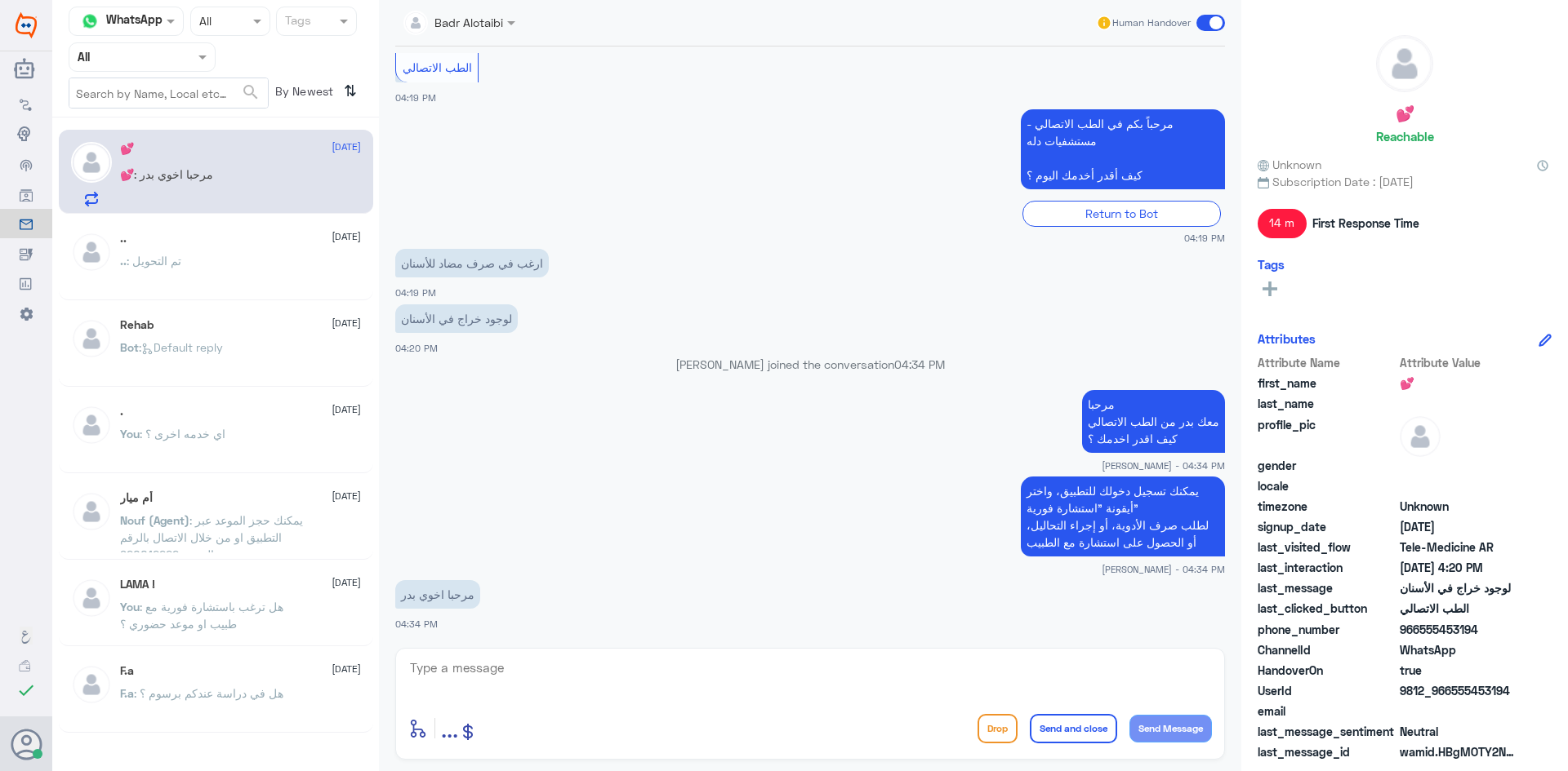
drag, startPoint x: 1510, startPoint y: 692, endPoint x: 1454, endPoint y: 690, distance: 56.0
click at [1453, 696] on span "9812_966555453194" at bounding box center [1459, 690] width 119 height 17
copy span "555453194"
click at [1220, 28] on span at bounding box center [1210, 23] width 29 height 16
click at [0, 0] on input "checkbox" at bounding box center [0, 0] width 0 height 0
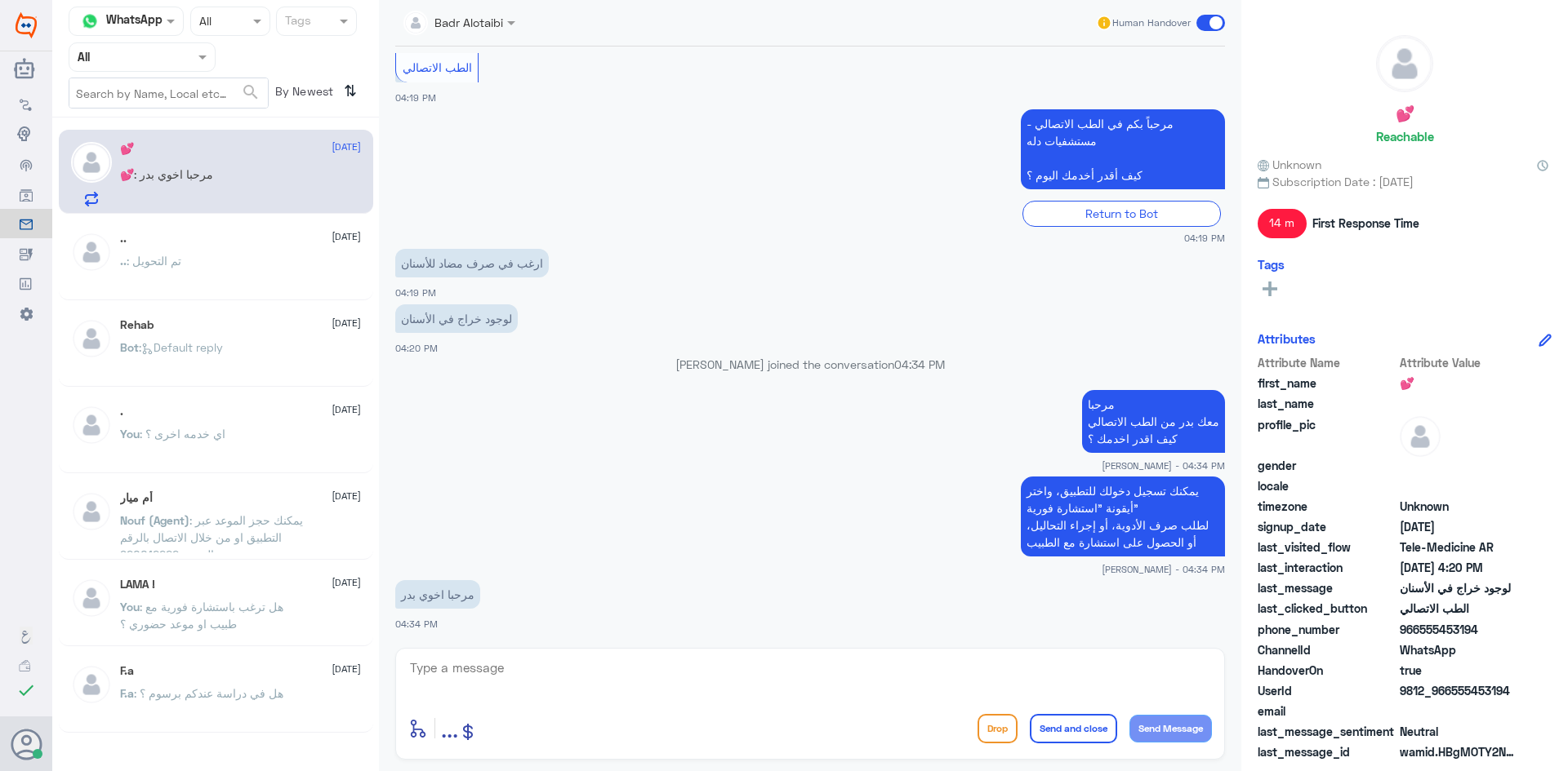
scroll to position [308, 0]
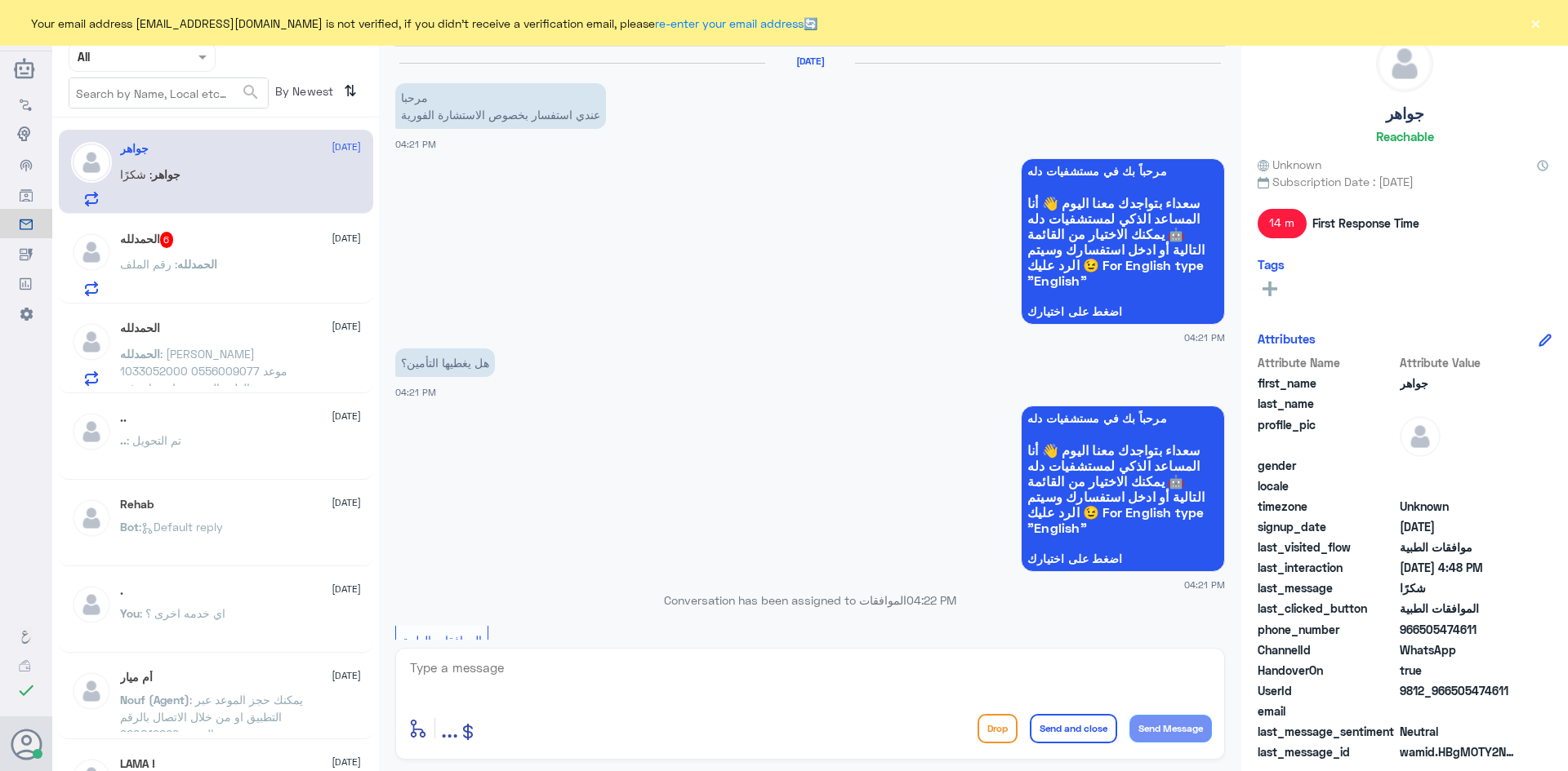
scroll to position [1035, 0]
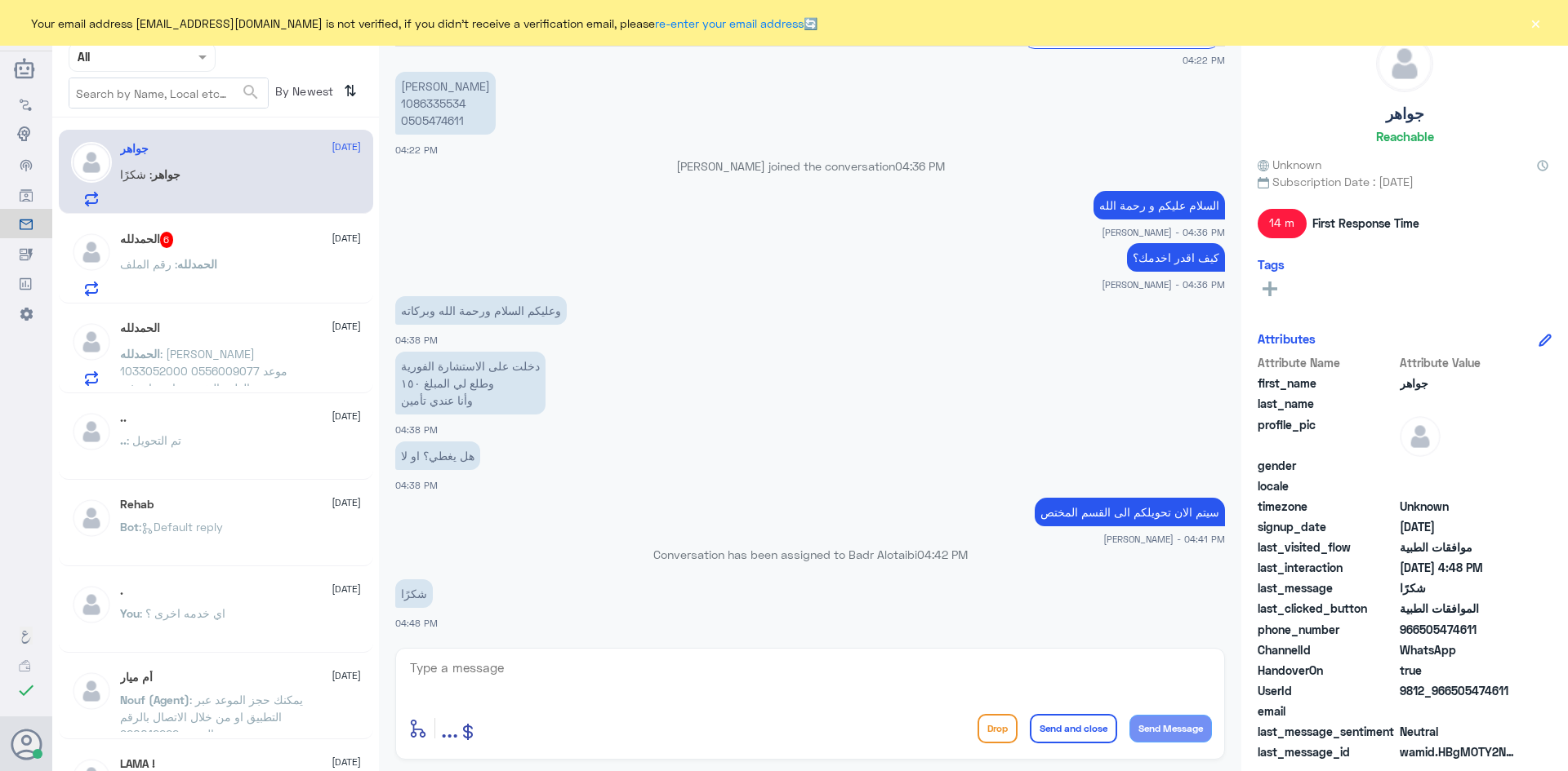
click at [194, 63] on span at bounding box center [205, 57] width 21 height 17
click at [167, 120] on b "Unassigned" at bounding box center [137, 126] width 62 height 14
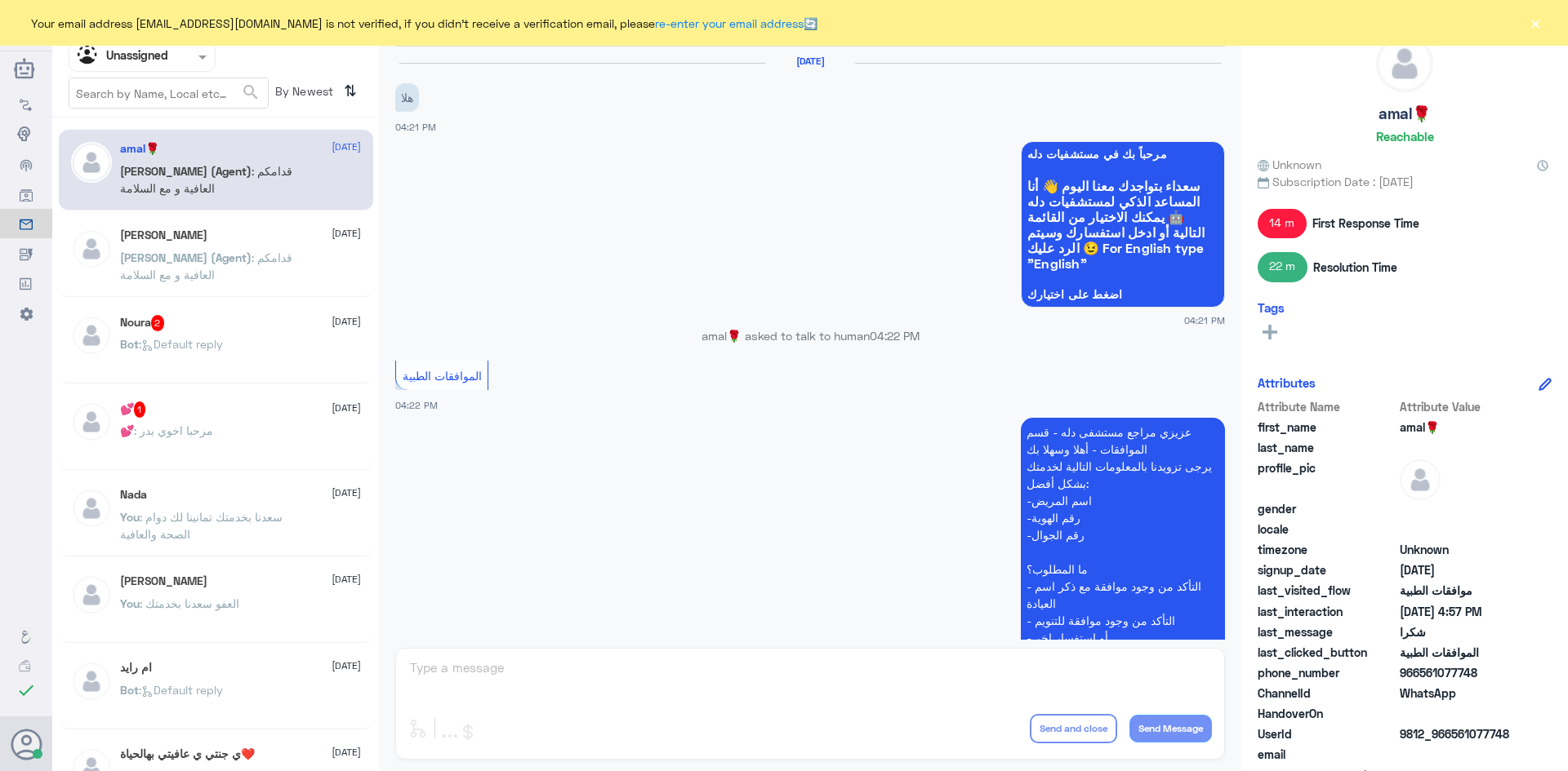
scroll to position [884, 0]
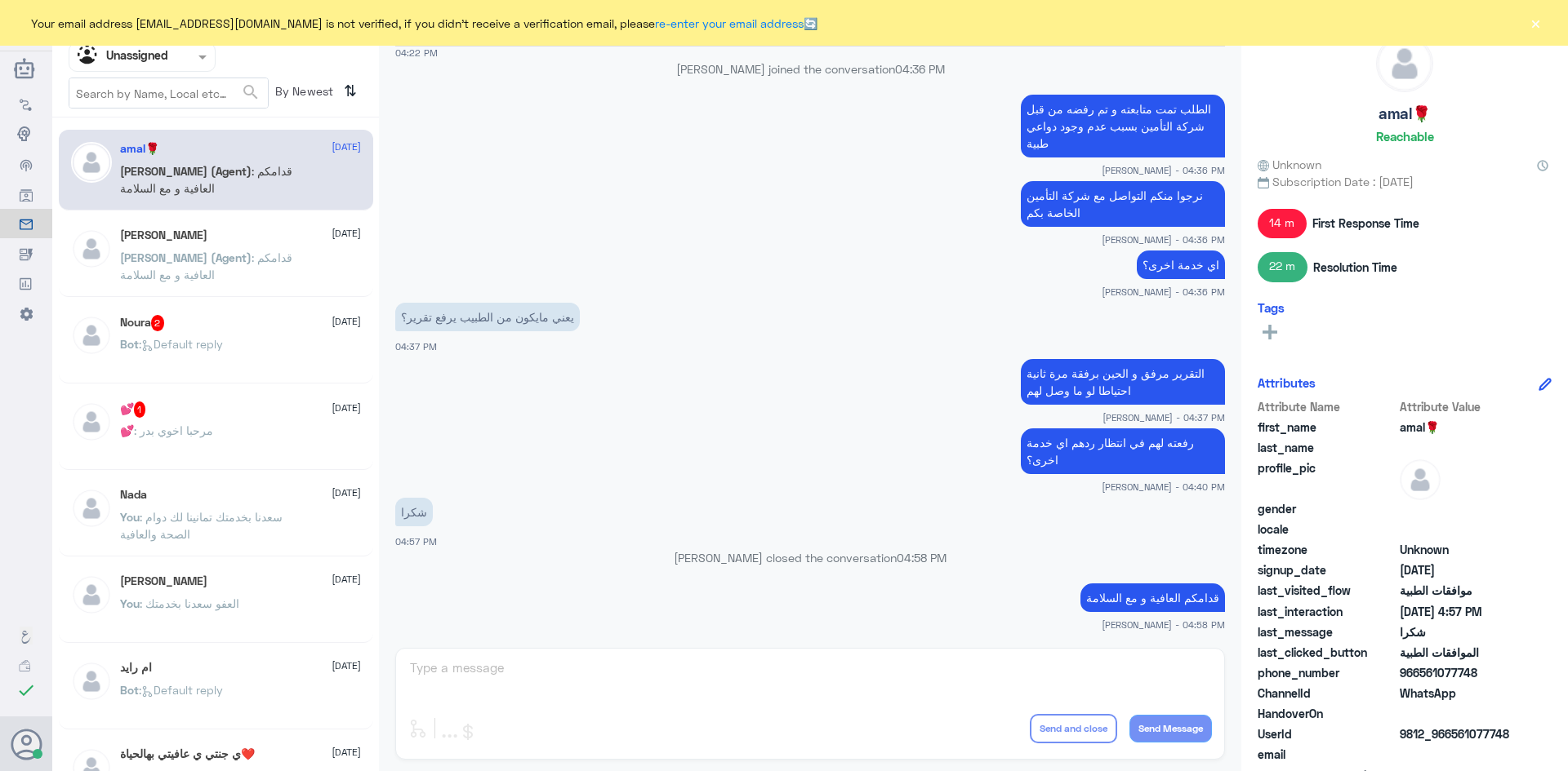
click at [283, 252] on span ": قدامكم العافية و مع السلامة" at bounding box center [205, 266] width 172 height 31
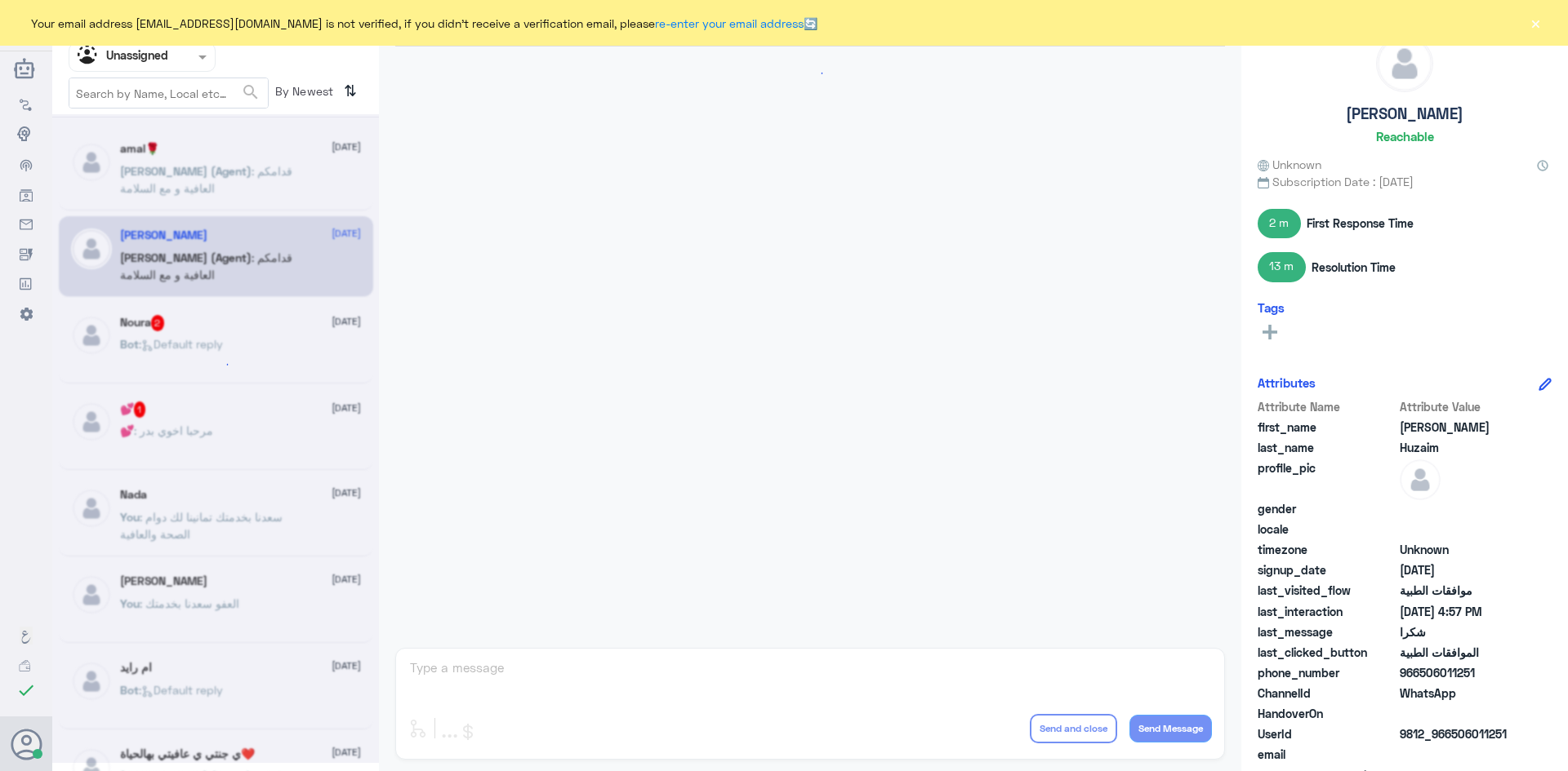
scroll to position [1073, 0]
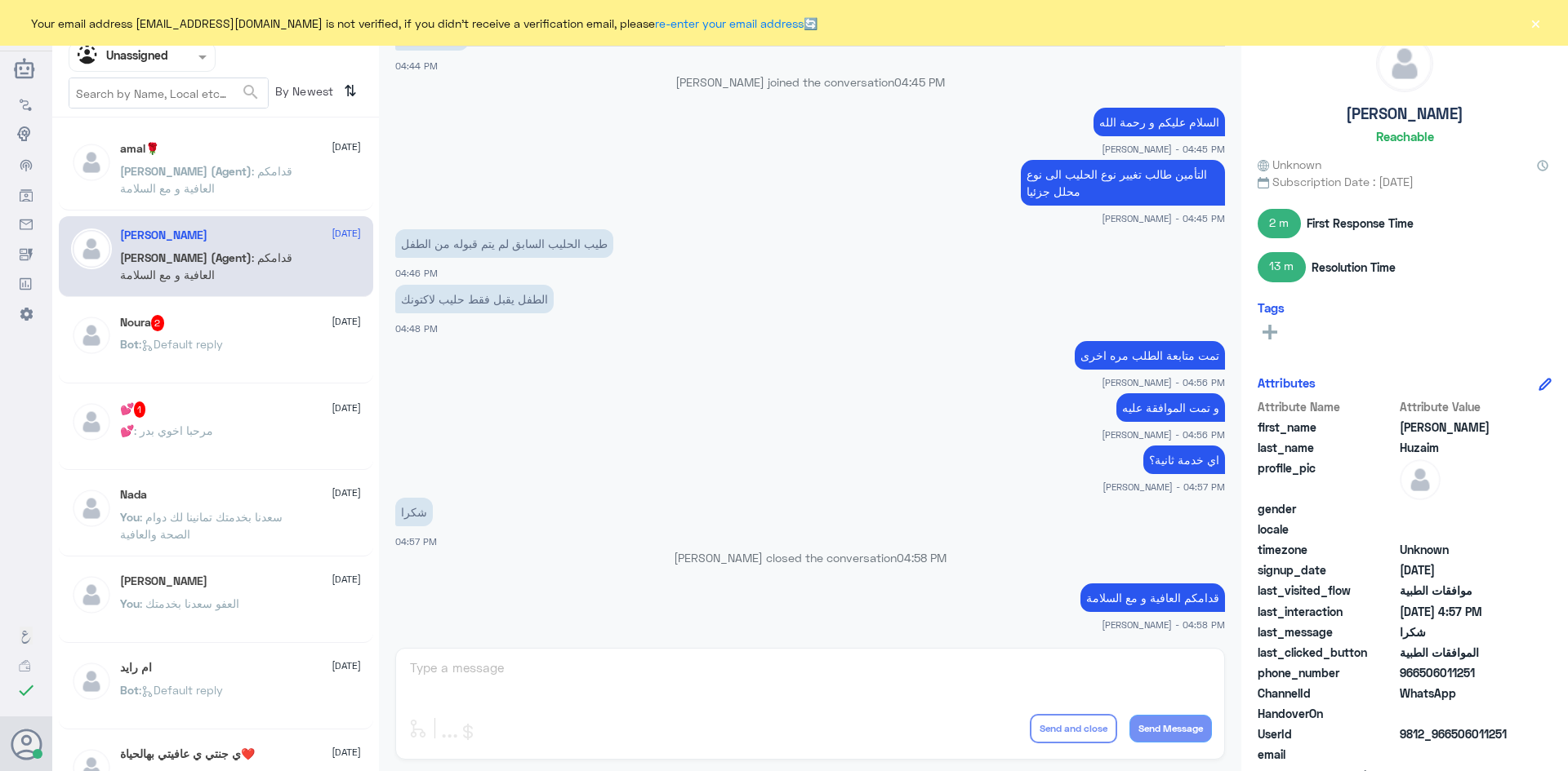
click at [200, 428] on span ": مرحبا اخوي بدر" at bounding box center [172, 431] width 79 height 14
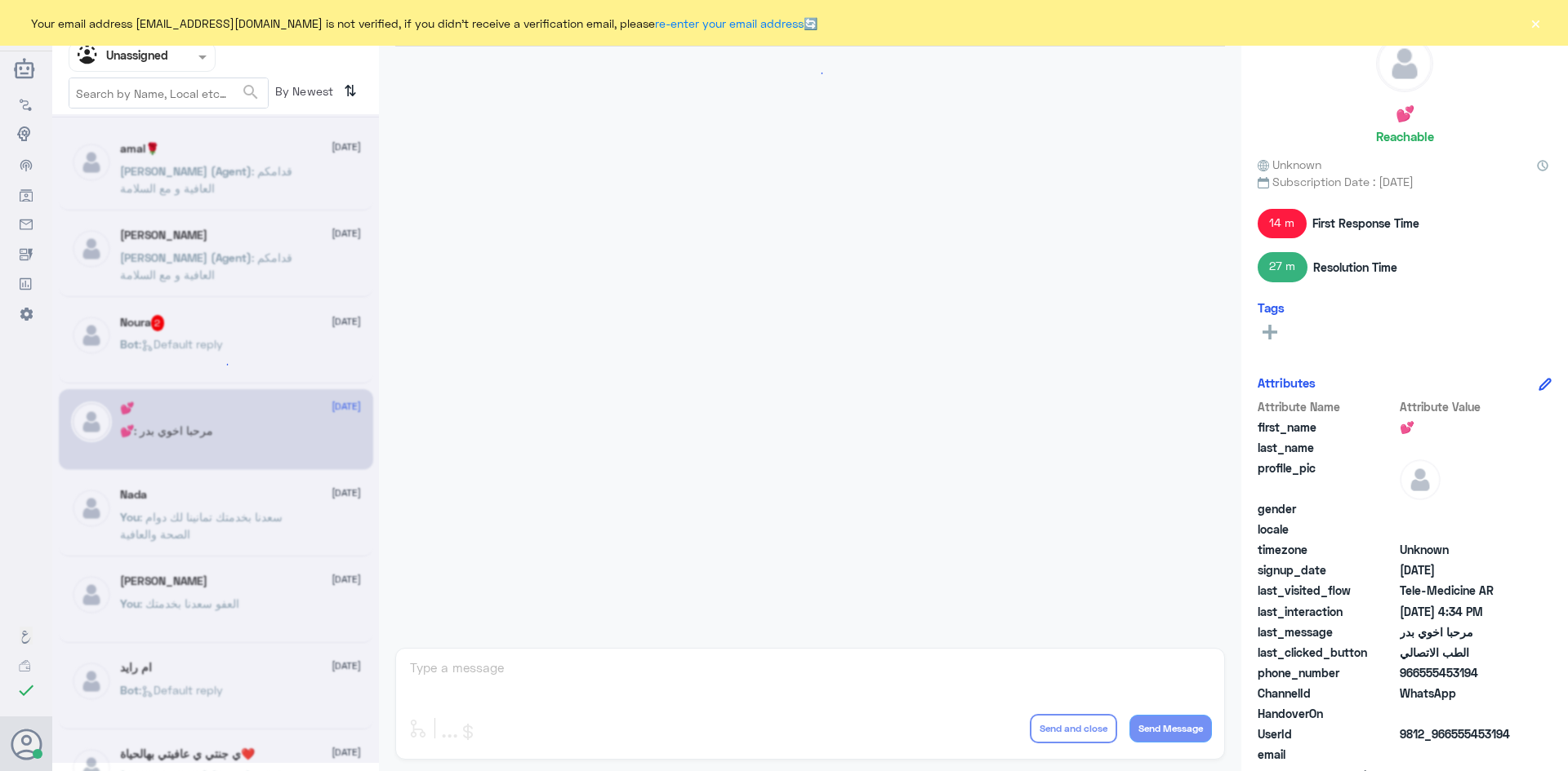
scroll to position [338, 0]
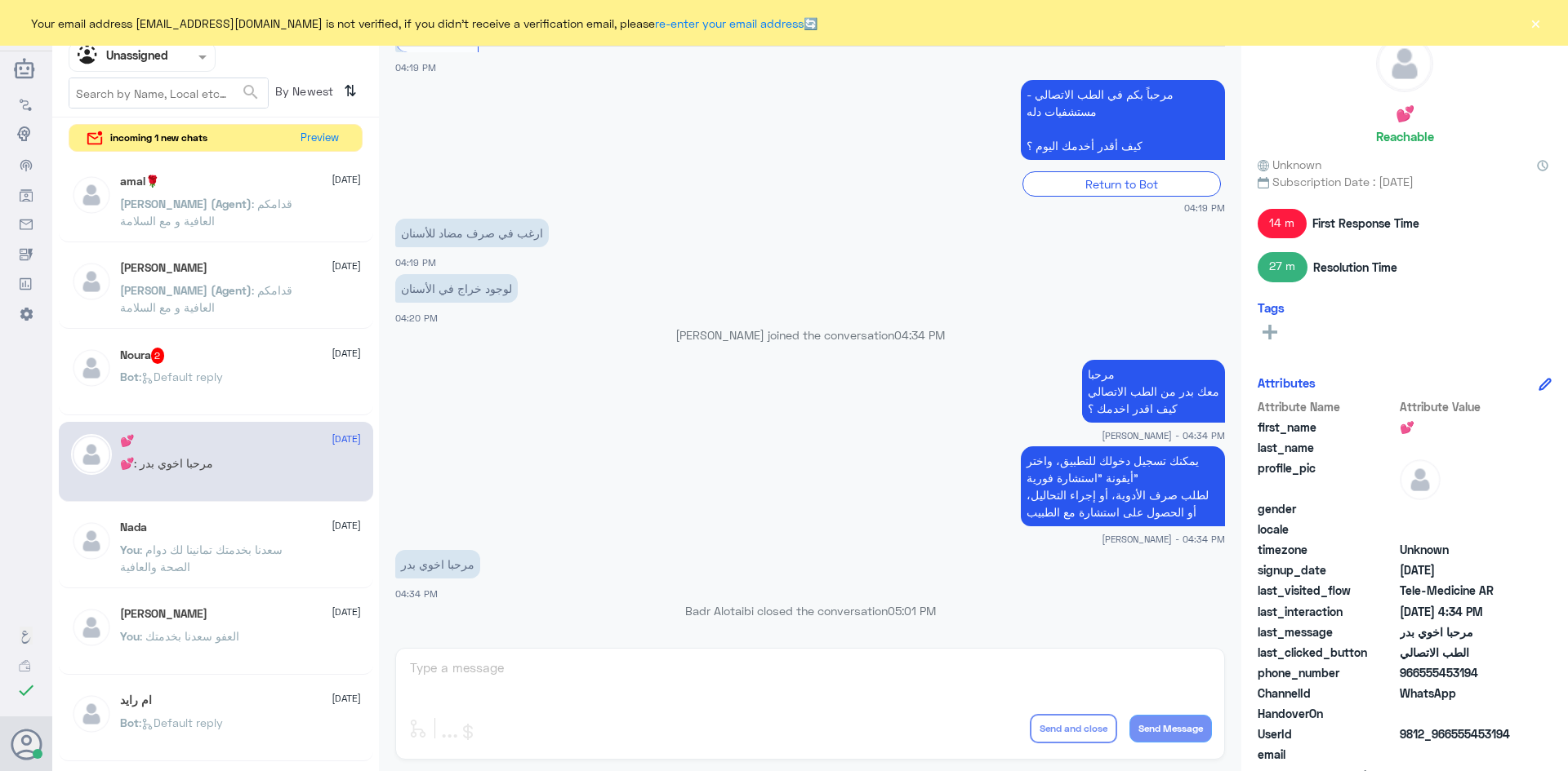
click at [192, 75] on nav "Channel WhatsApp Status × All Tags Agent Filter Unassigned search By Newest ⇅" at bounding box center [215, 62] width 327 height 111
click at [190, 66] on div "Agent Filter Unassigned" at bounding box center [132, 57] width 125 height 24
click at [542, 660] on div "Unassigned Human Handover [DATE] السلام عليكم 04:19 PM مرحباً بك في مستشفيات دل…" at bounding box center [810, 388] width 862 height 776
click at [172, 55] on div at bounding box center [142, 57] width 146 height 19
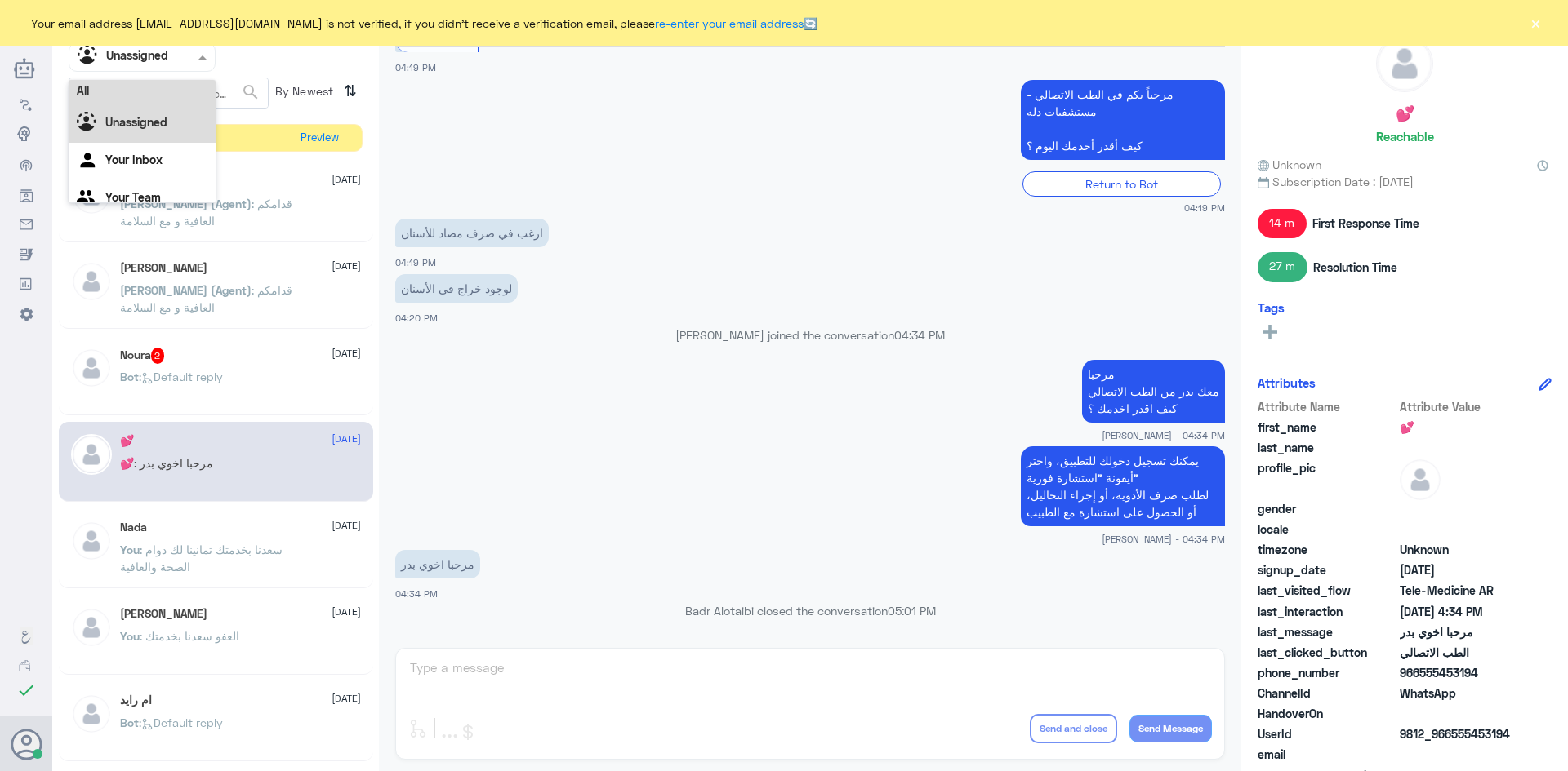
scroll to position [0, 0]
click at [162, 91] on div "All" at bounding box center [142, 94] width 147 height 30
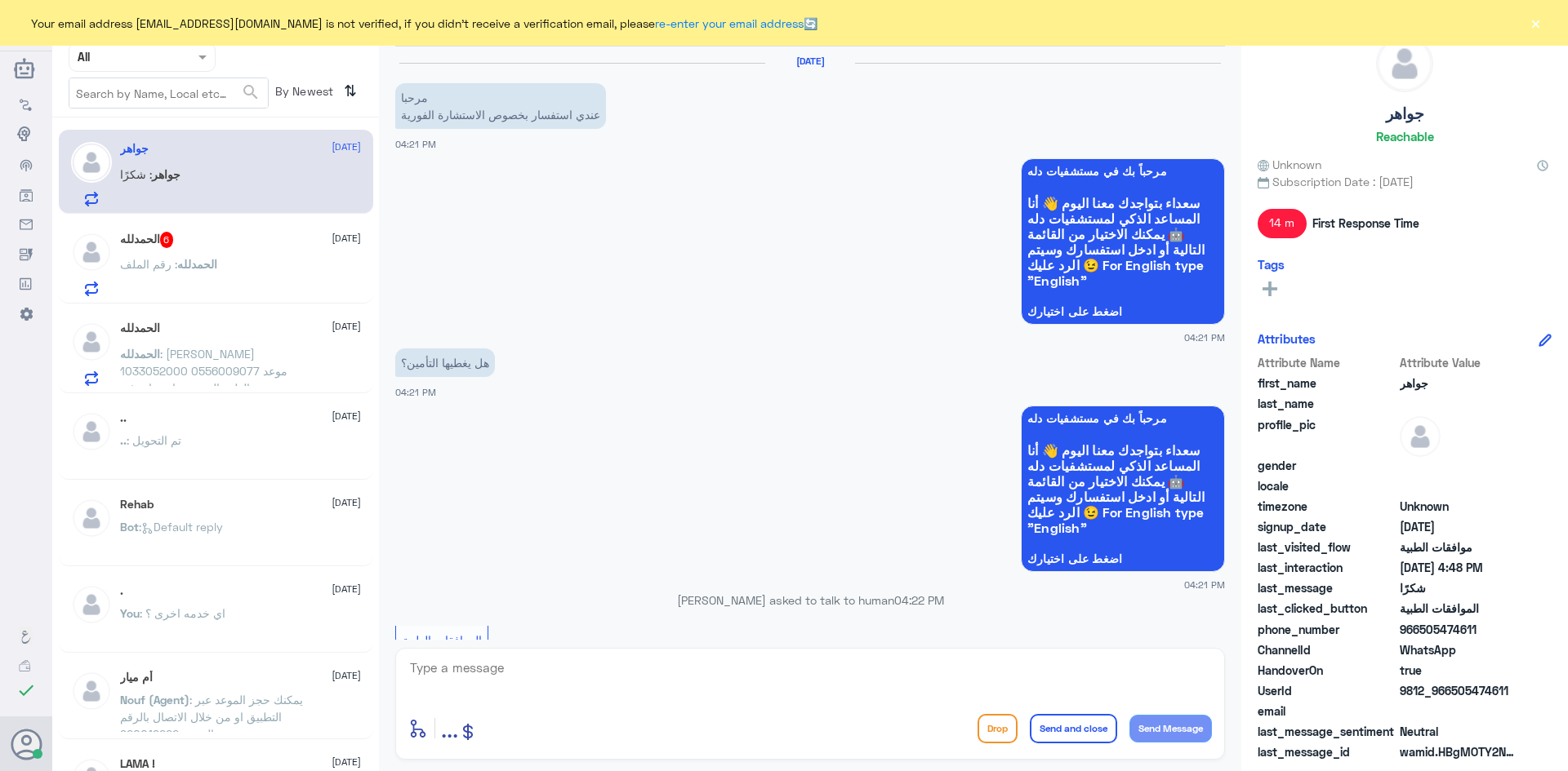
scroll to position [1035, 0]
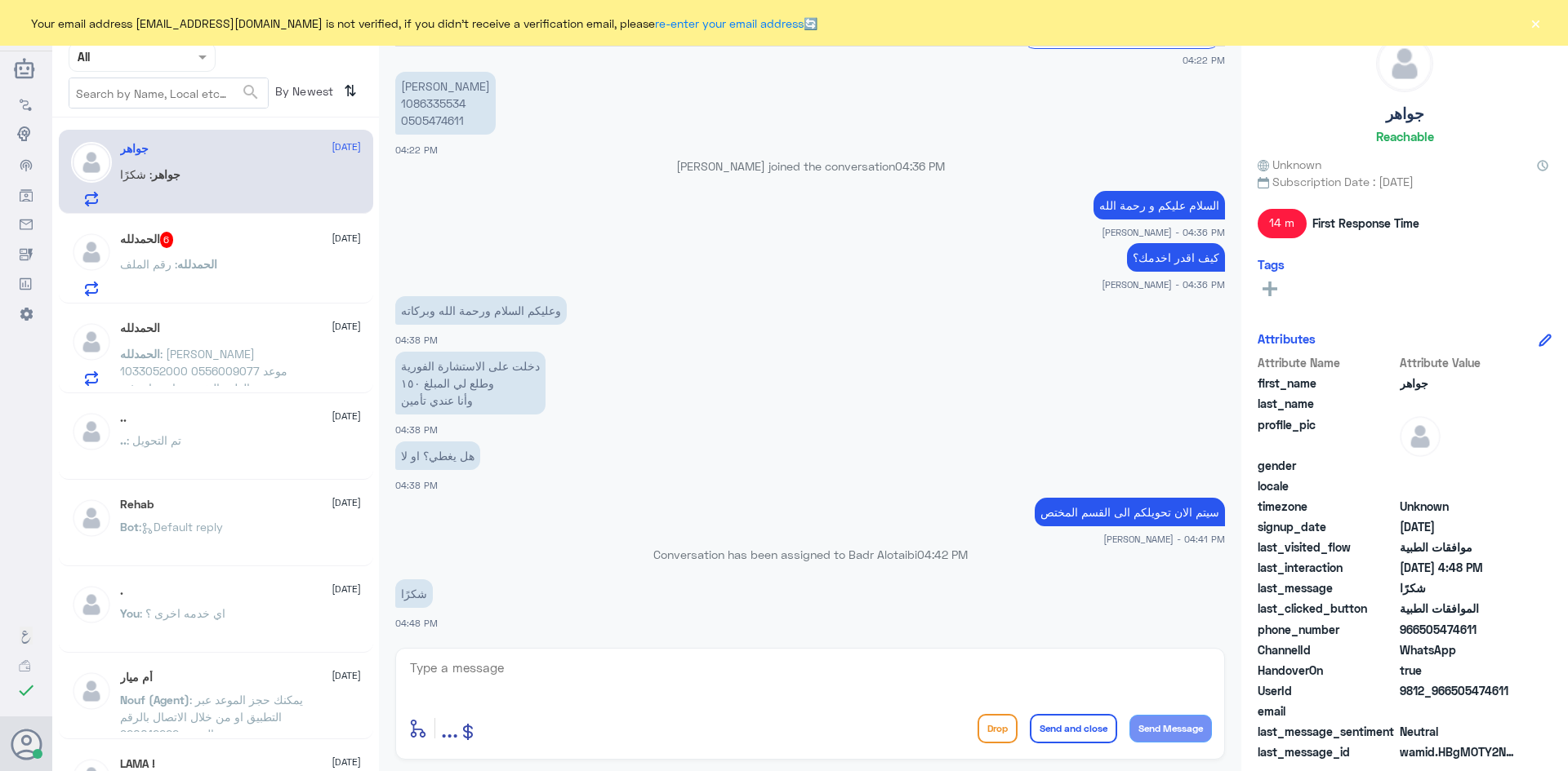
click at [1529, 28] on button "×" at bounding box center [1534, 23] width 16 height 16
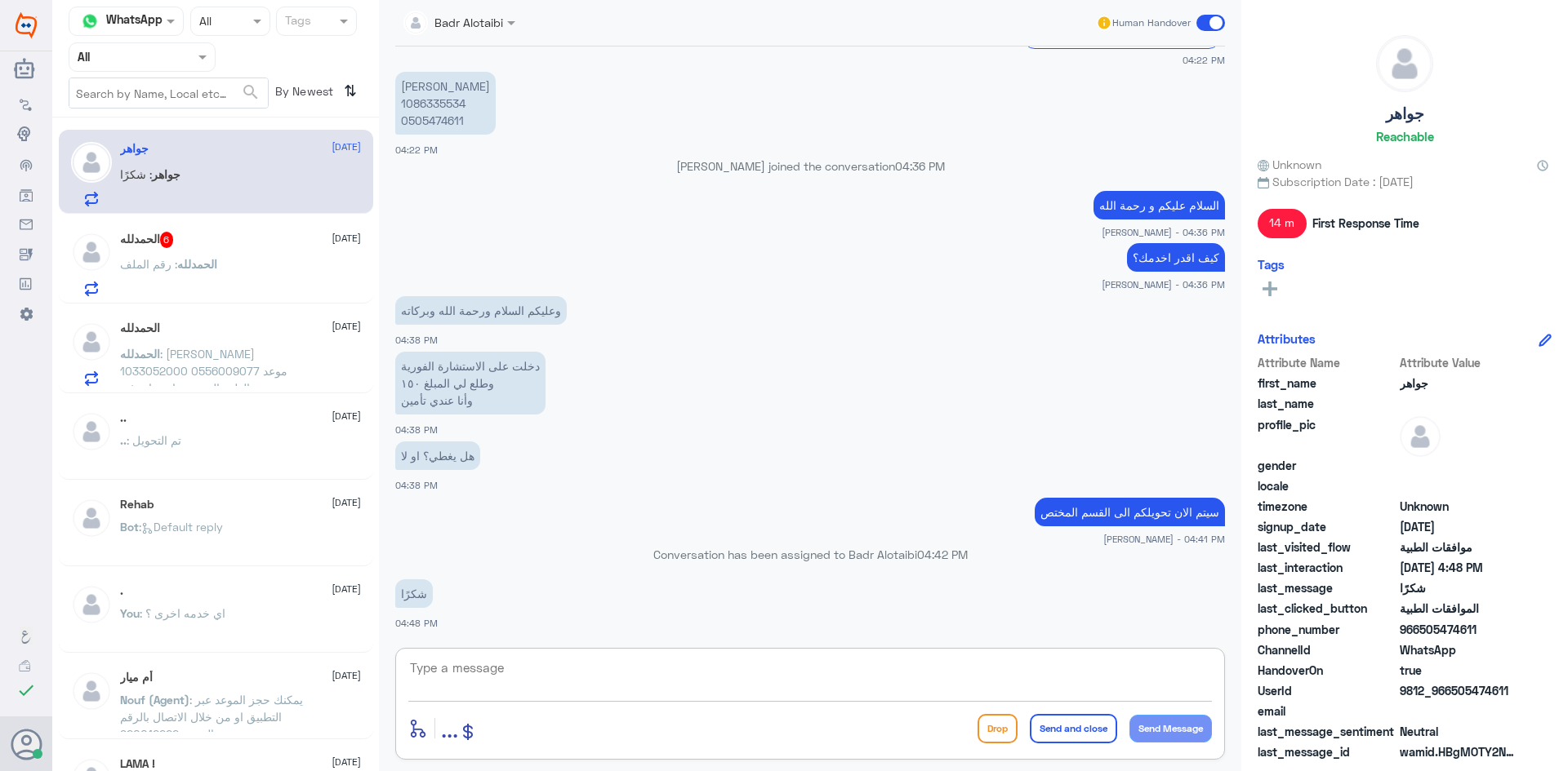
click at [542, 679] on textarea at bounding box center [810, 677] width 804 height 40
paste textarea "مرحبا معك بدر من الطب الاتصالي كيف اقدر اخدمك ؟"
type textarea "مرحبا معك بدر من الطب الاتصالي كيف اقدر اخدمك ؟"
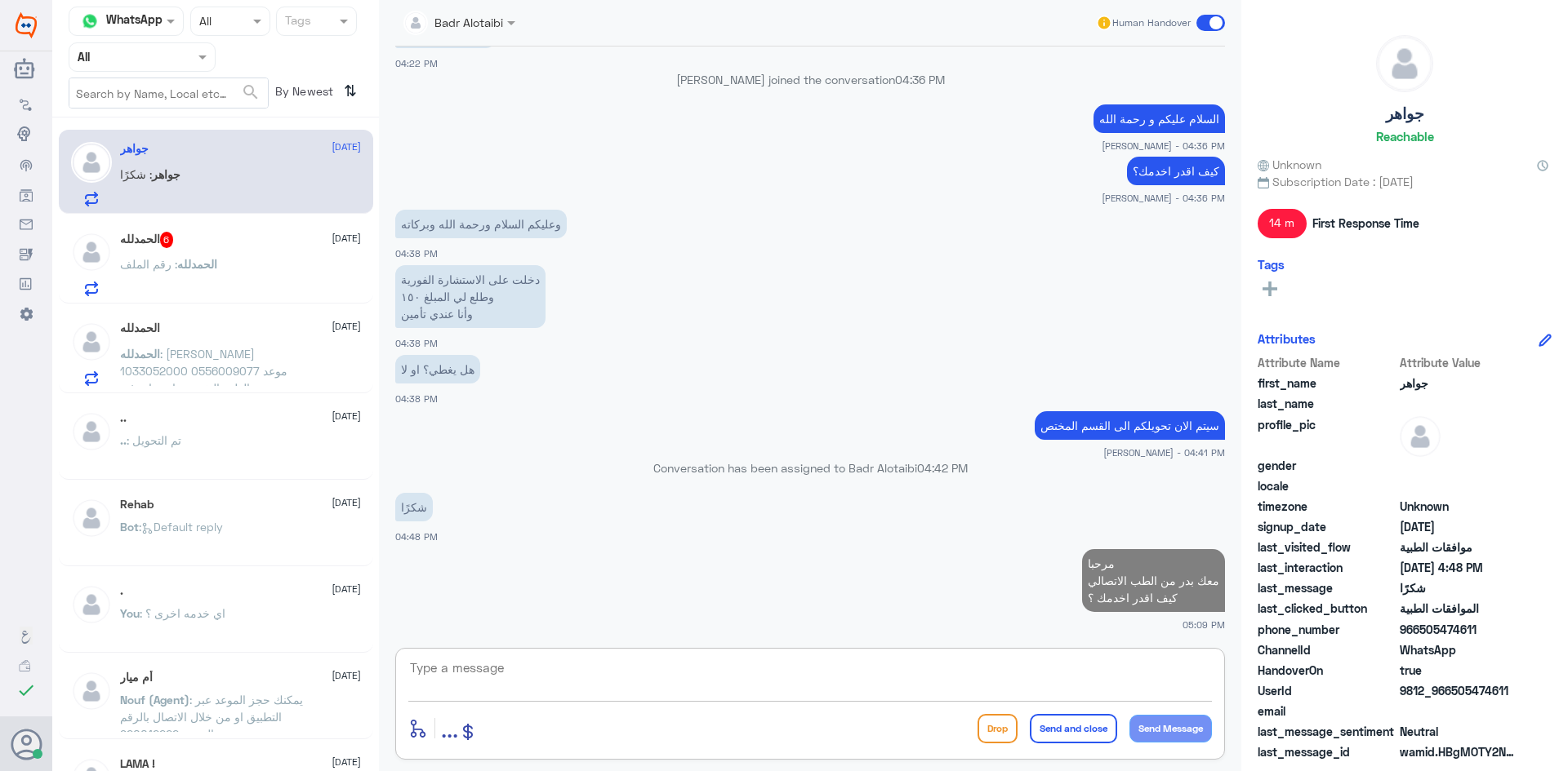
click at [571, 684] on textarea at bounding box center [810, 677] width 804 height 40
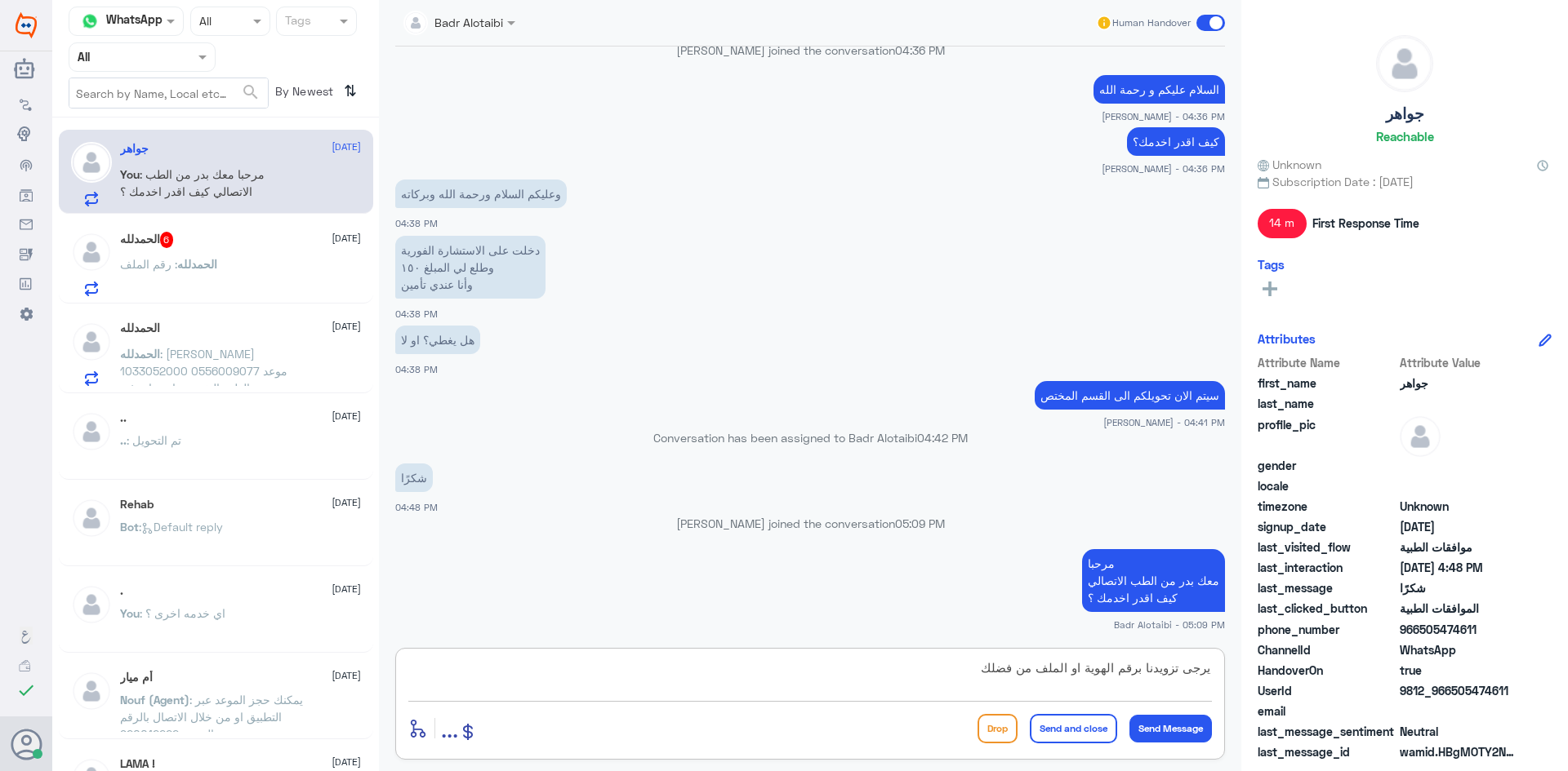
type textarea "يرجى تزويدنا برقم الهوية او الملف من فضلك"
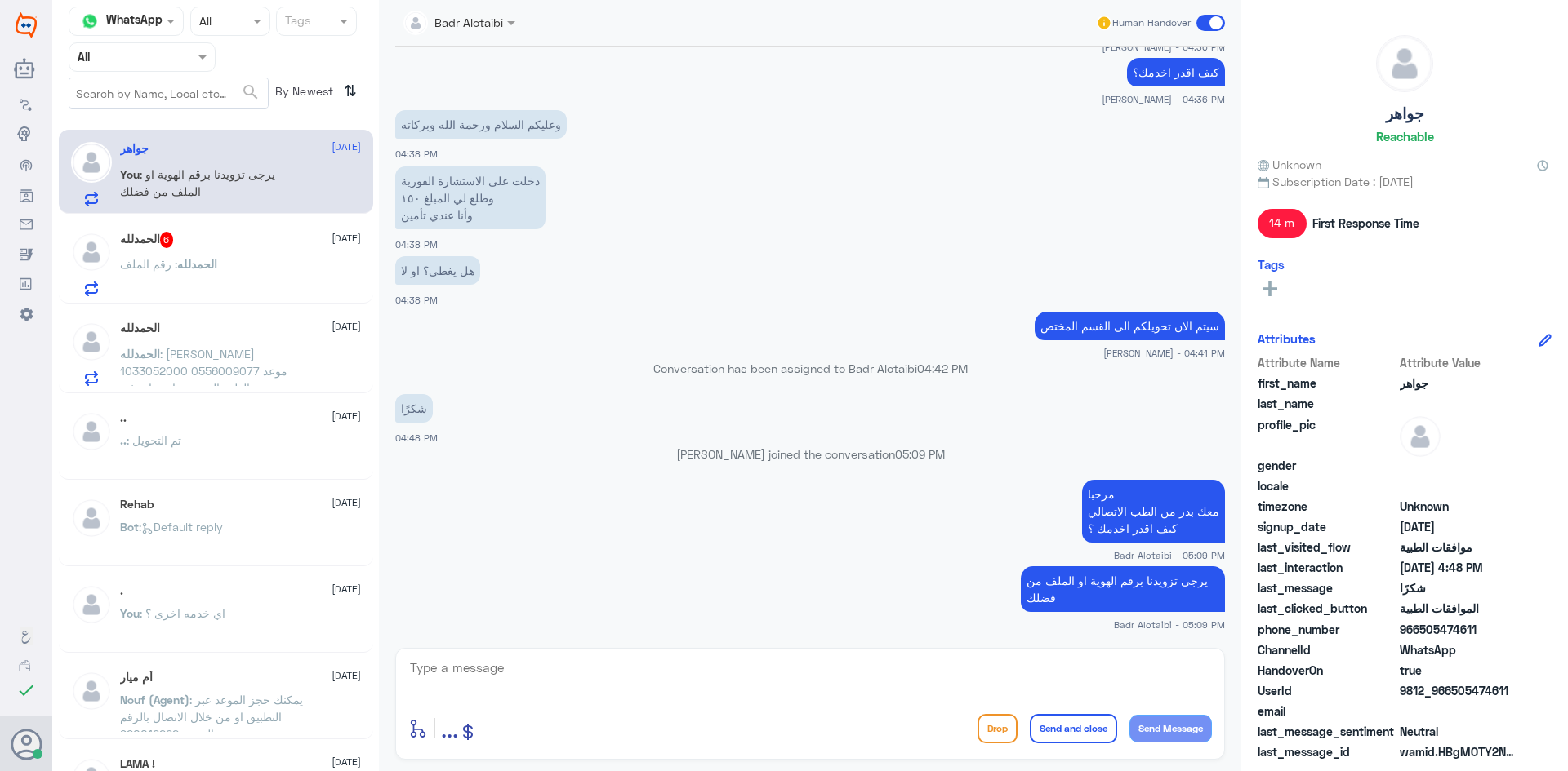
click at [204, 256] on p "الحمدلله : رقم الملف" at bounding box center [168, 275] width 97 height 41
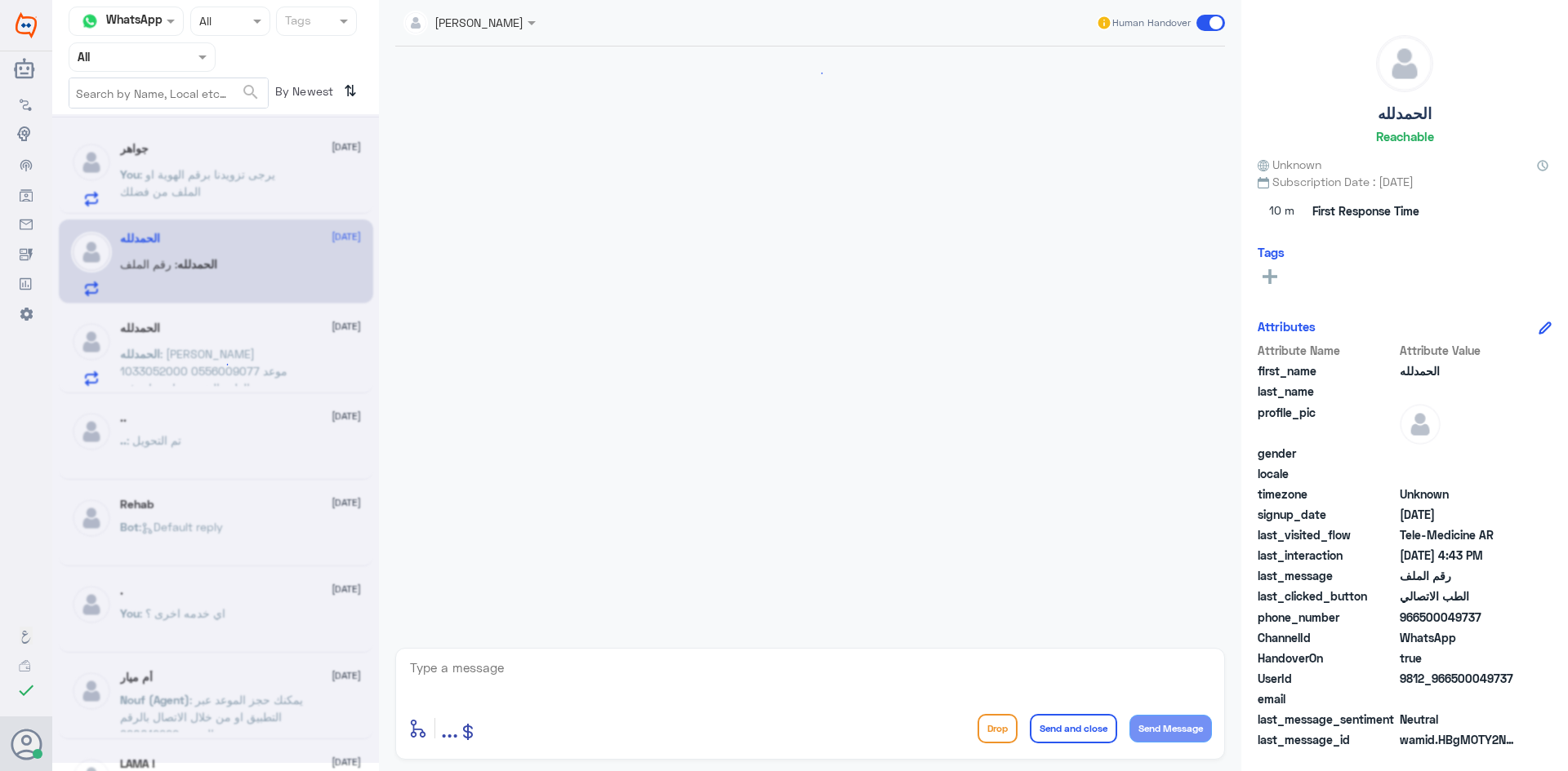
scroll to position [917, 0]
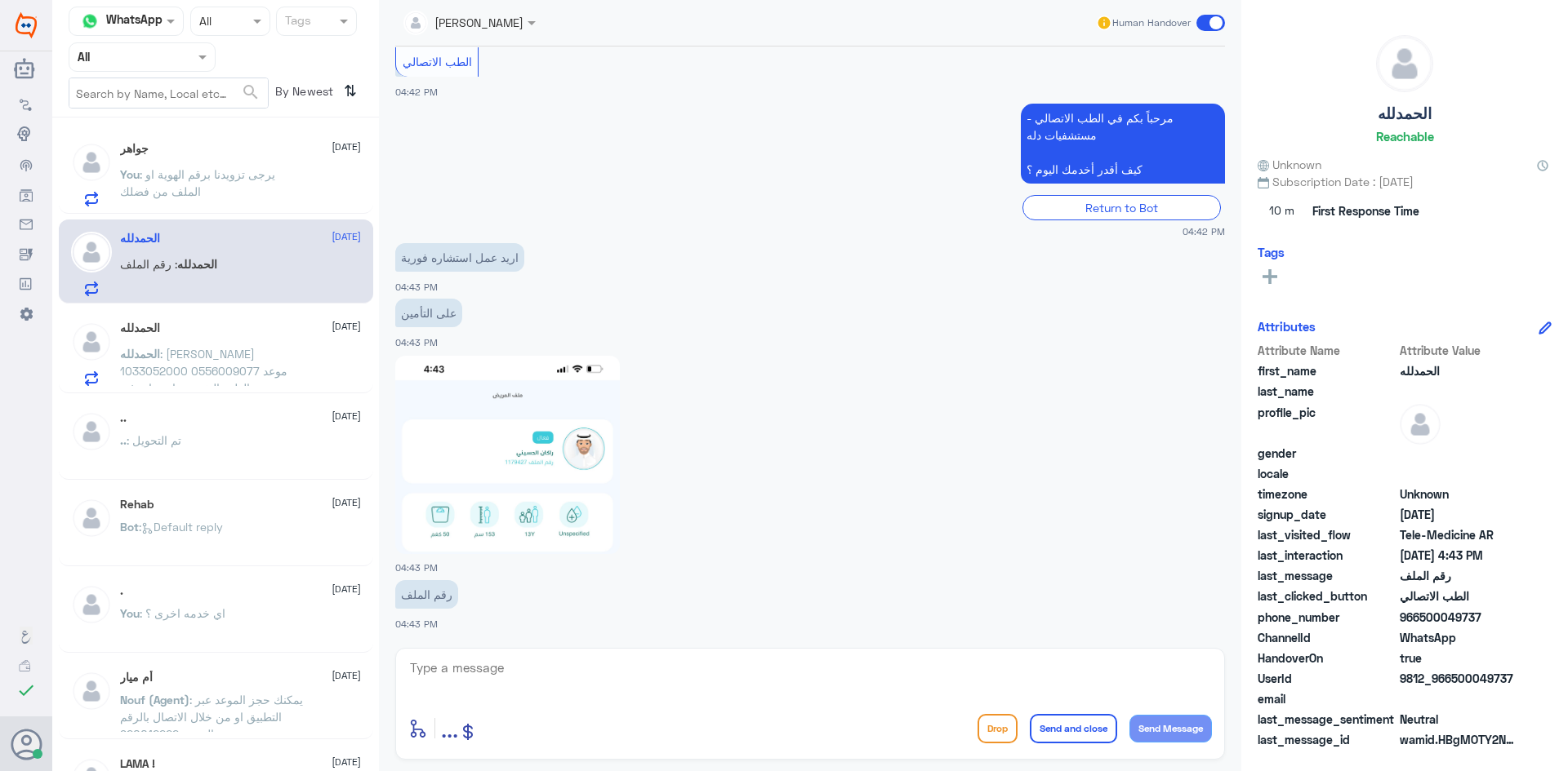
click at [627, 665] on textarea at bounding box center [810, 677] width 804 height 40
paste textarea "مرحبا معك بدر من الطب الاتصالي كيف اقدر اخدمك ؟"
type textarea "مرحبا معك بدر من الطب الاتصالي كيف اقدر اخدمك ؟"
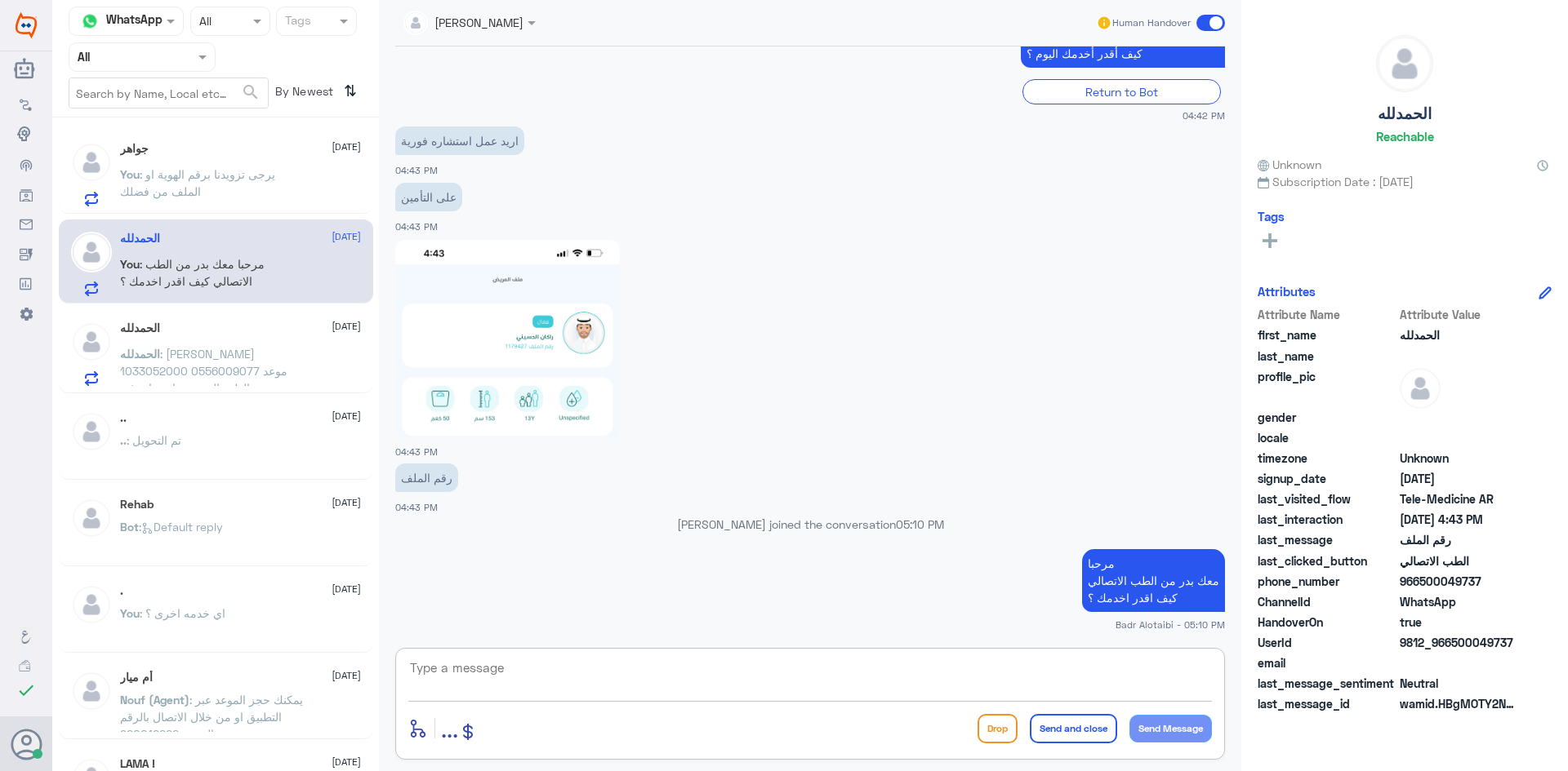
scroll to position [999, 0]
click at [499, 371] on img at bounding box center [507, 339] width 224 height 198
click at [232, 168] on span ": [PERSON_NAME] 1086335534 0505474611" at bounding box center [185, 183] width 131 height 31
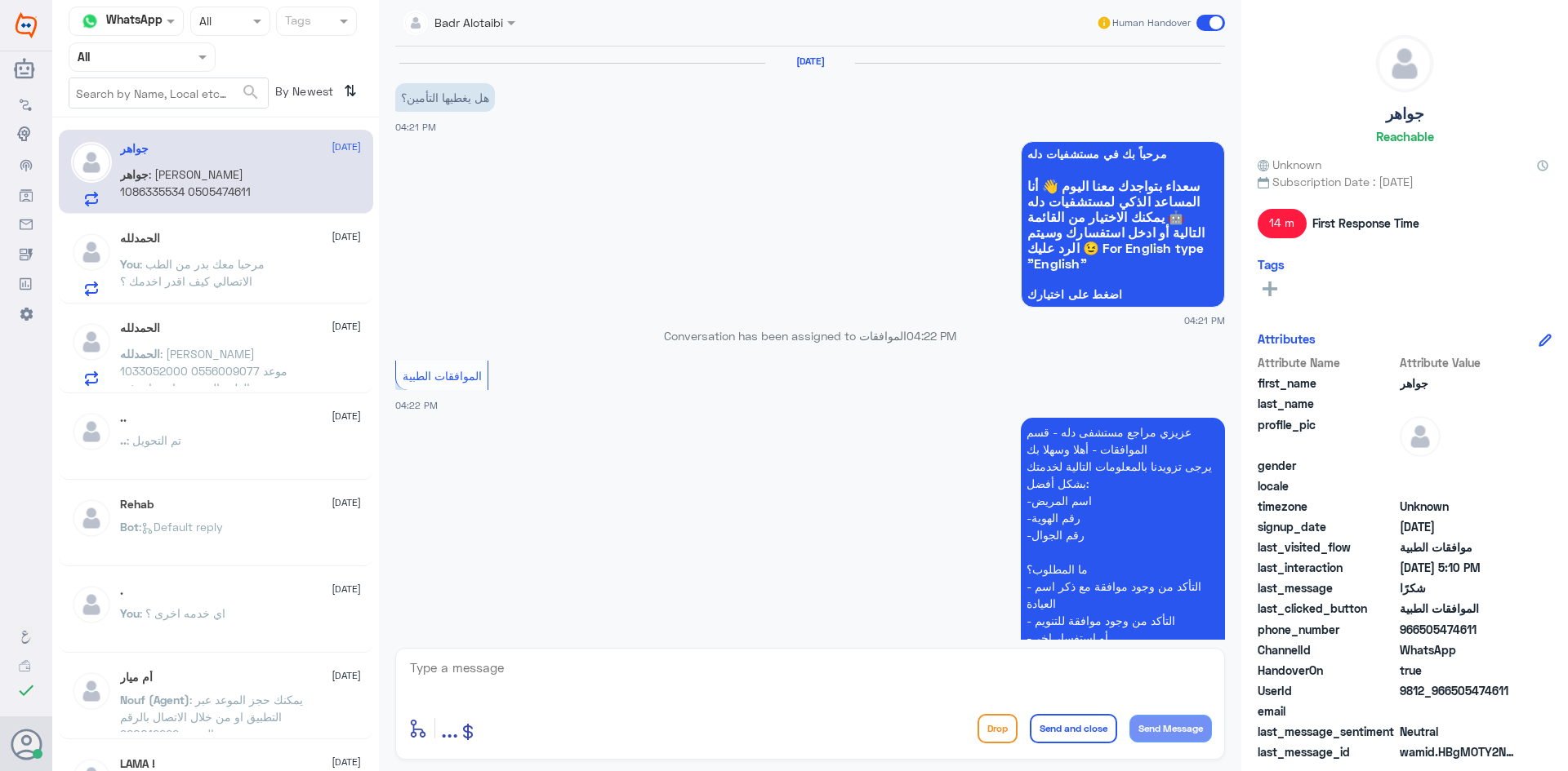
scroll to position [1046, 0]
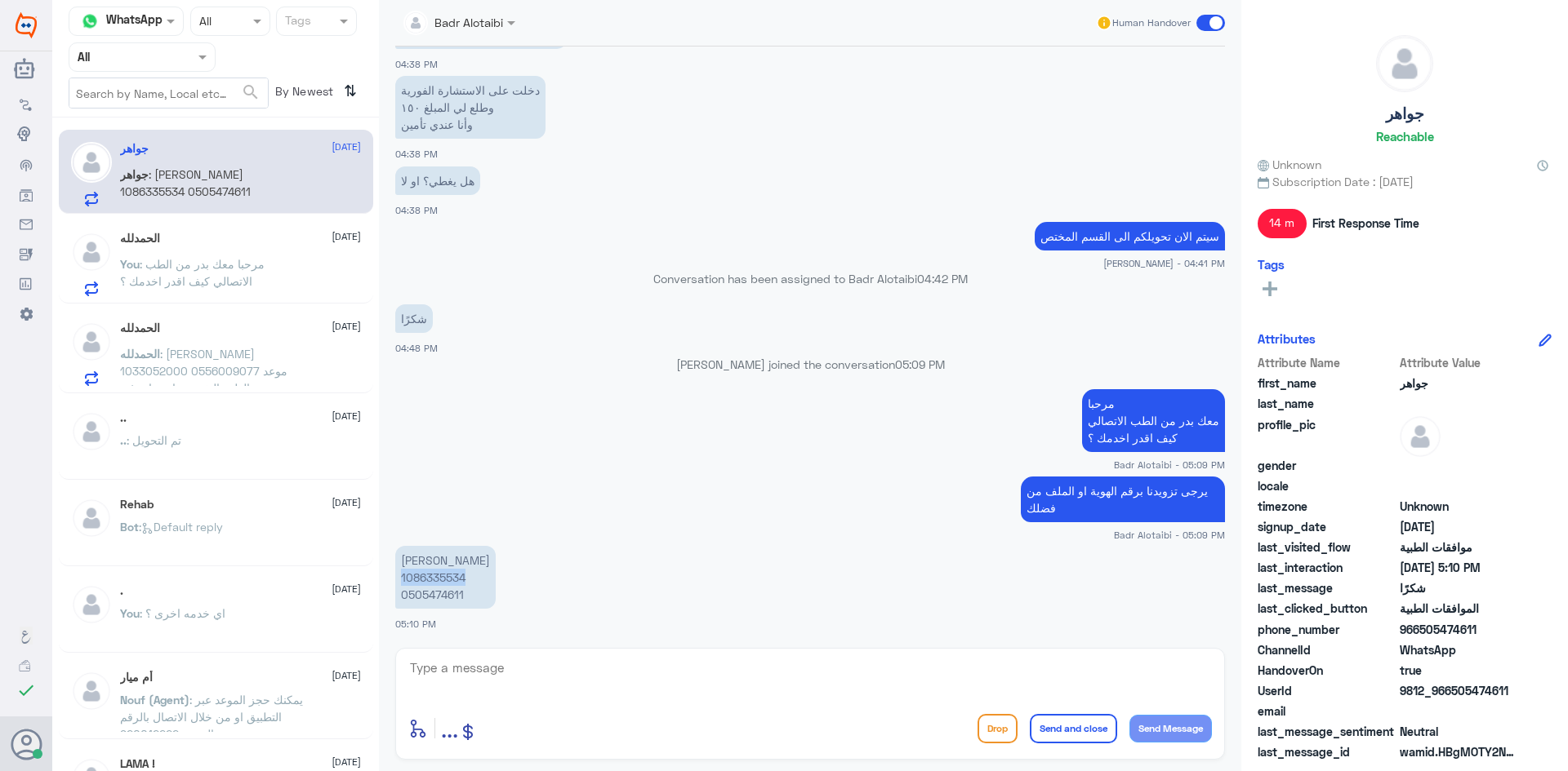
drag, startPoint x: 468, startPoint y: 576, endPoint x: 402, endPoint y: 579, distance: 66.1
click at [402, 579] on p "[PERSON_NAME] 1086335534 0505474611" at bounding box center [446, 577] width 101 height 63
copy p "1086335534"
click at [591, 687] on textarea at bounding box center [810, 677] width 804 height 40
click at [947, 679] on textarea at bounding box center [810, 677] width 804 height 40
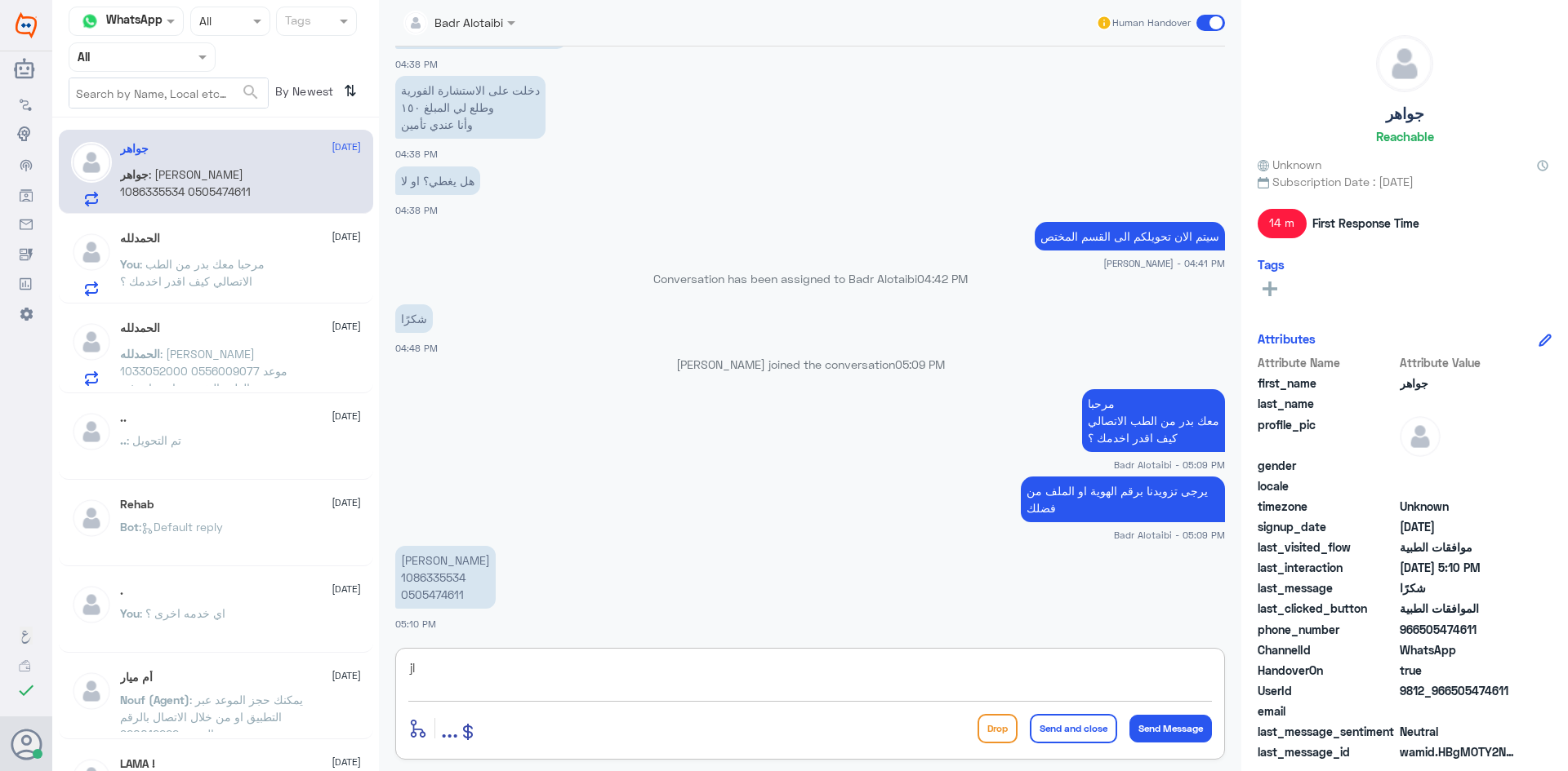
type textarea "j"
type textarea "تم تحديث التامين"
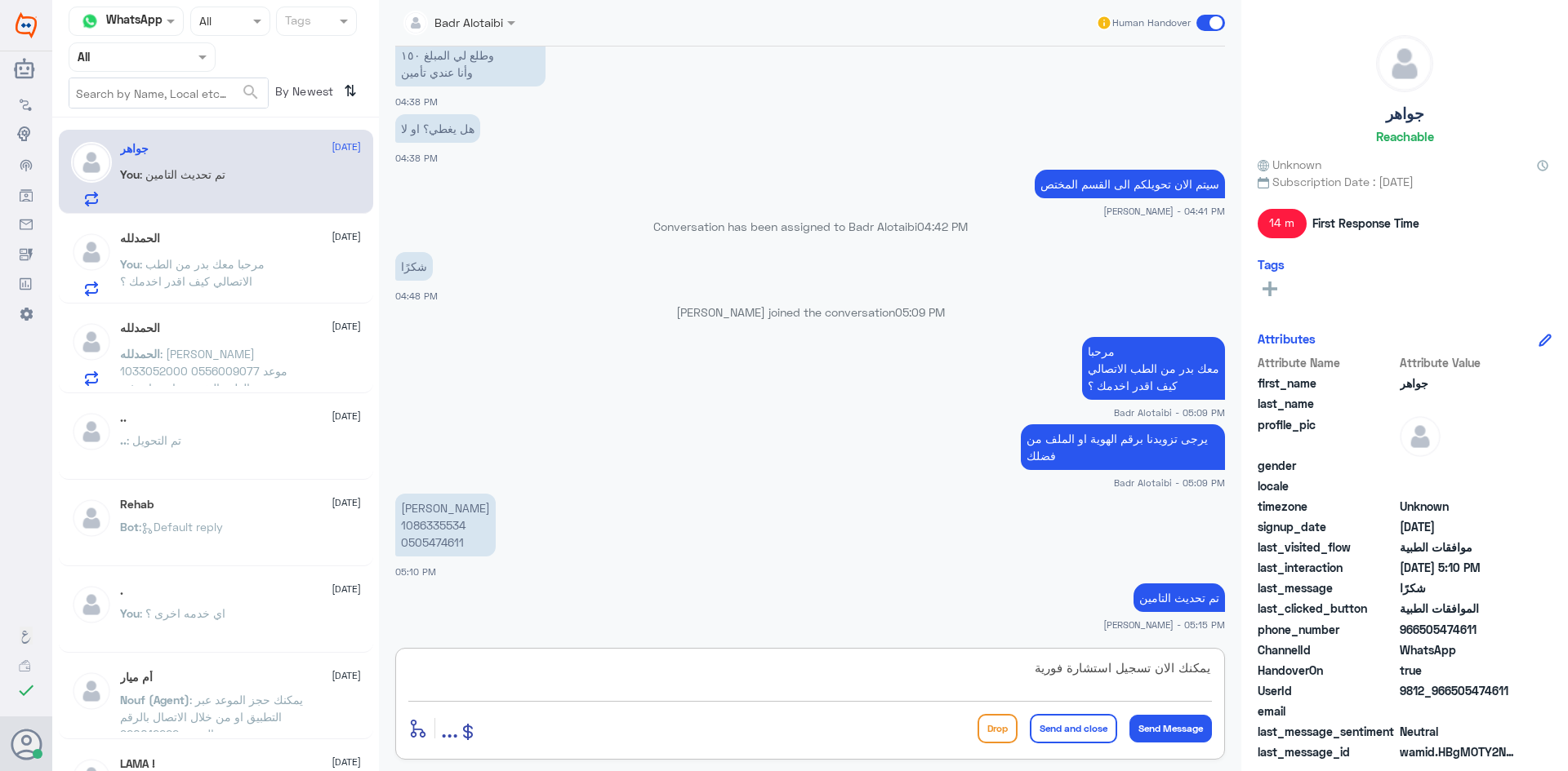
type textarea "يمكنك الان تسجيل استشارة فورية"
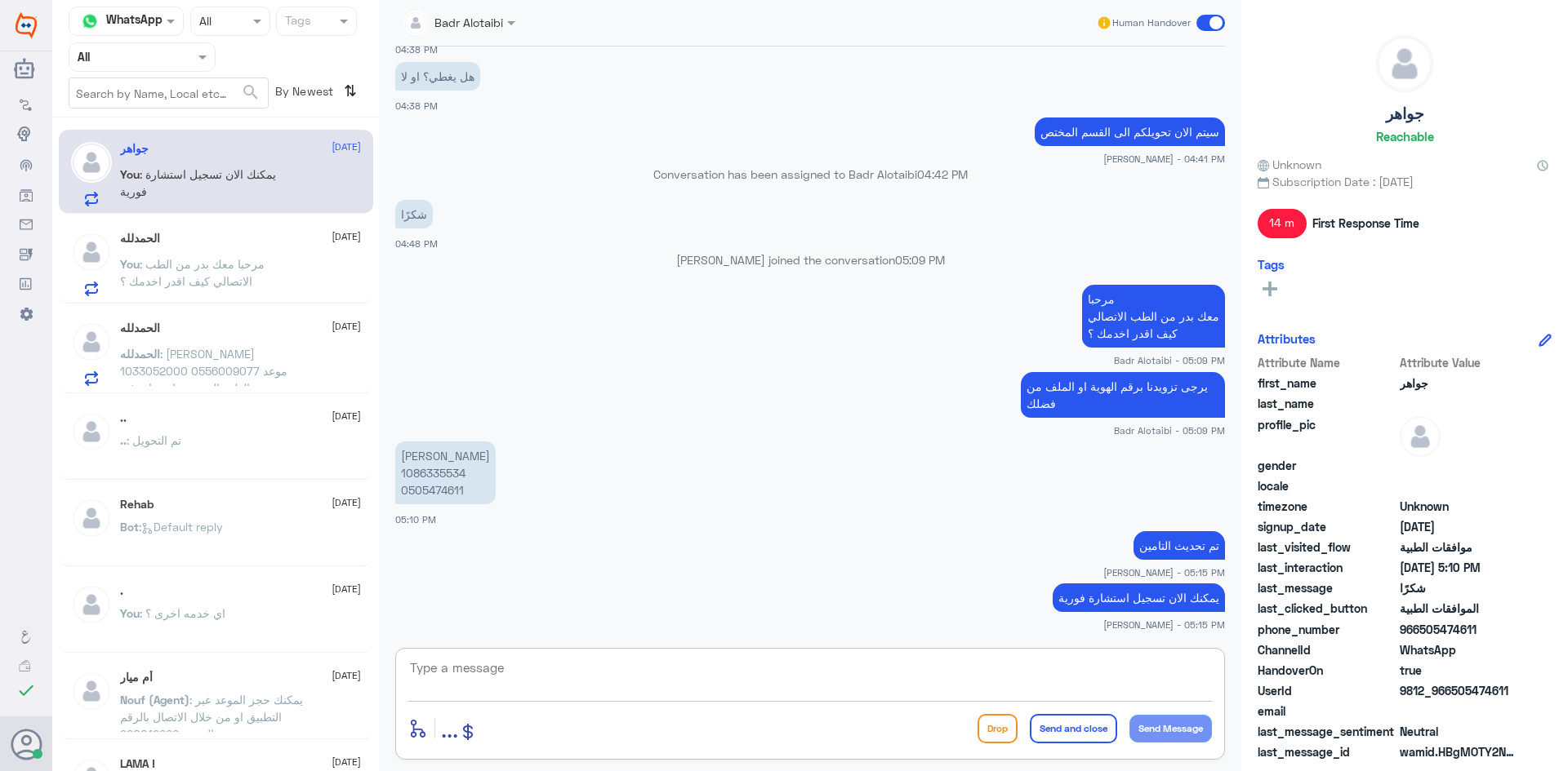
click at [1222, 22] on span at bounding box center [1210, 23] width 29 height 16
click at [0, 0] on input "checkbox" at bounding box center [0, 0] width 0 height 0
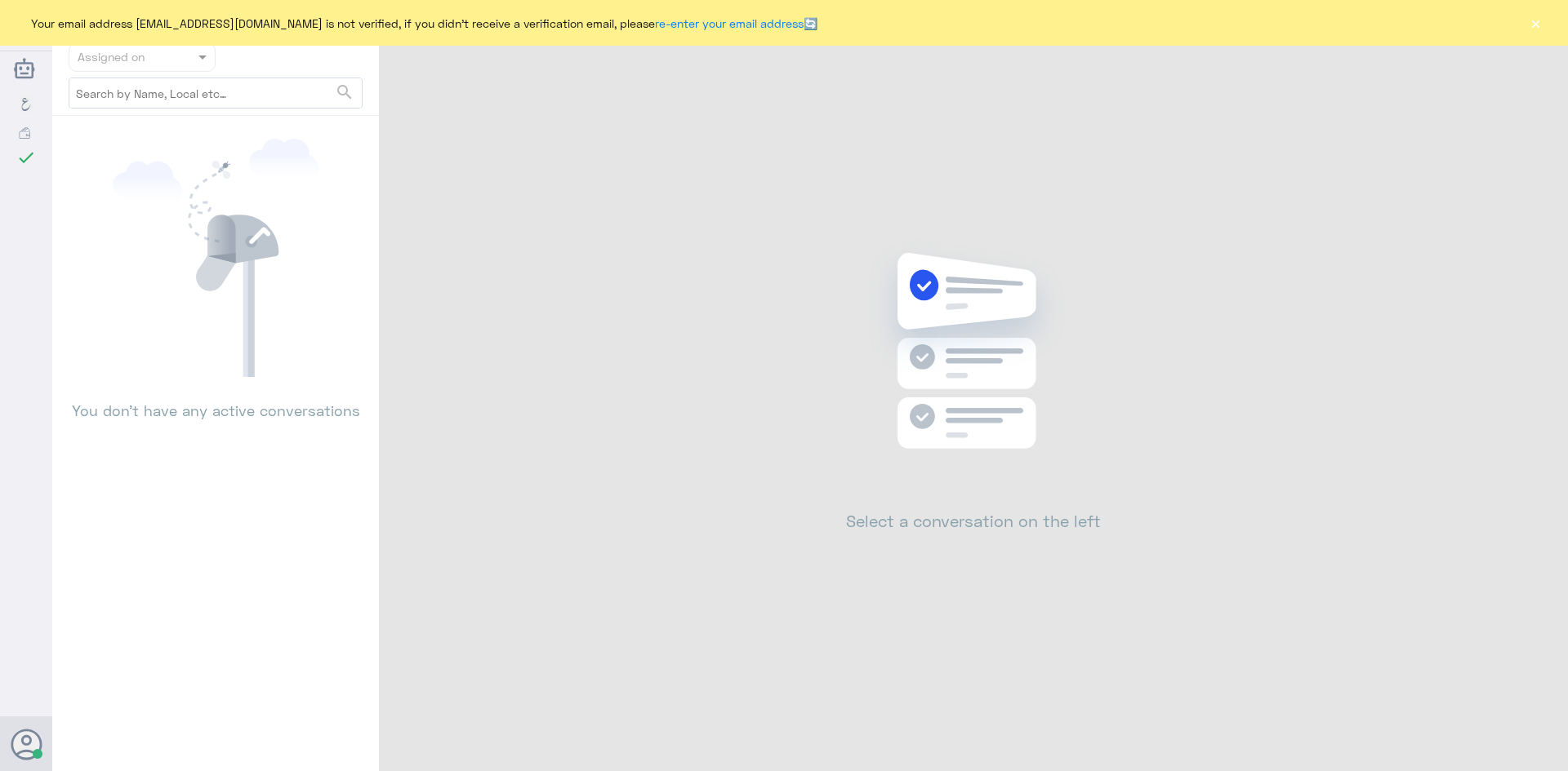
click at [1534, 22] on button "×" at bounding box center [1534, 23] width 16 height 16
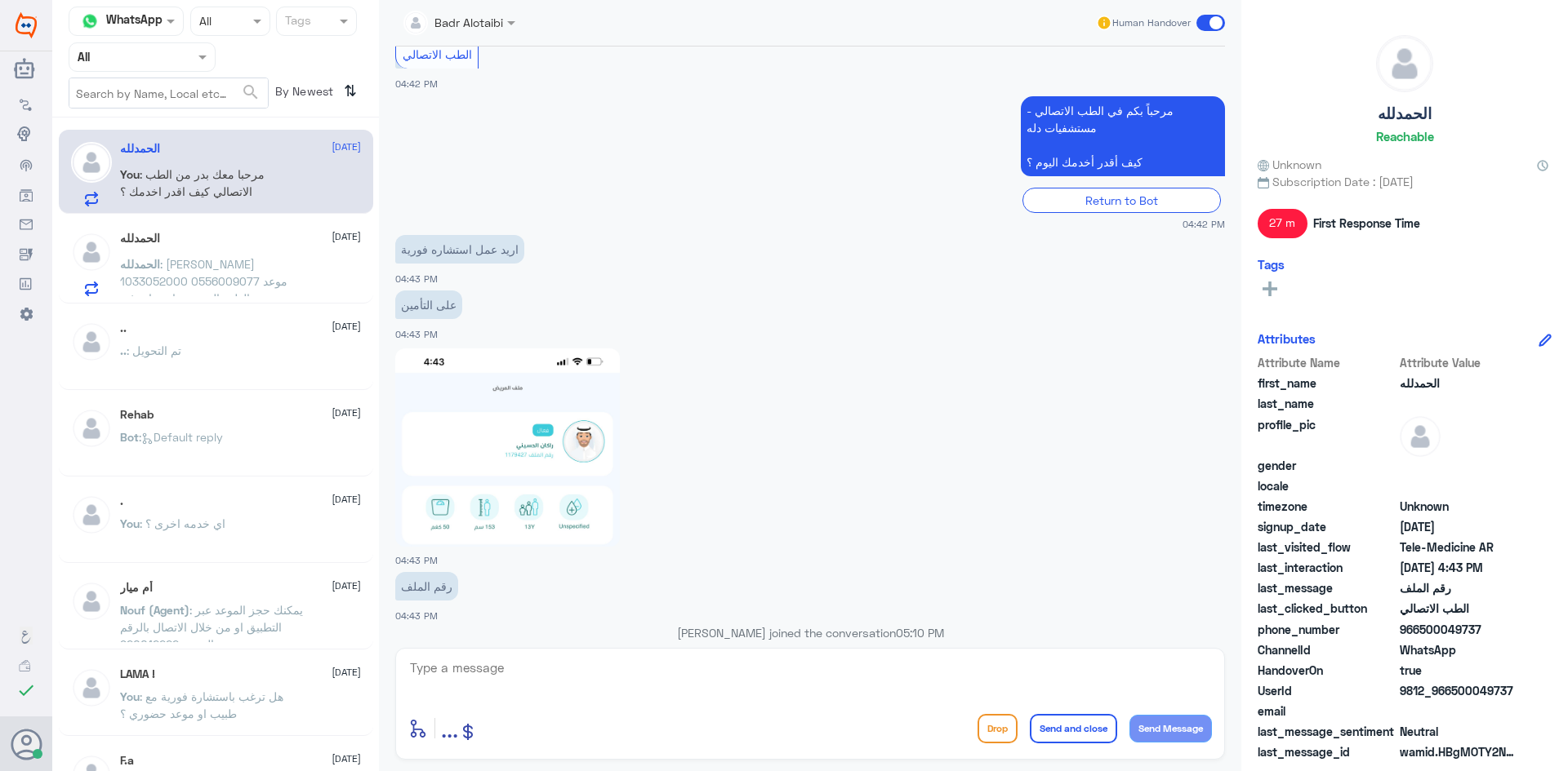
scroll to position [775, 0]
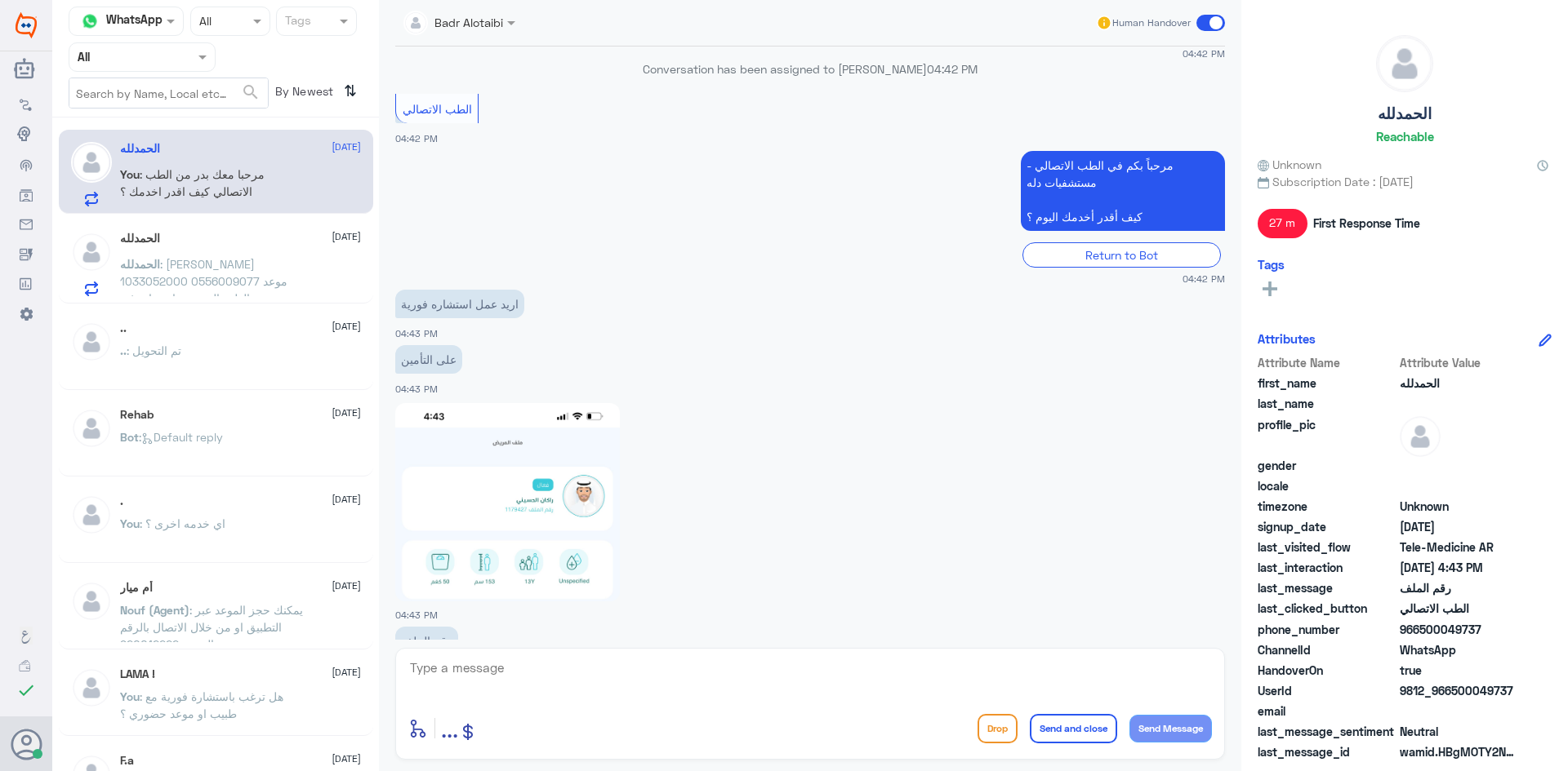
click at [1213, 21] on span at bounding box center [1210, 23] width 29 height 16
click at [0, 0] on input "checkbox" at bounding box center [0, 0] width 0 height 0
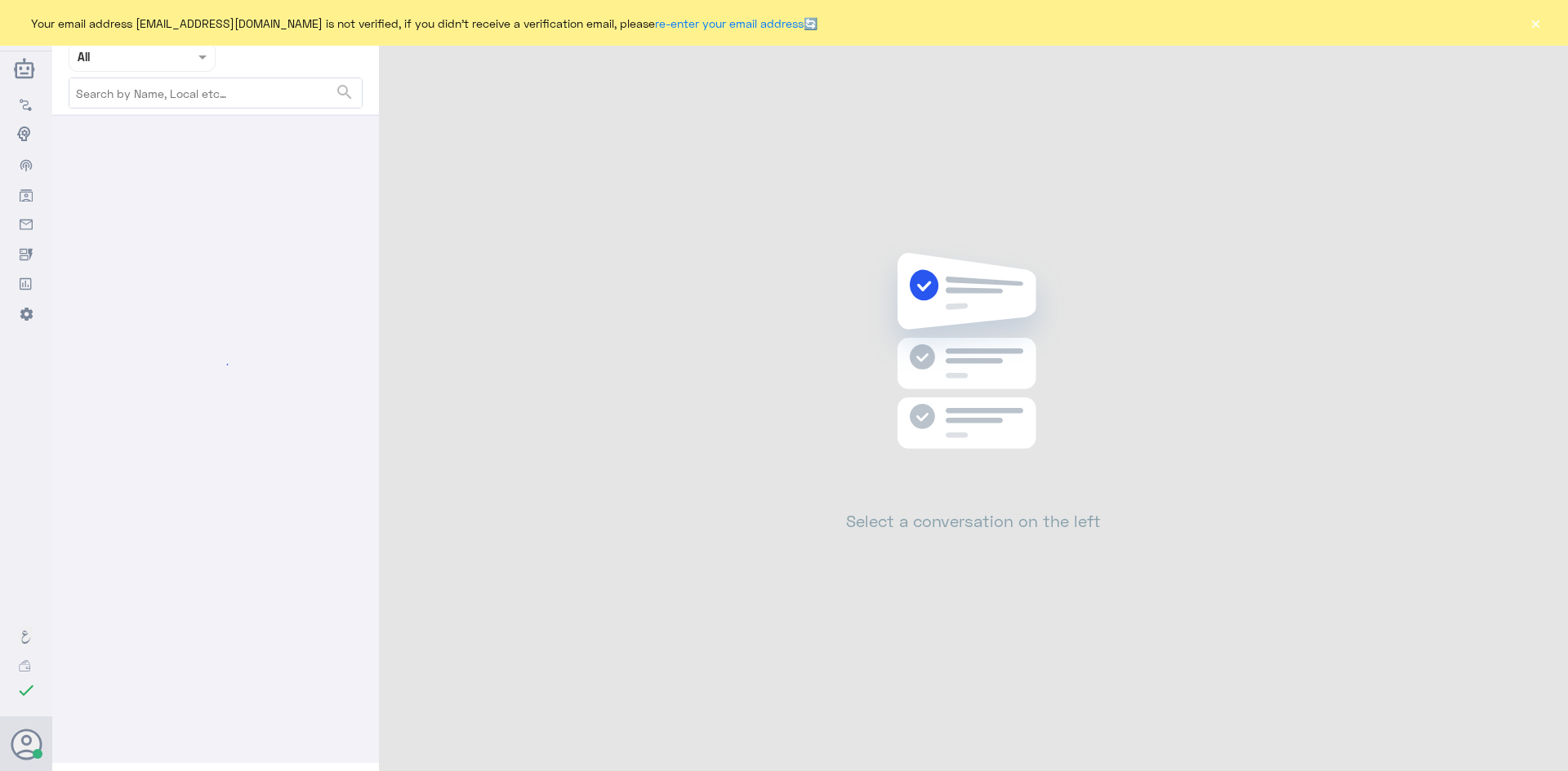
click at [1531, 21] on button "×" at bounding box center [1534, 23] width 16 height 16
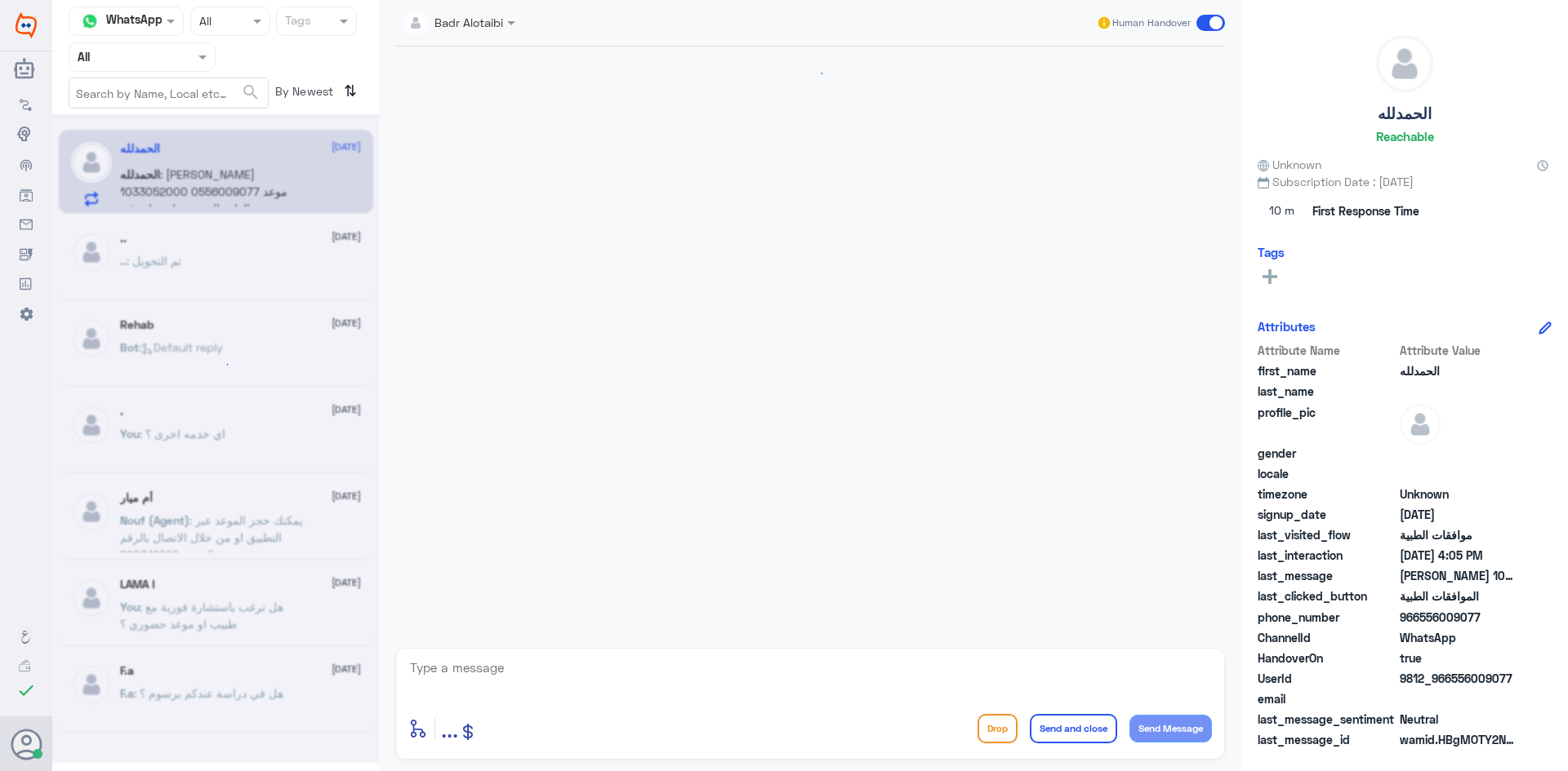
scroll to position [395, 0]
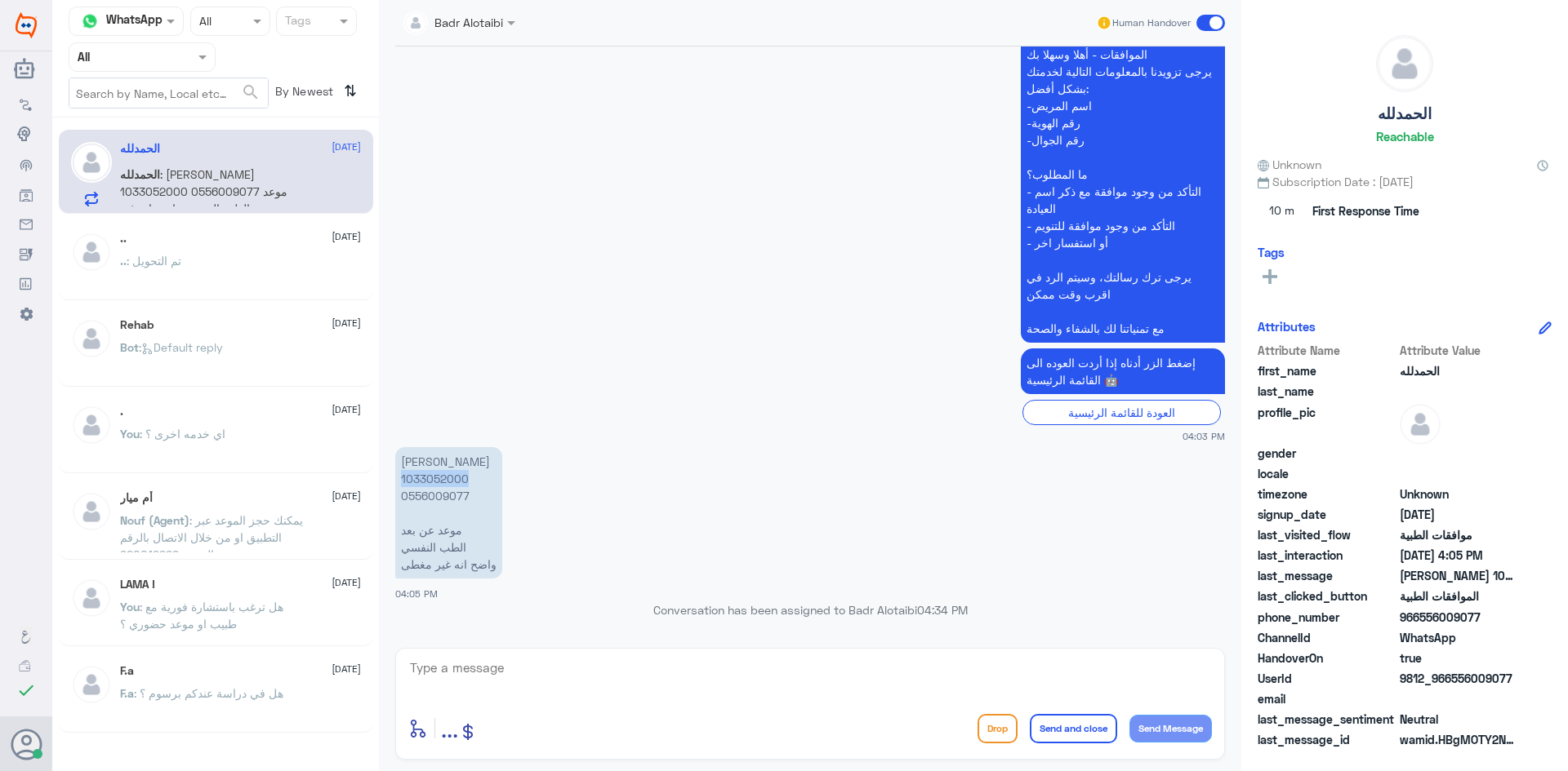
drag, startPoint x: 471, startPoint y: 473, endPoint x: 390, endPoint y: 477, distance: 81.1
click at [390, 477] on div "[DATE] مرحبا 04:03 PM مرحباً بك في مستشفيات دله سعداء بتواجدك معنا [DATE] 👋 أنا…" at bounding box center [810, 343] width 846 height 593
copy p "1033052000"
click at [920, 690] on textarea at bounding box center [810, 677] width 804 height 40
paste textarea "مرحبا معك بدر من الطب الاتصالي كيف اقدر اخدمك ؟"
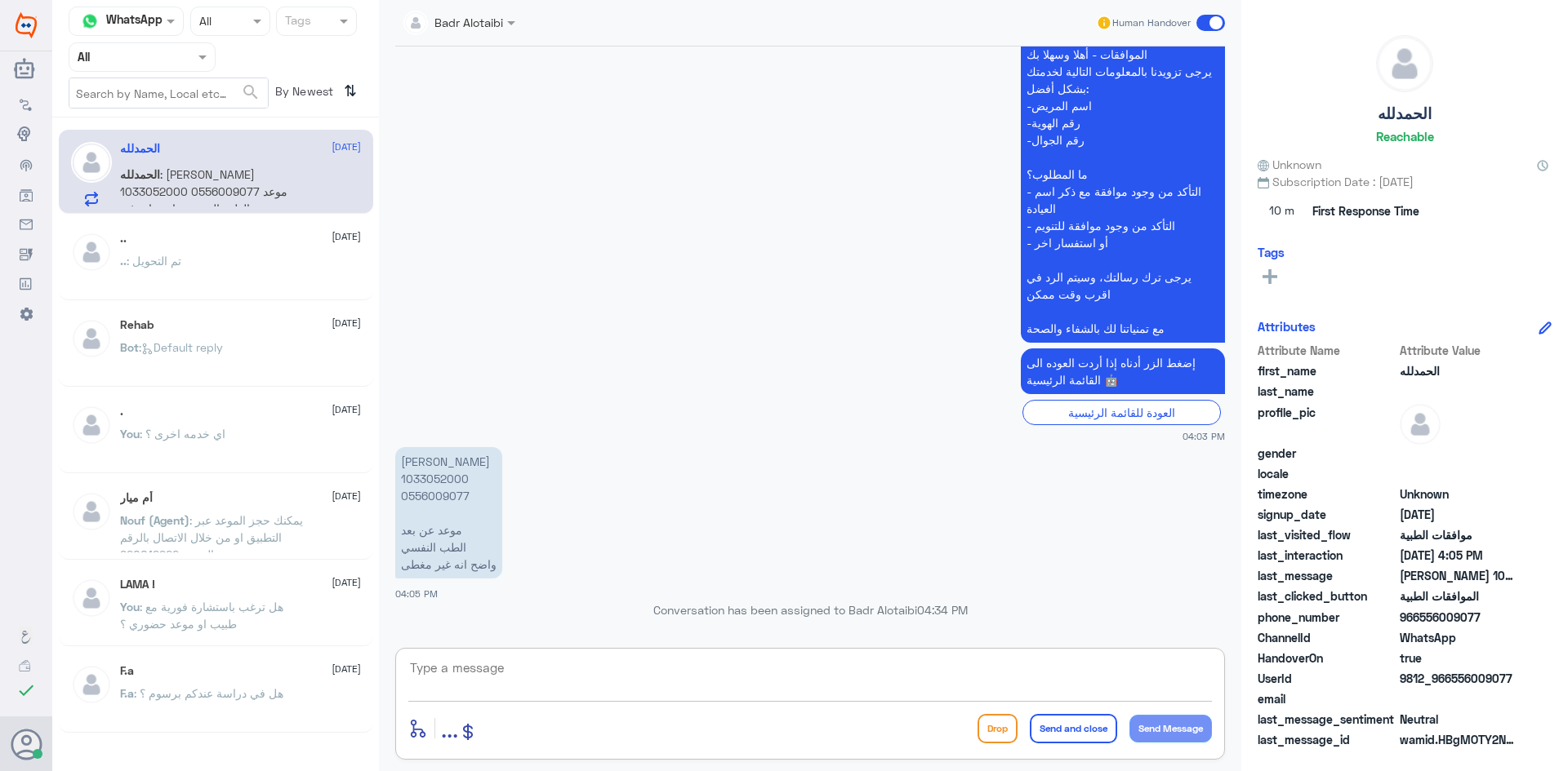
type textarea "مرحبا معك بدر من الطب الاتصالي كيف اقدر اخدمك ؟"
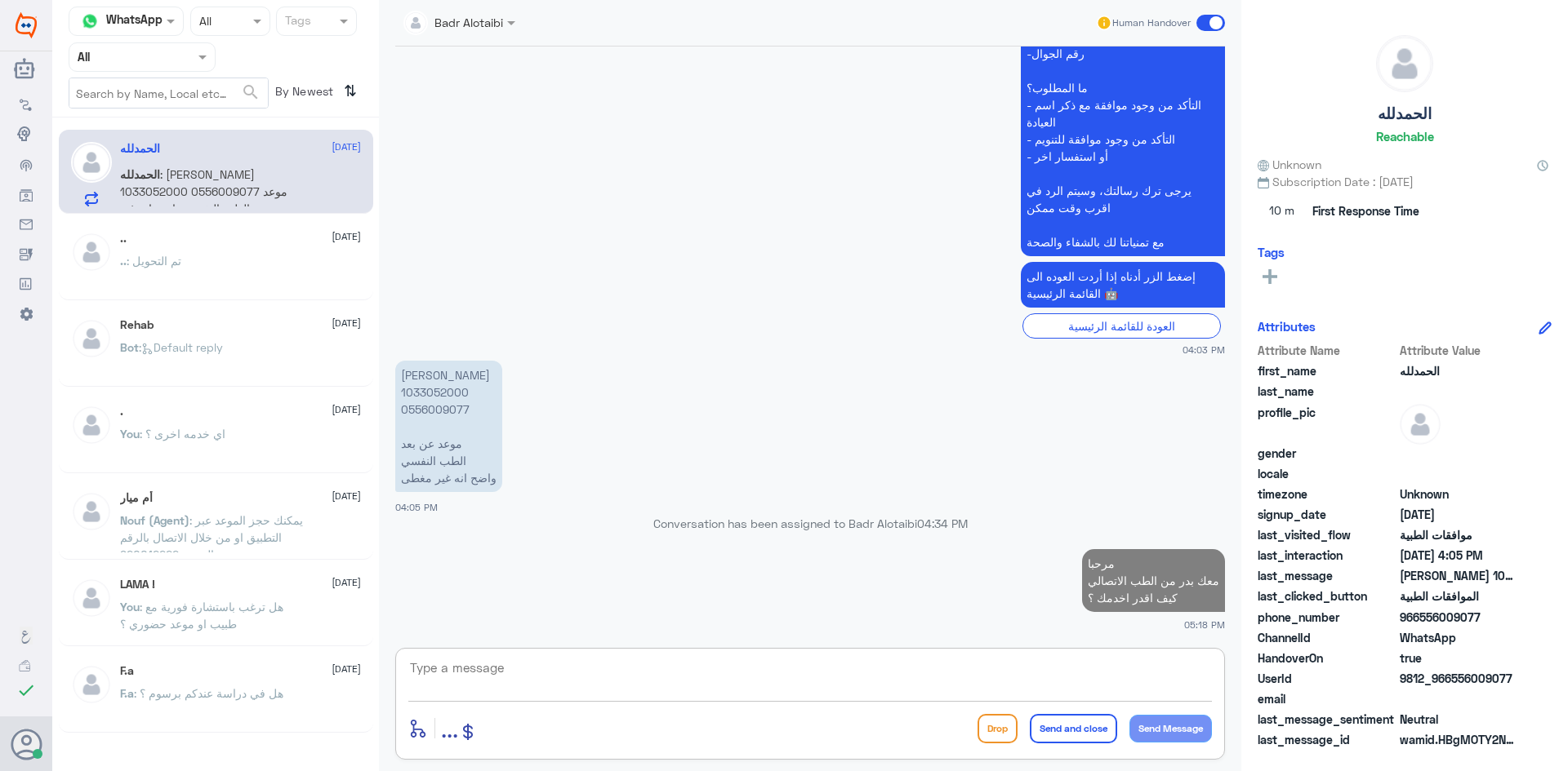
click at [1028, 677] on textarea at bounding box center [810, 677] width 804 height 40
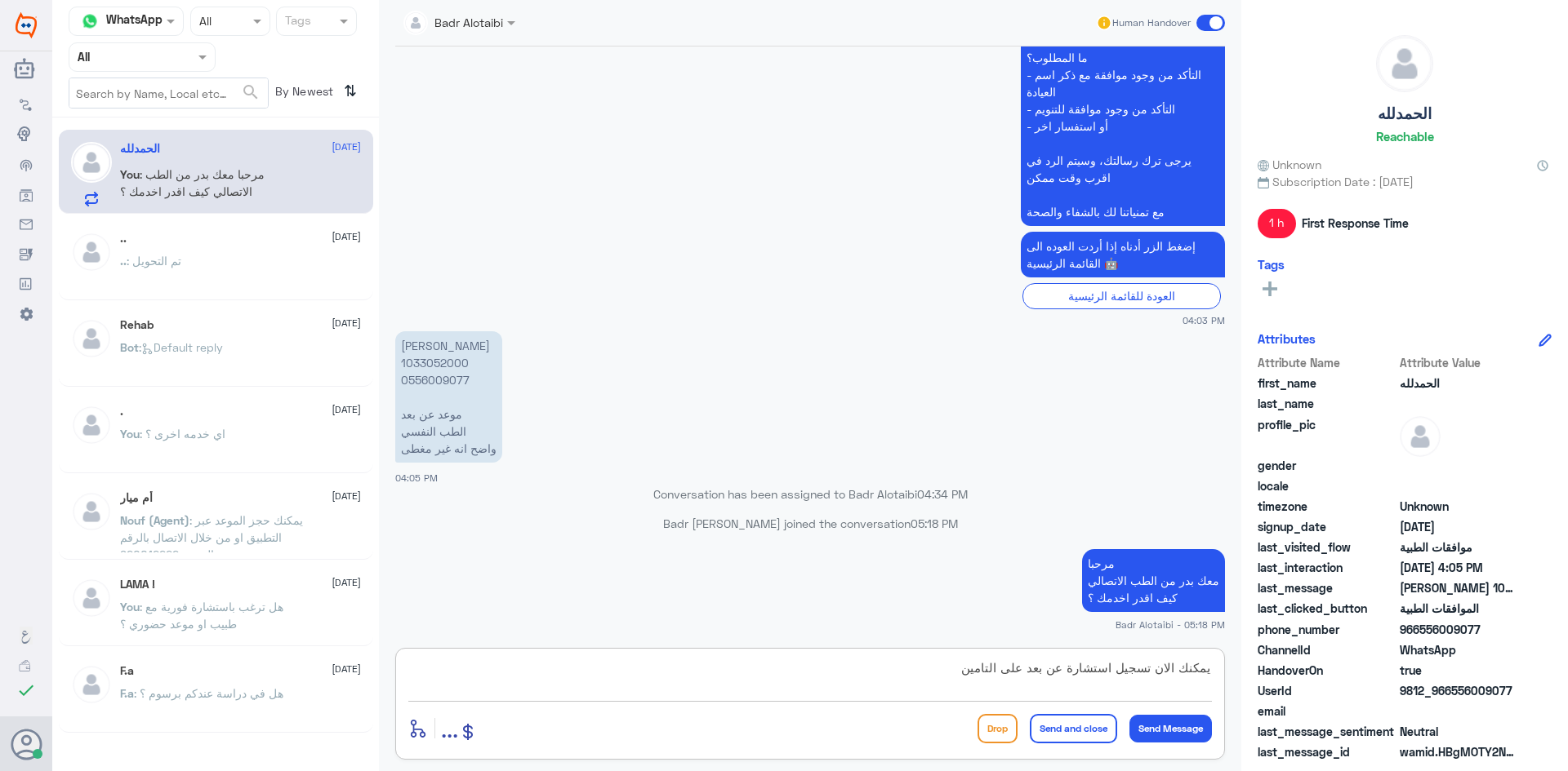
type textarea "يمكنك الان تسجيل استشارة عن بعد على التامين"
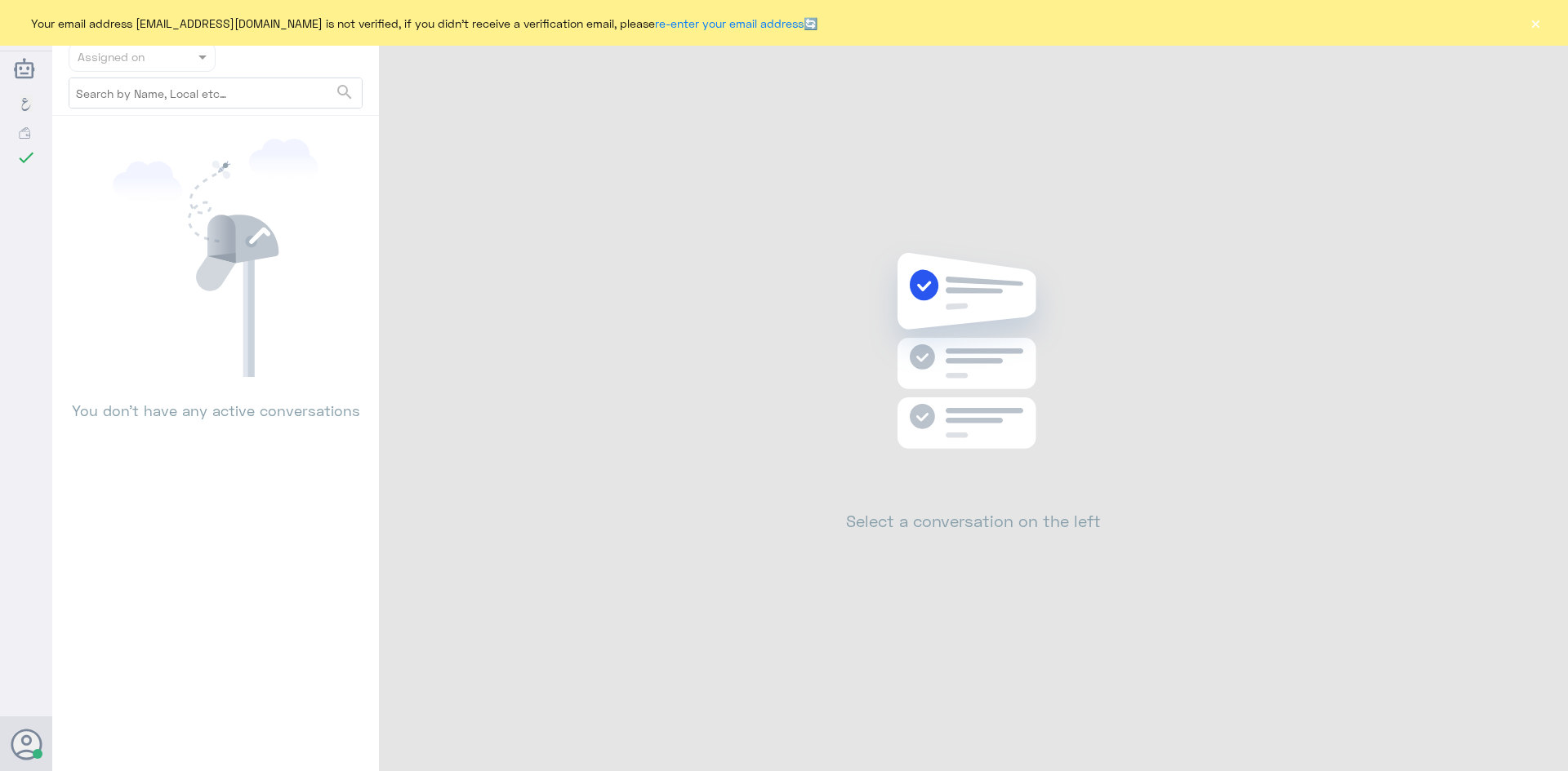
click at [1536, 24] on button "×" at bounding box center [1534, 23] width 16 height 16
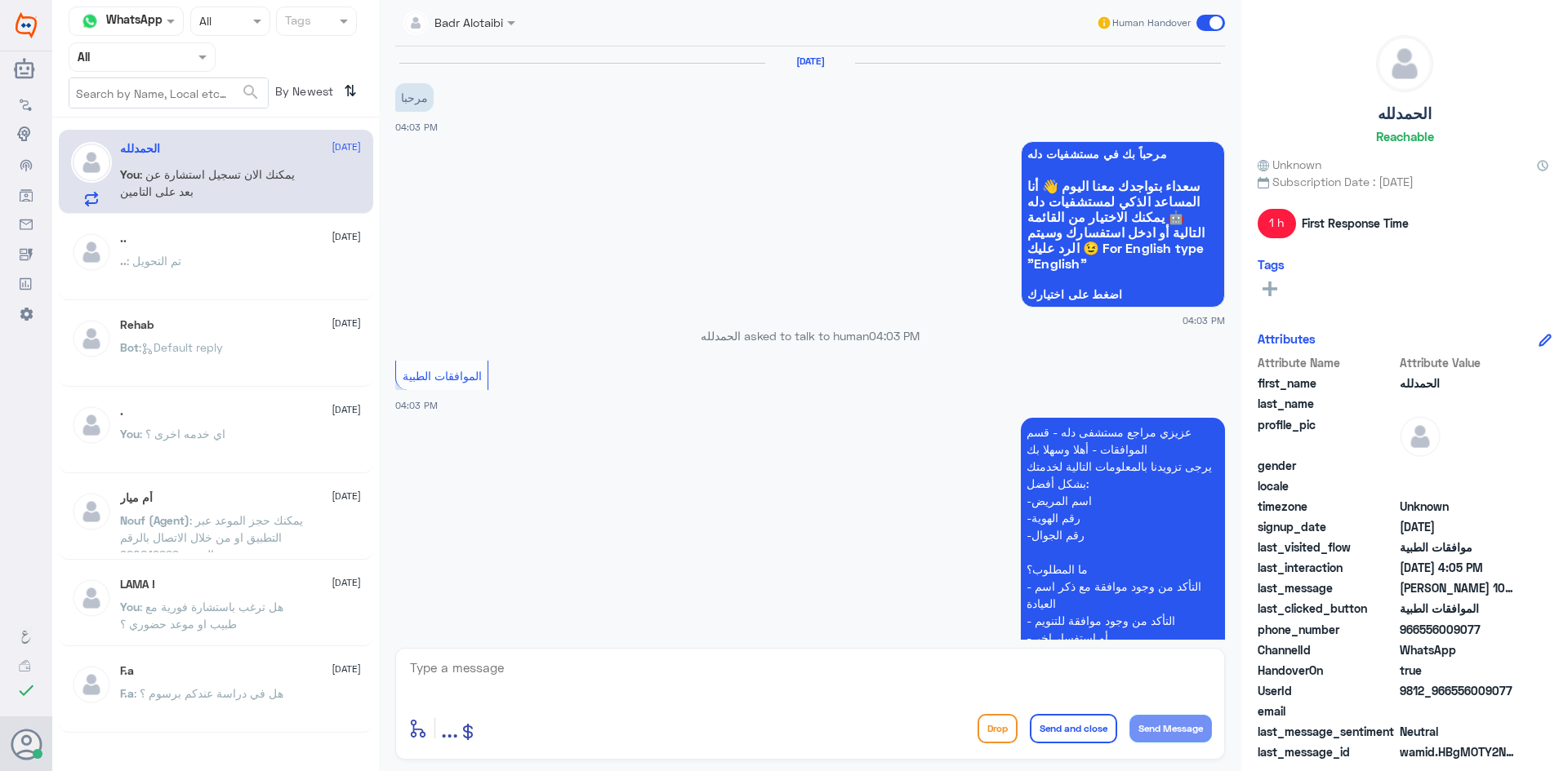
scroll to position [580, 0]
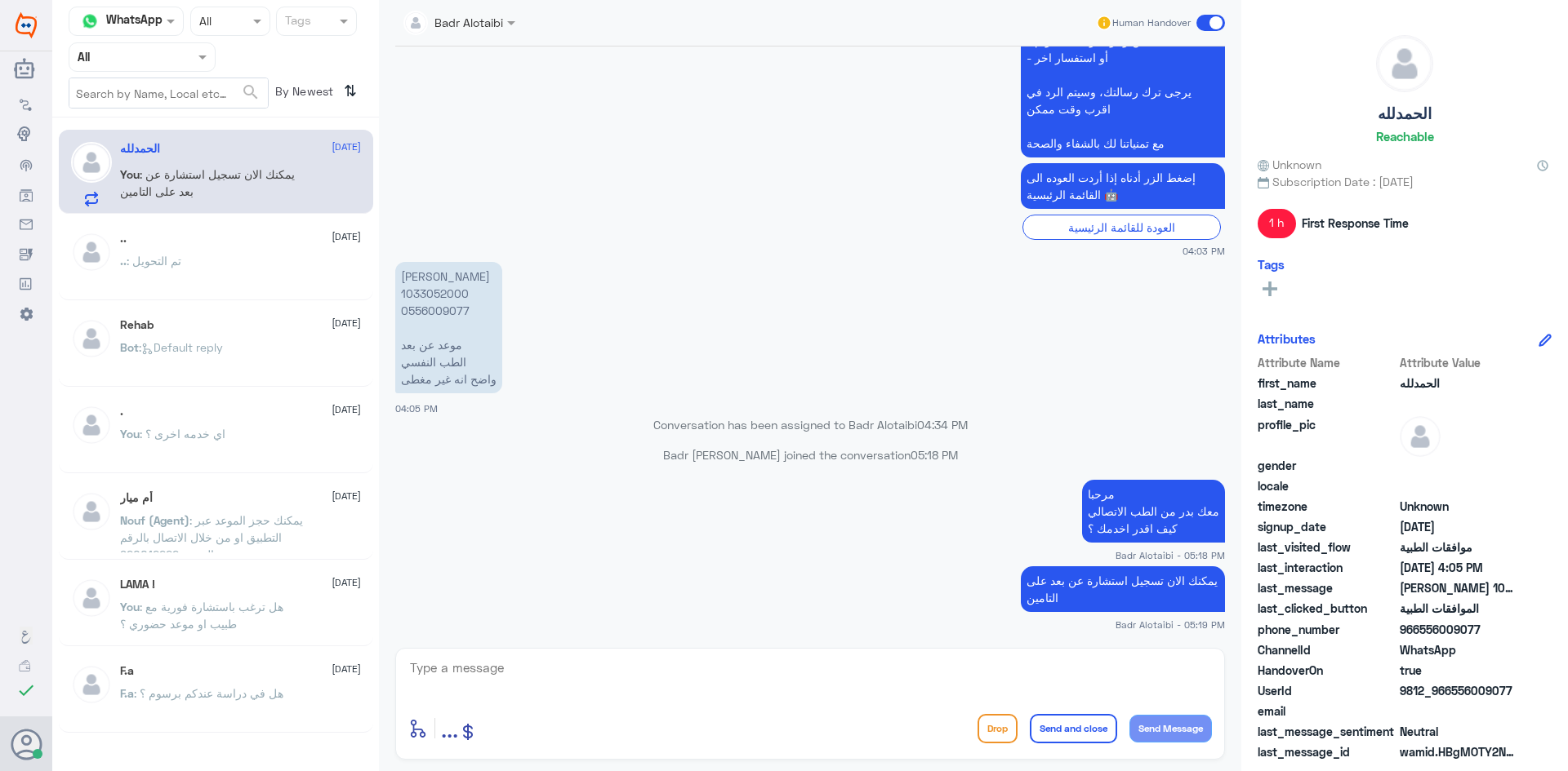
click at [1002, 699] on div at bounding box center [810, 678] width 804 height 44
click at [982, 680] on textarea at bounding box center [810, 677] width 804 height 40
drag, startPoint x: 1512, startPoint y: 684, endPoint x: 1452, endPoint y: 690, distance: 60.3
click at [1452, 690] on span "9812_966556009077" at bounding box center [1459, 690] width 119 height 17
copy span "556009077"
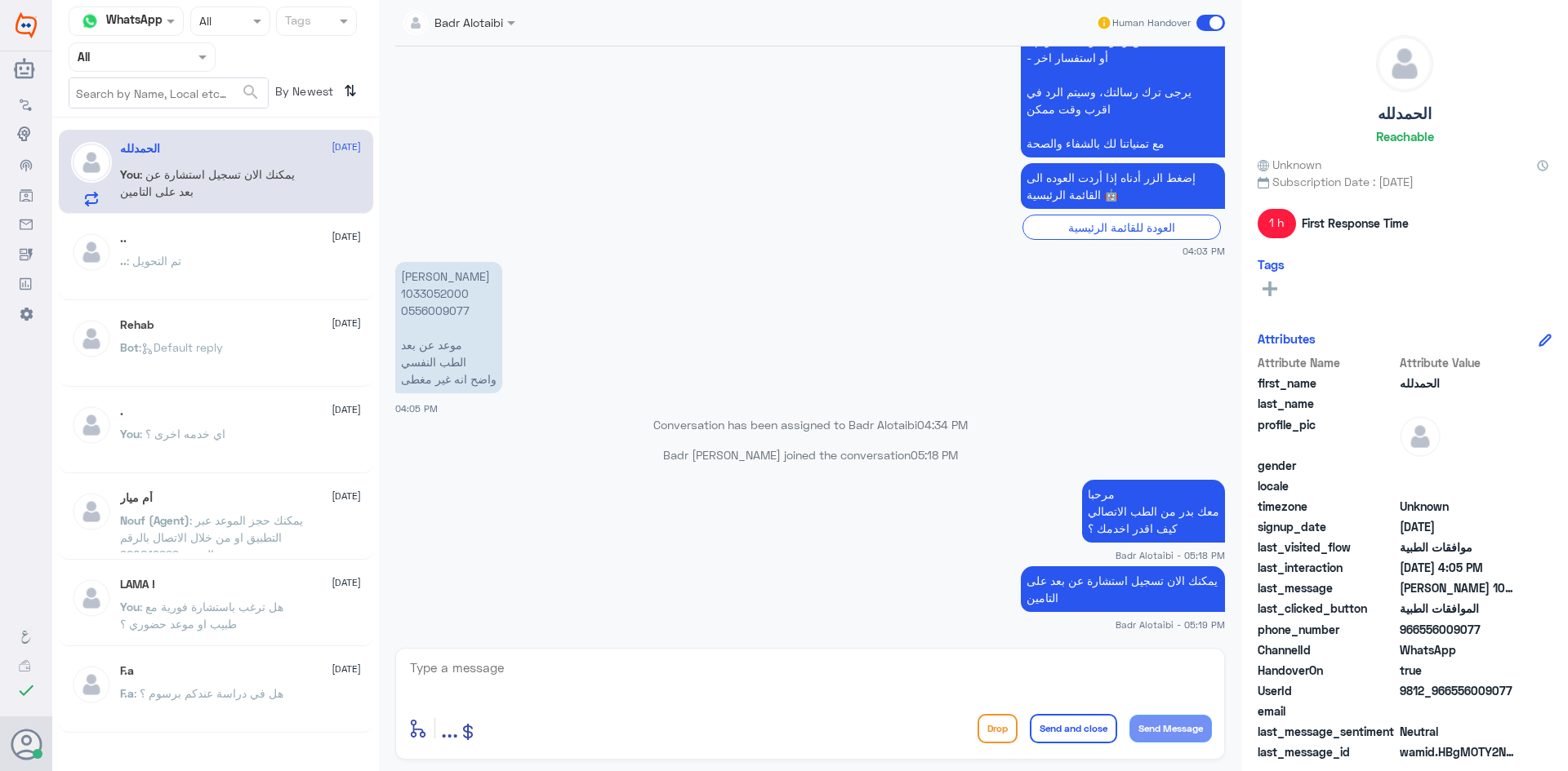
click at [1208, 21] on span at bounding box center [1210, 23] width 29 height 16
click at [0, 0] on input "checkbox" at bounding box center [0, 0] width 0 height 0
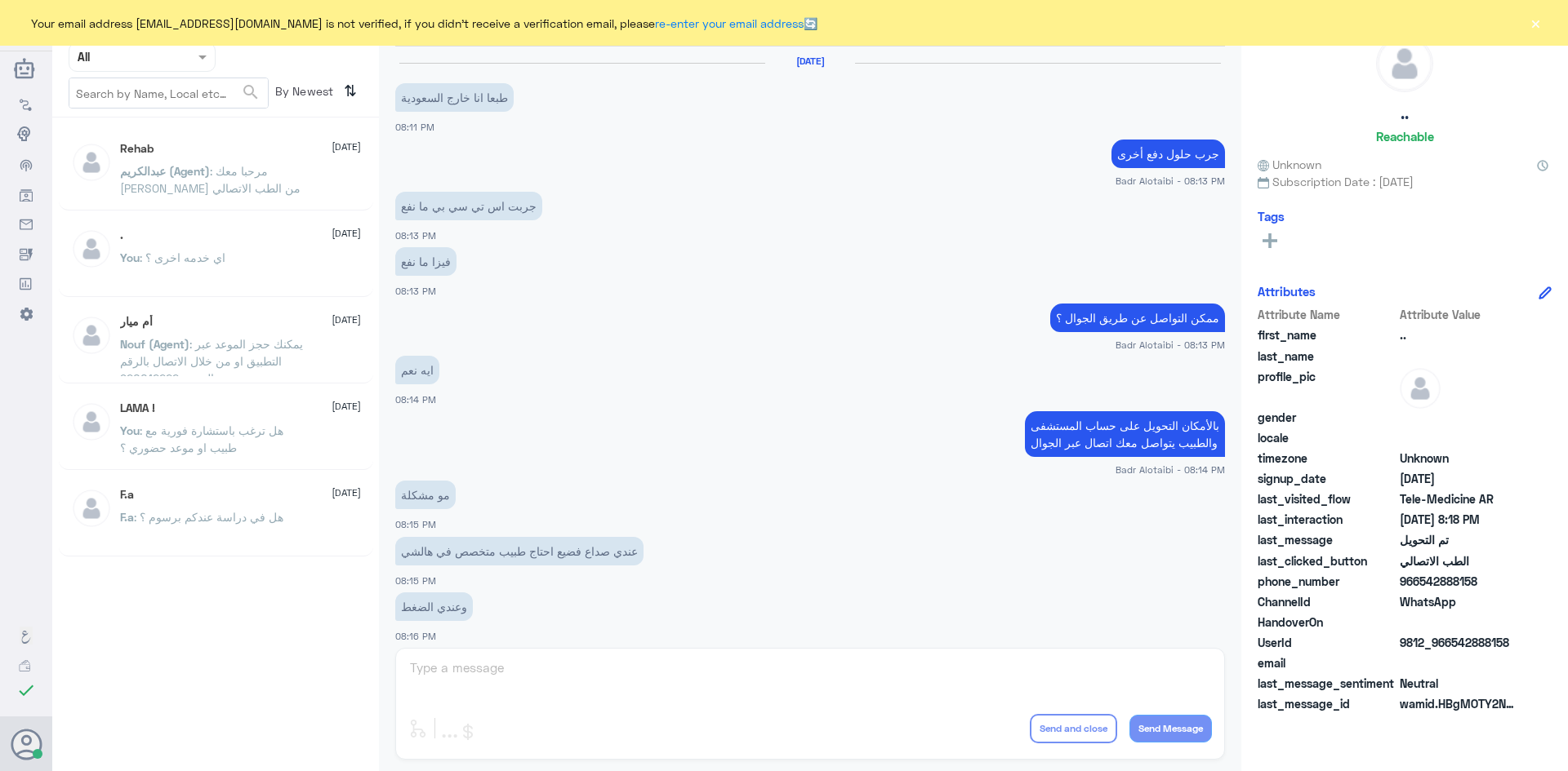
scroll to position [535, 0]
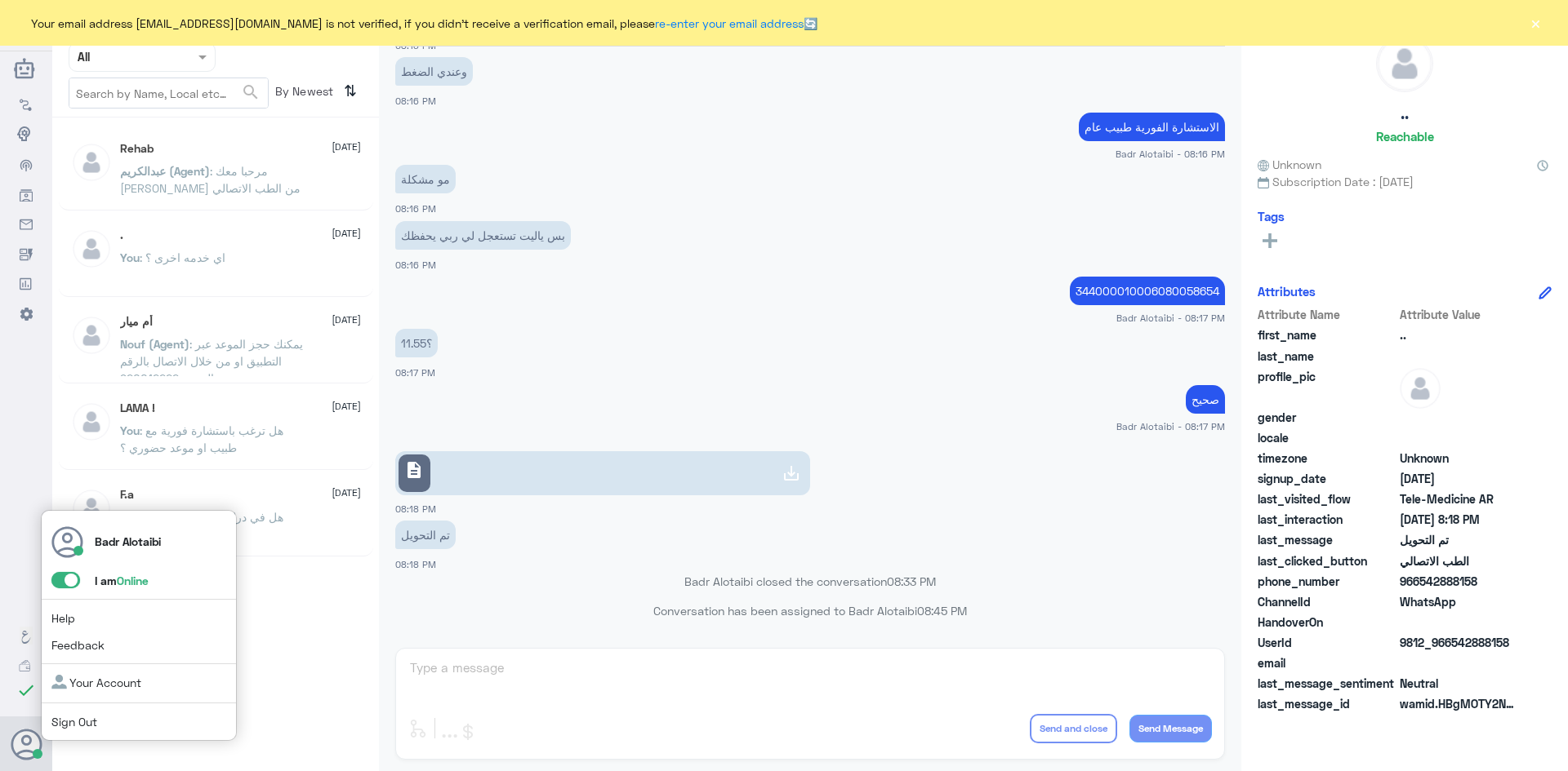
click at [66, 578] on span at bounding box center [65, 580] width 29 height 16
click at [0, 0] on input "checkbox" at bounding box center [0, 0] width 0 height 0
click at [1535, 30] on button "×" at bounding box center [1534, 23] width 16 height 16
